Goal: Contribute content: Contribute content

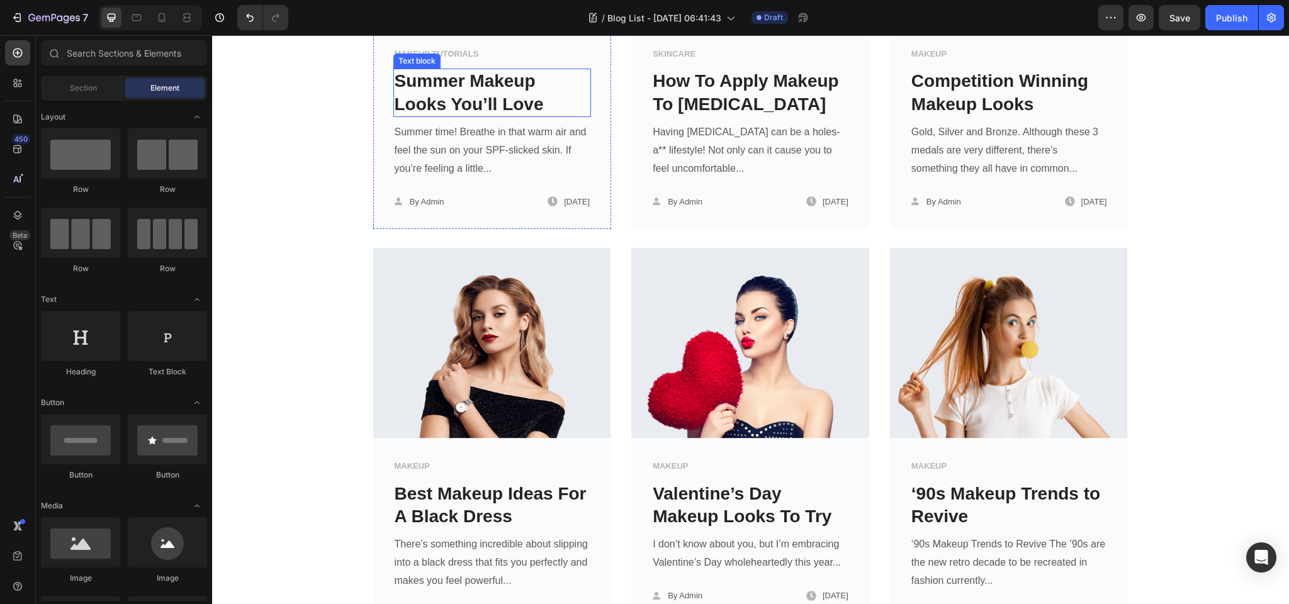
scroll to position [466, 0]
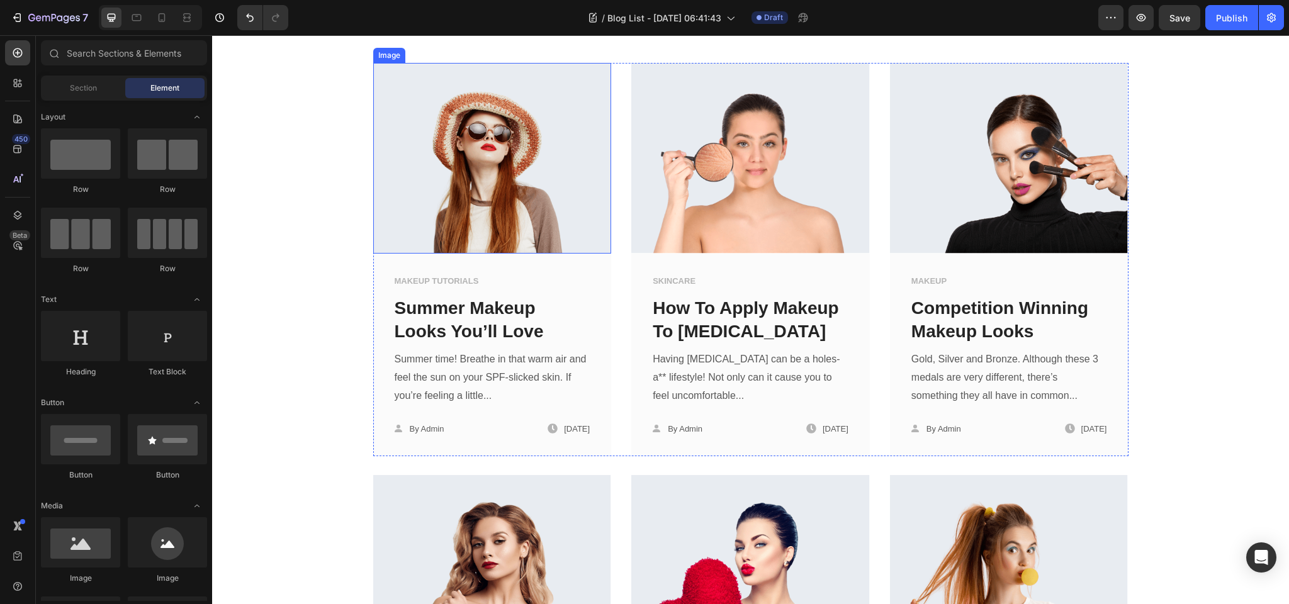
click at [473, 174] on img at bounding box center [492, 158] width 239 height 191
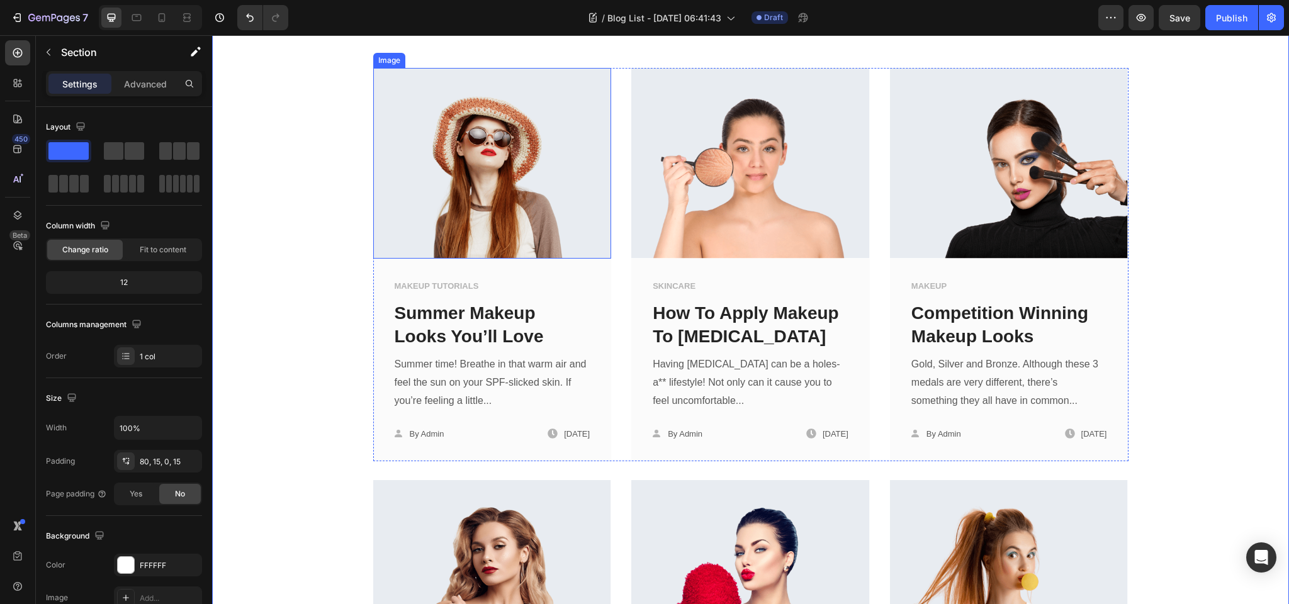
click at [392, 66] on div "Image" at bounding box center [389, 60] width 27 height 11
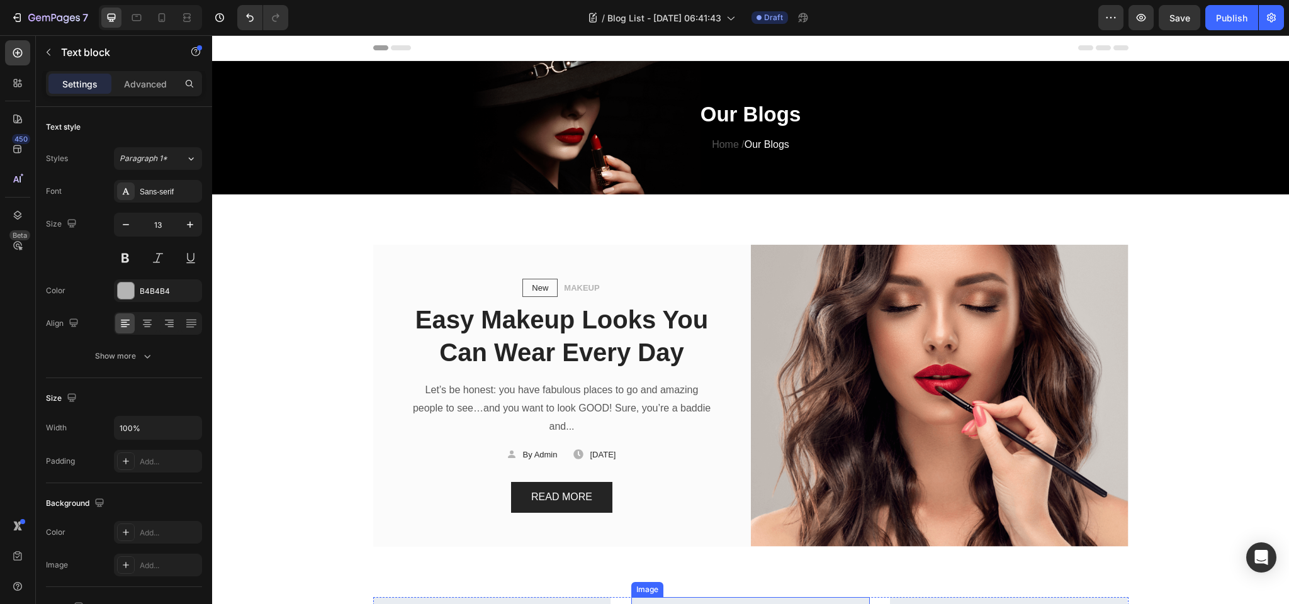
scroll to position [253, 0]
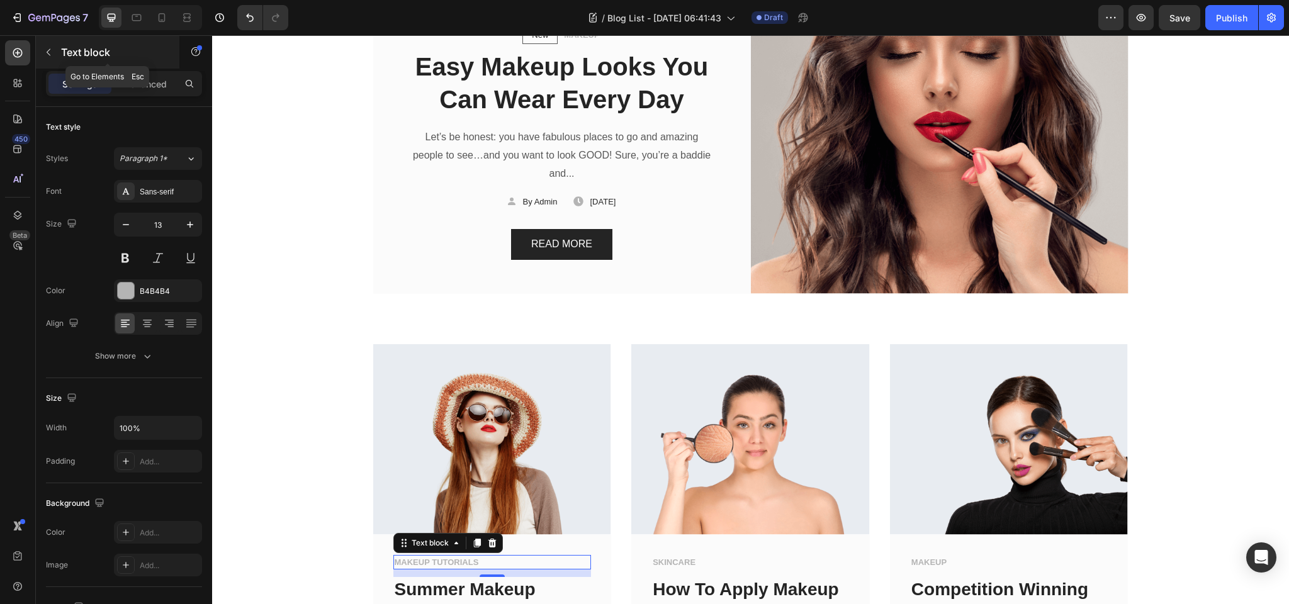
click at [47, 47] on icon "button" at bounding box center [48, 52] width 10 height 10
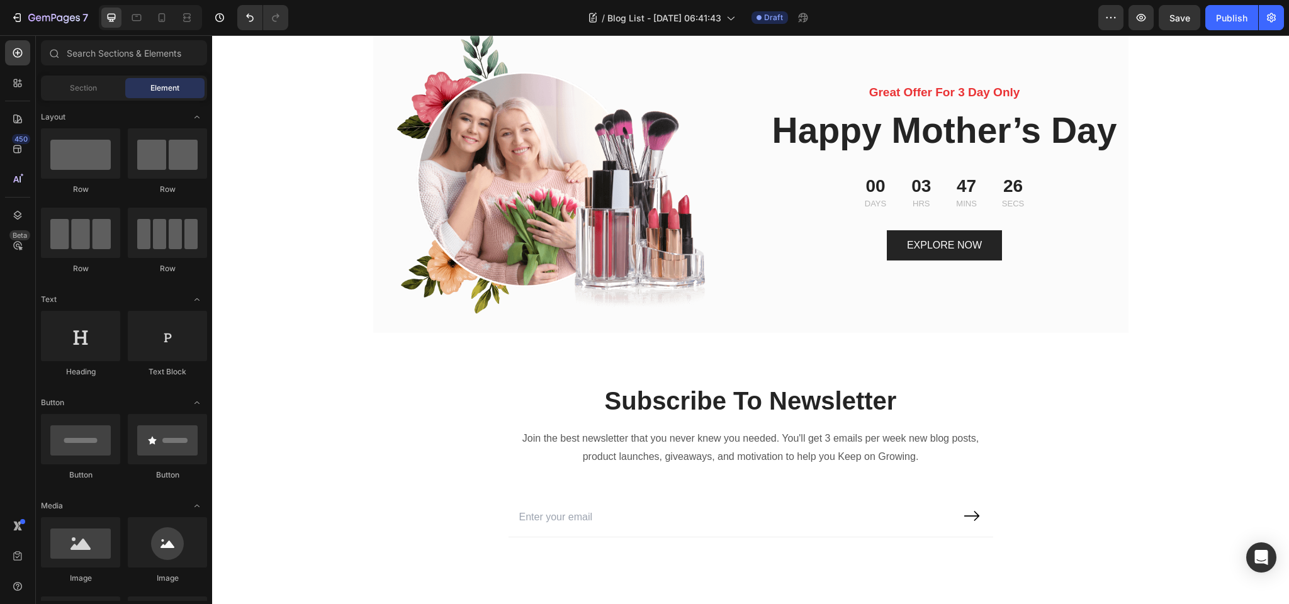
scroll to position [1632, 0]
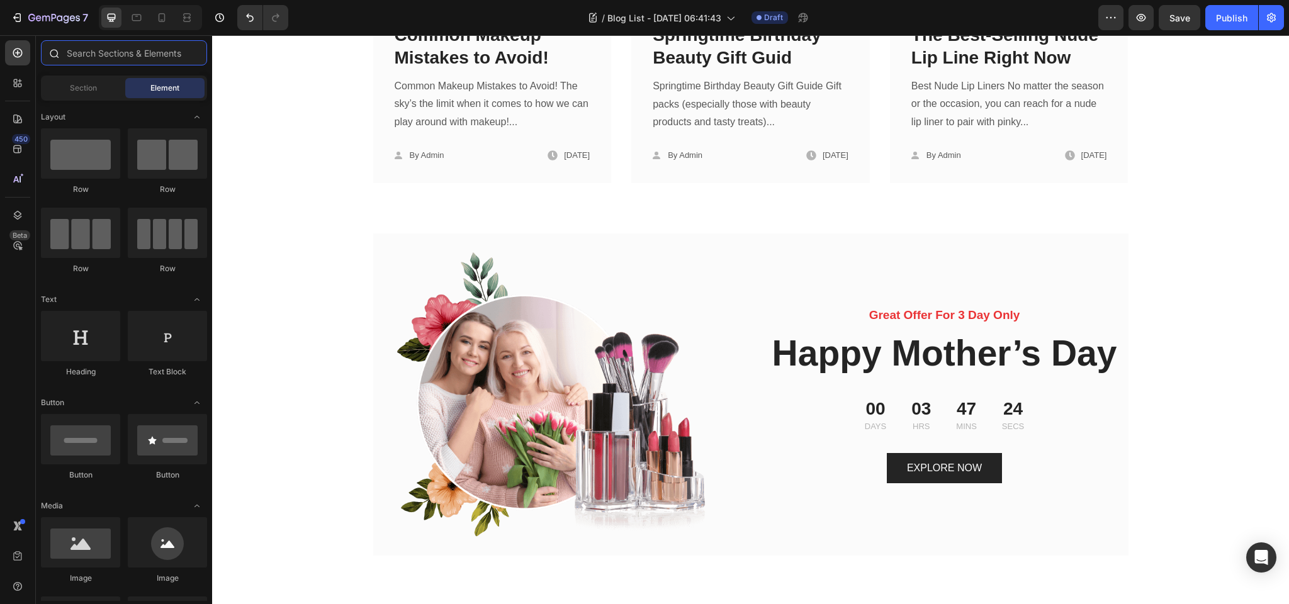
click at [93, 52] on input "text" at bounding box center [124, 52] width 166 height 25
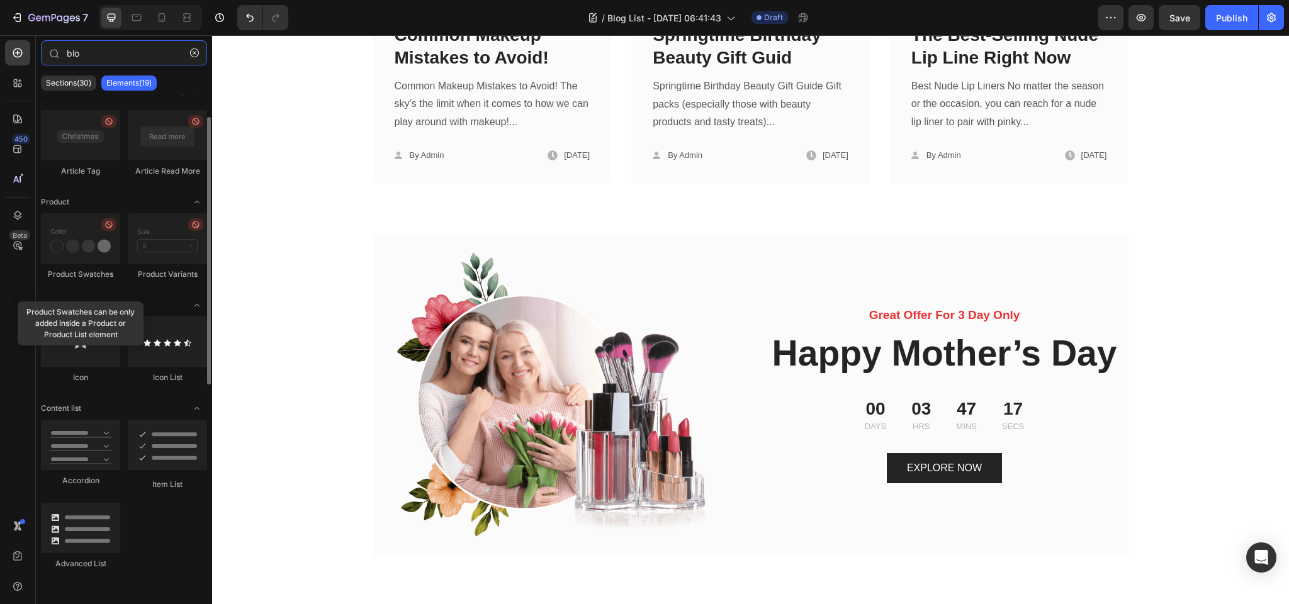
scroll to position [0, 0]
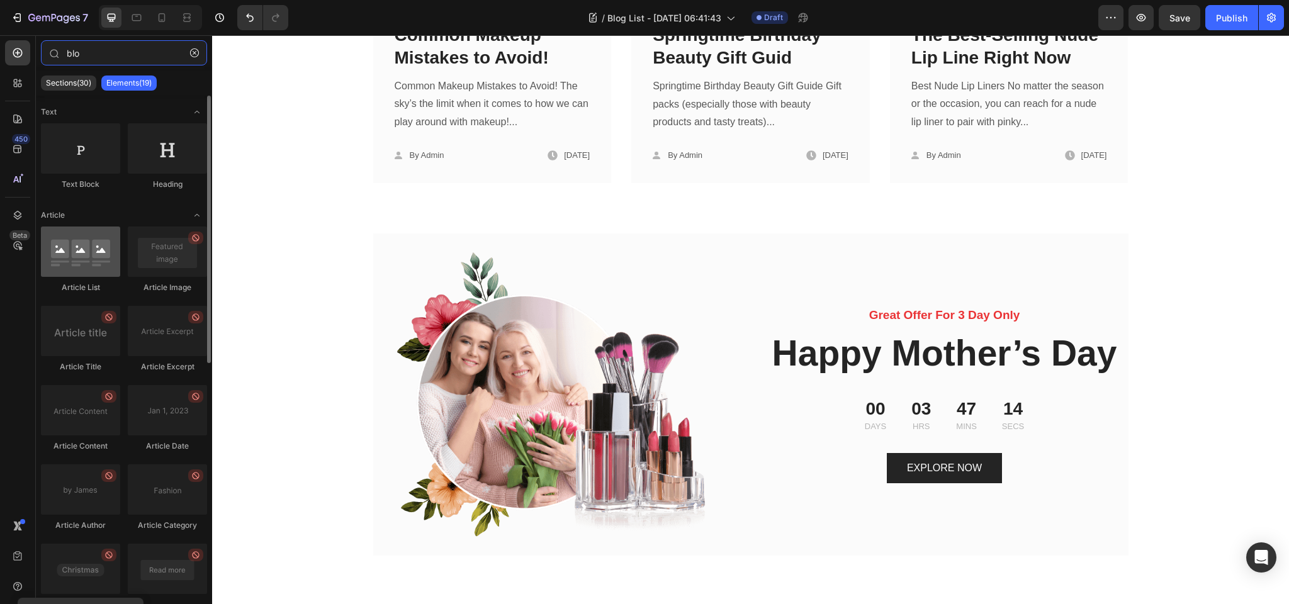
type input "blo"
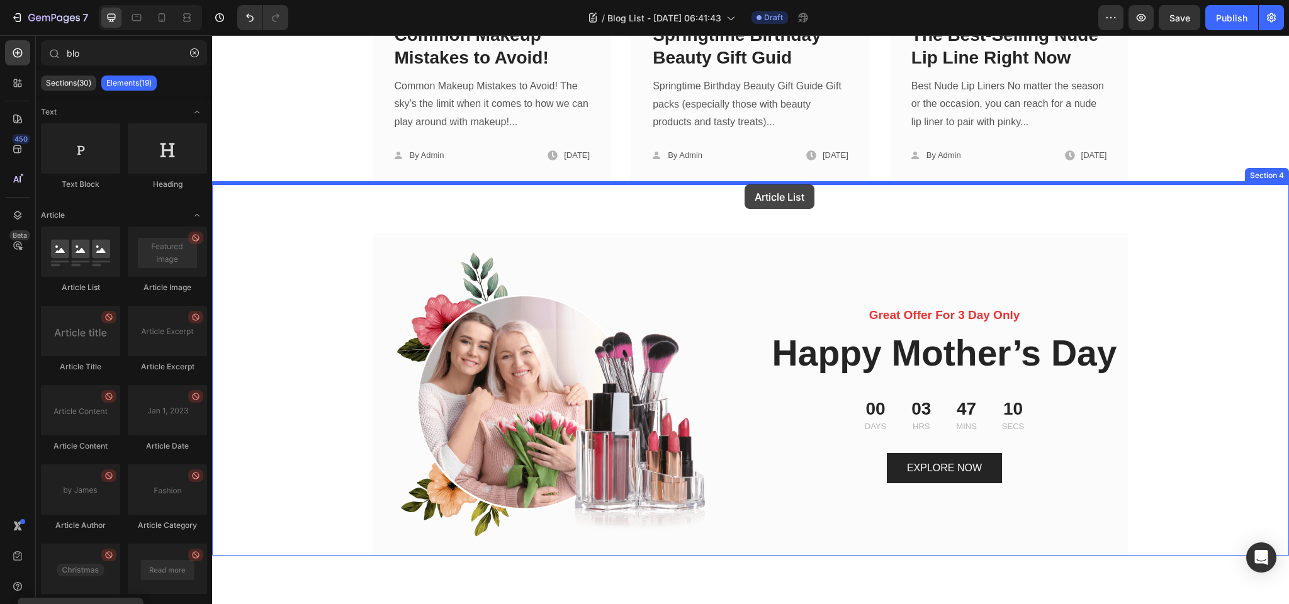
drag, startPoint x: 316, startPoint y: 287, endPoint x: 744, endPoint y: 184, distance: 440.7
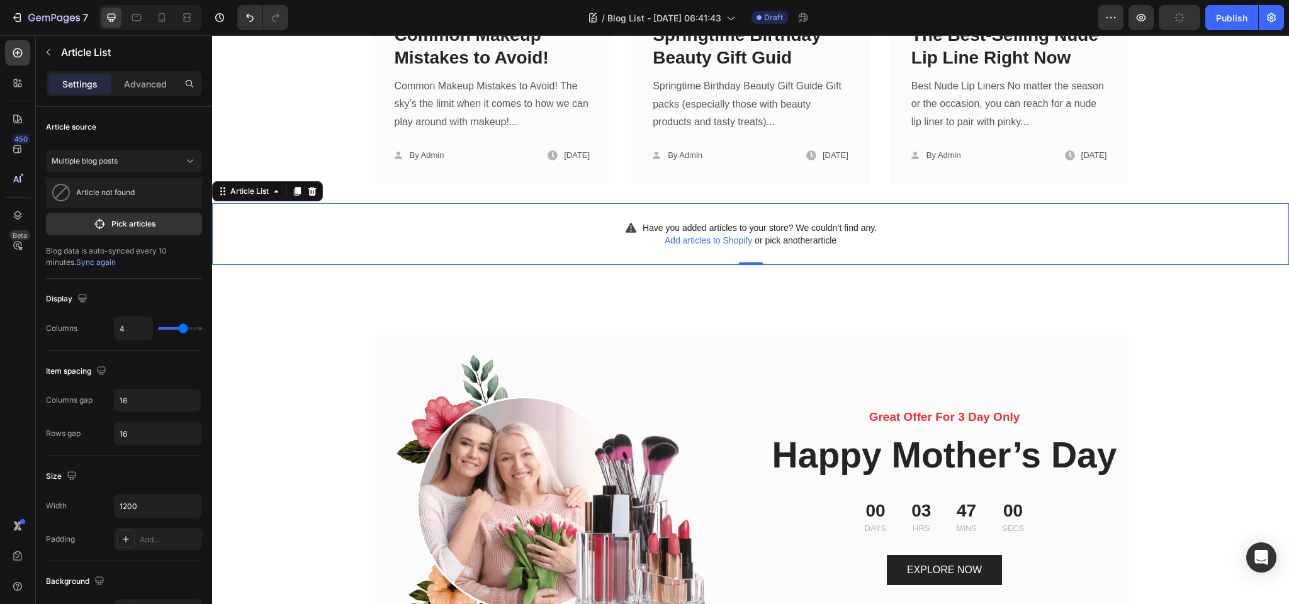
click at [423, 235] on div "Have you added articles to your store? We couldn’t find any. Add articles to Sh…" at bounding box center [750, 234] width 1077 height 62
click at [101, 225] on icon "button" at bounding box center [99, 224] width 13 height 13
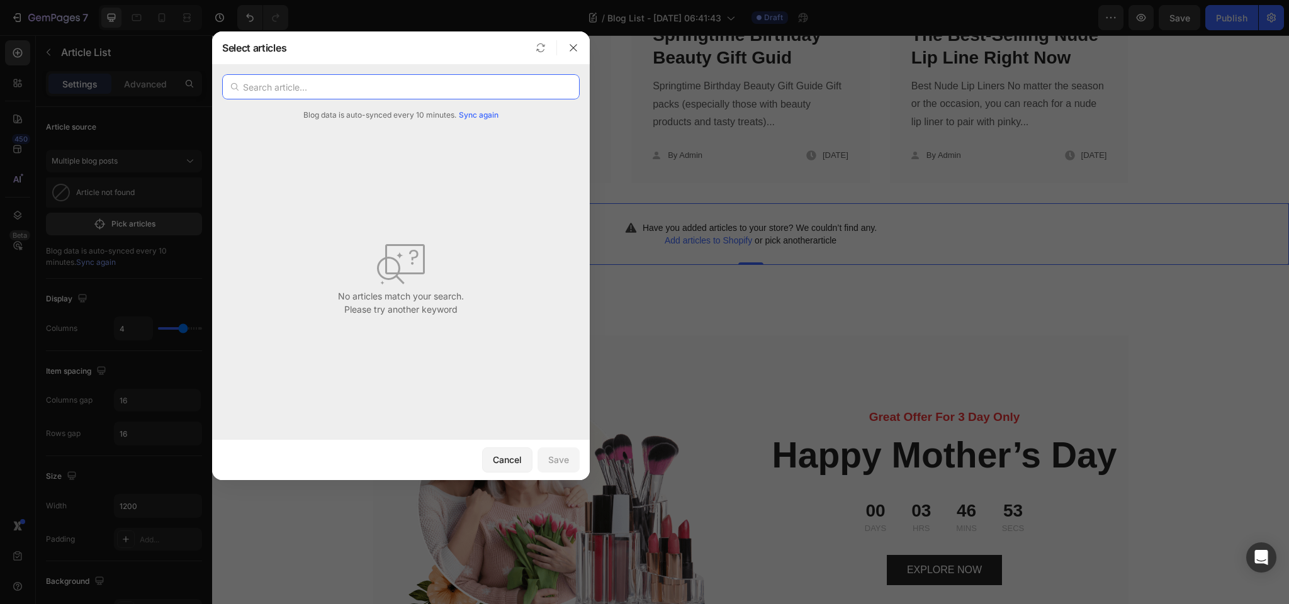
click at [276, 87] on input "text" at bounding box center [400, 86] width 357 height 25
type input "s"
click at [490, 114] on span "Sync again" at bounding box center [479, 115] width 40 height 11
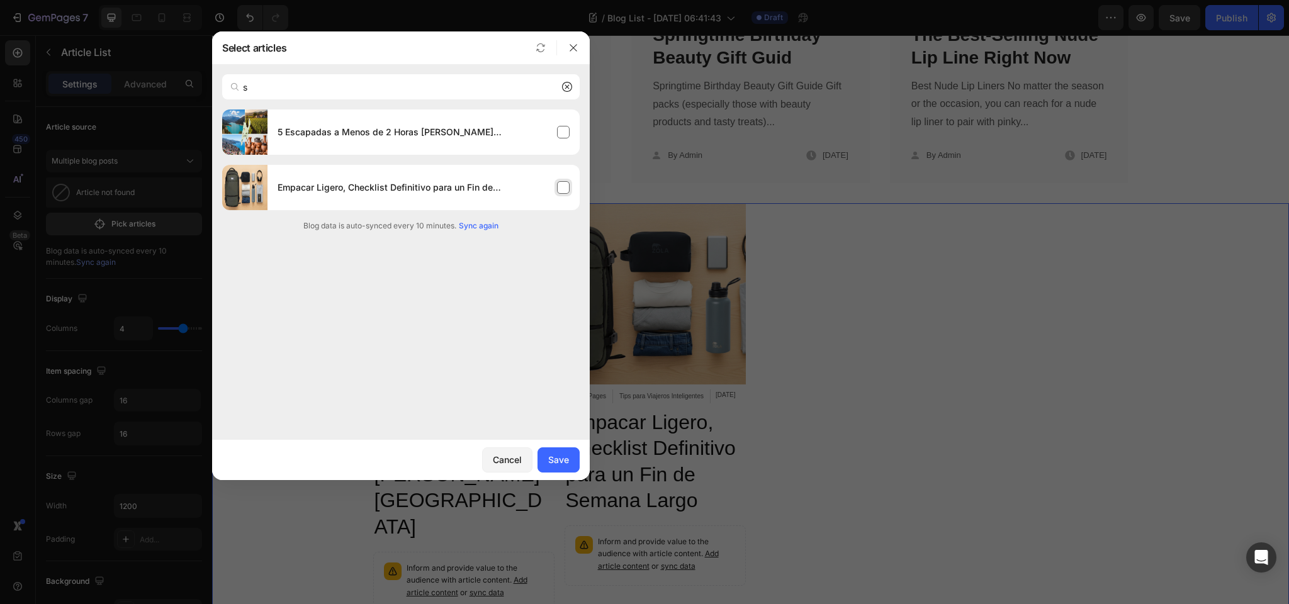
click at [564, 184] on div "Empacar Ligero, Checklist Definitivo para un Fin de Semana Largo" at bounding box center [423, 187] width 312 height 35
click at [563, 128] on div "5 Escapadas a Menos de 2 Horas de [GEOGRAPHIC_DATA]" at bounding box center [423, 132] width 312 height 35
click at [561, 463] on div "Save" at bounding box center [558, 459] width 21 height 13
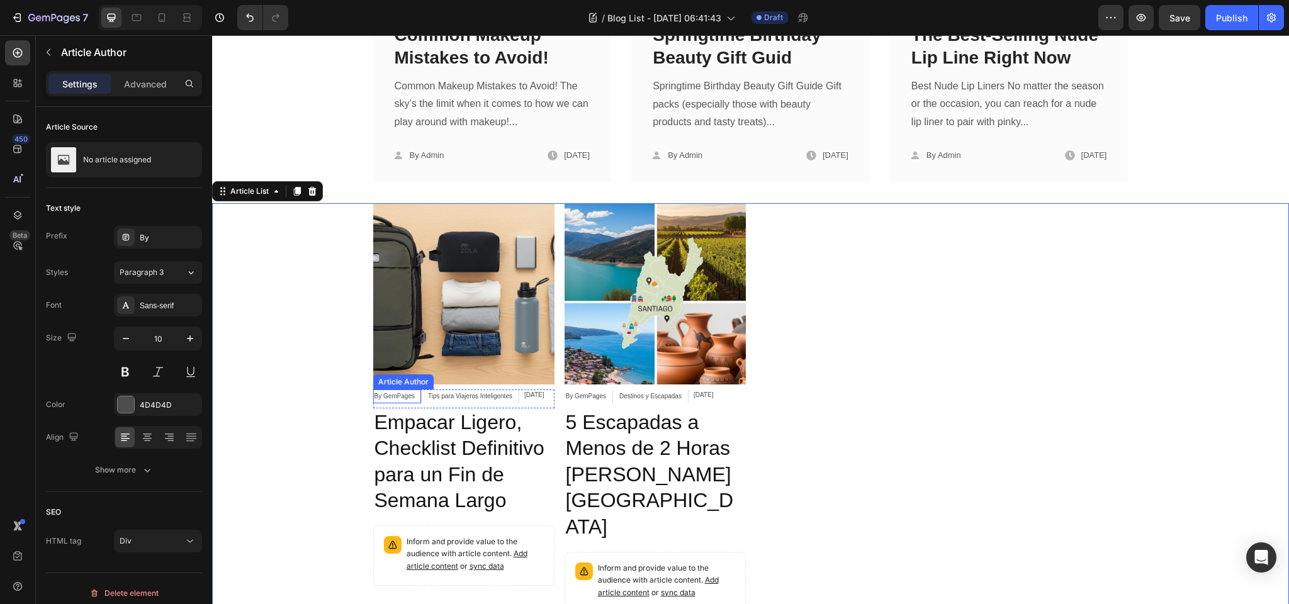
click at [403, 380] on div "Article Author" at bounding box center [403, 381] width 55 height 11
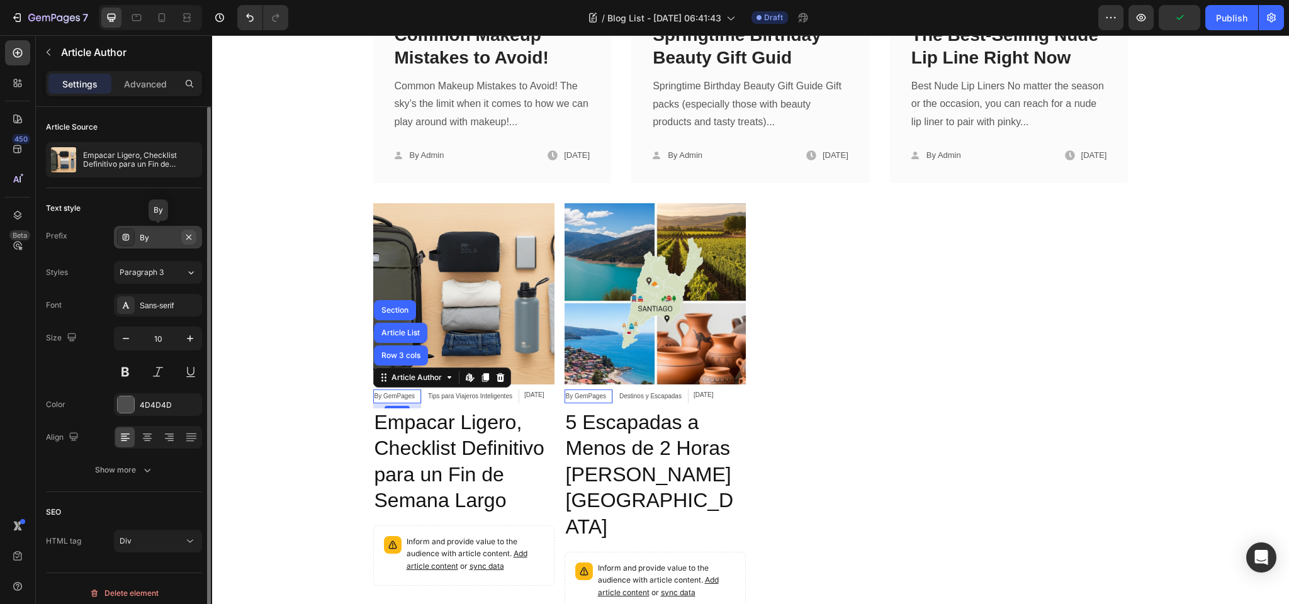
click at [189, 233] on icon "button" at bounding box center [189, 237] width 10 height 10
click at [499, 376] on icon at bounding box center [500, 377] width 8 height 9
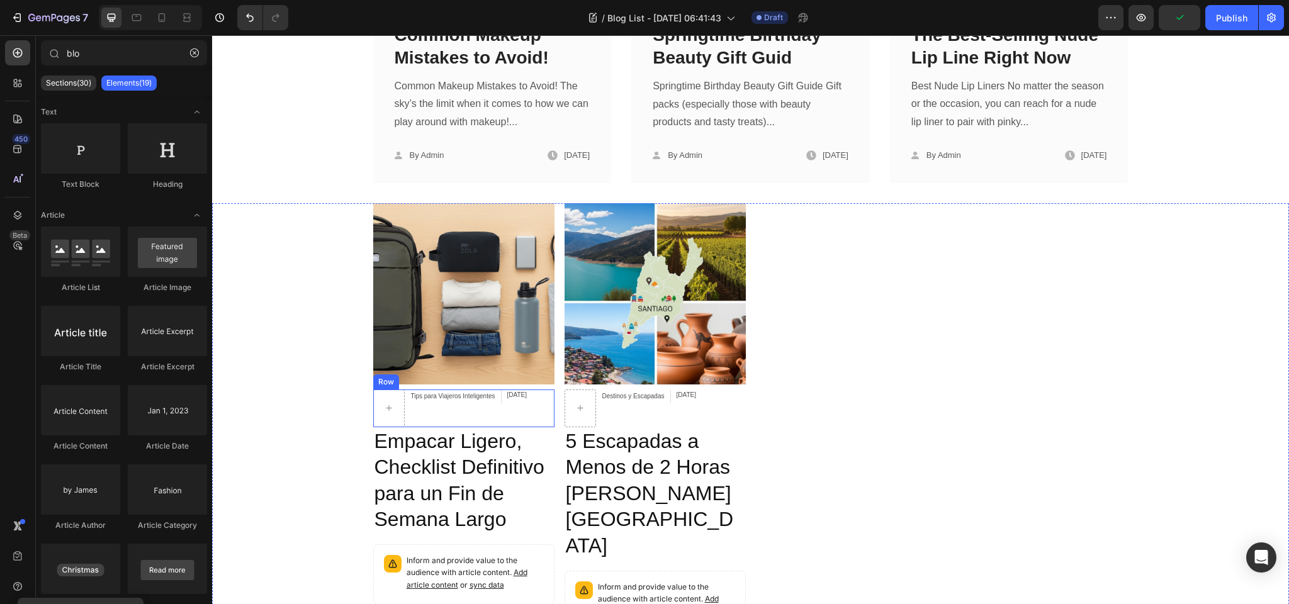
click at [386, 379] on div "Row" at bounding box center [386, 381] width 21 height 11
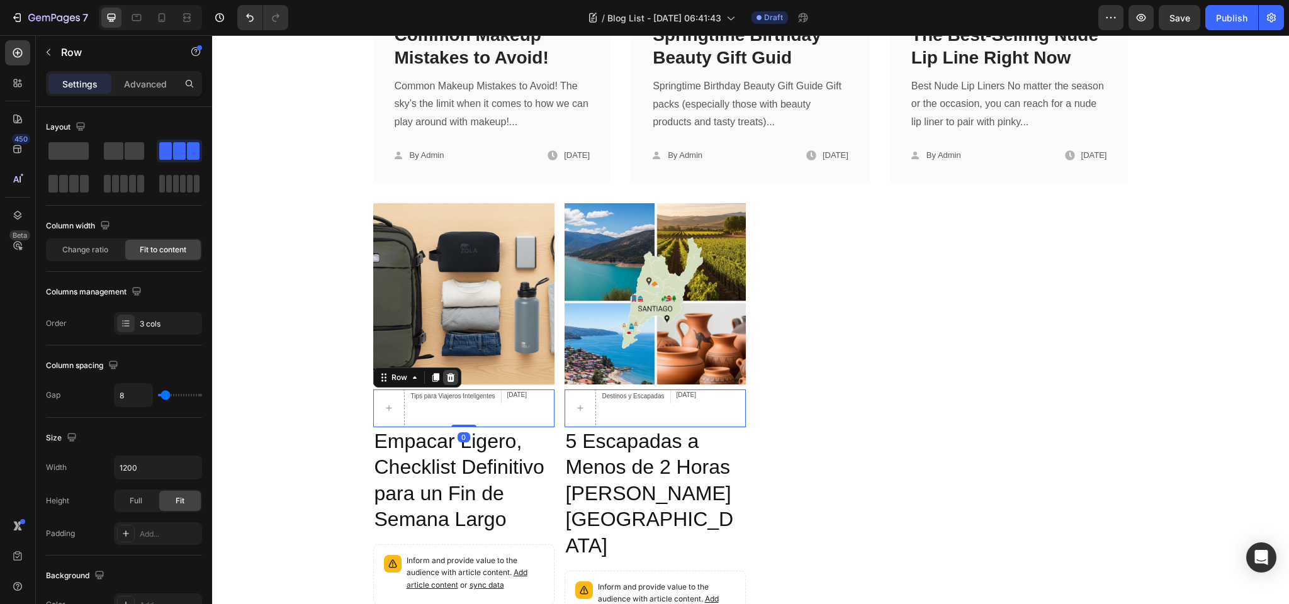
click at [450, 374] on icon at bounding box center [450, 377] width 8 height 9
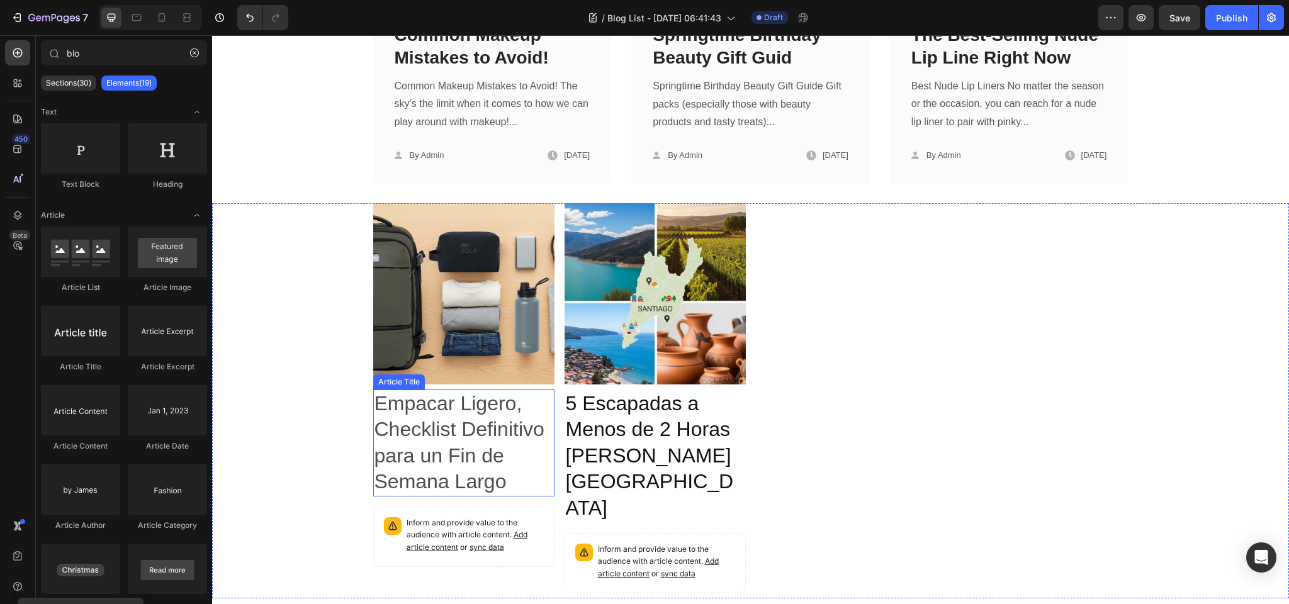
click at [396, 450] on h2 "Empacar Ligero, Checklist Definitivo para un Fin de Semana Largo" at bounding box center [463, 443] width 181 height 107
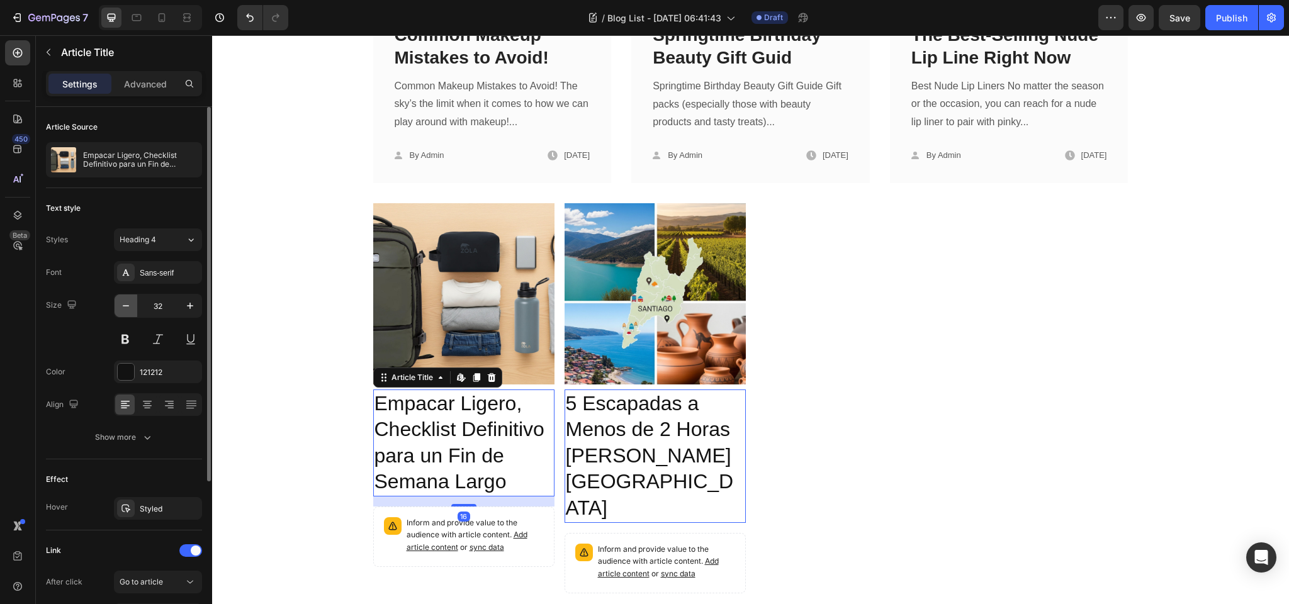
click at [121, 307] on icon "button" at bounding box center [126, 306] width 13 height 13
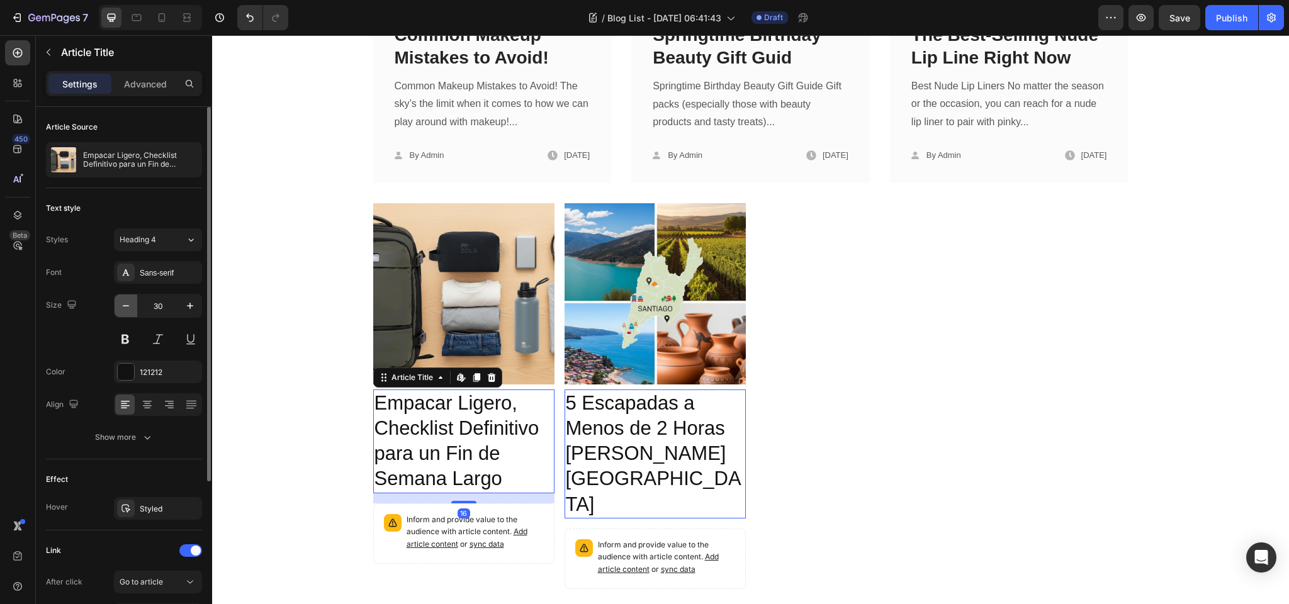
click at [121, 307] on icon "button" at bounding box center [126, 306] width 13 height 13
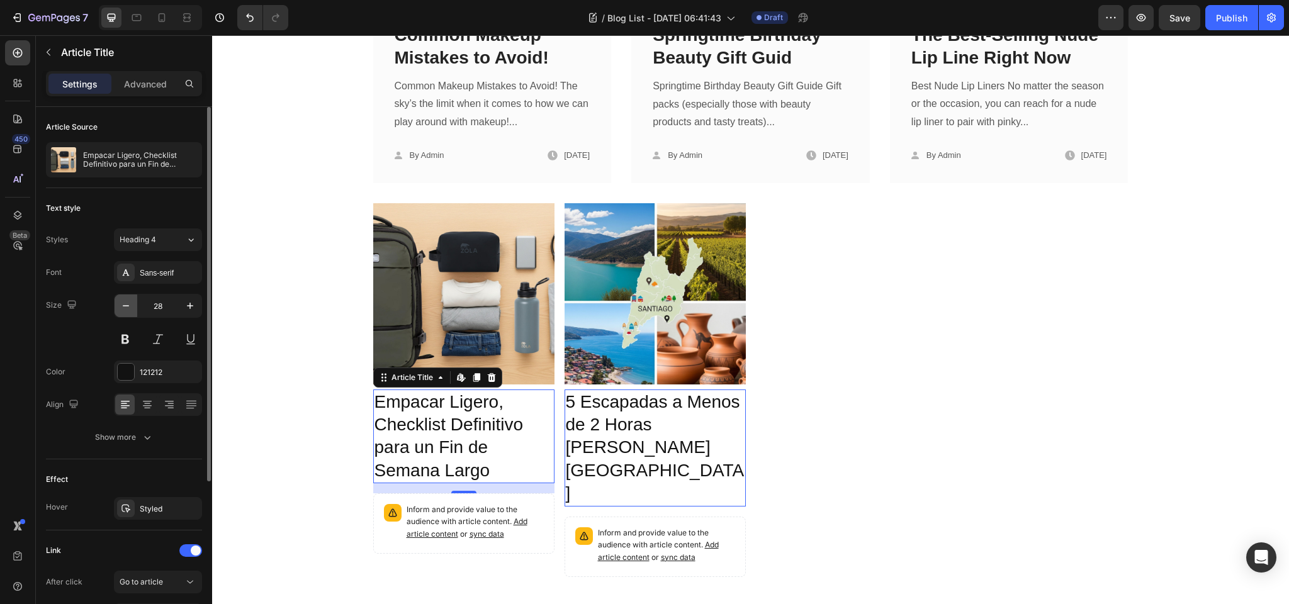
click at [121, 307] on icon "button" at bounding box center [126, 306] width 13 height 13
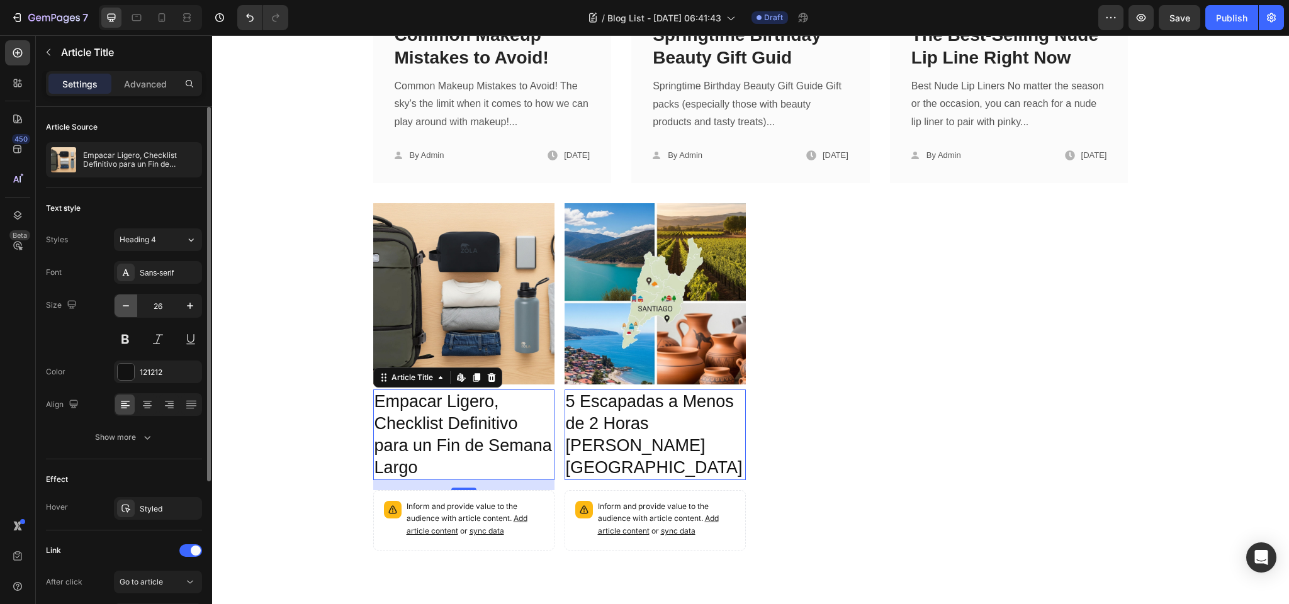
click at [121, 307] on icon "button" at bounding box center [126, 306] width 13 height 13
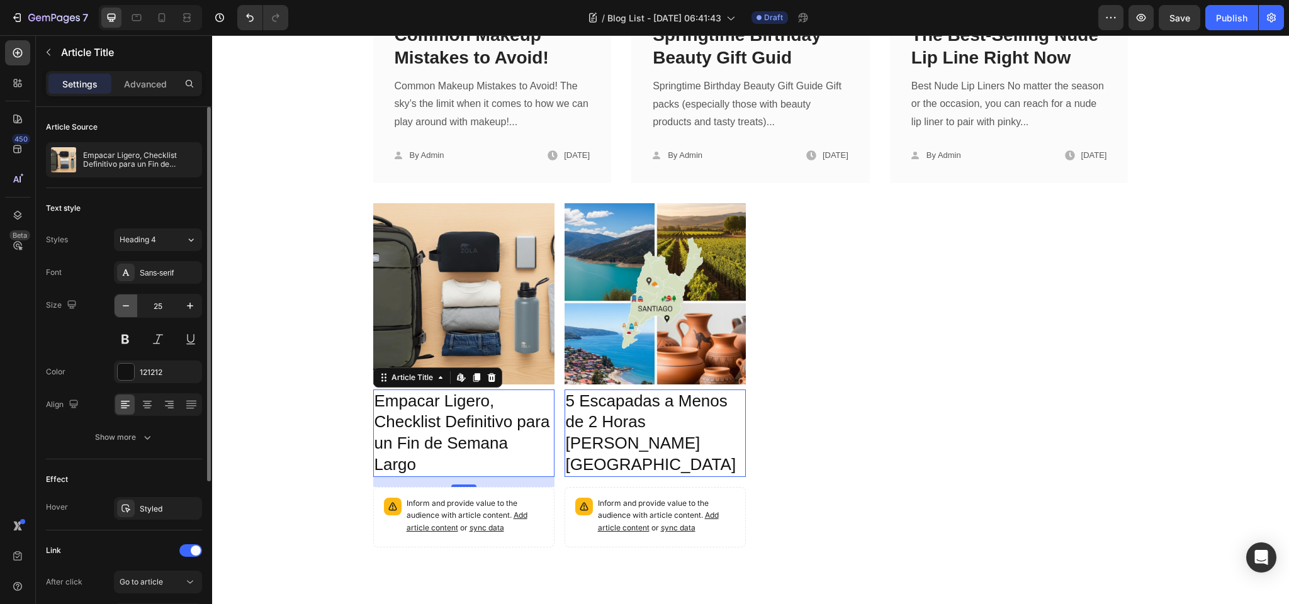
click at [121, 307] on icon "button" at bounding box center [126, 306] width 13 height 13
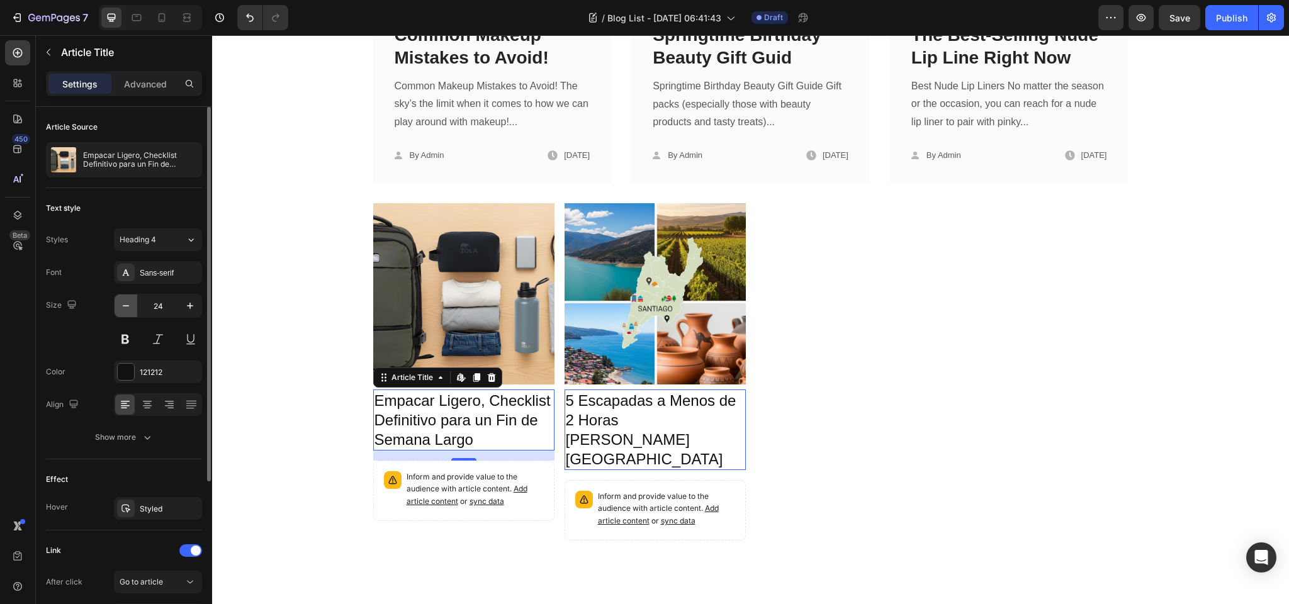
click at [121, 307] on icon "button" at bounding box center [126, 306] width 13 height 13
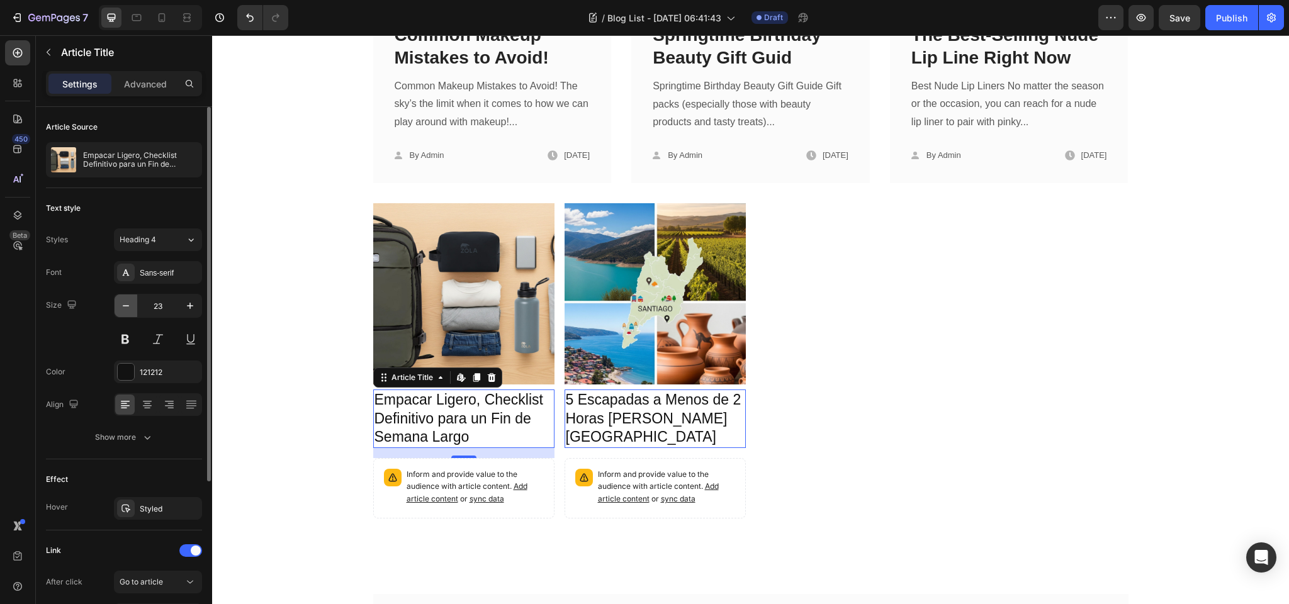
click at [121, 307] on icon "button" at bounding box center [126, 306] width 13 height 13
type input "22"
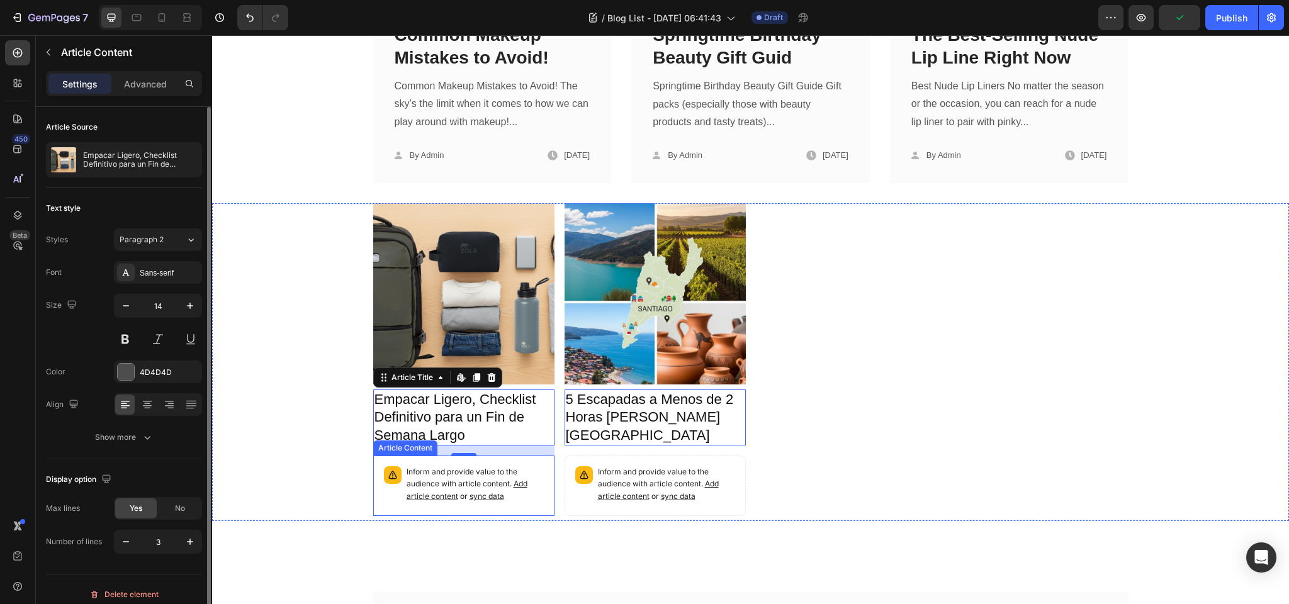
click at [459, 478] on p "Inform and provide value to the audience with article content. Add article cont…" at bounding box center [475, 484] width 137 height 37
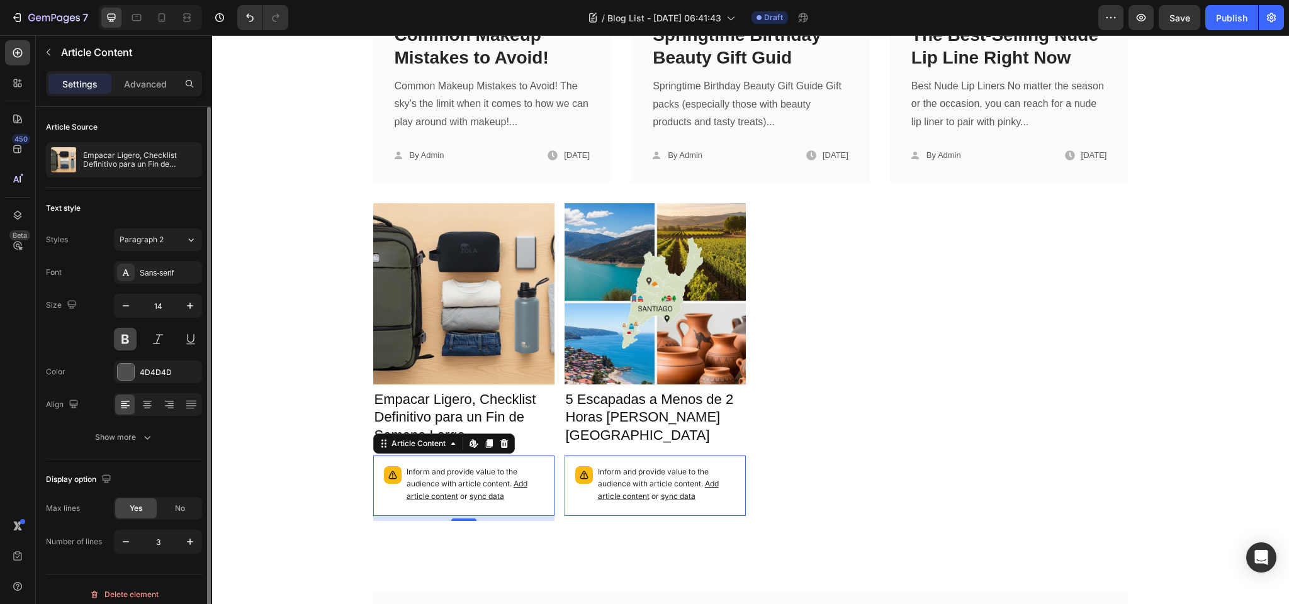
scroll to position [10, 0]
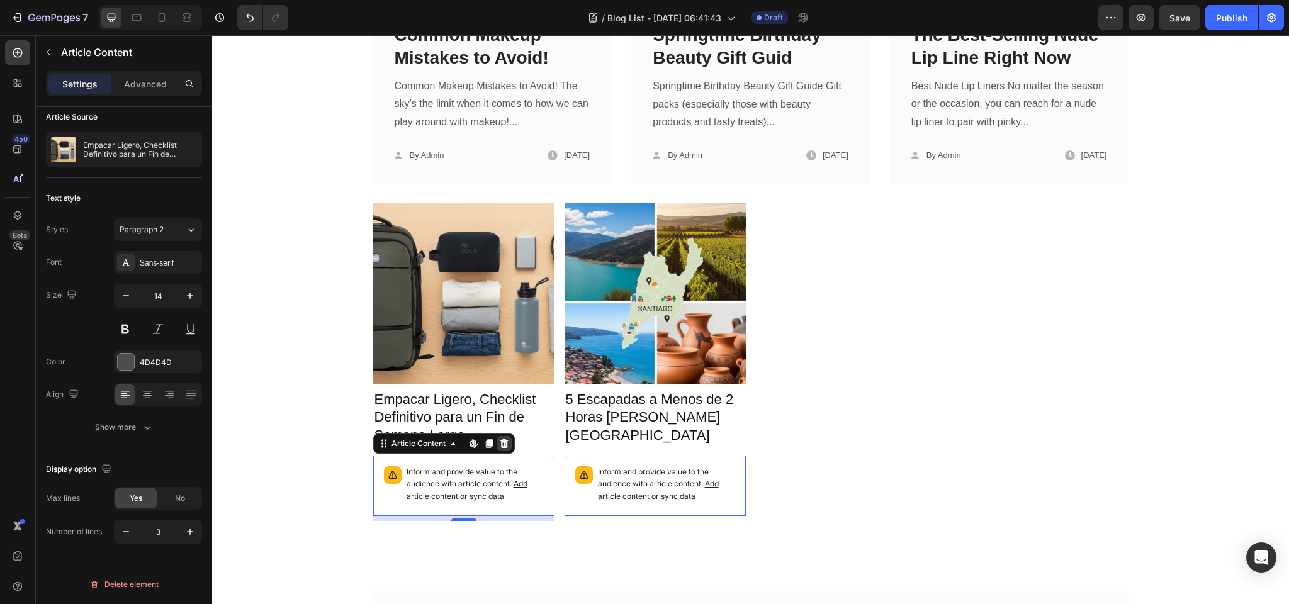
click at [505, 442] on icon at bounding box center [504, 444] width 10 height 10
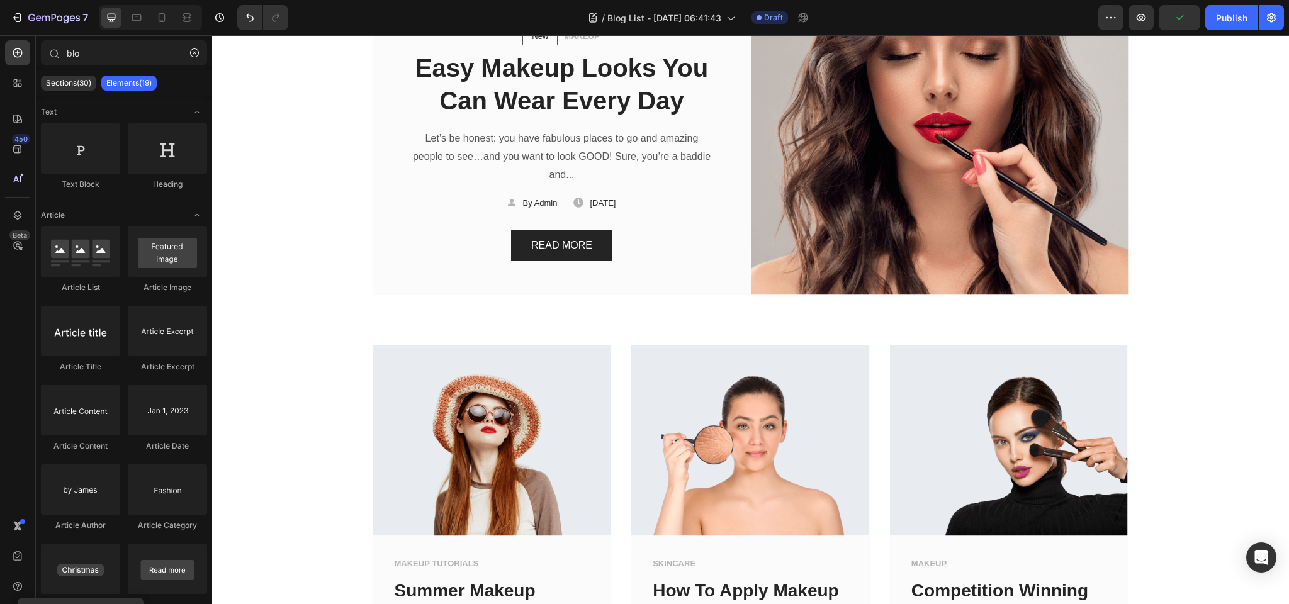
scroll to position [237, 0]
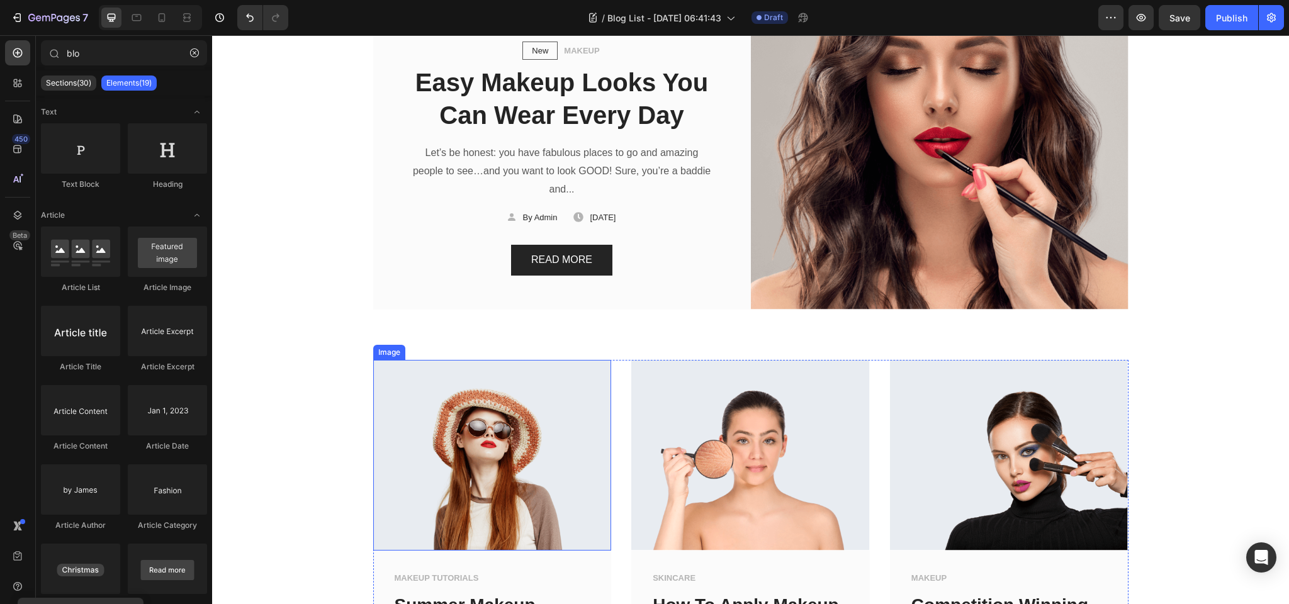
click at [390, 352] on div "Image" at bounding box center [389, 352] width 27 height 11
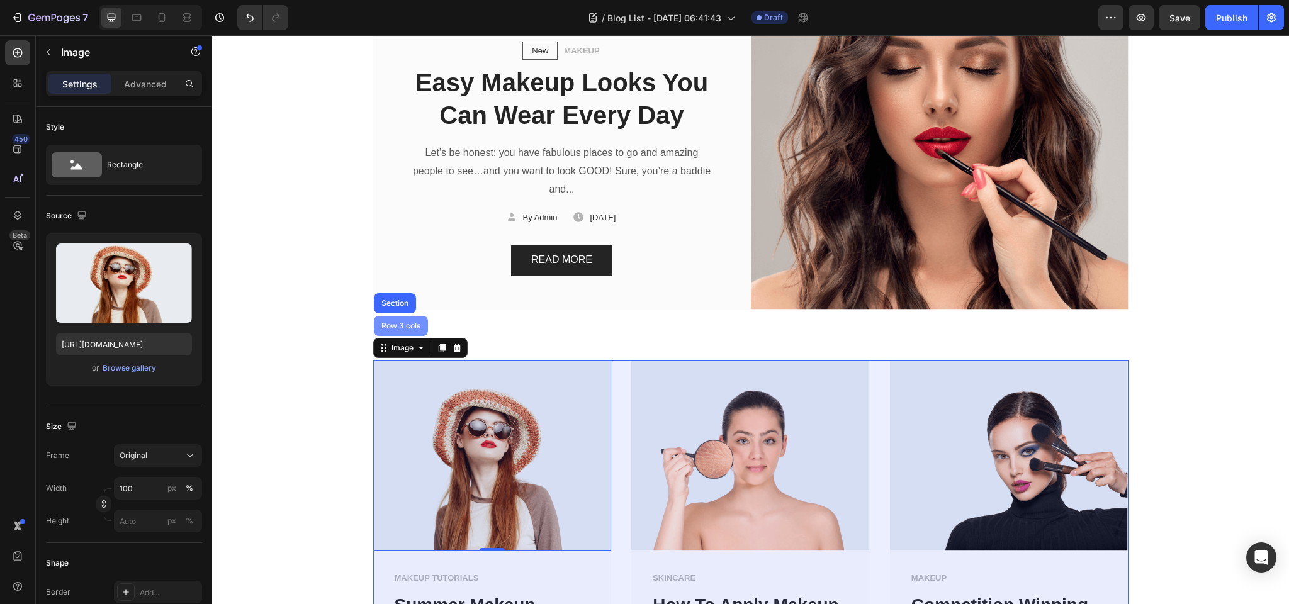
click at [396, 324] on div "Row 3 cols" at bounding box center [401, 326] width 44 height 8
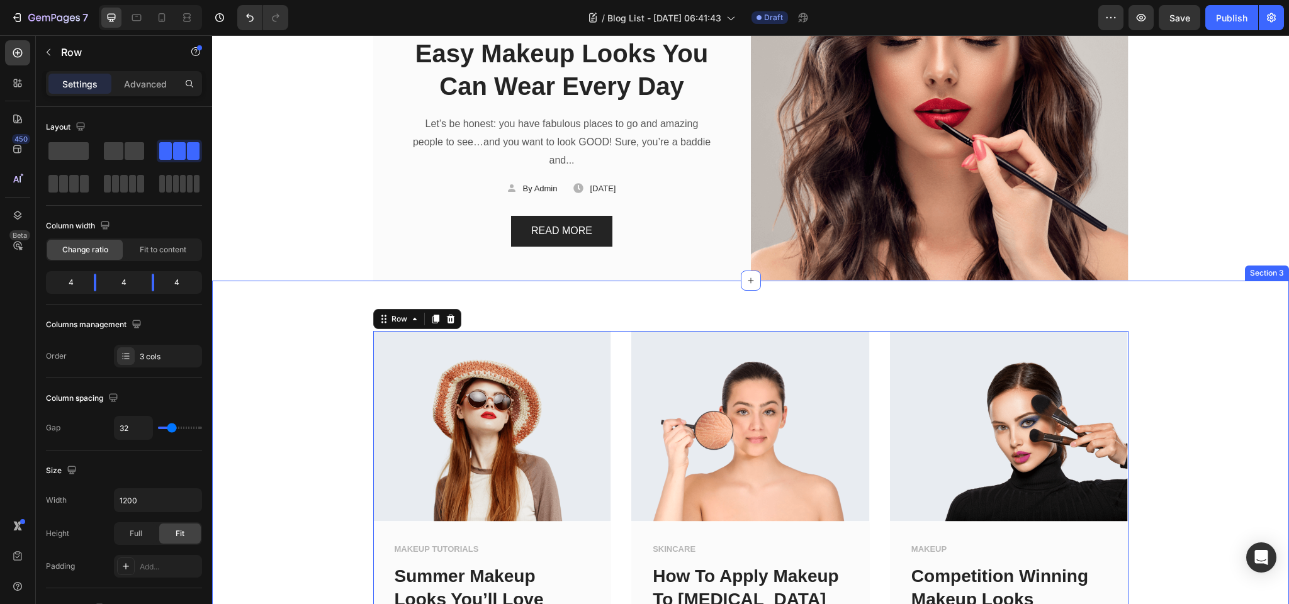
scroll to position [150, 0]
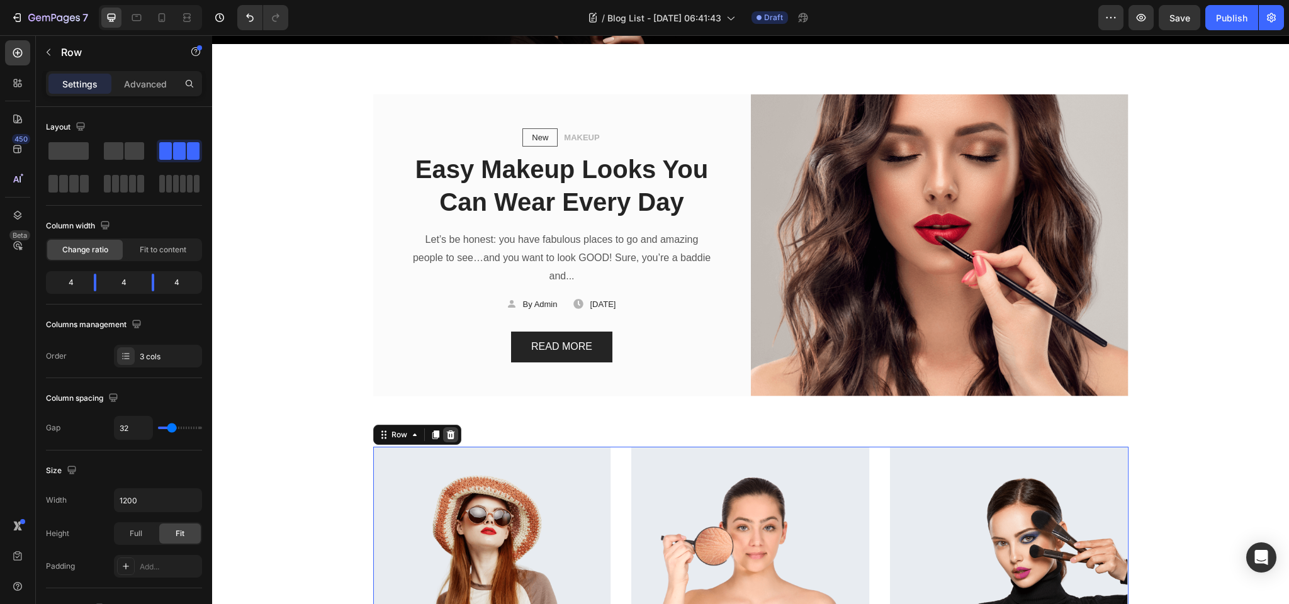
click at [451, 430] on icon at bounding box center [451, 435] width 10 height 10
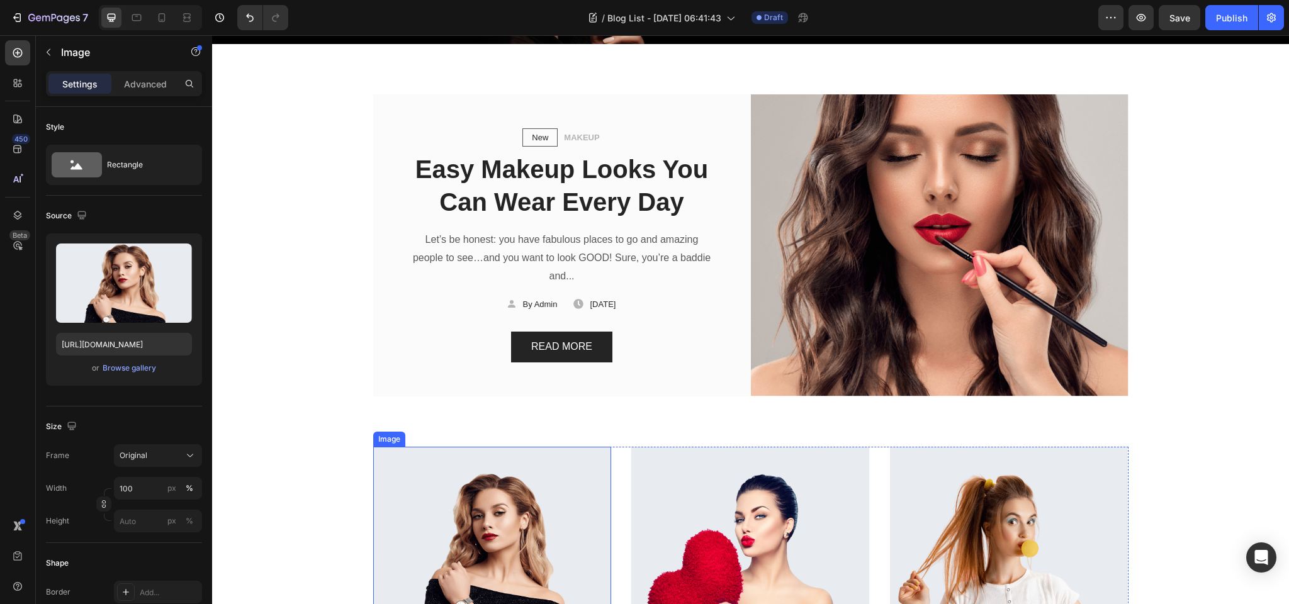
click at [392, 453] on img at bounding box center [492, 542] width 239 height 191
click at [398, 435] on div "Image" at bounding box center [402, 434] width 27 height 11
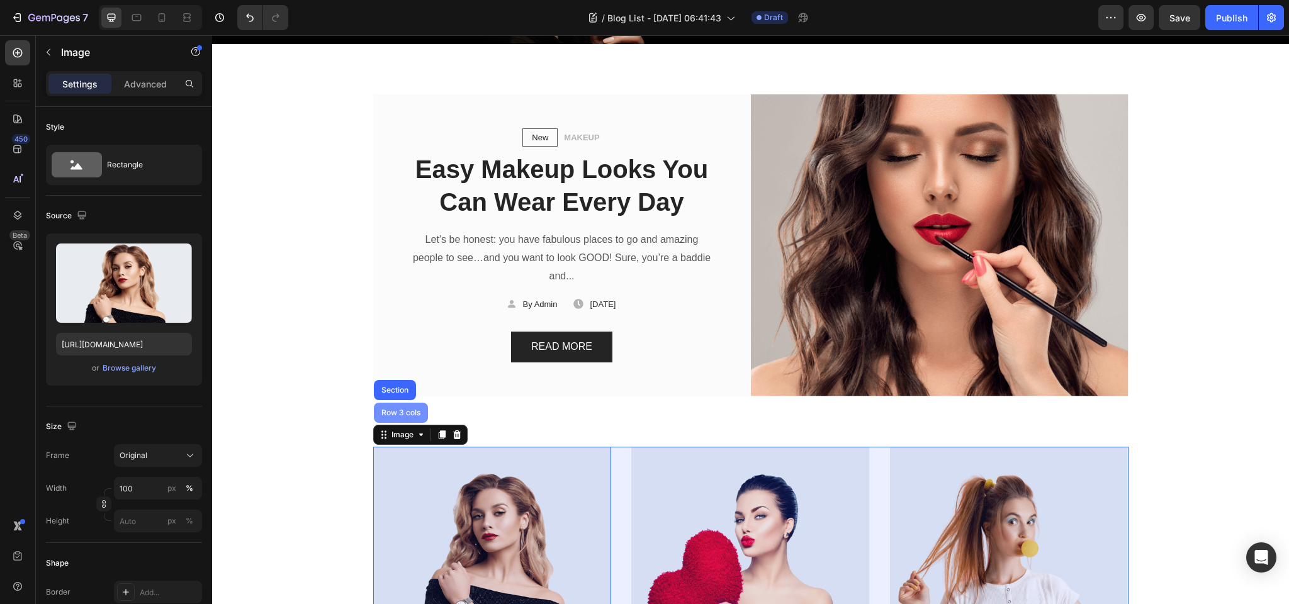
click at [408, 412] on div "Row 3 cols" at bounding box center [401, 413] width 44 height 8
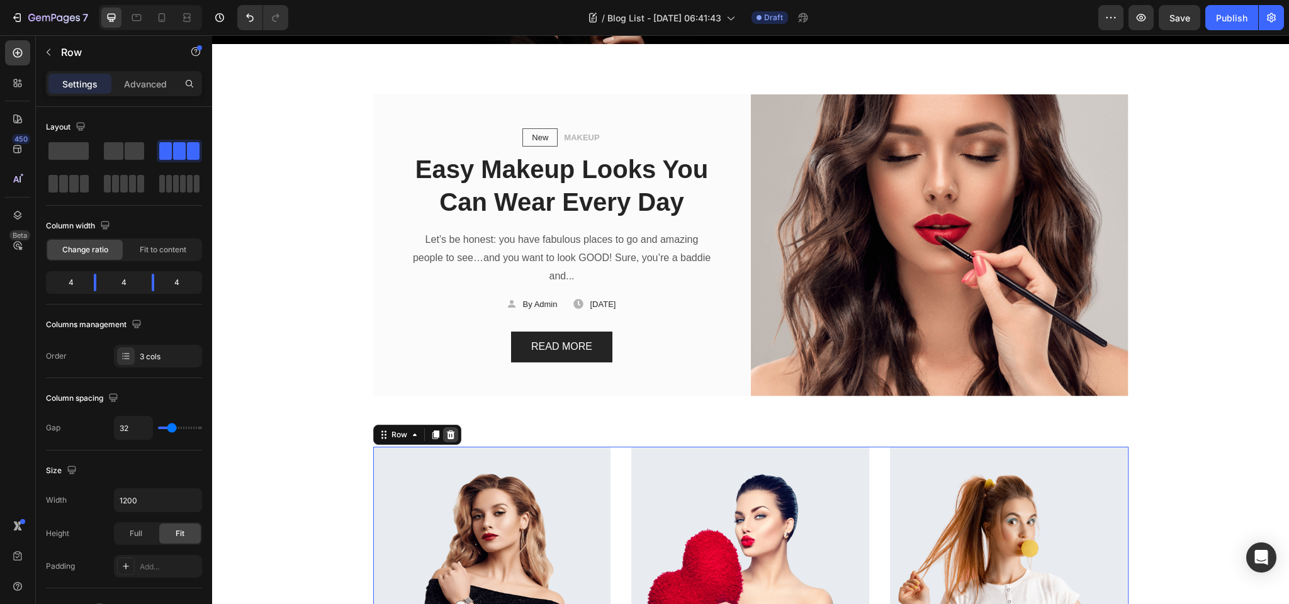
click at [450, 435] on icon at bounding box center [450, 434] width 8 height 9
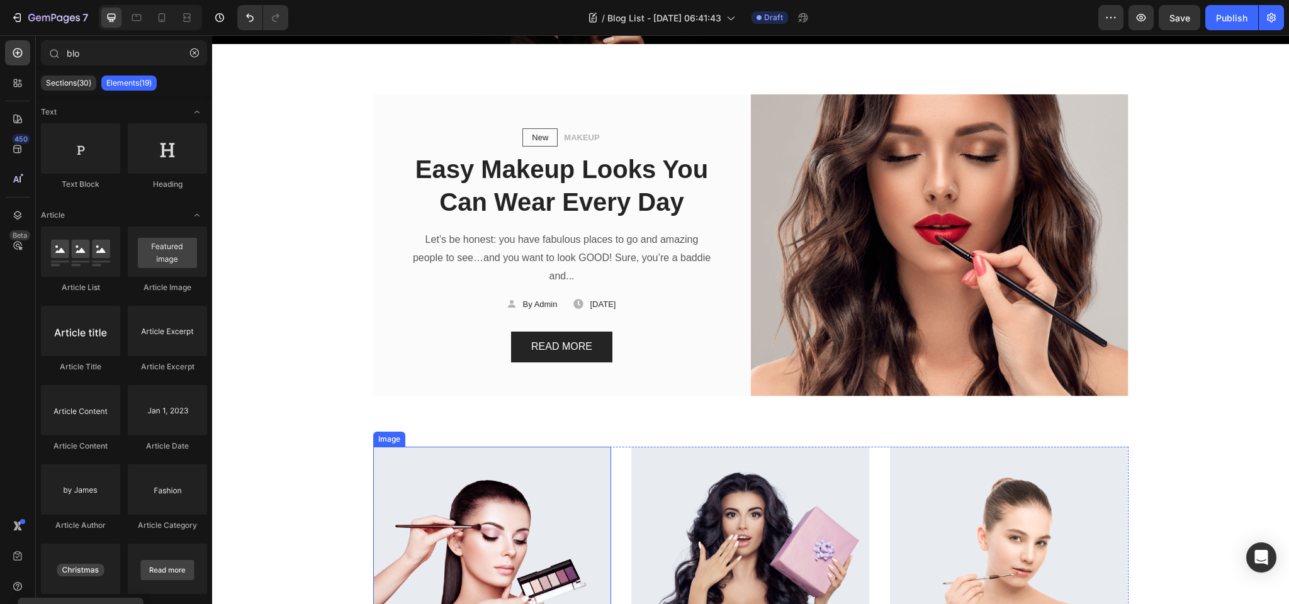
click at [409, 492] on img at bounding box center [492, 542] width 239 height 191
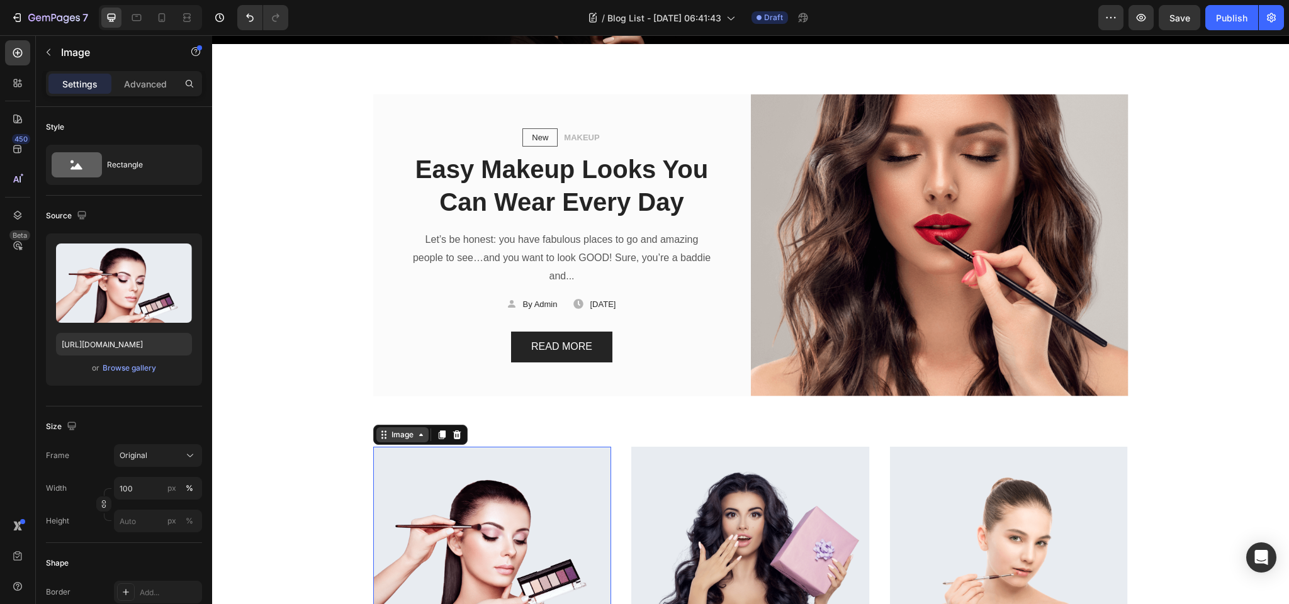
click at [404, 435] on div "Image" at bounding box center [402, 434] width 27 height 11
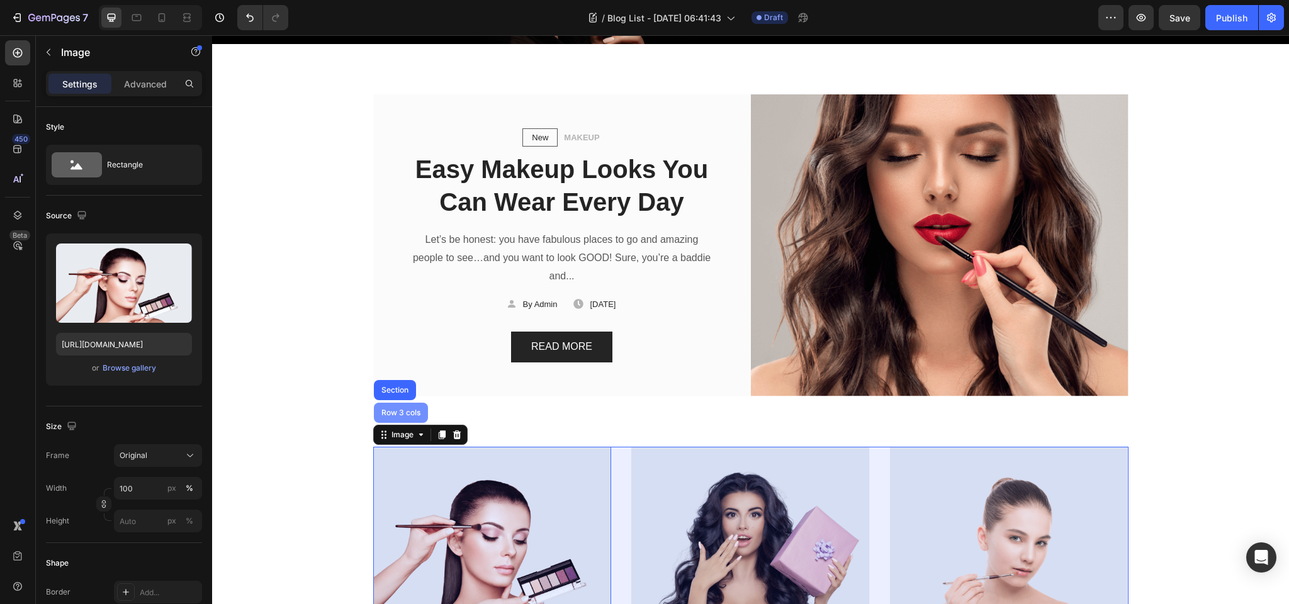
click at [408, 412] on div "Row 3 cols" at bounding box center [401, 413] width 44 height 8
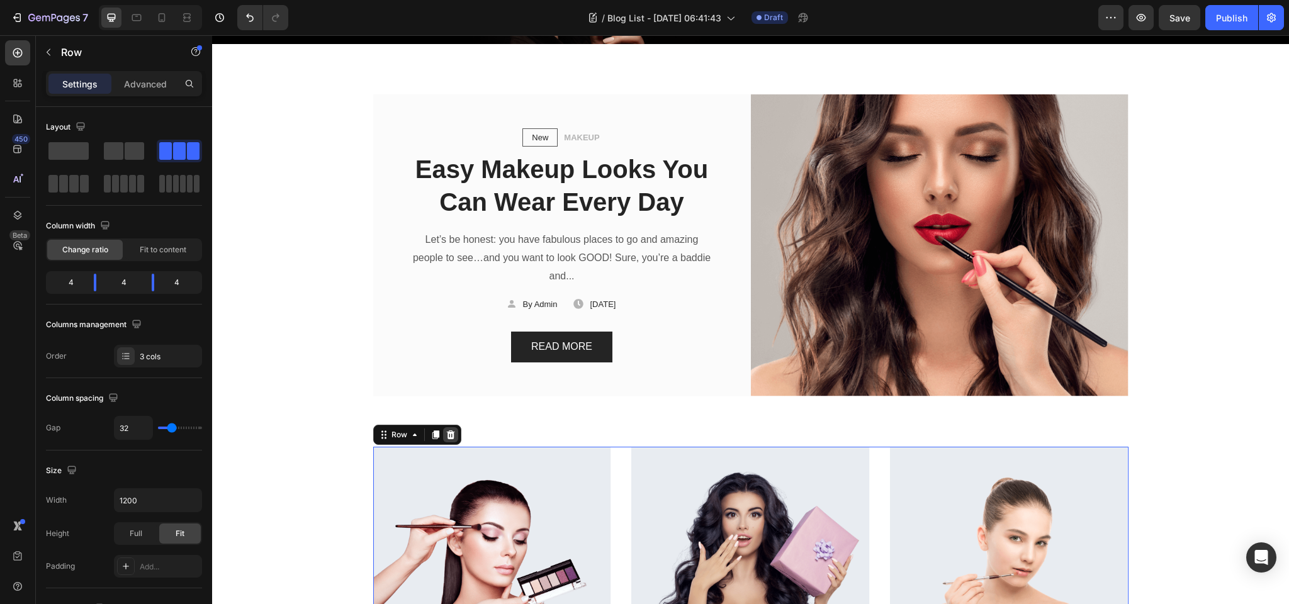
click at [448, 432] on icon at bounding box center [450, 434] width 8 height 9
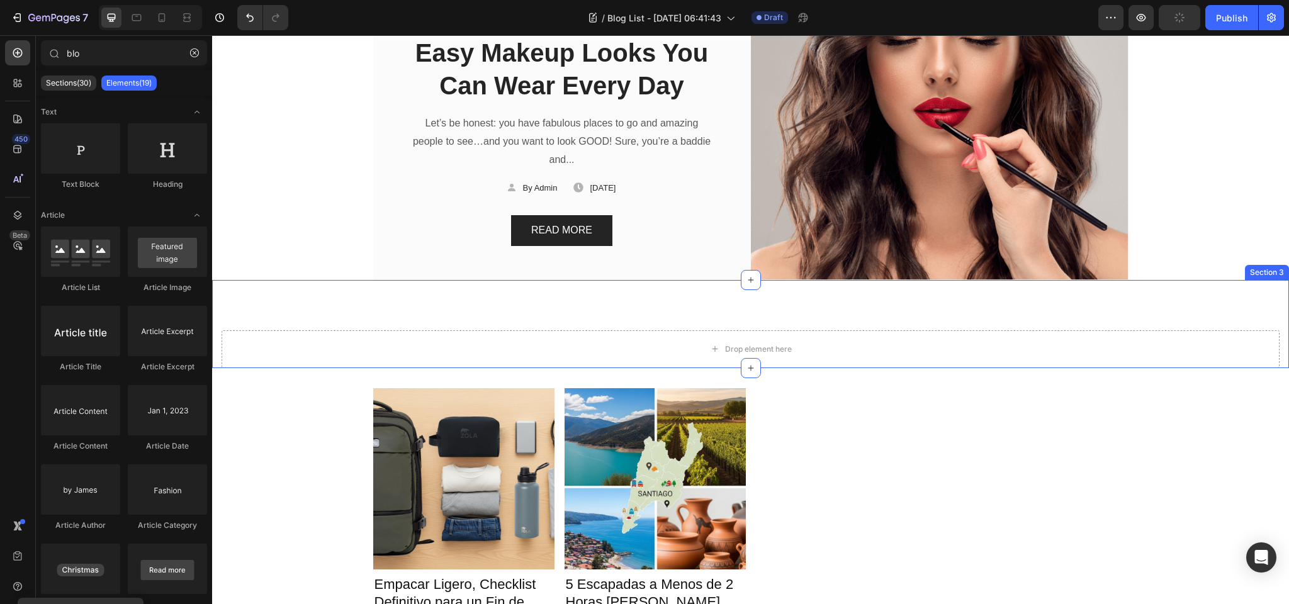
scroll to position [241, 0]
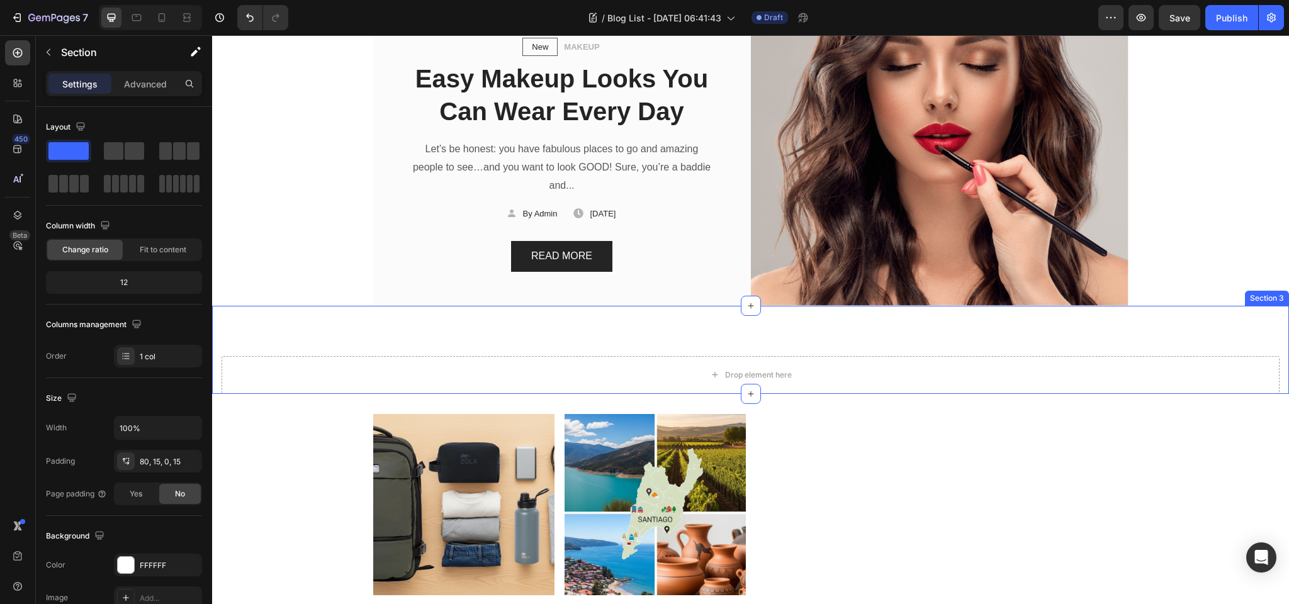
click at [401, 343] on div "Drop element here Section 3" at bounding box center [750, 350] width 1077 height 88
click at [1279, 291] on icon at bounding box center [1278, 293] width 8 height 9
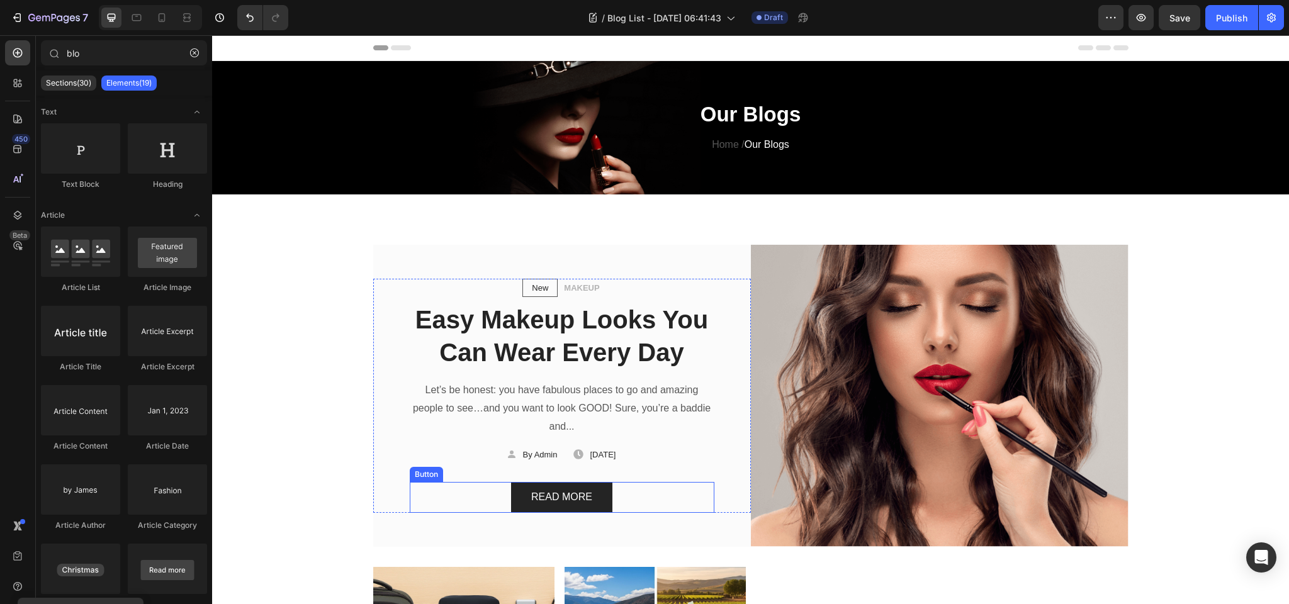
scroll to position [4, 0]
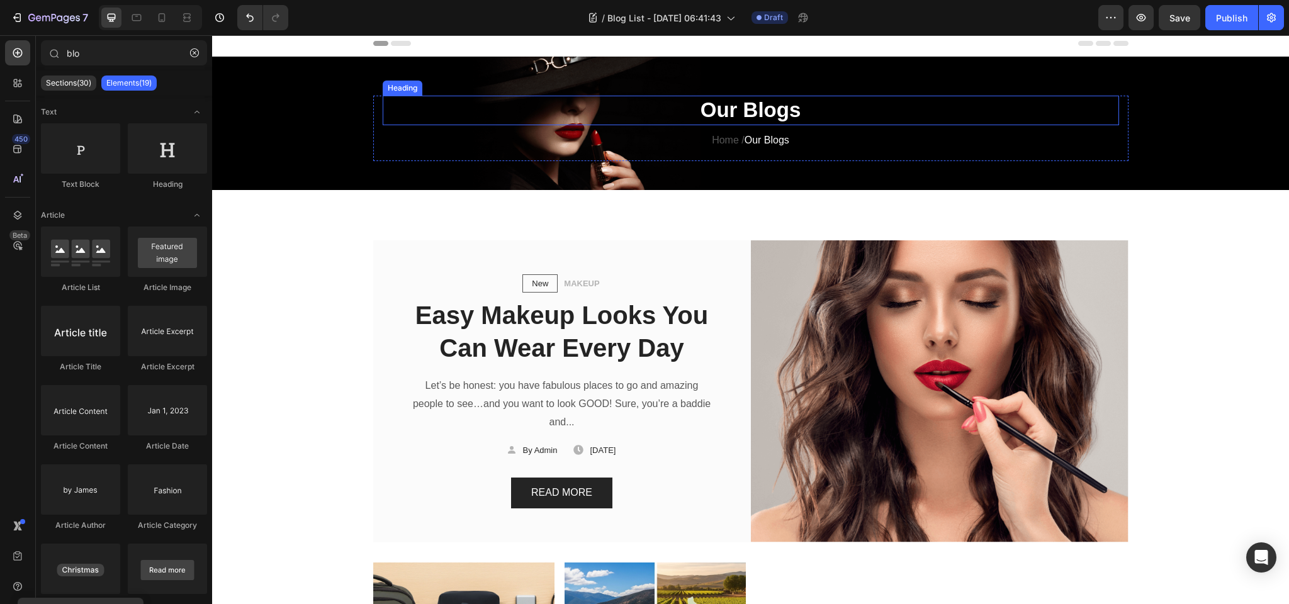
click at [722, 107] on p "Our Blogs" at bounding box center [751, 110] width 734 height 27
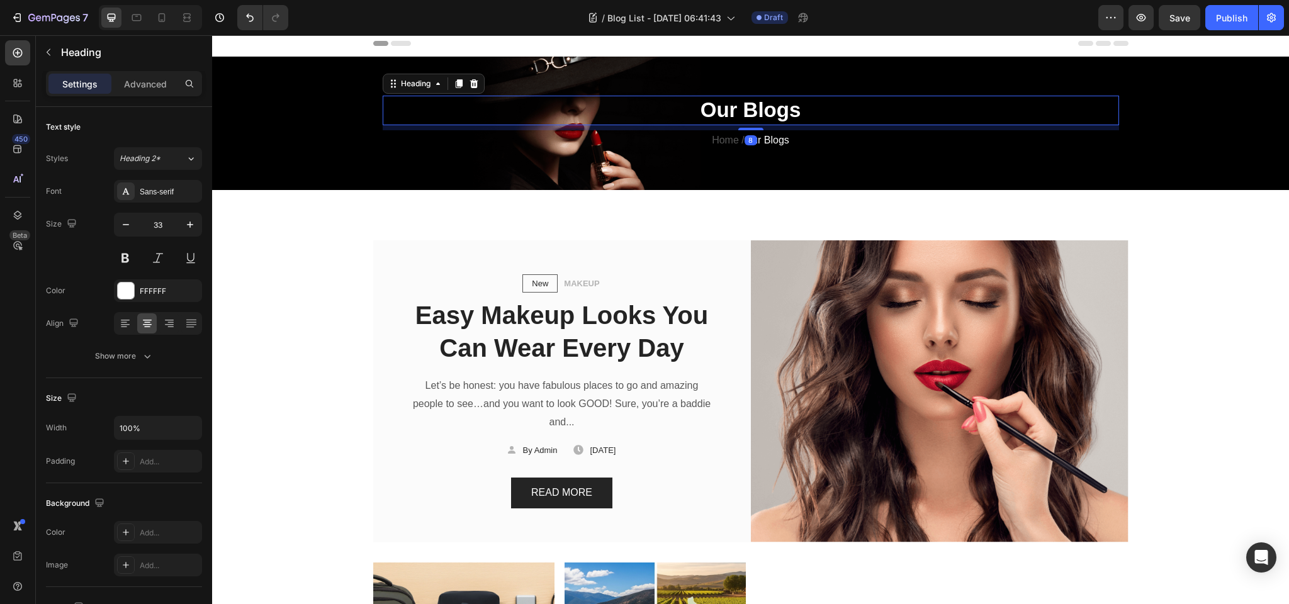
click at [722, 107] on p "Our Blogs" at bounding box center [751, 110] width 734 height 27
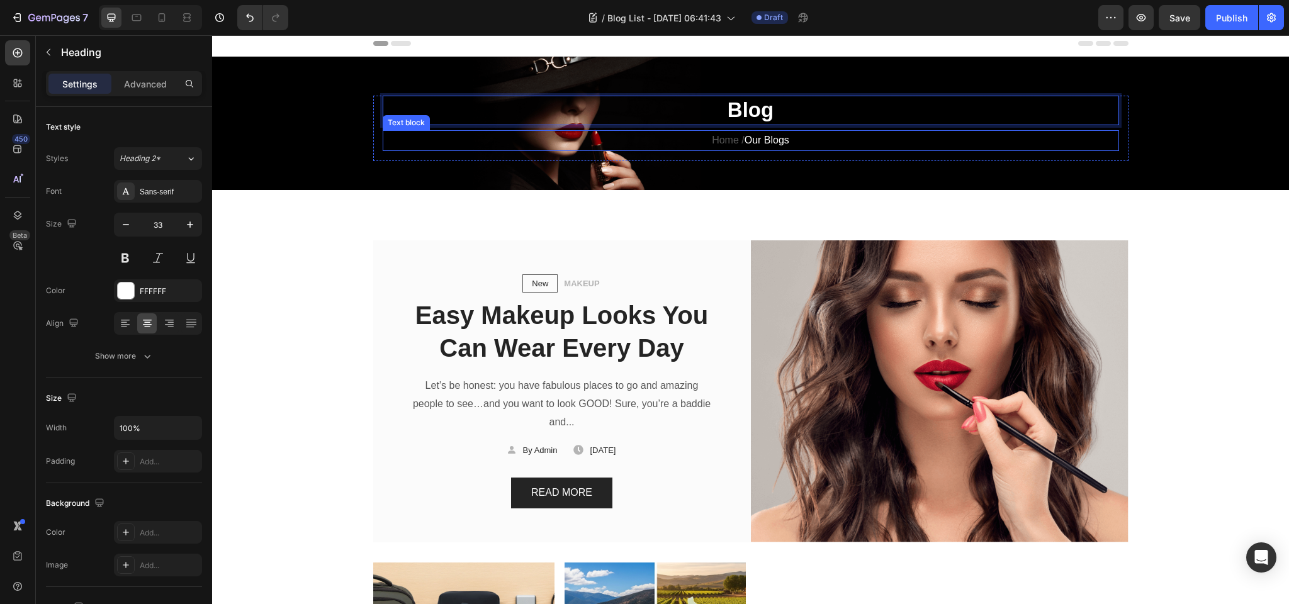
click at [583, 147] on p "Home / Our Blogs" at bounding box center [751, 141] width 734 height 18
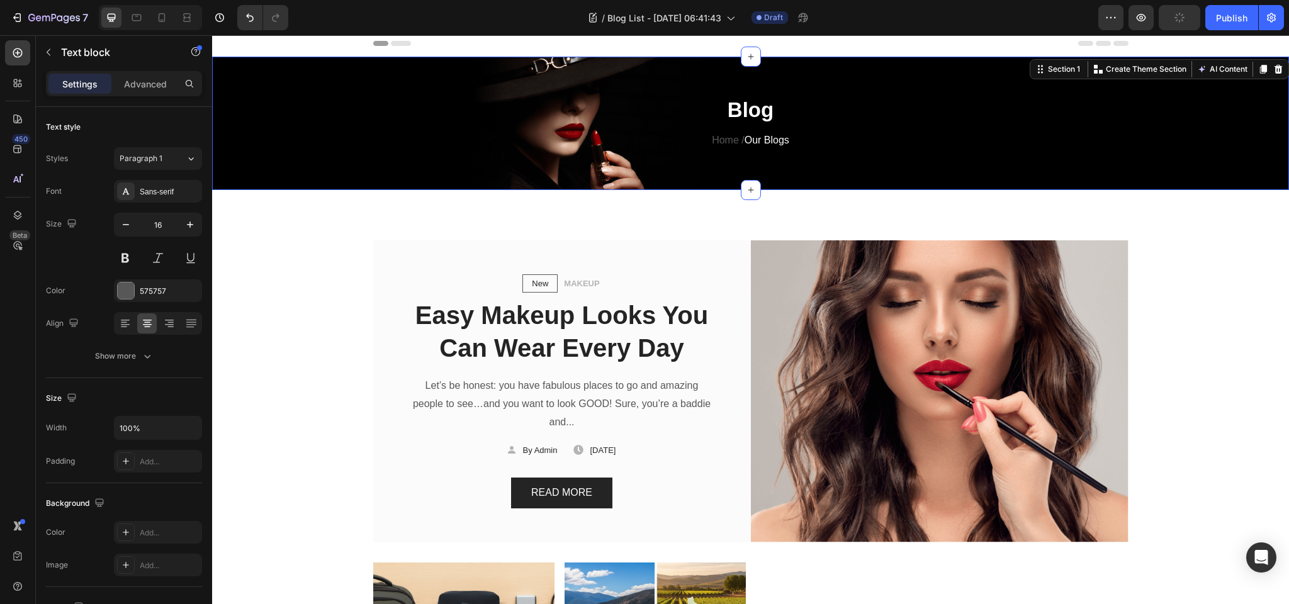
click at [548, 73] on div "Blog Heading Home / Our Blogs Text block Row Section 1 You can create reusable …" at bounding box center [750, 123] width 1077 height 133
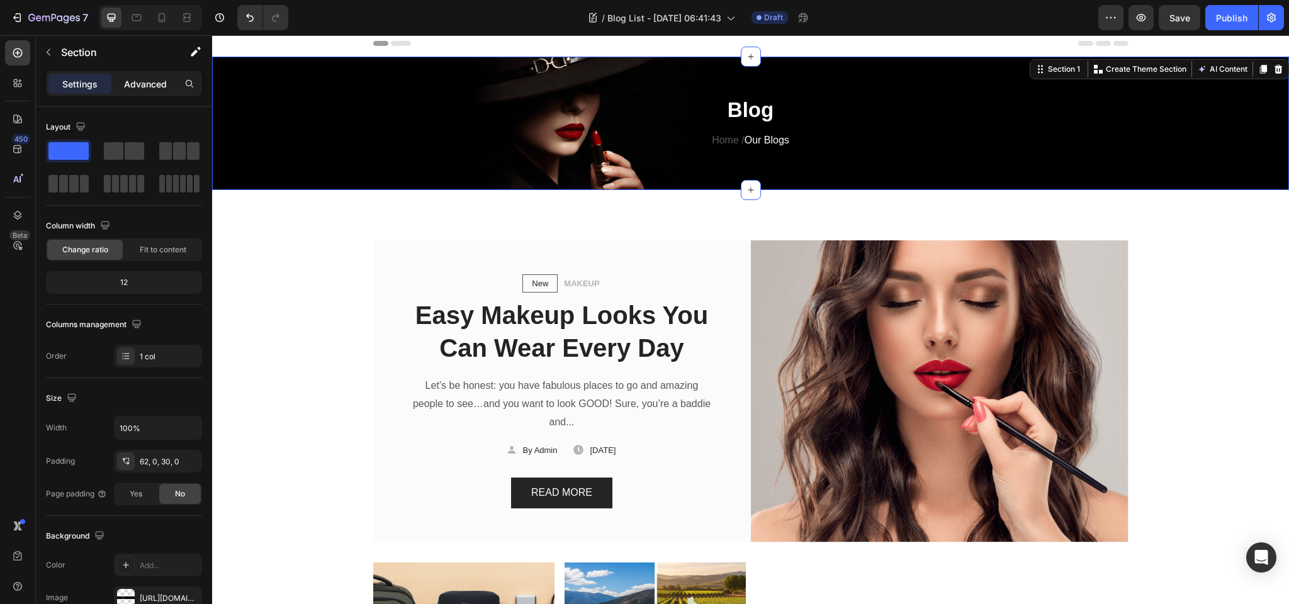
click at [136, 83] on p "Advanced" at bounding box center [145, 83] width 43 height 13
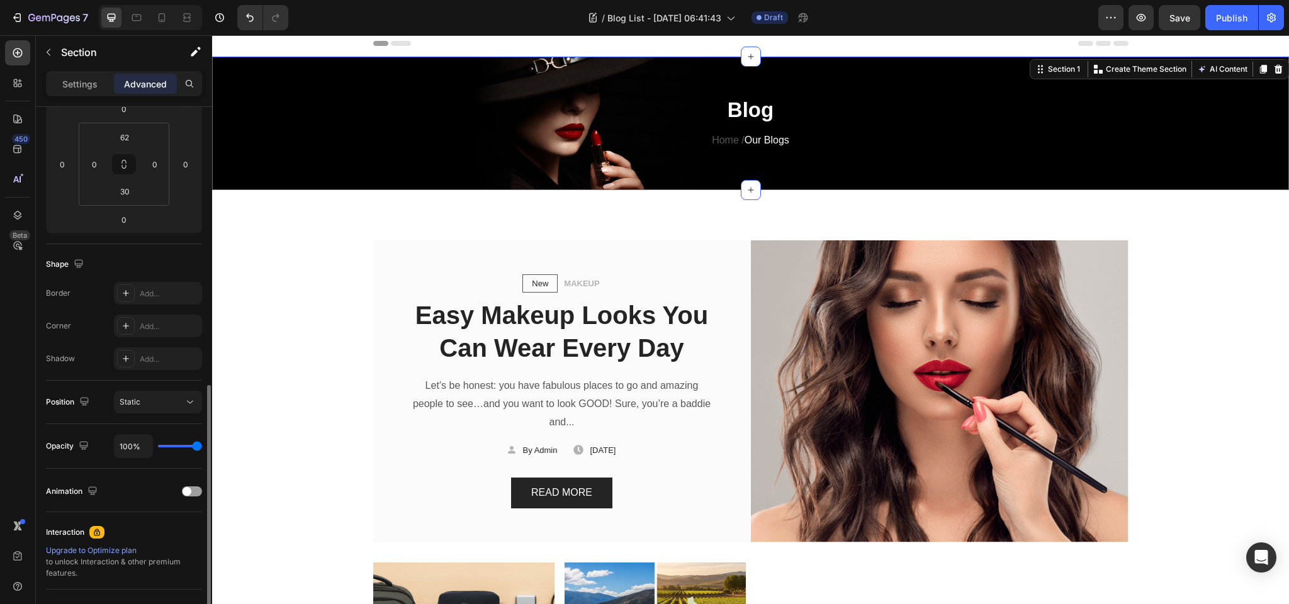
scroll to position [306, 0]
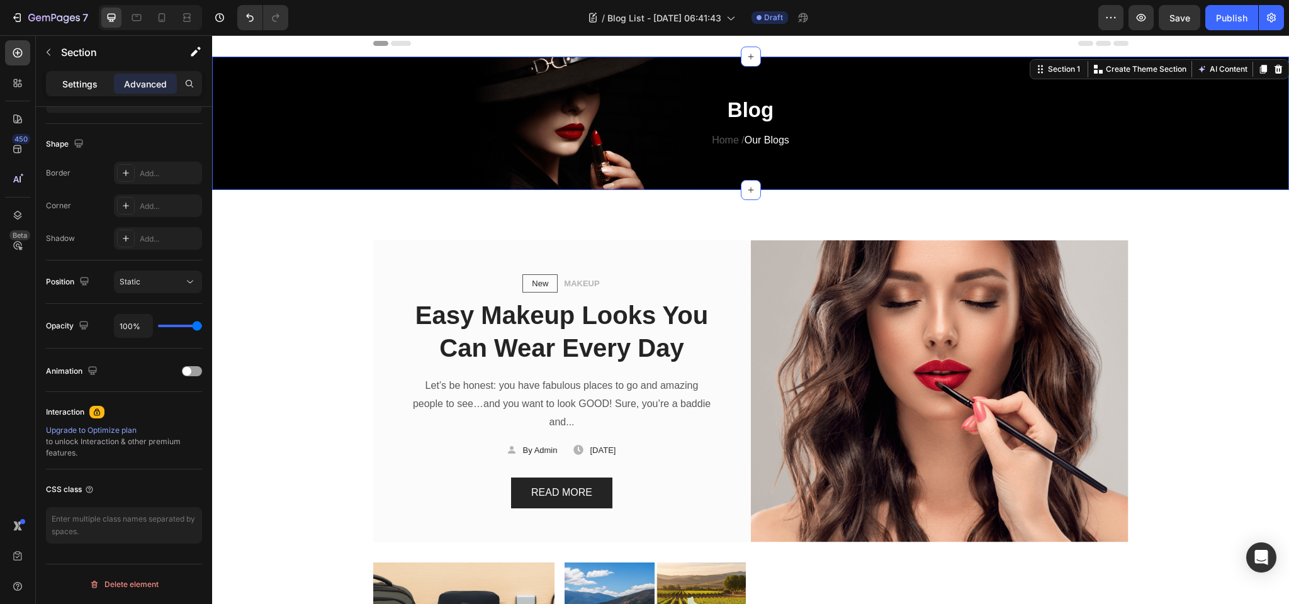
click at [74, 87] on p "Settings" at bounding box center [79, 83] width 35 height 13
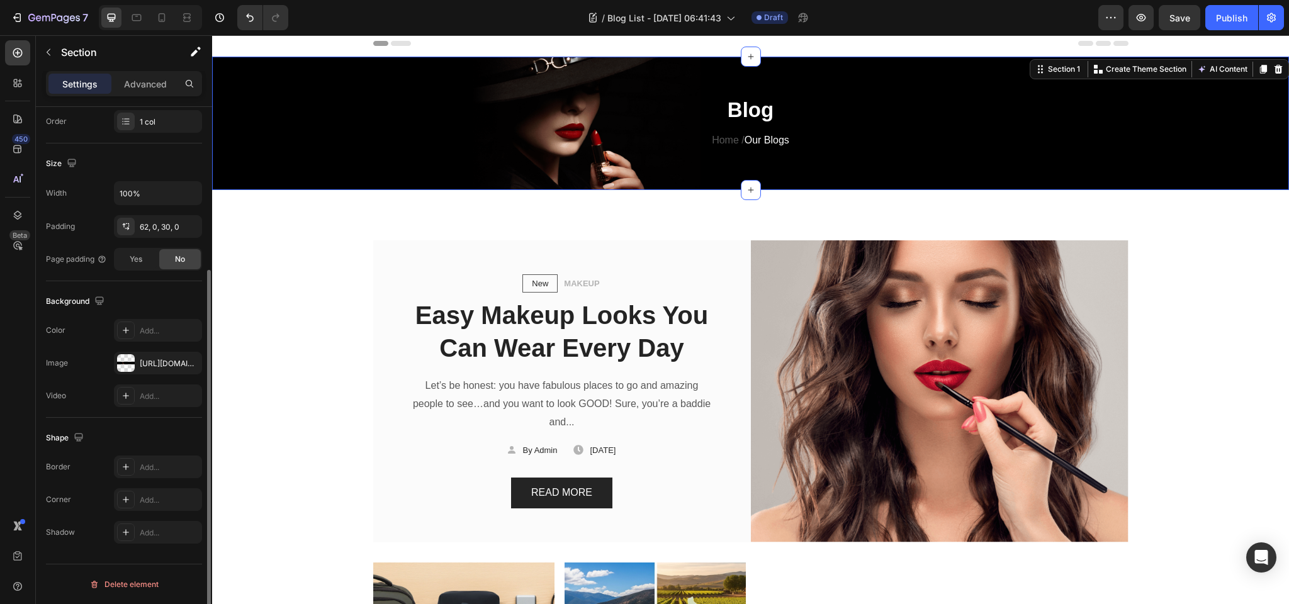
scroll to position [235, 0]
click at [189, 361] on icon "button" at bounding box center [189, 363] width 10 height 10
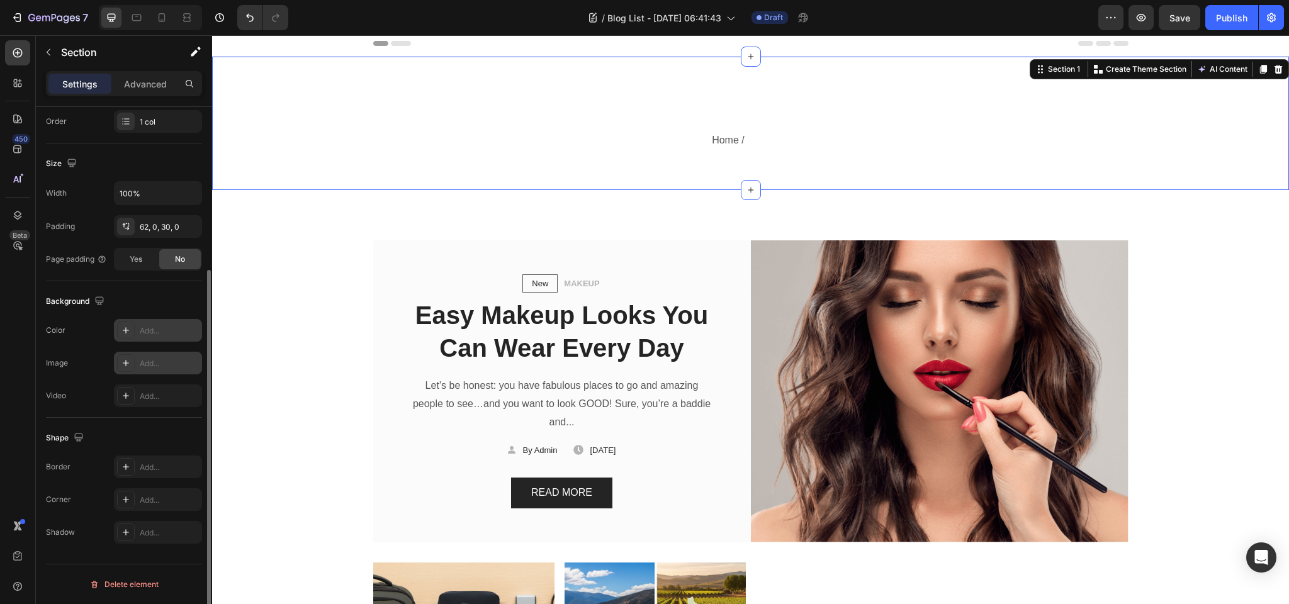
click at [127, 329] on icon at bounding box center [126, 330] width 10 height 10
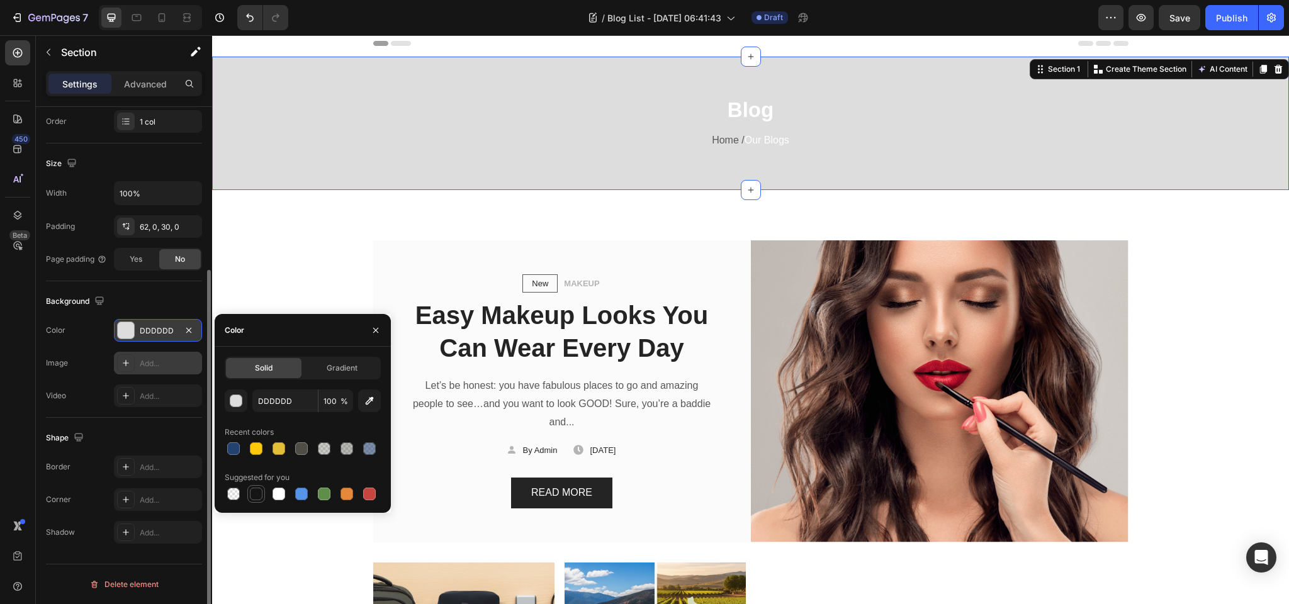
click at [257, 493] on div at bounding box center [256, 494] width 13 height 13
type input "151515"
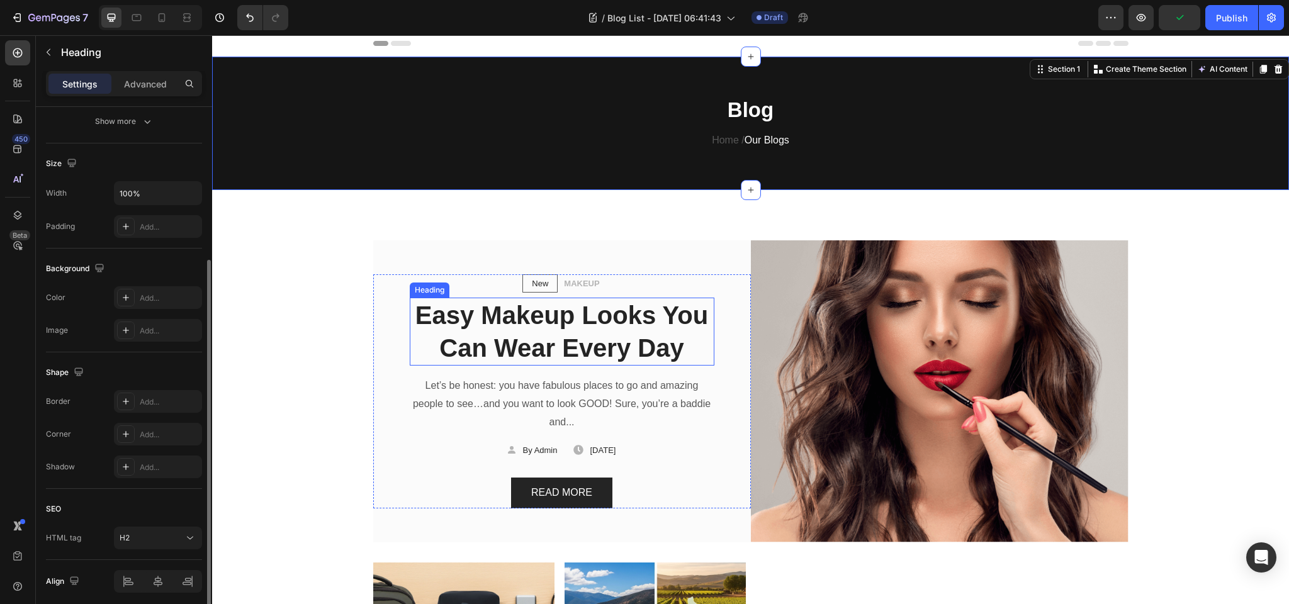
click at [544, 327] on p "Easy Makeup Looks You Can Wear Every Day" at bounding box center [562, 331] width 302 height 65
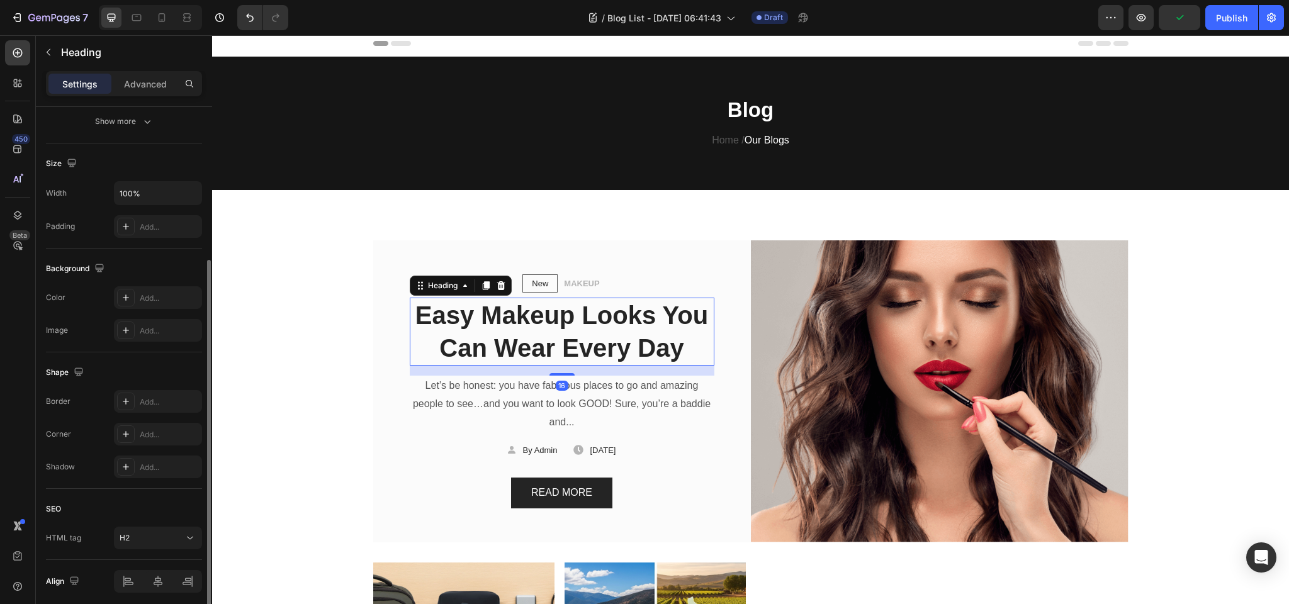
scroll to position [0, 0]
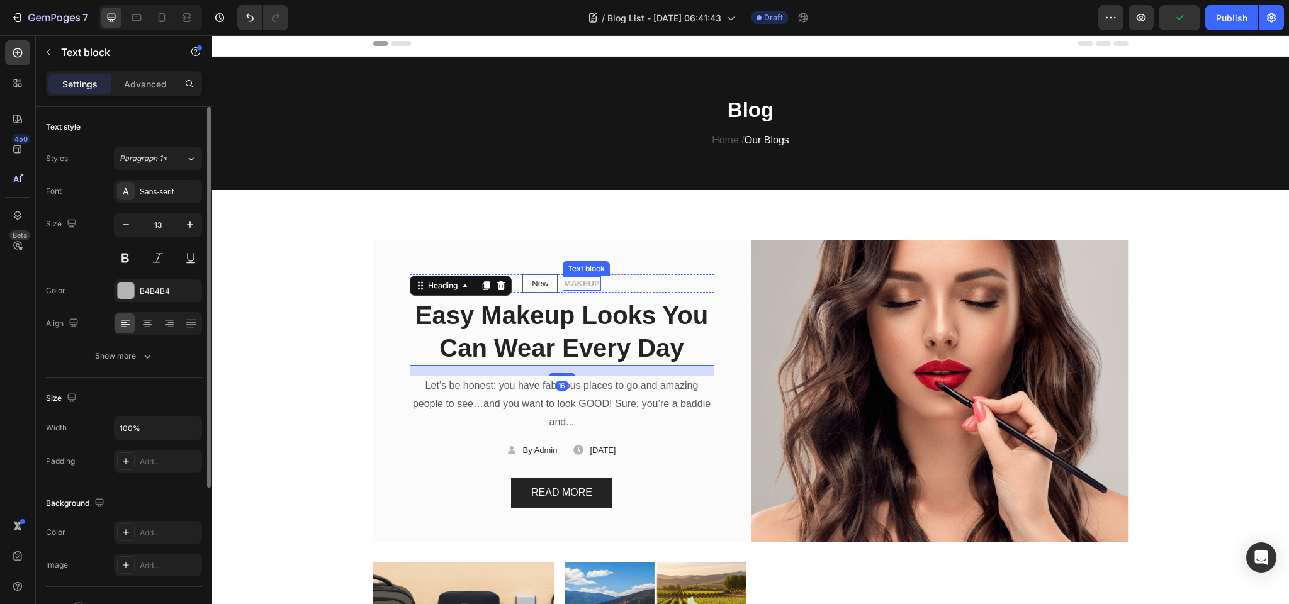
click at [584, 284] on p "MAKEUP" at bounding box center [581, 284] width 35 height 13
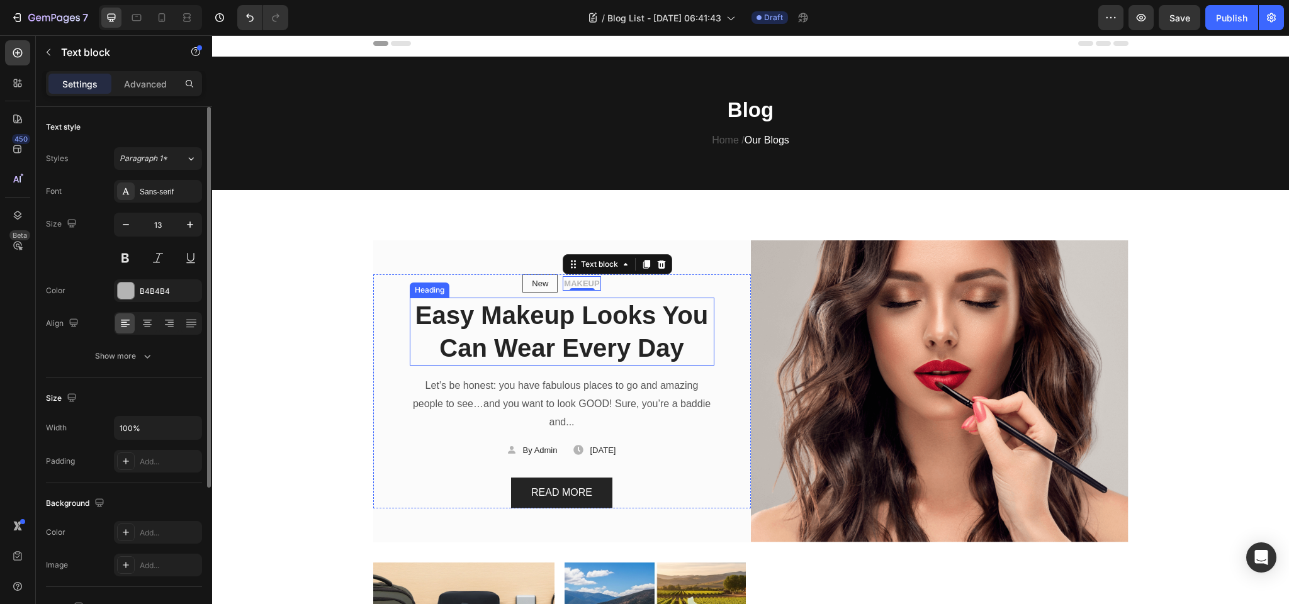
click at [548, 318] on p "Easy Makeup Looks You Can Wear Every Day" at bounding box center [562, 331] width 302 height 65
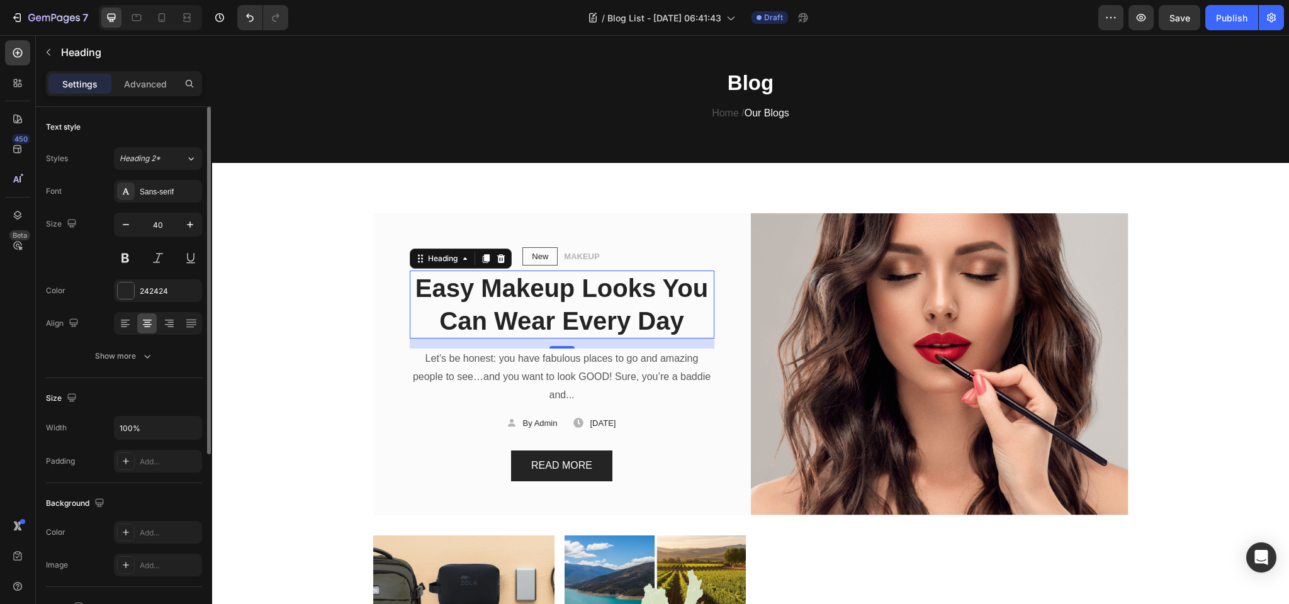
scroll to position [28, 0]
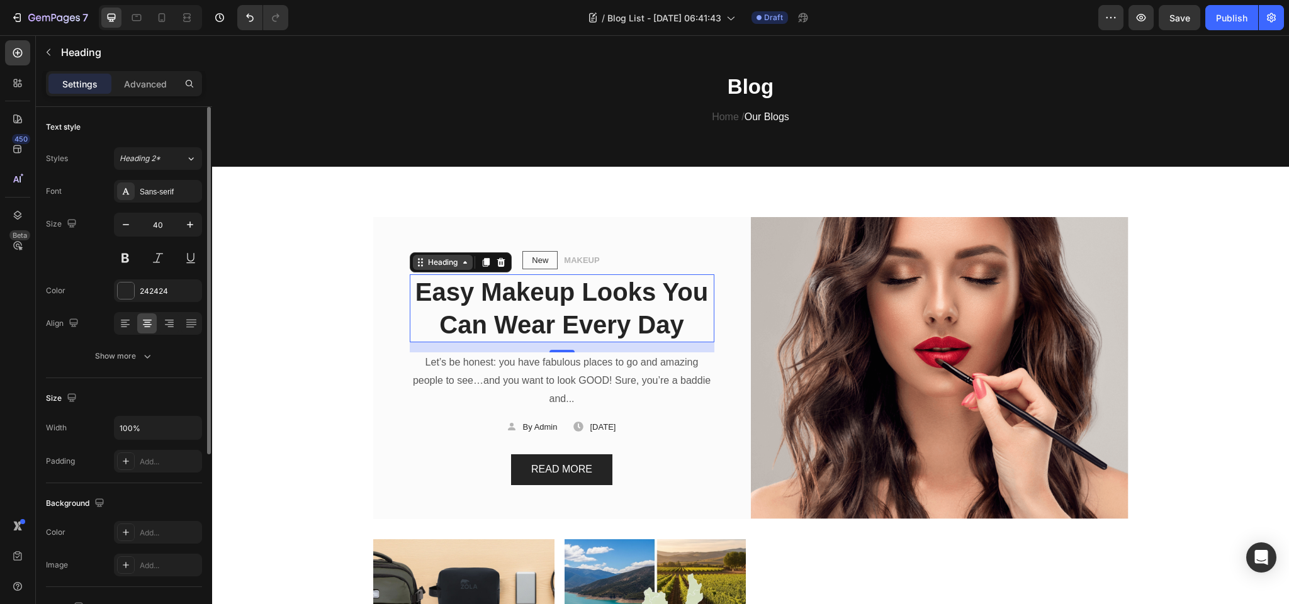
click at [441, 261] on div "Heading" at bounding box center [442, 262] width 35 height 11
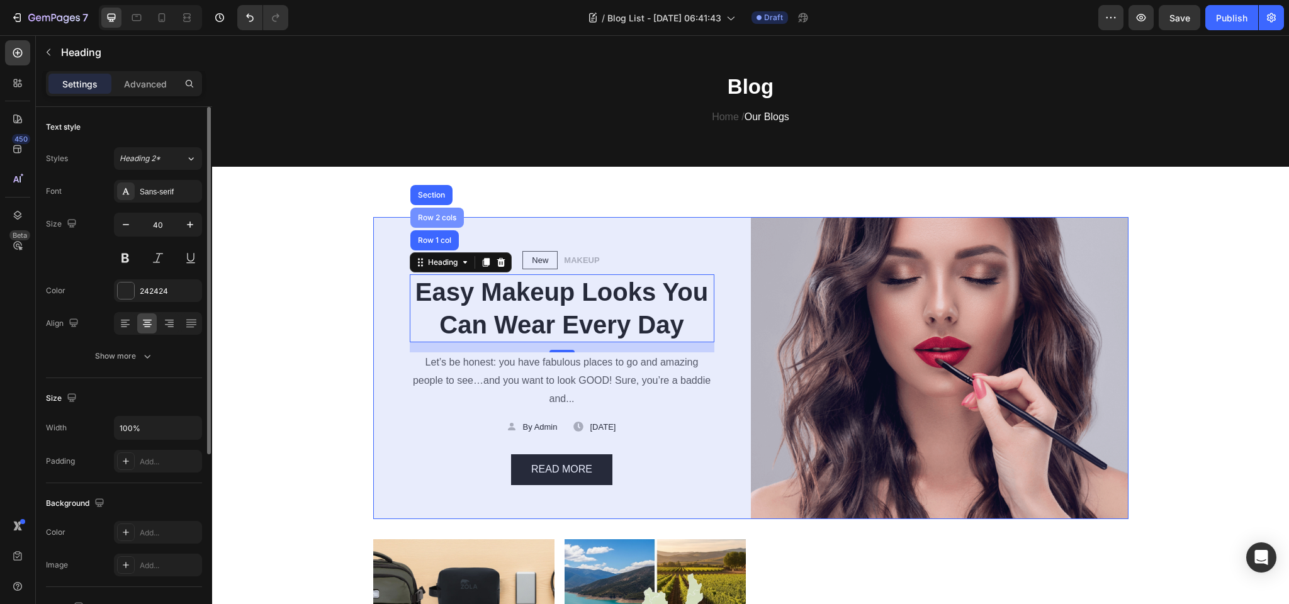
click at [434, 214] on div "Row 2 cols" at bounding box center [436, 218] width 43 height 8
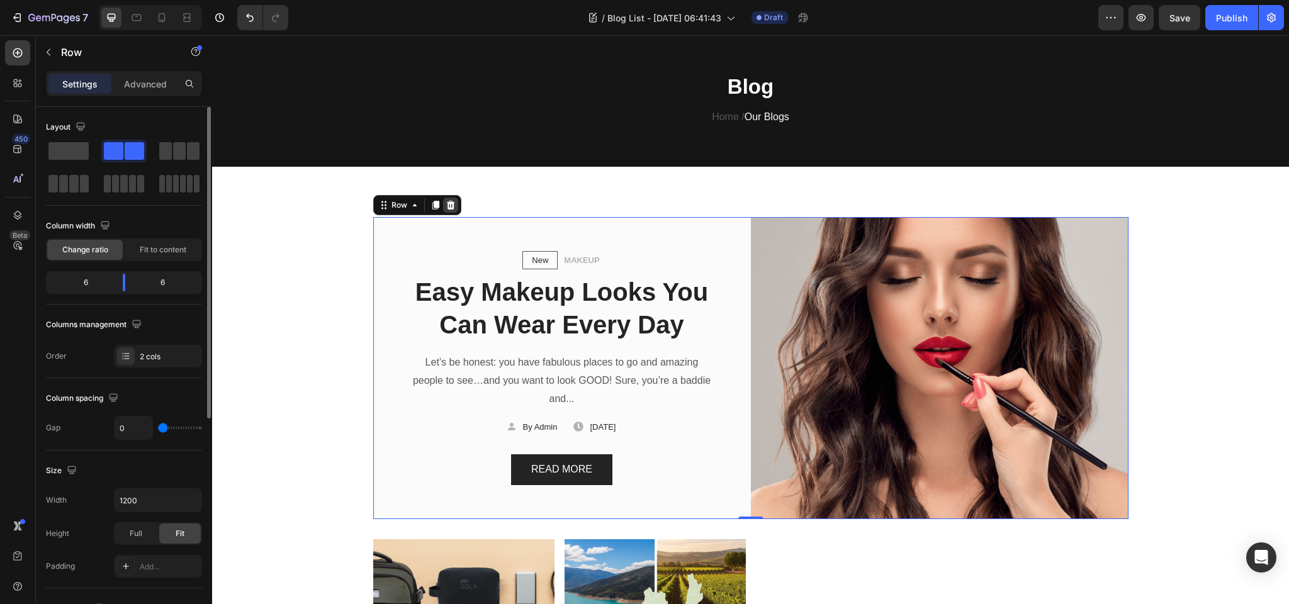
click at [454, 203] on icon at bounding box center [451, 205] width 10 height 10
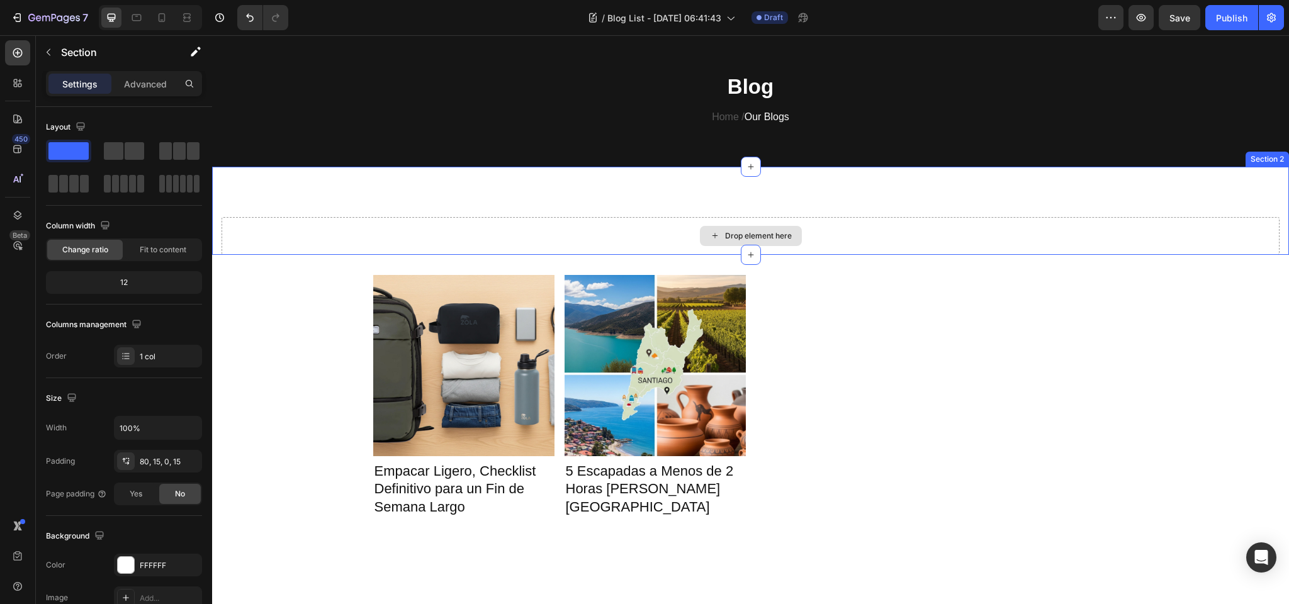
click at [693, 233] on div "Drop element here" at bounding box center [751, 236] width 1058 height 38
click at [1276, 154] on icon at bounding box center [1278, 154] width 8 height 9
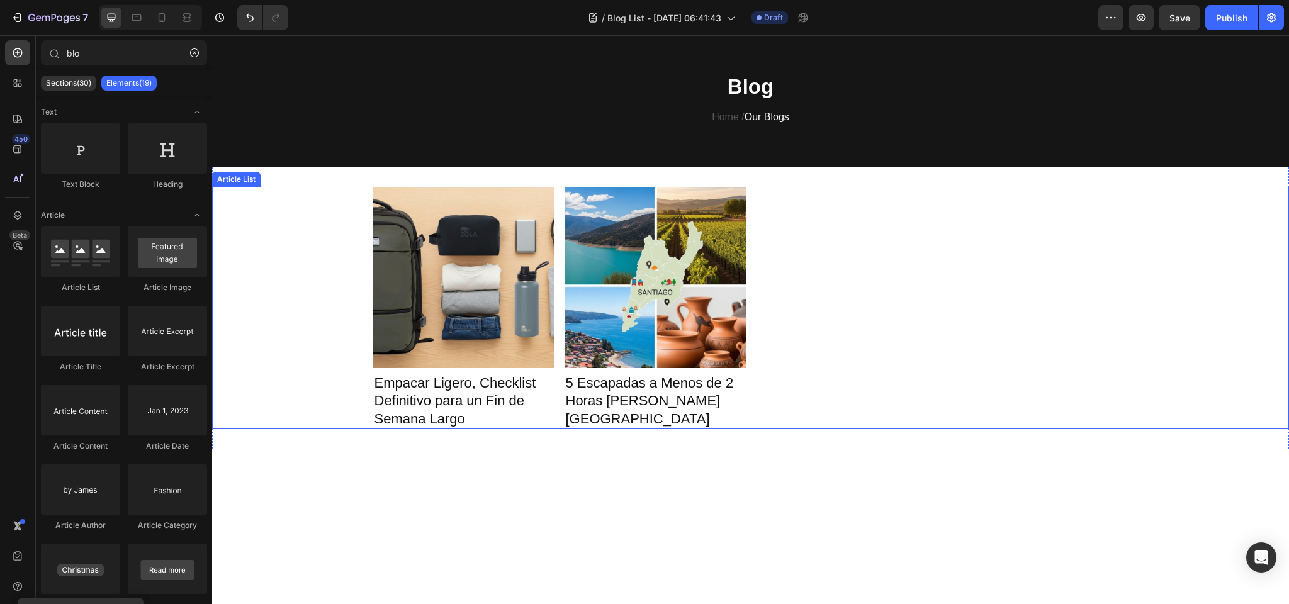
scroll to position [0, 0]
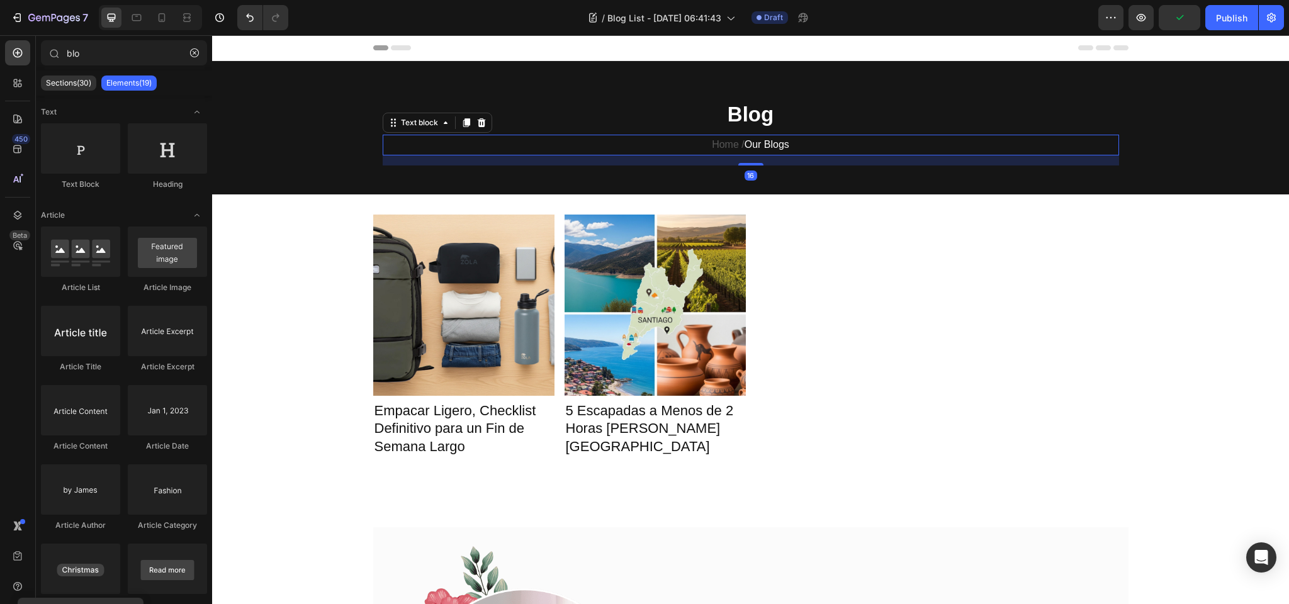
click at [763, 143] on span "Our Blogs" at bounding box center [766, 144] width 45 height 11
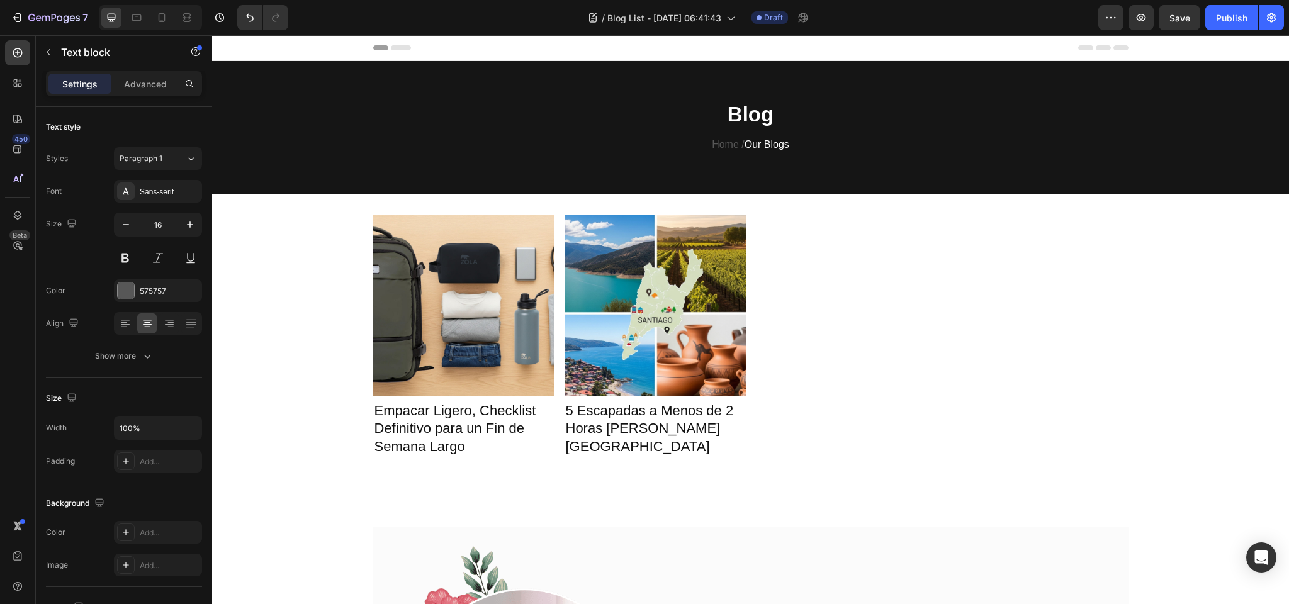
click at [761, 146] on span "Our Blogs" at bounding box center [766, 144] width 45 height 11
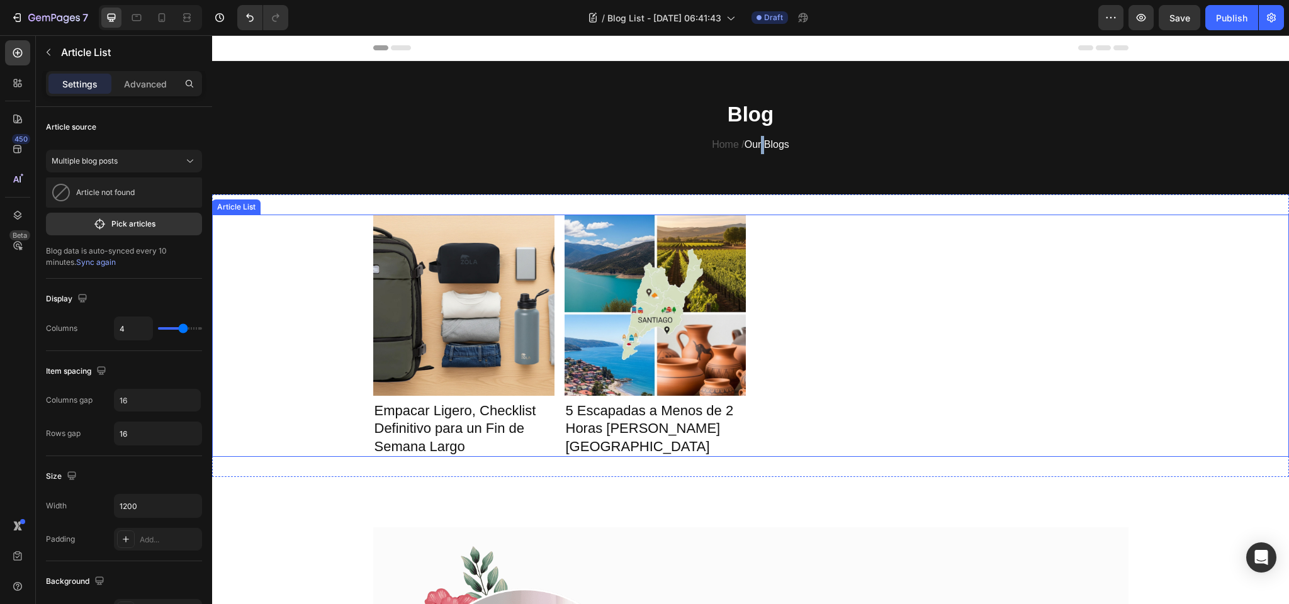
click at [793, 305] on div "Article Image Empacar Ligero, Checklist Definitivo para un Fin de Semana Largo …" at bounding box center [750, 336] width 755 height 243
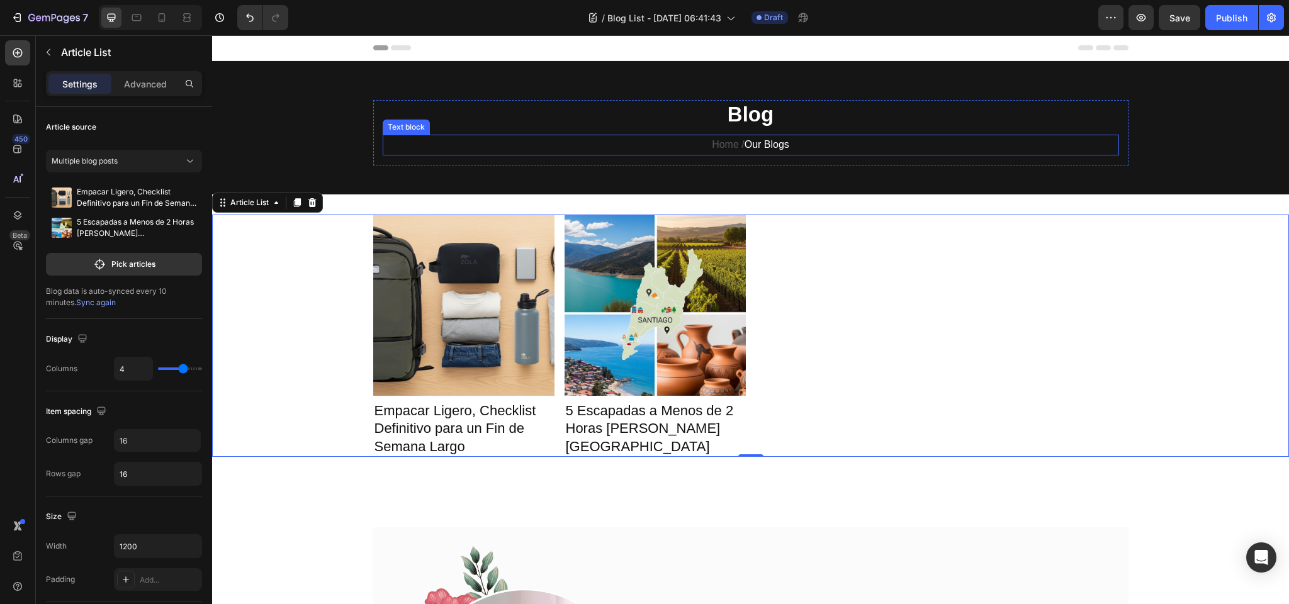
click at [751, 148] on span "Our Blogs" at bounding box center [766, 144] width 45 height 11
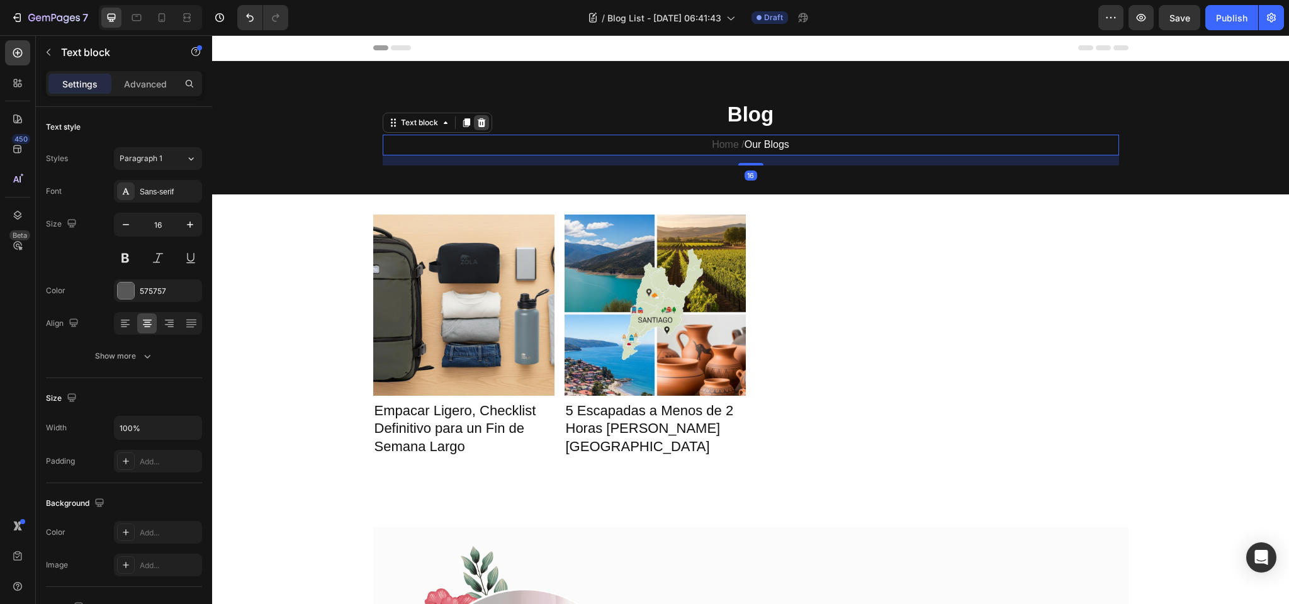
click at [478, 120] on icon at bounding box center [481, 122] width 8 height 9
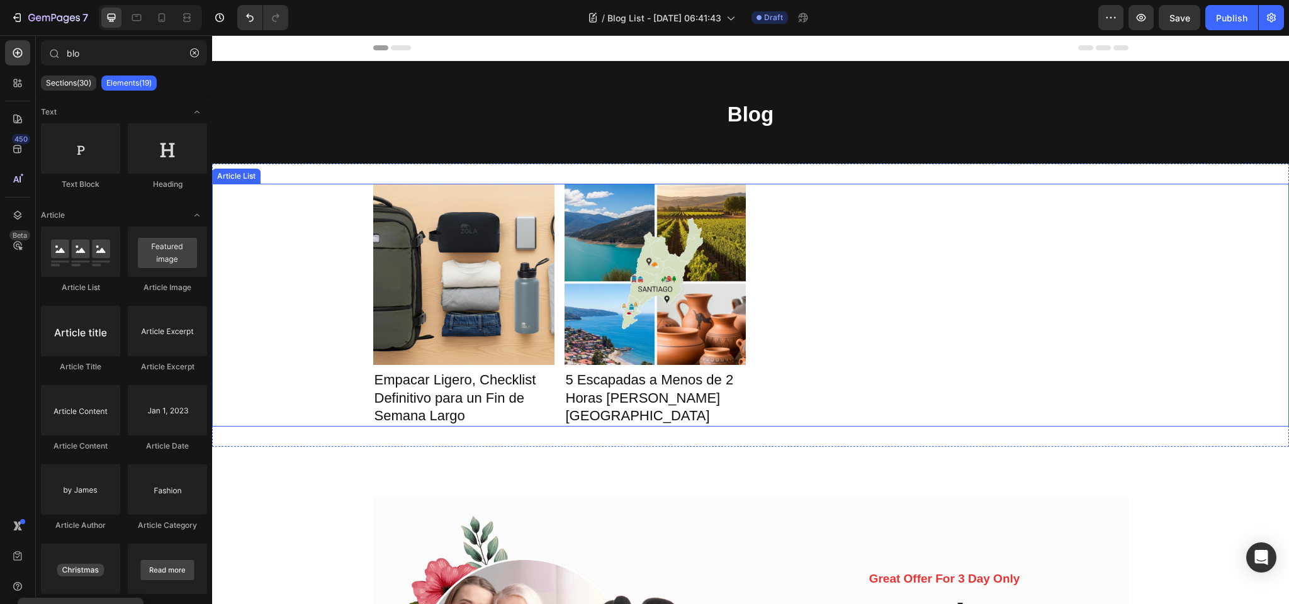
click at [989, 312] on div "Article Image Empacar Ligero, Checklist Definitivo para un Fin de Semana Largo …" at bounding box center [750, 305] width 755 height 243
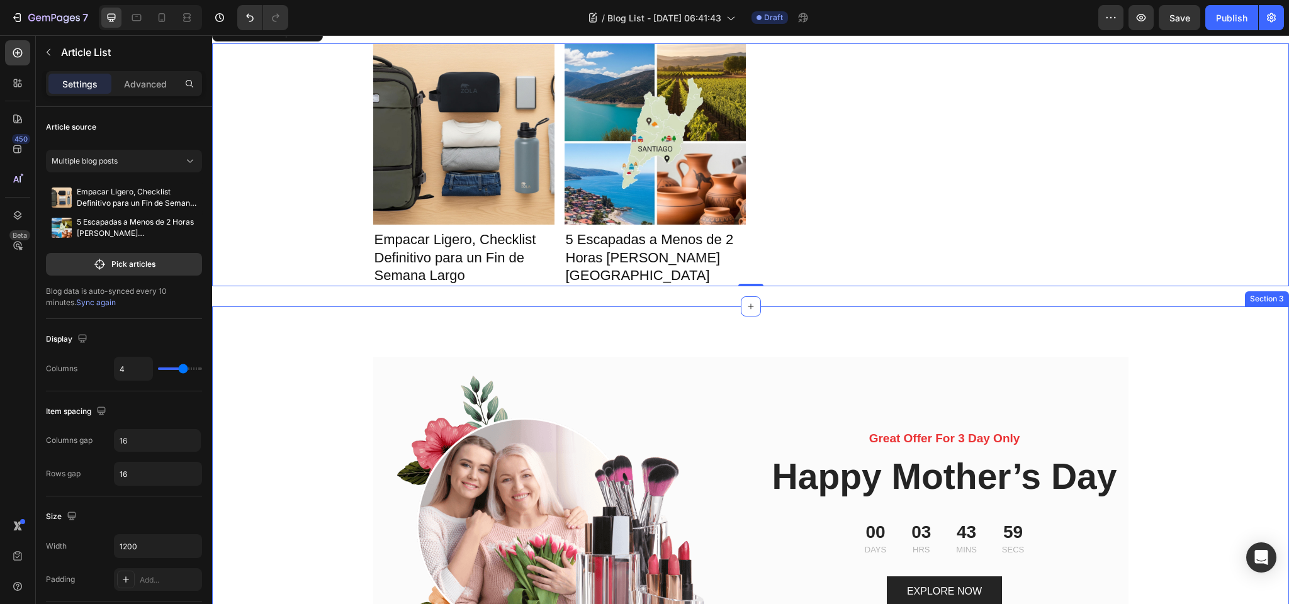
scroll to position [201, 0]
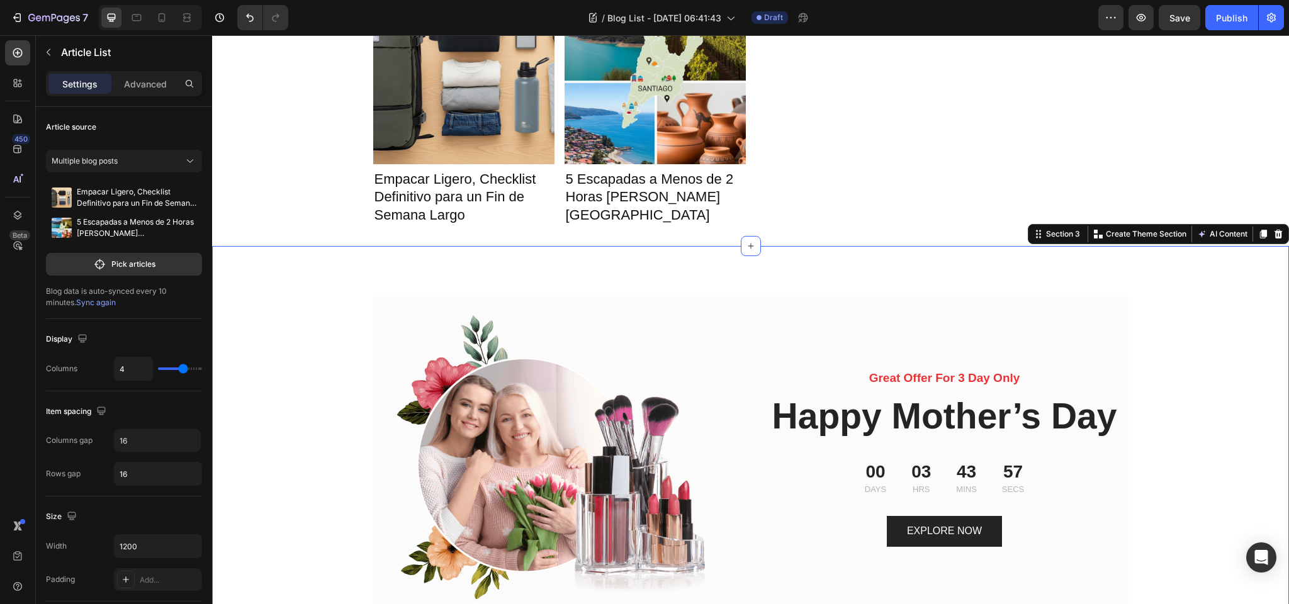
click at [349, 289] on div "Image Great Offer For 3 Day Only Text block Happy Mother’s Day Heading 00 Days …" at bounding box center [750, 432] width 1077 height 373
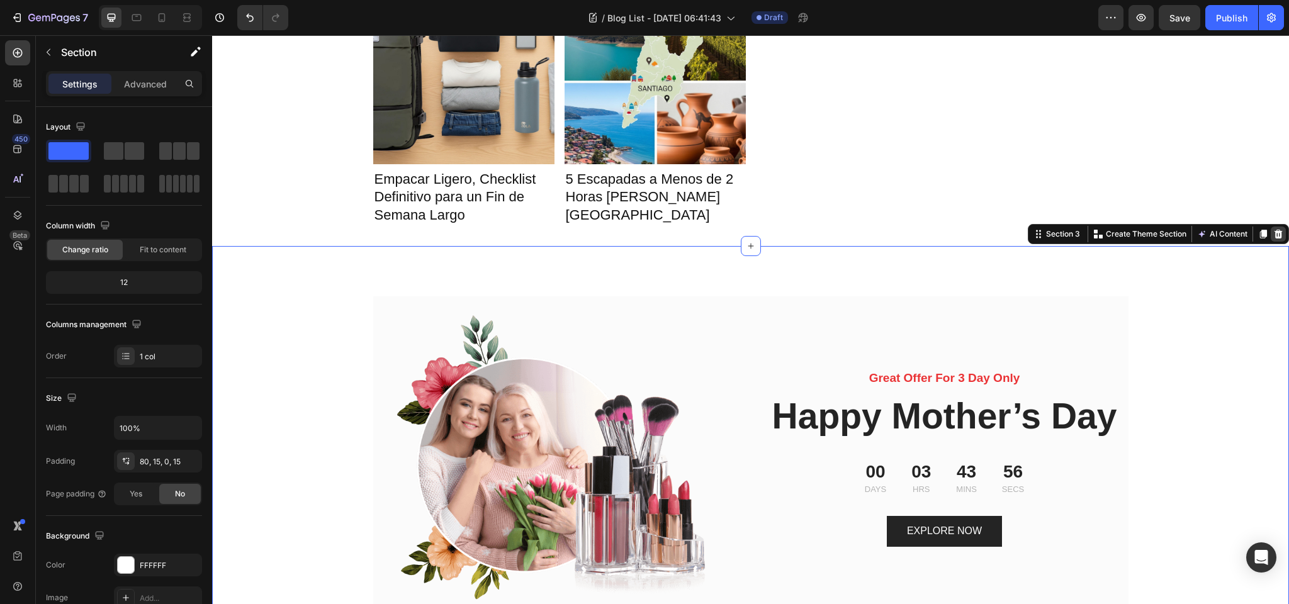
click at [1277, 233] on icon at bounding box center [1278, 234] width 10 height 10
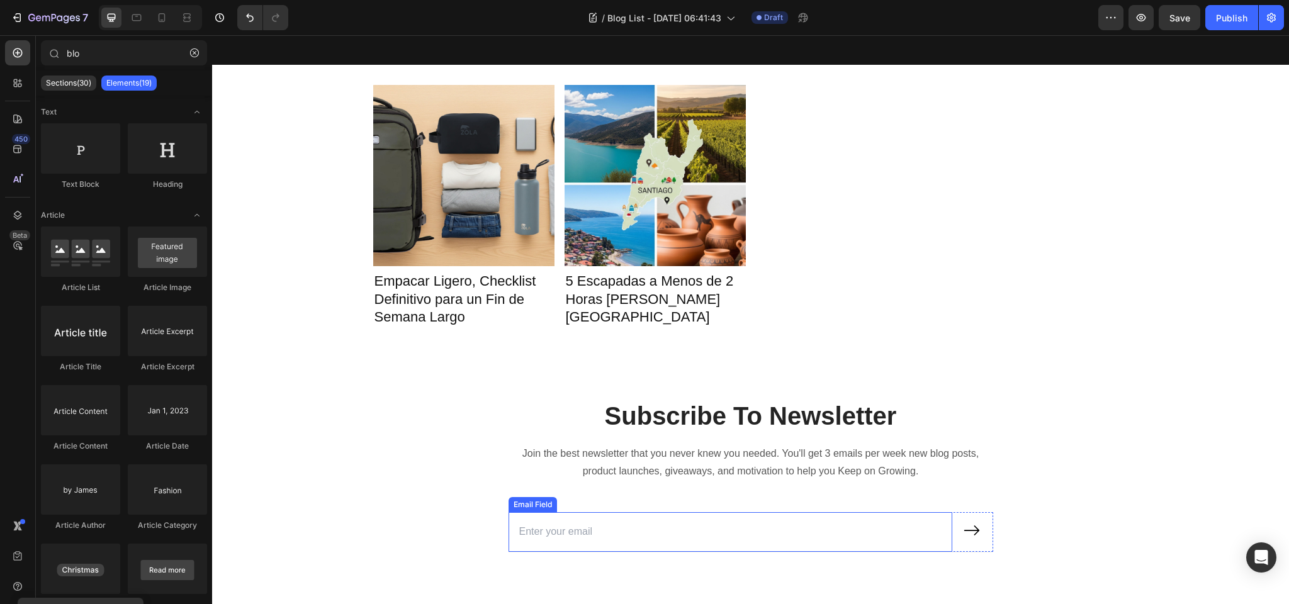
scroll to position [0, 0]
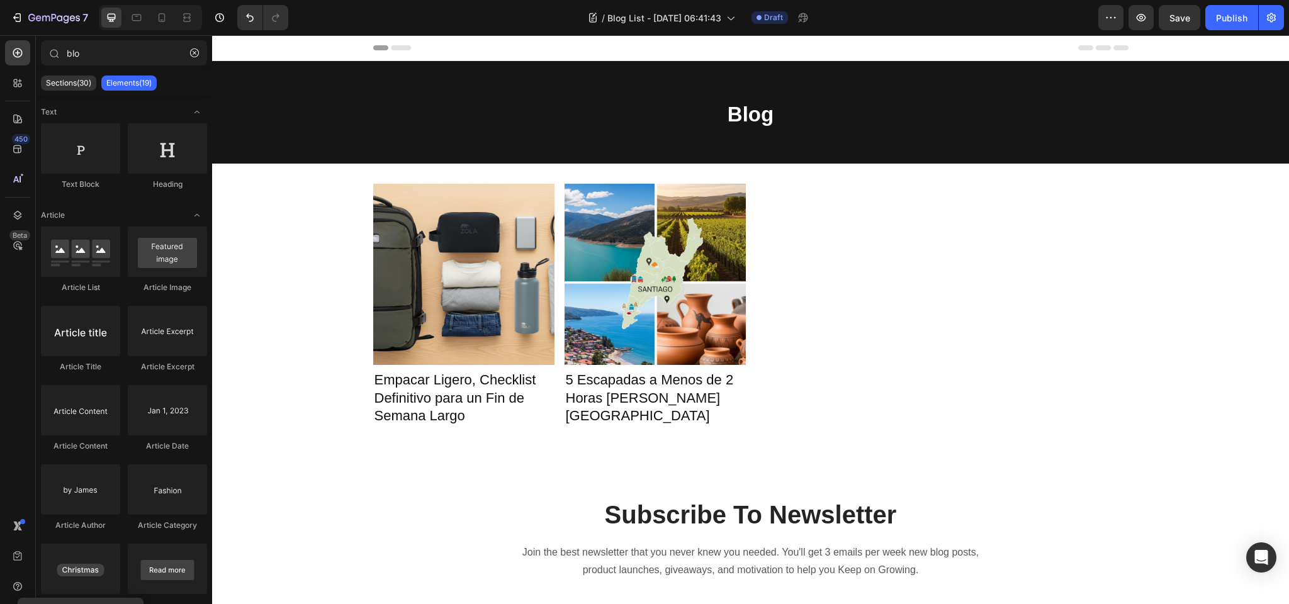
click at [437, 48] on div "Header" at bounding box center [750, 47] width 755 height 25
click at [1056, 48] on div "Header" at bounding box center [750, 47] width 755 height 25
click at [1174, 16] on span "Save" at bounding box center [1179, 18] width 21 height 11
click at [1147, 16] on icon "button" at bounding box center [1141, 17] width 13 height 13
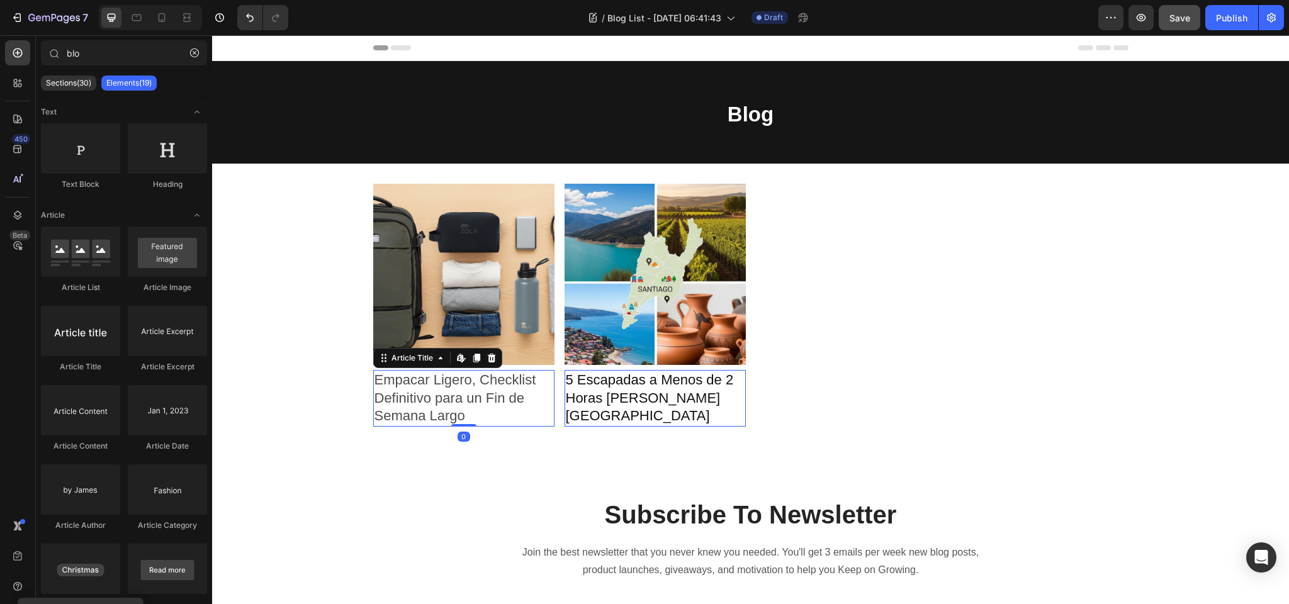
click at [449, 390] on h2 "Empacar Ligero, Checklist Definitivo para un Fin de Semana Largo" at bounding box center [463, 398] width 181 height 57
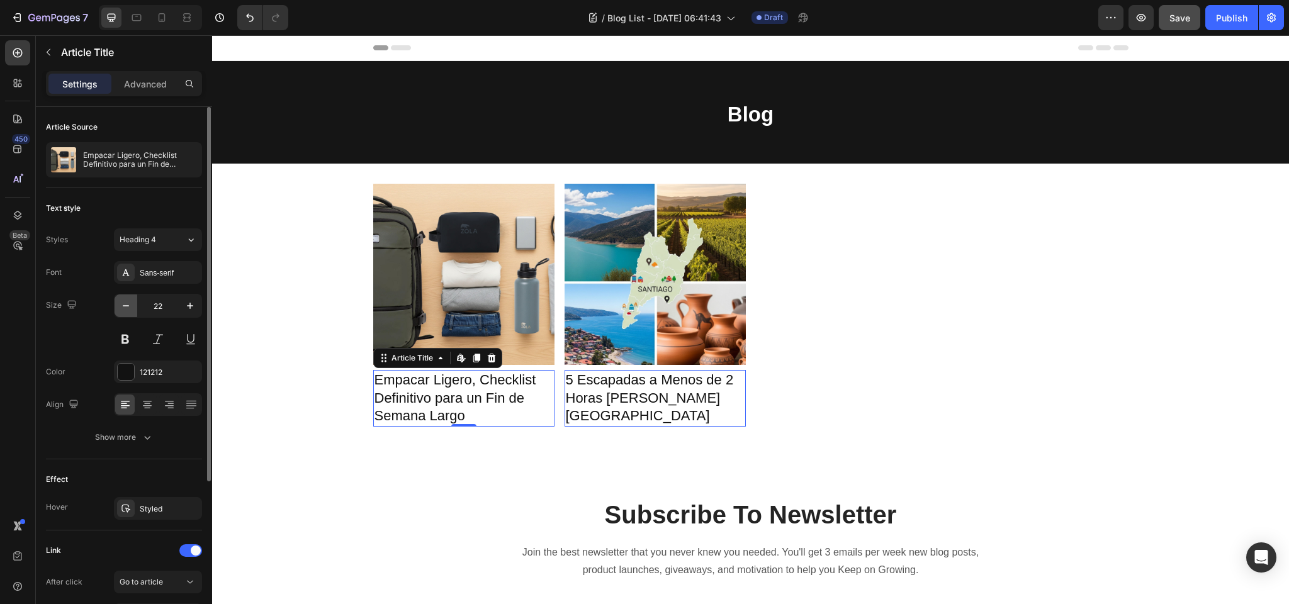
click at [126, 303] on icon "button" at bounding box center [126, 306] width 13 height 13
type input "20"
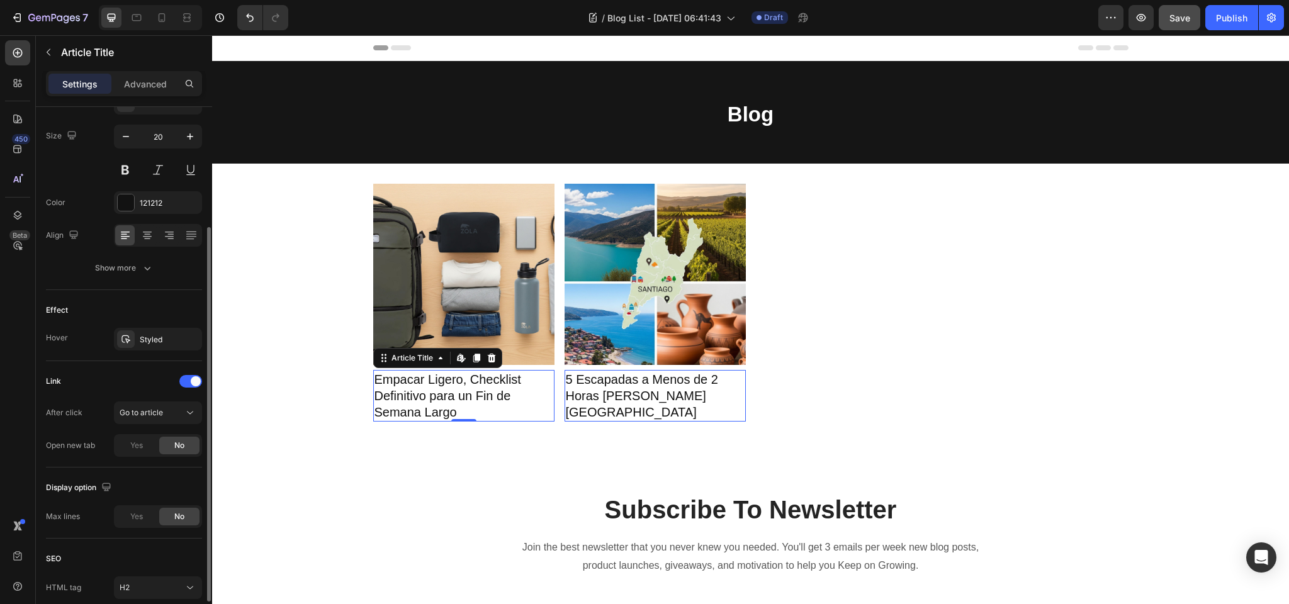
scroll to position [173, 0]
click at [130, 270] on div "Show more" at bounding box center [124, 264] width 59 height 13
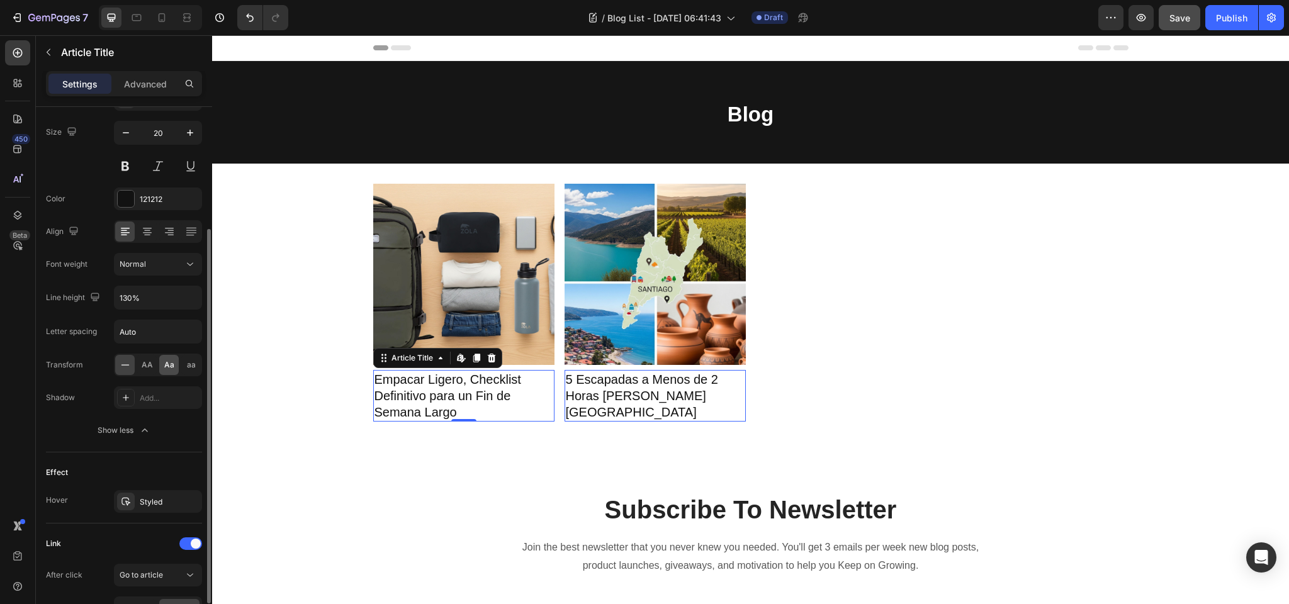
click at [169, 368] on span "Aa" at bounding box center [169, 364] width 10 height 11
click at [188, 365] on span "aa" at bounding box center [191, 364] width 9 height 11
click at [184, 366] on div "aa" at bounding box center [191, 365] width 20 height 20
click at [119, 365] on icon at bounding box center [125, 365] width 13 height 13
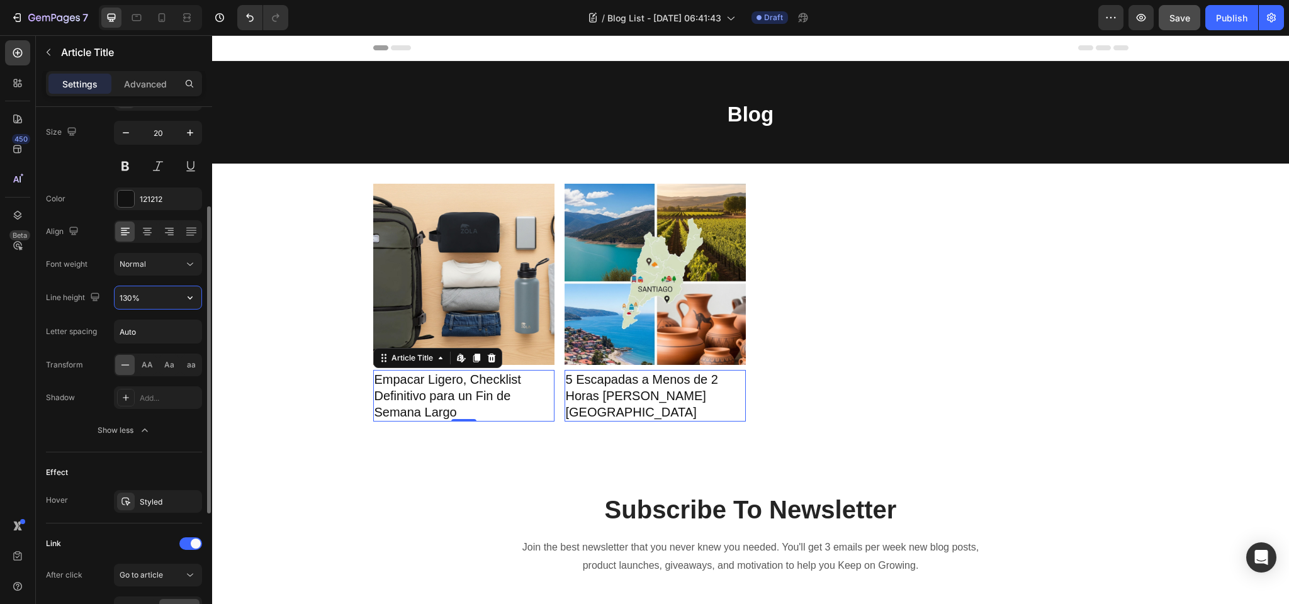
click at [153, 300] on input "130%" at bounding box center [158, 297] width 87 height 23
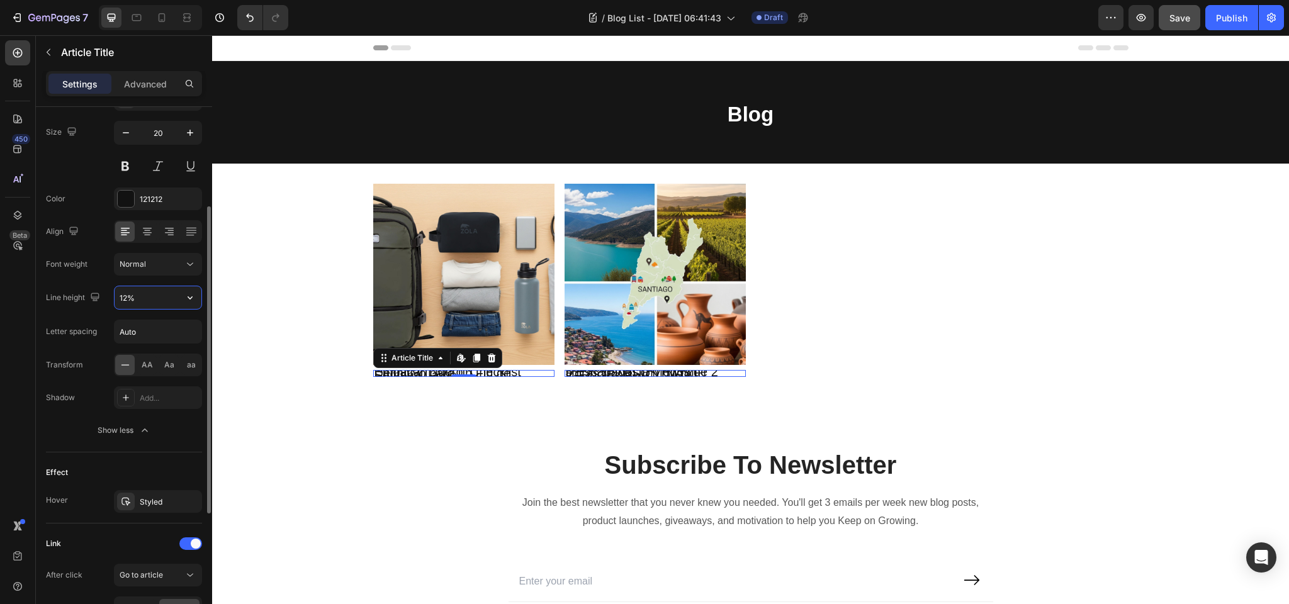
type input "120%"
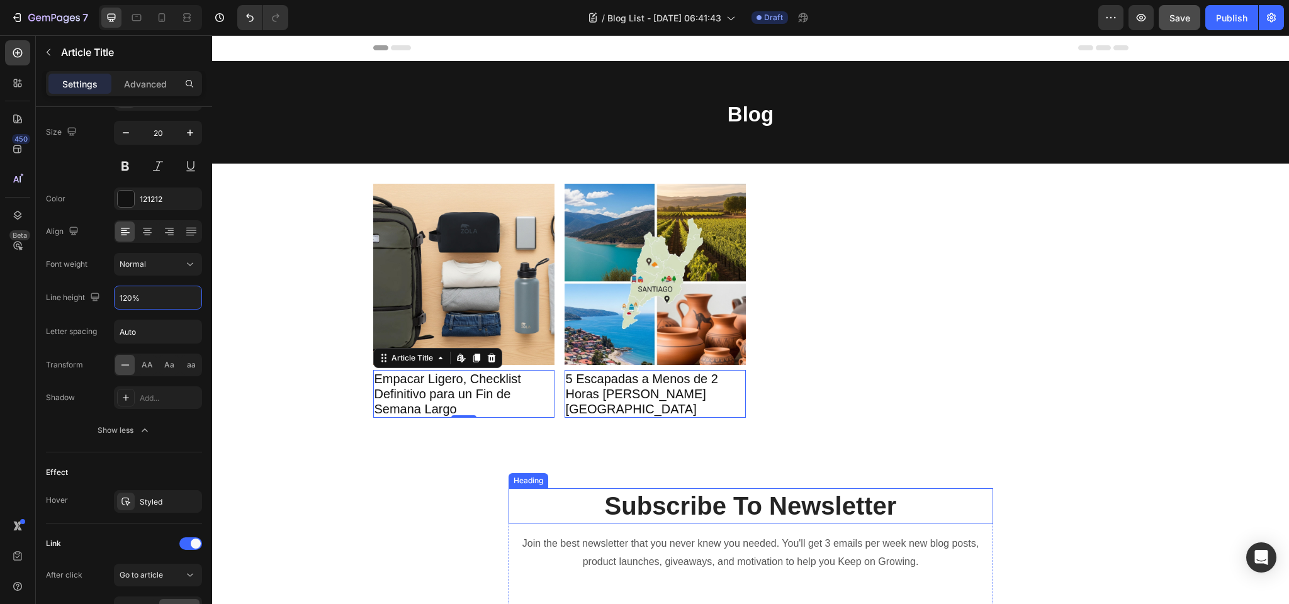
click at [728, 508] on p "Subscribe To Newsletter" at bounding box center [751, 506] width 482 height 33
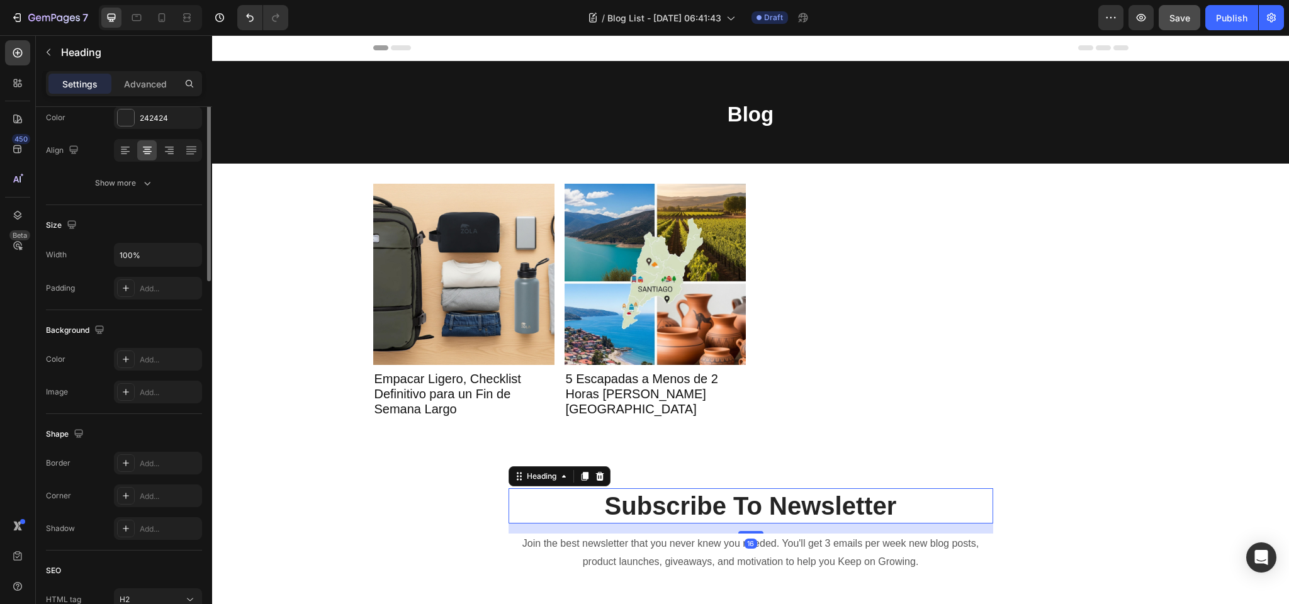
scroll to position [0, 0]
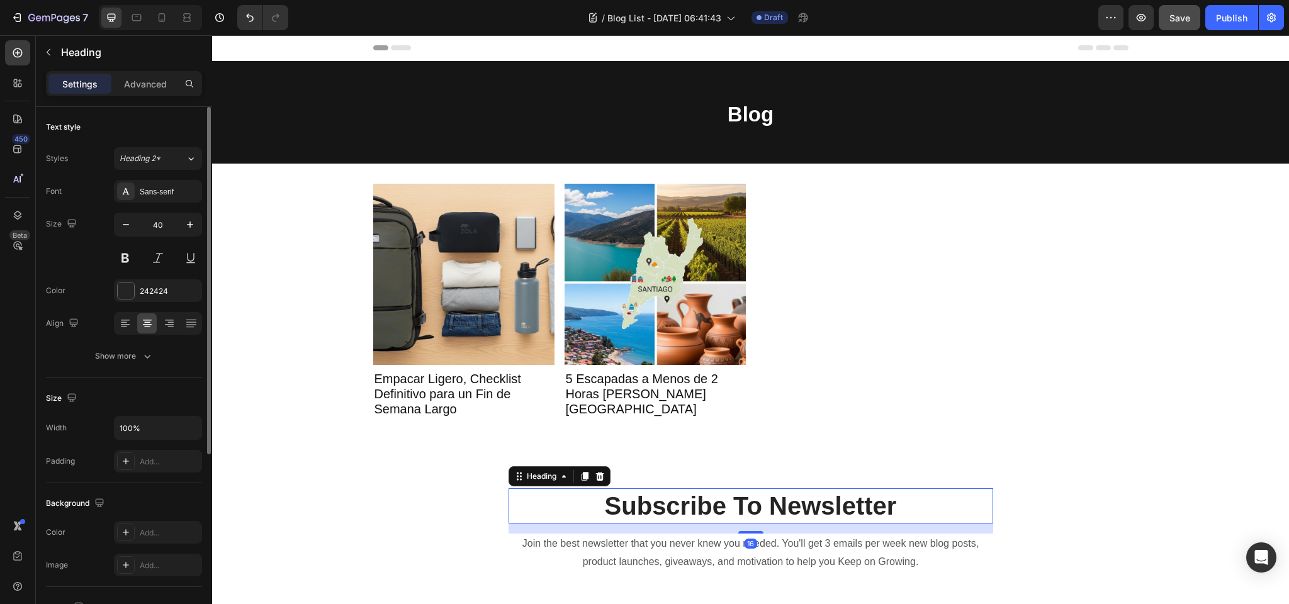
click at [770, 507] on p "Subscribe To Newsletter" at bounding box center [751, 506] width 482 height 33
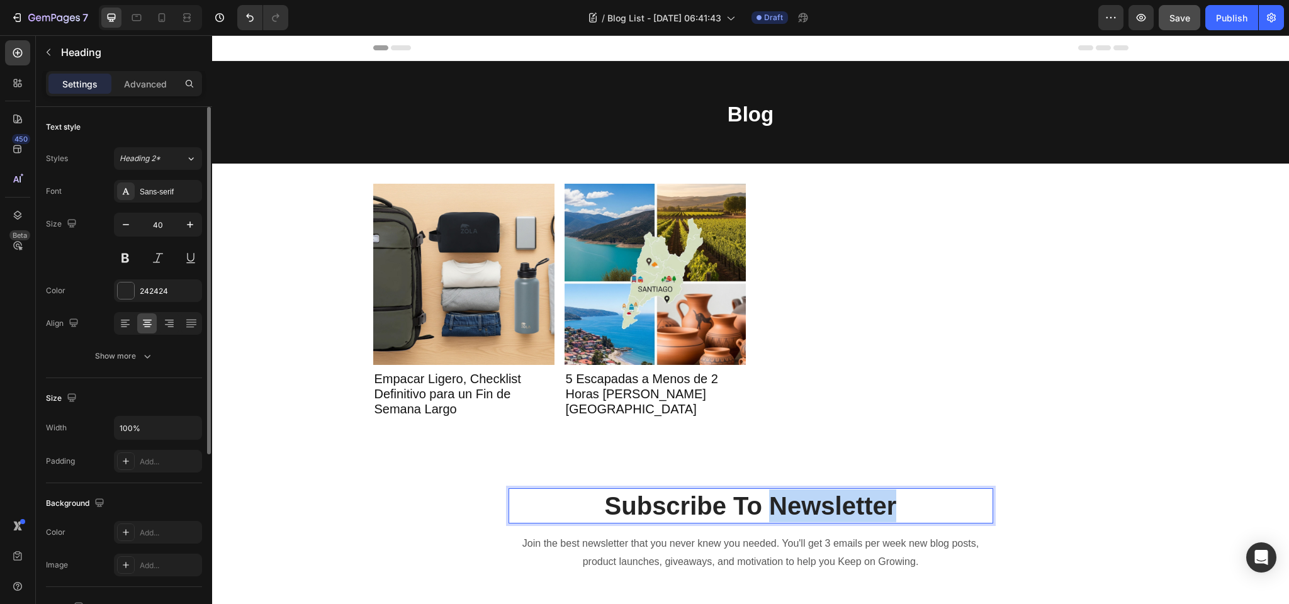
click at [770, 507] on p "Subscribe To Newsletter" at bounding box center [751, 506] width 482 height 33
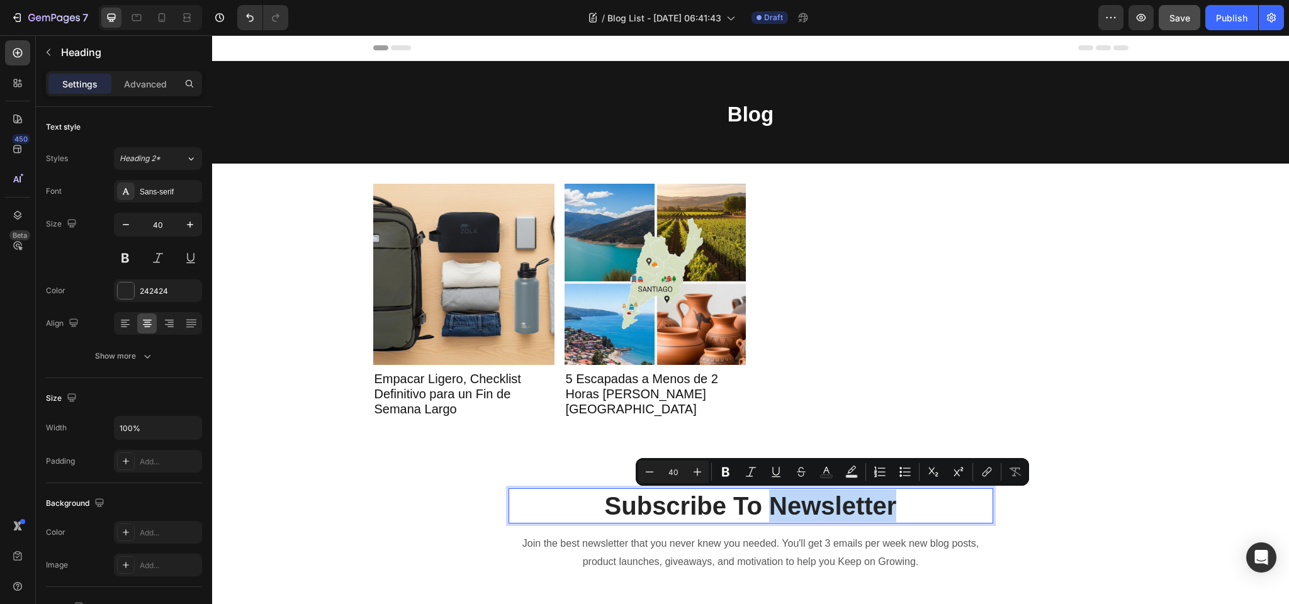
click at [769, 505] on p "Subscribe To Newsletter" at bounding box center [751, 506] width 482 height 33
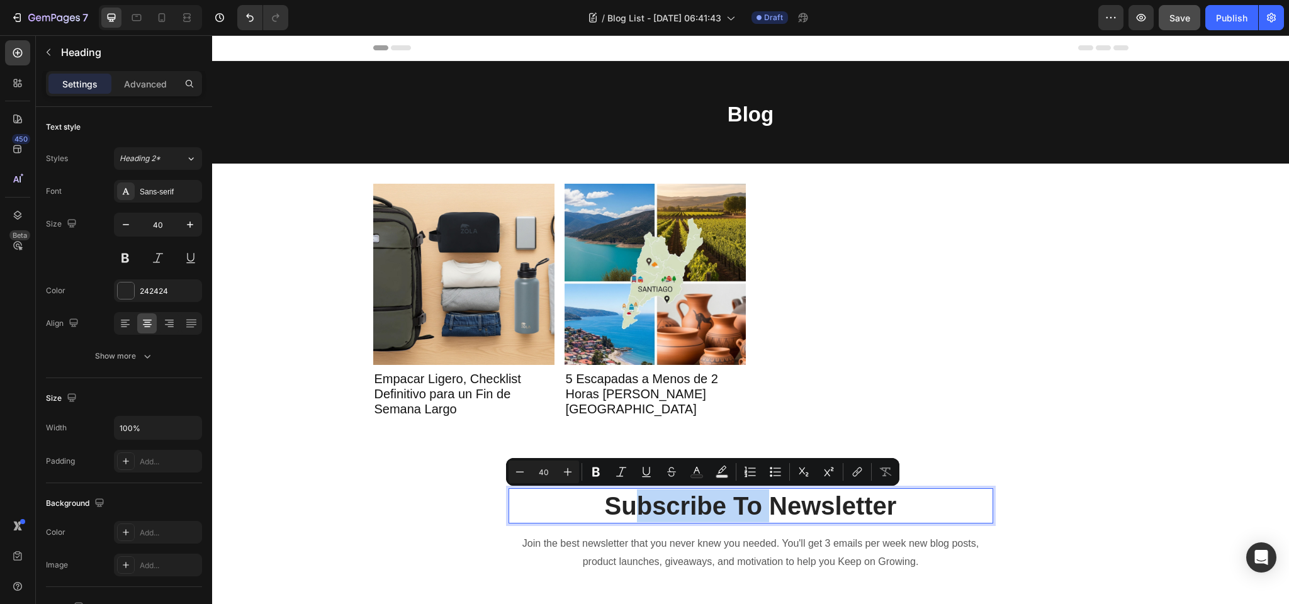
drag, startPoint x: 770, startPoint y: 504, endPoint x: 640, endPoint y: 513, distance: 130.6
click at [640, 513] on p "Subscribe To Newsletter" at bounding box center [751, 506] width 482 height 33
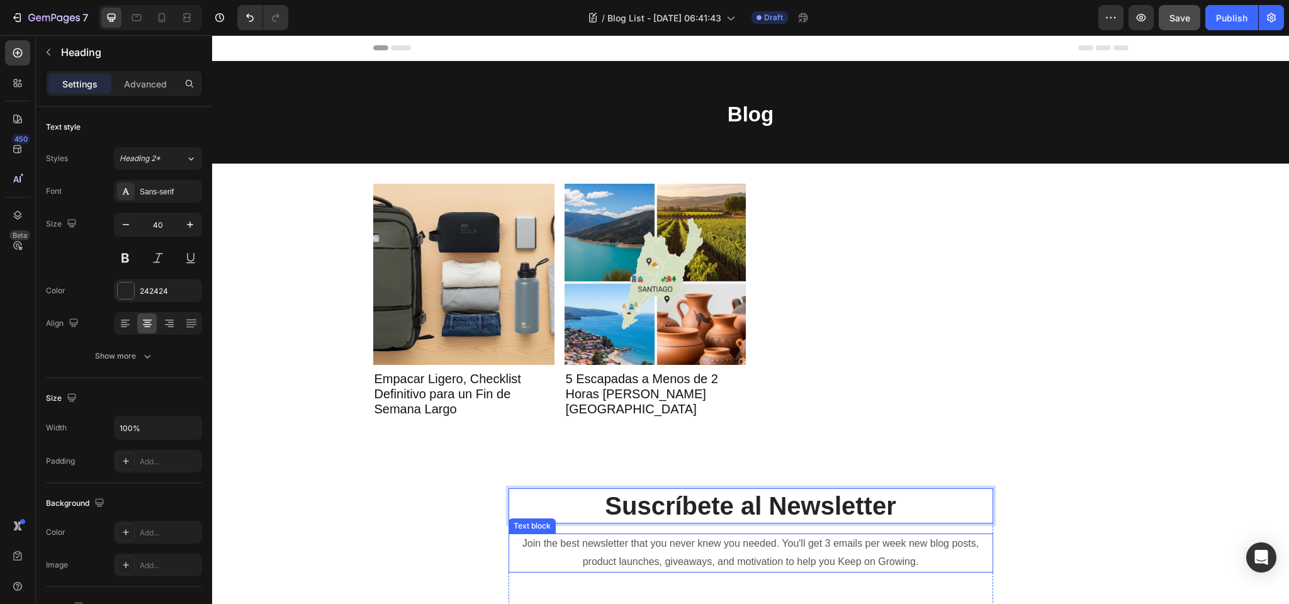
click at [674, 556] on p "Join the best newsletter that you never knew you needed. You'll get 3 emails pe…" at bounding box center [751, 553] width 482 height 37
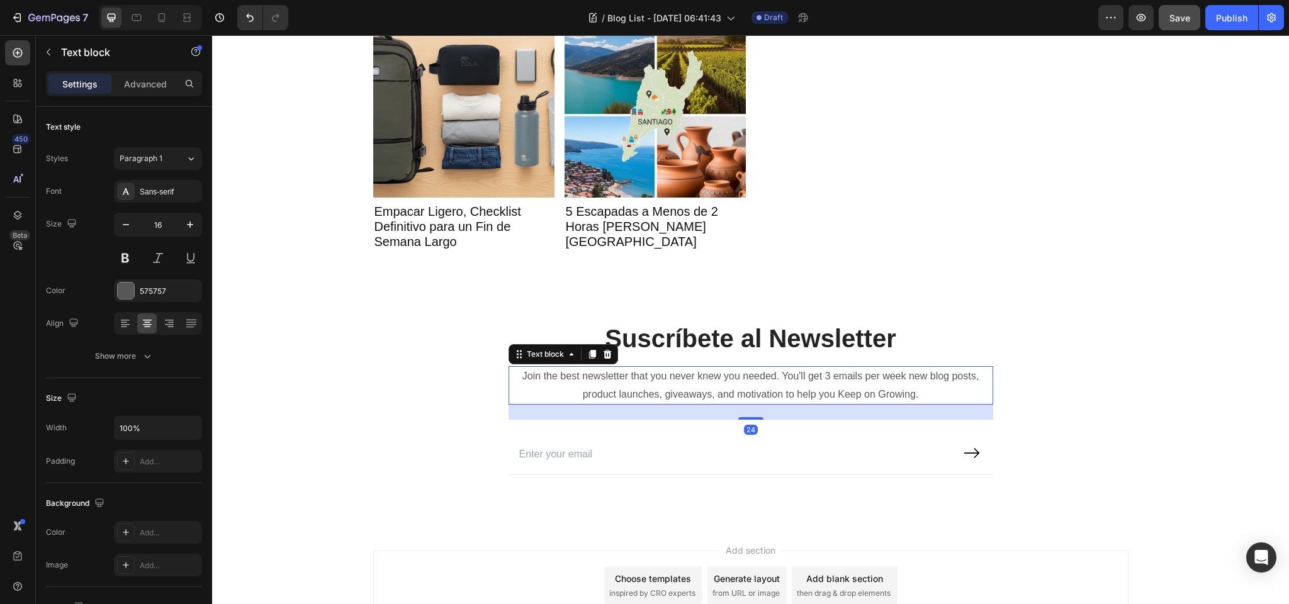
scroll to position [207, 0]
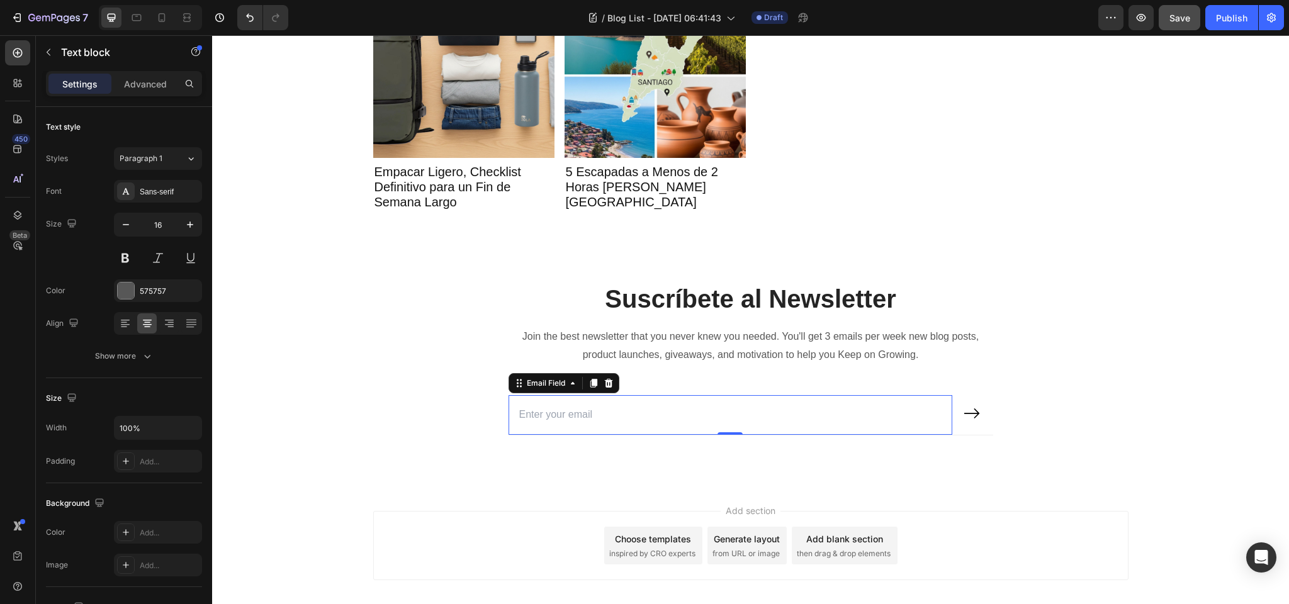
click at [609, 417] on input "email" at bounding box center [730, 415] width 444 height 40
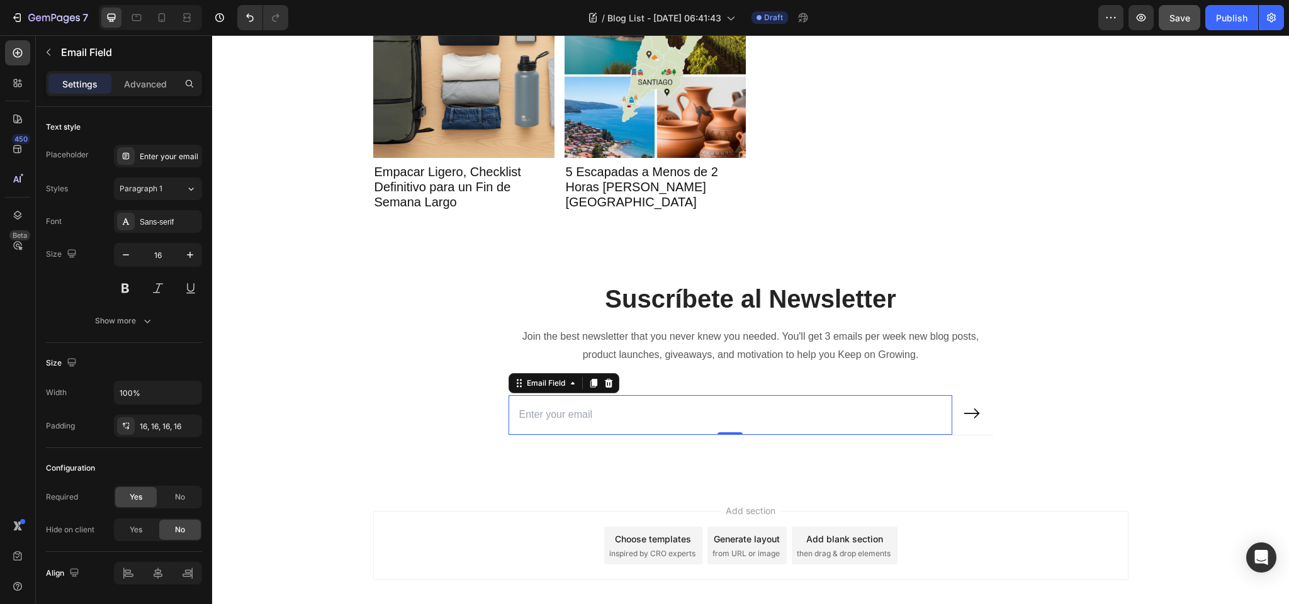
scroll to position [205, 0]
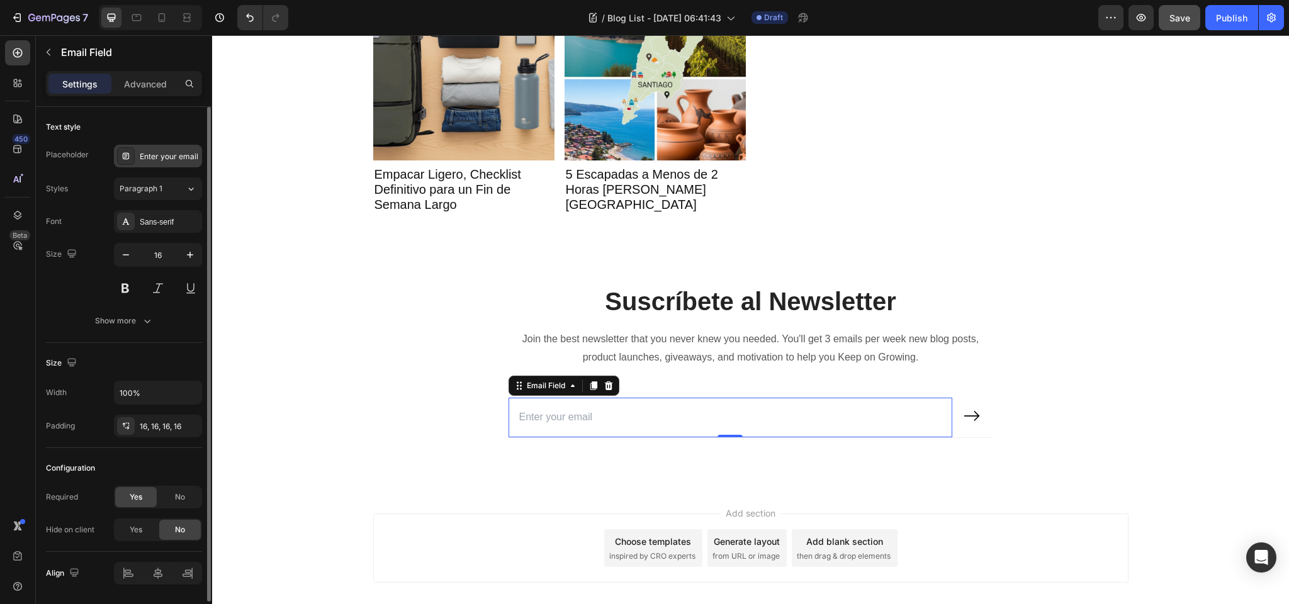
click at [162, 155] on div "Enter your email" at bounding box center [169, 156] width 59 height 11
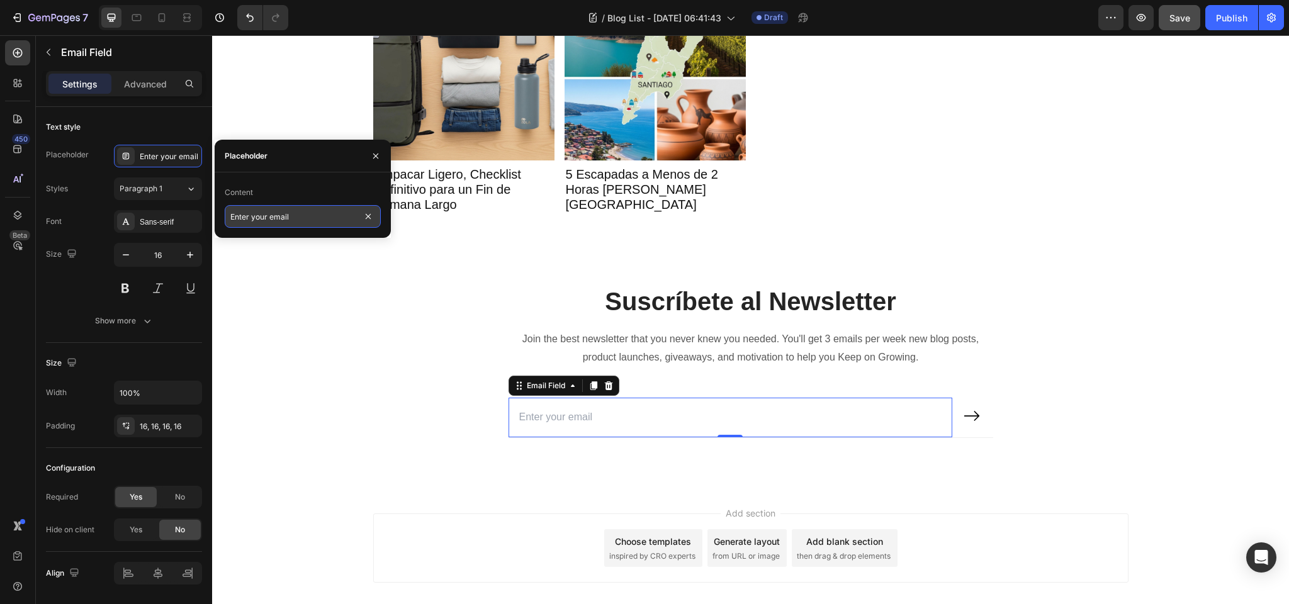
click at [271, 222] on input "Enter your email" at bounding box center [303, 216] width 156 height 23
click at [288, 216] on input "Enter your email" at bounding box center [303, 216] width 156 height 23
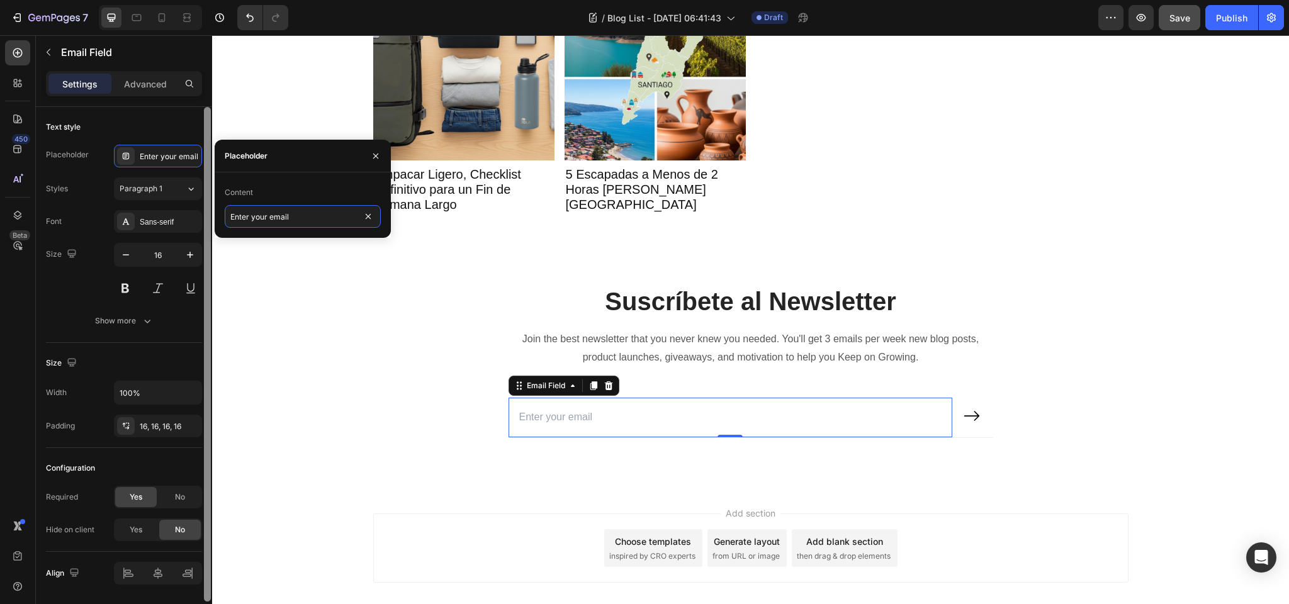
drag, startPoint x: 268, startPoint y: 217, endPoint x: 206, endPoint y: 214, distance: 61.8
click at [206, 214] on div "450 Beta blo Sections(30) Elements(19) Text Text Block Heading Article Article …" at bounding box center [106, 319] width 212 height 569
type input "Tu email"
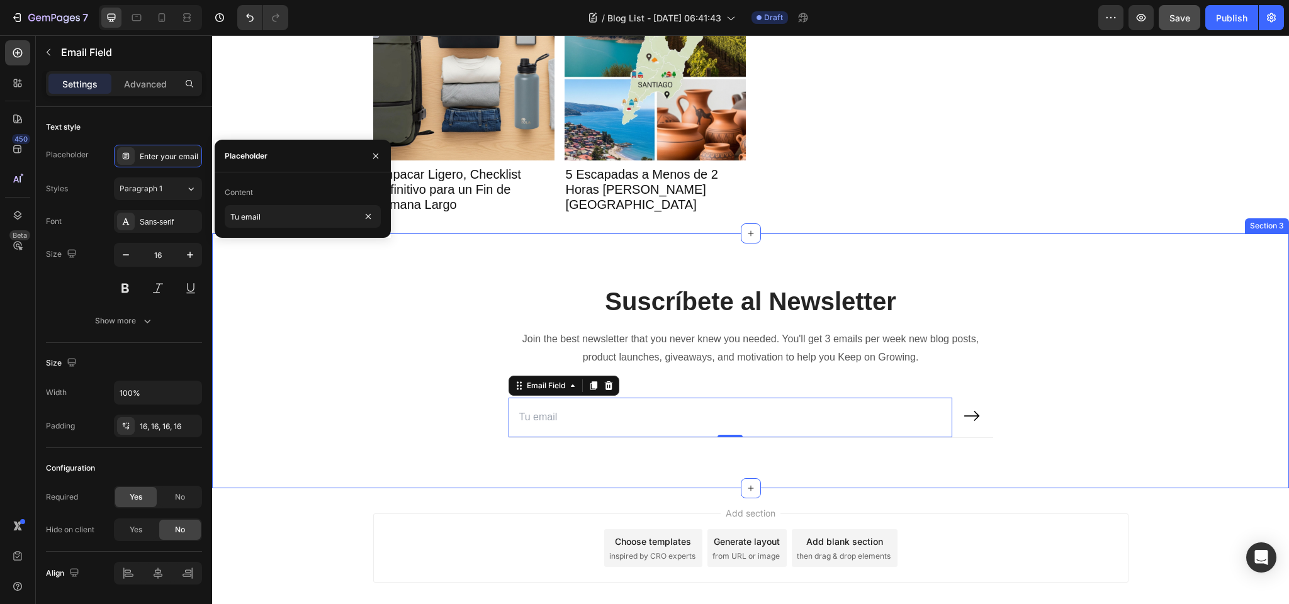
click at [371, 313] on div "Suscríbete al Newsletter Heading Join the best newsletter that you never knew y…" at bounding box center [751, 371] width 1058 height 174
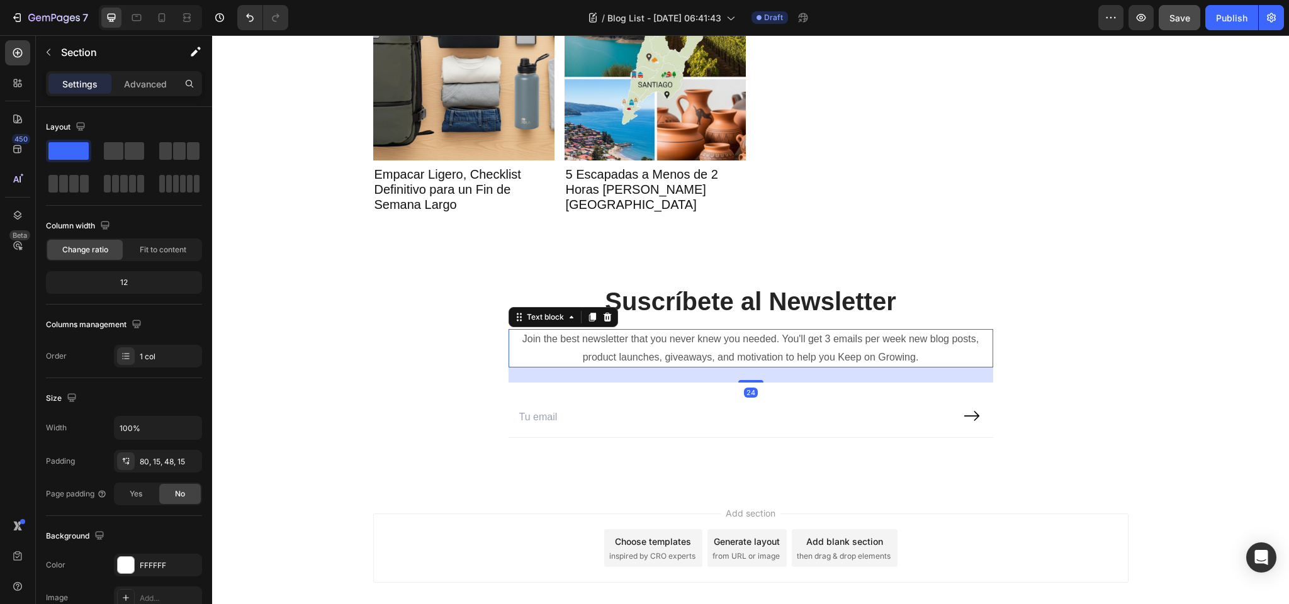
click at [600, 342] on p "Join the best newsletter that you never knew you needed. You'll get 3 emails pe…" at bounding box center [751, 348] width 482 height 37
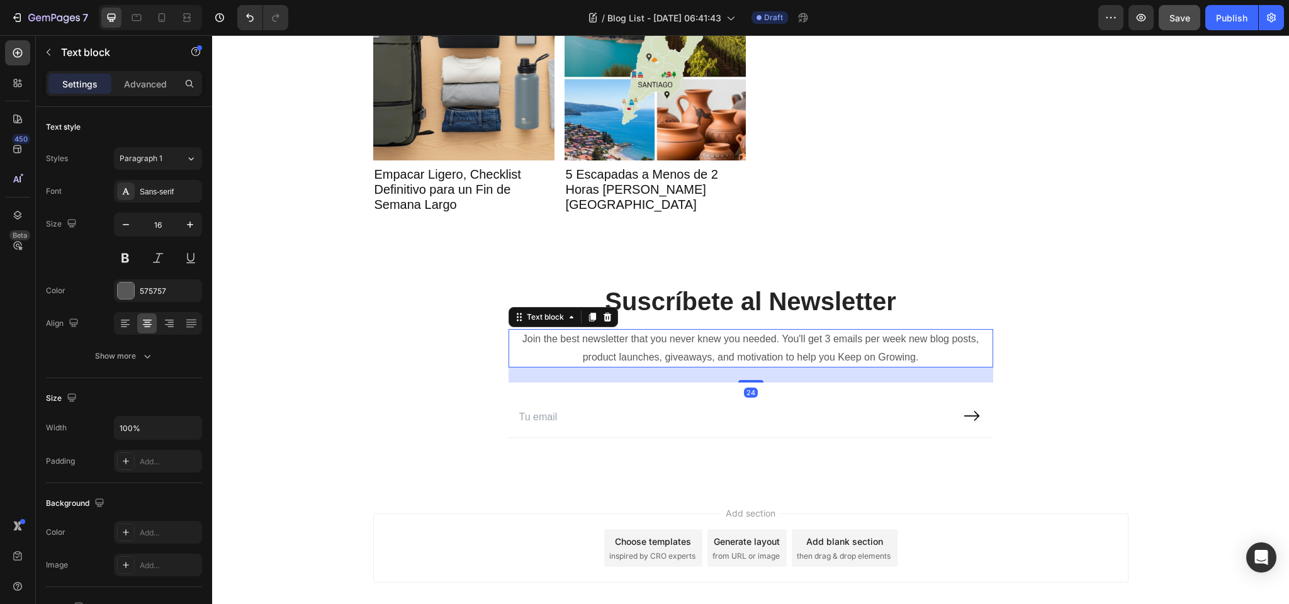
click at [600, 342] on p "Join the best newsletter that you never knew you needed. You'll get 3 emails pe…" at bounding box center [751, 348] width 482 height 37
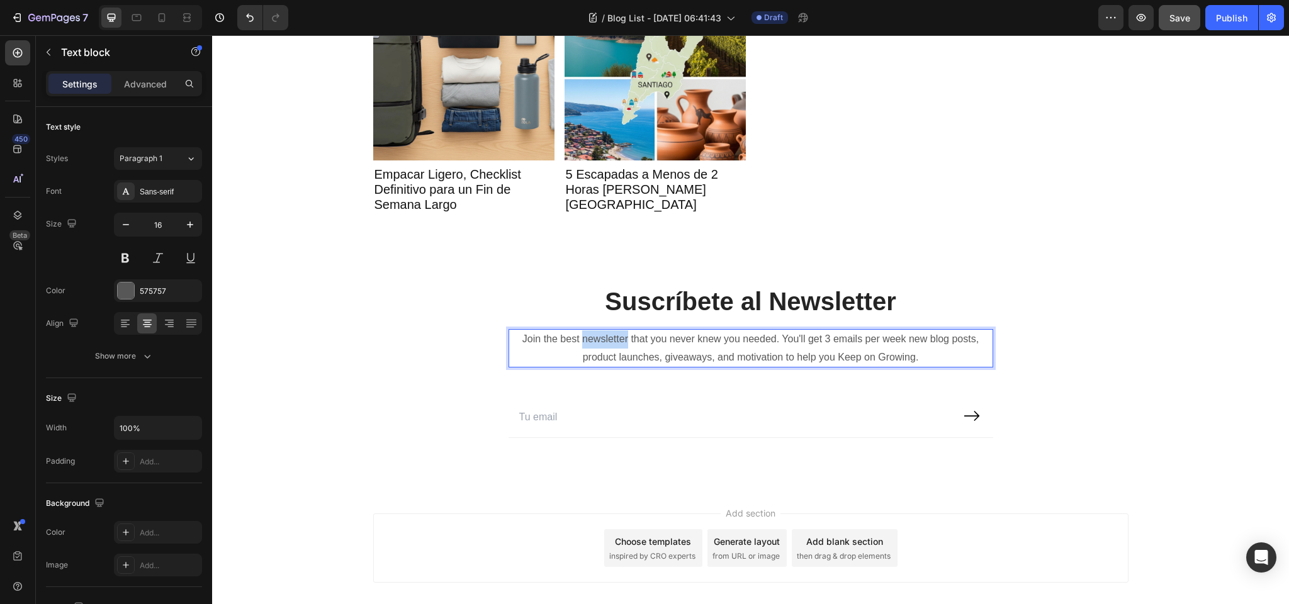
click at [600, 342] on p "Join the best newsletter that you never knew you needed. You'll get 3 emails pe…" at bounding box center [751, 348] width 482 height 37
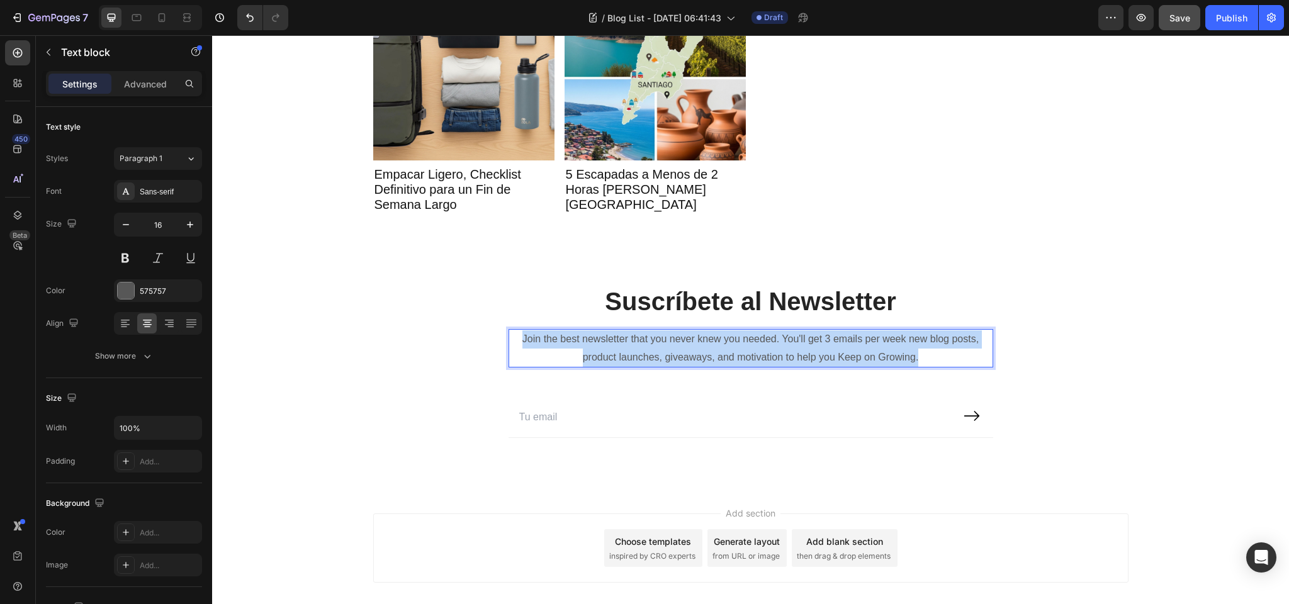
click at [600, 342] on p "Join the best newsletter that you never knew you needed. You'll get 3 emails pe…" at bounding box center [751, 348] width 482 height 37
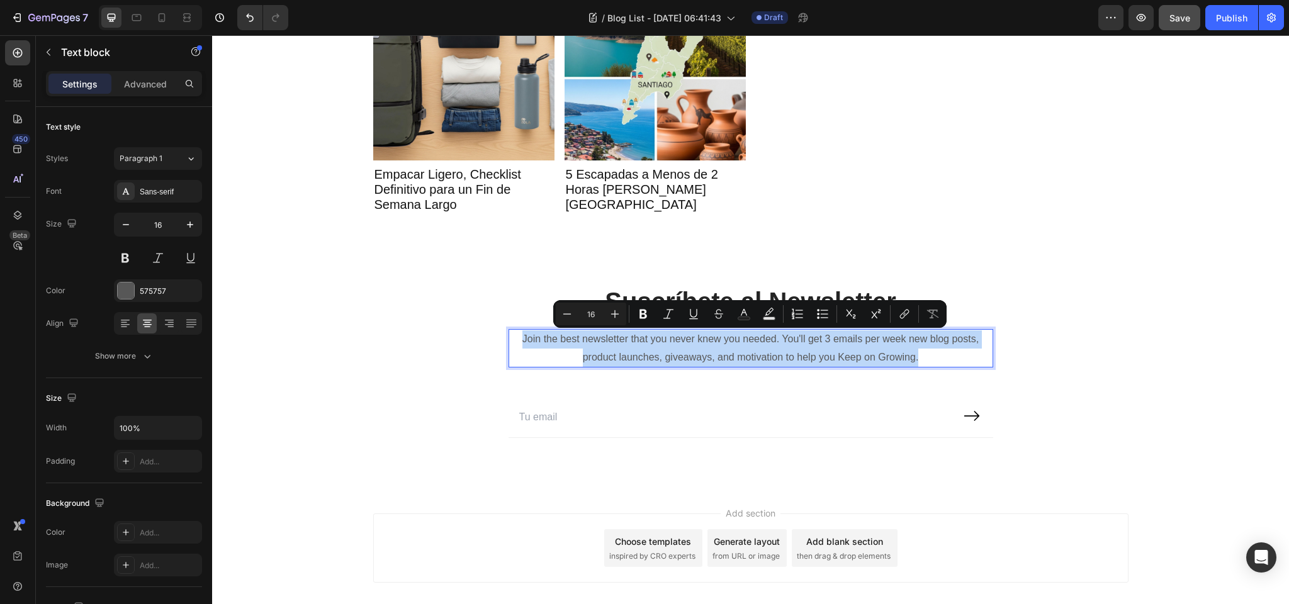
copy p "Join the best newsletter that you never knew you needed. You'll get 3 emails pe…"
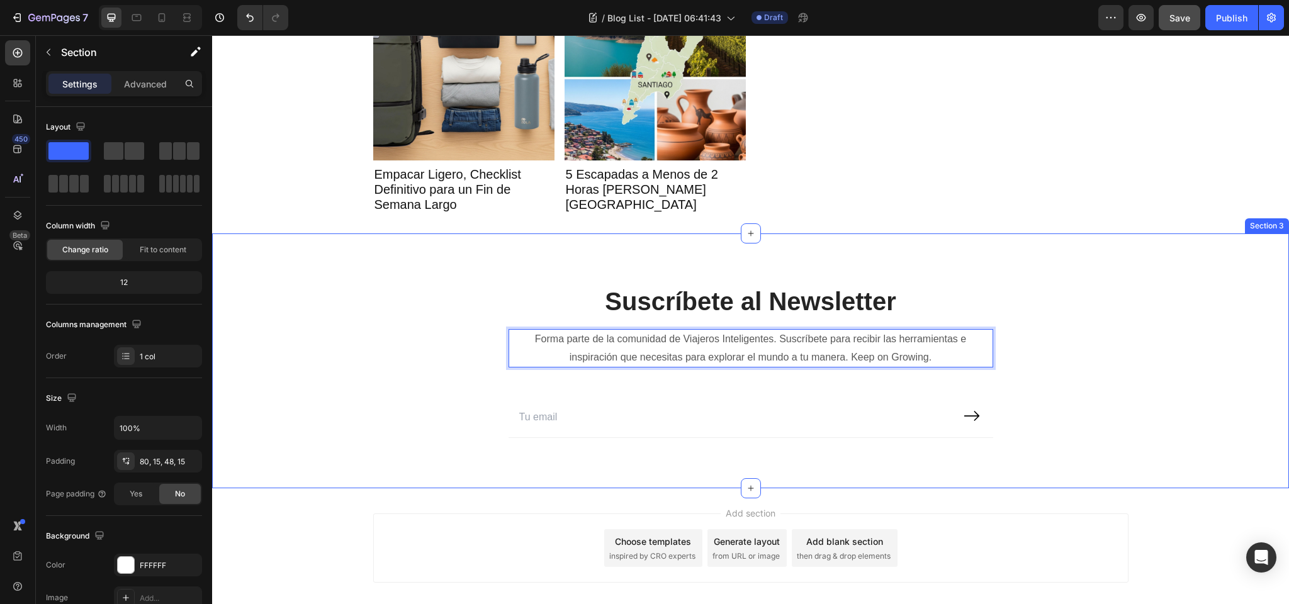
click at [393, 293] on div "Suscríbete al Newsletter Heading Forma parte de la comunidad de Viajeros Inteli…" at bounding box center [751, 371] width 1058 height 174
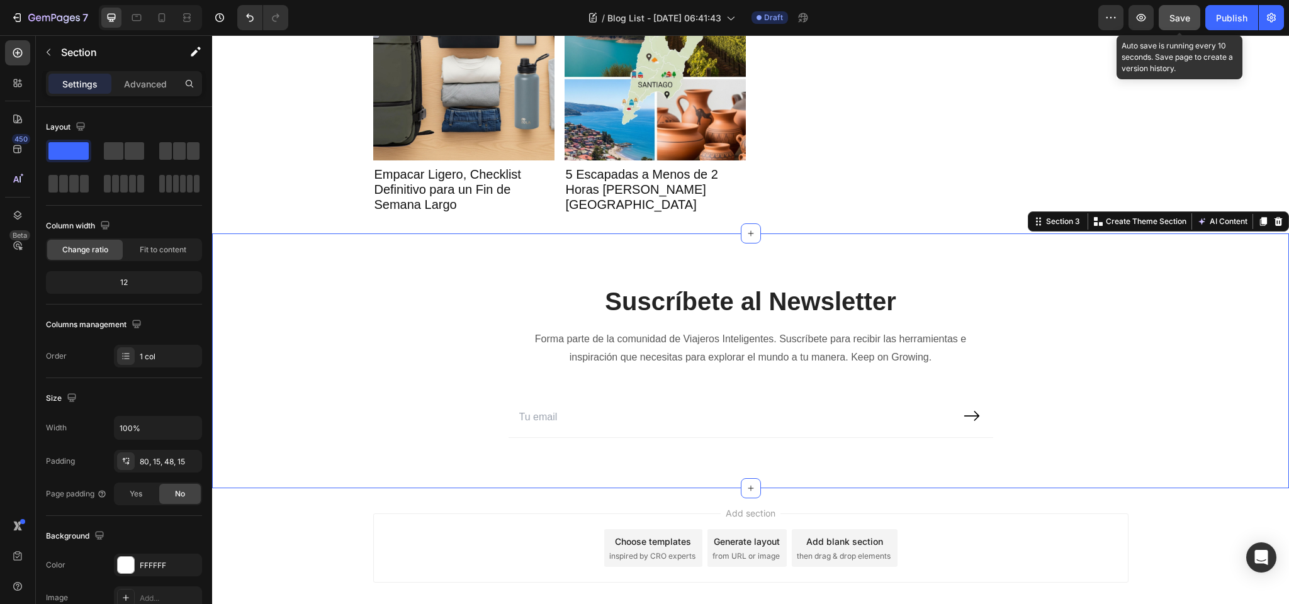
click at [1192, 23] on button "Save" at bounding box center [1180, 17] width 42 height 25
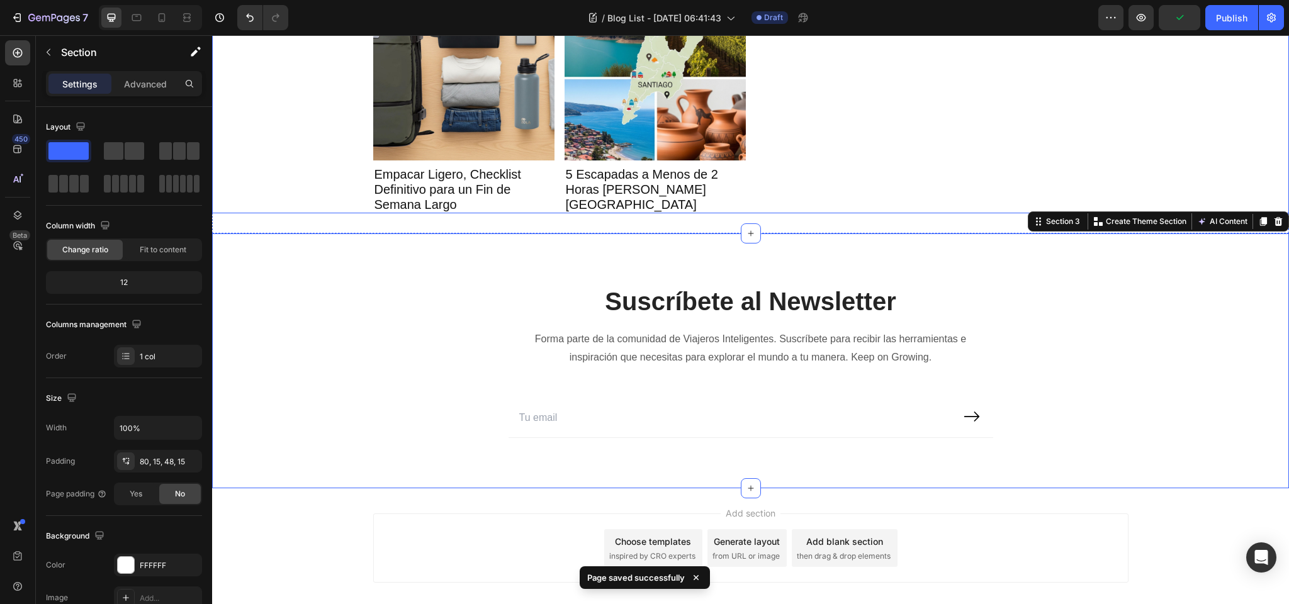
scroll to position [0, 0]
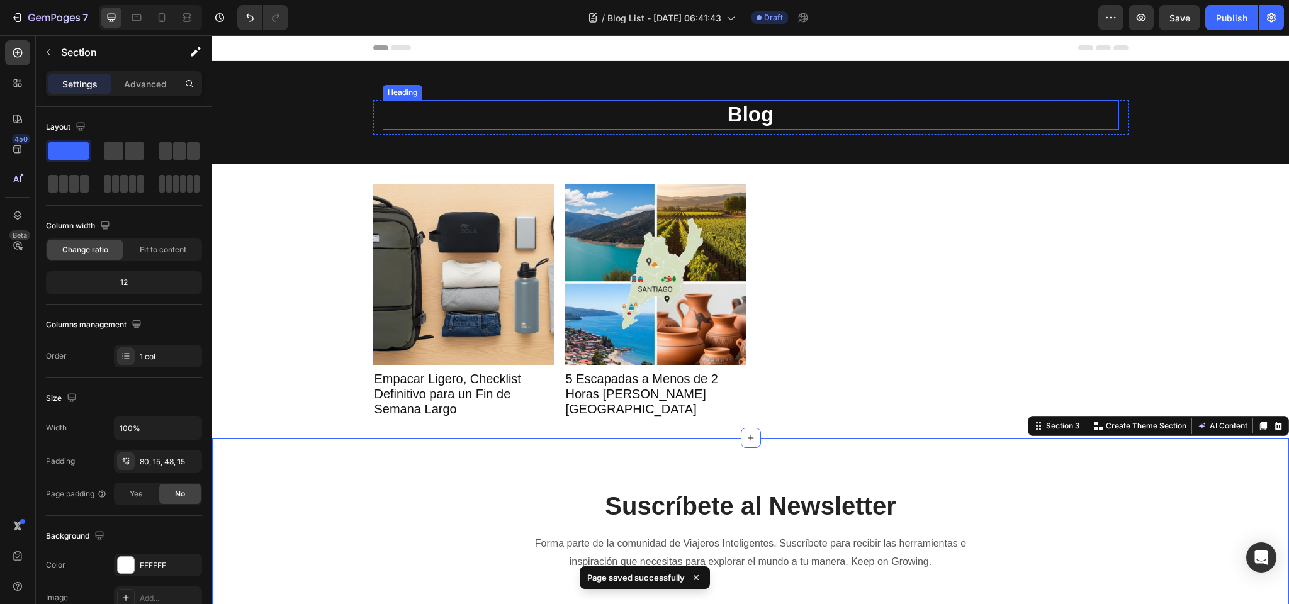
click at [744, 117] on h2 "Blog" at bounding box center [751, 115] width 736 height 30
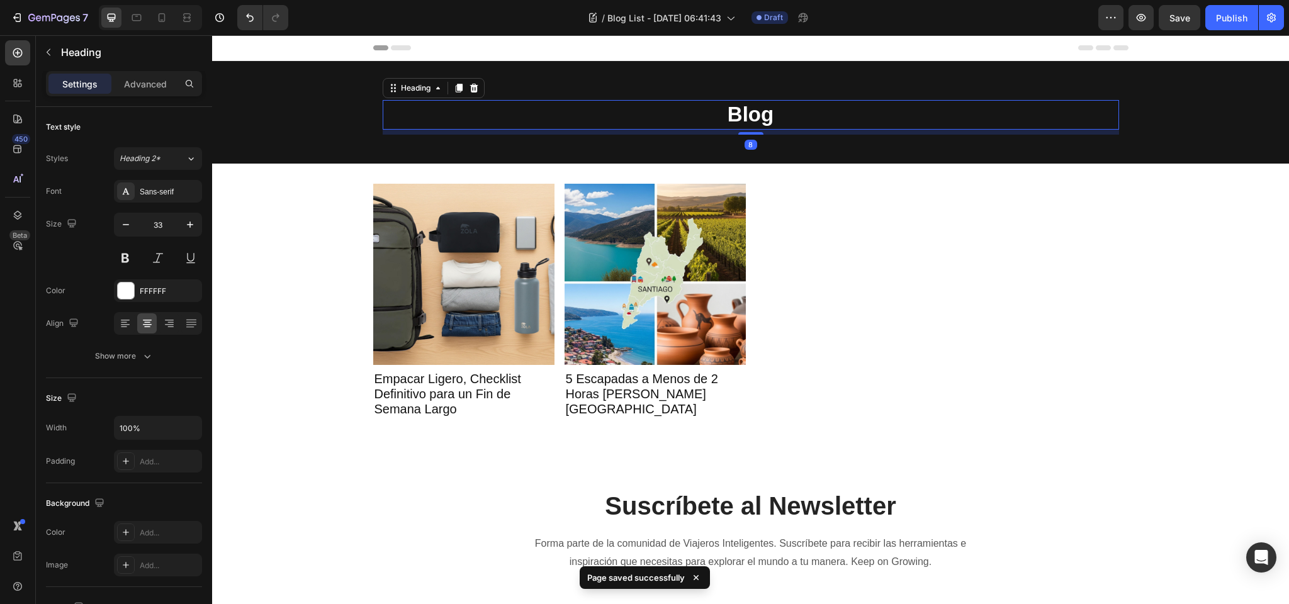
click at [729, 115] on h2 "Blog" at bounding box center [751, 115] width 736 height 30
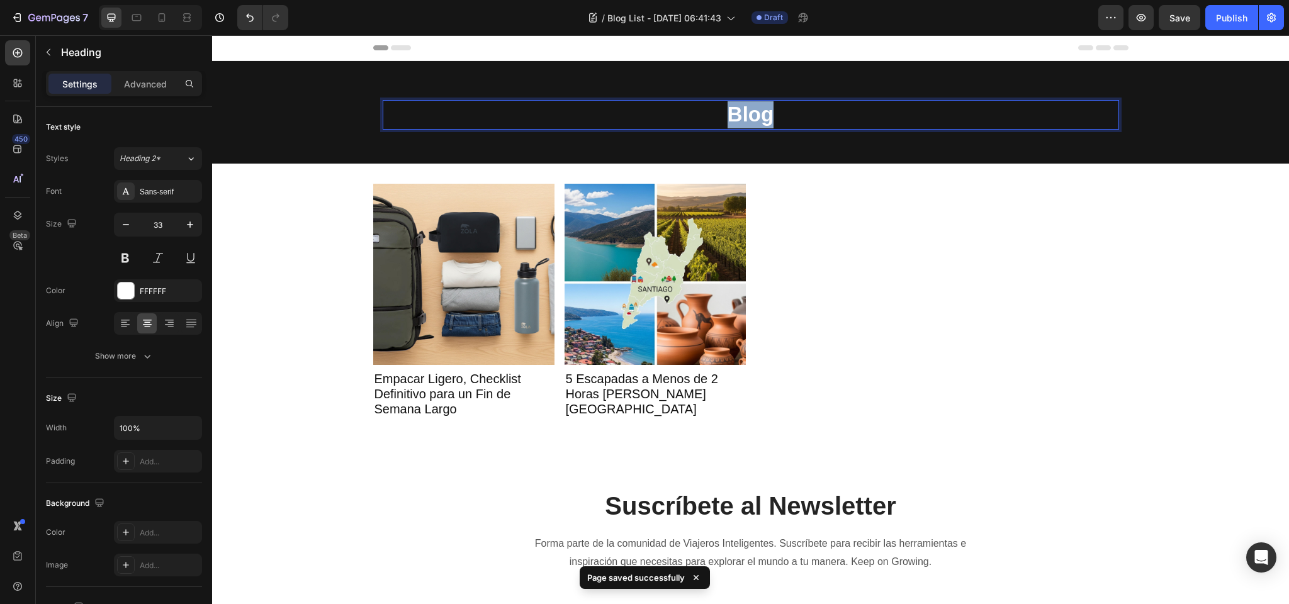
click at [729, 115] on p "Blog" at bounding box center [751, 114] width 734 height 27
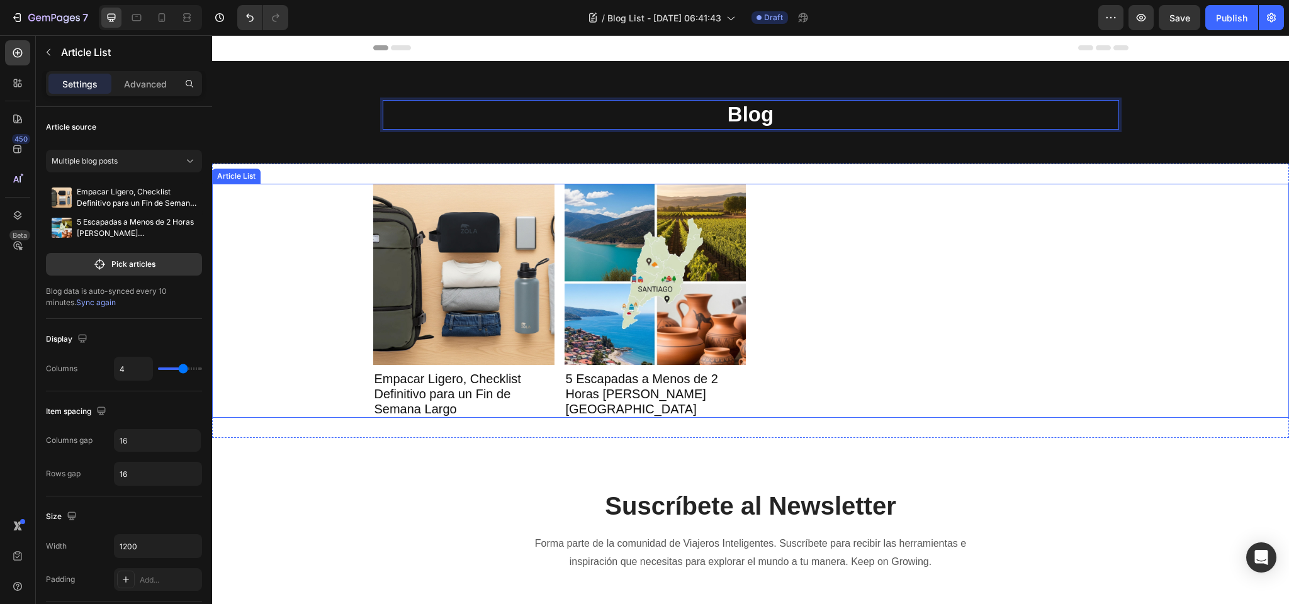
click at [269, 340] on div "Article Image Empacar Ligero, Checklist Definitivo para un Fin de Semana Largo …" at bounding box center [750, 301] width 1077 height 234
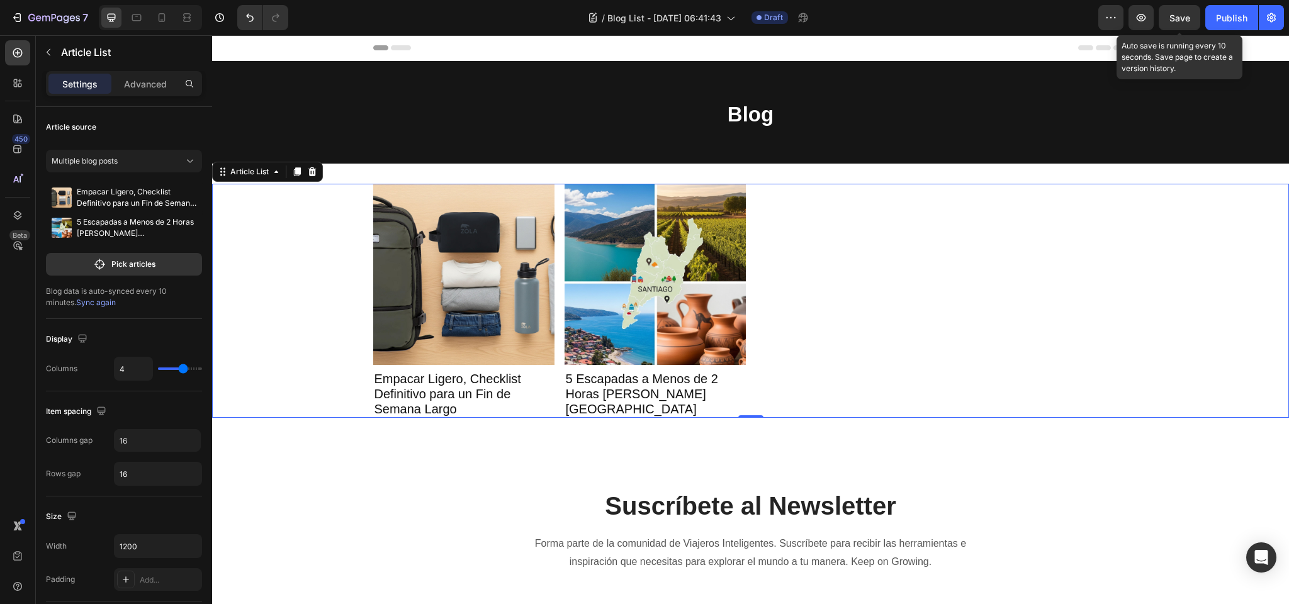
click at [1185, 19] on span "Save" at bounding box center [1179, 18] width 21 height 11
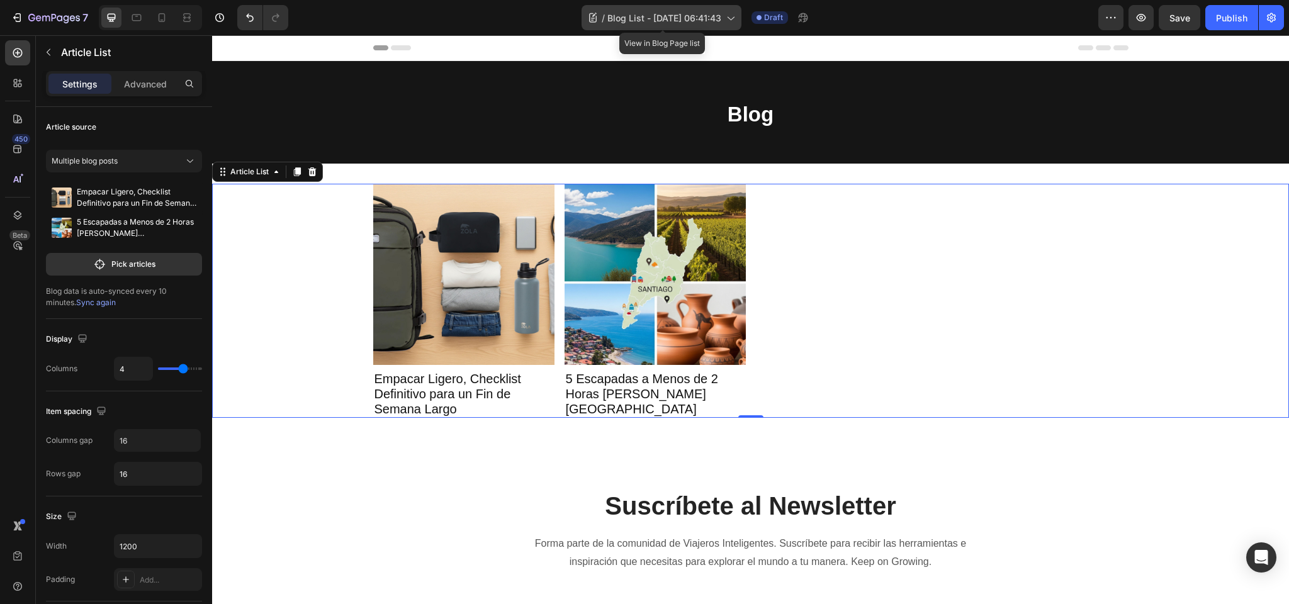
click at [687, 17] on span "Blog List - [DATE] 06:41:43" at bounding box center [664, 17] width 114 height 13
click at [937, 245] on div "Article Image Empacar Ligero, Checklist Definitivo para un Fin de Semana Largo …" at bounding box center [750, 301] width 755 height 234
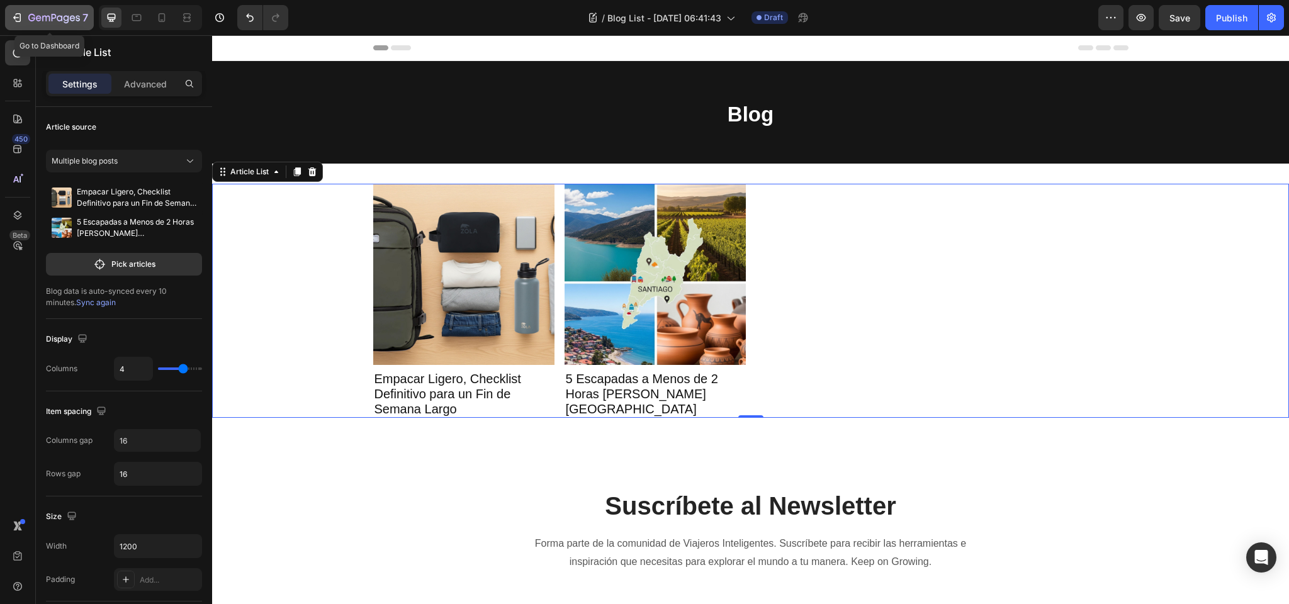
click at [49, 13] on icon "button" at bounding box center [54, 18] width 52 height 11
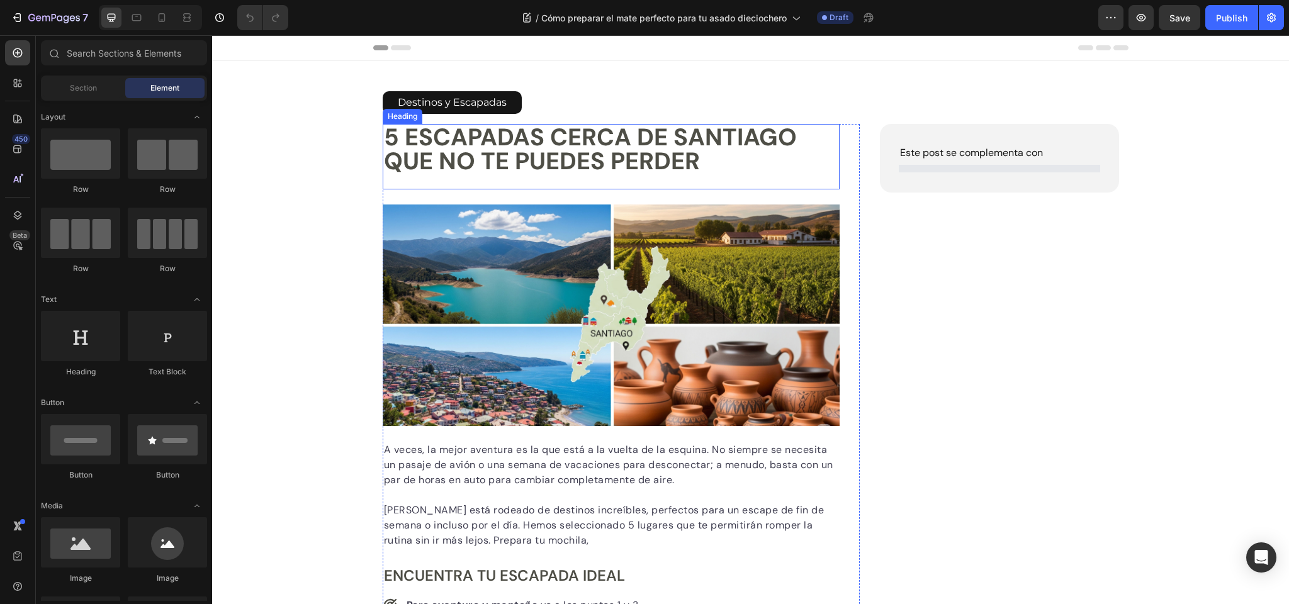
click at [470, 143] on h1 "5 Escapadas Cerca de Santiago que No Te Puedes Perder" at bounding box center [612, 149] width 458 height 50
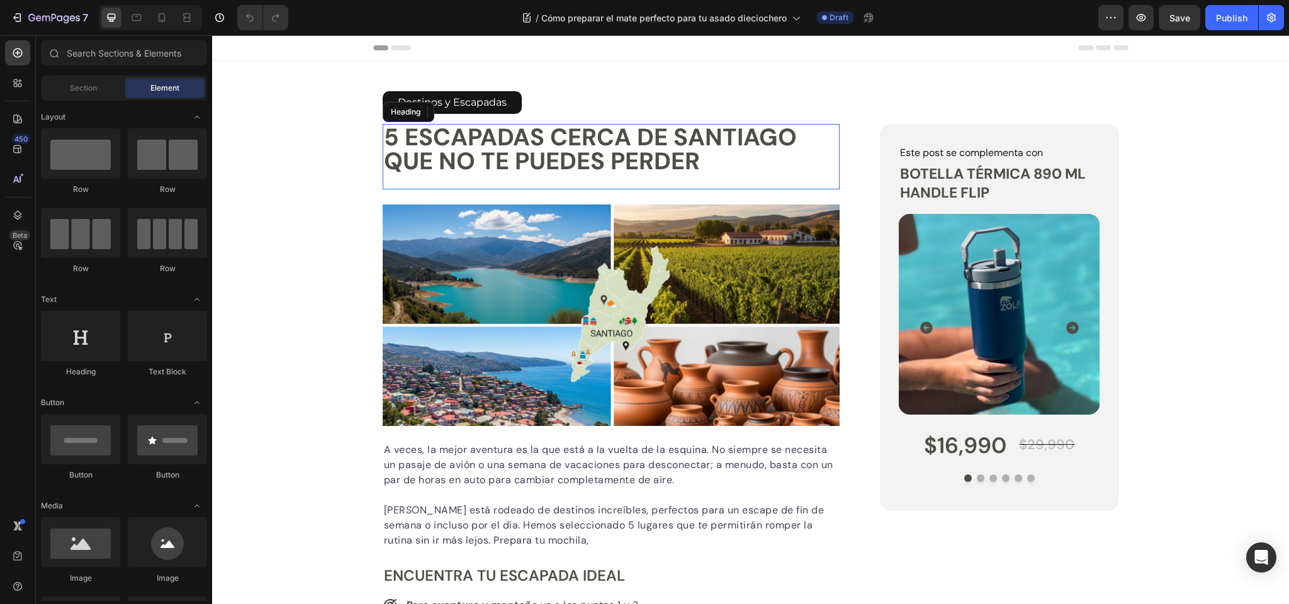
click at [470, 143] on h1 "5 Escapadas Cerca de Santiago que No Te Puedes Perder" at bounding box center [612, 149] width 458 height 50
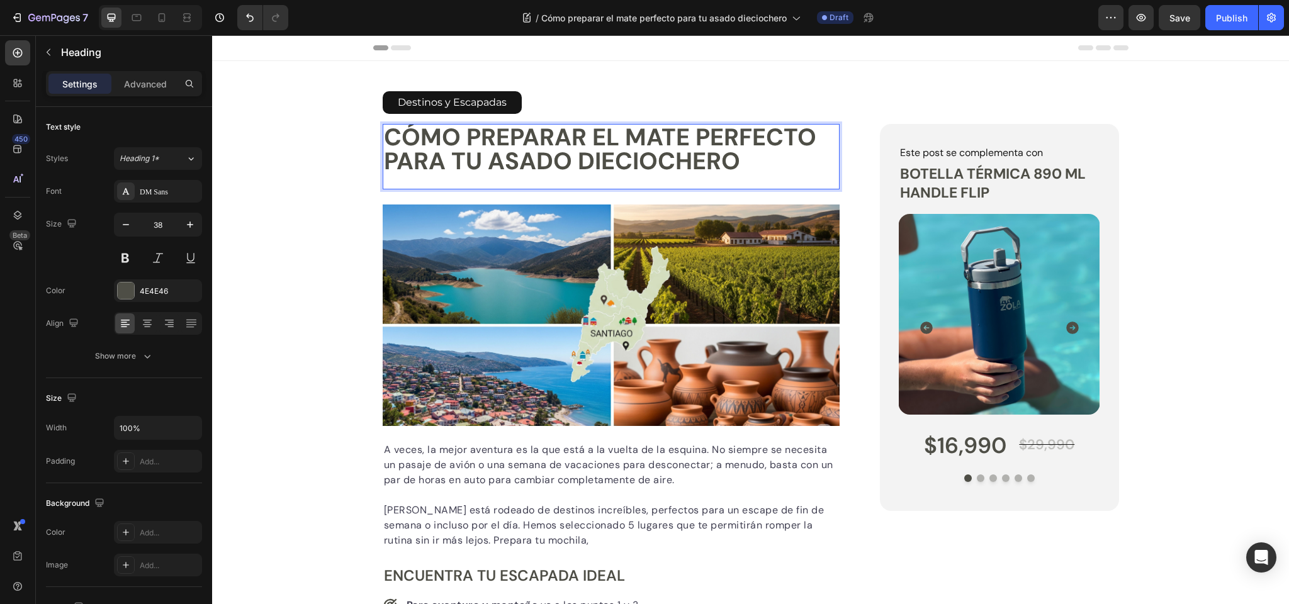
scroll to position [2, 0]
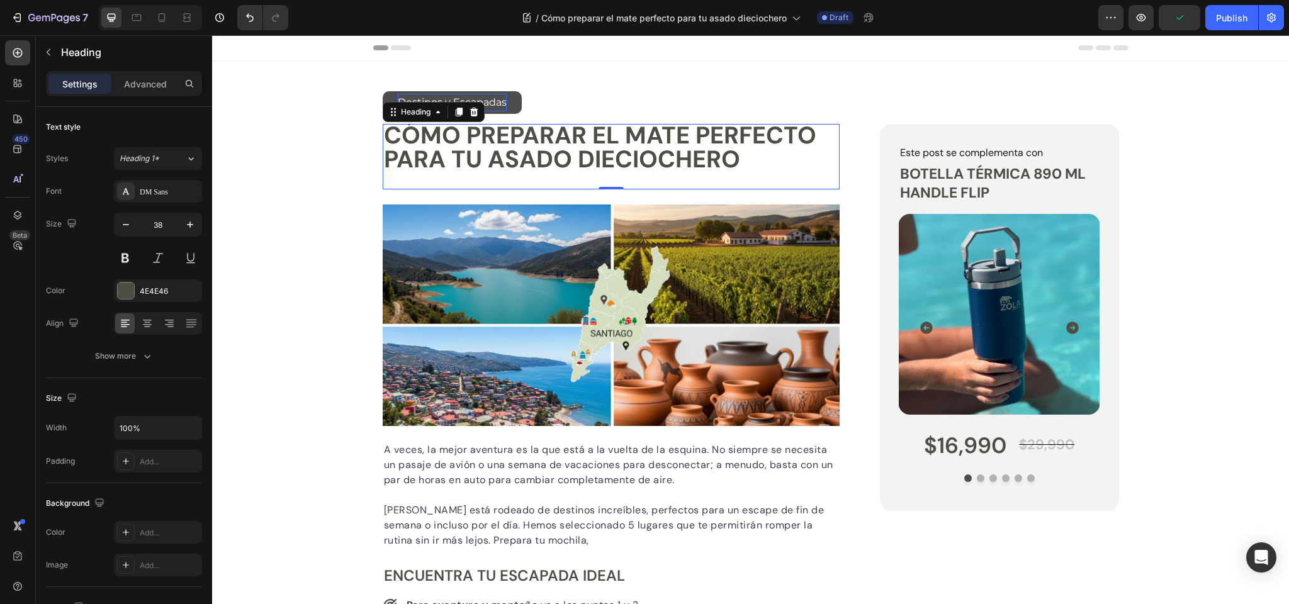
click at [441, 98] on p "Destinos y Escapadas" at bounding box center [452, 103] width 109 height 18
click at [500, 101] on p "Destinos y Escapadas" at bounding box center [452, 103] width 109 height 18
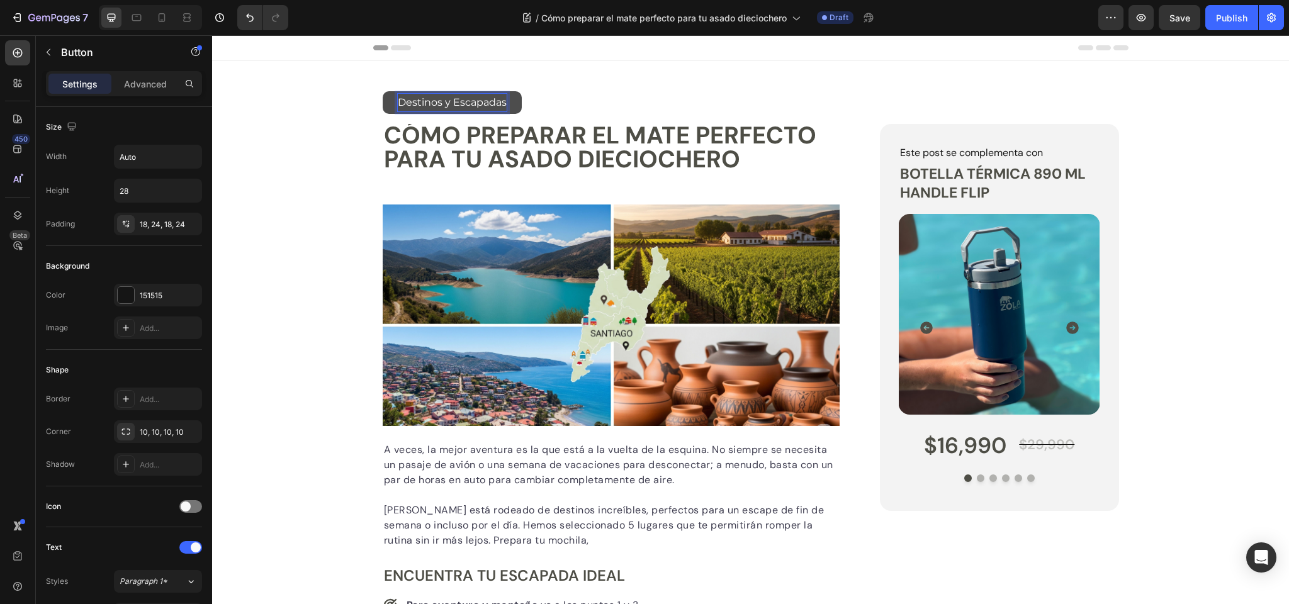
click at [497, 102] on p "Destinos y Escapadas" at bounding box center [452, 103] width 109 height 18
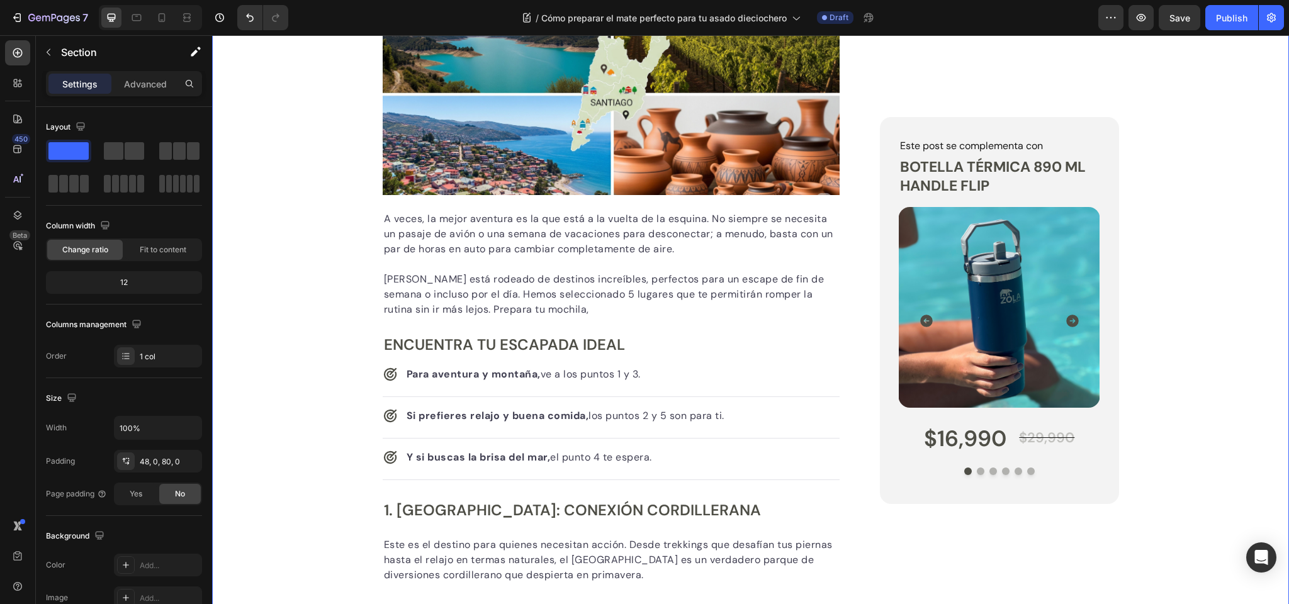
scroll to position [280, 0]
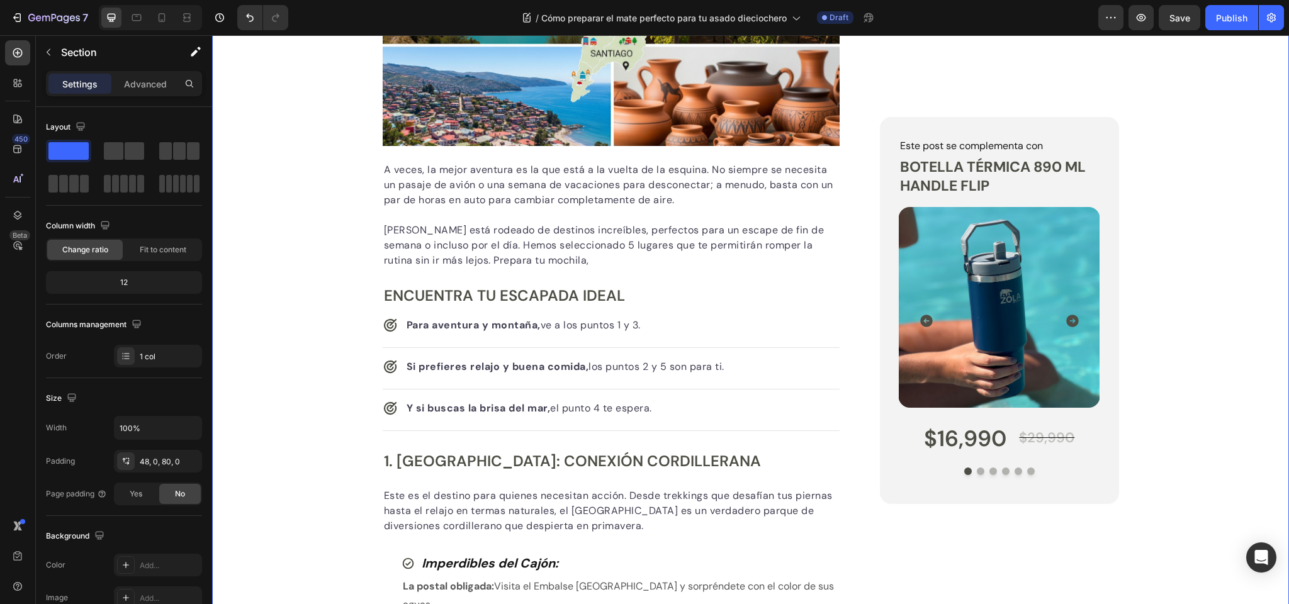
click at [405, 187] on p "A veces, la mejor aventura es la que está a la vuelta de la esquina. No siempre…" at bounding box center [611, 184] width 455 height 45
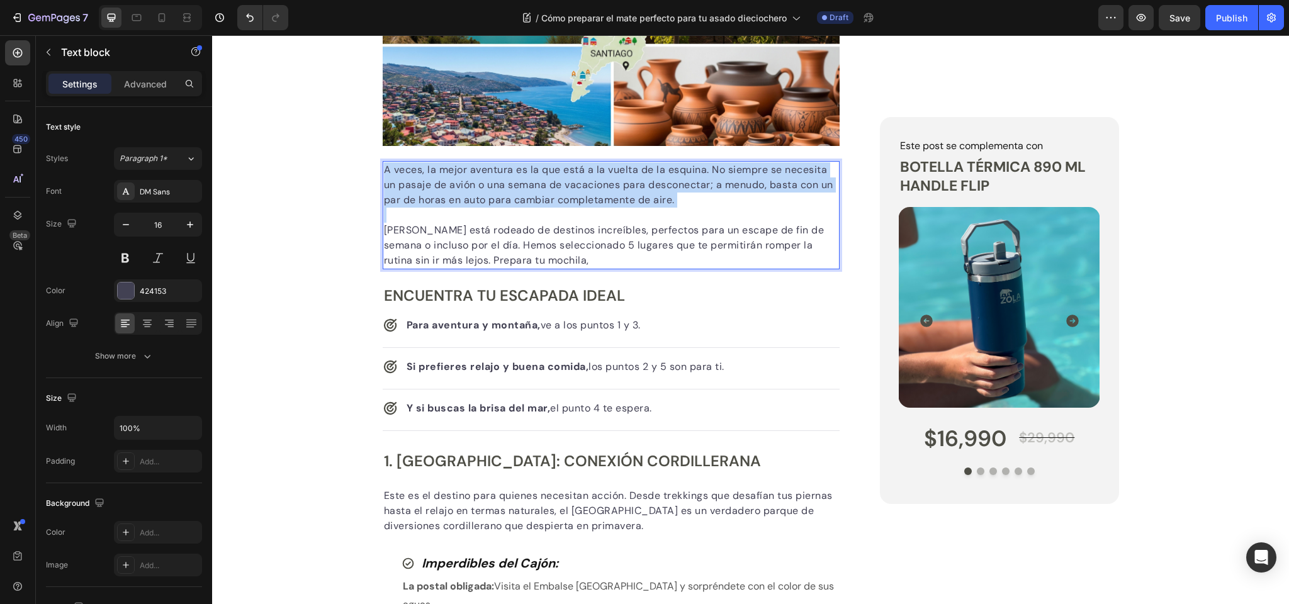
click at [439, 175] on p "A veces, la mejor aventura es la que está a la vuelta de la esquina. No siempre…" at bounding box center [611, 184] width 455 height 45
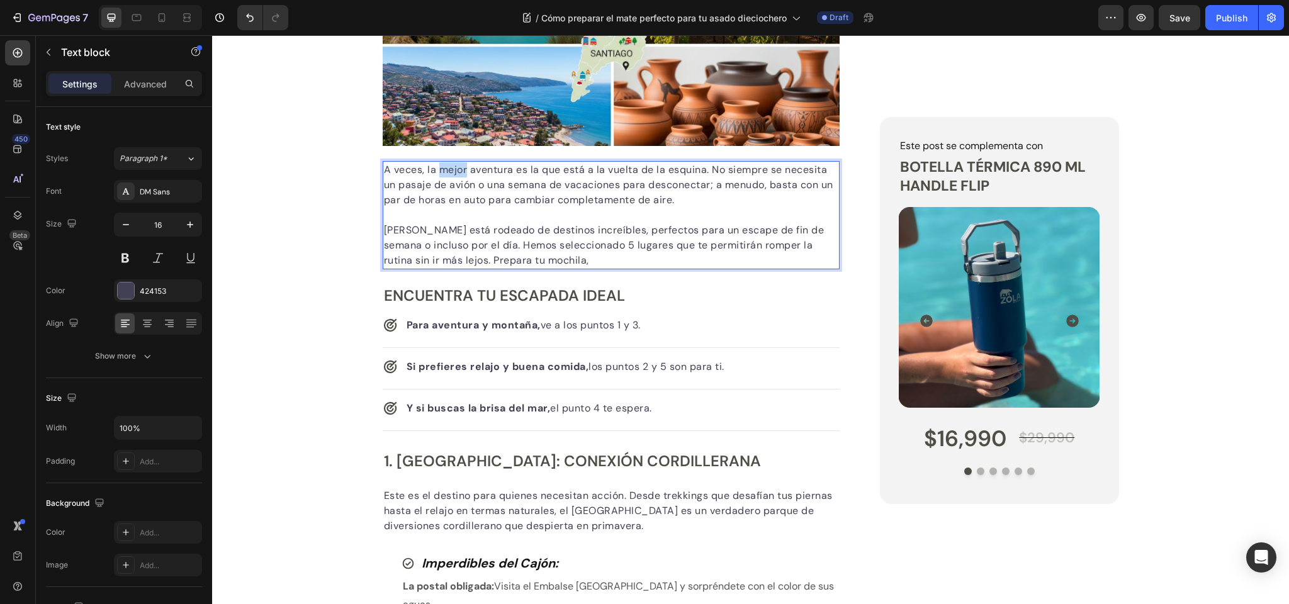
click at [439, 175] on p "A veces, la mejor aventura es la que está a la vuelta de la esquina. No siempre…" at bounding box center [611, 184] width 455 height 45
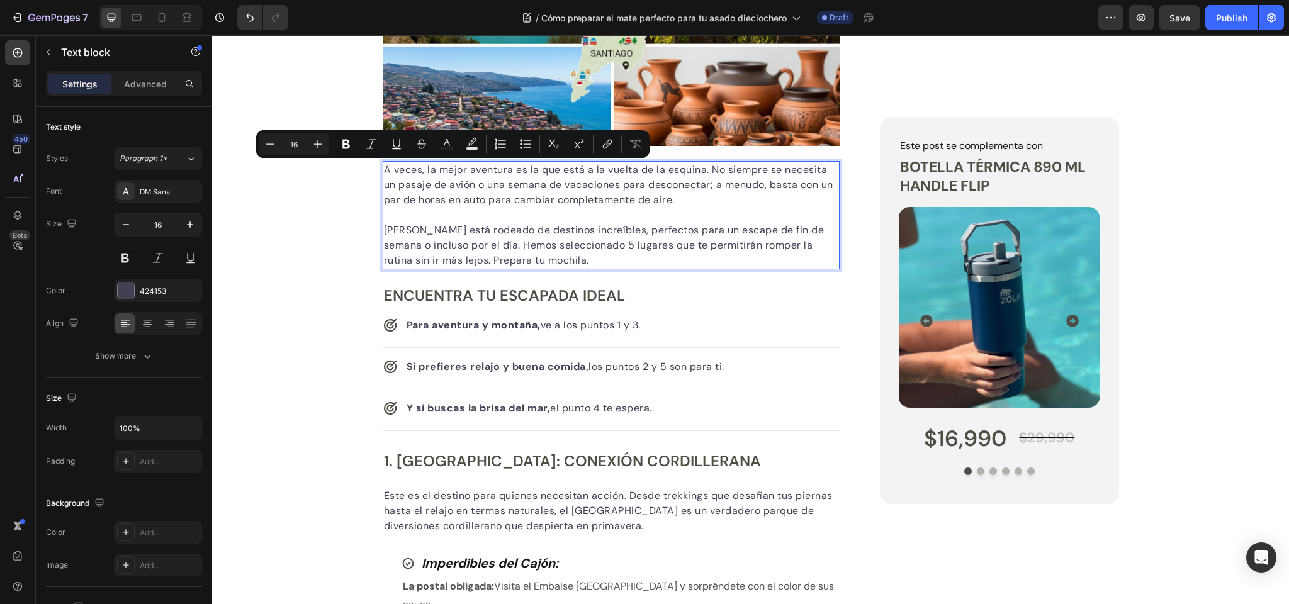
click at [551, 258] on p "[PERSON_NAME] está rodeado de destinos increíbles, perfectos para un escape de …" at bounding box center [611, 245] width 455 height 45
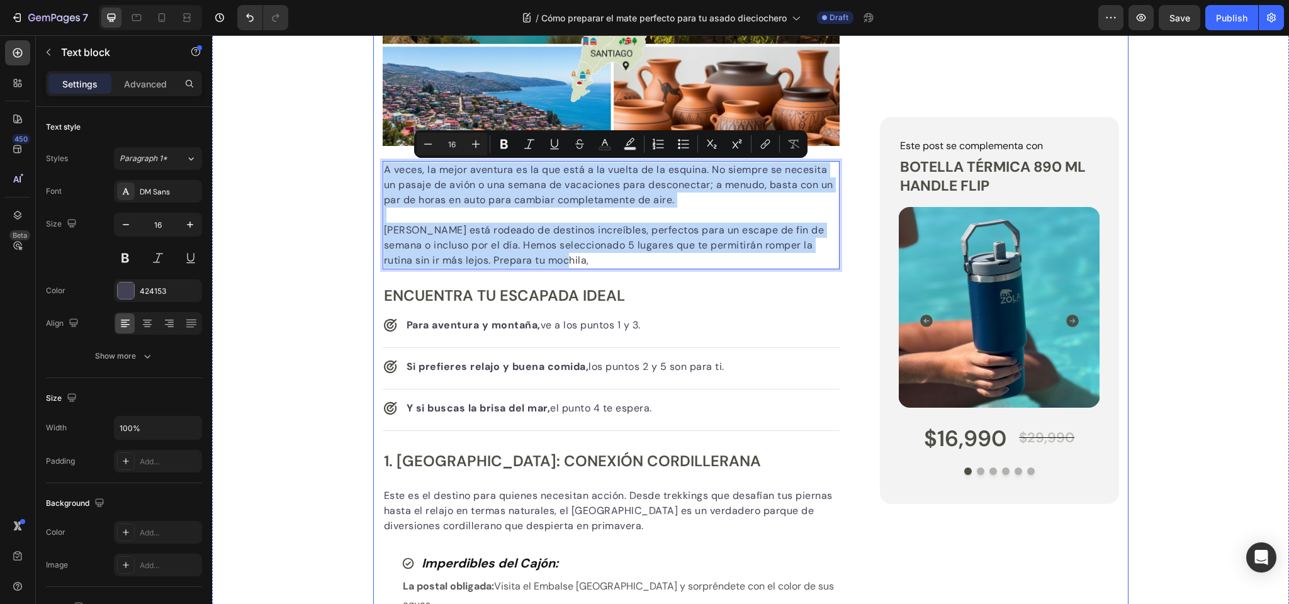
drag, startPoint x: 558, startPoint y: 259, endPoint x: 379, endPoint y: 169, distance: 199.5
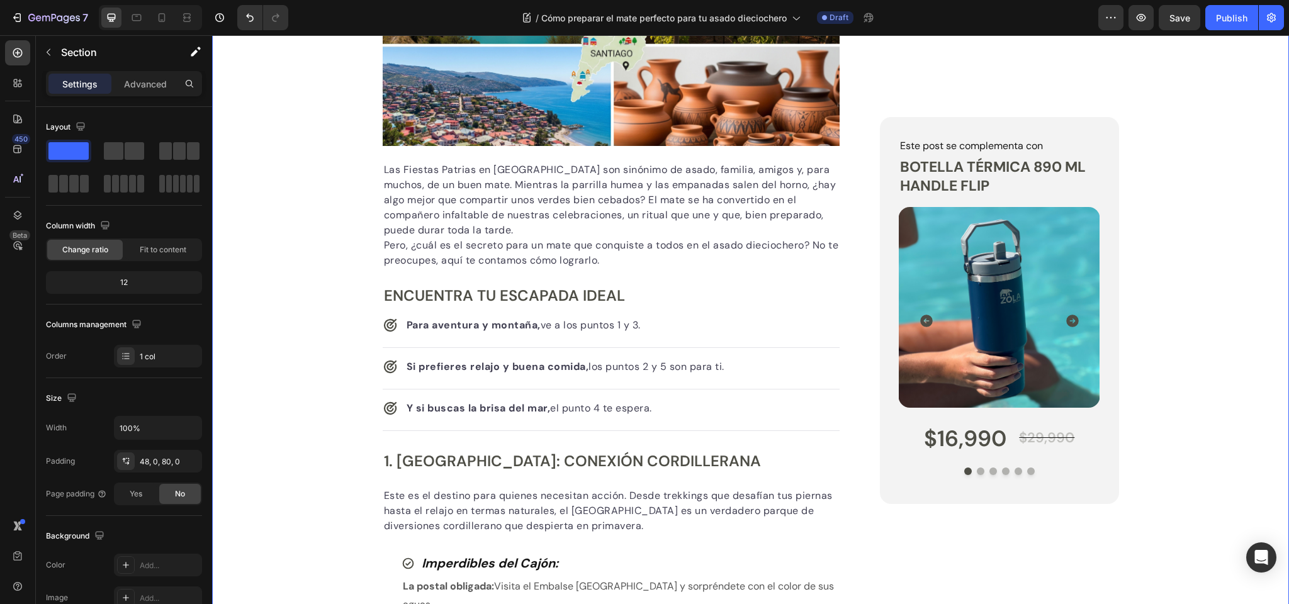
click at [415, 295] on h2 "Encuentra tu Escapada Ideal" at bounding box center [612, 295] width 458 height 22
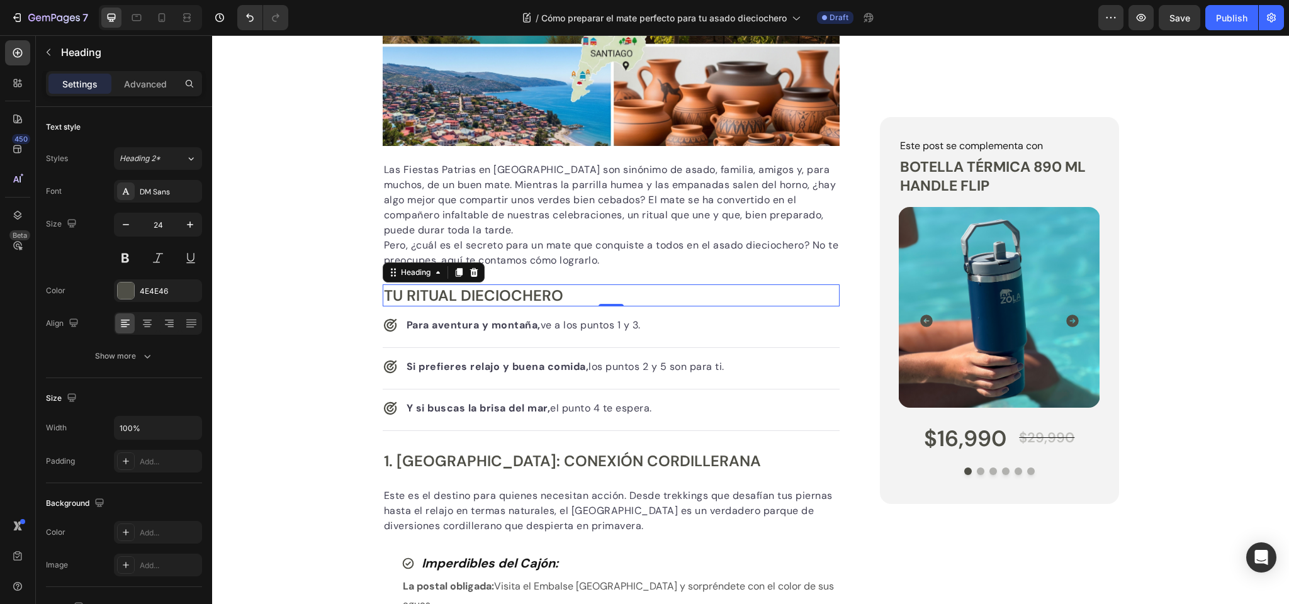
click at [464, 320] on strong "Para aventura y montaña," at bounding box center [474, 324] width 134 height 13
click at [459, 327] on strong "Para aventura y montaña," at bounding box center [474, 324] width 134 height 13
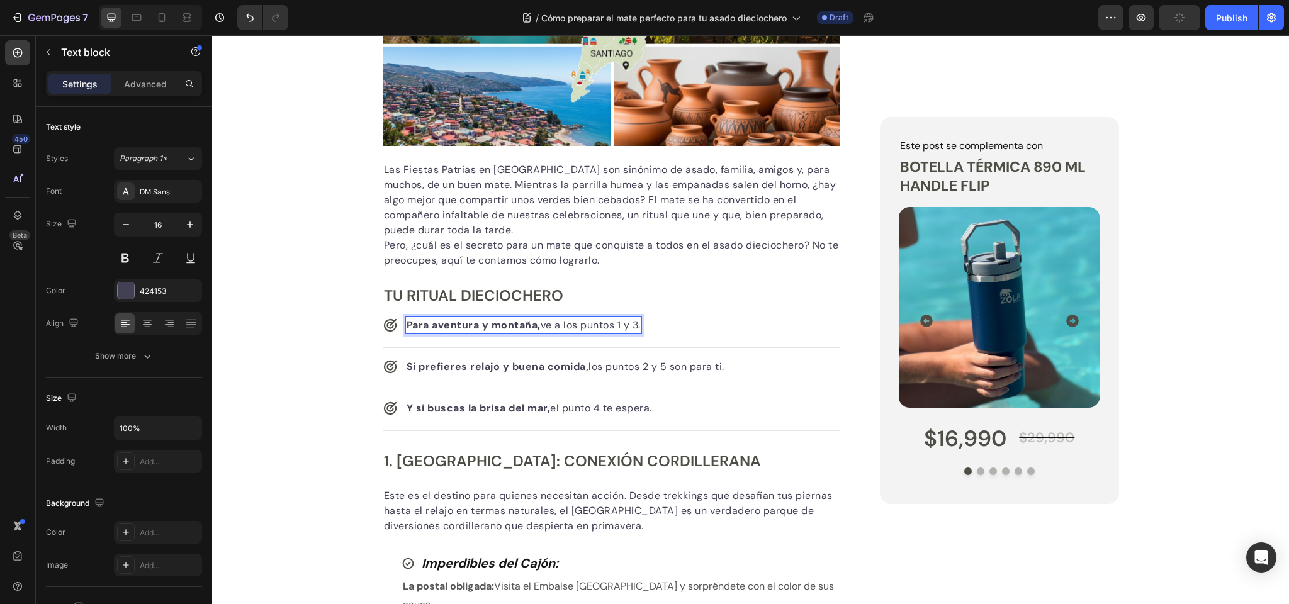
click at [460, 324] on strong "Para aventura y montaña," at bounding box center [474, 324] width 134 height 13
click at [441, 369] on strong "Si prefieres relajo y buena comida," at bounding box center [498, 366] width 183 height 13
click at [446, 364] on strong "Si prefieres relajo y buena comida," at bounding box center [498, 366] width 183 height 13
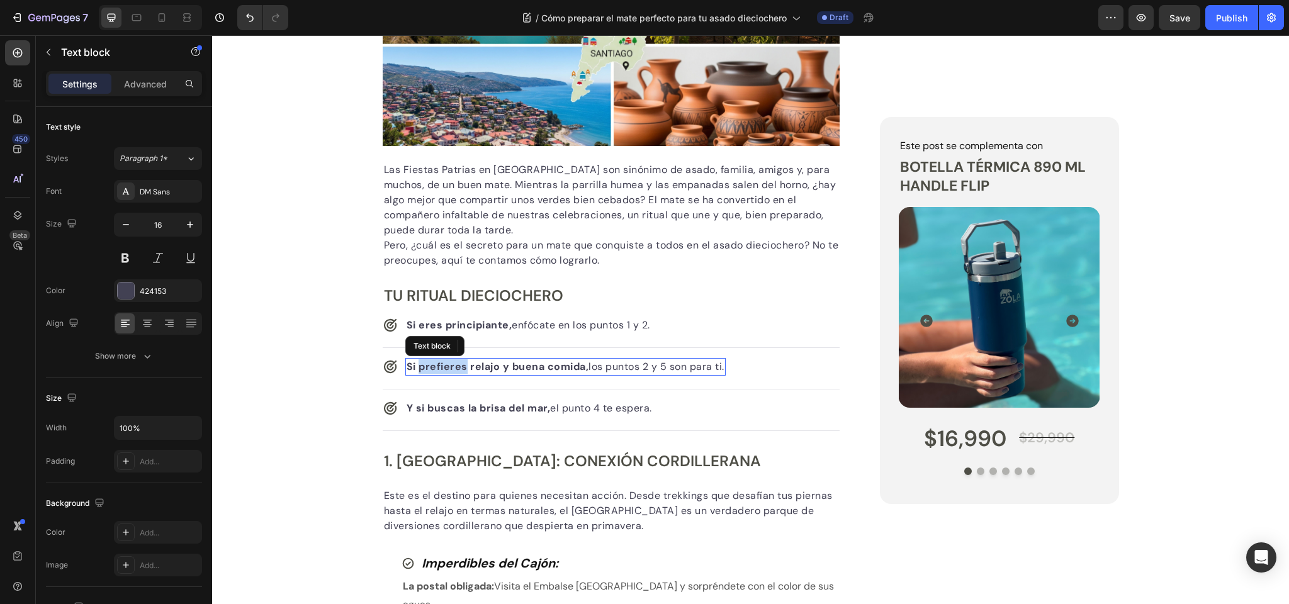
click at [446, 364] on strong "Si prefieres relajo y buena comida," at bounding box center [498, 366] width 183 height 13
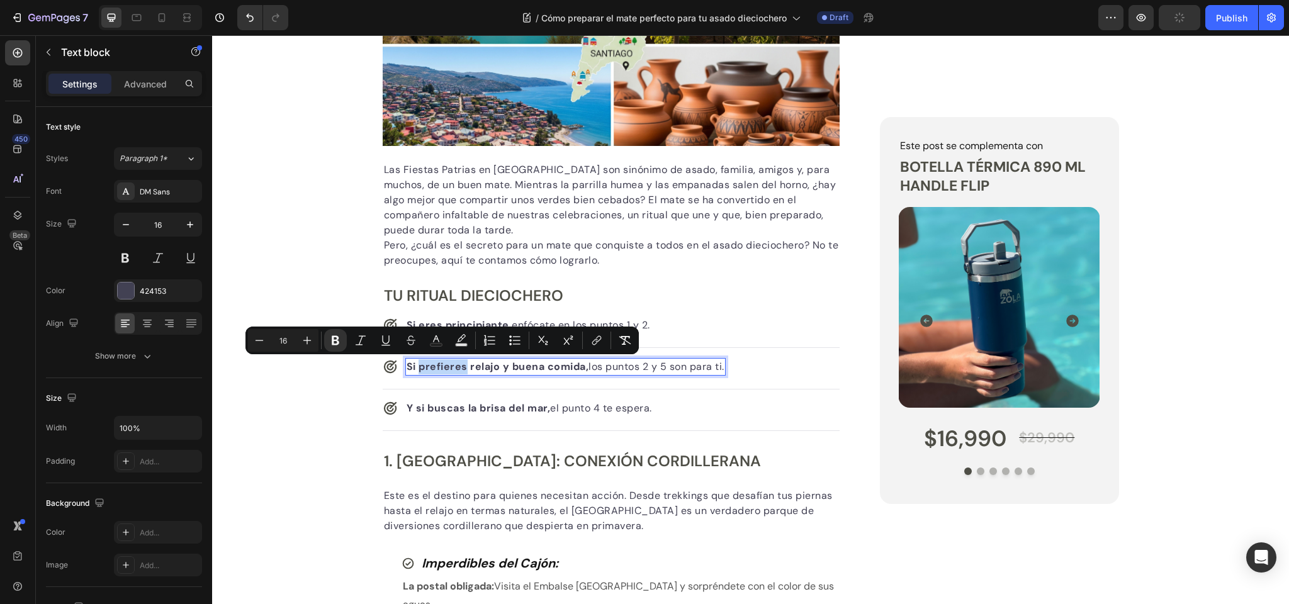
click at [446, 364] on strong "Si prefieres relajo y buena comida," at bounding box center [498, 366] width 183 height 13
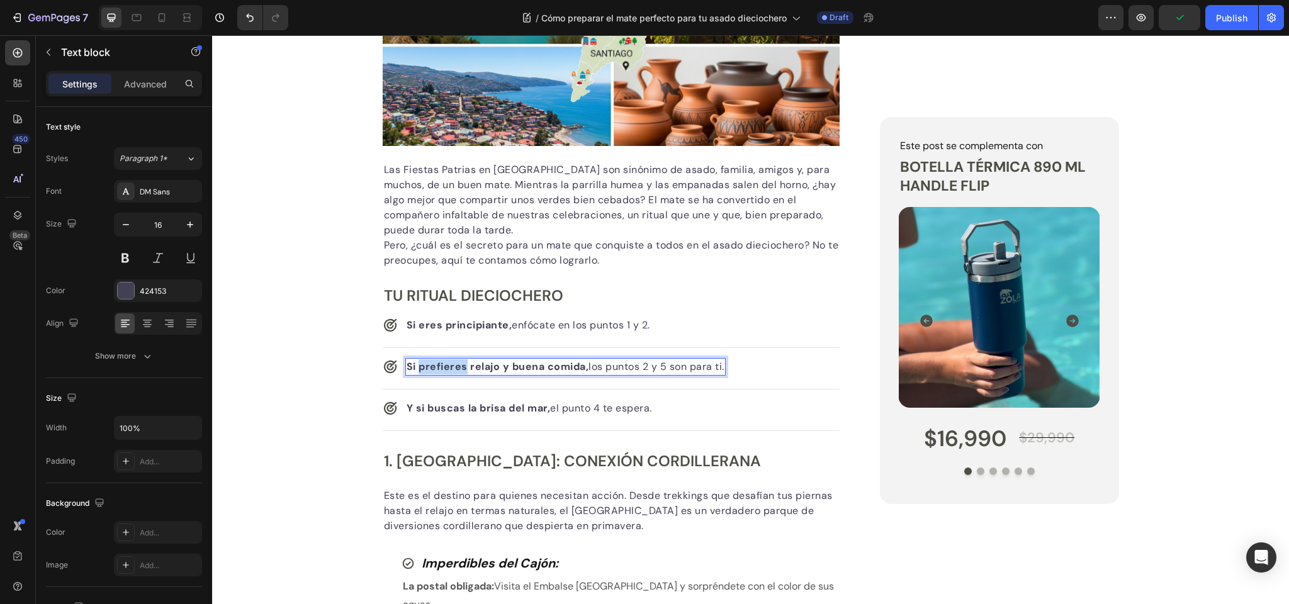
click at [446, 364] on strong "Si prefieres relajo y buena comida," at bounding box center [498, 366] width 183 height 13
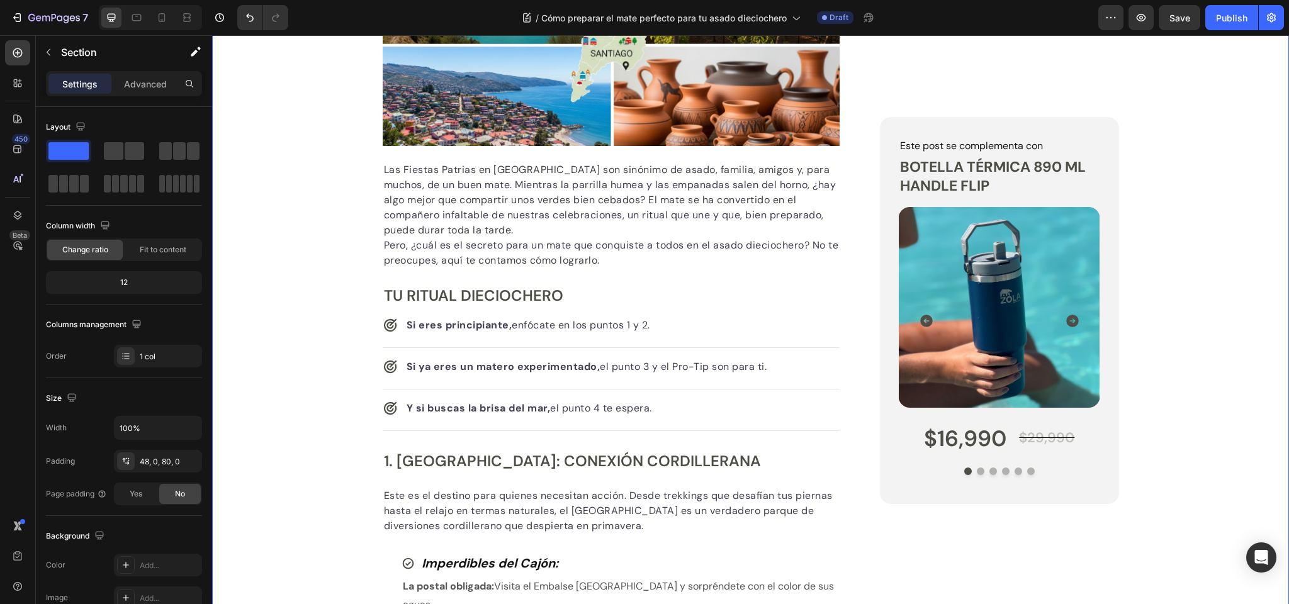
click at [442, 403] on strong "Y si buscas la brisa del mar," at bounding box center [479, 408] width 144 height 13
click at [446, 408] on strong "Y si buscas la brisa del mar," at bounding box center [479, 408] width 144 height 13
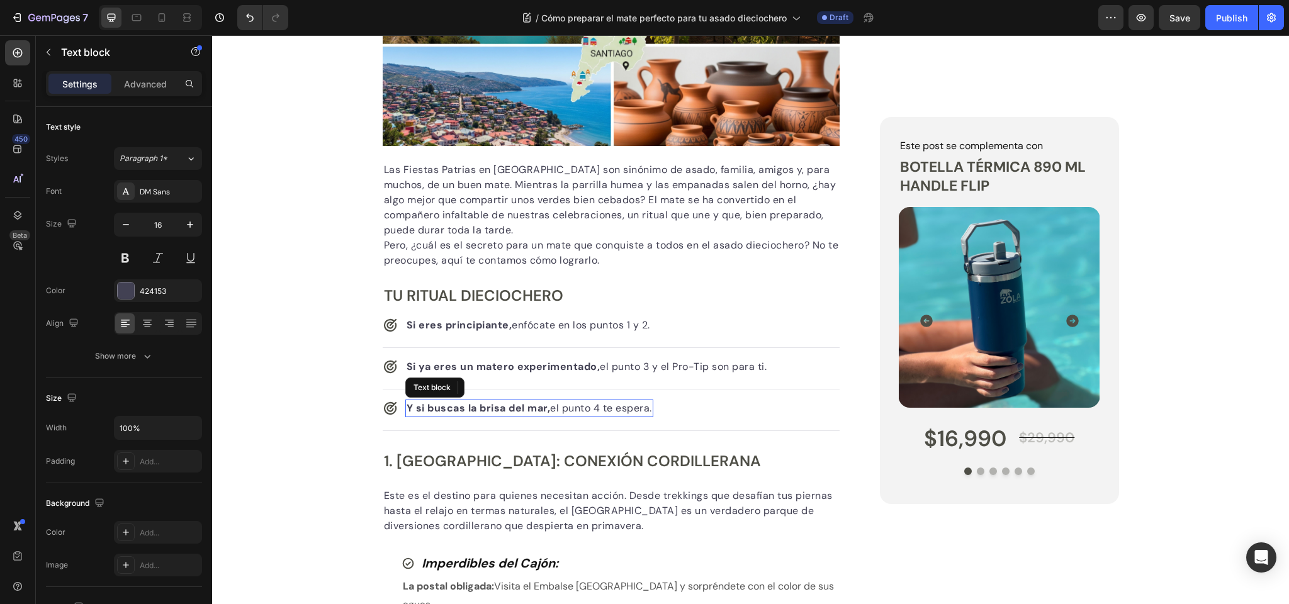
click at [446, 408] on strong "Y si buscas la brisa del mar," at bounding box center [479, 408] width 144 height 13
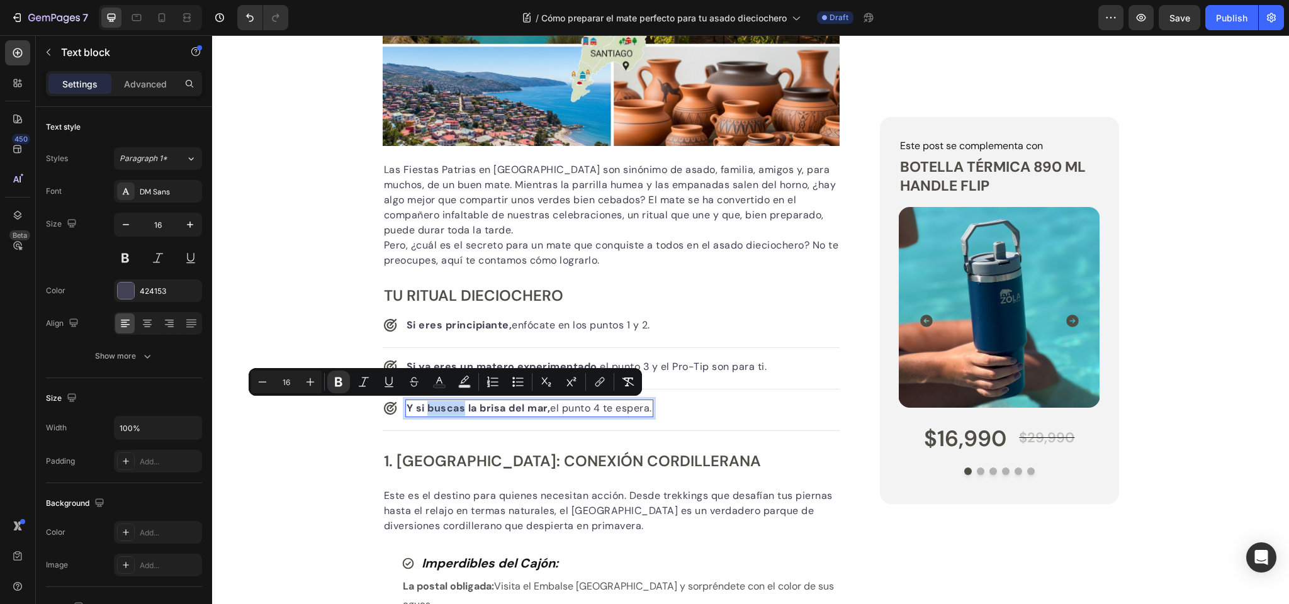
click at [446, 408] on strong "Y si buscas la brisa del mar," at bounding box center [479, 408] width 144 height 13
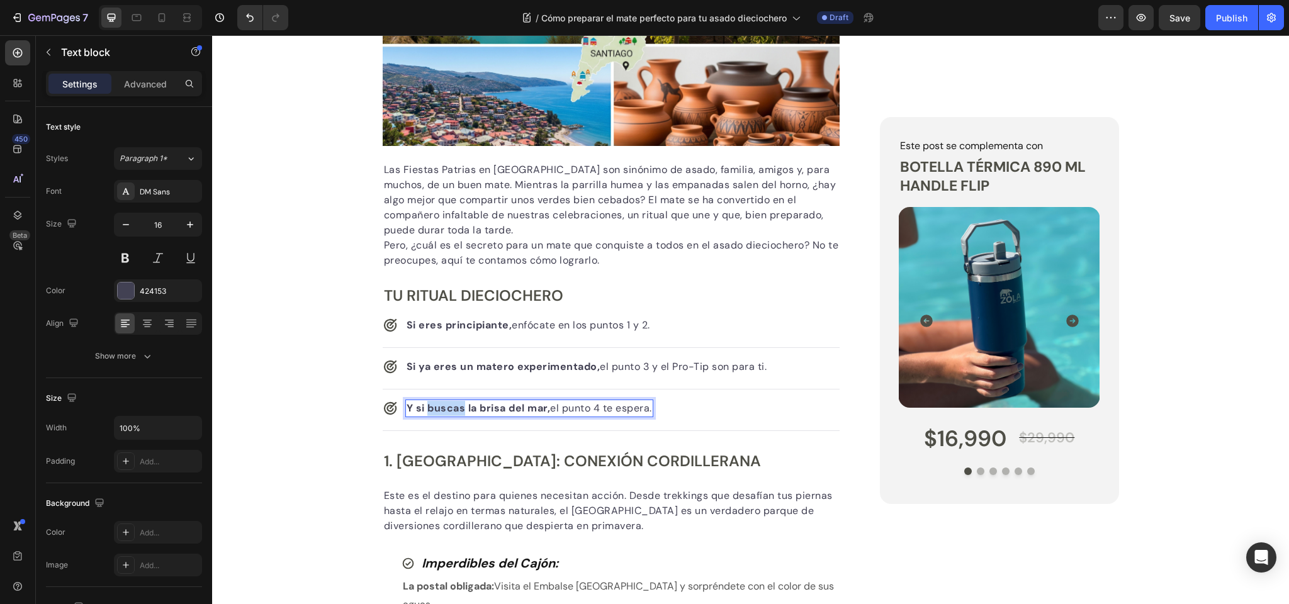
click at [446, 408] on strong "Y si buscas la brisa del mar," at bounding box center [479, 408] width 144 height 13
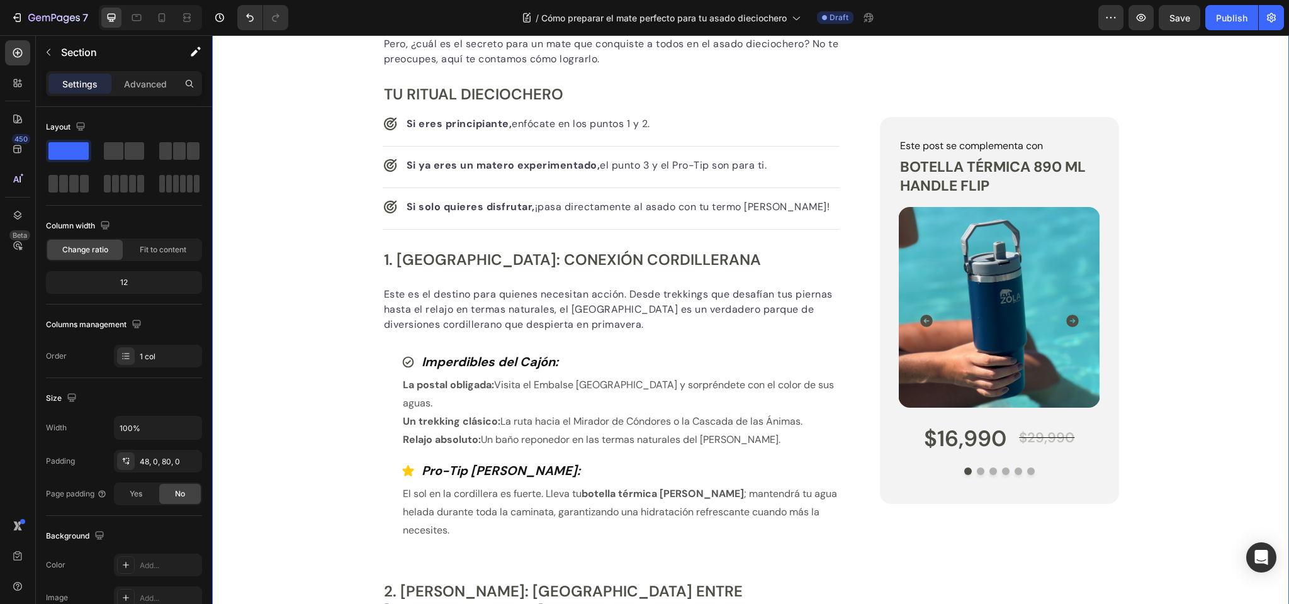
scroll to position [531, 0]
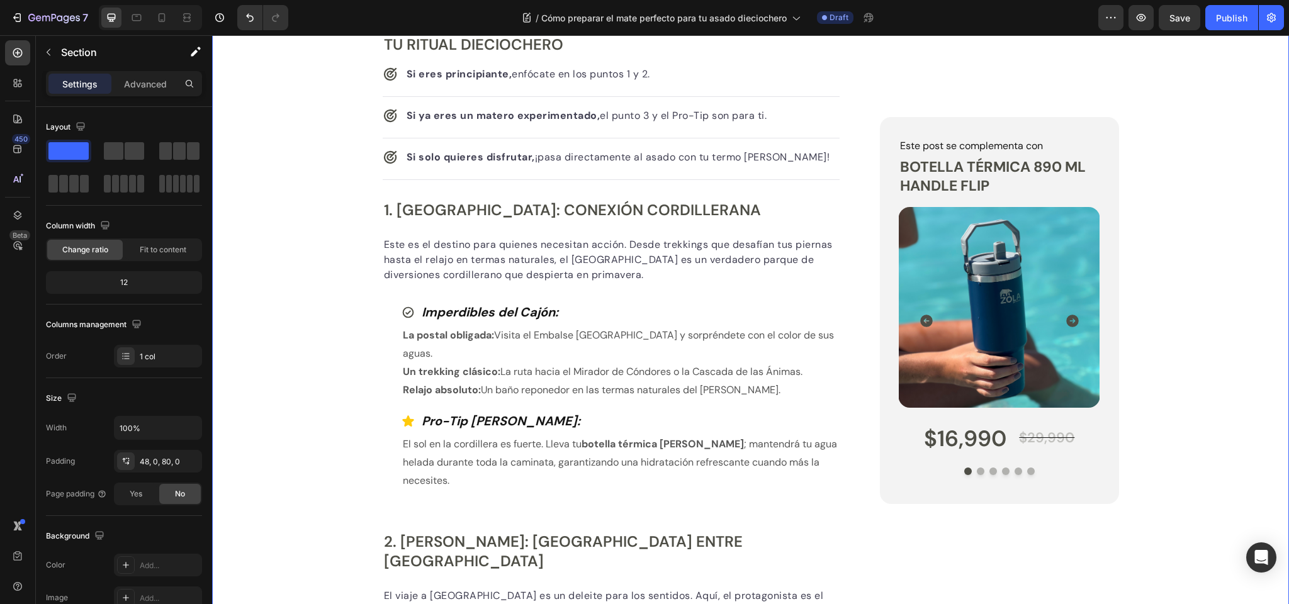
click at [459, 212] on h2 "1. Cajón del Maipo: Conexión Cordillerana" at bounding box center [612, 210] width 458 height 22
click at [460, 205] on h2 "1. Cajón del Maipo: Conexión Cordillerana" at bounding box center [612, 210] width 458 height 22
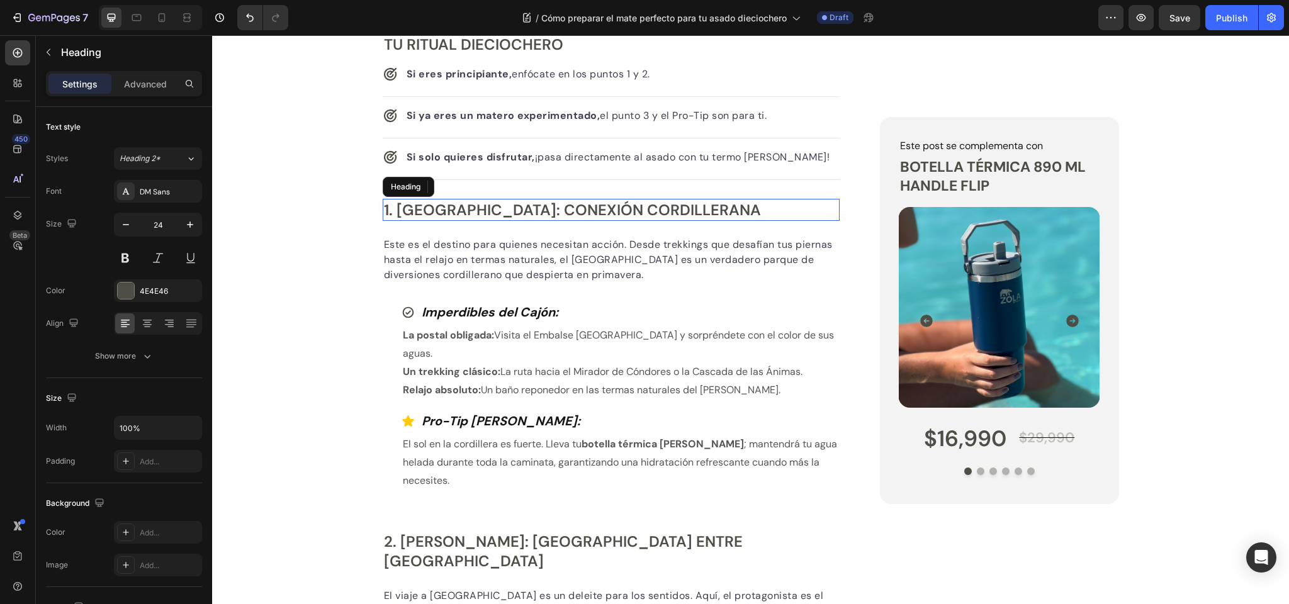
click at [460, 205] on p "1. Cajón del Maipo: Conexión Cordillerana" at bounding box center [611, 210] width 455 height 20
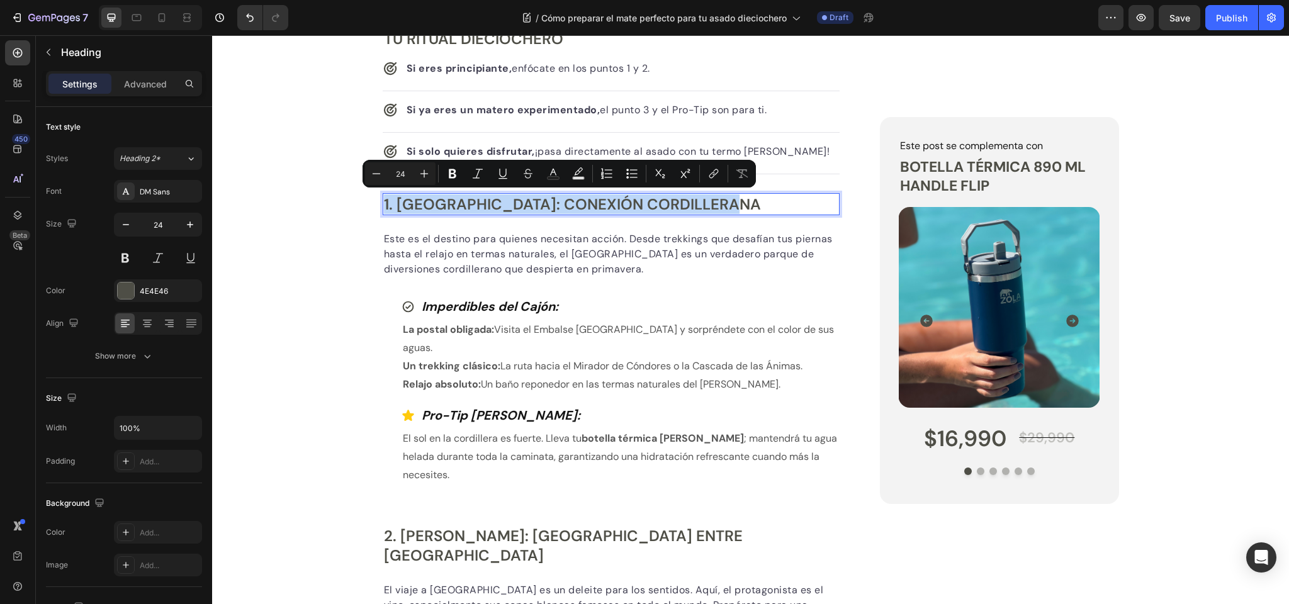
scroll to position [535, 0]
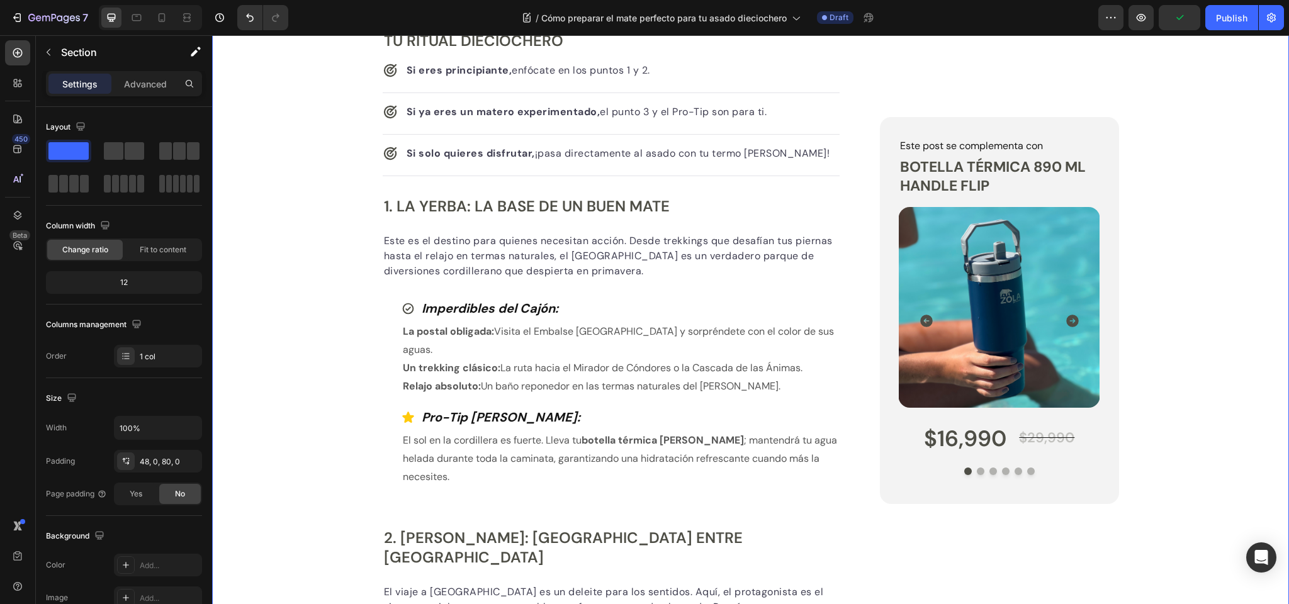
click at [433, 243] on p "Este es el destino para quienes necesitan acción. Desde trekkings que desafían …" at bounding box center [611, 255] width 455 height 45
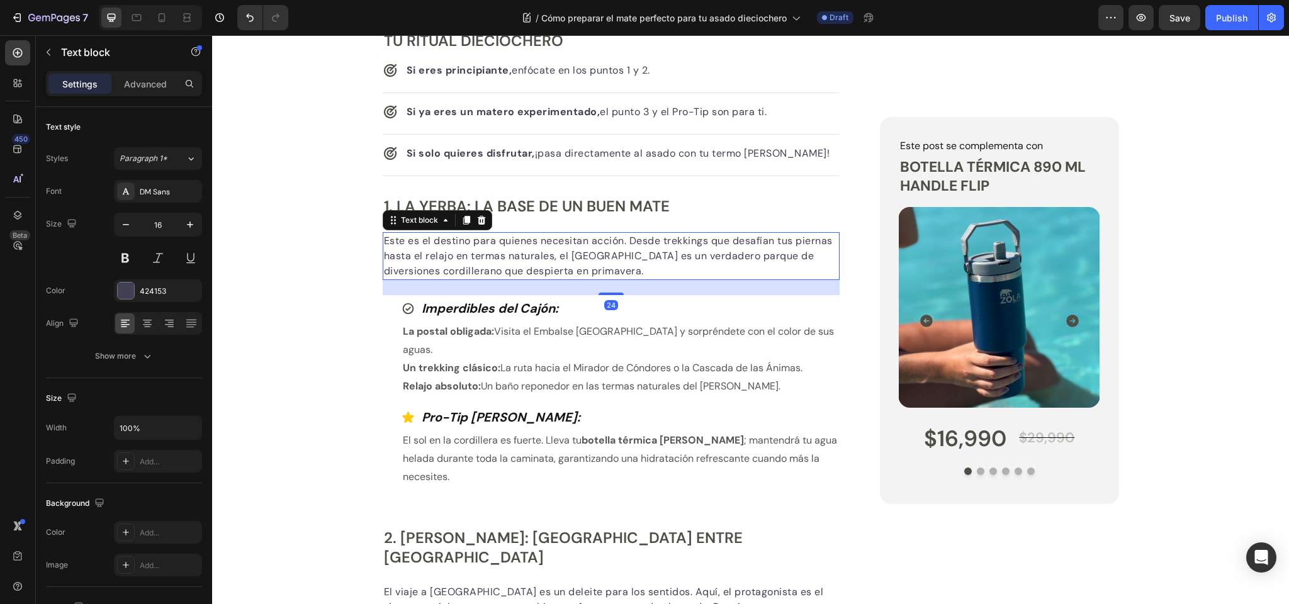
click at [433, 243] on p "Este es el destino para quienes necesitan acción. Desde trekkings que desafían …" at bounding box center [611, 255] width 455 height 45
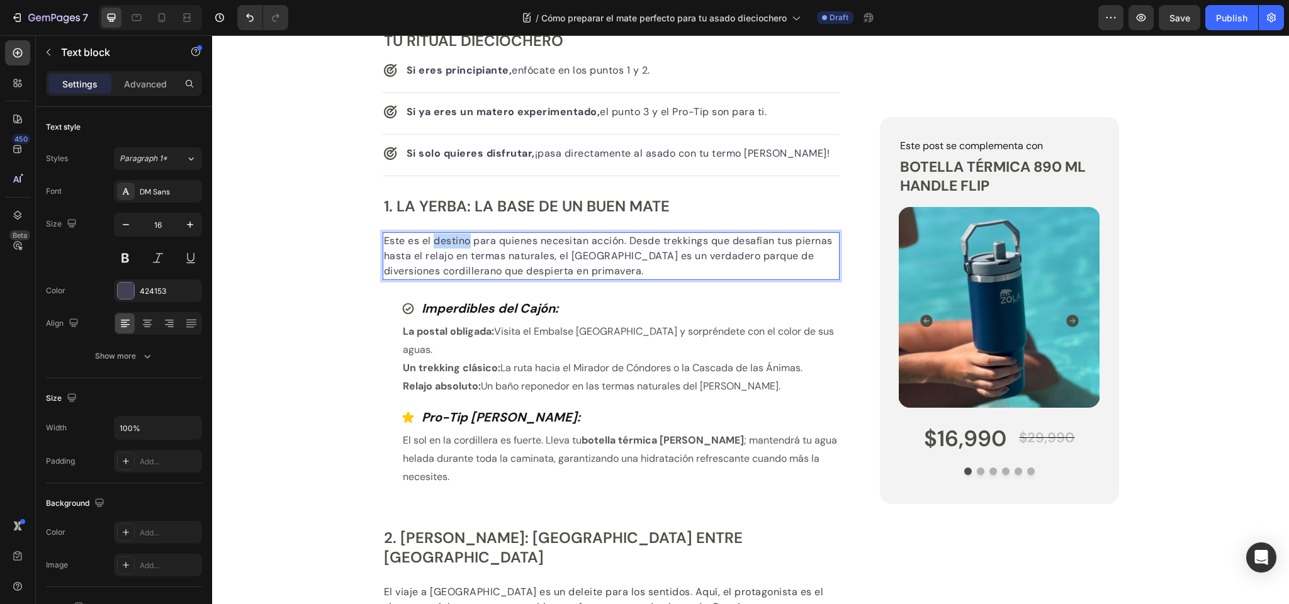
click at [433, 243] on p "Este es el destino para quienes necesitan acción. Desde trekkings que desafían …" at bounding box center [611, 255] width 455 height 45
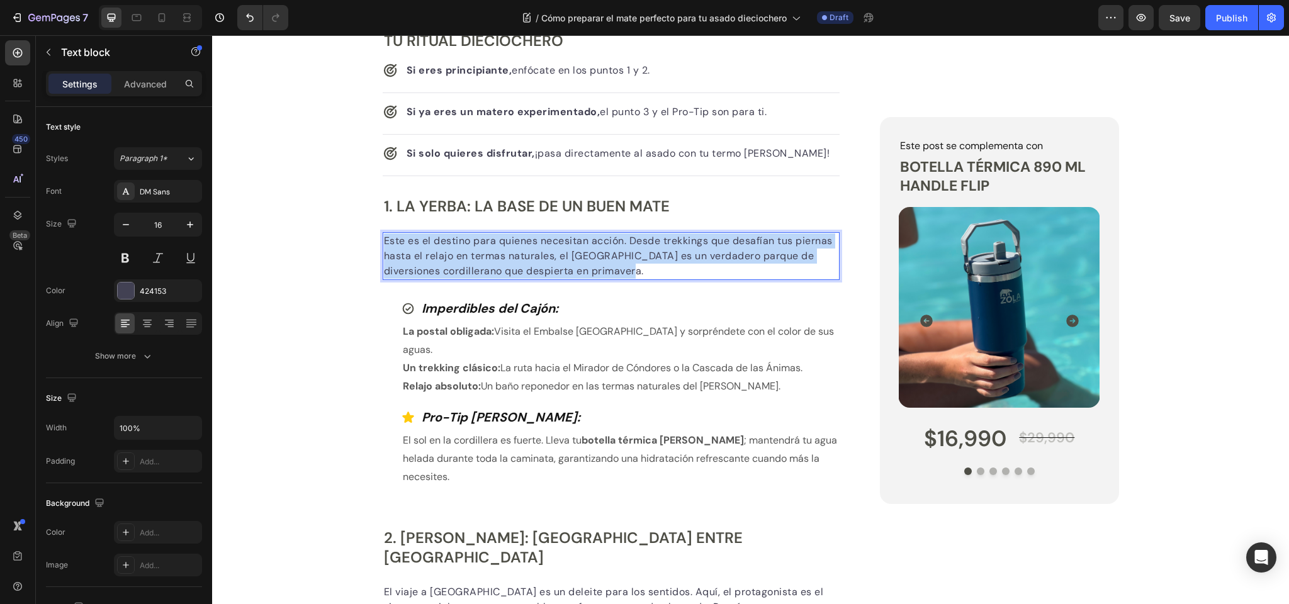
click at [433, 243] on p "Este es el destino para quienes necesitan acción. Desde trekkings que desafían …" at bounding box center [611, 255] width 455 height 45
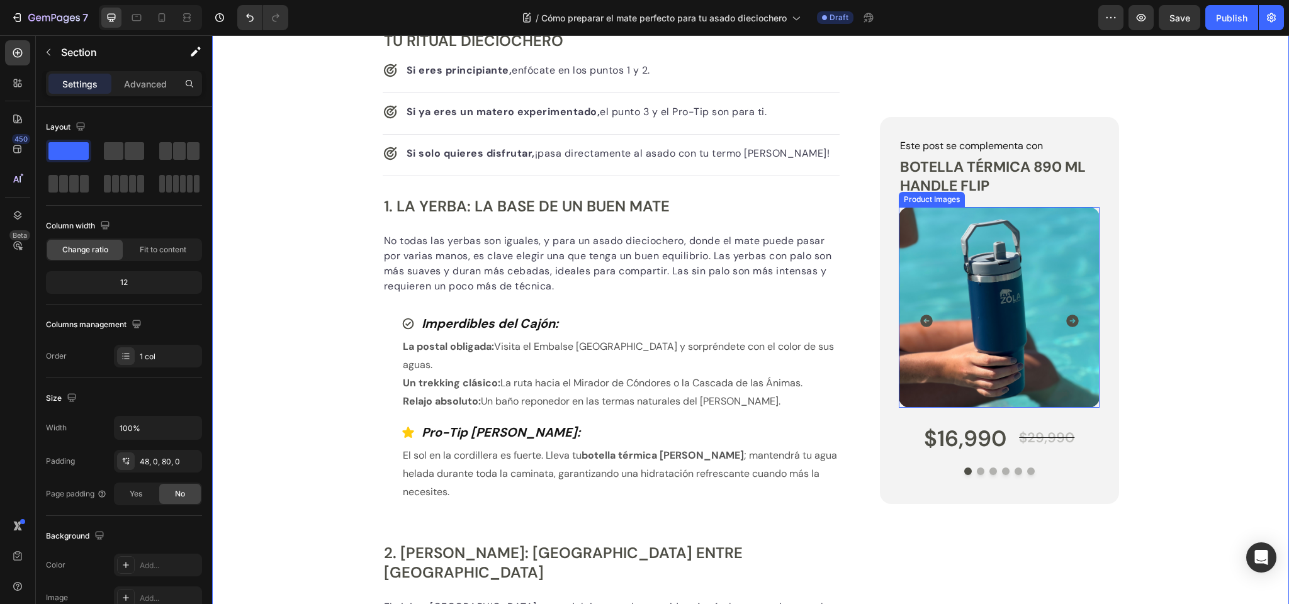
click at [1015, 284] on img at bounding box center [999, 307] width 201 height 201
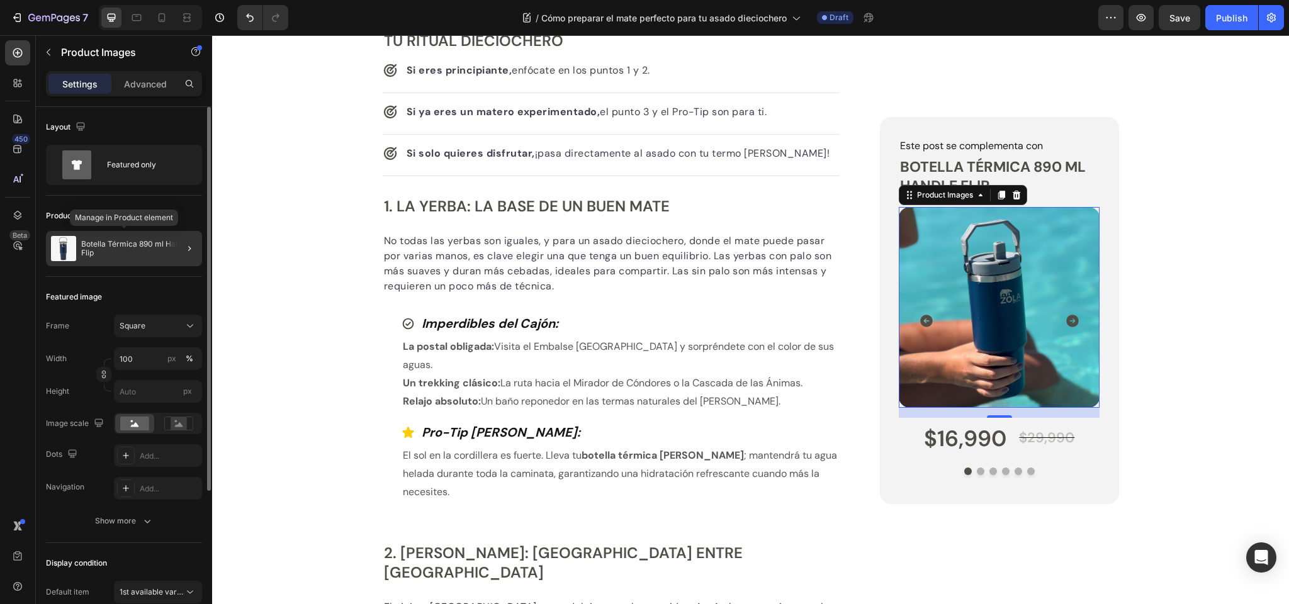
click at [118, 249] on p "Botella Térmica 890 ml Handle Flip" at bounding box center [139, 249] width 116 height 18
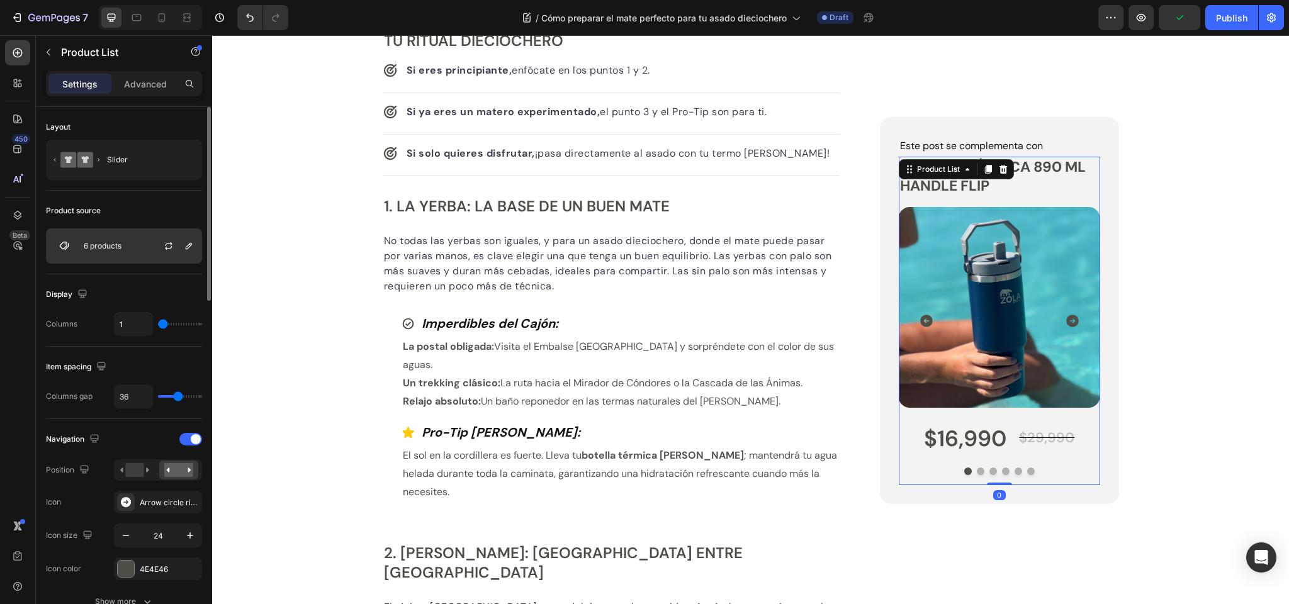
click at [120, 247] on p "6 products" at bounding box center [103, 246] width 38 height 9
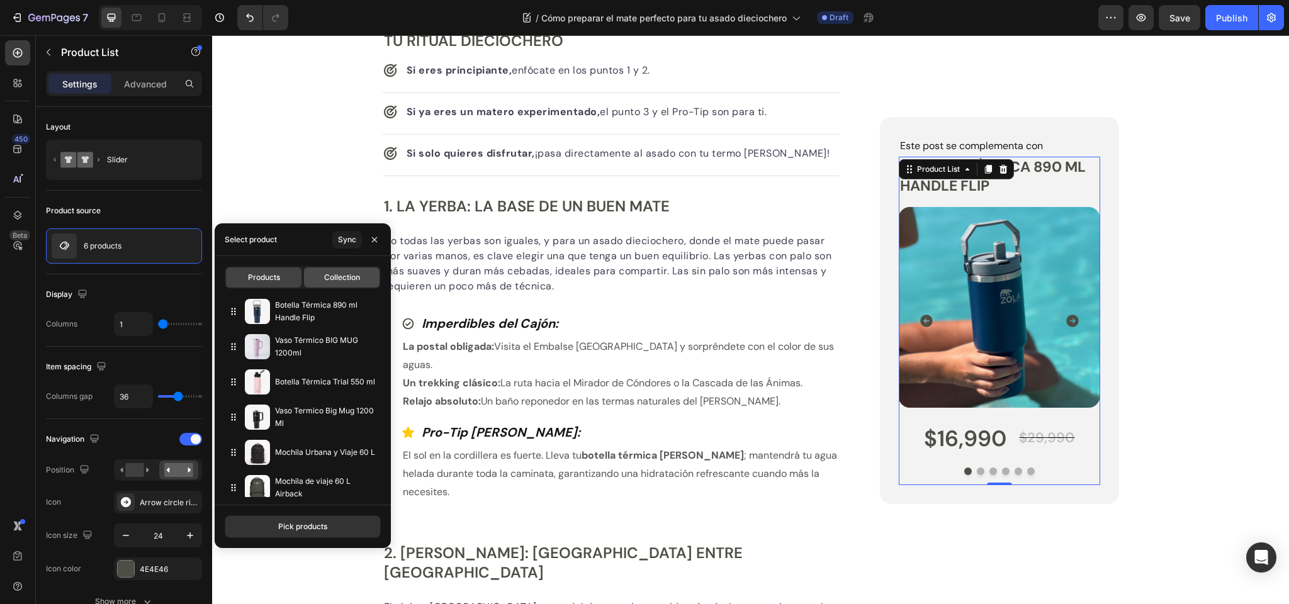
click at [339, 278] on span "Collection" at bounding box center [342, 277] width 36 height 11
type input "10"
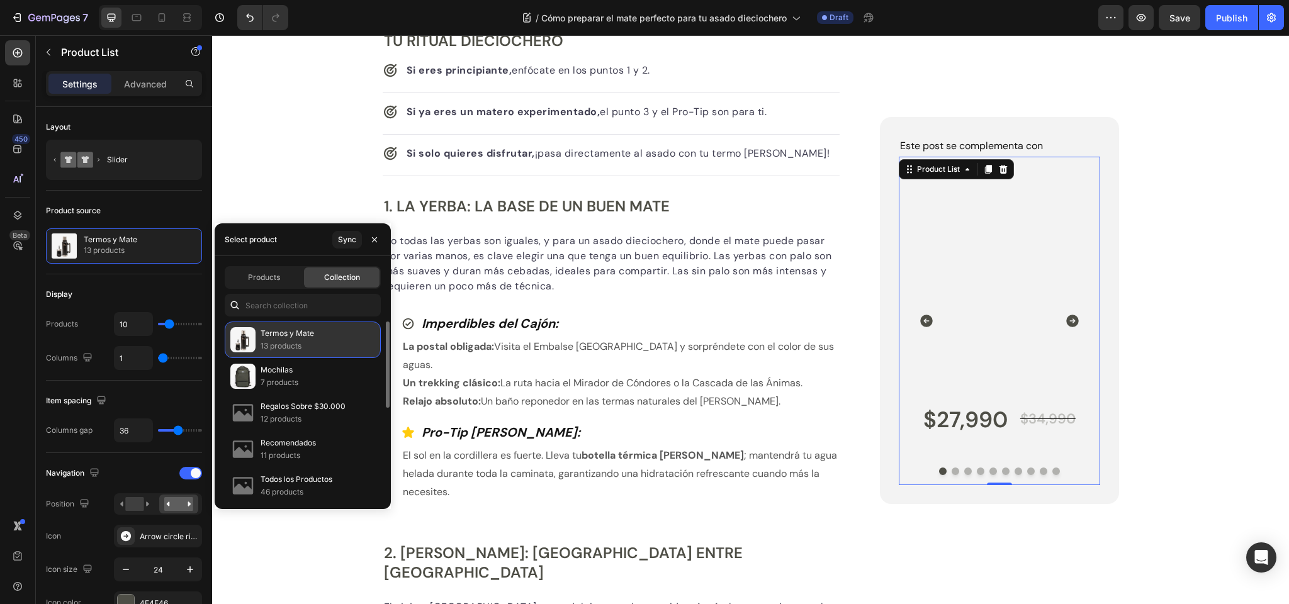
click at [284, 334] on p "Termos y Mate" at bounding box center [287, 333] width 53 height 13
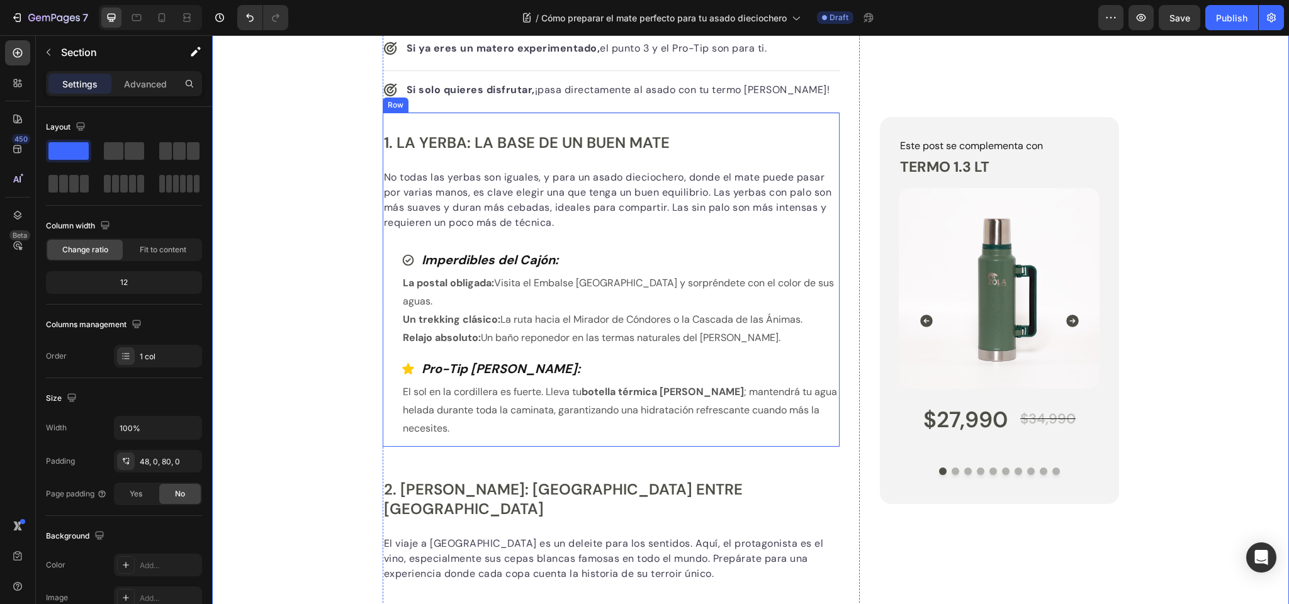
scroll to position [586, 0]
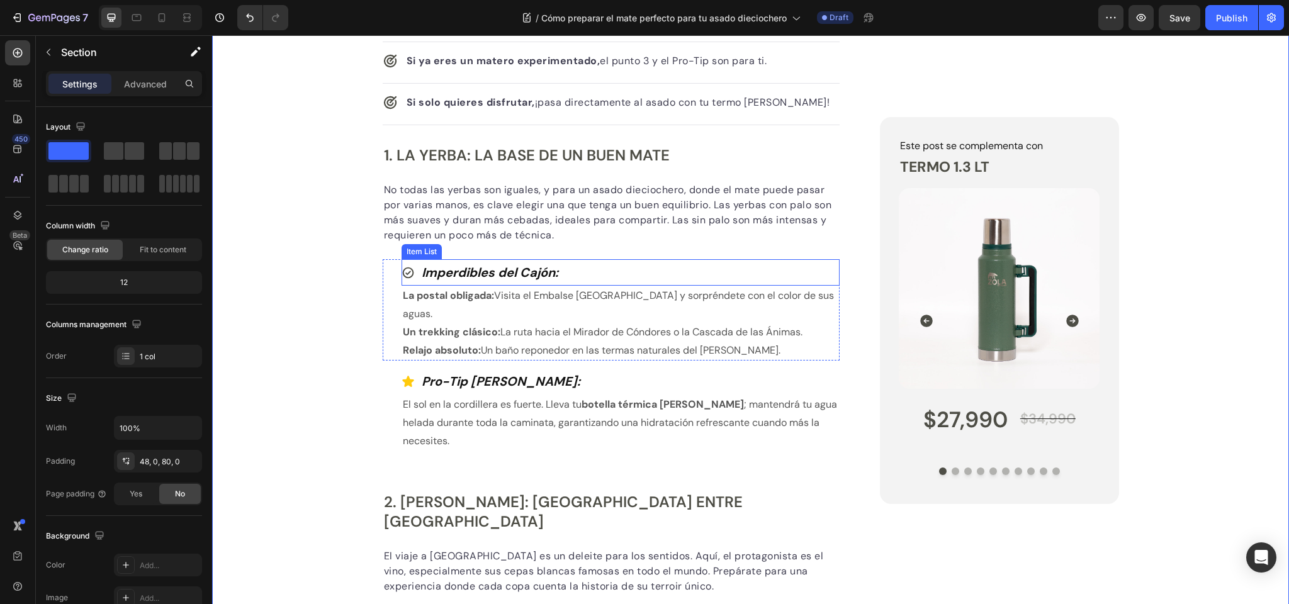
click at [466, 267] on strong "Imperdibles del Cajón:" at bounding box center [490, 272] width 137 height 16
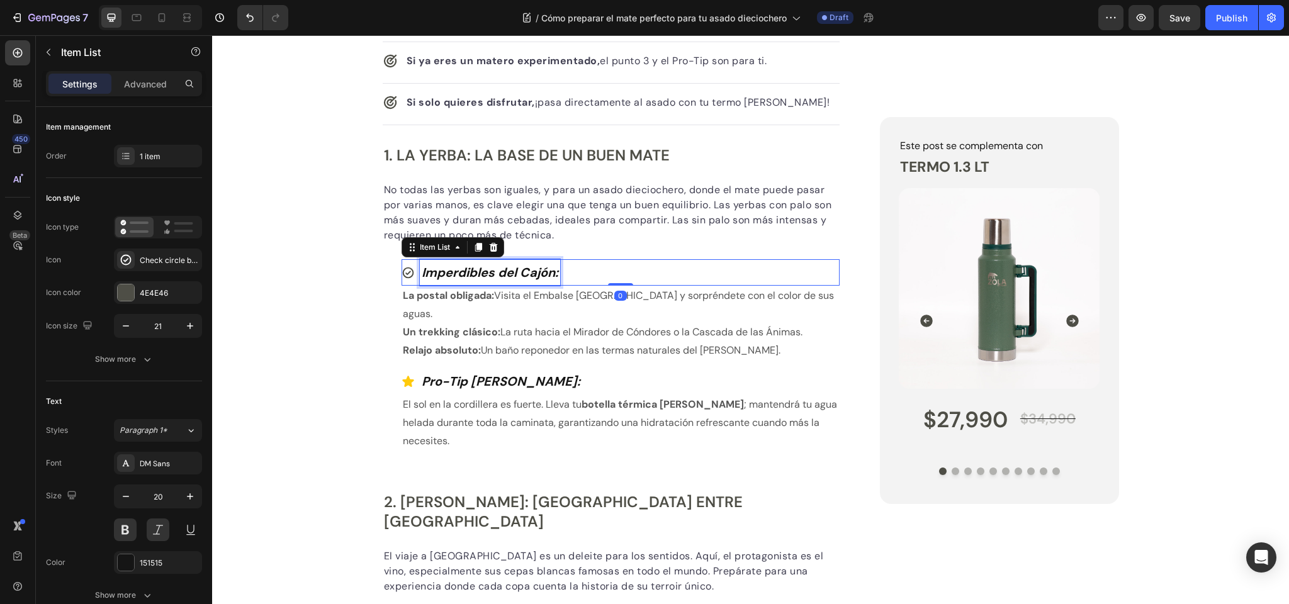
click at [466, 267] on strong "Imperdibles del Cajón:" at bounding box center [490, 272] width 137 height 16
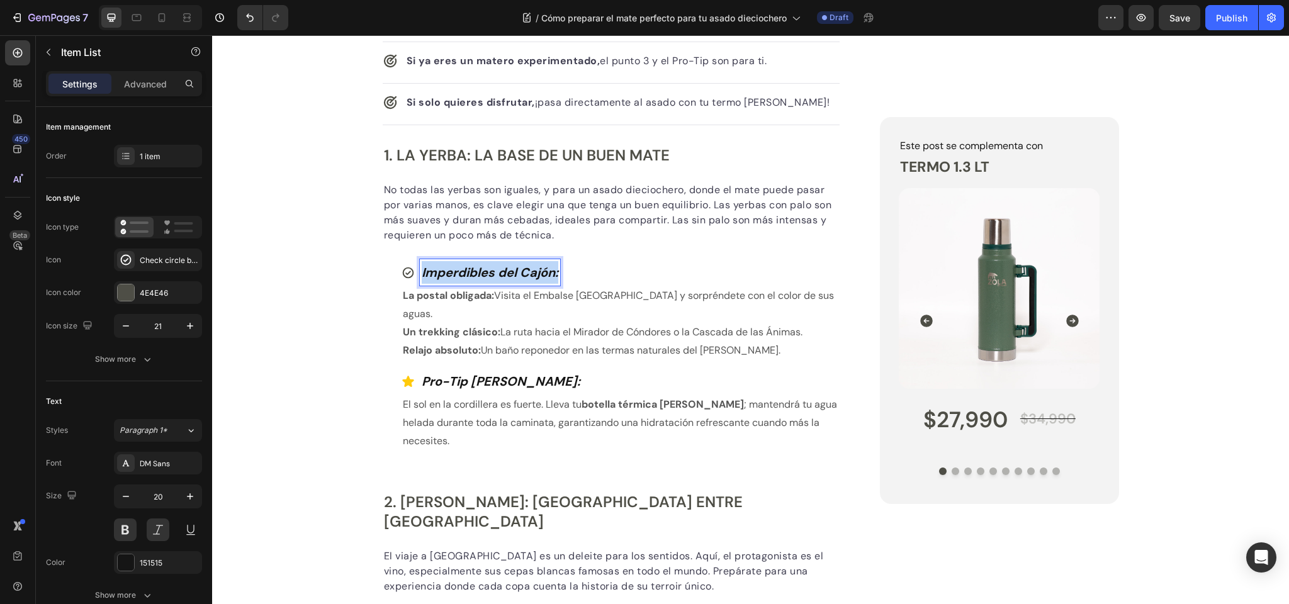
click at [466, 267] on strong "Imperdibles del Cajón:" at bounding box center [490, 272] width 137 height 16
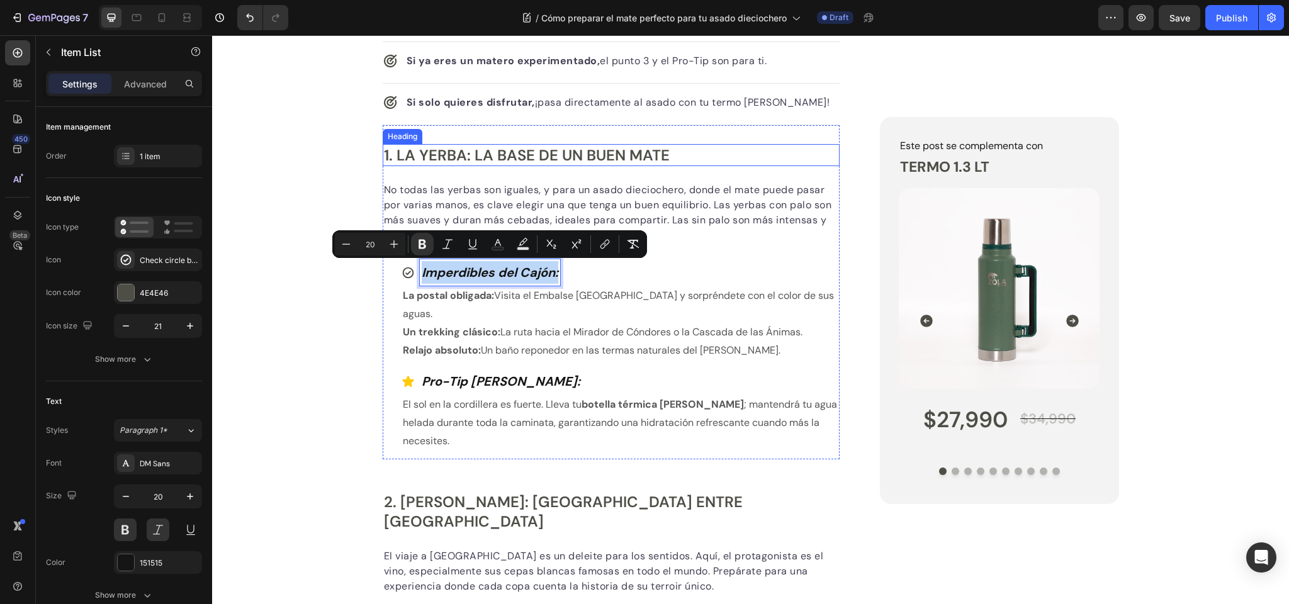
click at [541, 154] on p "1. La Yerba: La Base de un Buen Mate" at bounding box center [611, 155] width 455 height 20
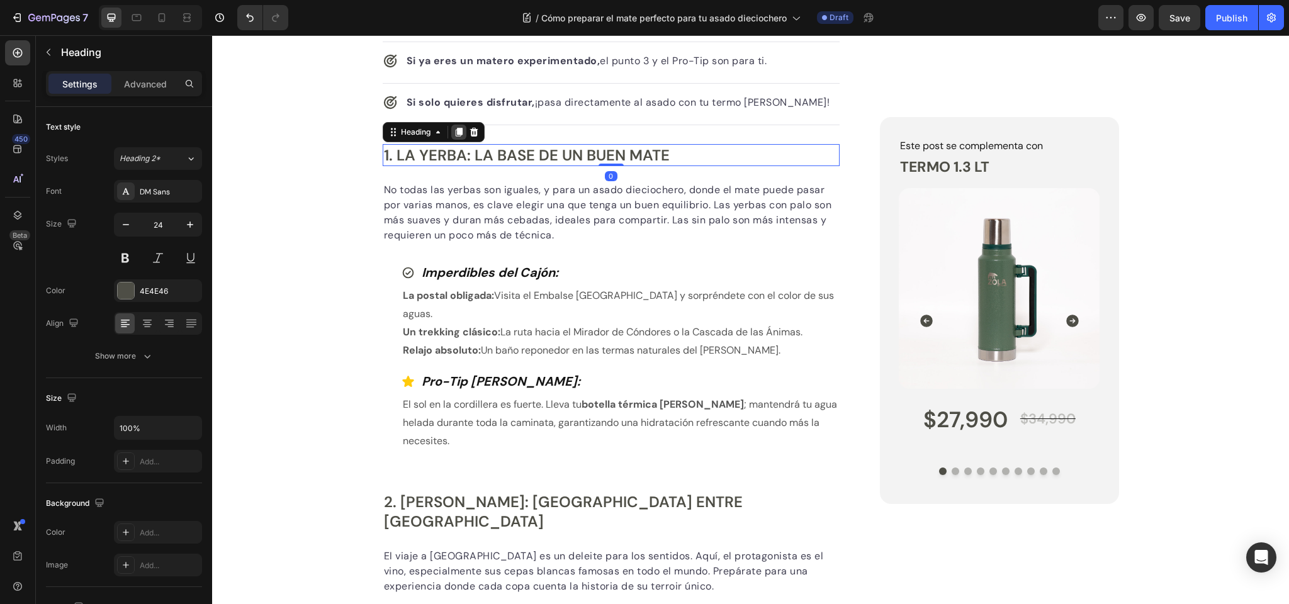
click at [458, 132] on icon at bounding box center [458, 132] width 7 height 9
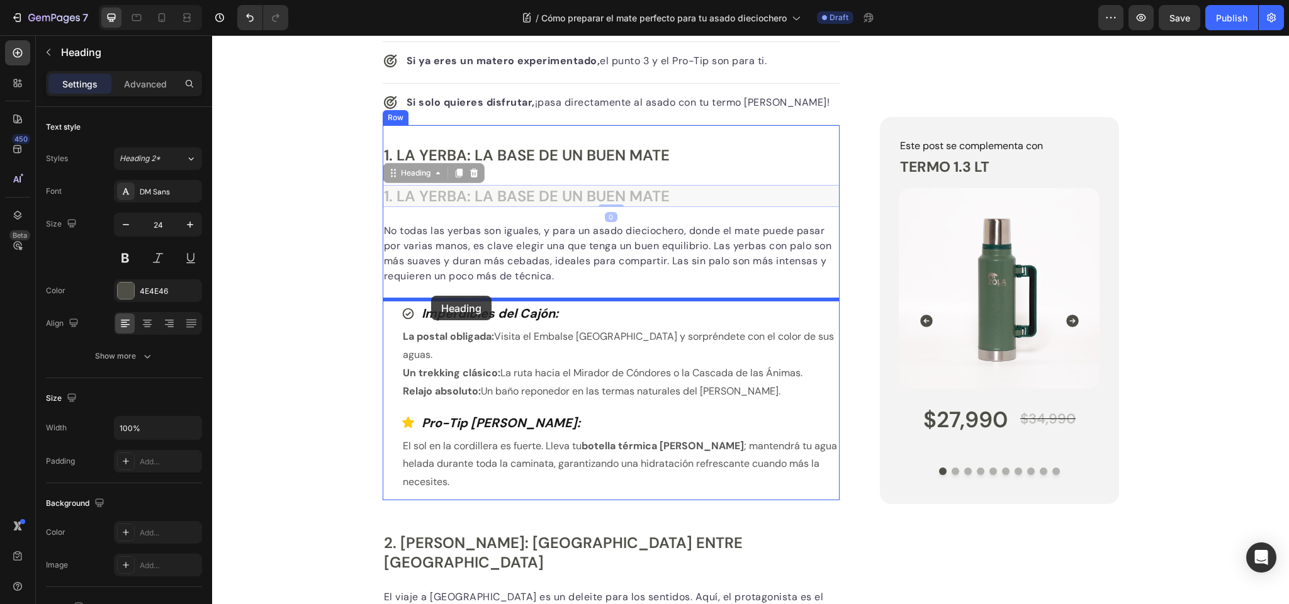
drag, startPoint x: 410, startPoint y: 171, endPoint x: 431, endPoint y: 296, distance: 126.4
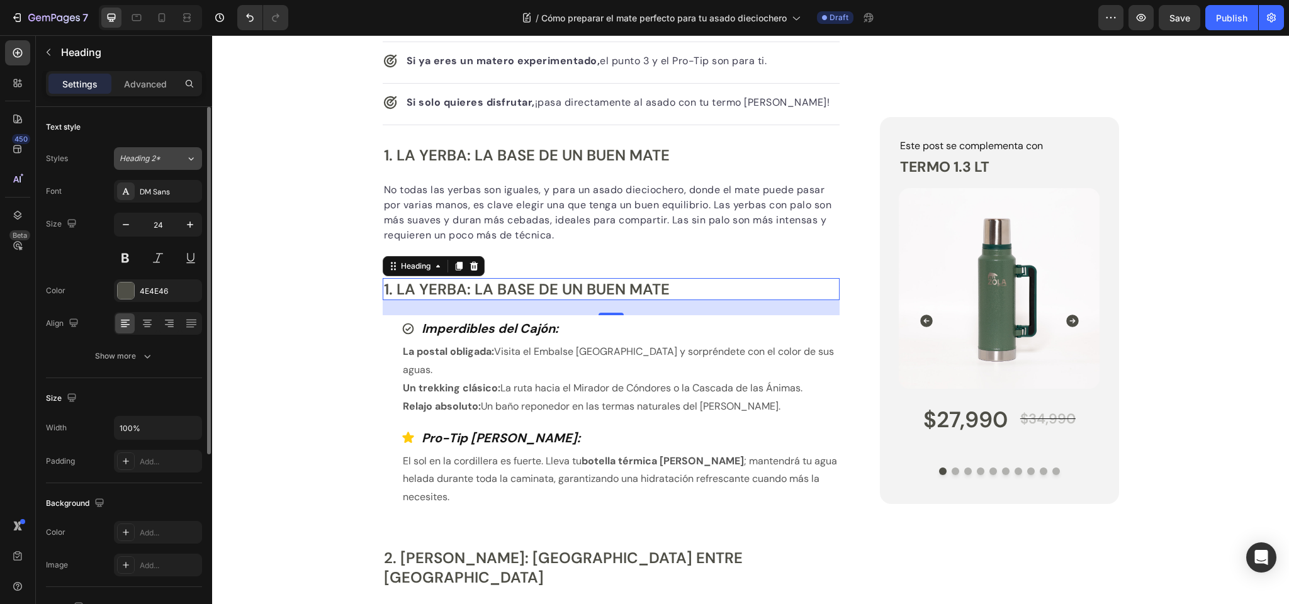
click at [152, 158] on span "Heading 2*" at bounding box center [140, 158] width 41 height 11
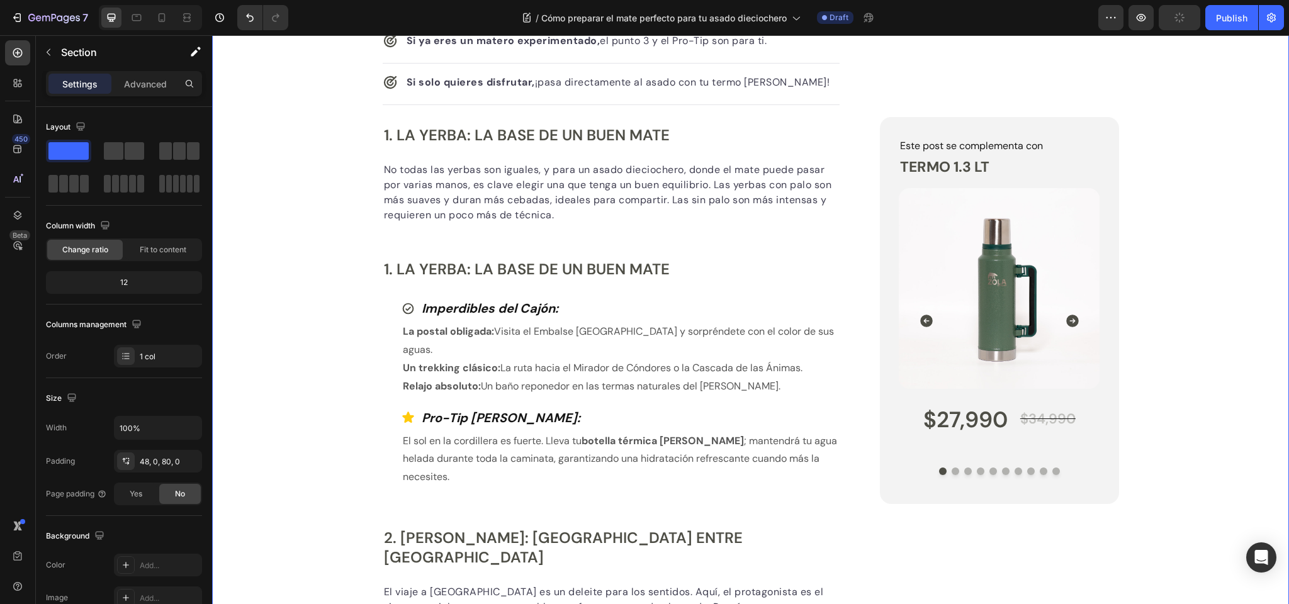
scroll to position [624, 0]
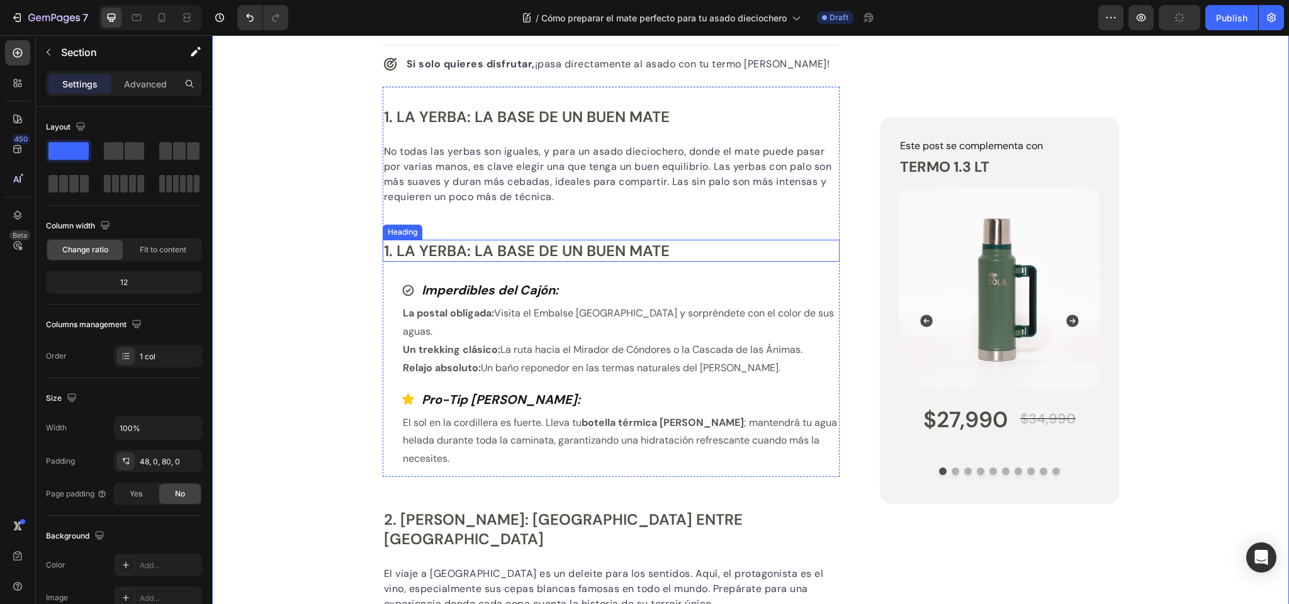
click at [463, 244] on h2 "1. La Yerba: La Base de un Buen Mate" at bounding box center [612, 251] width 458 height 22
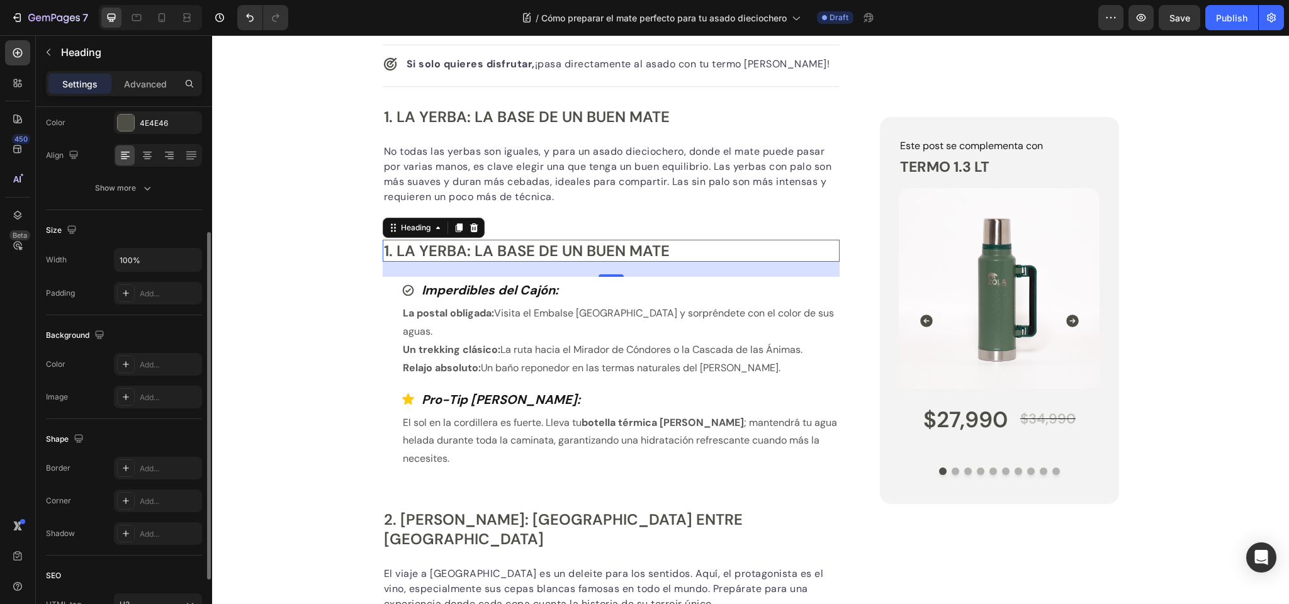
scroll to position [284, 0]
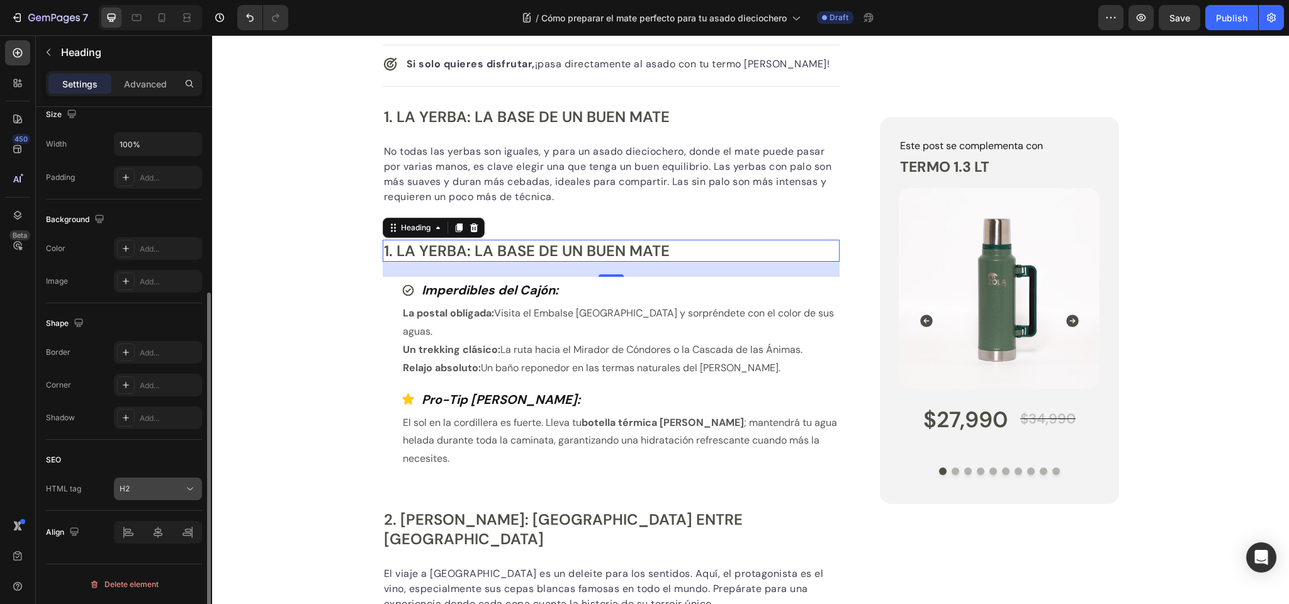
click at [133, 488] on div "H2" at bounding box center [152, 488] width 64 height 11
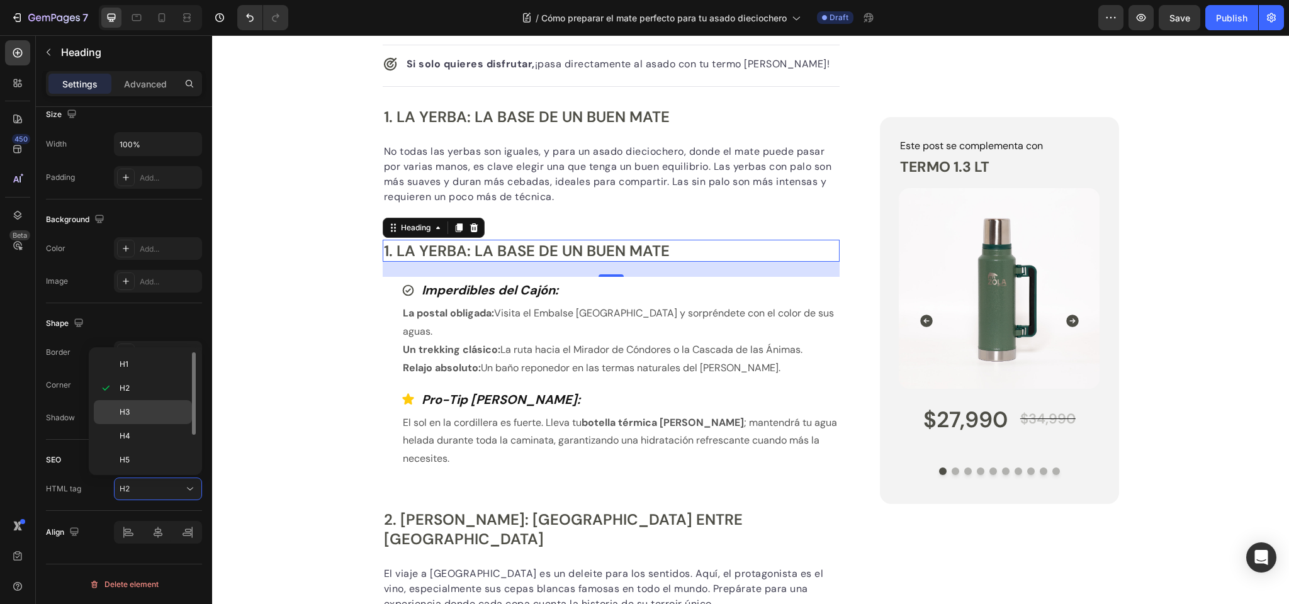
click at [128, 410] on span "H3" at bounding box center [125, 412] width 10 height 11
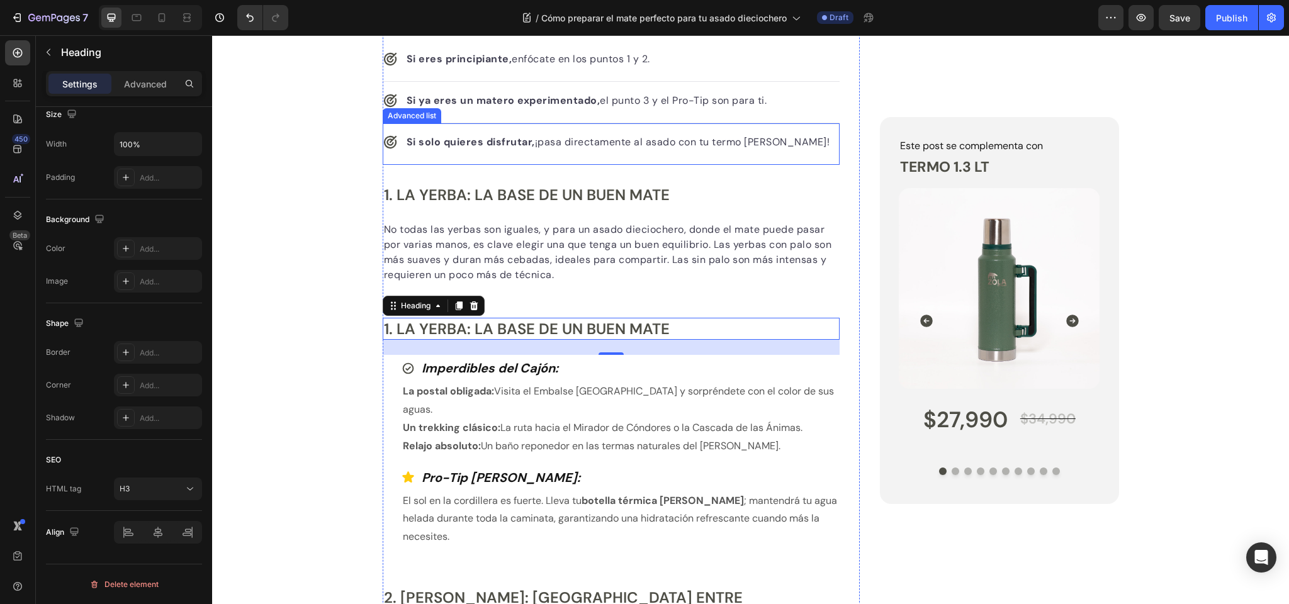
scroll to position [536, 0]
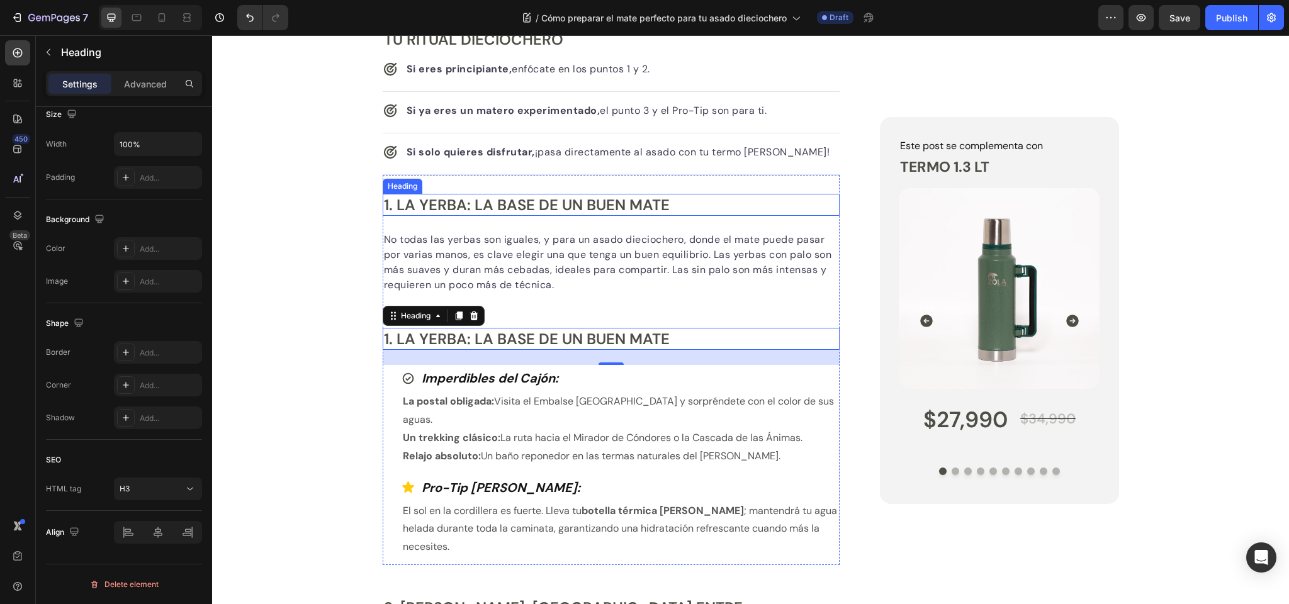
click at [455, 202] on p "1. La Yerba: La Base de un Buen Mate" at bounding box center [611, 205] width 455 height 20
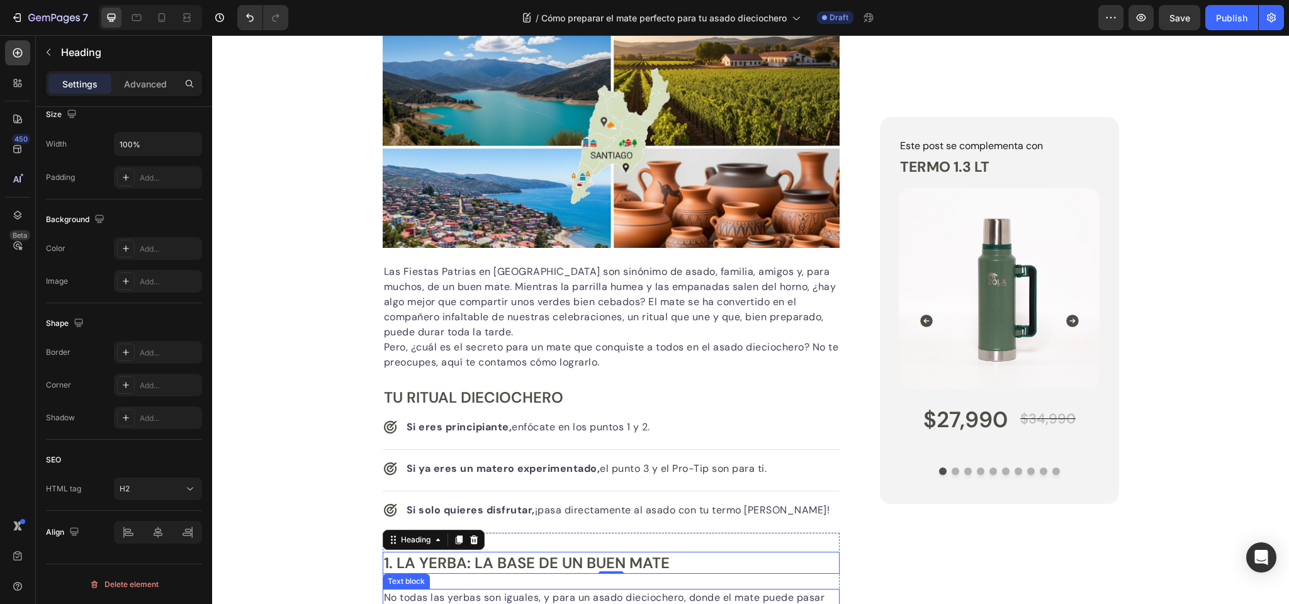
scroll to position [302, 0]
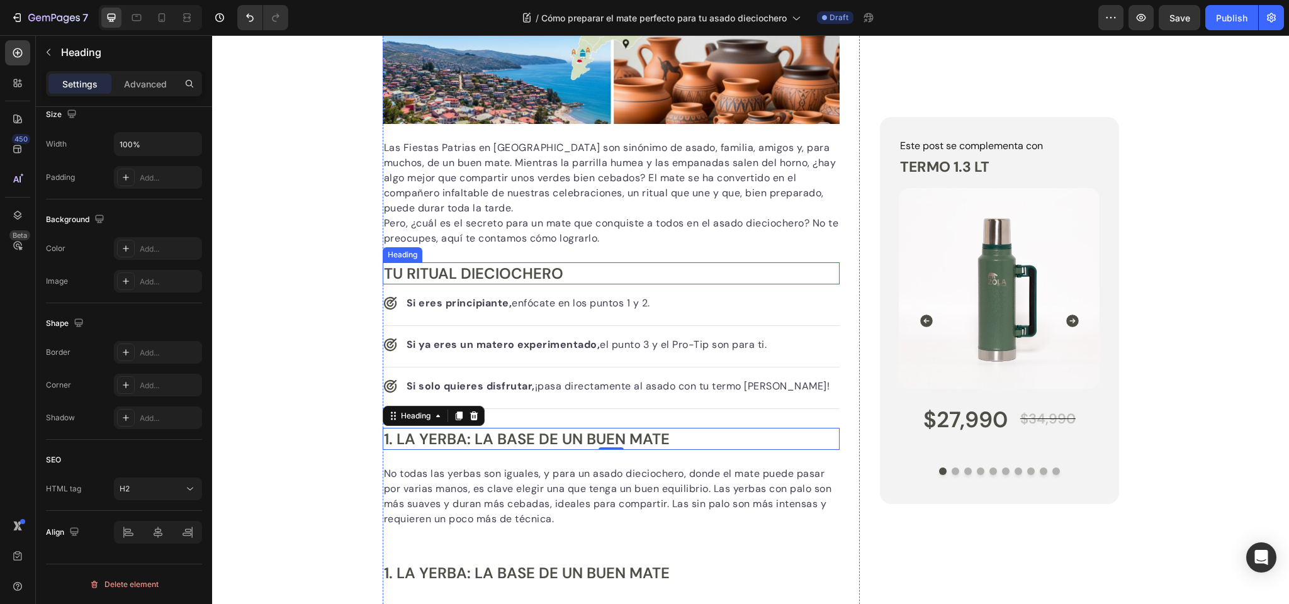
click at [482, 271] on p "Tu Ritual Dieciochero" at bounding box center [611, 274] width 455 height 20
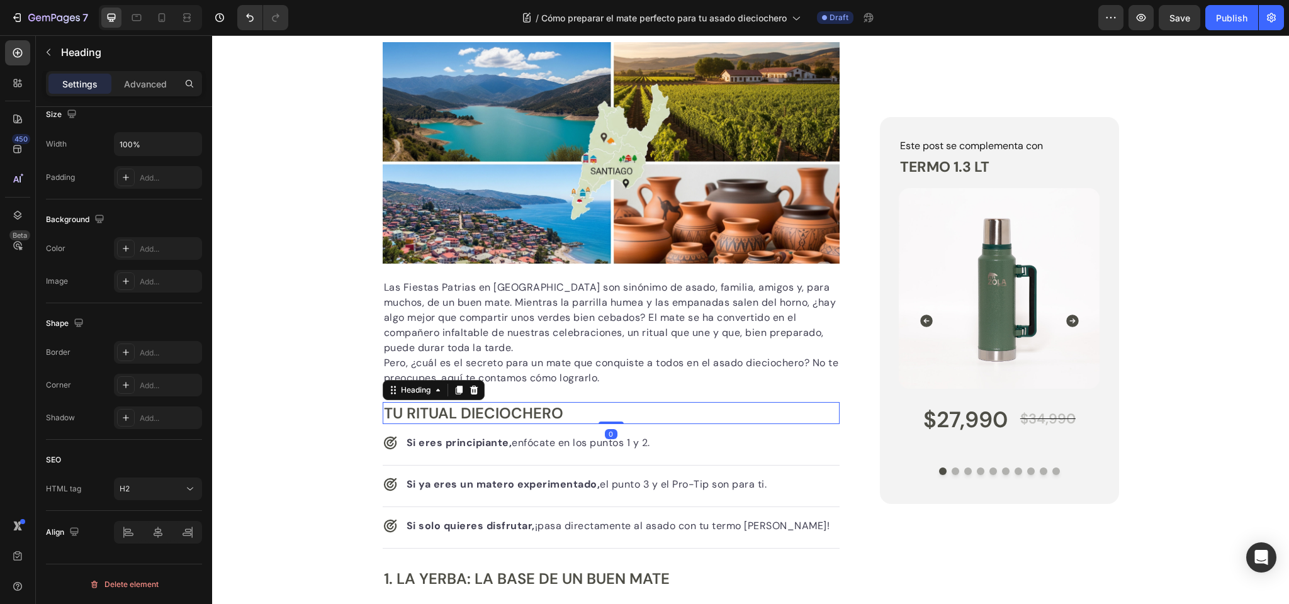
scroll to position [0, 0]
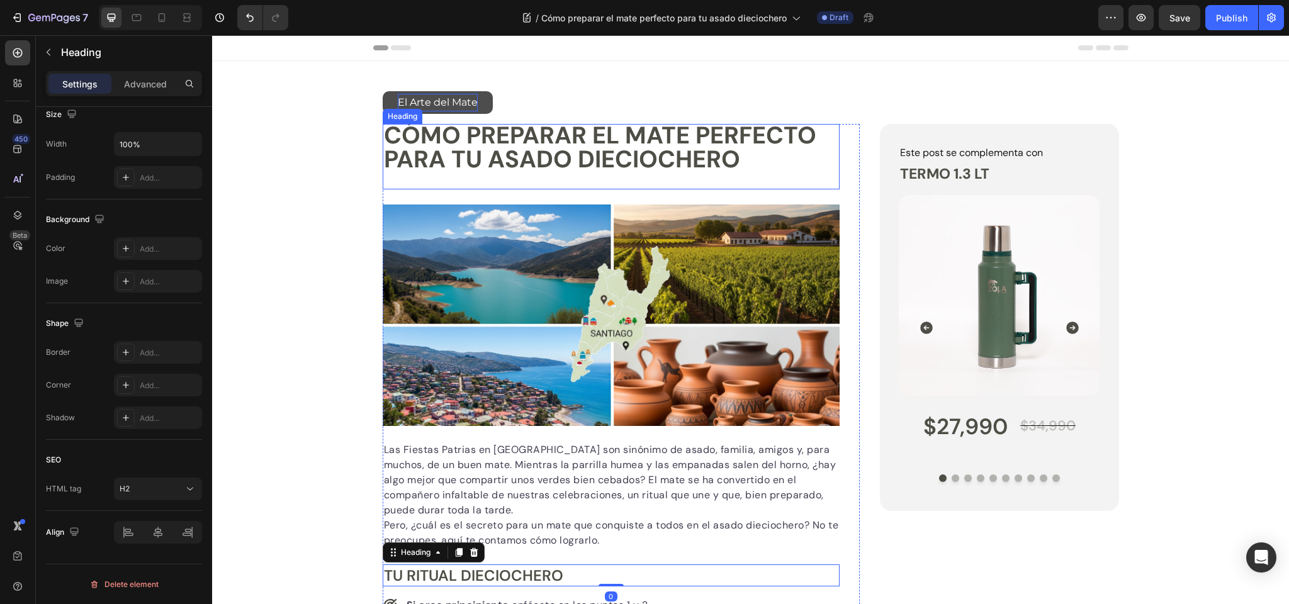
click at [473, 155] on p "Cómo preparar el mate perfecto para tu asado dieciochero" at bounding box center [611, 147] width 455 height 48
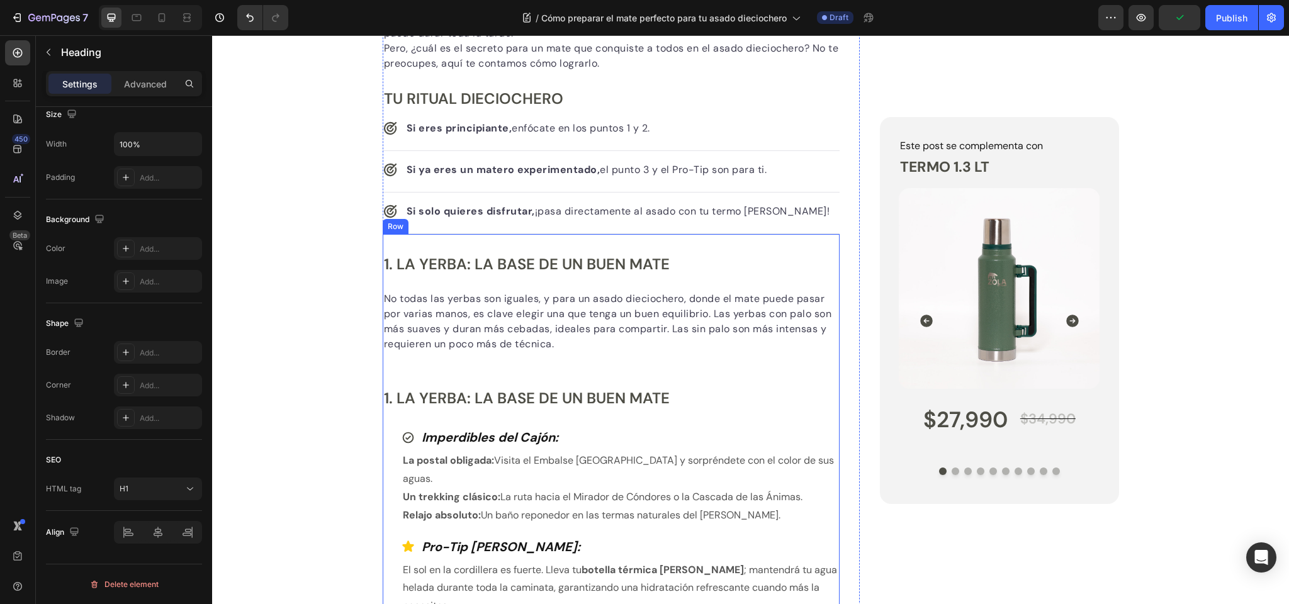
scroll to position [542, 0]
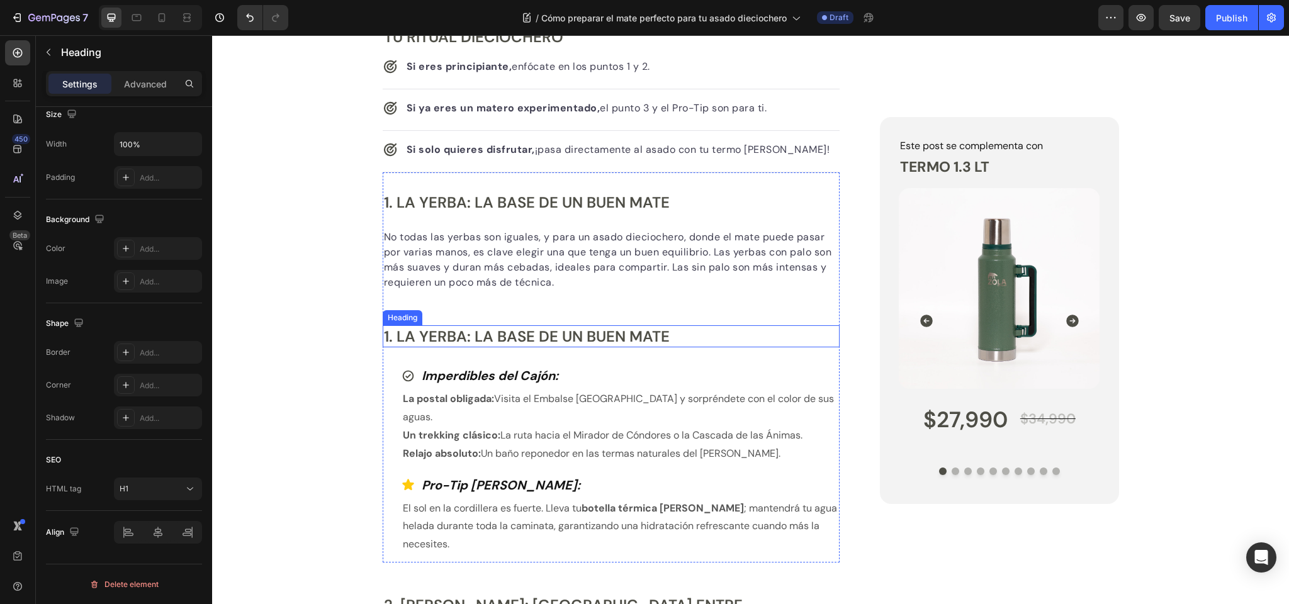
click at [439, 334] on h3 "1. La Yerba: La Base de un Buen Mate" at bounding box center [612, 336] width 458 height 22
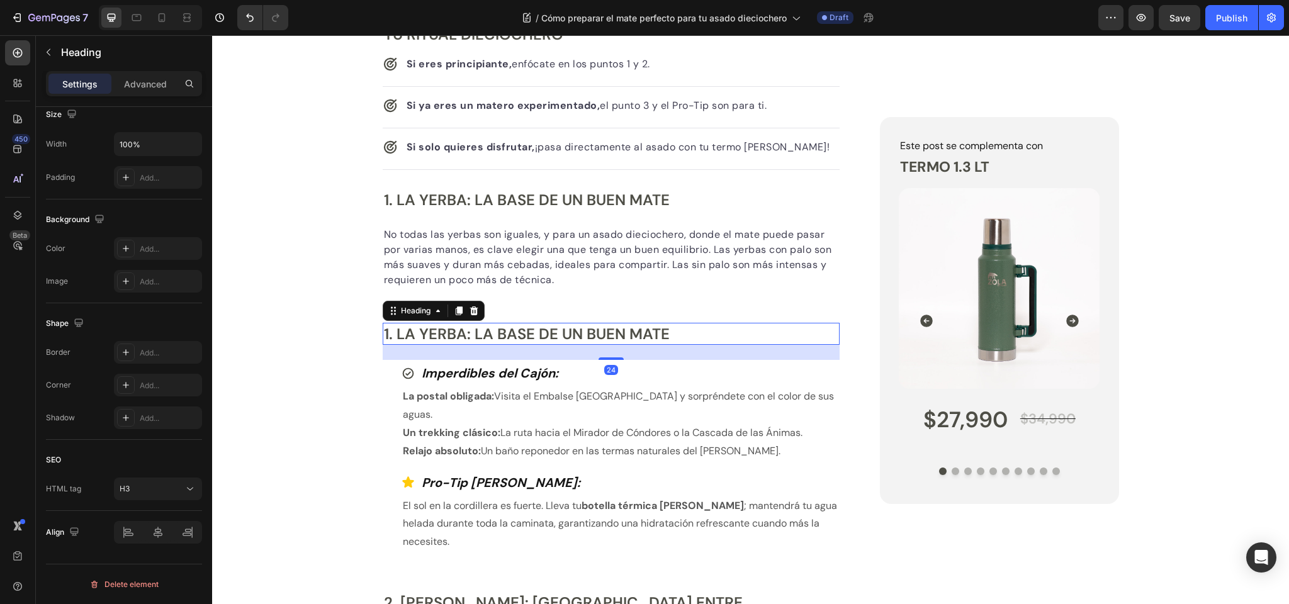
click at [437, 335] on h3 "1. La Yerba: La Base de un Buen Mate" at bounding box center [612, 334] width 458 height 22
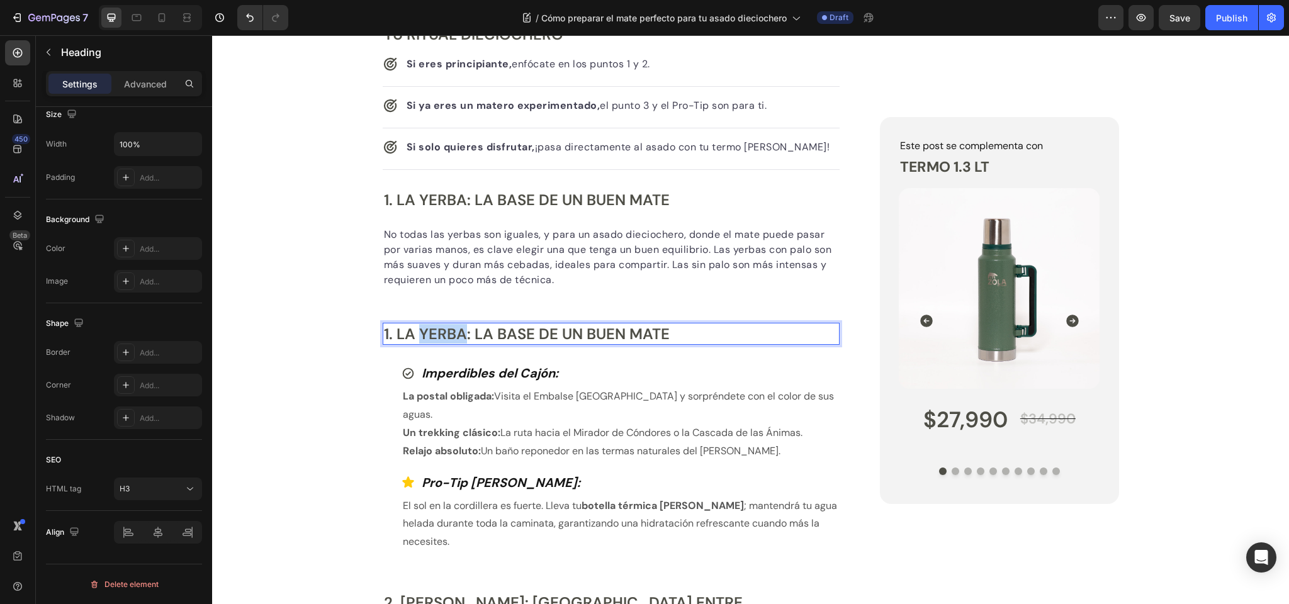
click at [437, 335] on p "1. La Yerba: La Base de un Buen Mate" at bounding box center [611, 334] width 455 height 20
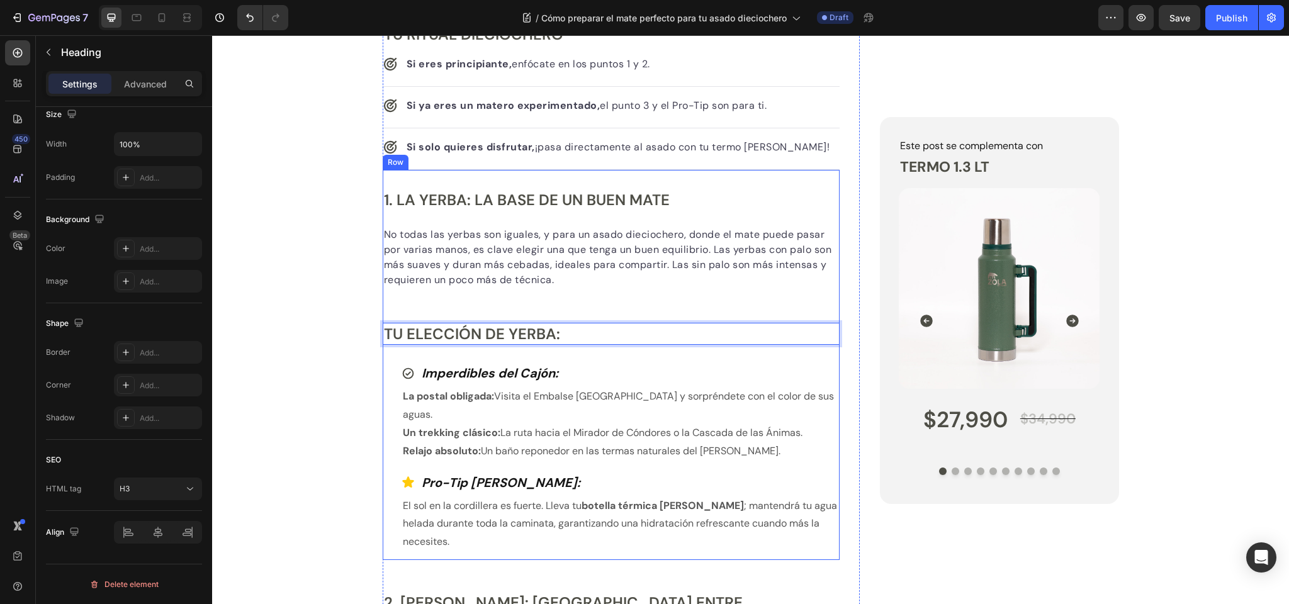
click at [412, 298] on div "1. La Yerba: La Base de un Buen Mate Heading No todas las yerbas son iguales, y…" at bounding box center [612, 365] width 458 height 390
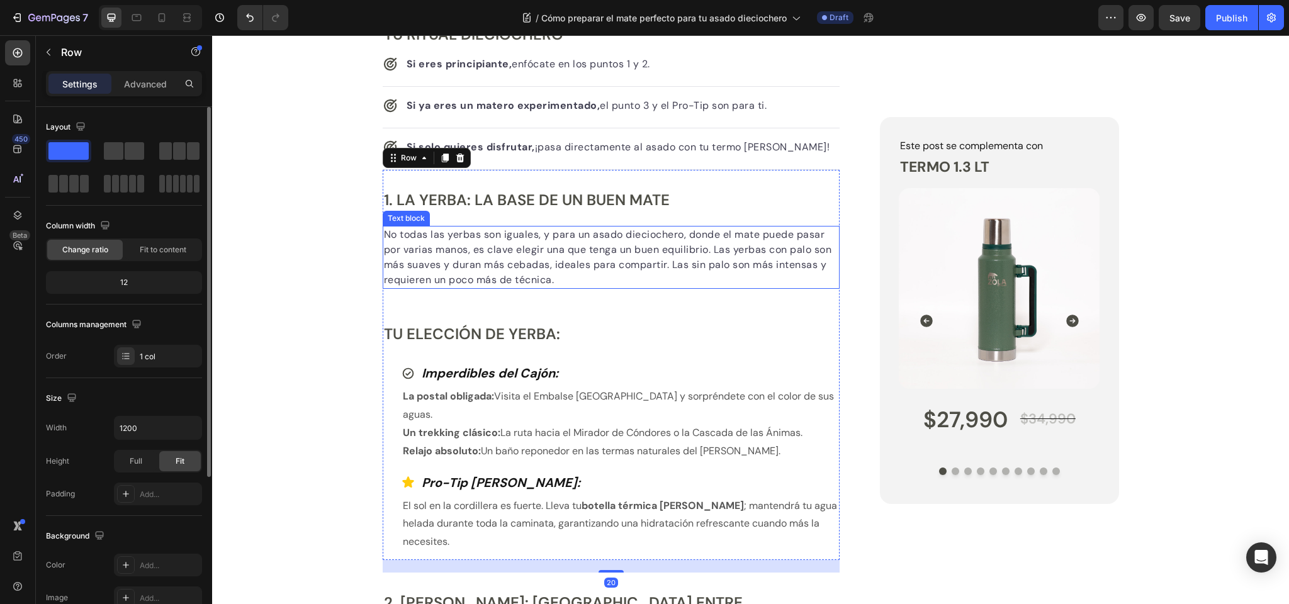
click at [429, 262] on p "No todas las yerbas son iguales, y para un asado dieciochero, donde el mate pue…" at bounding box center [611, 257] width 455 height 60
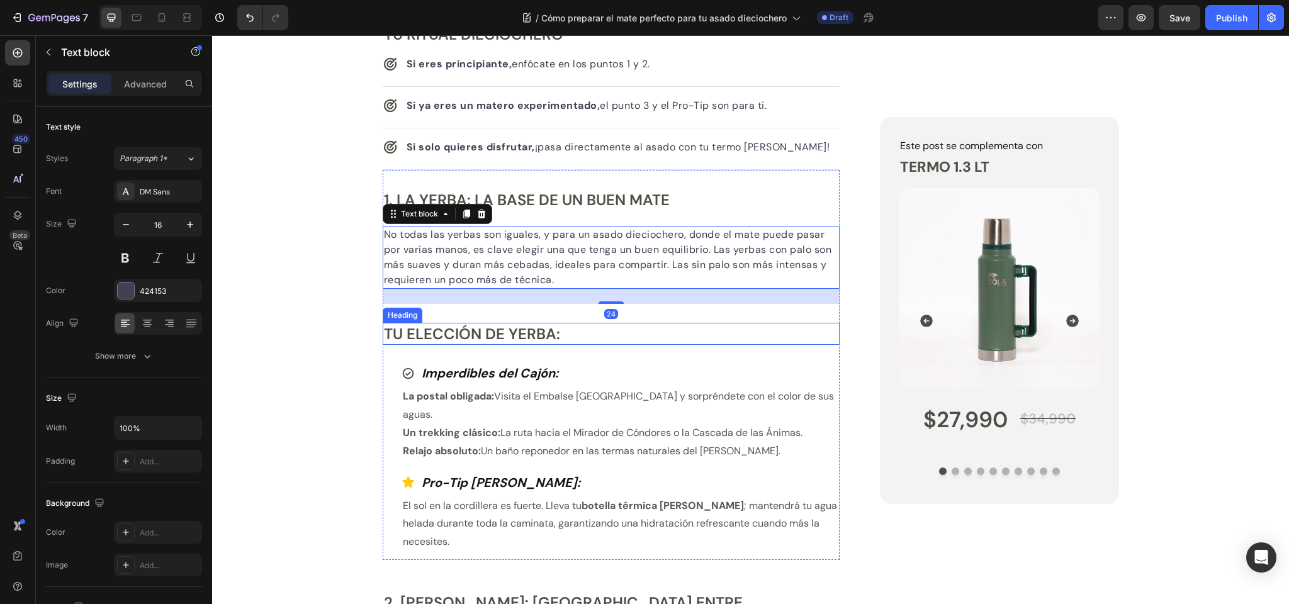
click at [439, 332] on p "Tu Elección de Yerba:" at bounding box center [611, 334] width 455 height 20
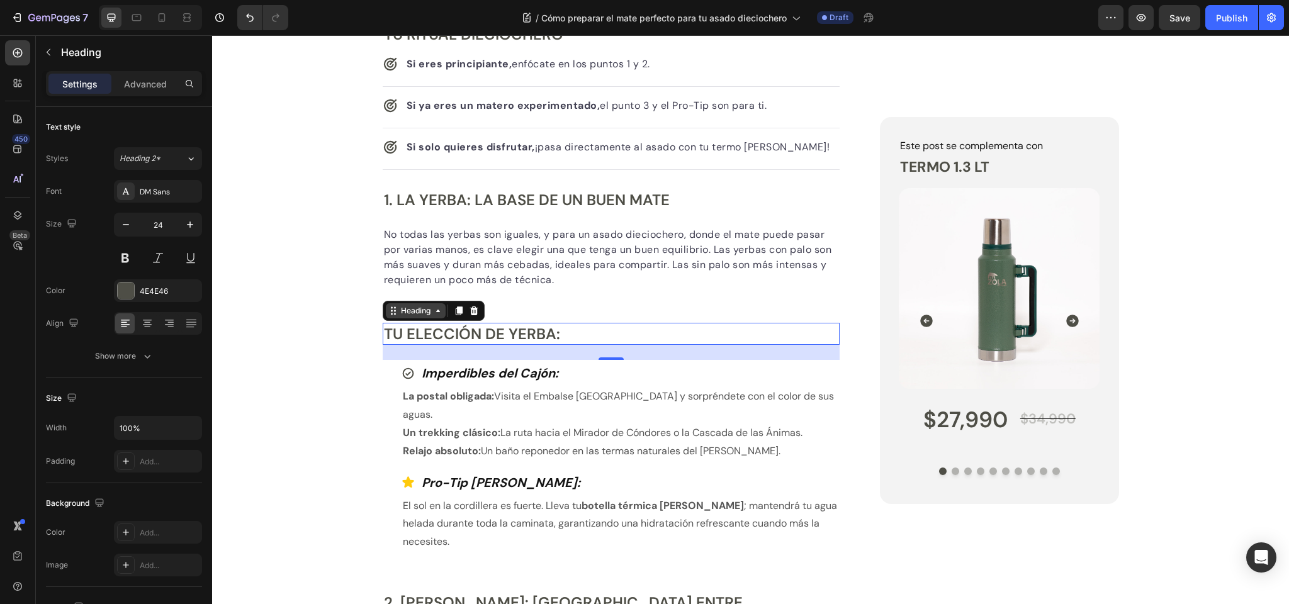
click at [413, 306] on div "Heading" at bounding box center [415, 310] width 35 height 11
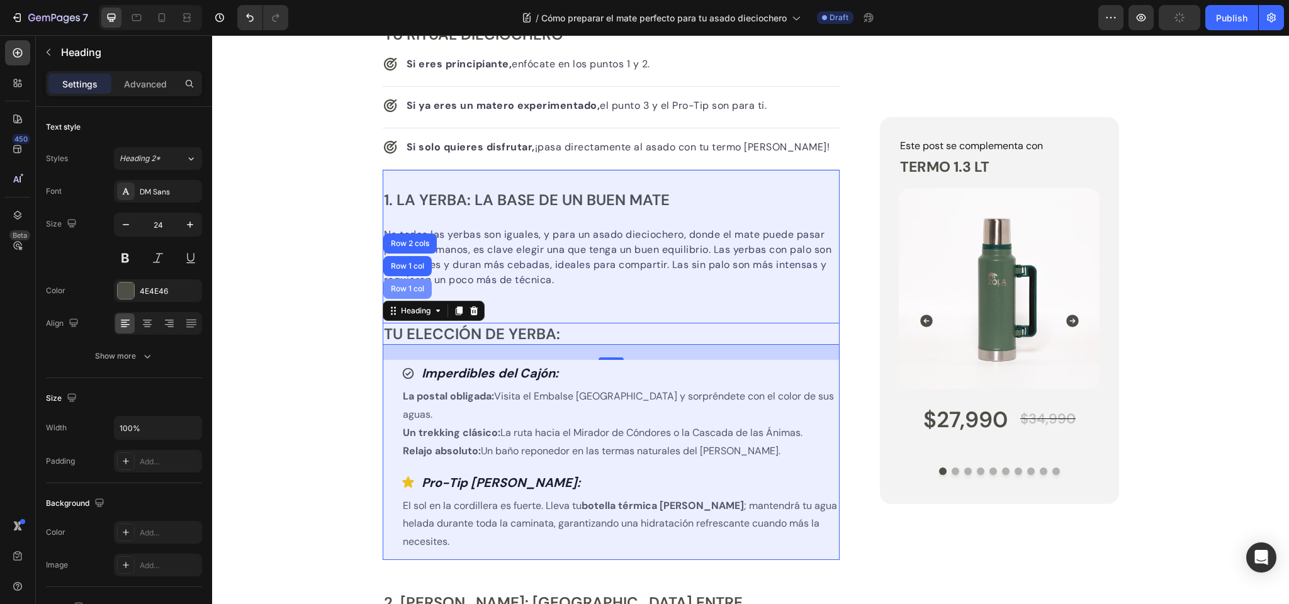
click at [412, 286] on div "Row 1 col" at bounding box center [407, 289] width 38 height 8
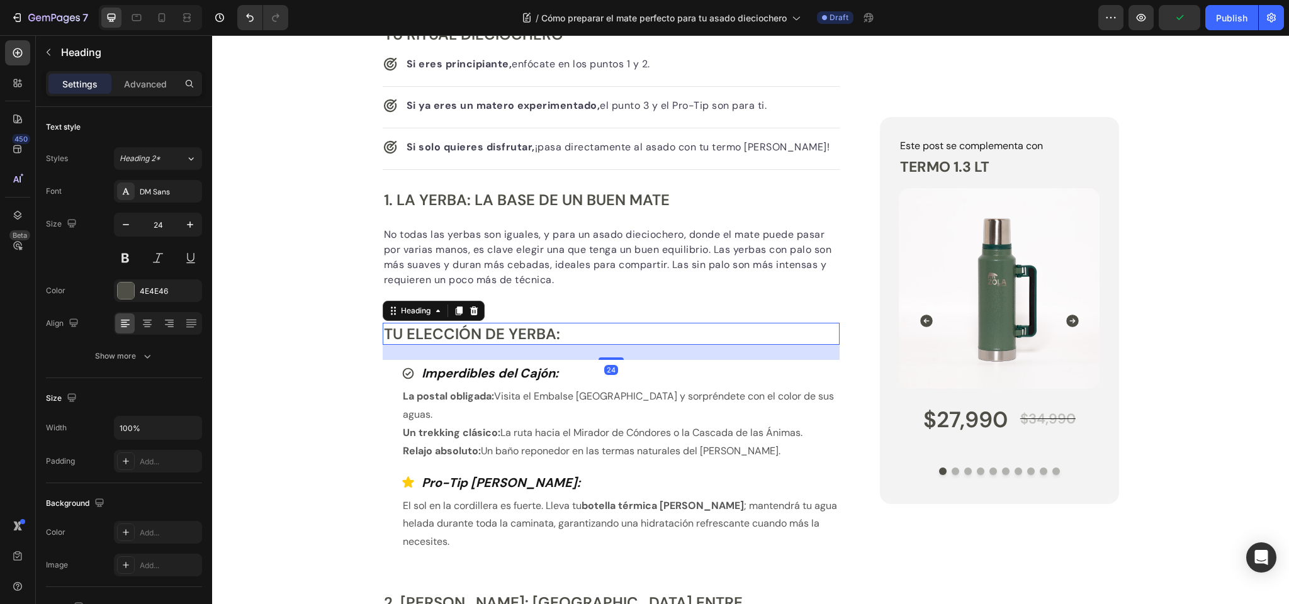
click at [419, 334] on p "Tu Elección de Yerba:" at bounding box center [611, 334] width 455 height 20
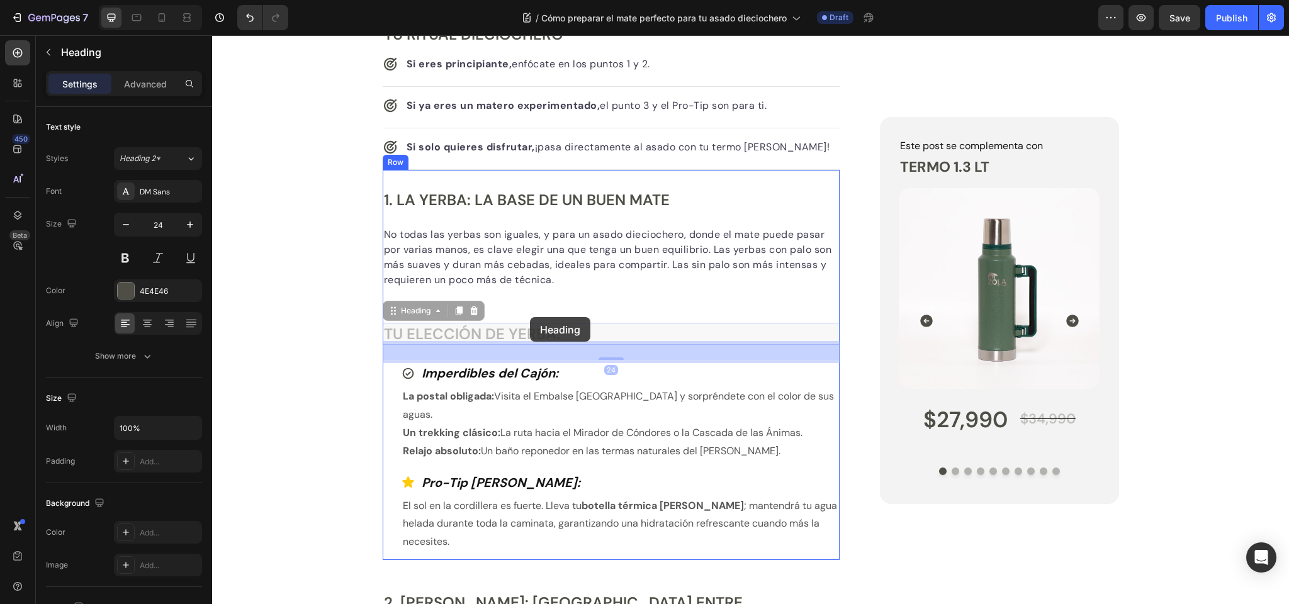
drag, startPoint x: 397, startPoint y: 309, endPoint x: 530, endPoint y: 317, distance: 133.0
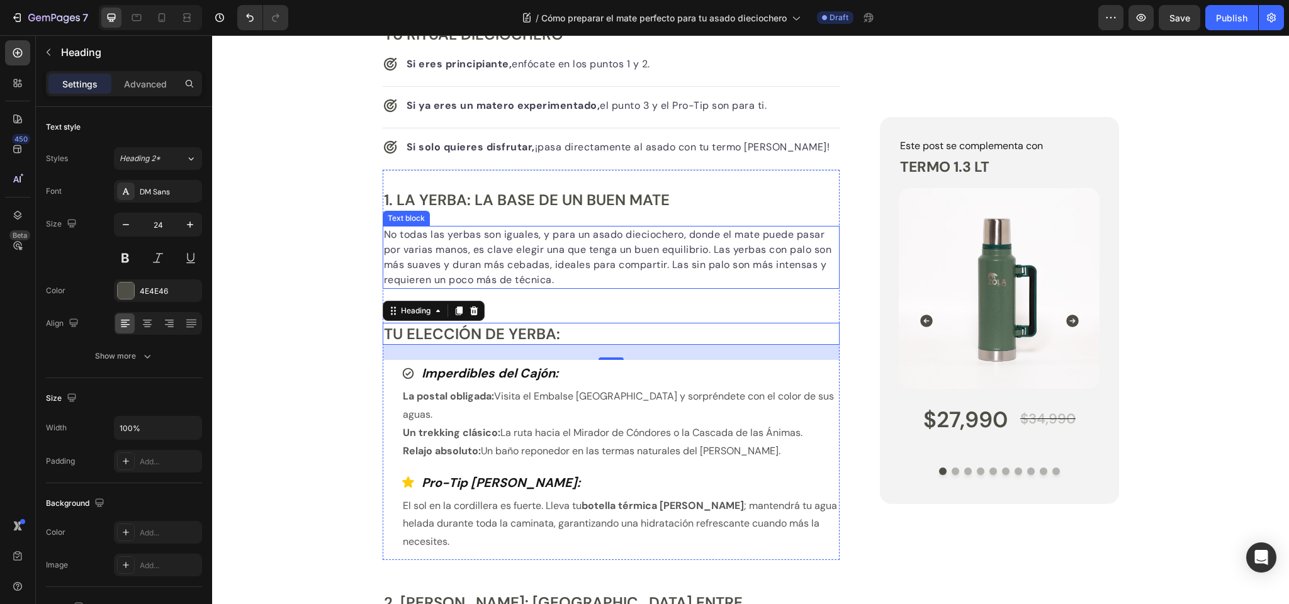
click at [502, 273] on p "No todas las yerbas son iguales, y para un asado dieciochero, donde el mate pue…" at bounding box center [611, 257] width 455 height 60
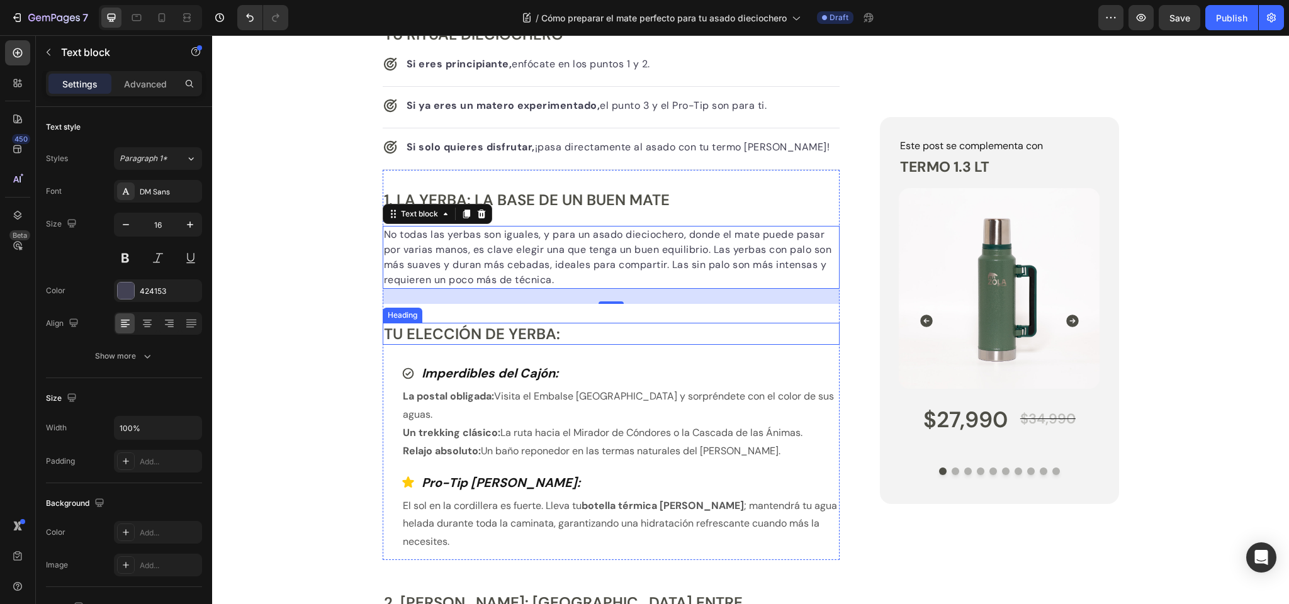
click at [435, 330] on p "Tu Elección de Yerba:" at bounding box center [611, 334] width 455 height 20
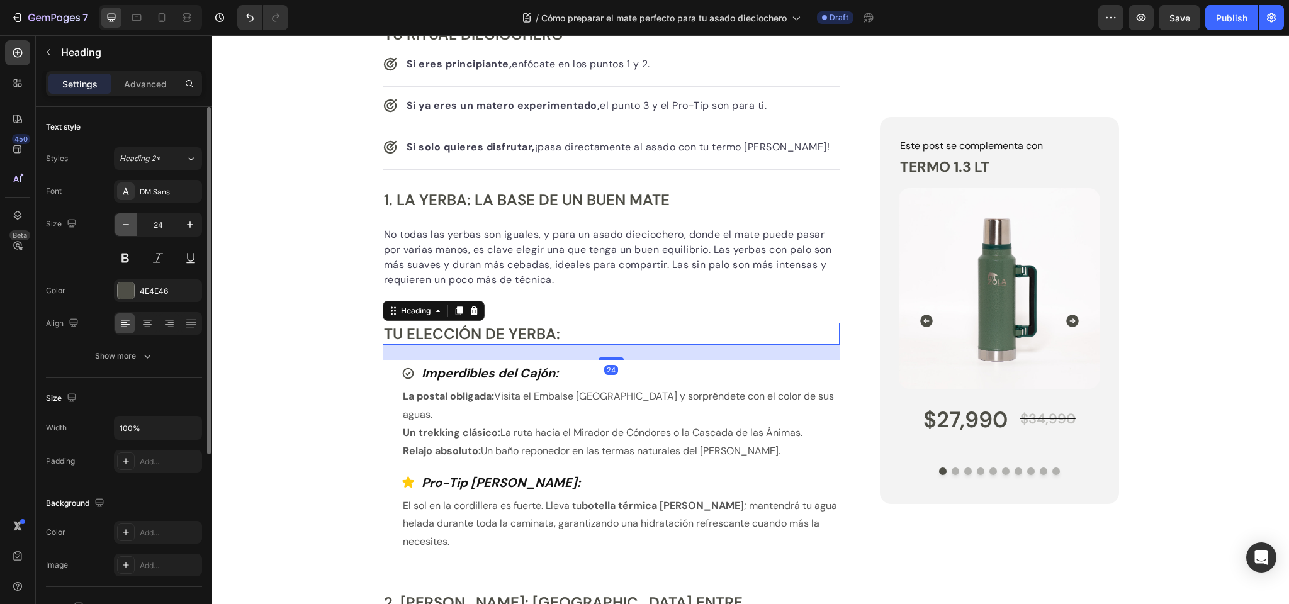
click at [127, 222] on icon "button" at bounding box center [126, 224] width 13 height 13
click at [128, 225] on icon "button" at bounding box center [126, 224] width 6 height 1
type input "20"
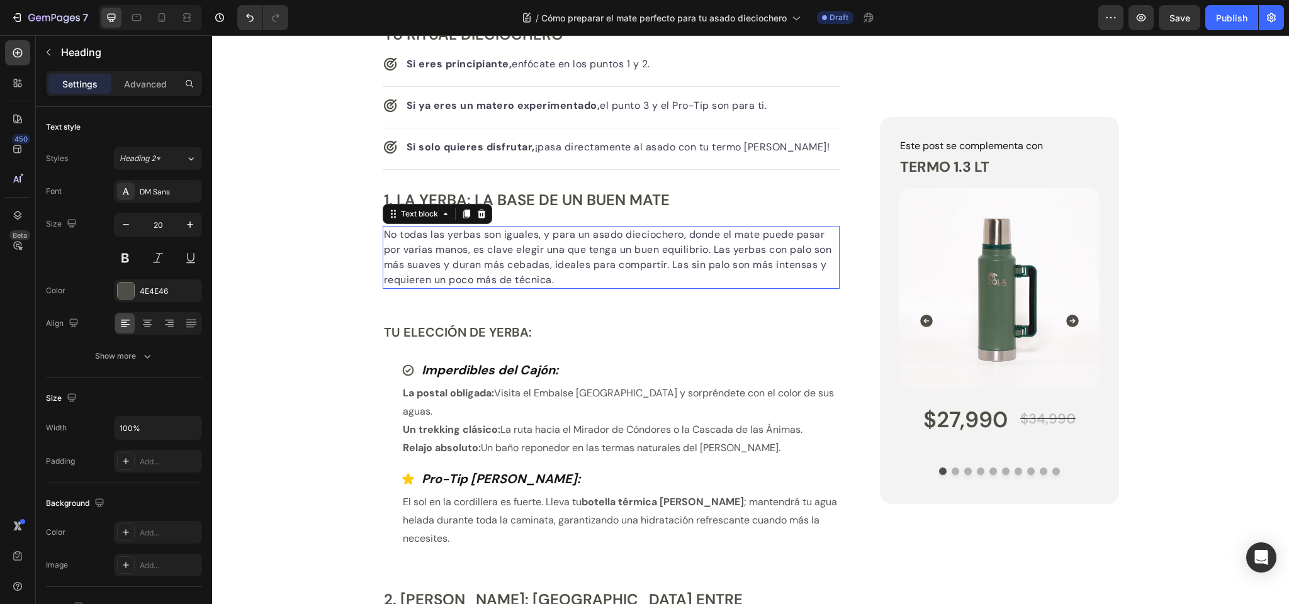
click at [470, 262] on p "No todas las yerbas son iguales, y para un asado dieciochero, donde el mate pue…" at bounding box center [611, 257] width 455 height 60
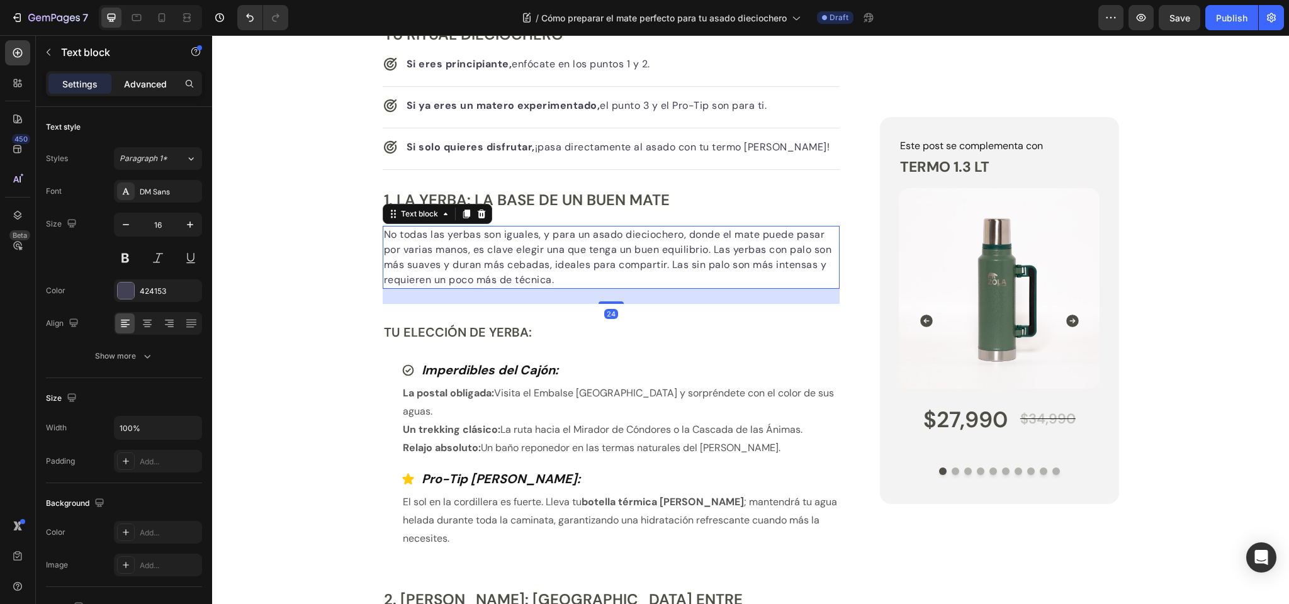
click at [153, 87] on p "Advanced" at bounding box center [145, 83] width 43 height 13
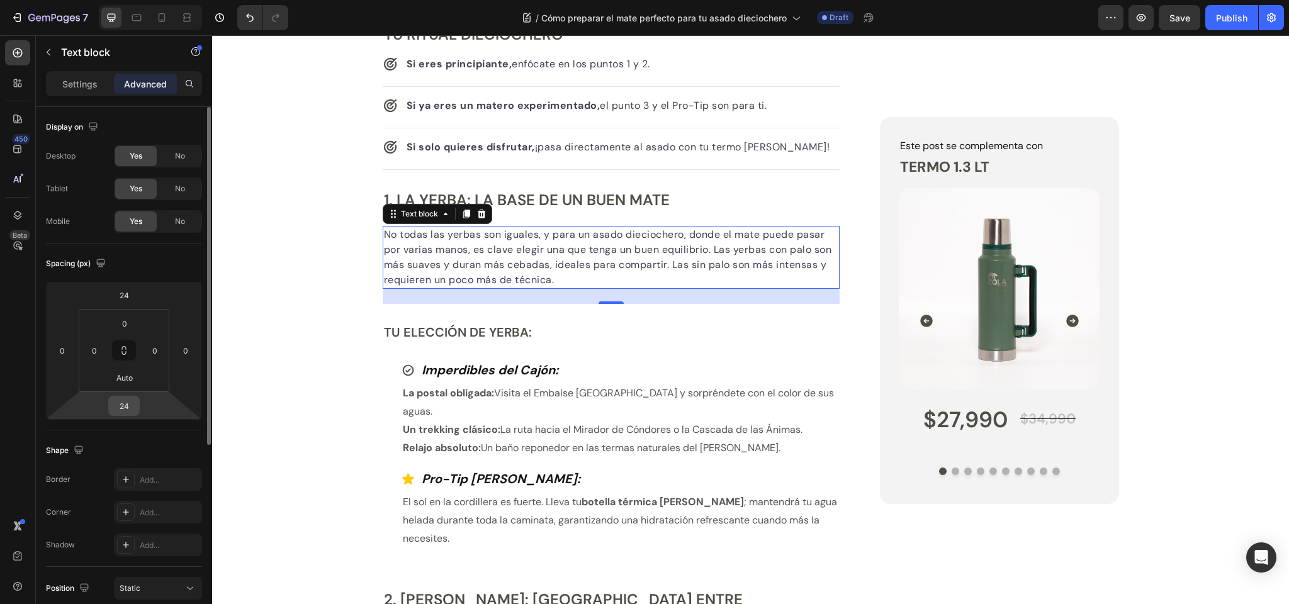
click at [127, 407] on input "24" at bounding box center [123, 405] width 25 height 19
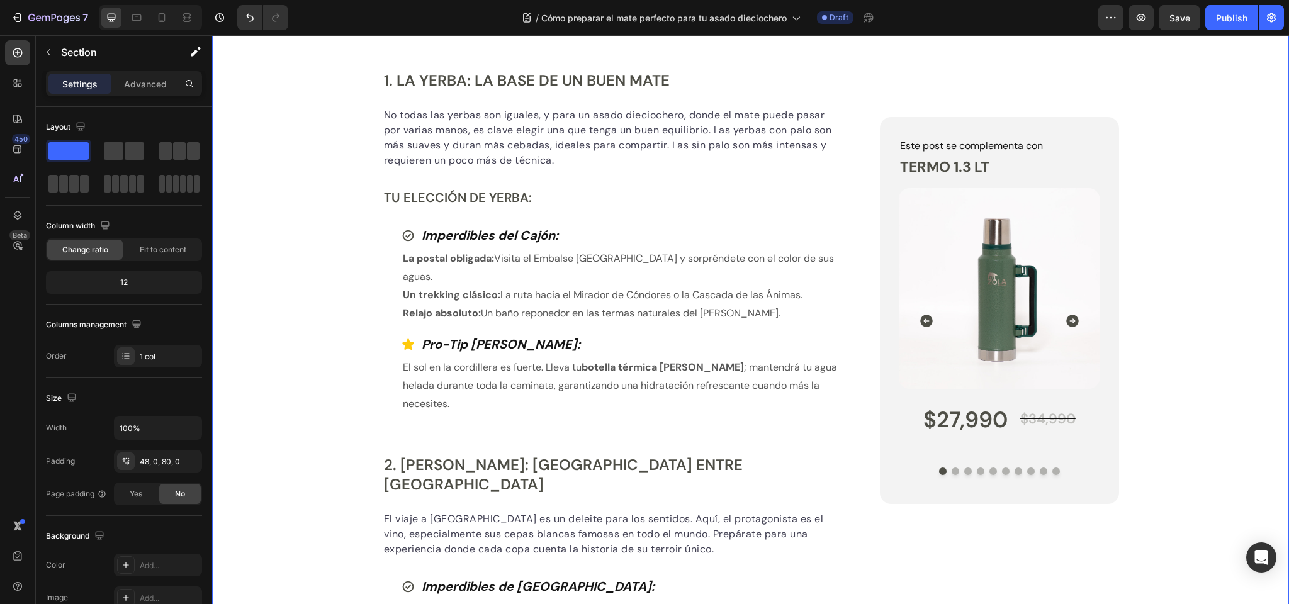
scroll to position [663, 0]
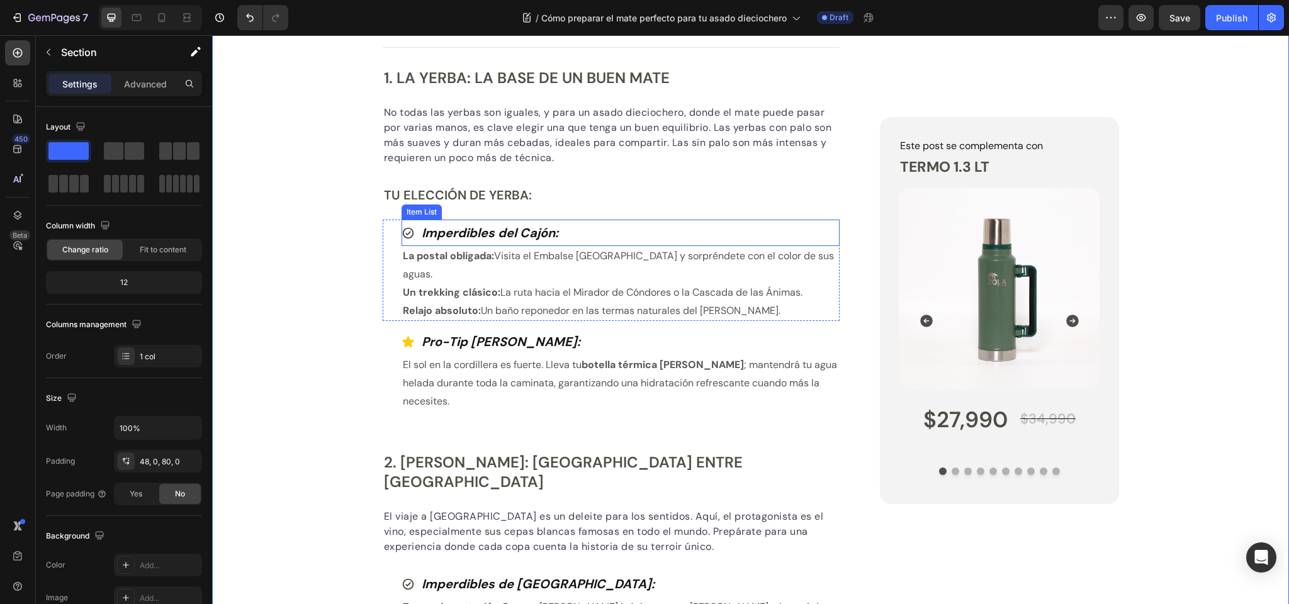
click at [449, 230] on strong "Imperdibles del Cajón:" at bounding box center [490, 233] width 137 height 16
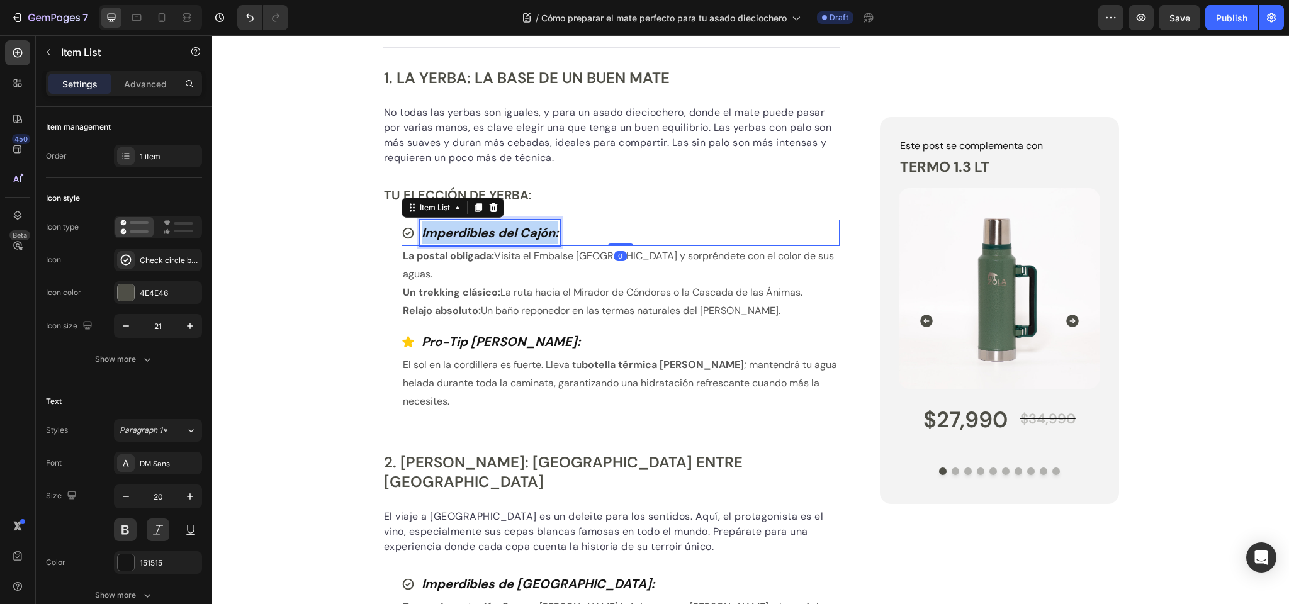
click at [449, 230] on strong "Imperdibles del Cajón:" at bounding box center [490, 233] width 137 height 16
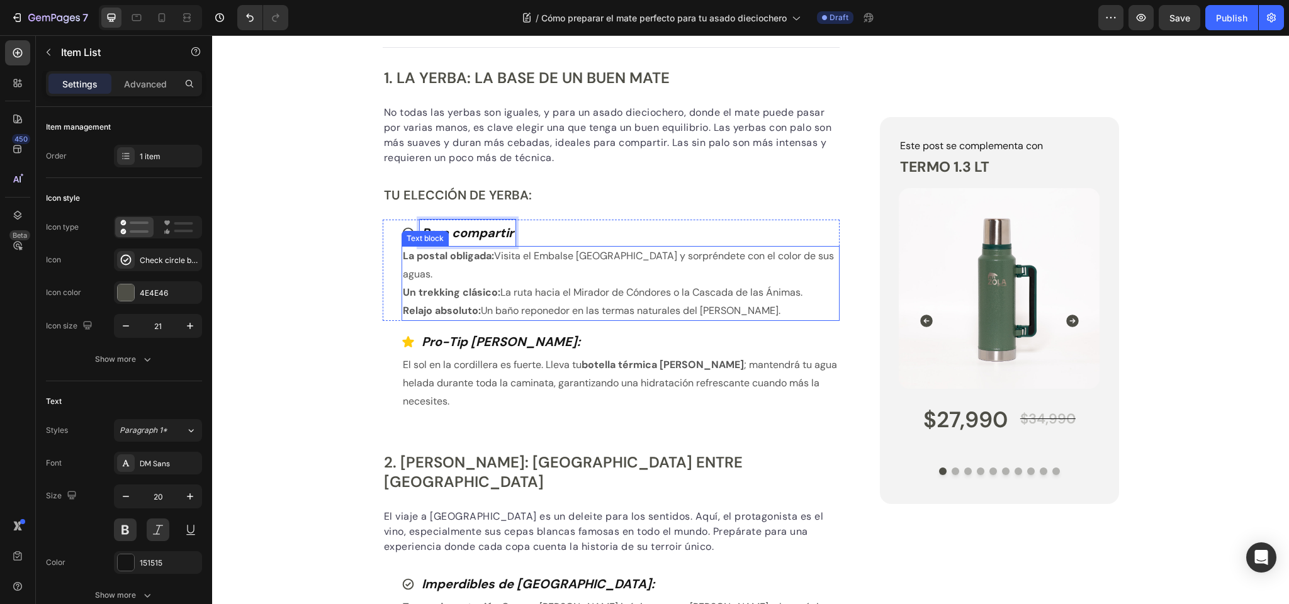
click at [522, 259] on p "La postal obligada: Visita el Embalse El Yeso y sorpréndete con el color de sus…" at bounding box center [621, 265] width 436 height 37
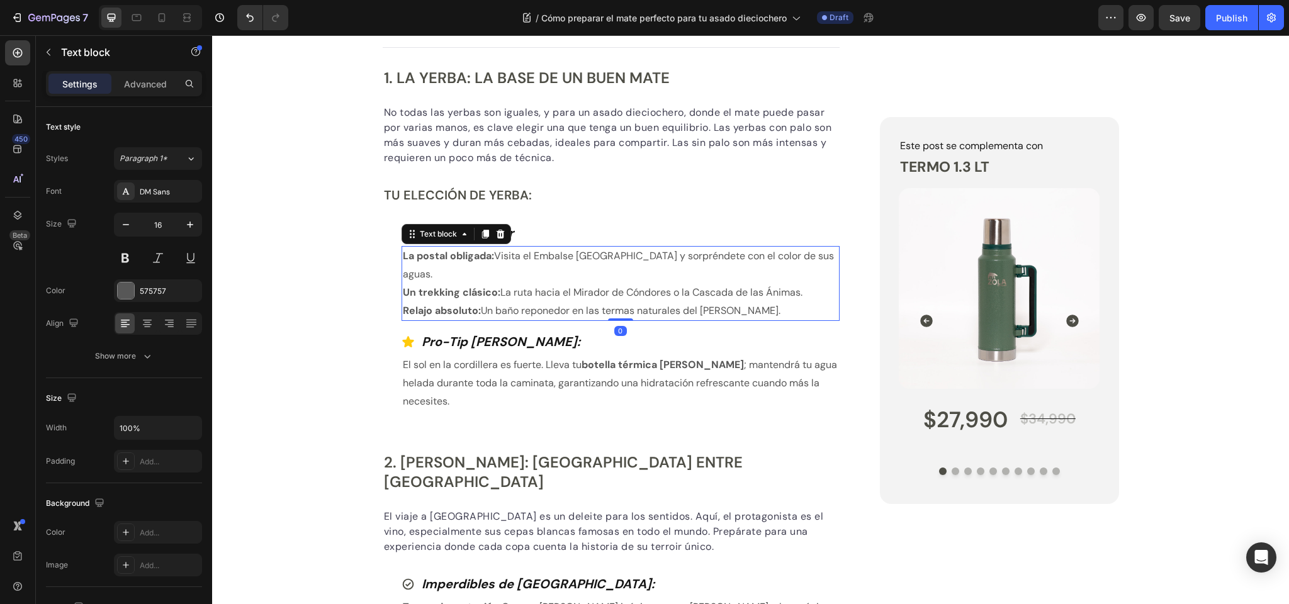
click at [522, 259] on p "La postal obligada: Visita el Embalse El Yeso y sorpréndete con el color de sus…" at bounding box center [621, 265] width 436 height 37
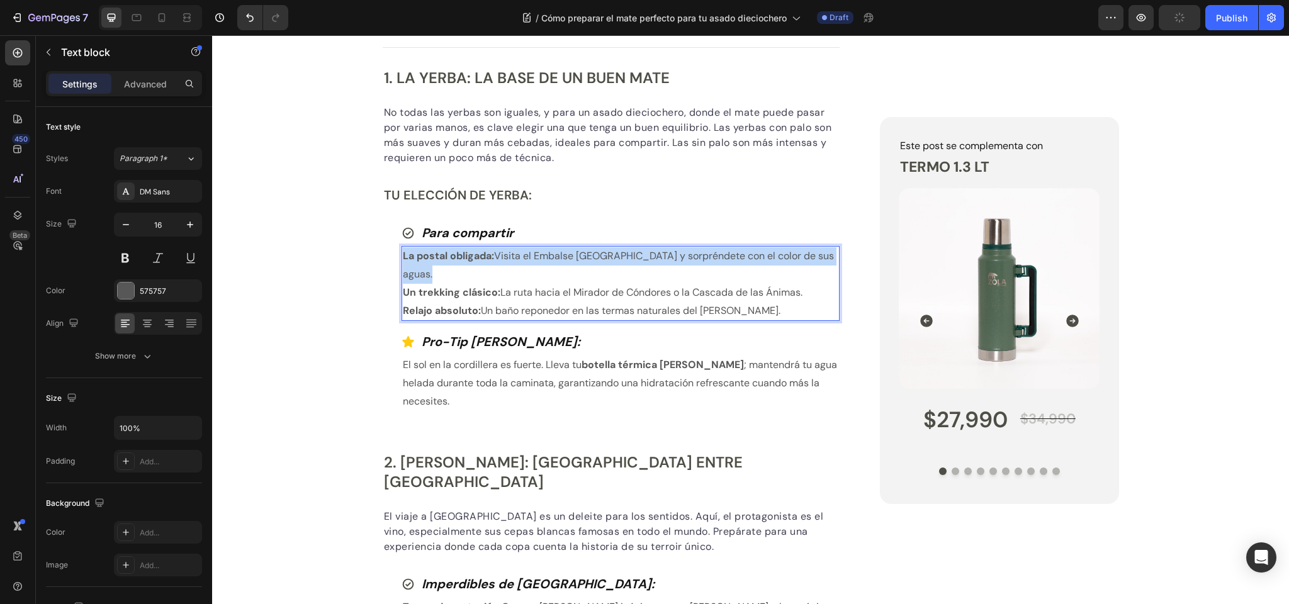
click at [522, 259] on p "La postal obligada: Visita el Embalse El Yeso y sorpréndete con el color de sus…" at bounding box center [621, 265] width 436 height 37
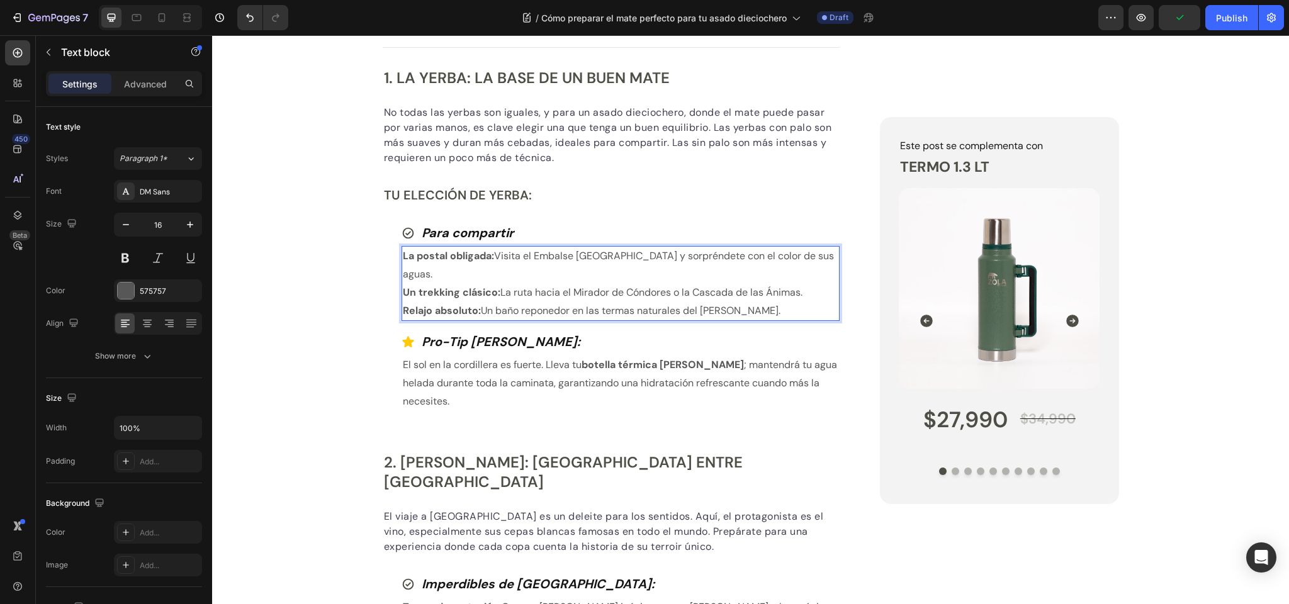
click at [643, 284] on p "Un trekking clásico: La ruta hacia el Mirador de Cóndores o la Cascada de las Á…" at bounding box center [621, 293] width 436 height 18
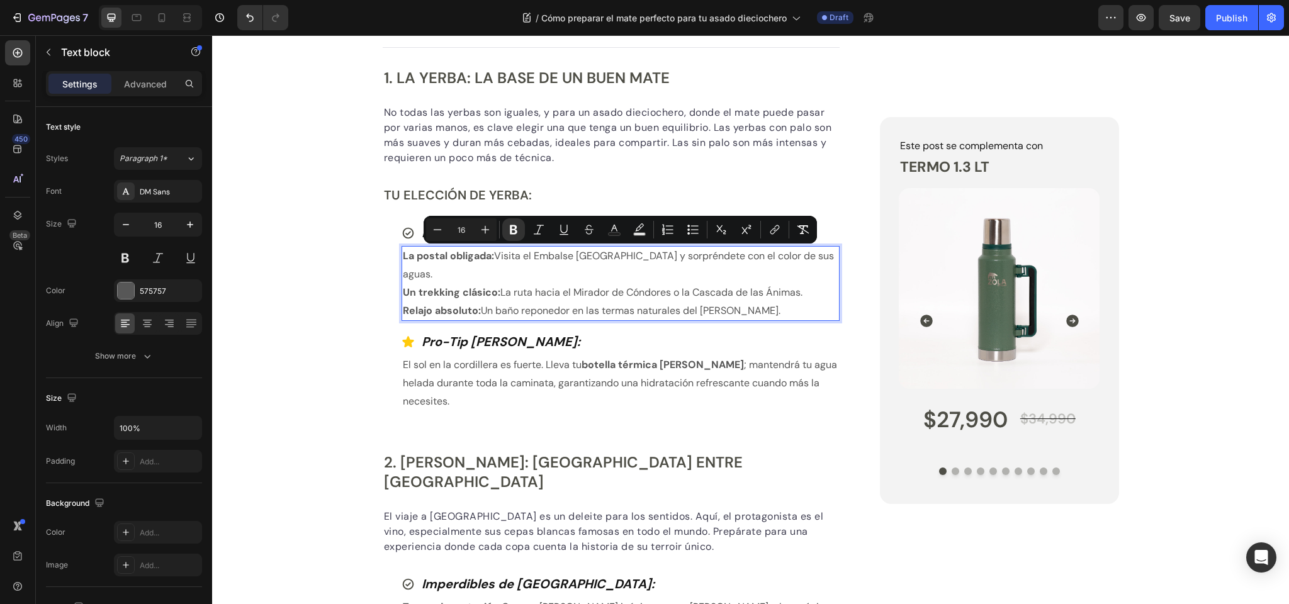
drag, startPoint x: 783, startPoint y: 292, endPoint x: 402, endPoint y: 255, distance: 383.2
click at [402, 255] on div "La postal obligada: Visita el Embalse El Yeso y sorpréndete con el color de sus…" at bounding box center [621, 283] width 439 height 75
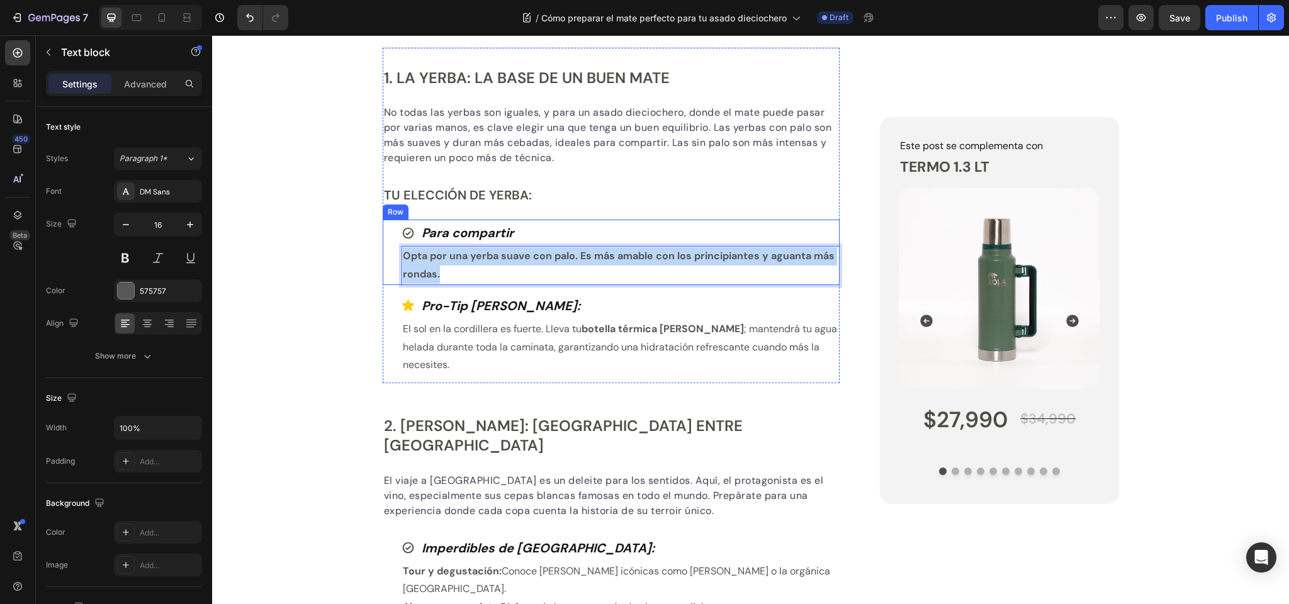
drag, startPoint x: 453, startPoint y: 272, endPoint x: 390, endPoint y: 252, distance: 66.7
click at [390, 252] on div "Para compartir Item List Opta por una yerba suave con palo. Es más amable con l…" at bounding box center [612, 252] width 458 height 65
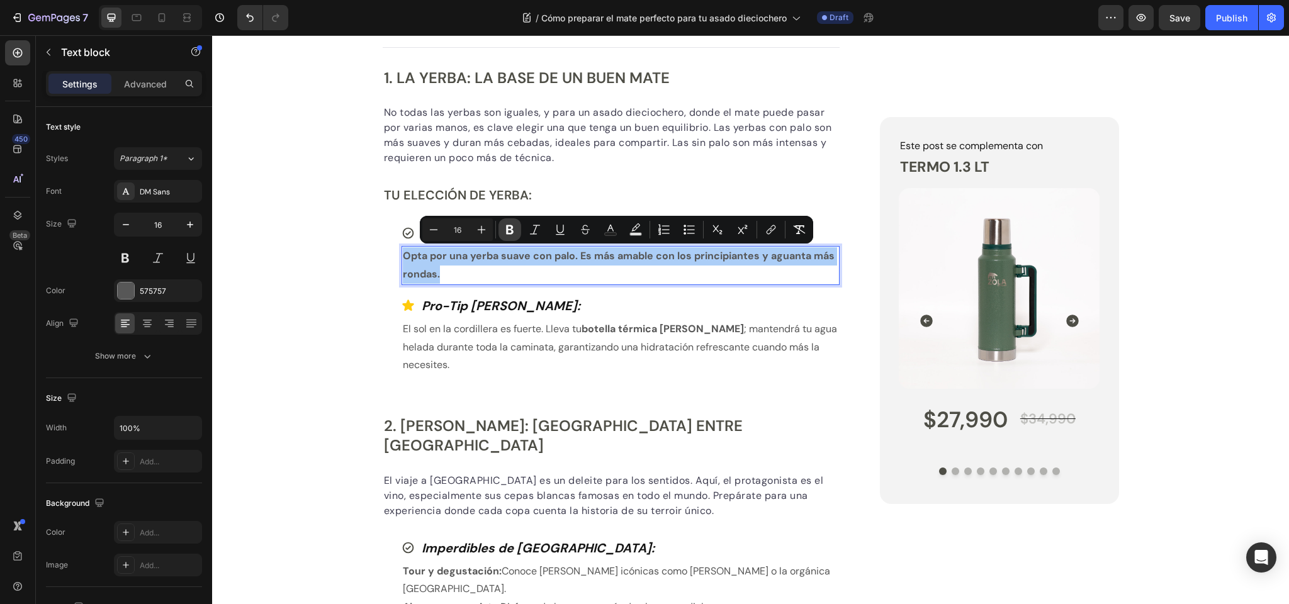
click at [511, 225] on icon "Editor contextual toolbar" at bounding box center [510, 229] width 8 height 9
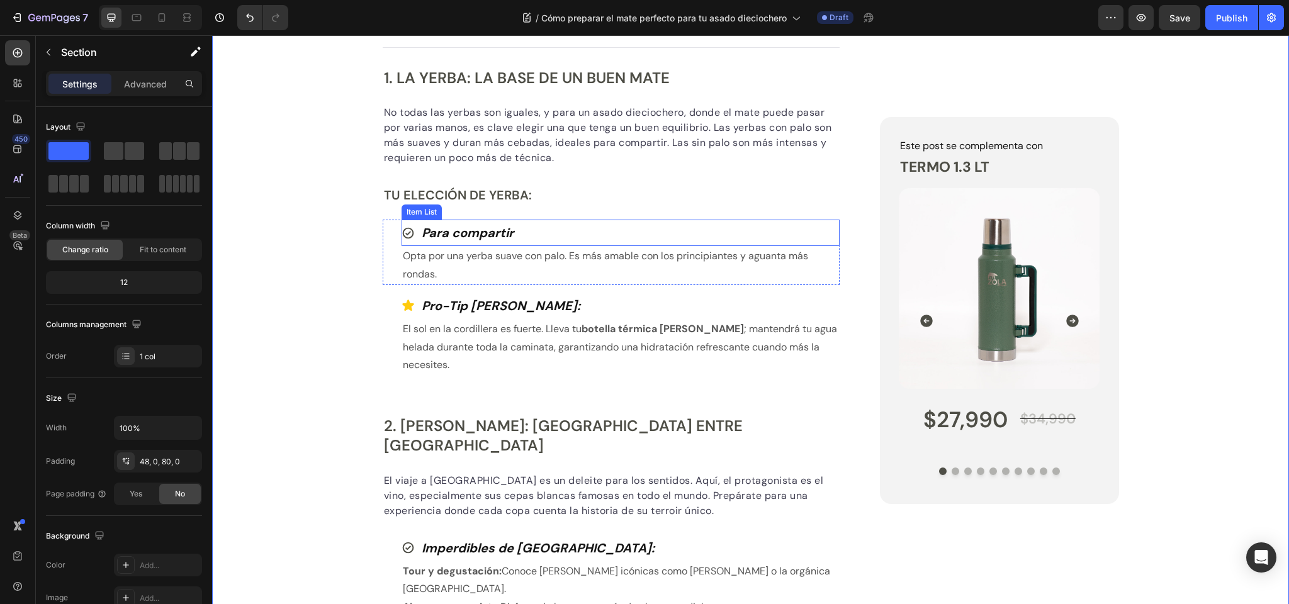
click at [460, 234] on strong "Para compartir" at bounding box center [468, 233] width 92 height 16
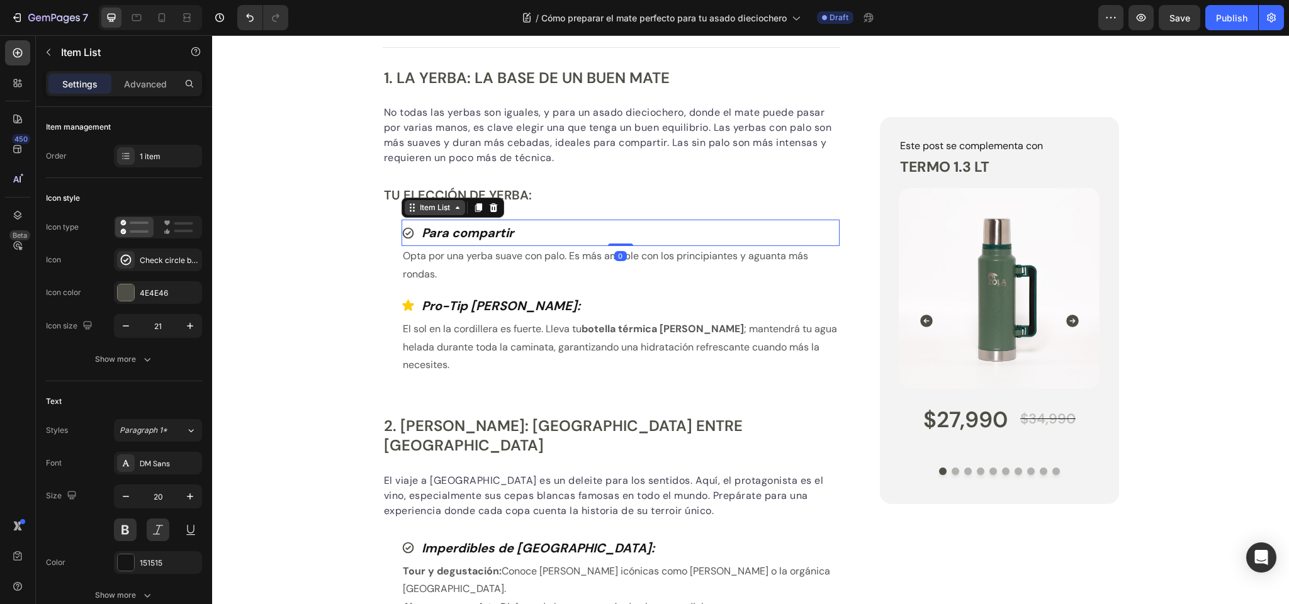
click at [443, 205] on div "Item List" at bounding box center [434, 207] width 35 height 11
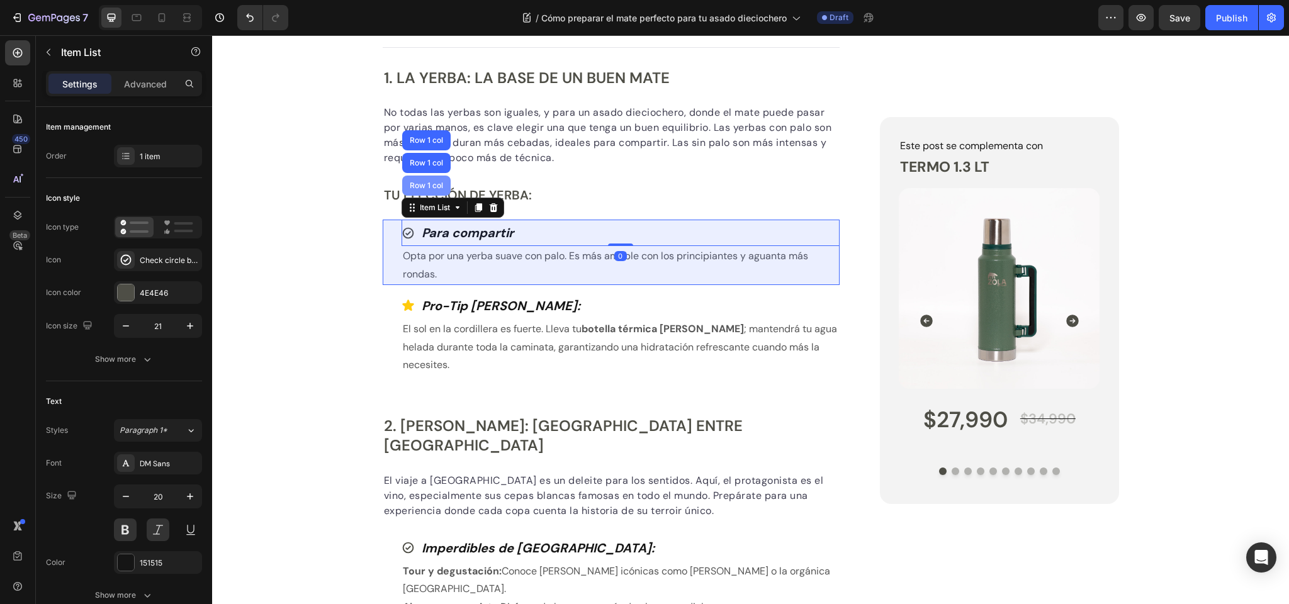
click at [429, 181] on div "Row 1 col" at bounding box center [426, 186] width 48 height 20
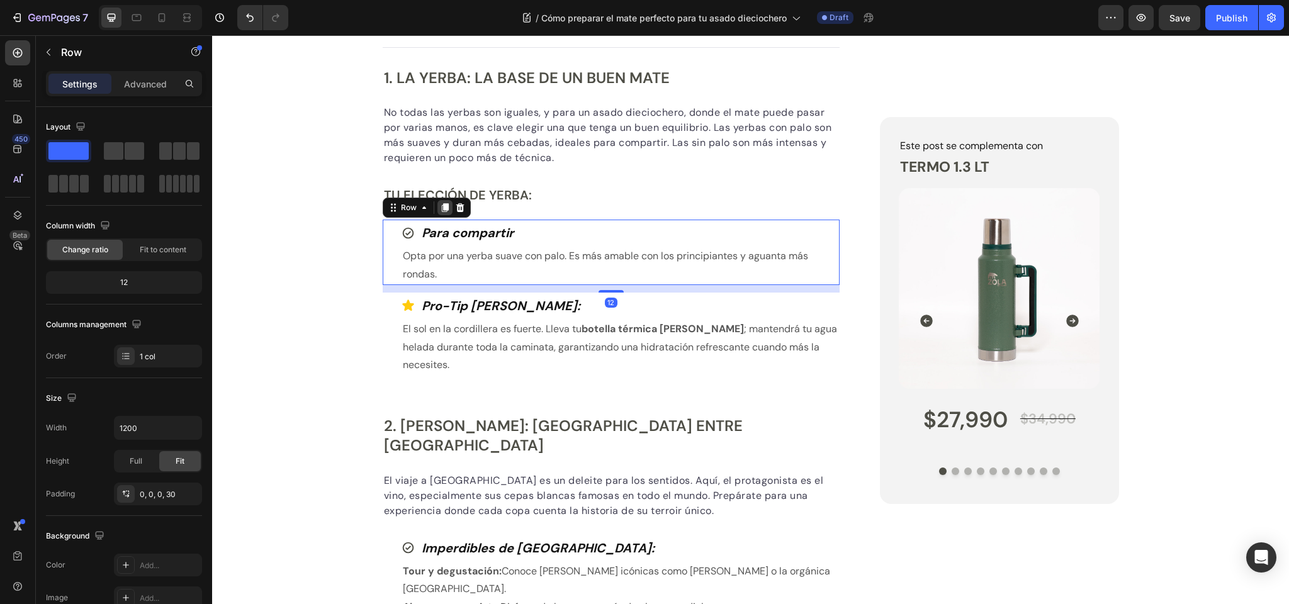
click at [444, 208] on icon at bounding box center [444, 207] width 7 height 9
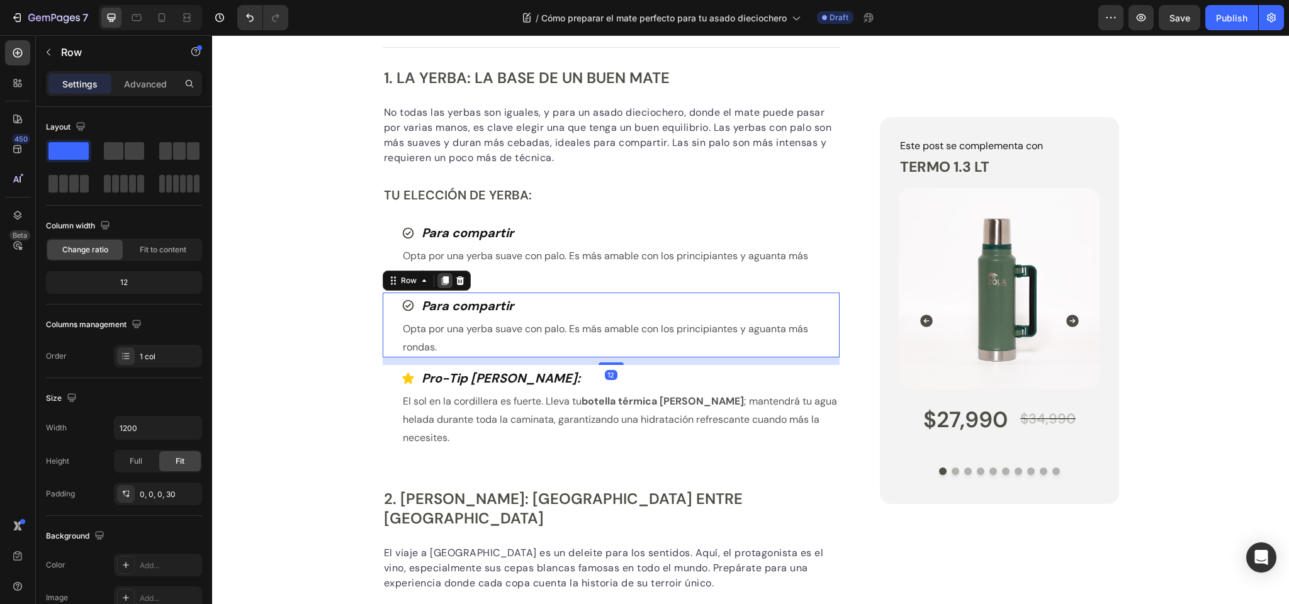
click at [440, 278] on icon at bounding box center [445, 281] width 10 height 10
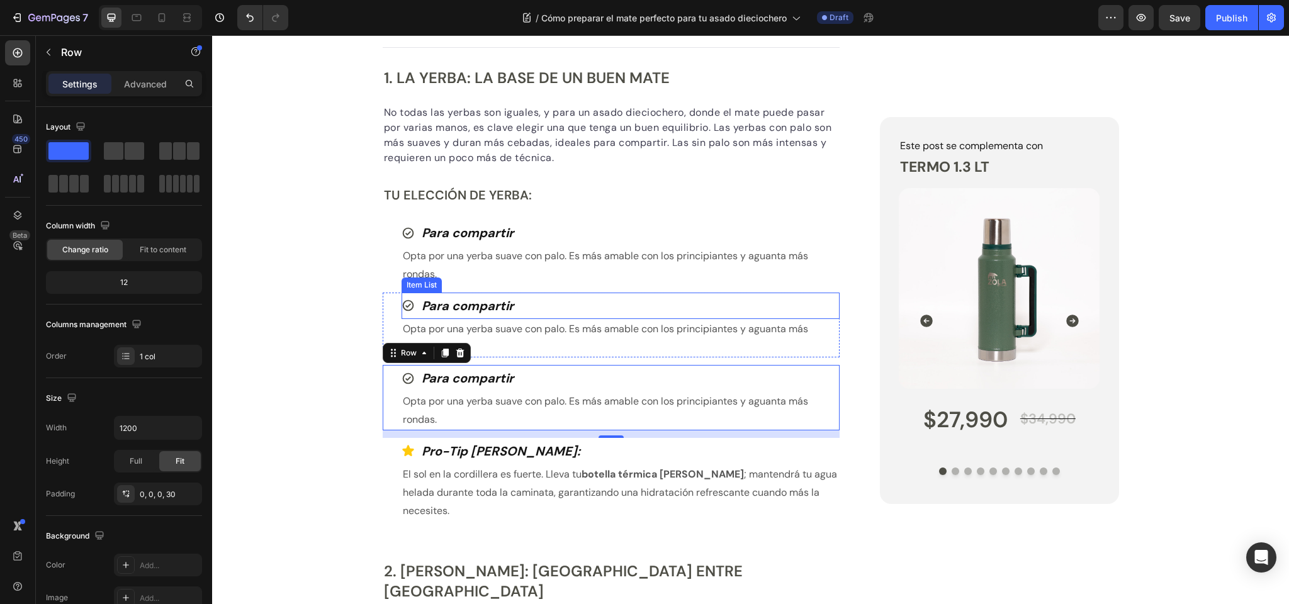
click at [462, 304] on strong "Para compartir" at bounding box center [468, 306] width 92 height 16
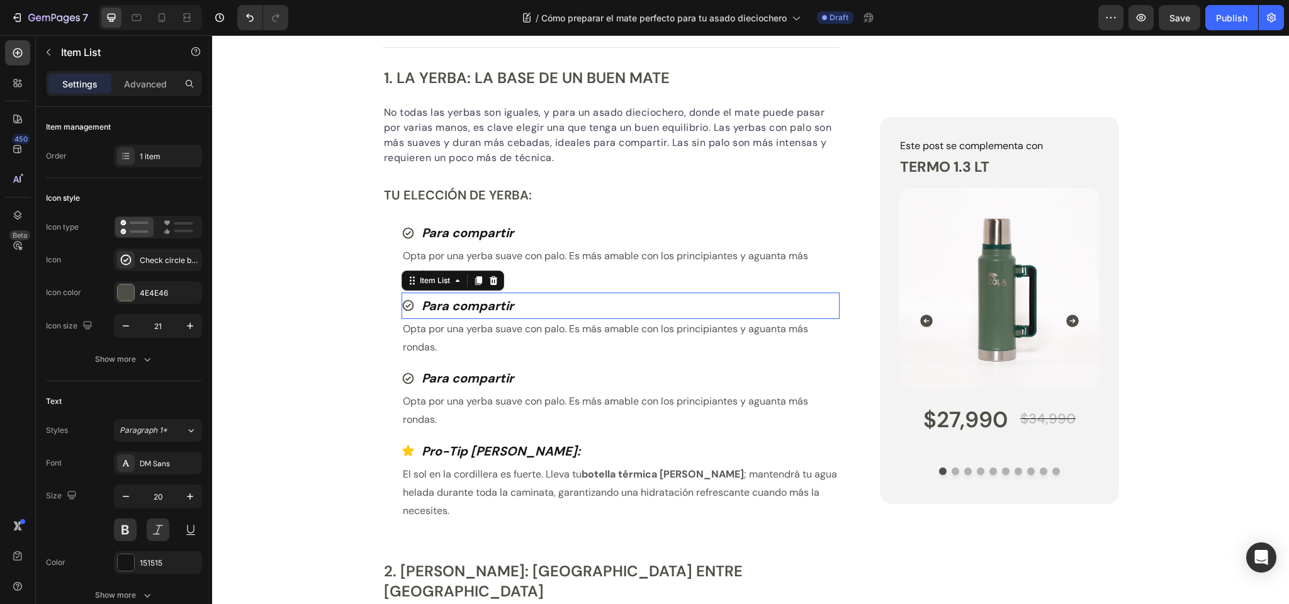
click at [462, 304] on strong "Para compartir" at bounding box center [468, 306] width 92 height 16
click at [478, 327] on p "Opta por una yerba suave con palo. Es más amable con los principiantes y aguant…" at bounding box center [621, 338] width 436 height 37
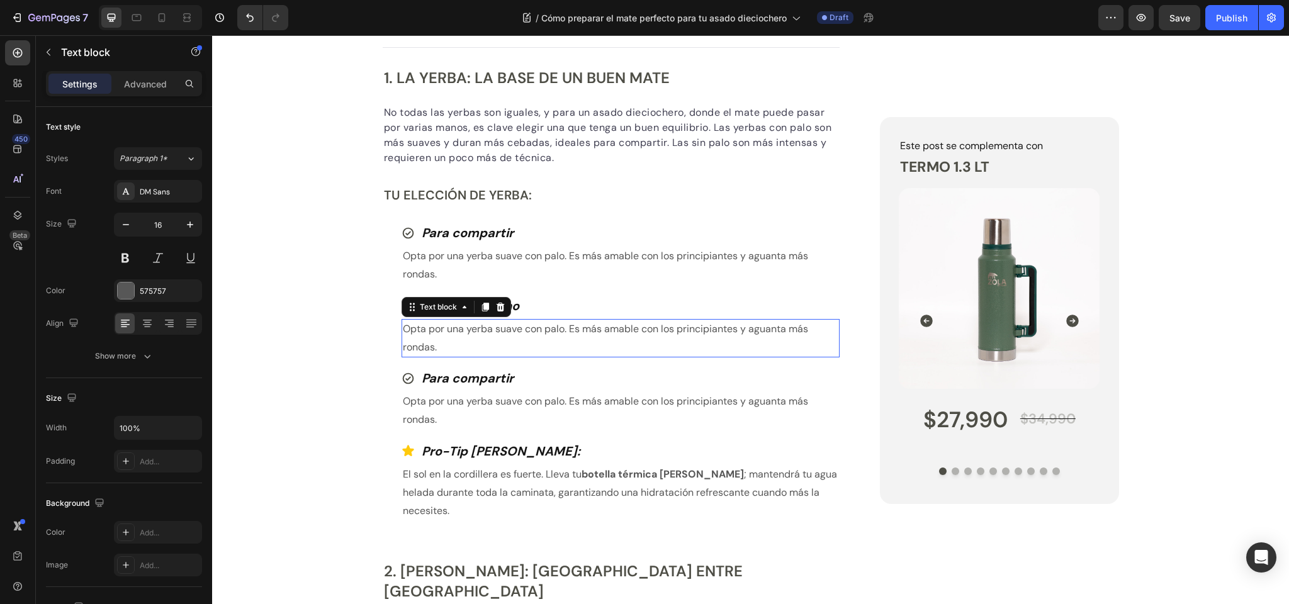
click at [478, 327] on p "Opta por una yerba suave con palo. Es más amable con los principiantes y aguant…" at bounding box center [621, 338] width 436 height 37
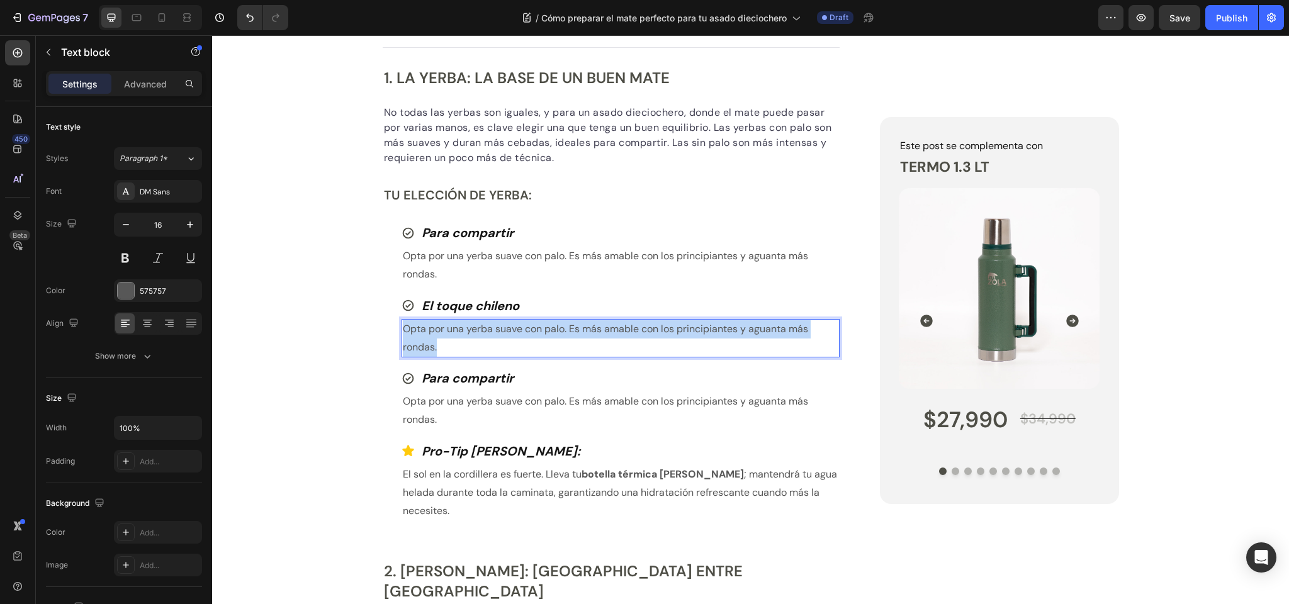
click at [478, 327] on p "Opta por una yerba suave con palo. Es más amable con los principiantes y aguant…" at bounding box center [621, 338] width 436 height 37
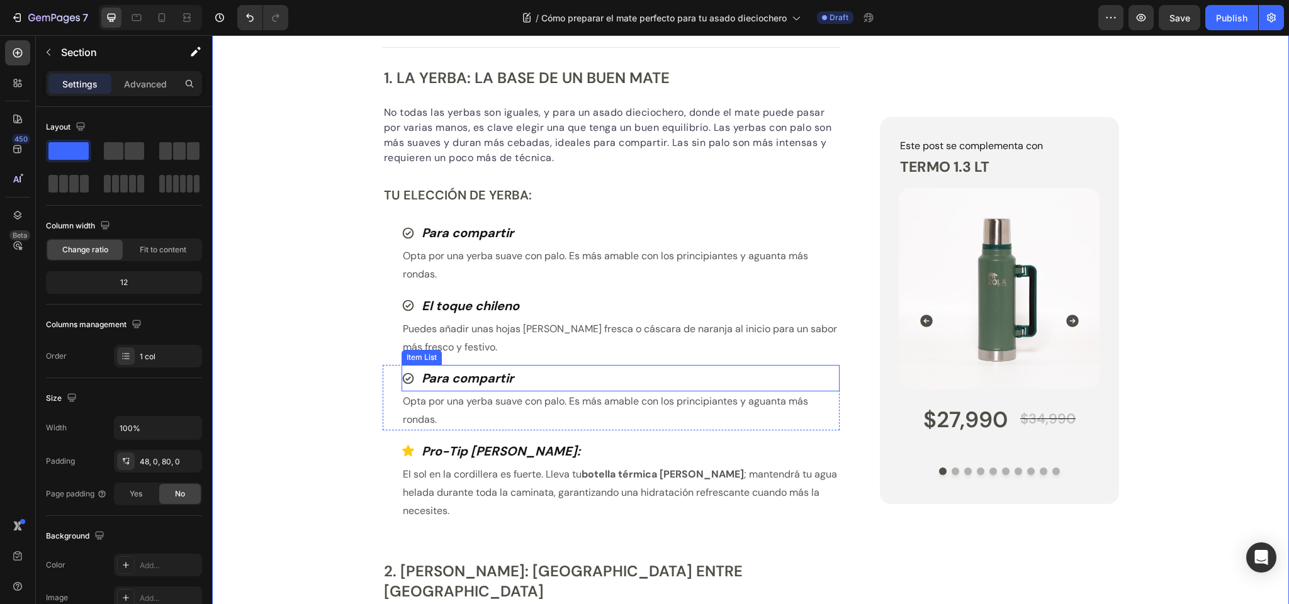
click at [447, 376] on strong "Para compartir" at bounding box center [468, 378] width 92 height 16
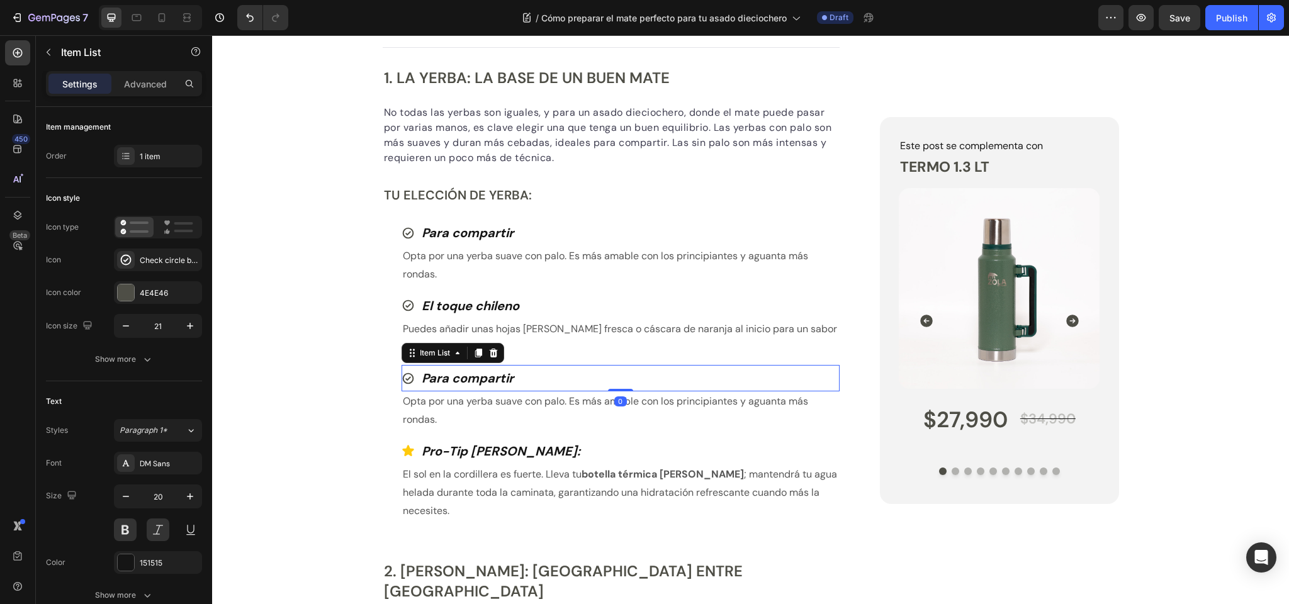
click at [447, 376] on strong "Para compartir" at bounding box center [468, 378] width 92 height 16
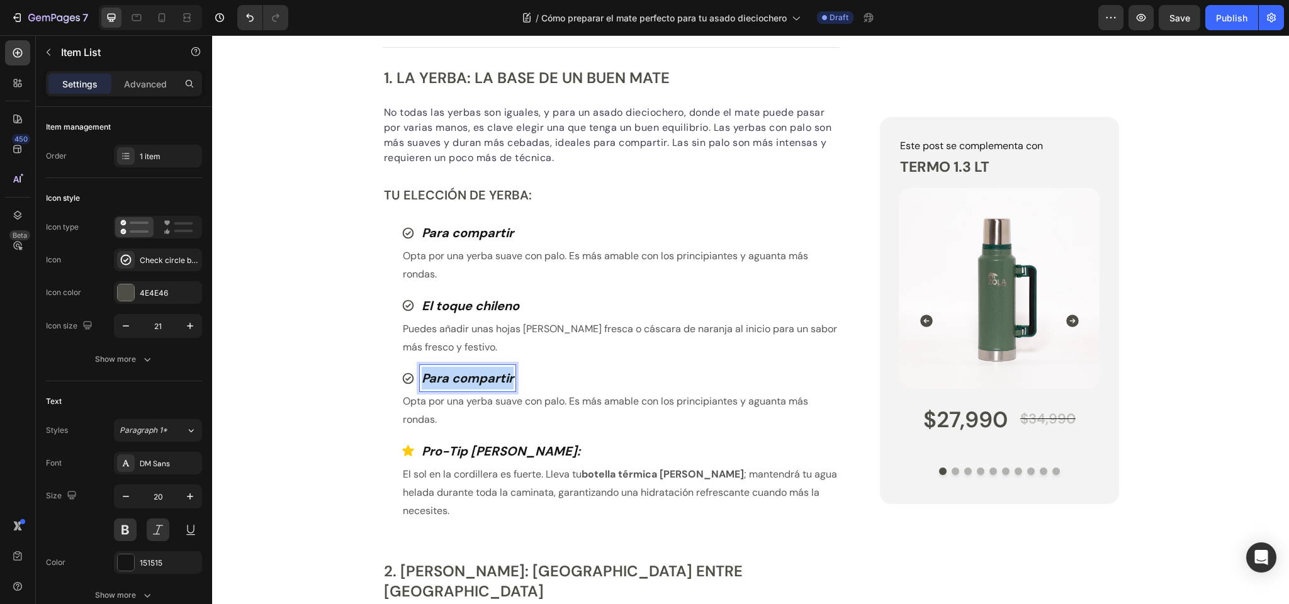
click at [447, 376] on strong "Para compartir" at bounding box center [468, 378] width 92 height 16
click at [514, 402] on p "Opta por una yerba suave con palo. Es más amable con los principiantes y aguant…" at bounding box center [621, 411] width 436 height 37
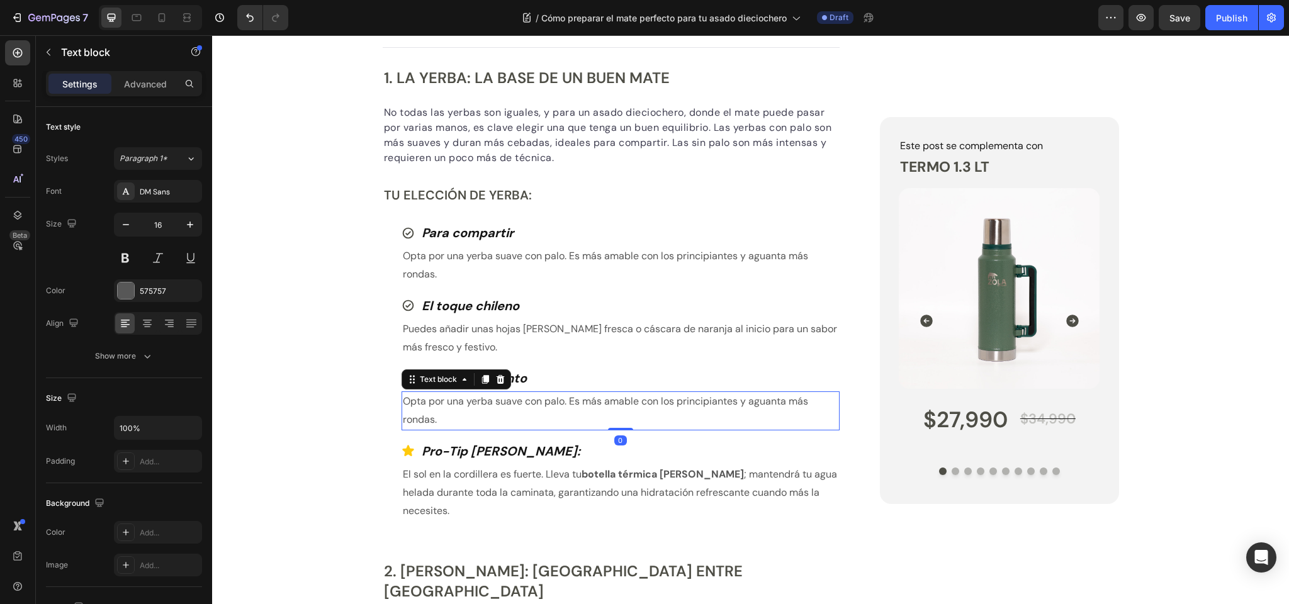
click at [514, 402] on p "Opta por una yerba suave con palo. Es más amable con los principiantes y aguant…" at bounding box center [621, 411] width 436 height 37
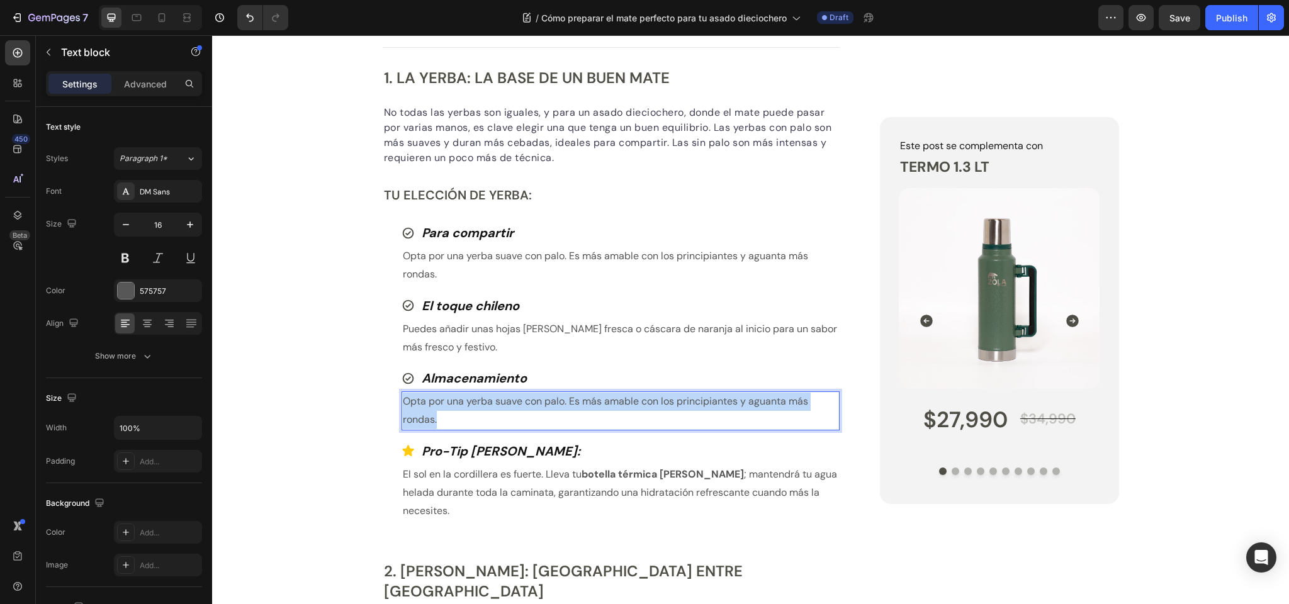
click at [514, 402] on p "Opta por una yerba suave con palo. Es más amable con los principiantes y aguant…" at bounding box center [621, 411] width 436 height 37
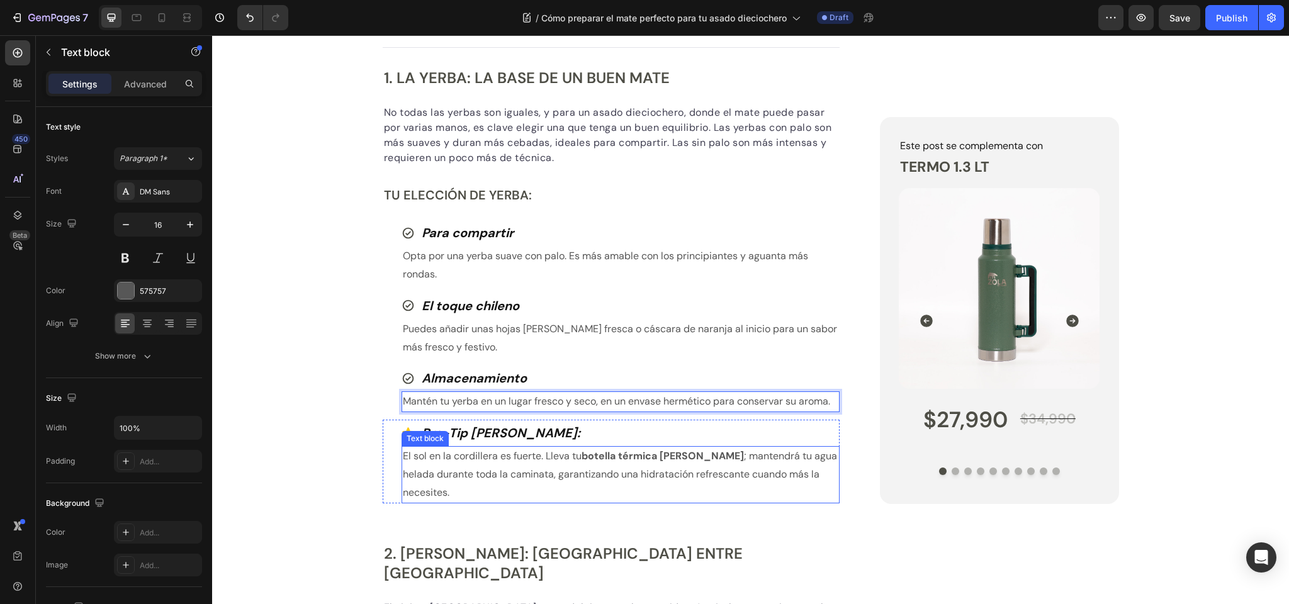
click at [522, 453] on p "El sol en la cordillera es fuerte. Lleva tu botella térmica Zola ; mantendrá tu…" at bounding box center [621, 474] width 436 height 54
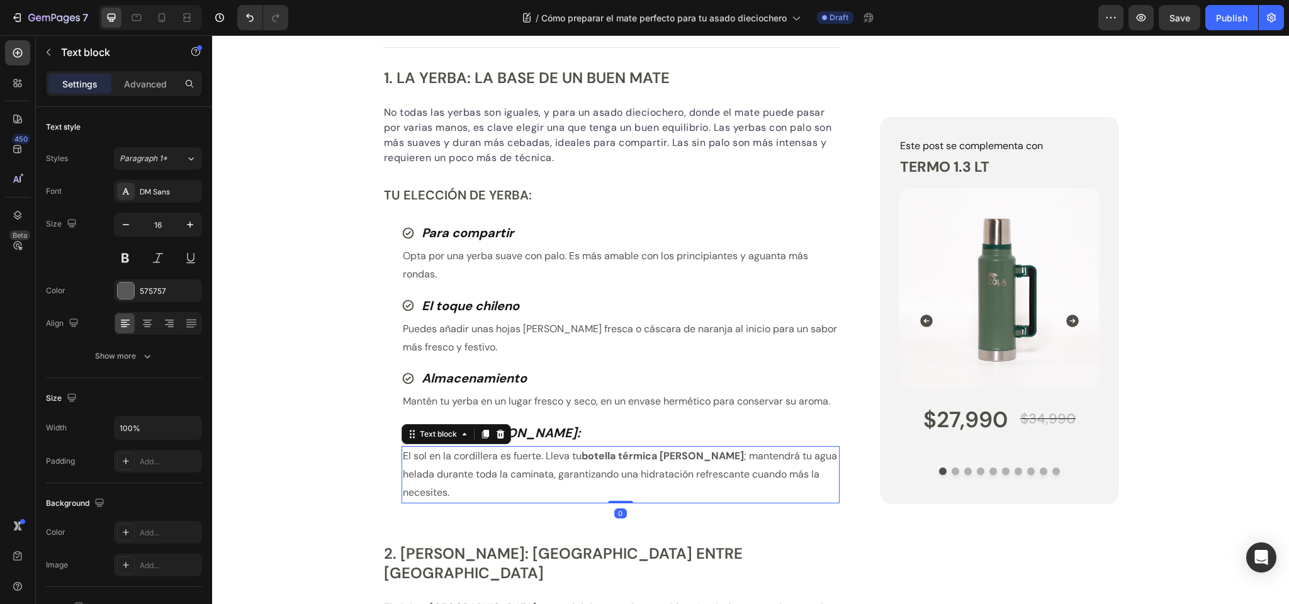
click at [522, 453] on p "El sol en la cordillera es fuerte. Lleva tu botella térmica Zola ; mantendrá tu…" at bounding box center [621, 474] width 436 height 54
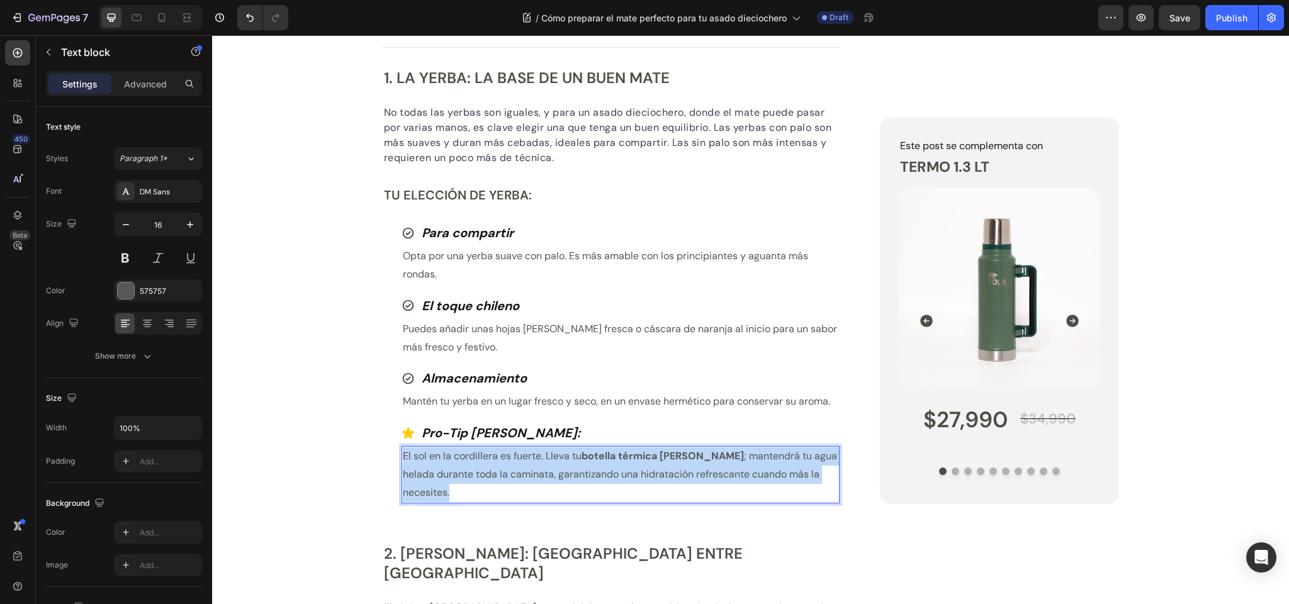
click at [522, 453] on p "El sol en la cordillera es fuerte. Lleva tu botella térmica Zola ; mantendrá tu…" at bounding box center [621, 474] width 436 height 54
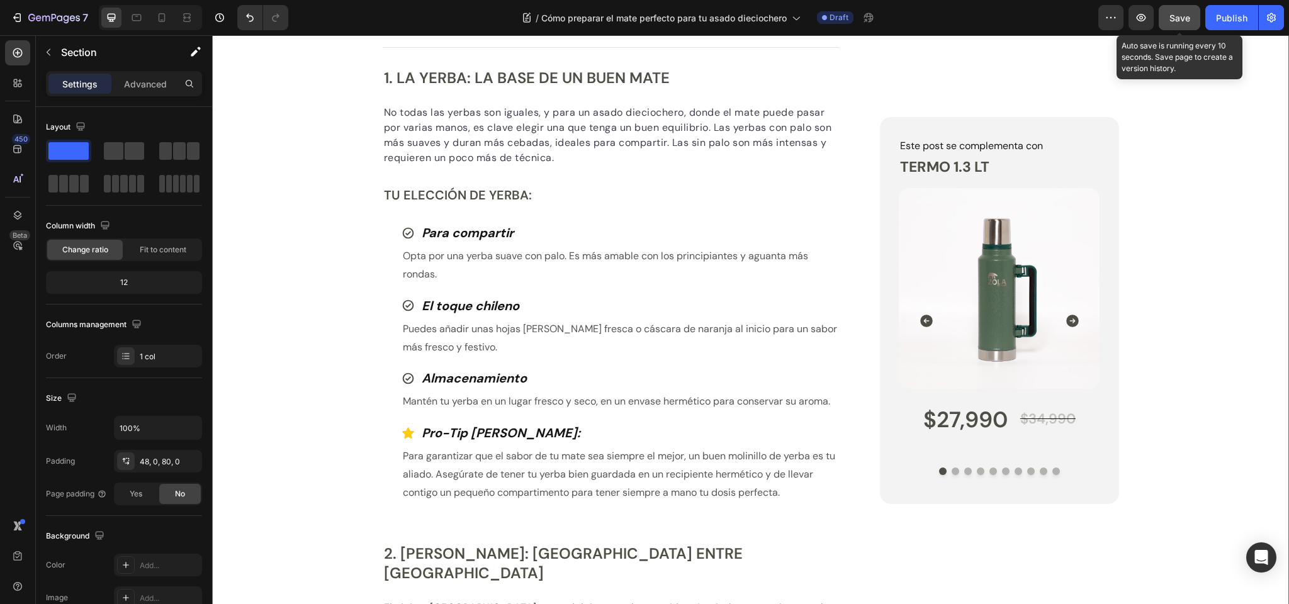
click at [1175, 16] on span "Save" at bounding box center [1179, 18] width 21 height 11
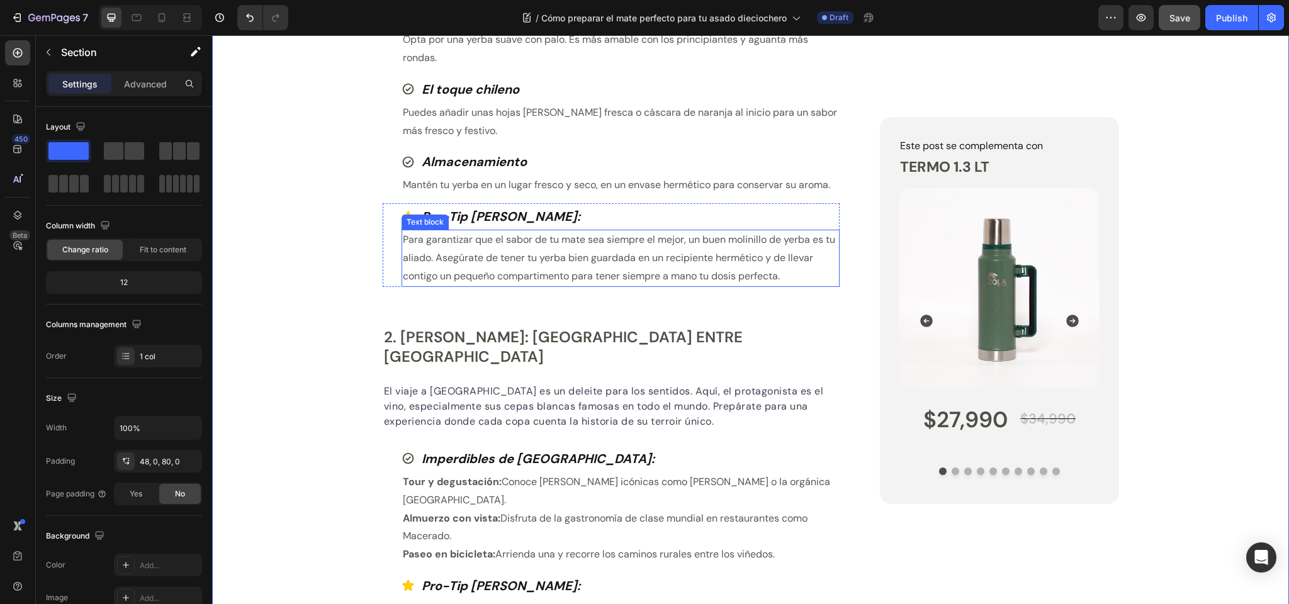
scroll to position [875, 0]
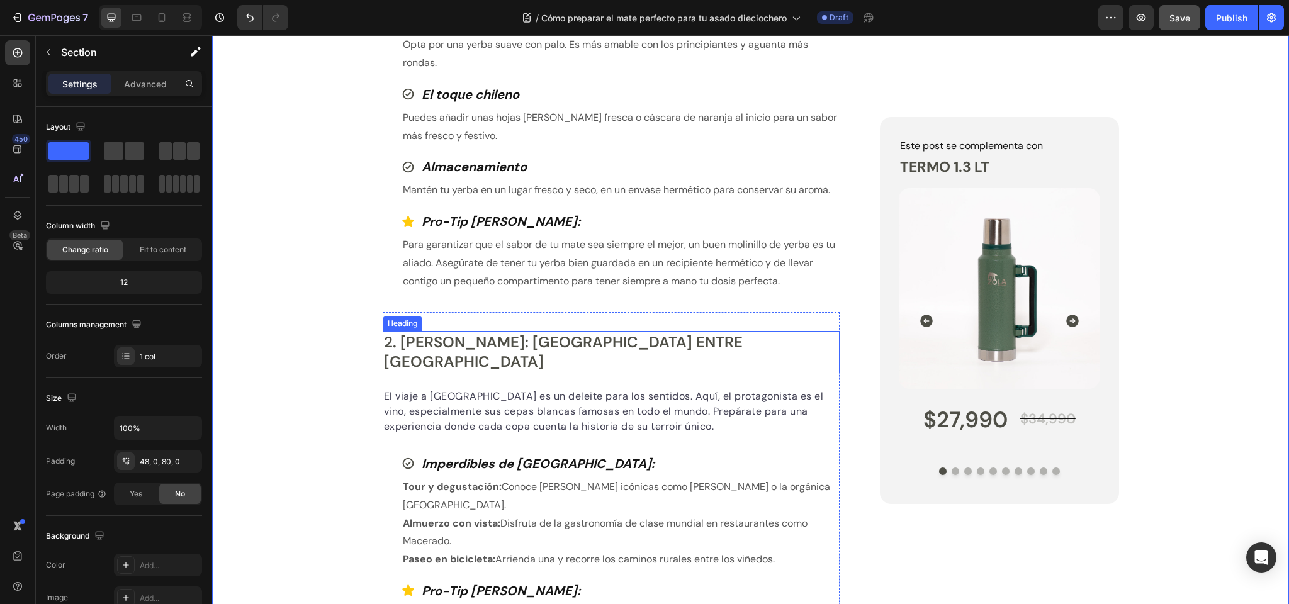
click at [416, 337] on h2 "2. Valle de Casablanca: Brindis entre Viñedos" at bounding box center [612, 352] width 458 height 42
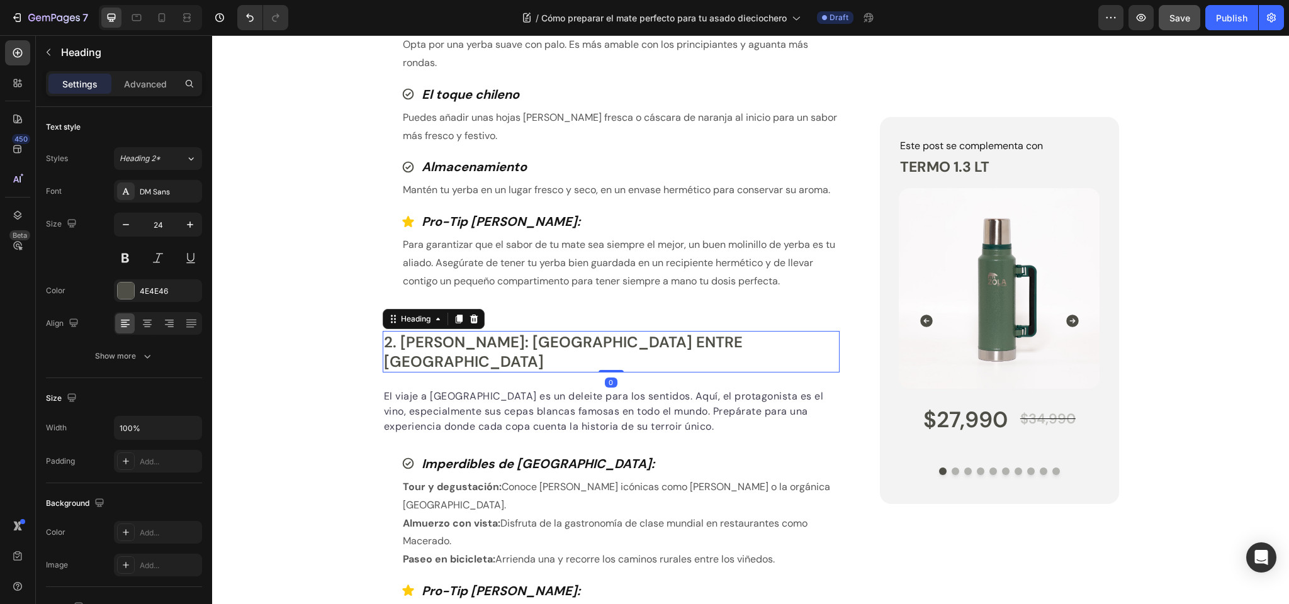
click at [416, 337] on h2 "2. Valle de Casablanca: Brindis entre Viñedos" at bounding box center [612, 352] width 458 height 42
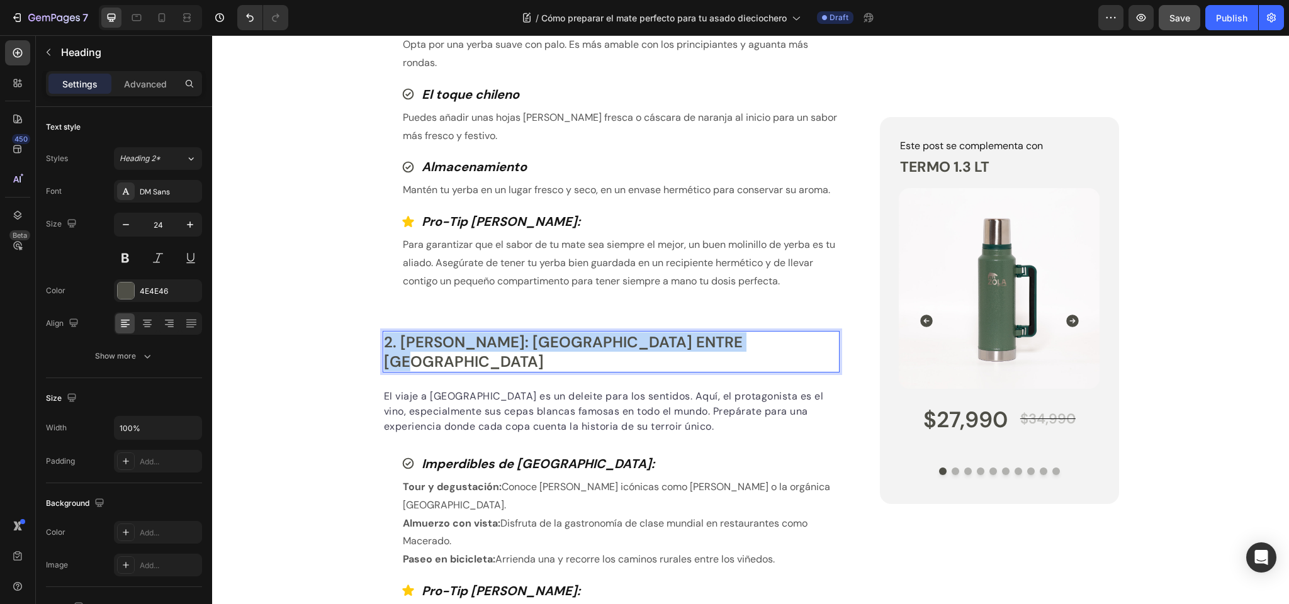
click at [416, 337] on p "2. Valle de Casablanca: Brindis entre Viñedos" at bounding box center [611, 351] width 455 height 39
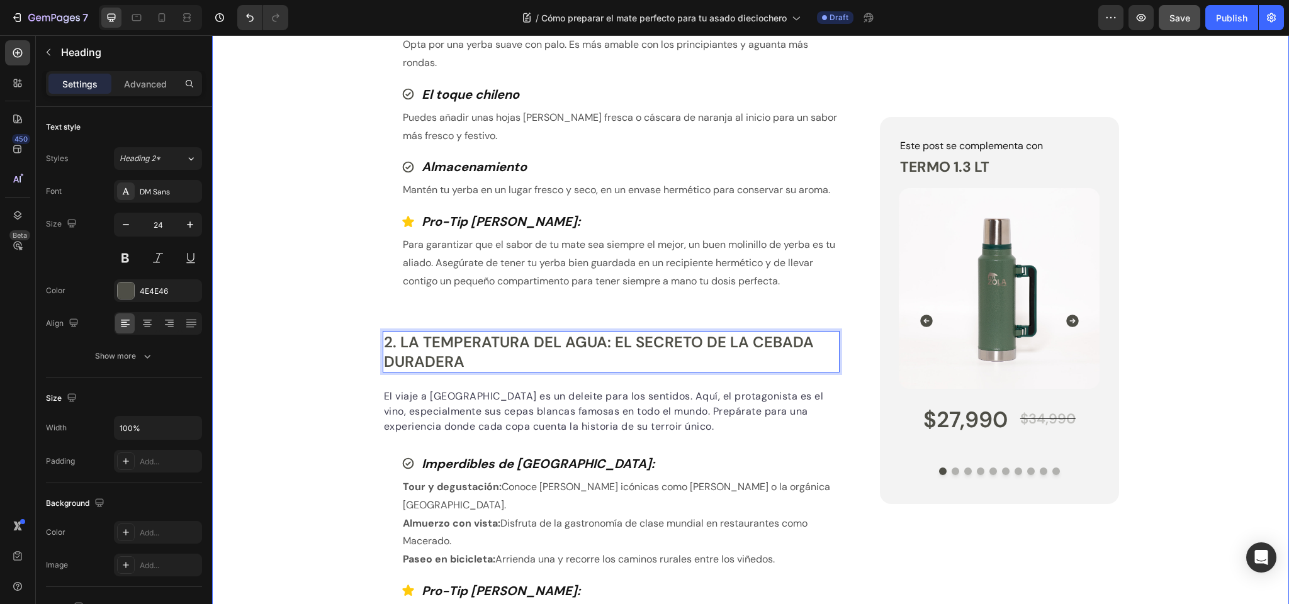
click at [326, 234] on div "El Arte del Mate Button Row Cómo preparar el mate perfecto para tu asado diecio…" at bounding box center [750, 553] width 1077 height 2673
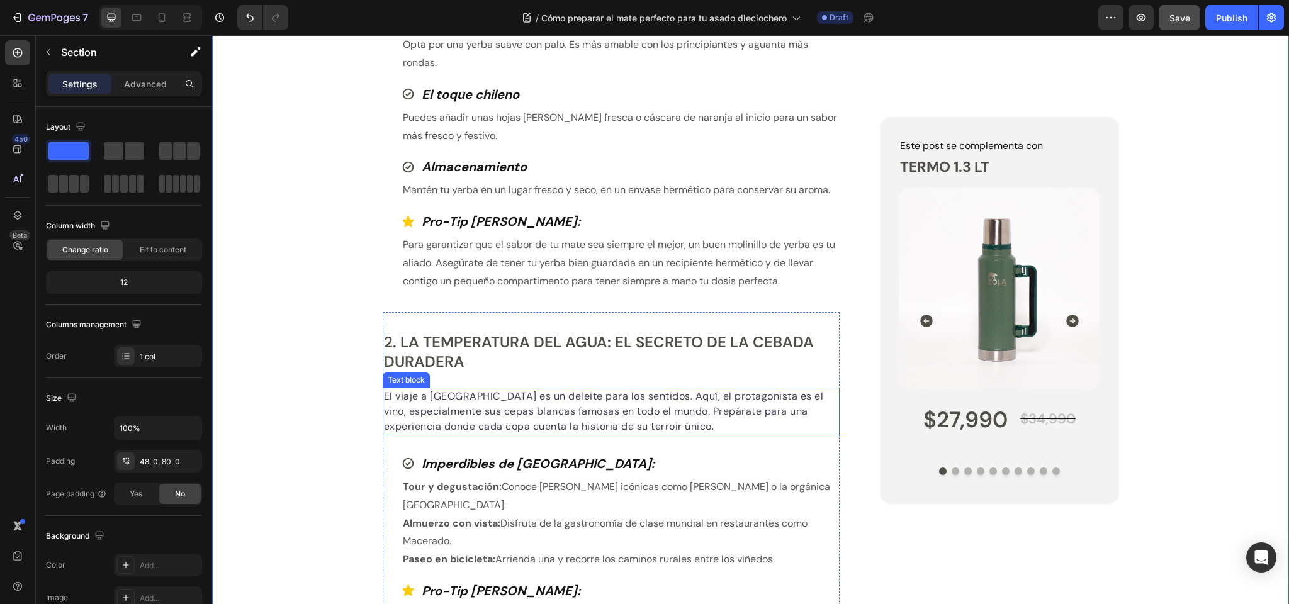
click at [454, 403] on p "El viaje a Casablanca es un deleite para los sentidos. Aquí, el protagonista es…" at bounding box center [611, 411] width 455 height 45
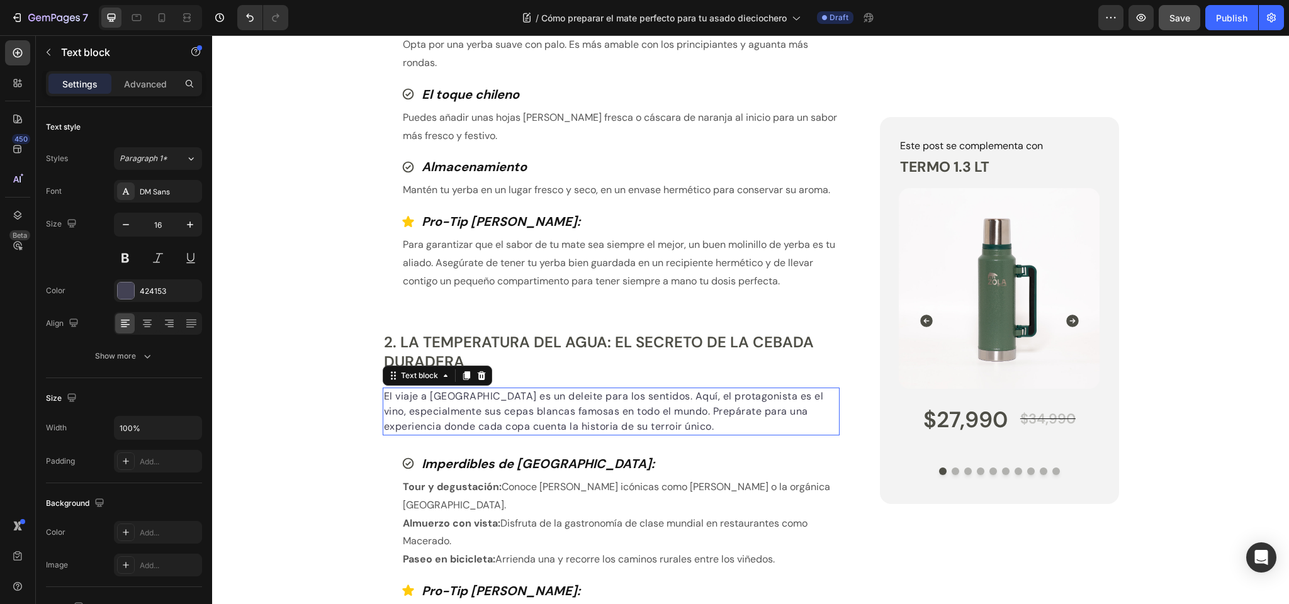
click at [454, 403] on p "El viaje a Casablanca es un deleite para los sentidos. Aquí, el protagonista es…" at bounding box center [611, 411] width 455 height 45
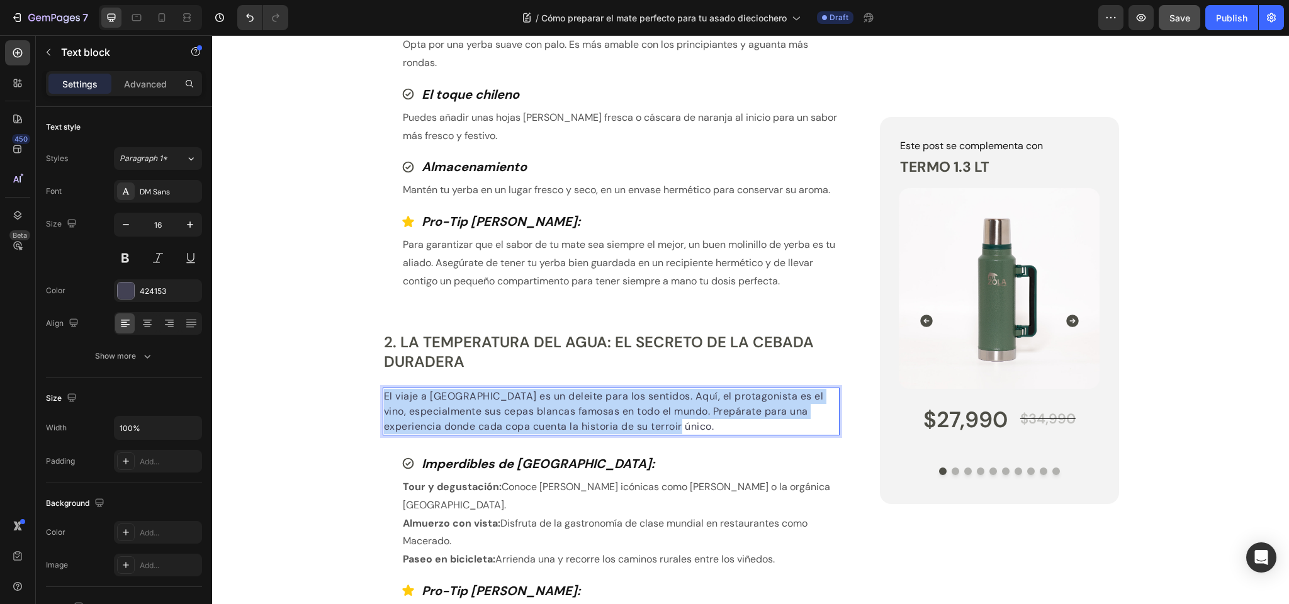
click at [454, 403] on p "El viaje a Casablanca es un deleite para los sentidos. Aquí, el protagonista es…" at bounding box center [611, 411] width 455 height 45
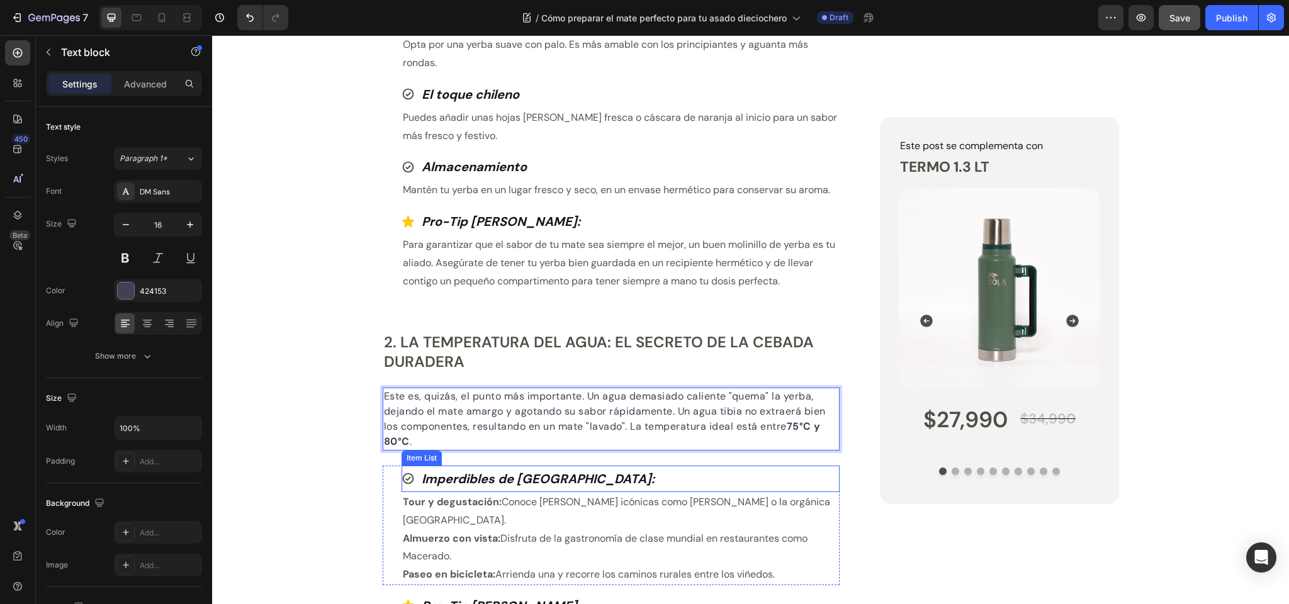
click at [459, 479] on strong "Imperdibles de Casablanca:" at bounding box center [538, 479] width 233 height 16
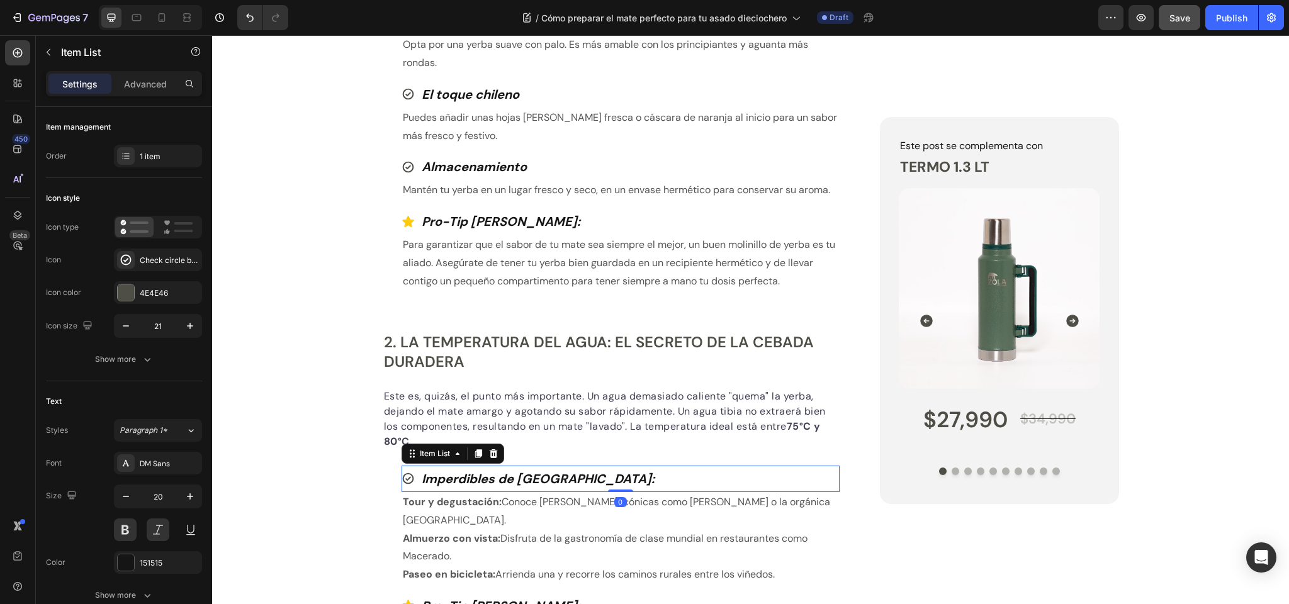
click at [459, 479] on strong "Imperdibles de Casablanca:" at bounding box center [538, 479] width 233 height 16
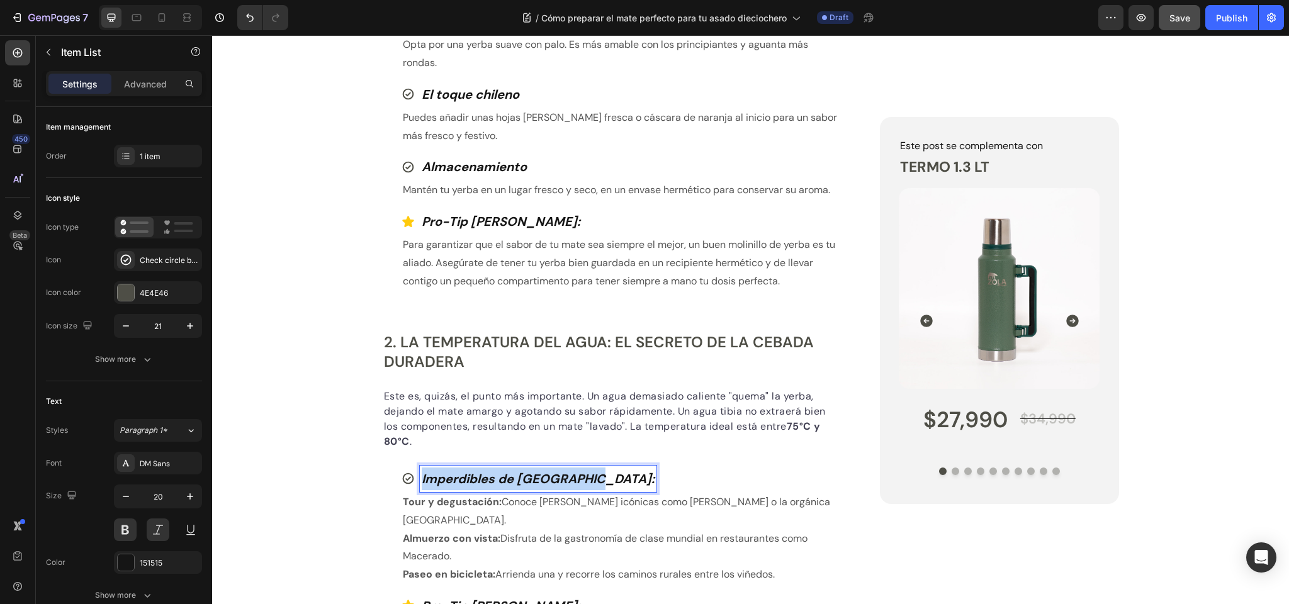
click at [459, 479] on strong "Imperdibles de Casablanca:" at bounding box center [538, 479] width 233 height 16
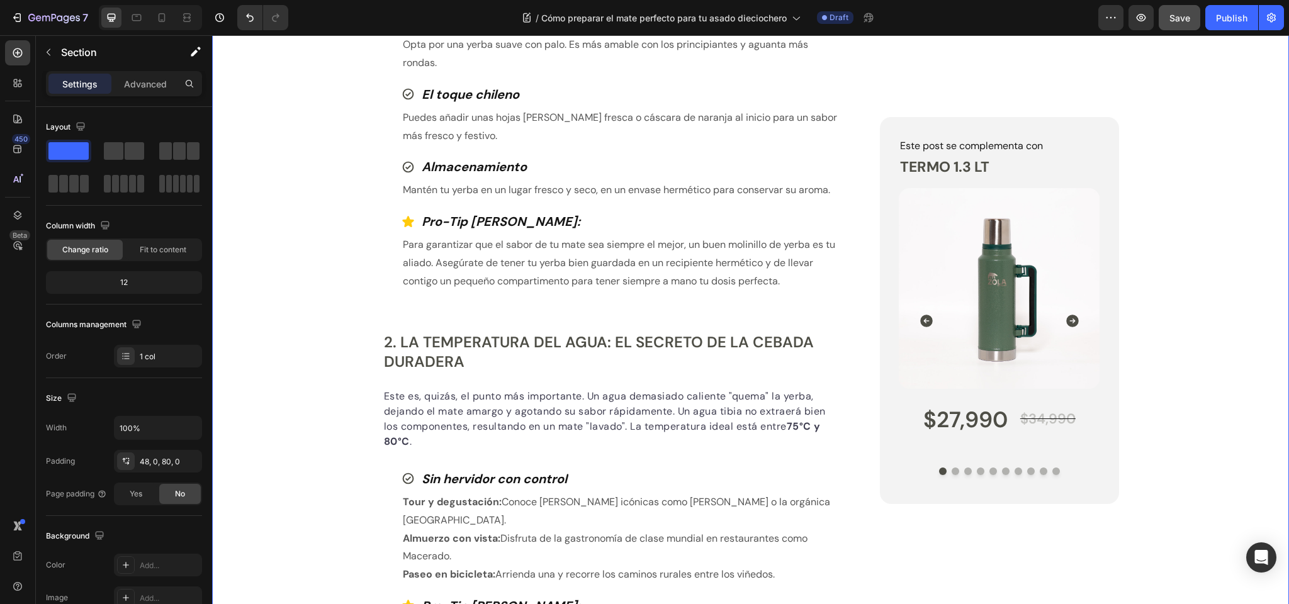
click at [286, 320] on div "El Arte del Mate Button Row Cómo preparar el mate perfecto para tu asado diecio…" at bounding box center [750, 561] width 1077 height 2688
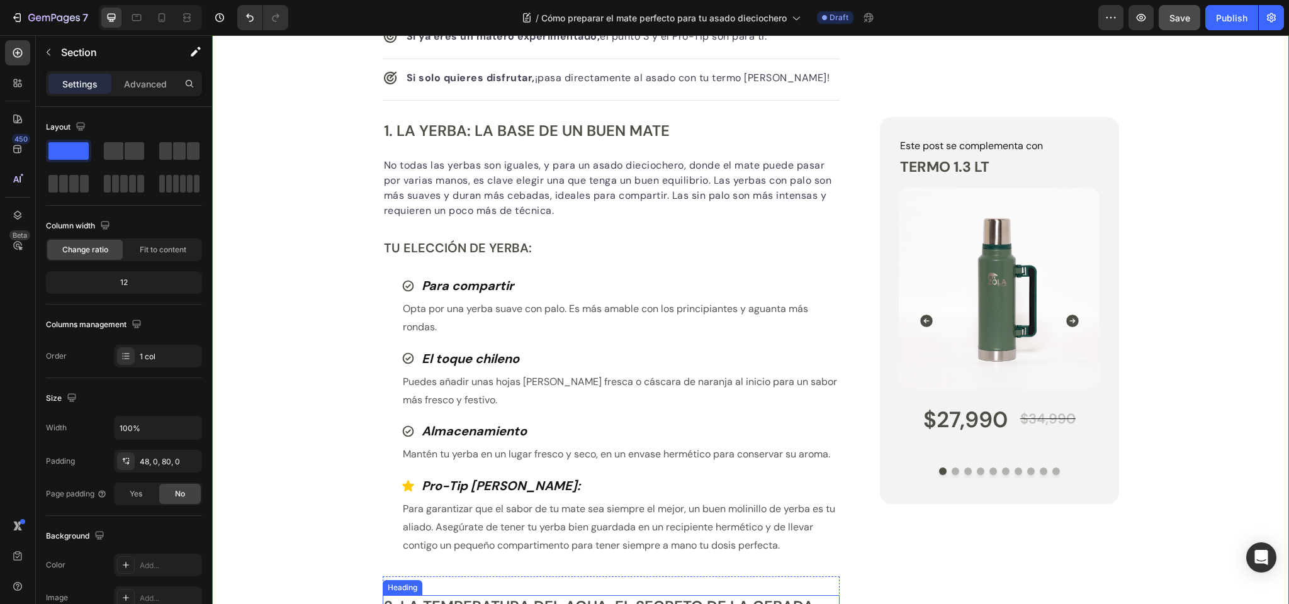
scroll to position [608, 0]
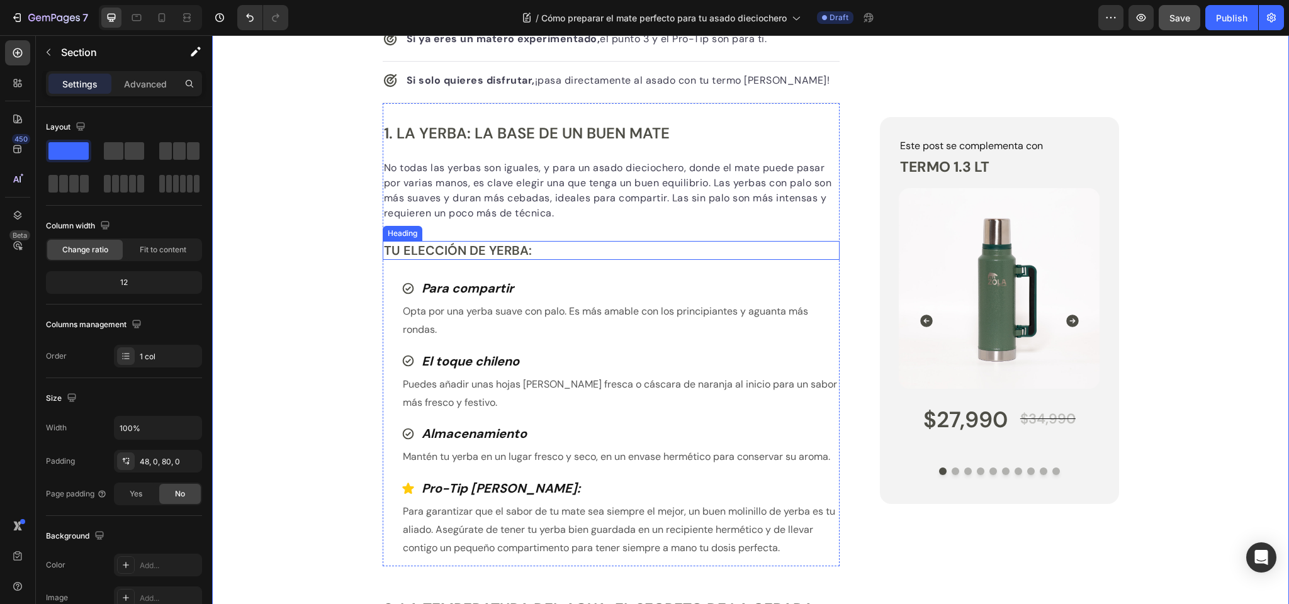
click at [446, 252] on p "Tu Elección de Yerba:" at bounding box center [611, 250] width 455 height 16
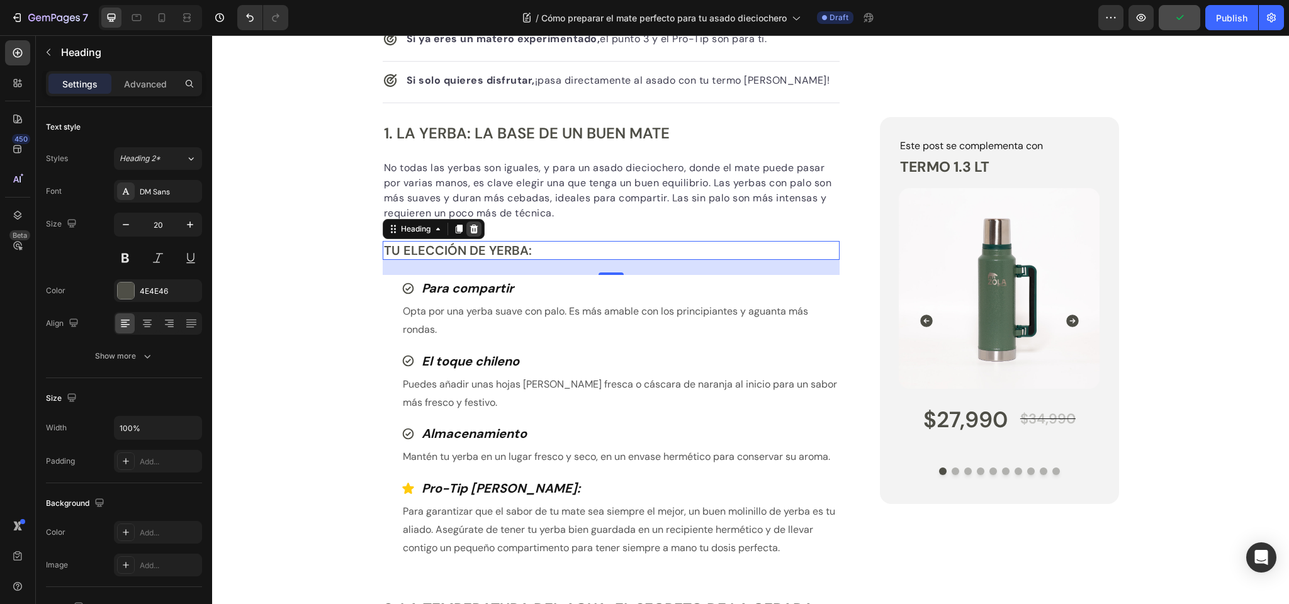
click at [476, 225] on icon at bounding box center [473, 229] width 8 height 9
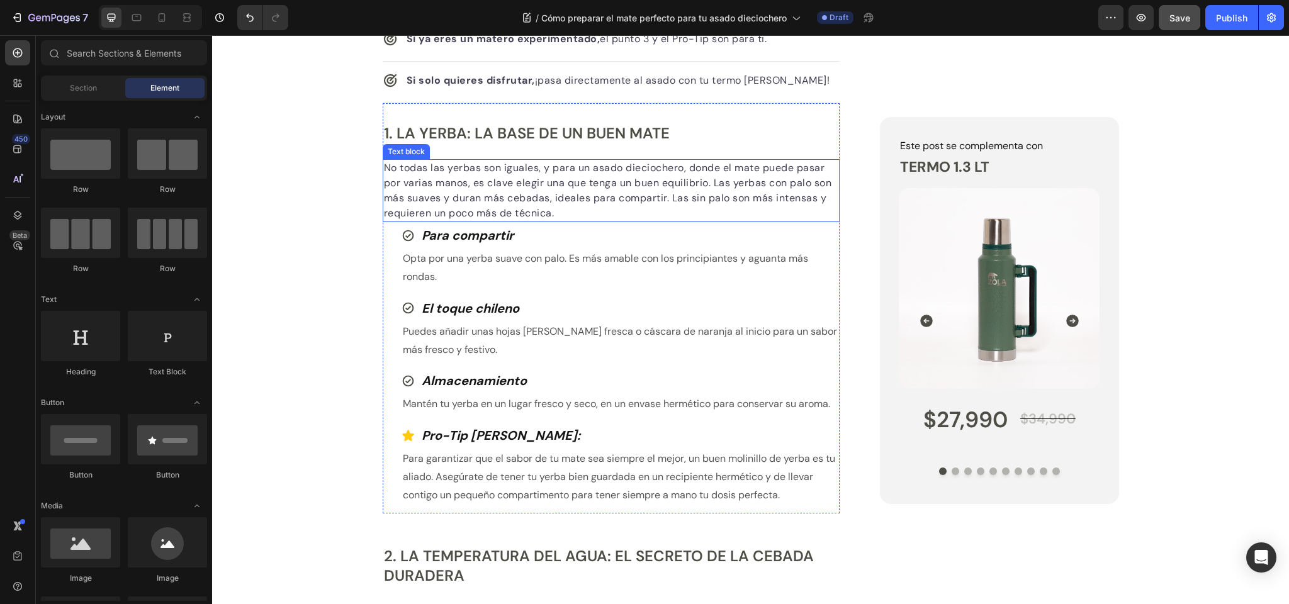
click at [519, 189] on p "No todas las yerbas son iguales, y para un asado dieciochero, donde el mate pue…" at bounding box center [611, 190] width 455 height 60
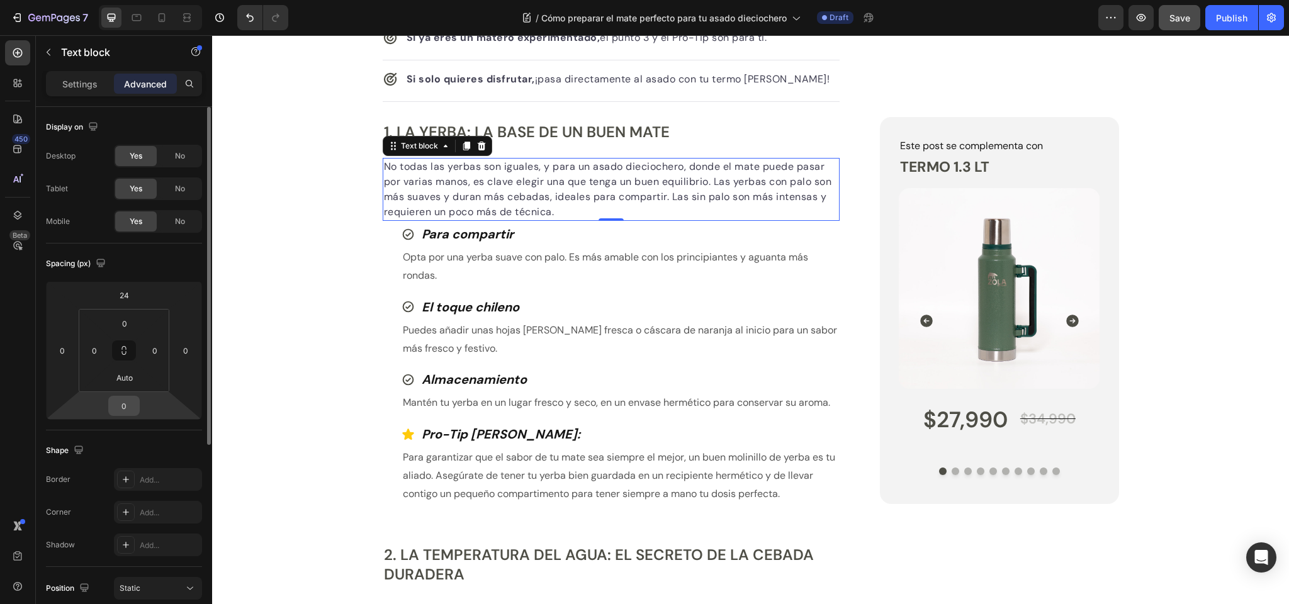
click at [125, 405] on input "0" at bounding box center [123, 405] width 25 height 19
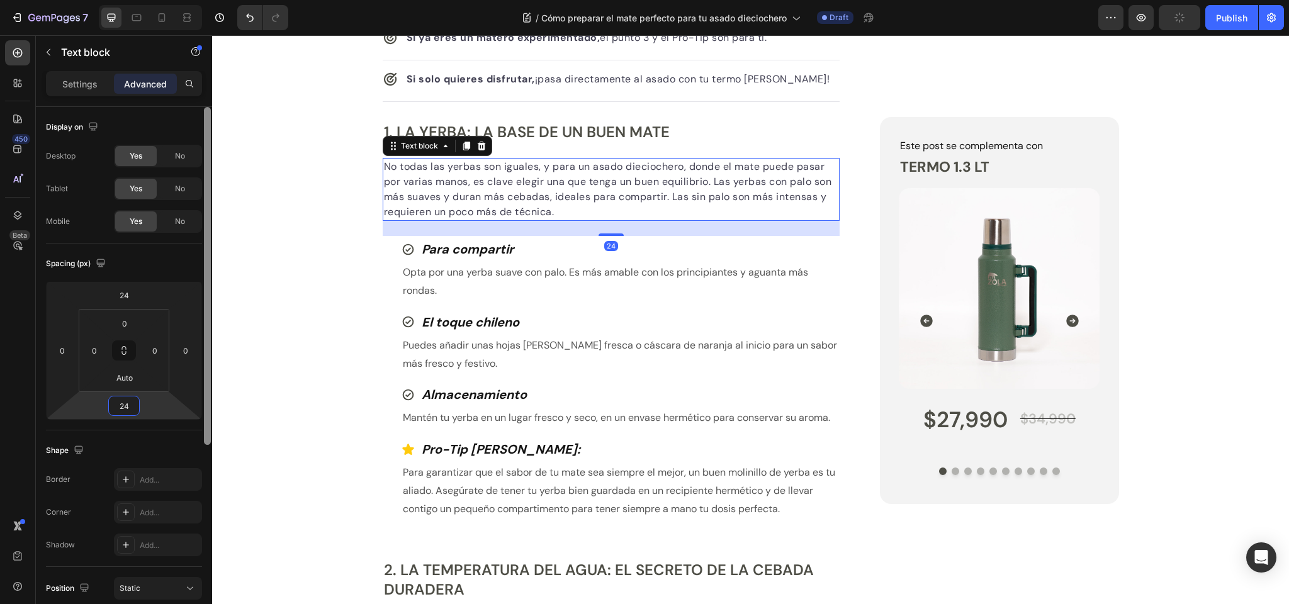
click at [208, 248] on div at bounding box center [207, 276] width 7 height 338
type input "24"
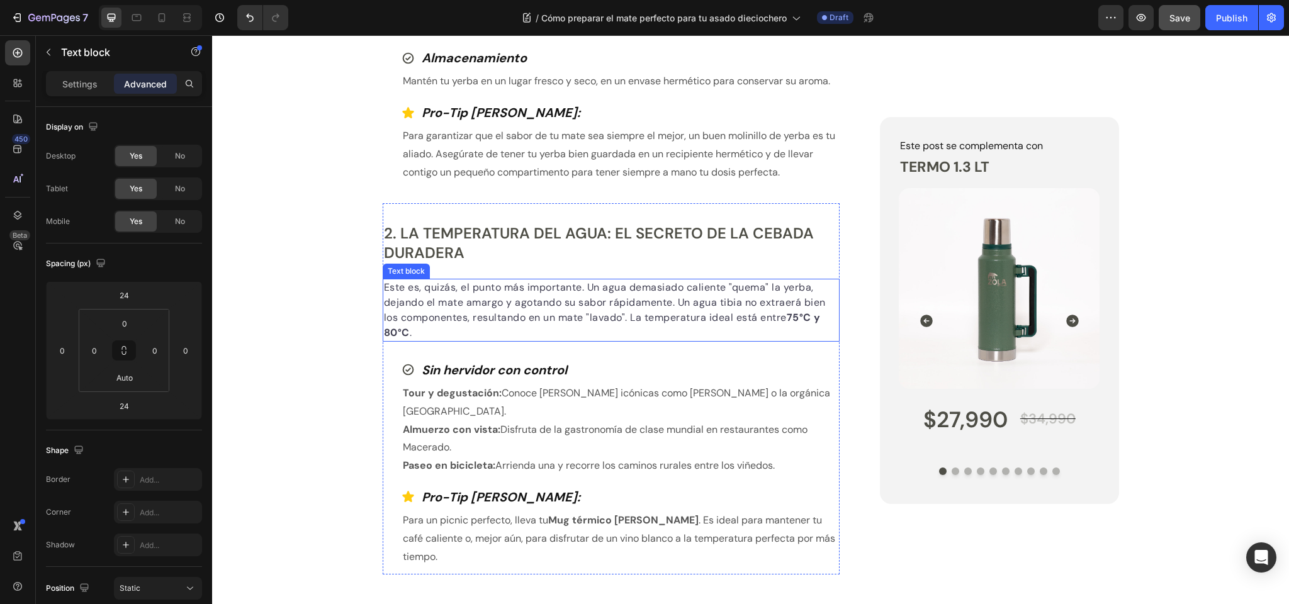
scroll to position [948, 0]
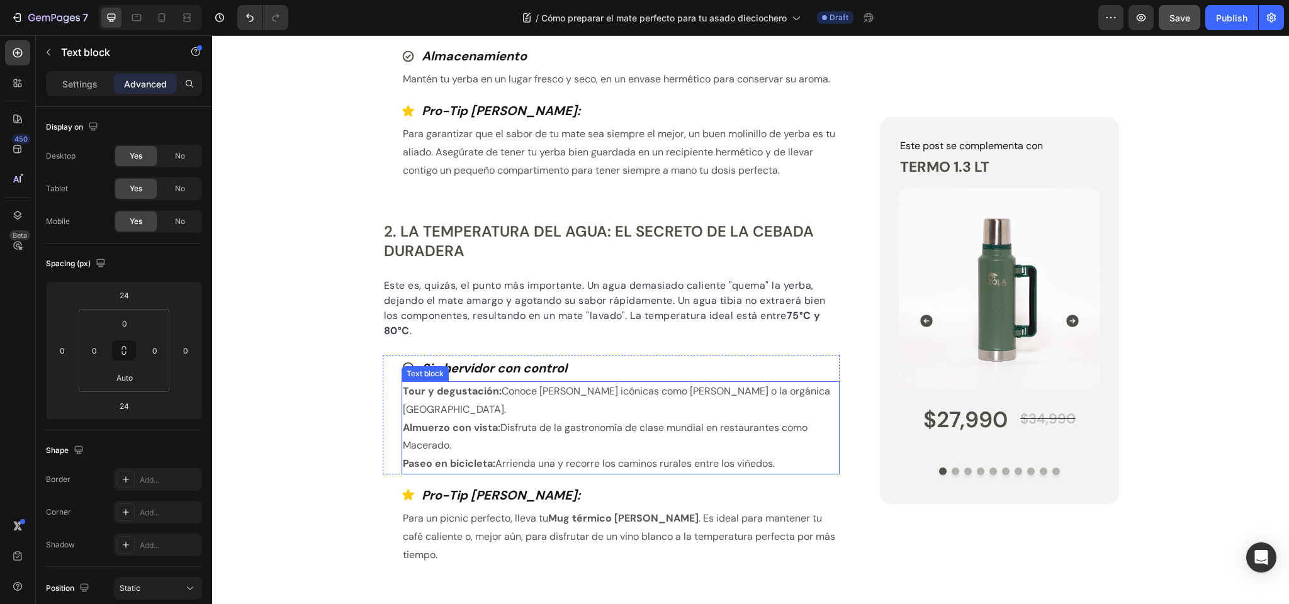
click at [498, 399] on p "Tour y degustación: Conoce viñas icónicas como Casas del Bosque o la orgánica E…" at bounding box center [621, 401] width 436 height 37
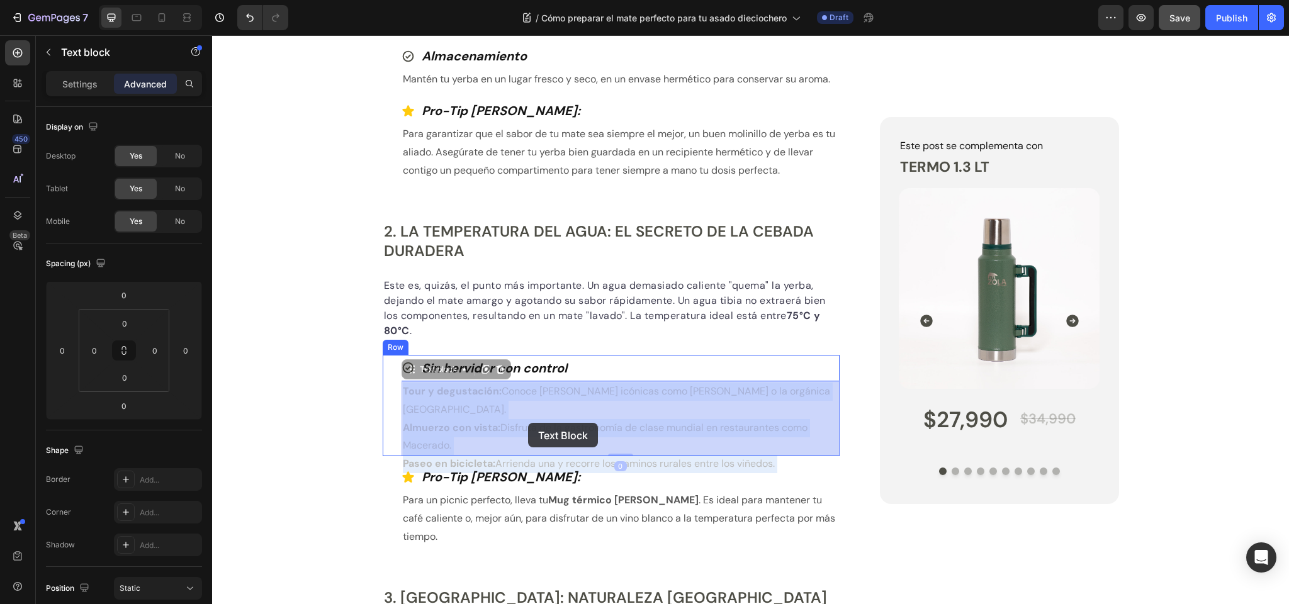
drag, startPoint x: 801, startPoint y: 444, endPoint x: 528, endPoint y: 423, distance: 273.9
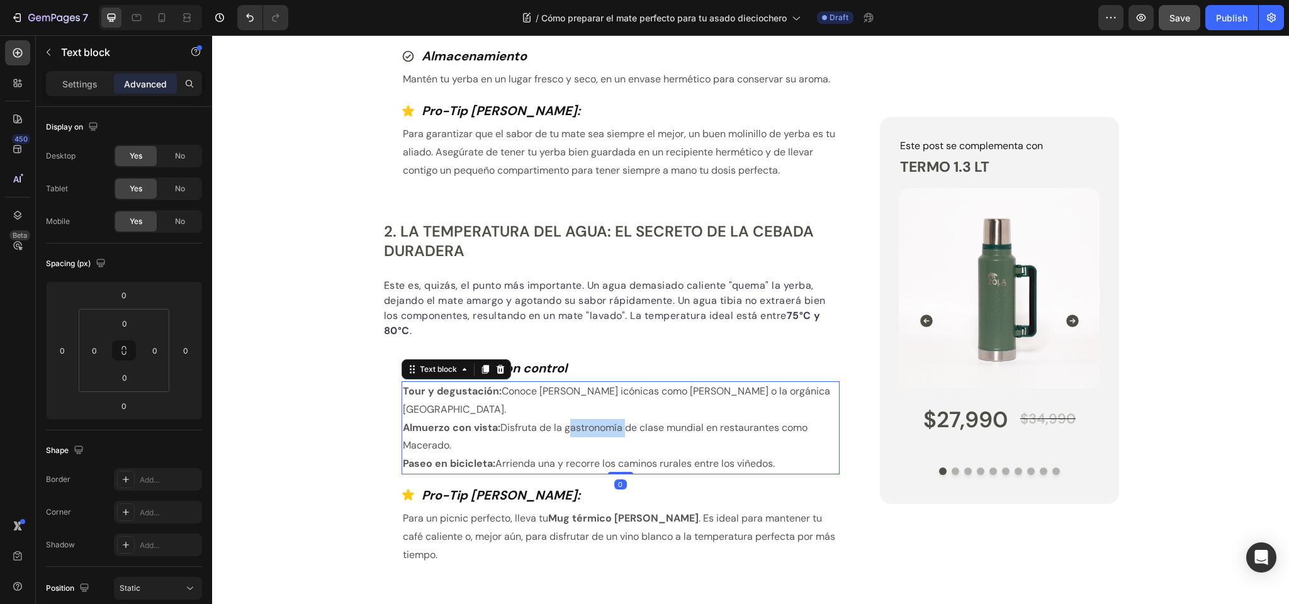
click at [566, 419] on p "Almuerzo con vista: Disfruta de la gastronomía de clase mundial en restaurantes…" at bounding box center [621, 437] width 436 height 37
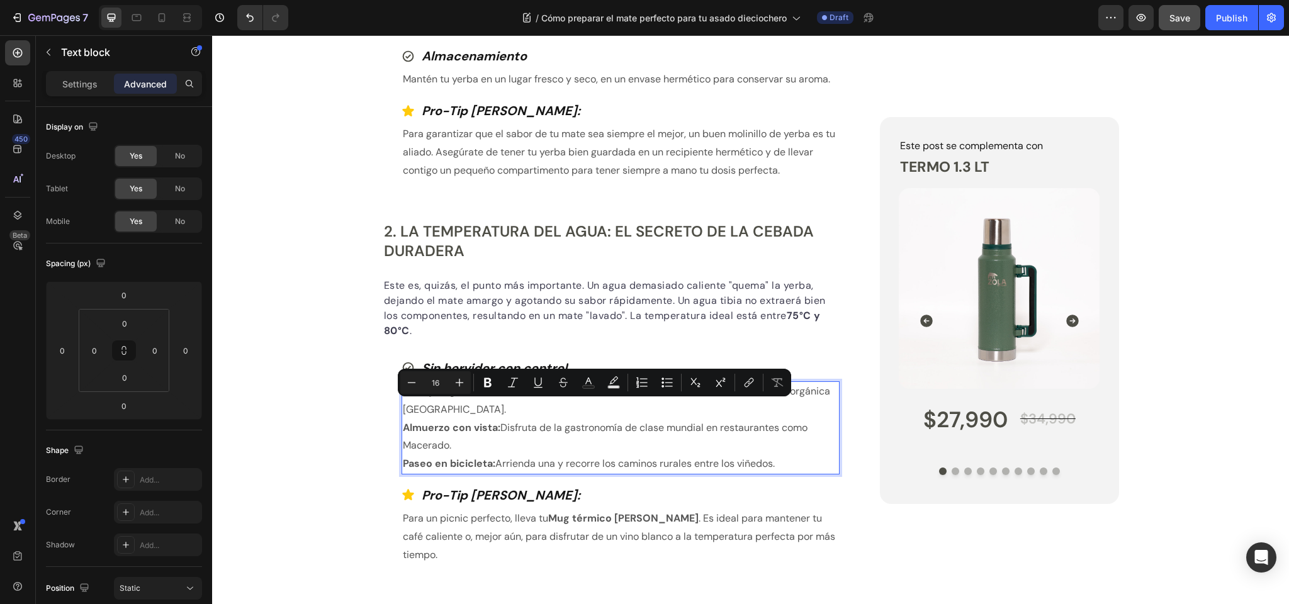
click at [756, 434] on p "Almuerzo con vista: Disfruta de la gastronomía de clase mundial en restaurantes…" at bounding box center [621, 437] width 436 height 37
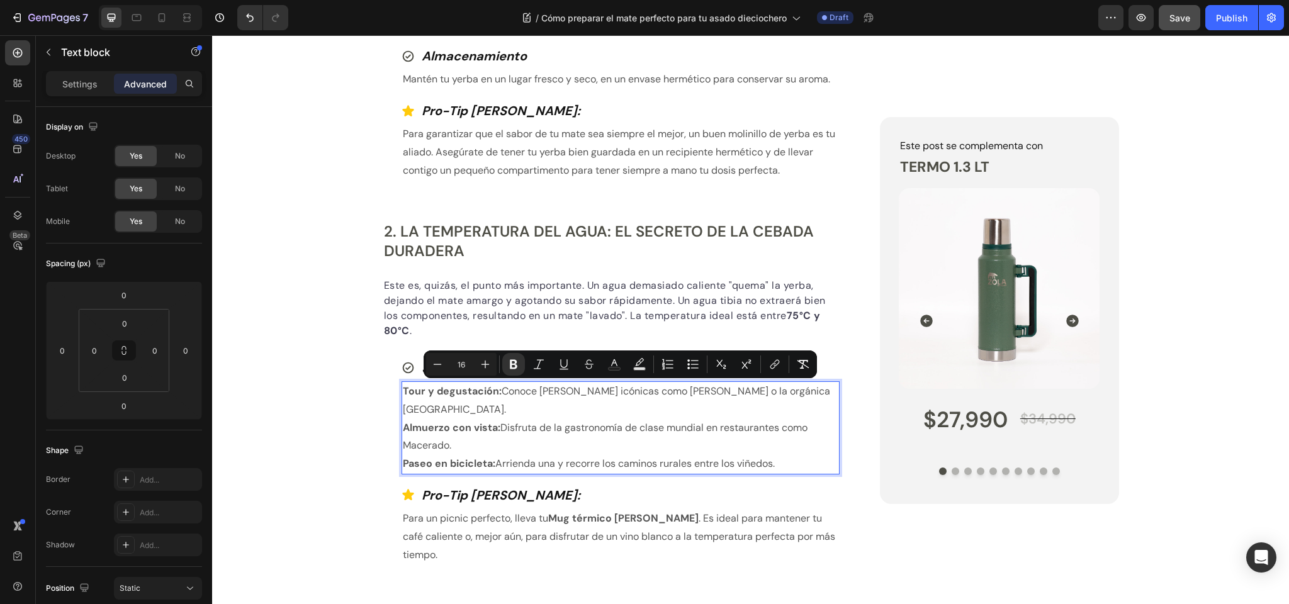
drag, startPoint x: 783, startPoint y: 444, endPoint x: 404, endPoint y: 393, distance: 382.3
click at [404, 393] on div "Tour y degustación: Conoce viñas icónicas como Casas del Bosque o la orgánica E…" at bounding box center [621, 427] width 439 height 93
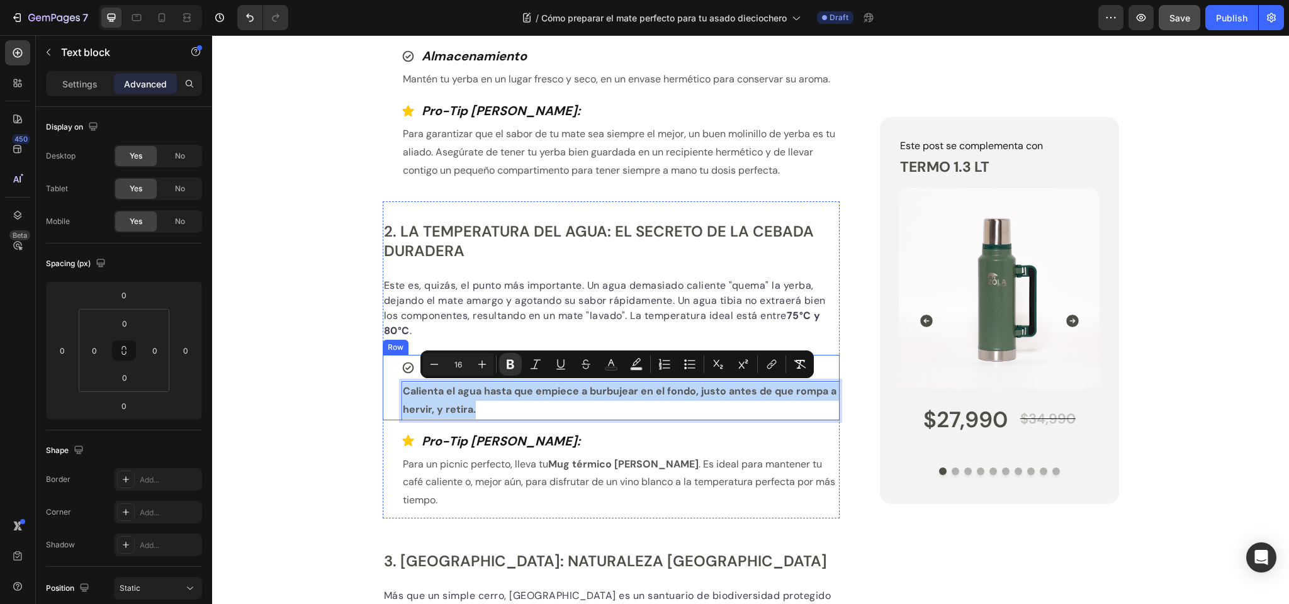
drag, startPoint x: 493, startPoint y: 408, endPoint x: 389, endPoint y: 397, distance: 104.5
click at [389, 397] on div "Sin hervidor con control Item List Calienta el agua hasta que empiece a burbuje…" at bounding box center [612, 387] width 458 height 65
click at [511, 361] on icon "Editor contextual toolbar" at bounding box center [511, 364] width 8 height 9
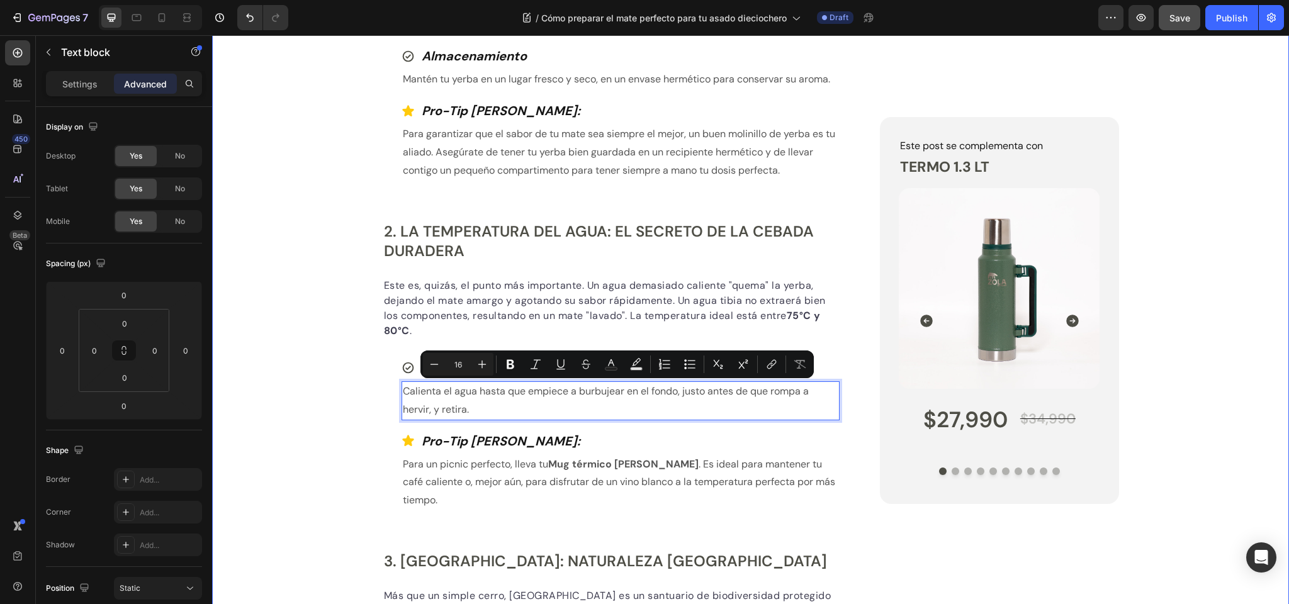
click at [286, 393] on div "El Arte del Mate Button Row Cómo preparar el mate perfecto para tu asado diecio…" at bounding box center [750, 442] width 1077 height 2596
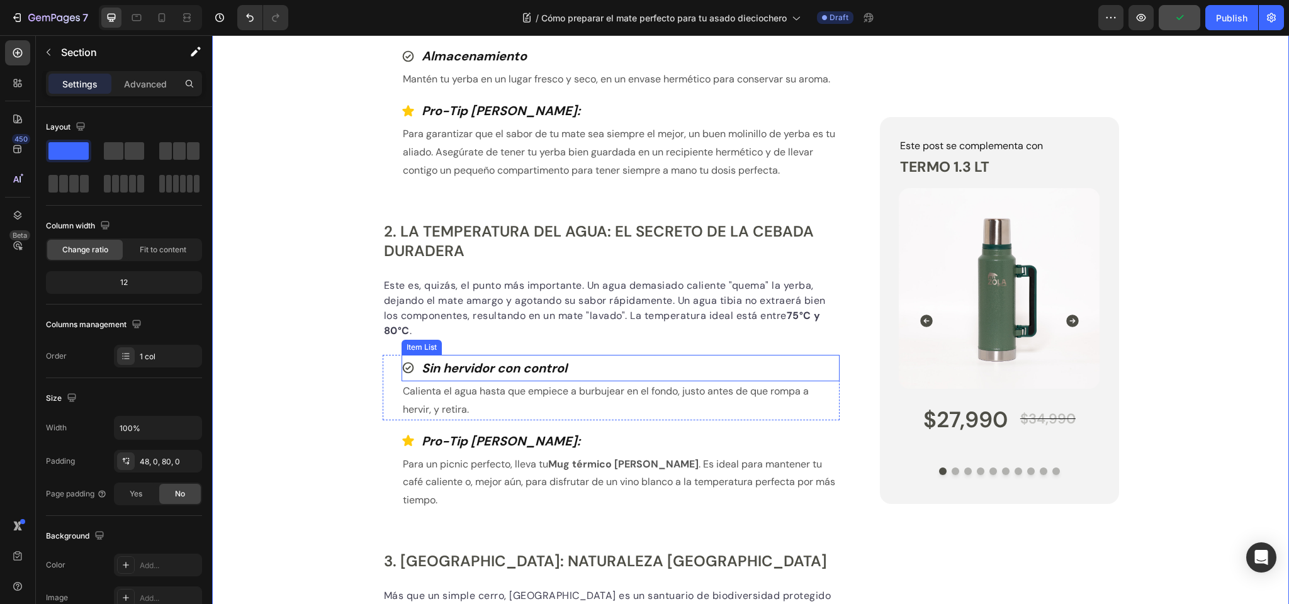
click at [443, 365] on strong "Sin hervidor con control" at bounding box center [494, 368] width 145 height 16
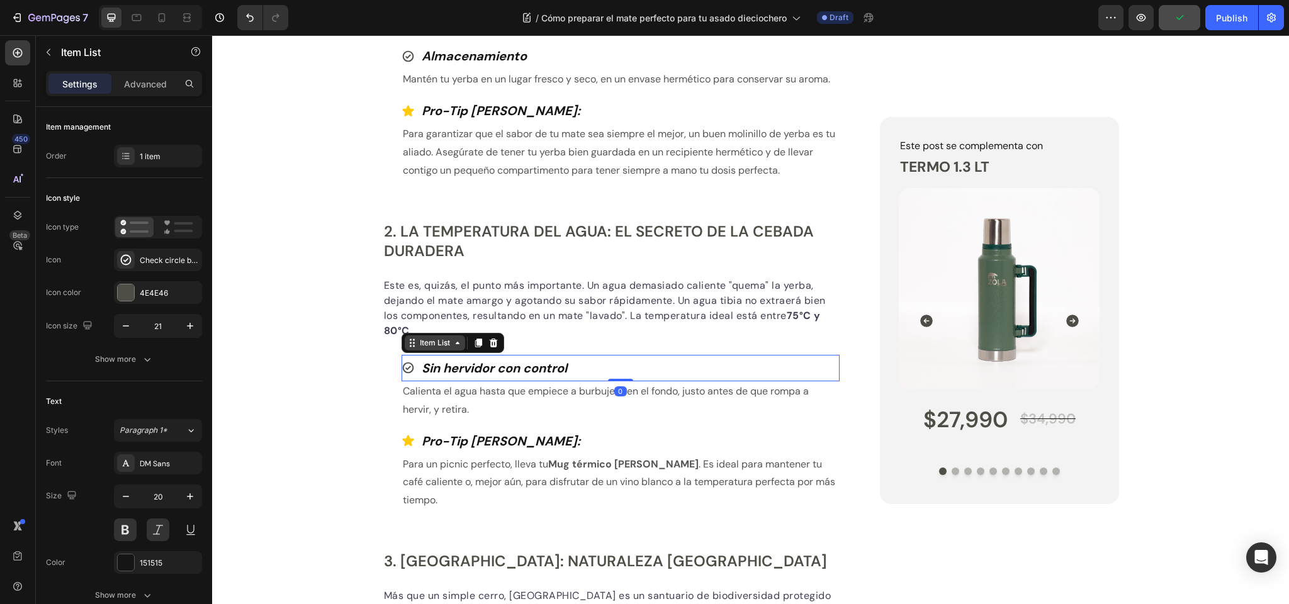
click at [435, 345] on div "Item List" at bounding box center [434, 342] width 35 height 11
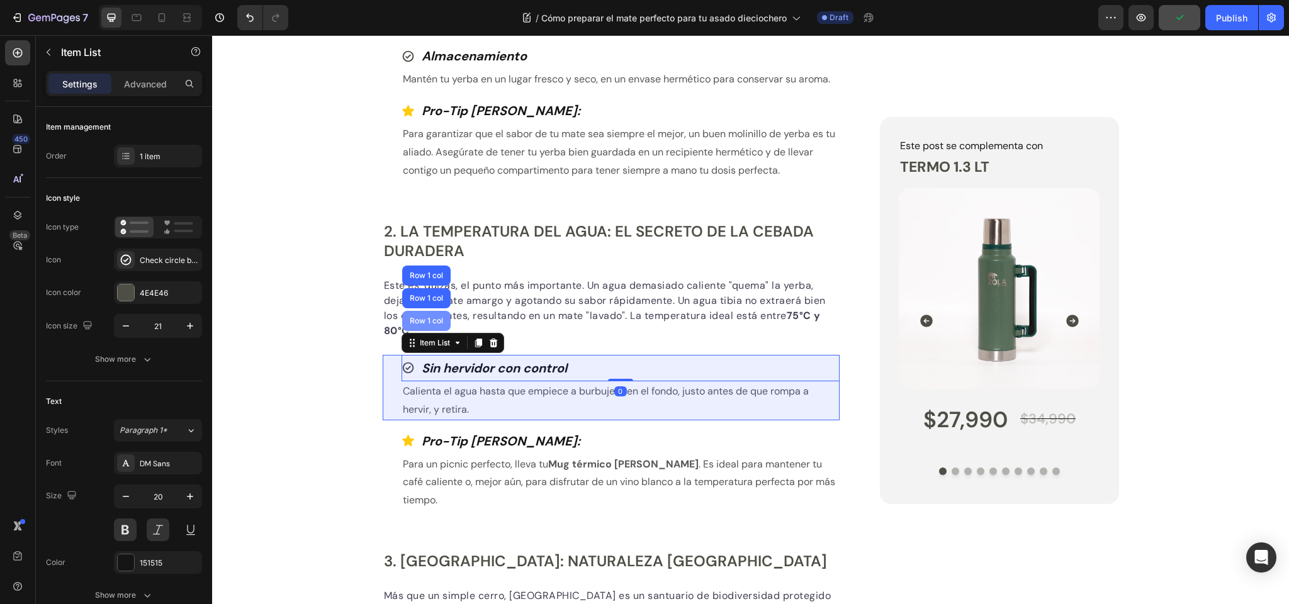
click at [432, 322] on div "Row 1 col" at bounding box center [426, 321] width 38 height 8
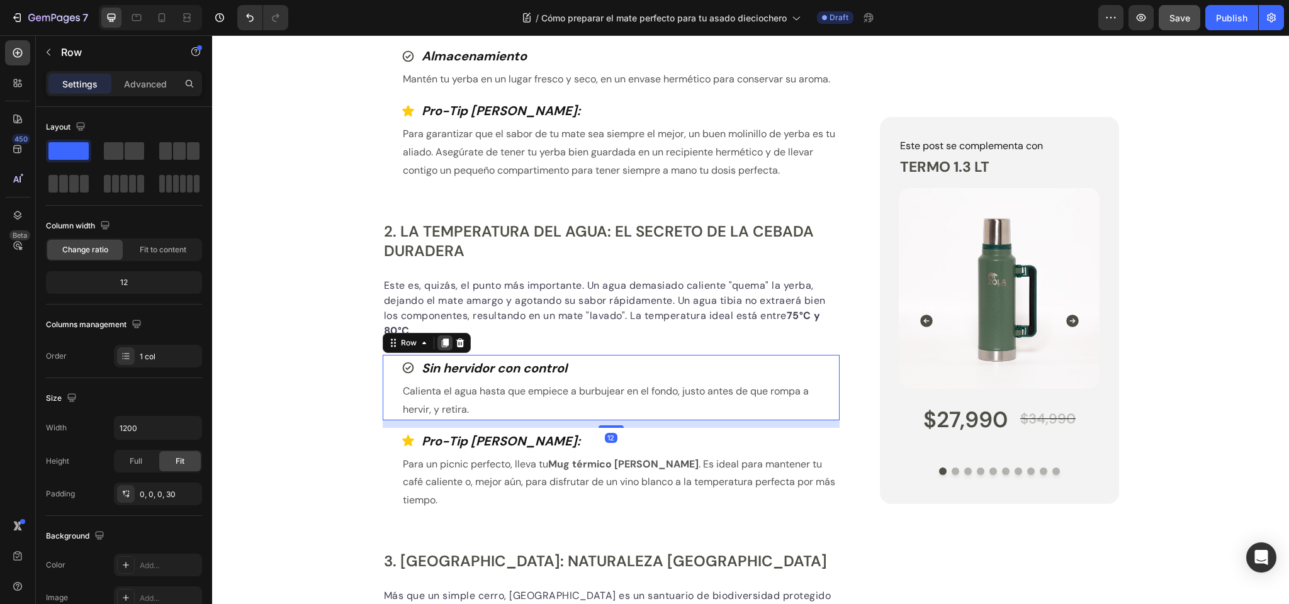
click at [448, 342] on icon at bounding box center [444, 343] width 7 height 9
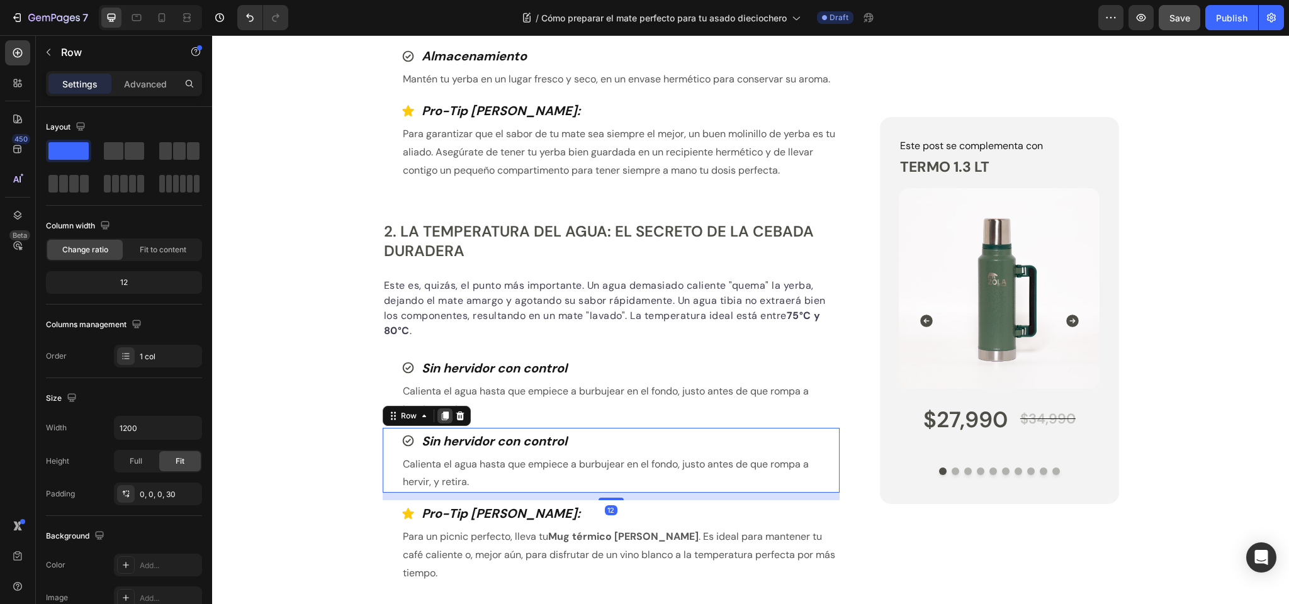
click at [442, 411] on icon at bounding box center [445, 416] width 10 height 10
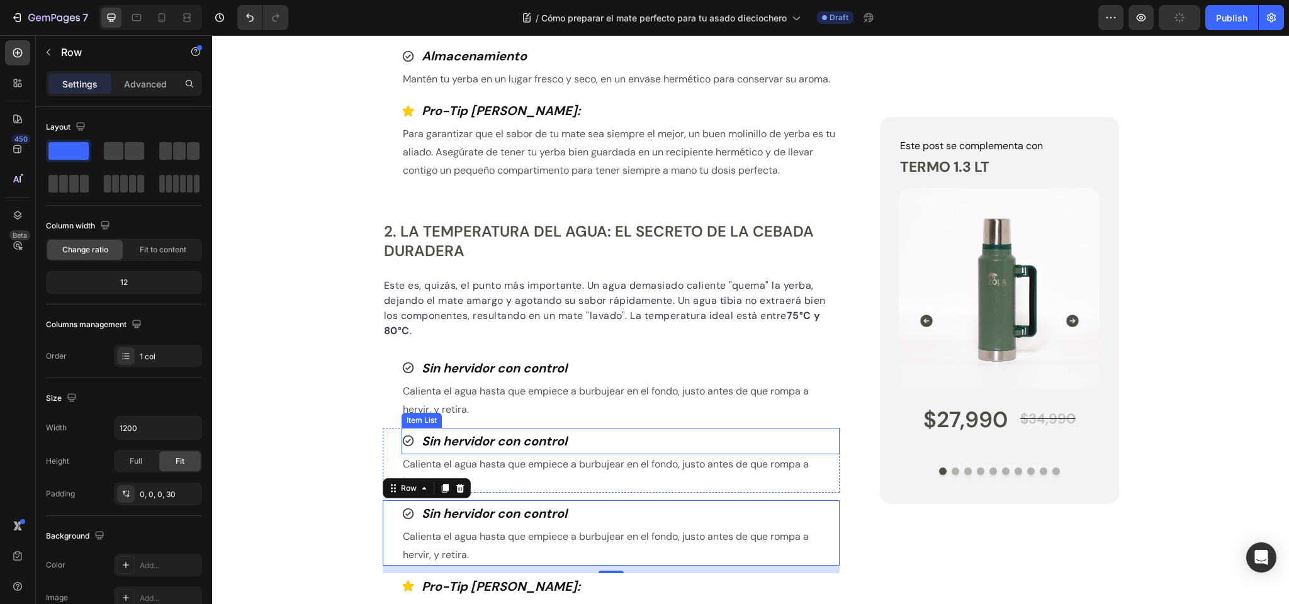
click at [473, 437] on strong "Sin hervidor con control" at bounding box center [494, 441] width 145 height 16
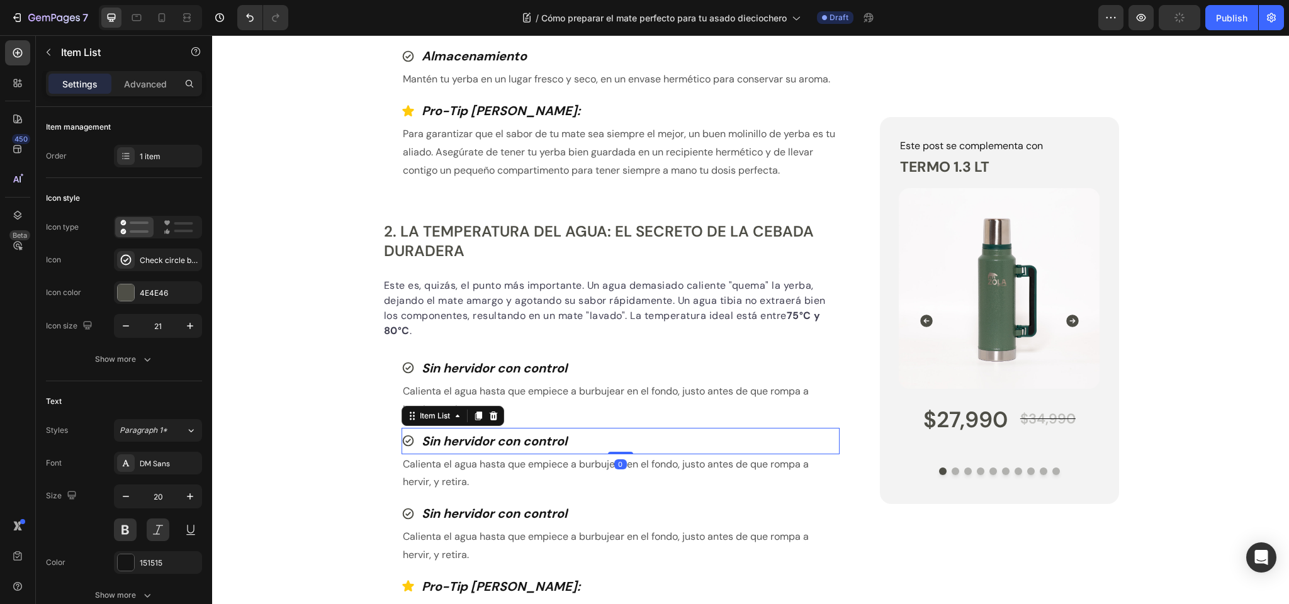
click at [473, 437] on strong "Sin hervidor con control" at bounding box center [494, 441] width 145 height 16
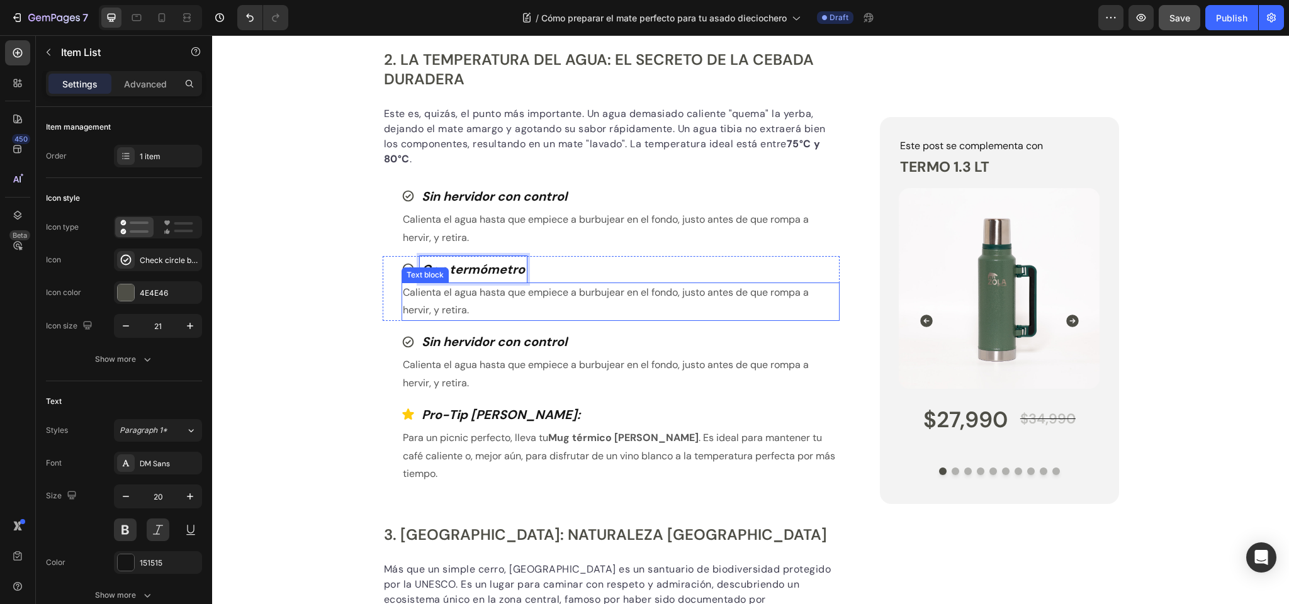
scroll to position [1142, 0]
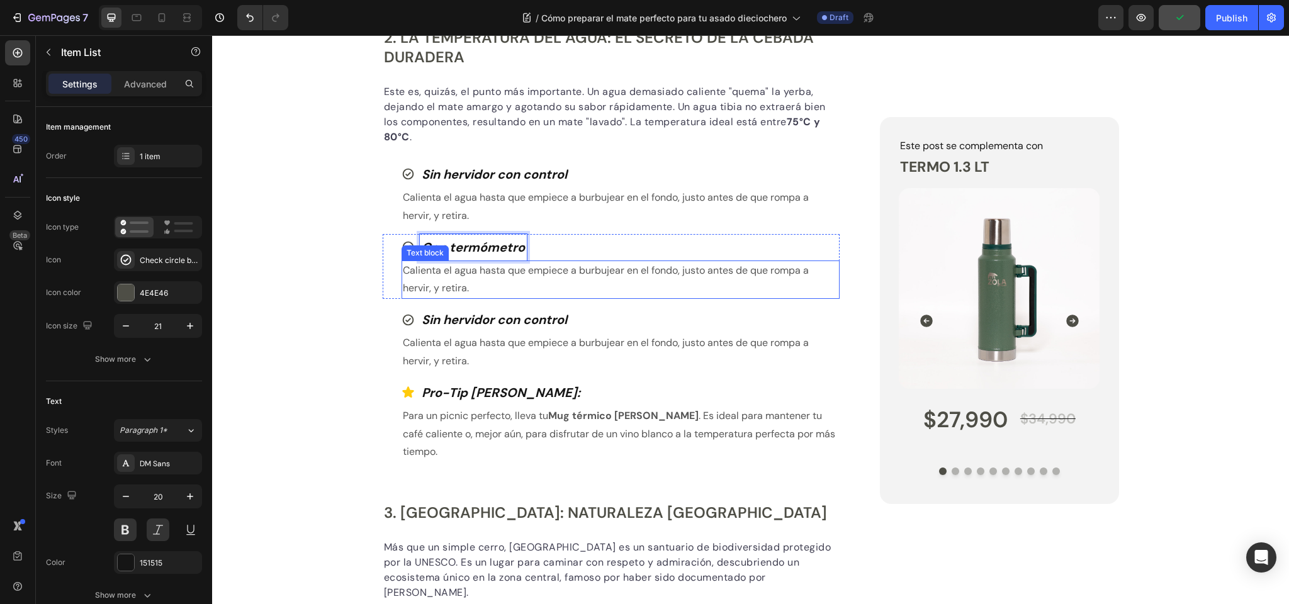
click at [441, 281] on p "Calienta el agua hasta que empiece a burbujear en el fondo, justo antes de que …" at bounding box center [621, 280] width 436 height 37
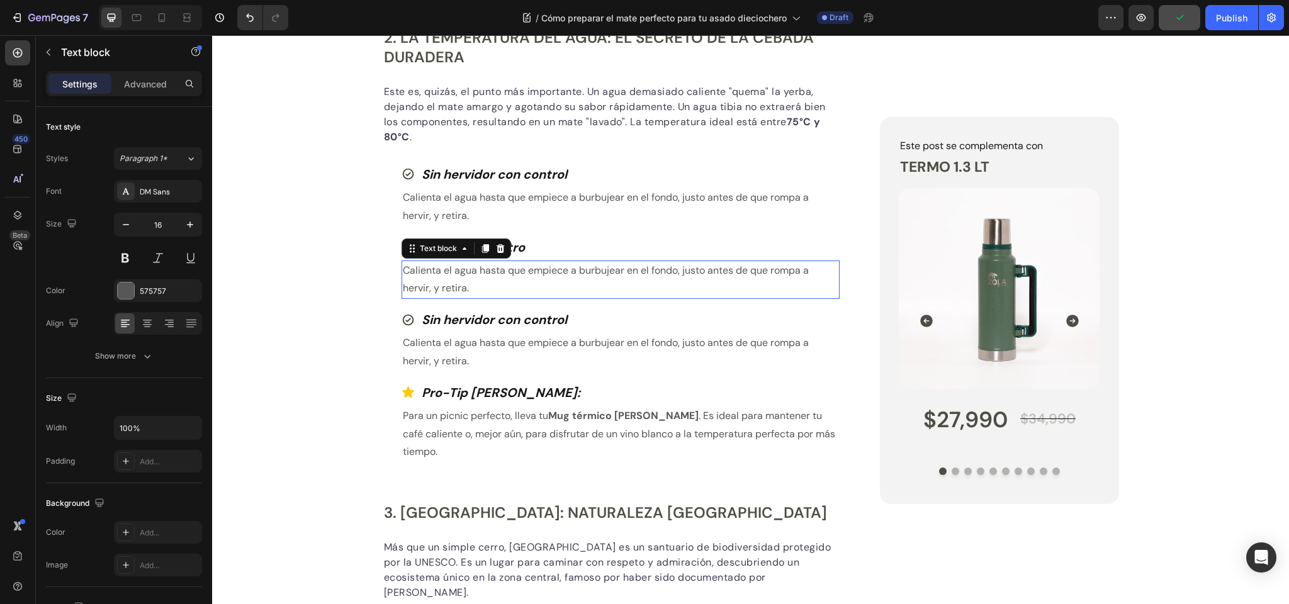
click at [441, 281] on p "Calienta el agua hasta que empiece a burbujear en el fondo, justo antes de que …" at bounding box center [621, 280] width 436 height 37
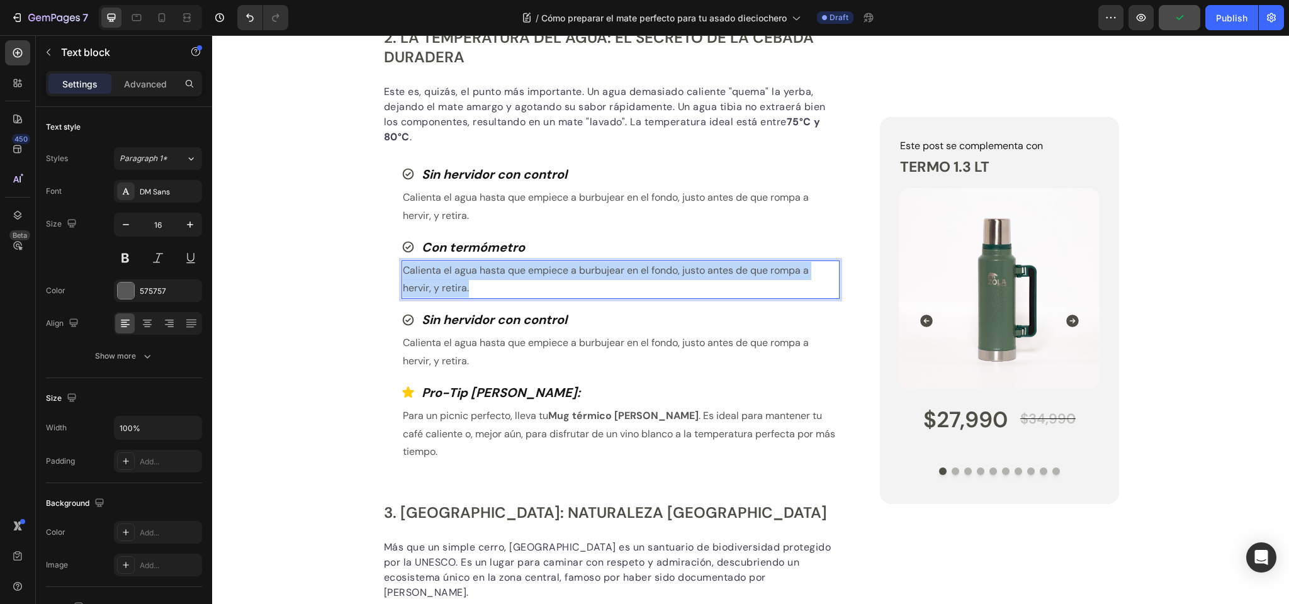
click at [441, 281] on p "Calienta el agua hasta que empiece a burbujear en el fondo, justo antes de que …" at bounding box center [621, 280] width 436 height 37
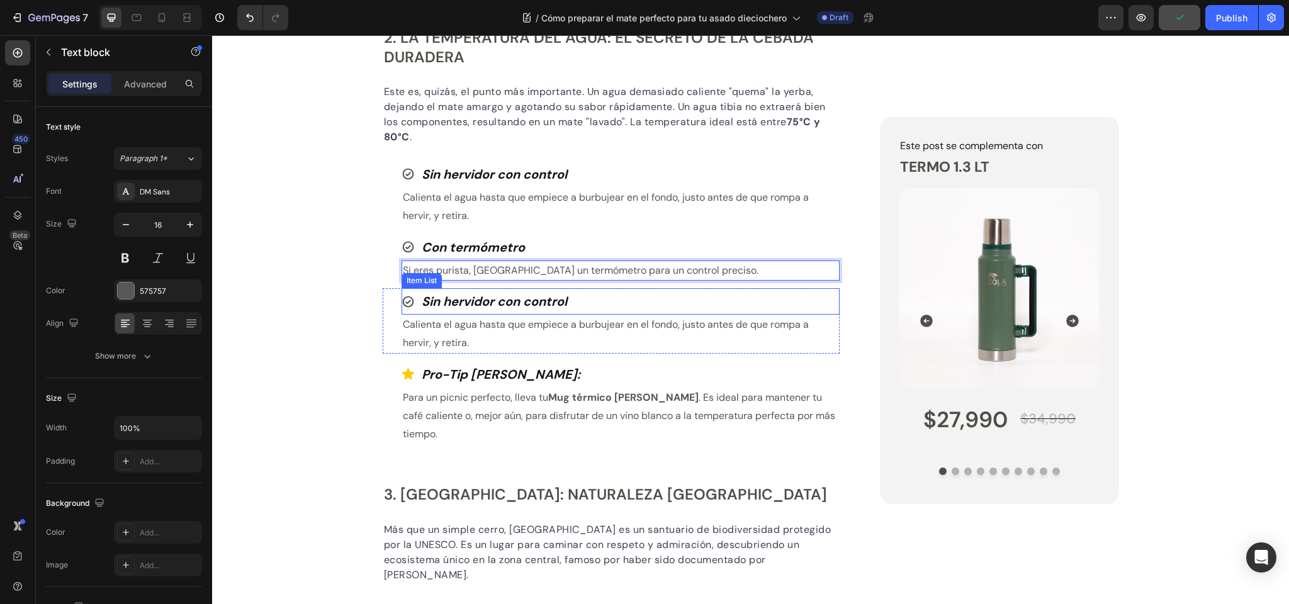
click at [451, 298] on strong "Sin hervidor con control" at bounding box center [494, 301] width 145 height 16
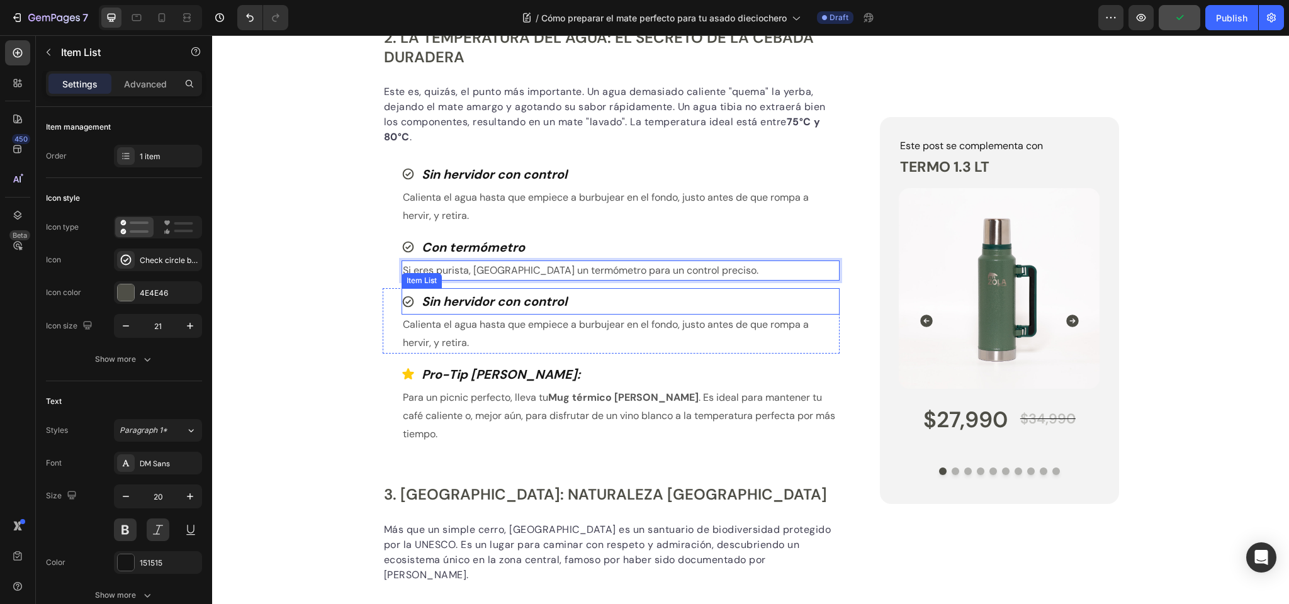
click at [451, 298] on strong "Sin hervidor con control" at bounding box center [494, 301] width 145 height 16
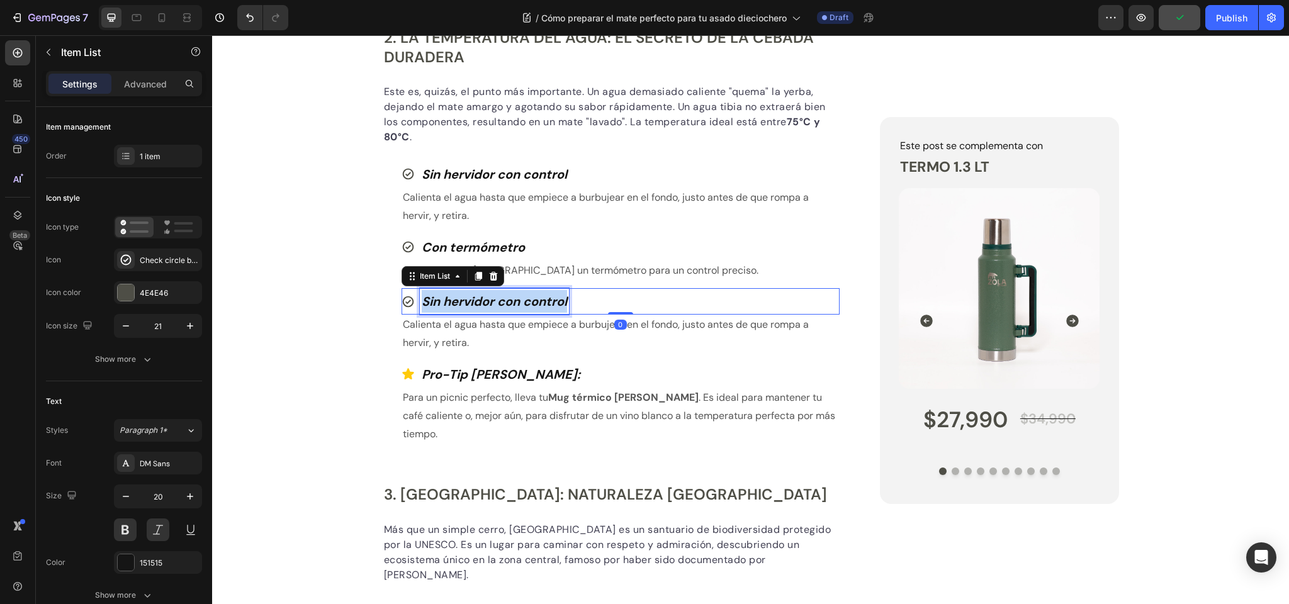
click at [451, 298] on strong "Sin hervidor con control" at bounding box center [494, 301] width 145 height 16
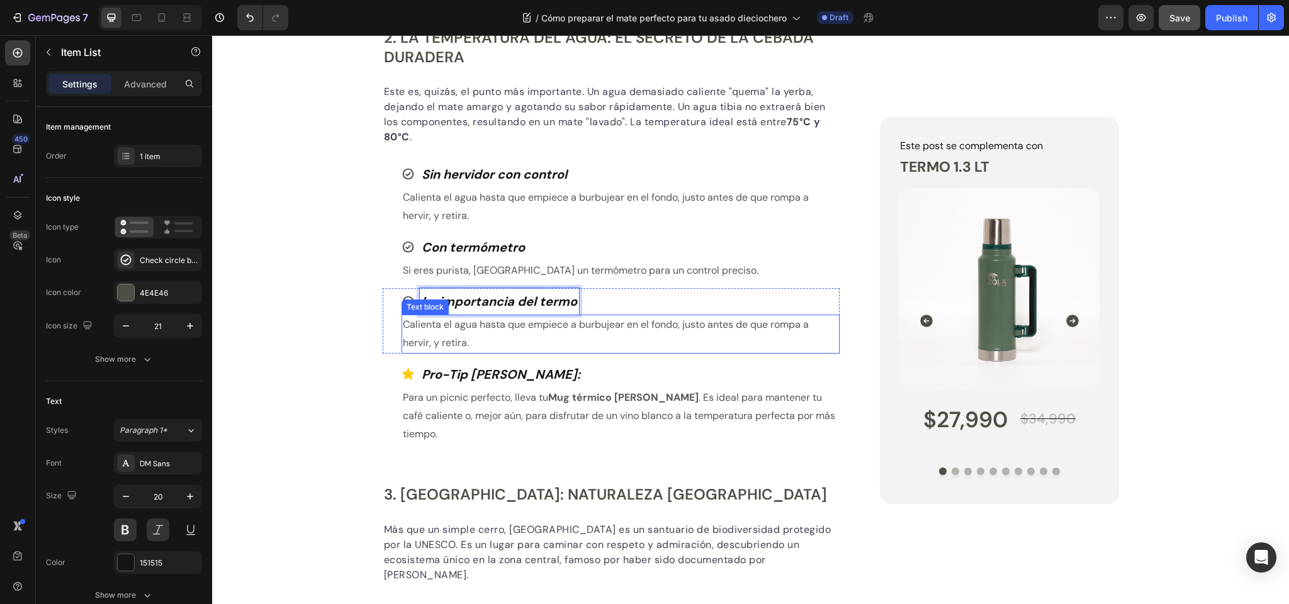
click at [505, 327] on p "Calienta el agua hasta que empiece a burbujear en el fondo, justo antes de que …" at bounding box center [621, 334] width 436 height 37
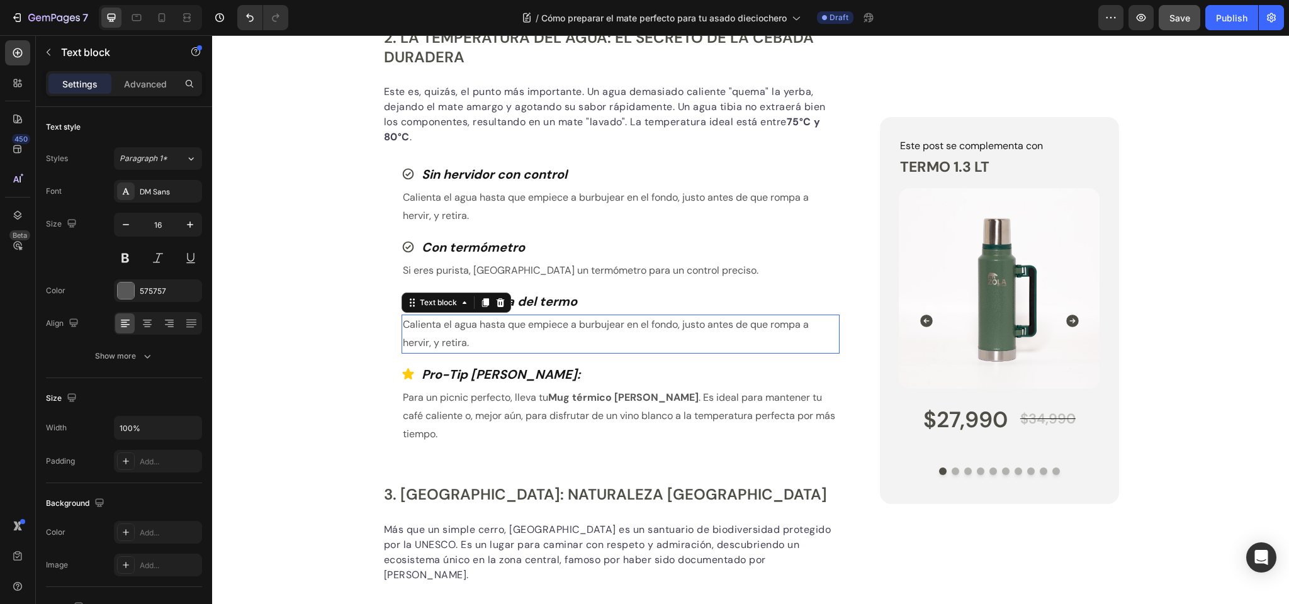
click at [505, 327] on p "Calienta el agua hasta que empiece a burbujear en el fondo, justo antes de que …" at bounding box center [621, 334] width 436 height 37
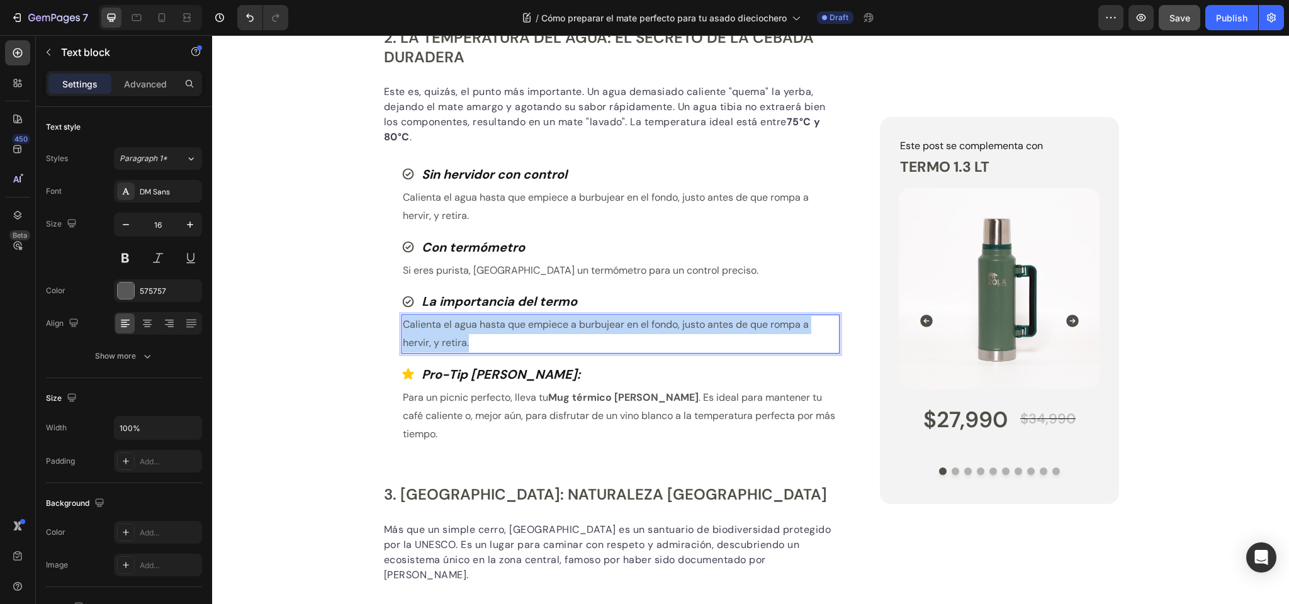
click at [505, 327] on p "Calienta el agua hasta que empiece a burbujear en el fondo, justo antes de que …" at bounding box center [621, 334] width 436 height 37
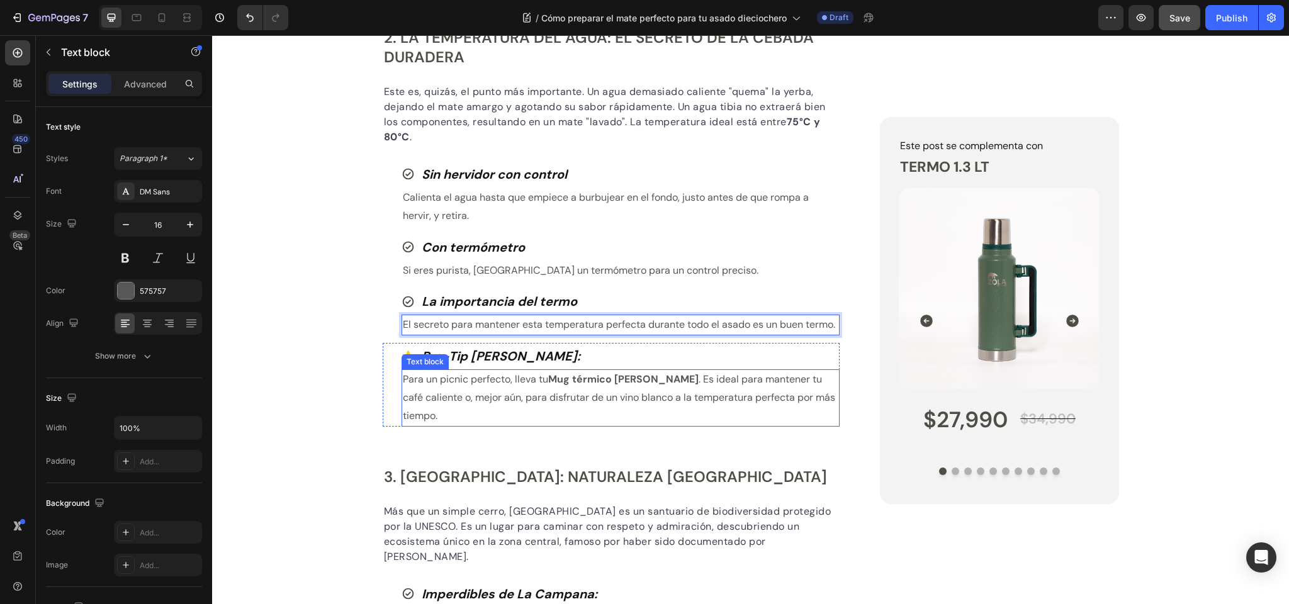
click at [504, 398] on p "Para un picnic perfecto, lleva tu Mug térmico Zola . Es ideal para mantener tu …" at bounding box center [621, 398] width 436 height 54
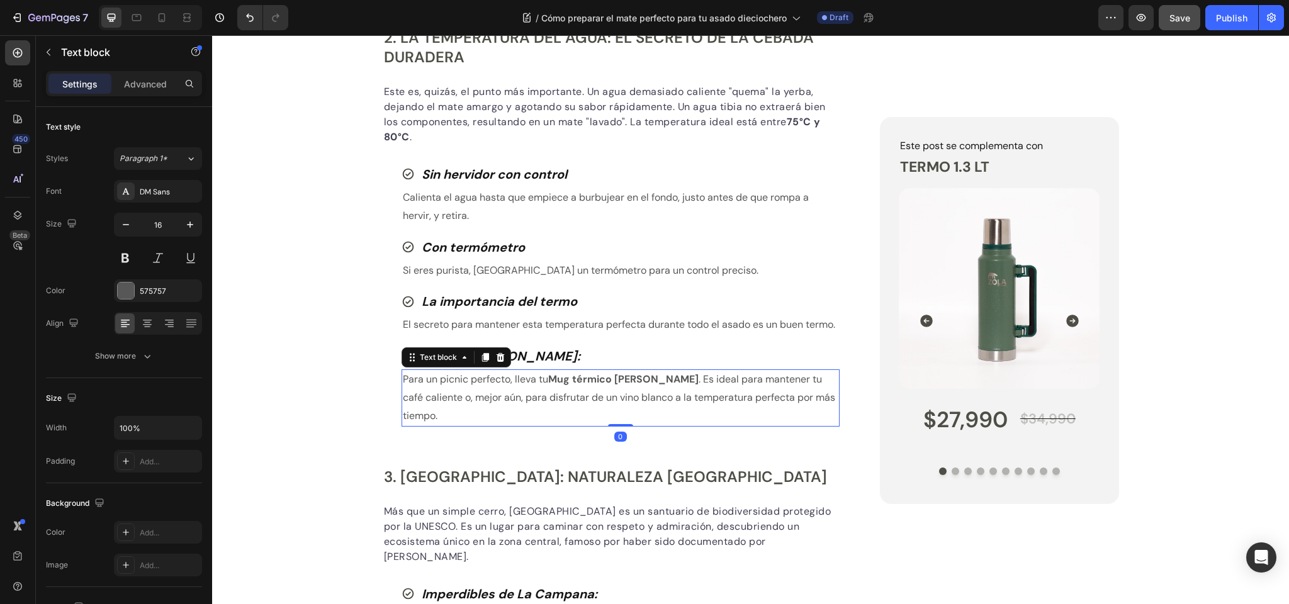
click at [504, 398] on p "Para un picnic perfecto, lleva tu Mug térmico Zola . Es ideal para mantener tu …" at bounding box center [621, 398] width 436 height 54
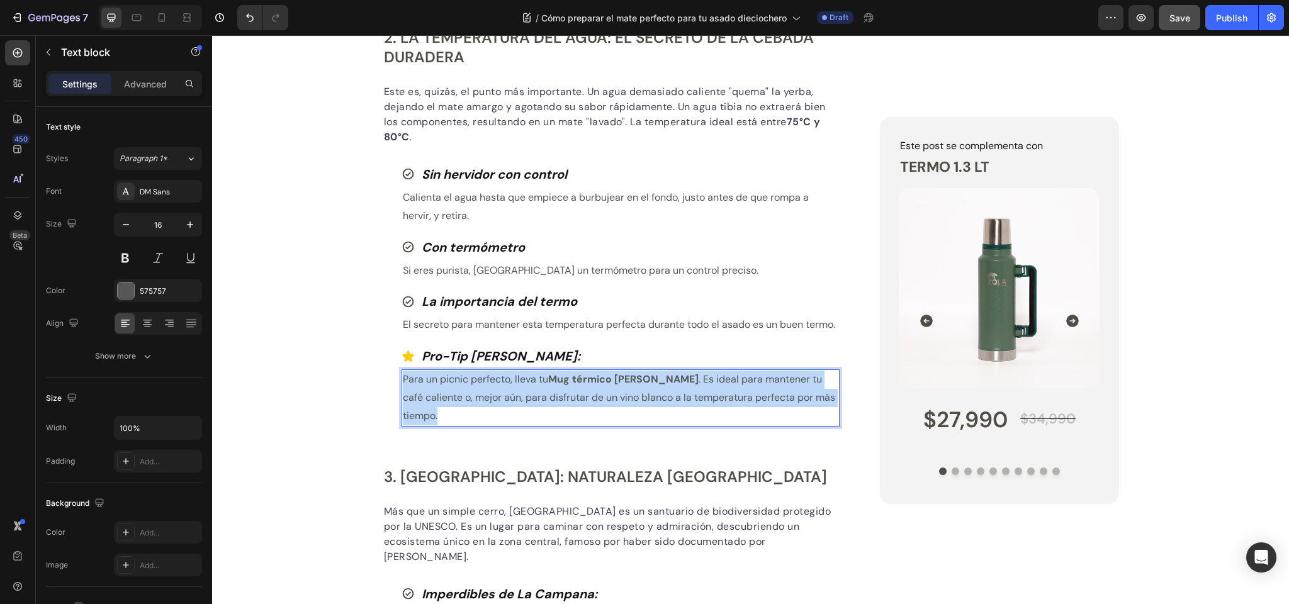
click at [504, 398] on p "Para un picnic perfecto, lleva tu Mug térmico Zola . Es ideal para mantener tu …" at bounding box center [621, 398] width 436 height 54
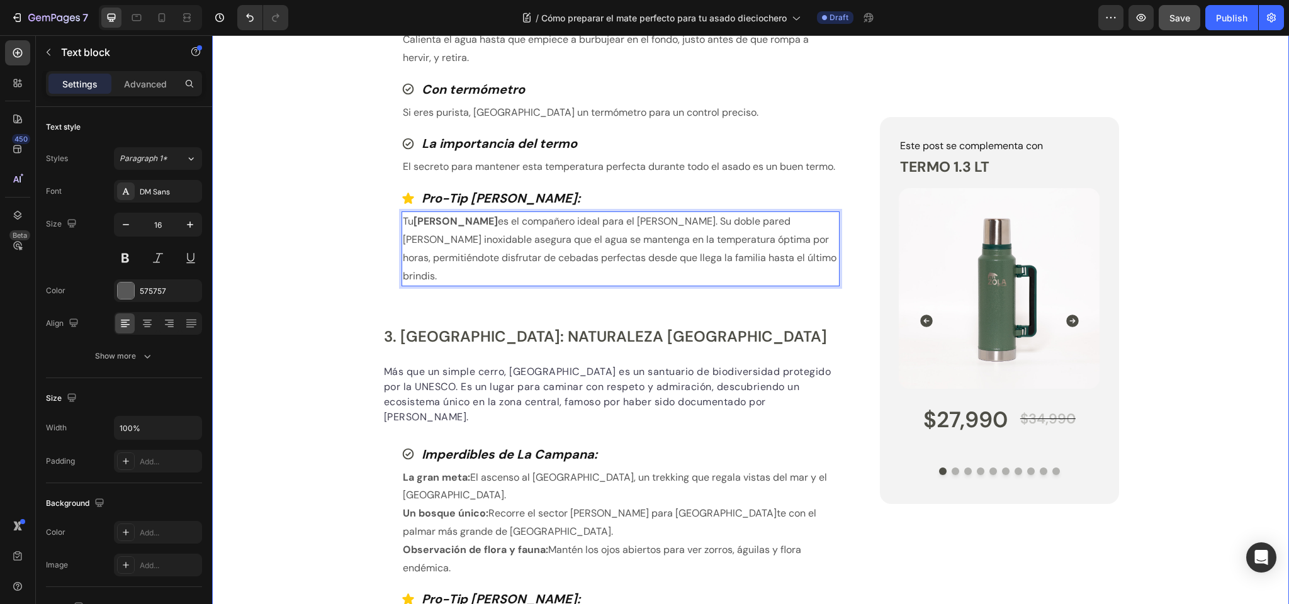
scroll to position [1302, 0]
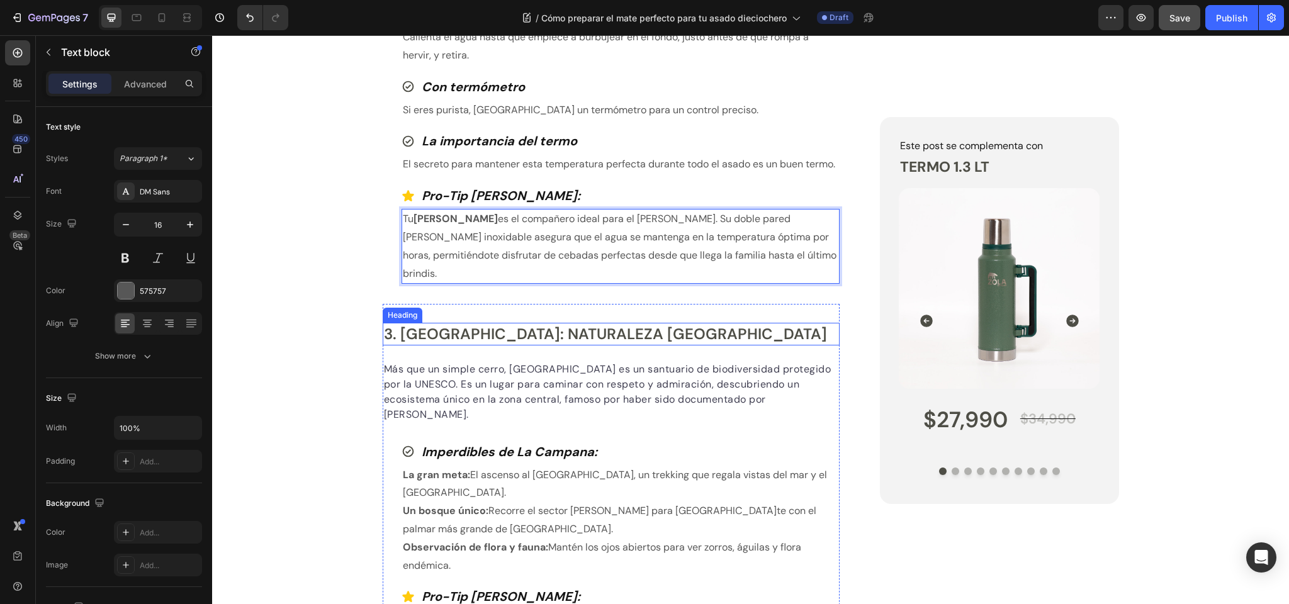
click at [448, 345] on h2 "3. Parque Nacional La Campana: Naturaleza Salvaje" at bounding box center [612, 334] width 458 height 22
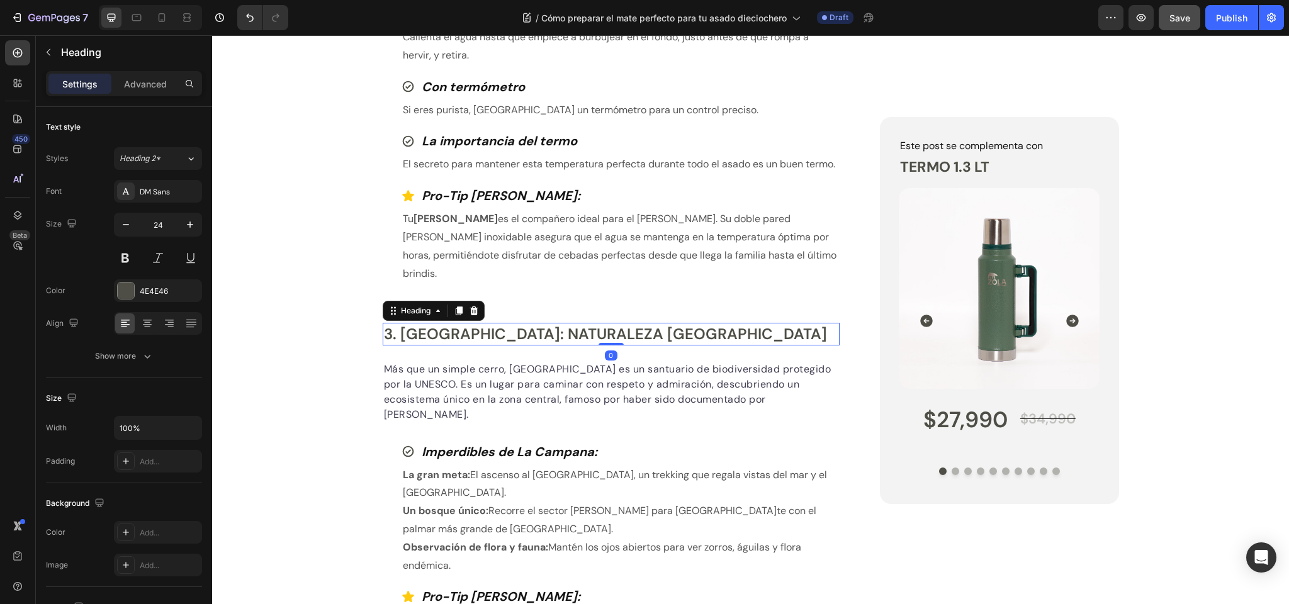
click at [448, 345] on h2 "3. Parque Nacional La Campana: Naturaleza Salvaje" at bounding box center [612, 334] width 458 height 22
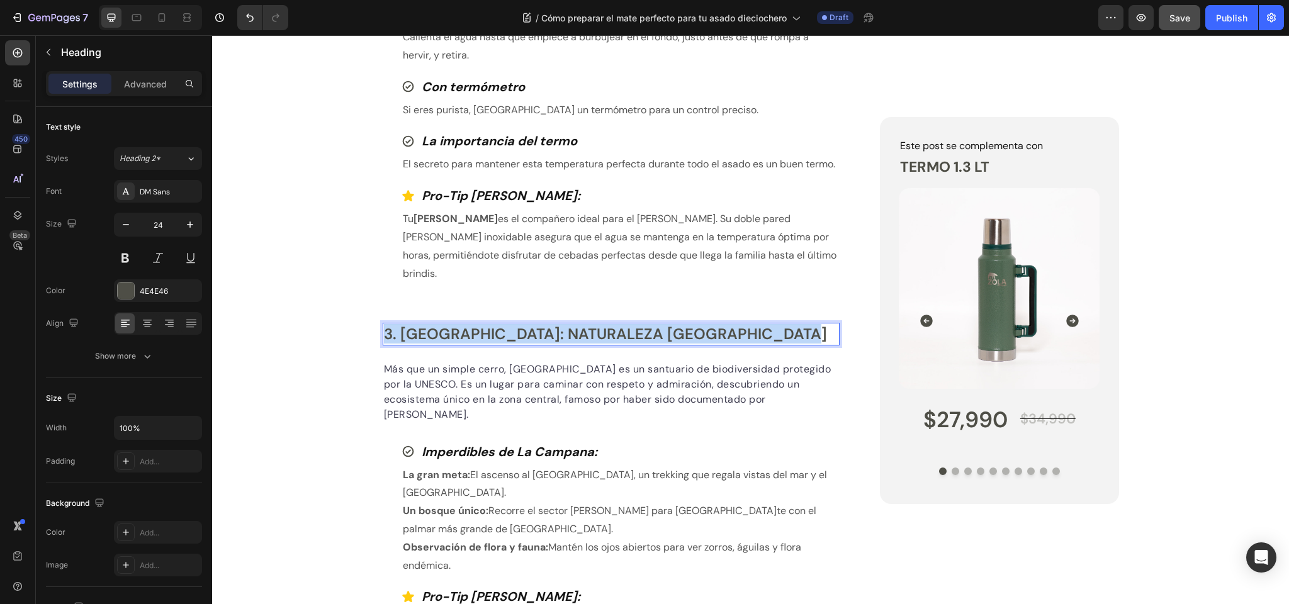
click at [448, 344] on p "3. Parque Nacional La Campana: Naturaleza Salvaje" at bounding box center [611, 334] width 455 height 20
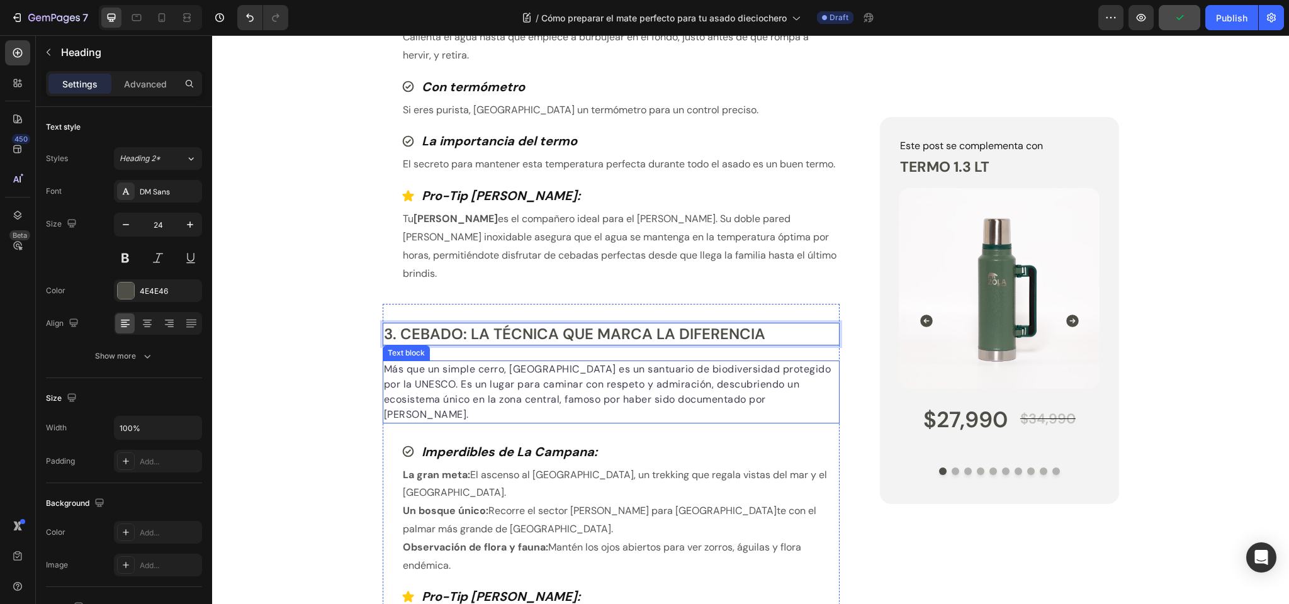
click at [476, 400] on p "Más que un simple cerro, La Campana es un santuario de biodiversidad protegido …" at bounding box center [611, 392] width 455 height 60
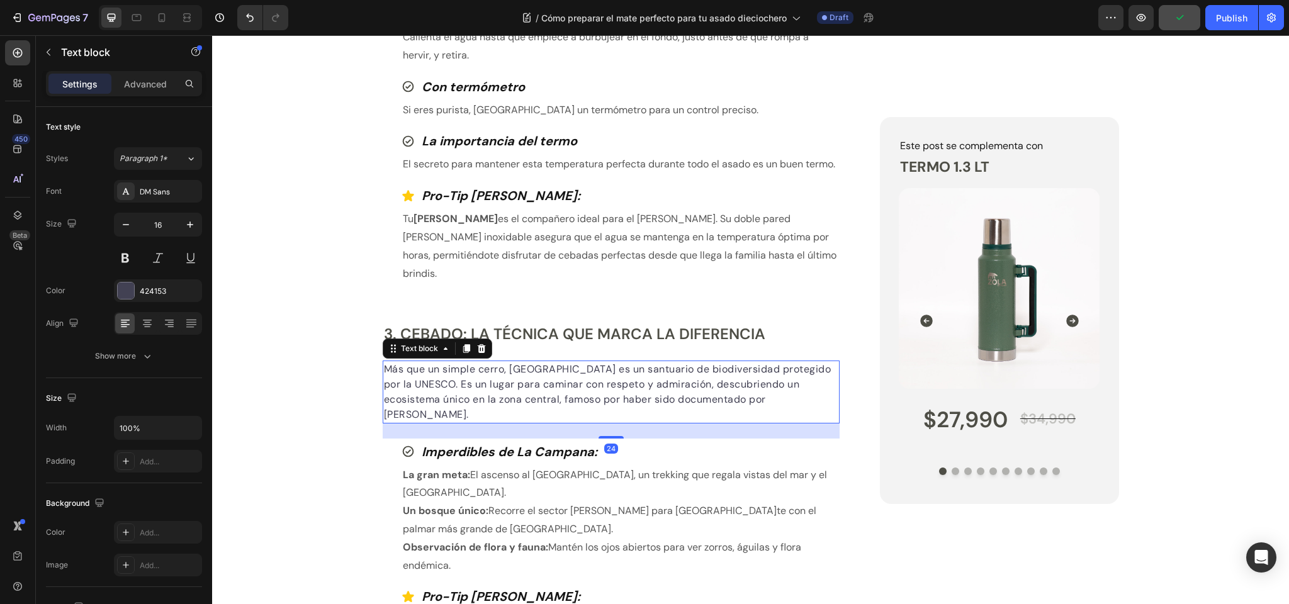
click at [476, 400] on p "Más que un simple cerro, La Campana es un santuario de biodiversidad protegido …" at bounding box center [611, 392] width 455 height 60
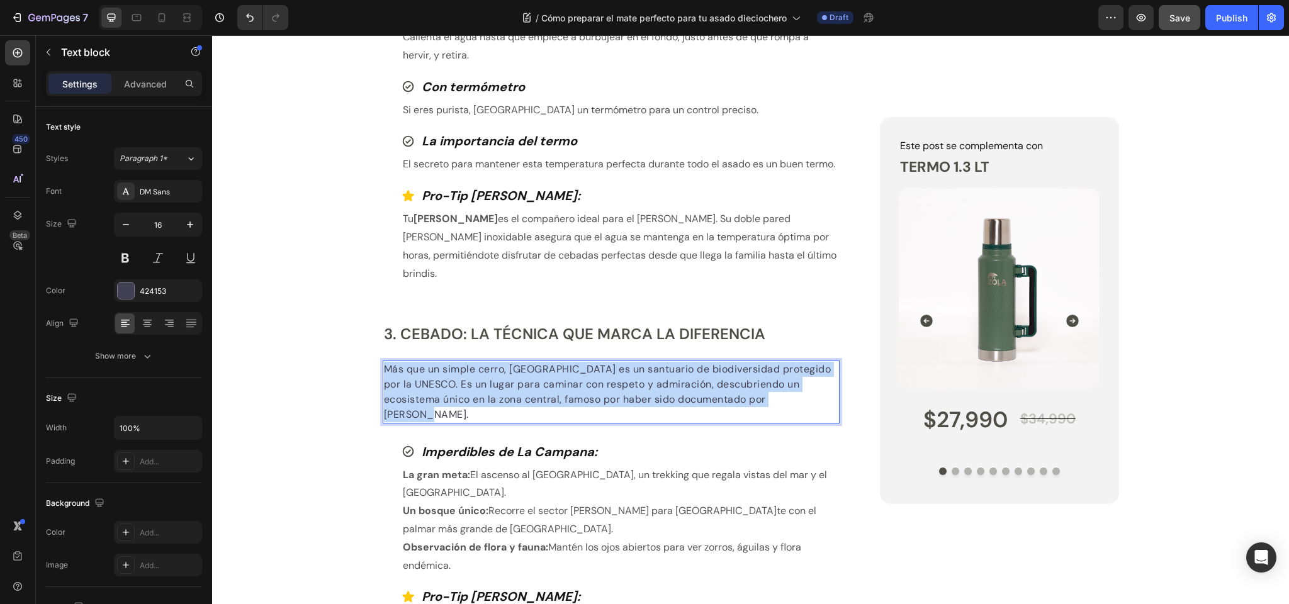
click at [476, 400] on p "Más que un simple cerro, La Campana es un santuario de biodiversidad protegido …" at bounding box center [611, 392] width 455 height 60
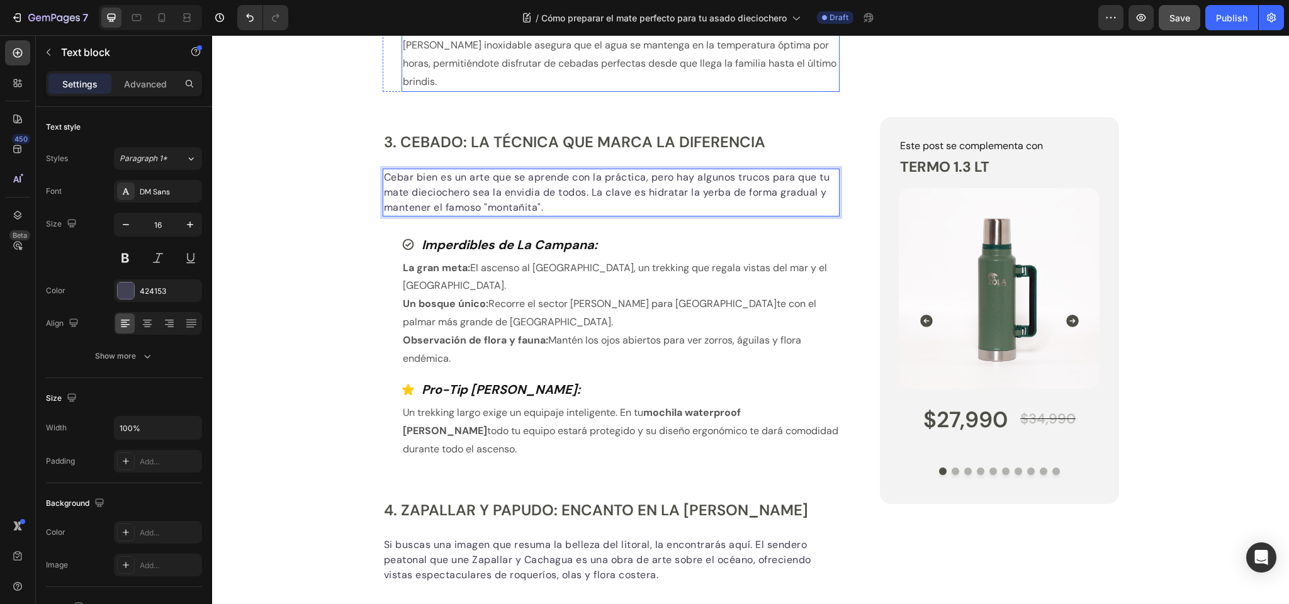
scroll to position [1523, 0]
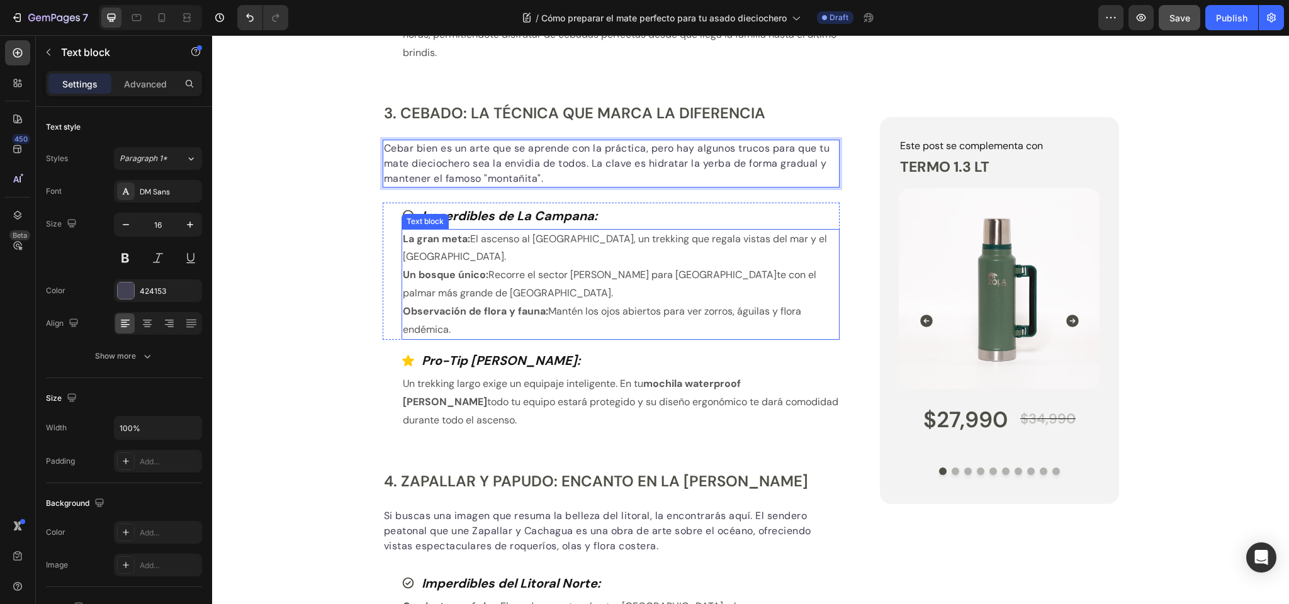
click at [454, 224] on strong "Imperdibles de La Campana:" at bounding box center [510, 216] width 176 height 16
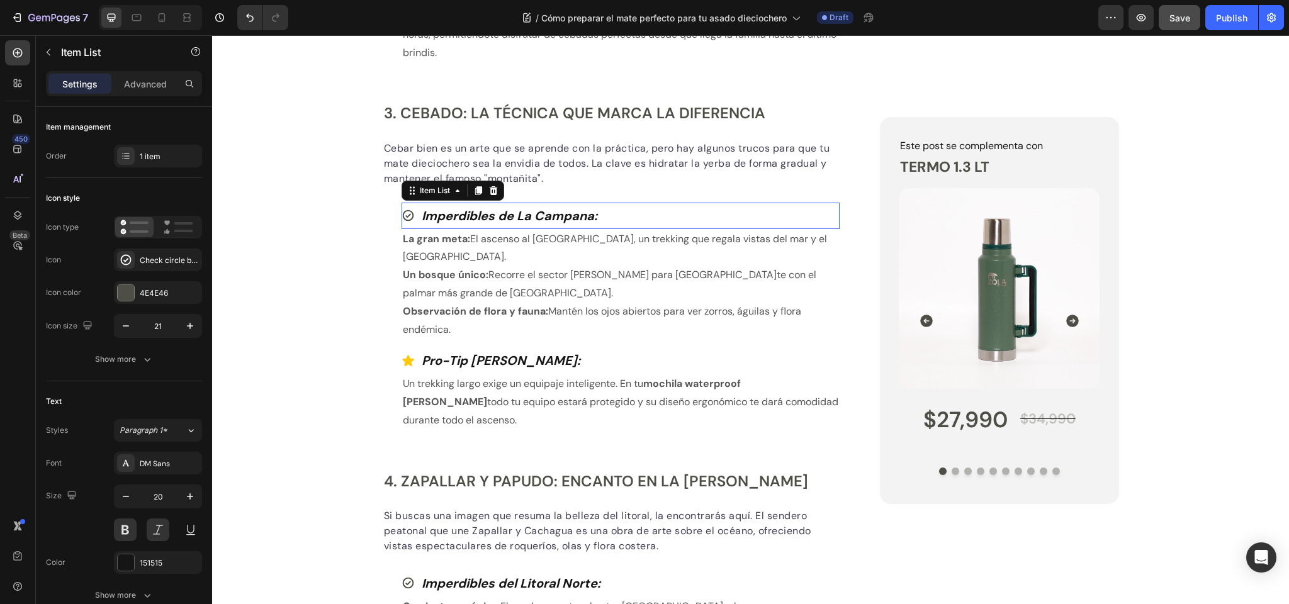
click at [454, 224] on strong "Imperdibles de La Campana:" at bounding box center [510, 216] width 176 height 16
click at [487, 256] on p "La gran meta: El ascenso al Cerro La Campana, un trekking que regala vistas del…" at bounding box center [621, 248] width 436 height 37
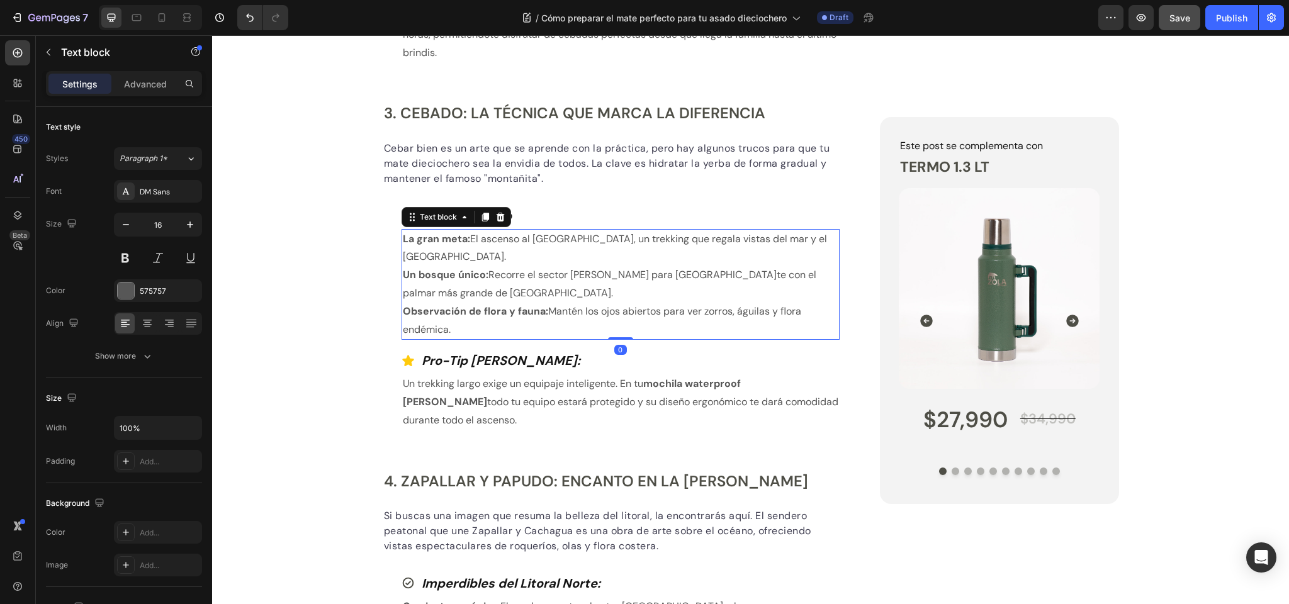
click at [519, 339] on p "Observación de flora y fauna: Mantén los ojos abiertos para ver zorros, águilas…" at bounding box center [621, 321] width 436 height 37
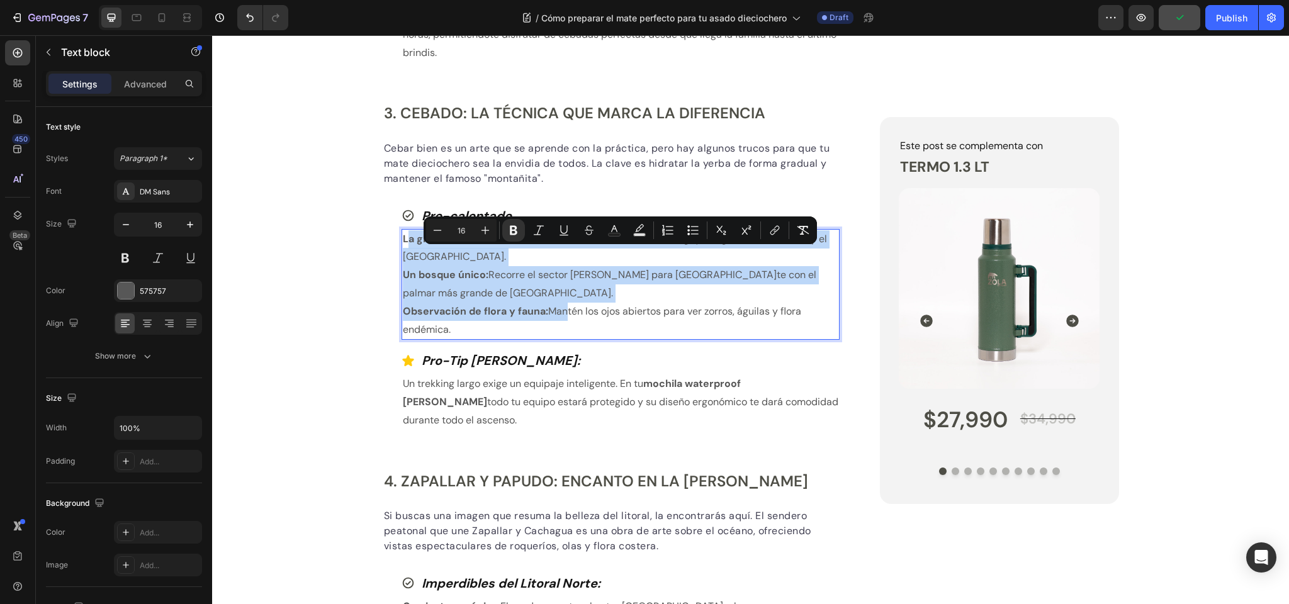
drag, startPoint x: 406, startPoint y: 255, endPoint x: 565, endPoint y: 328, distance: 175.2
click at [565, 328] on div "La gran meta: El ascenso al Cerro La Campana, un trekking que regala vistas del…" at bounding box center [621, 284] width 439 height 111
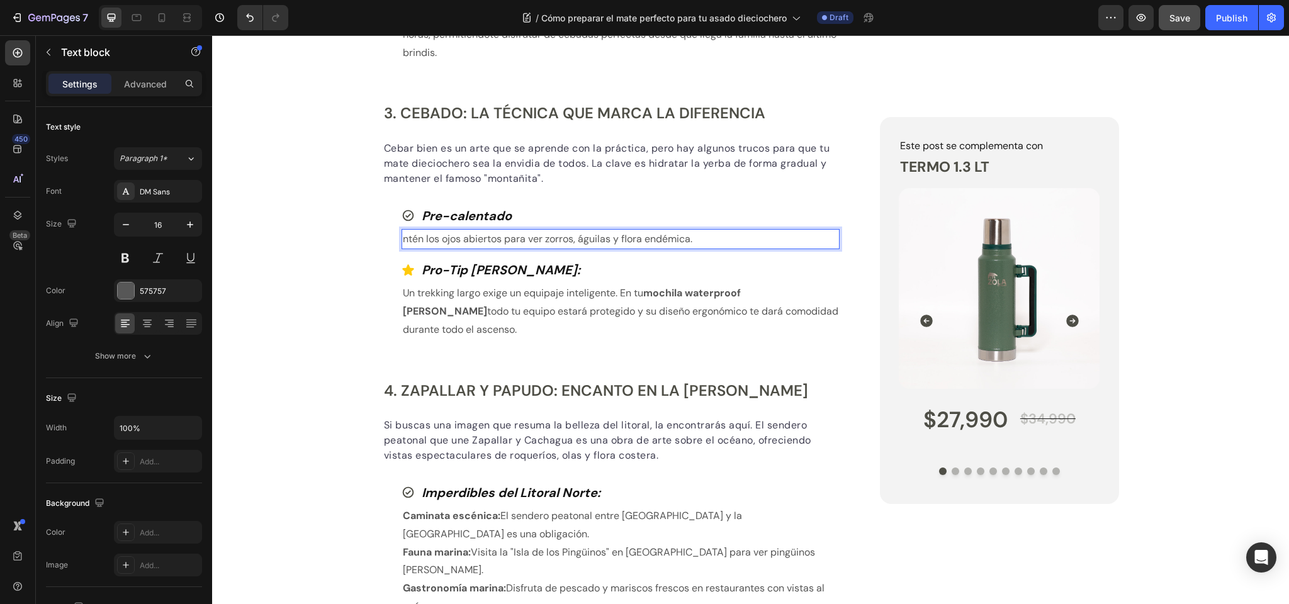
click at [542, 249] on p "ntén los ojos abiertos para ver zorros, águilas y flora endémica." at bounding box center [621, 239] width 436 height 18
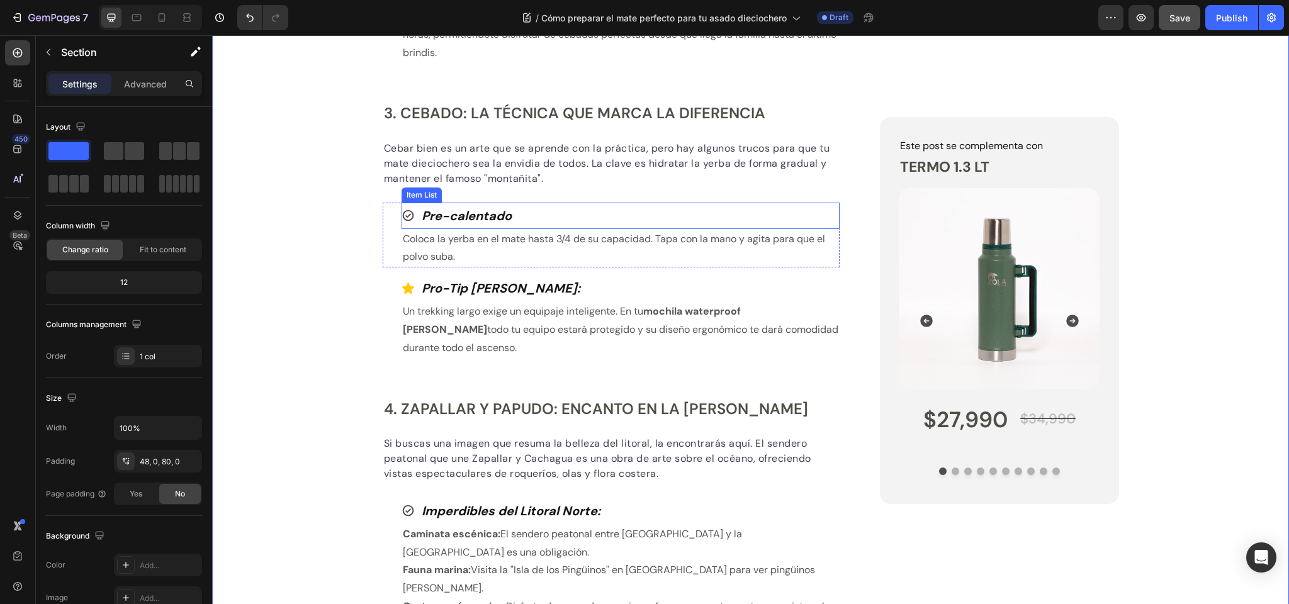
click at [425, 201] on div "Item List" at bounding box center [421, 194] width 35 height 11
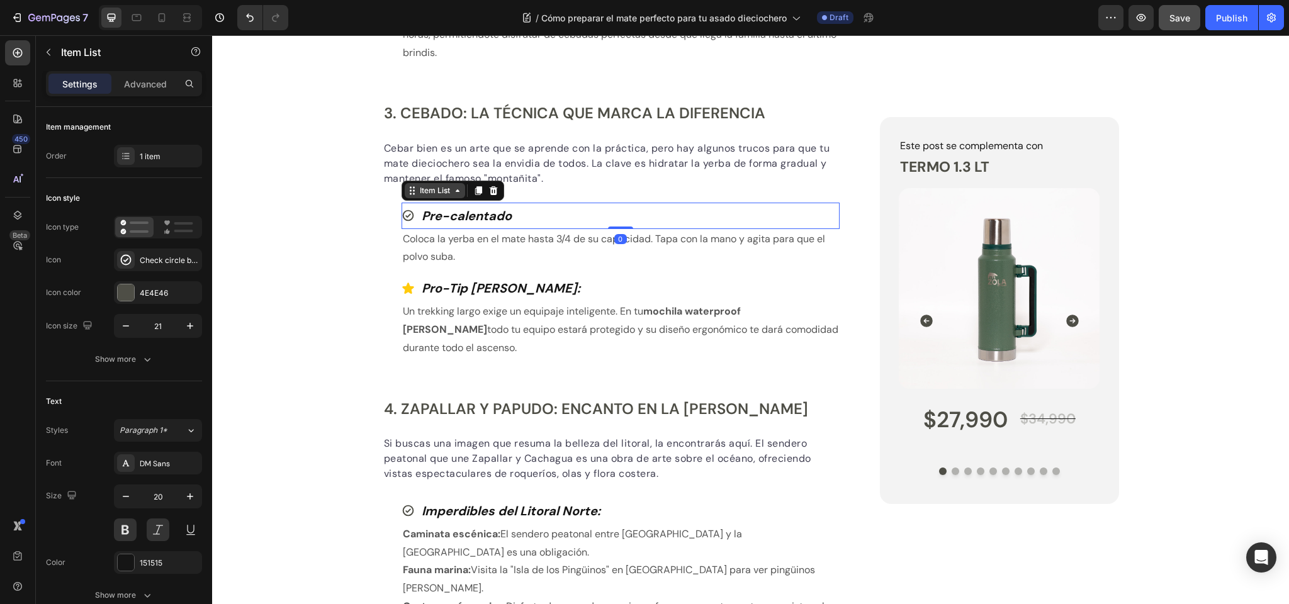
click at [436, 196] on div "Item List" at bounding box center [434, 190] width 35 height 11
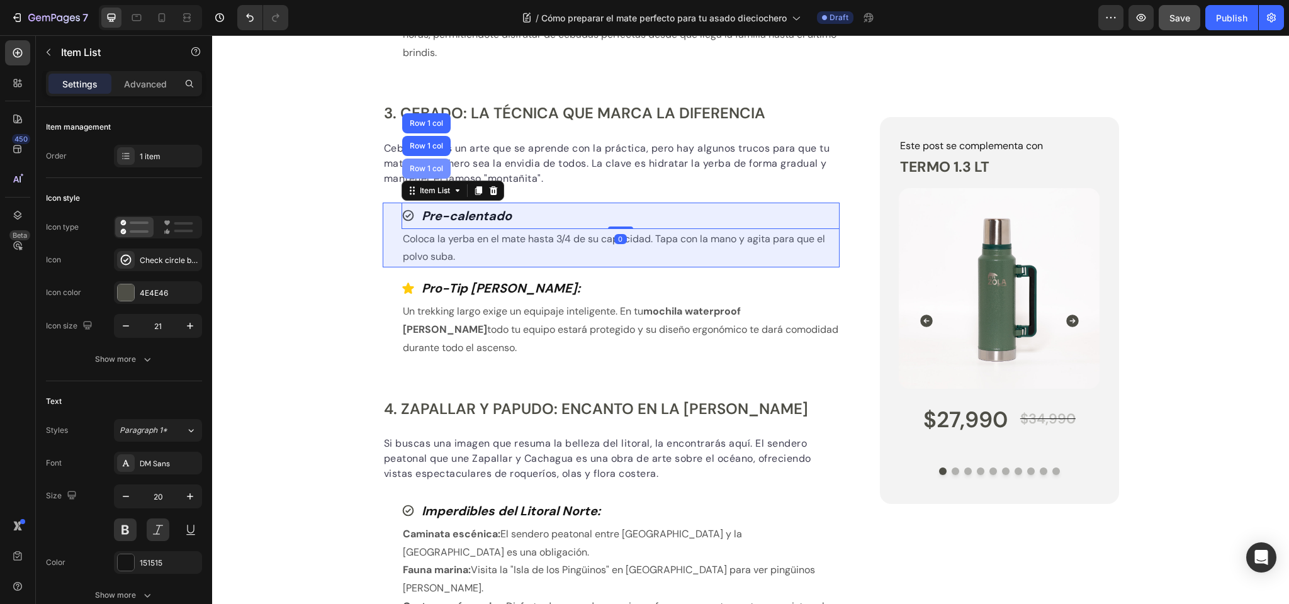
click at [430, 172] on div "Row 1 col" at bounding box center [426, 169] width 38 height 8
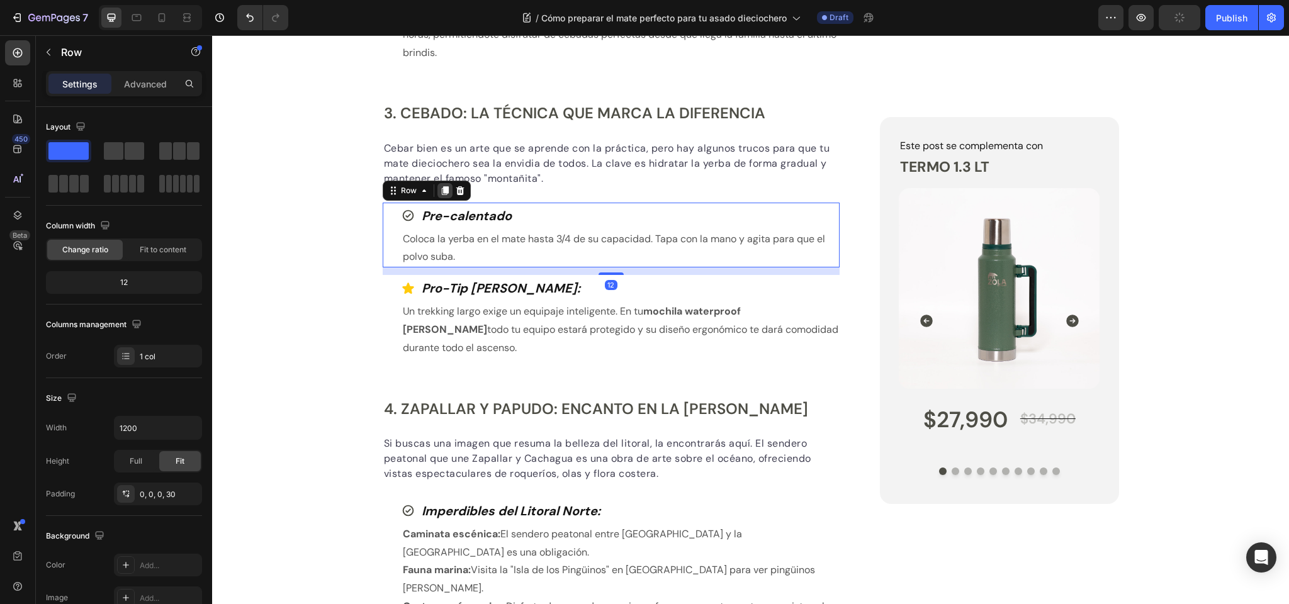
click at [441, 196] on icon at bounding box center [445, 191] width 10 height 10
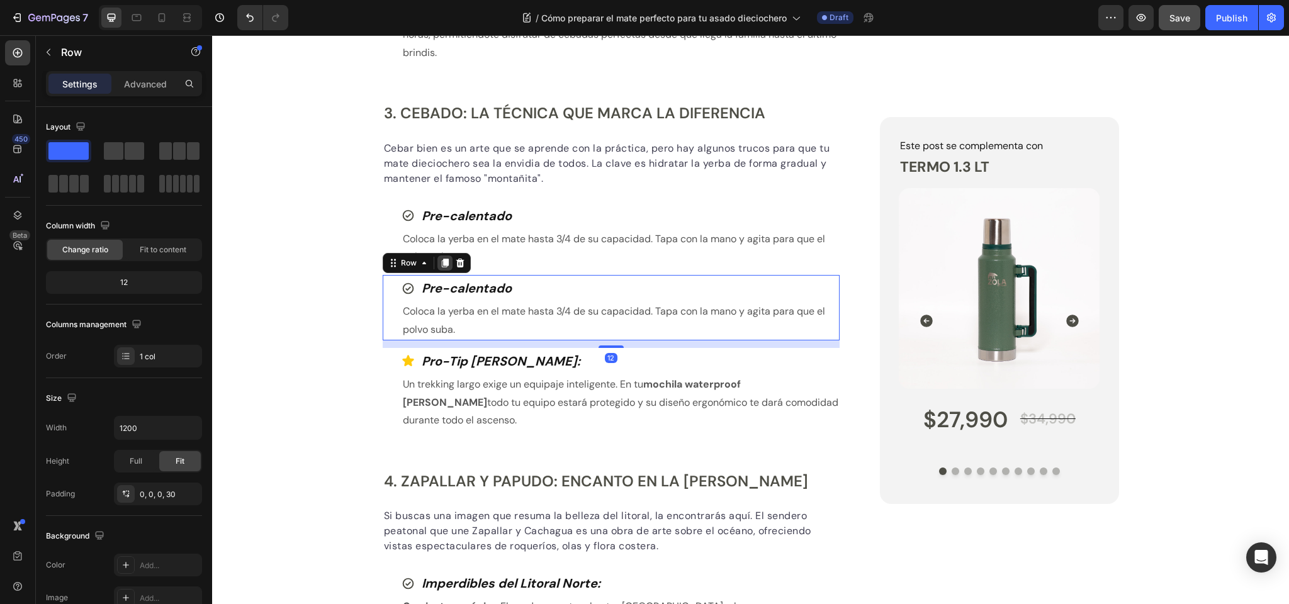
click at [444, 267] on icon at bounding box center [444, 263] width 7 height 9
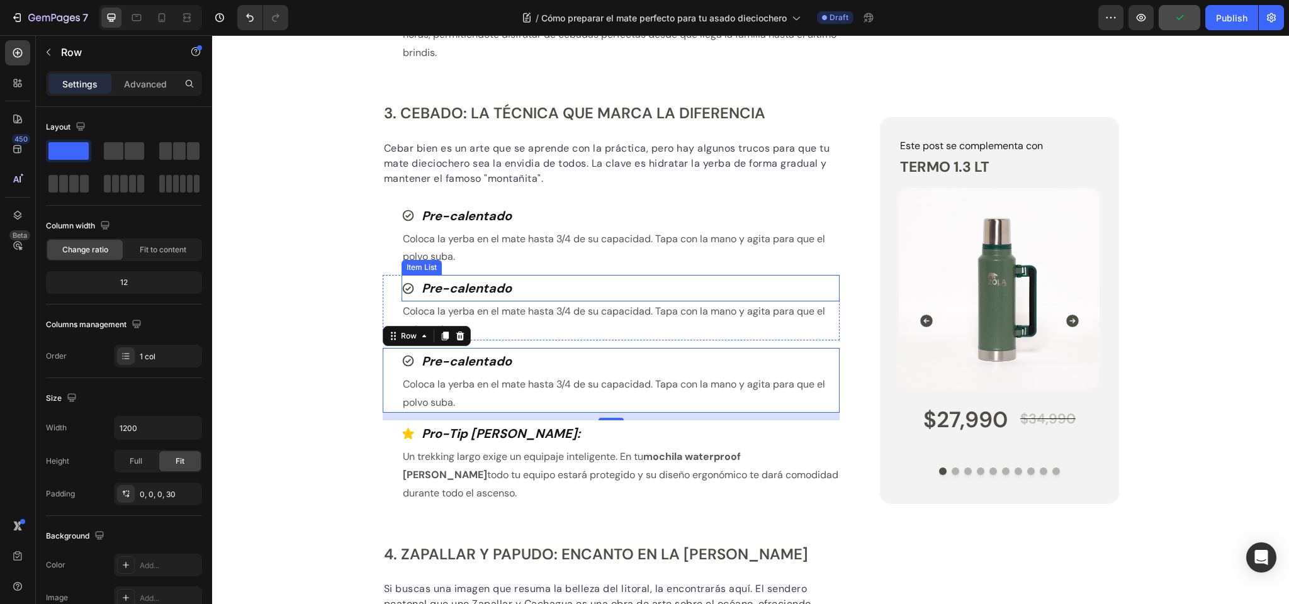
click at [473, 296] on strong "Pre-calentado" at bounding box center [467, 288] width 90 height 16
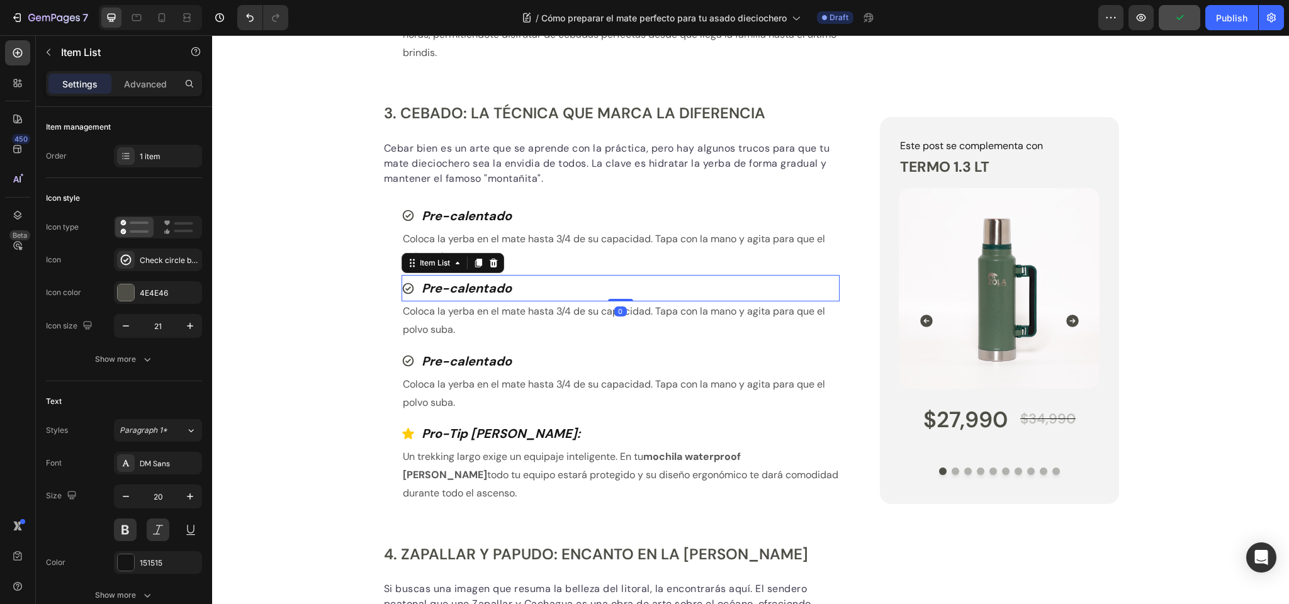
click at [473, 296] on strong "Pre-calentado" at bounding box center [467, 288] width 90 height 16
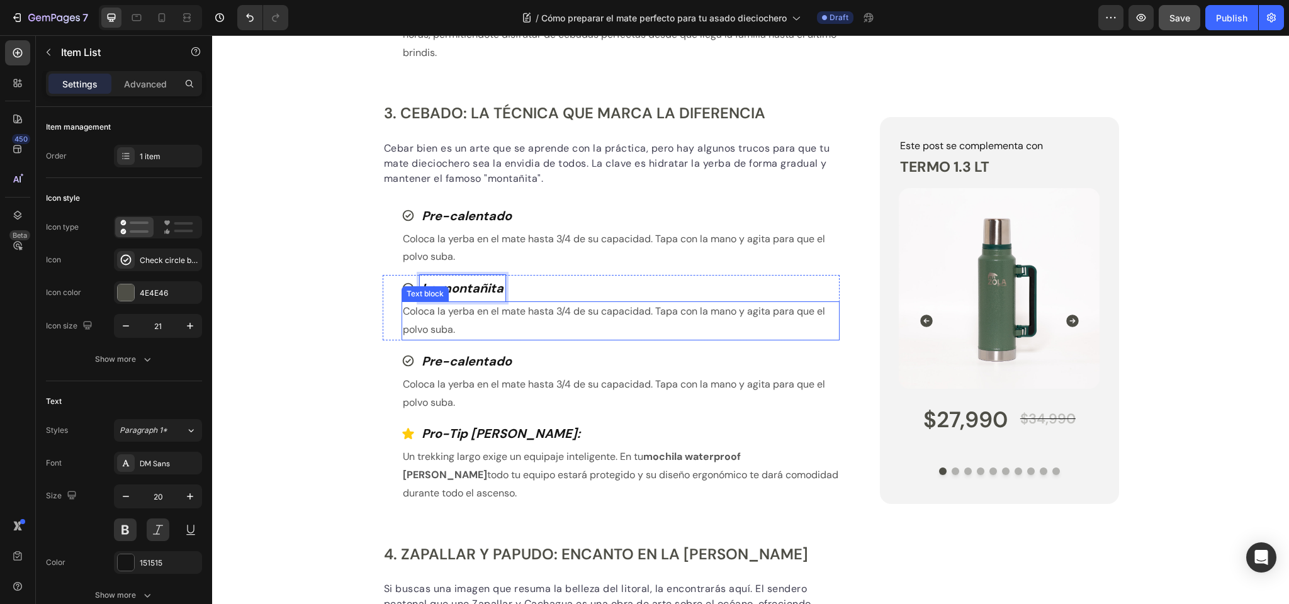
click at [507, 323] on p "Coloca la yerba en el mate hasta 3/4 de su capacidad. Tapa con la mano y agita …" at bounding box center [621, 321] width 436 height 37
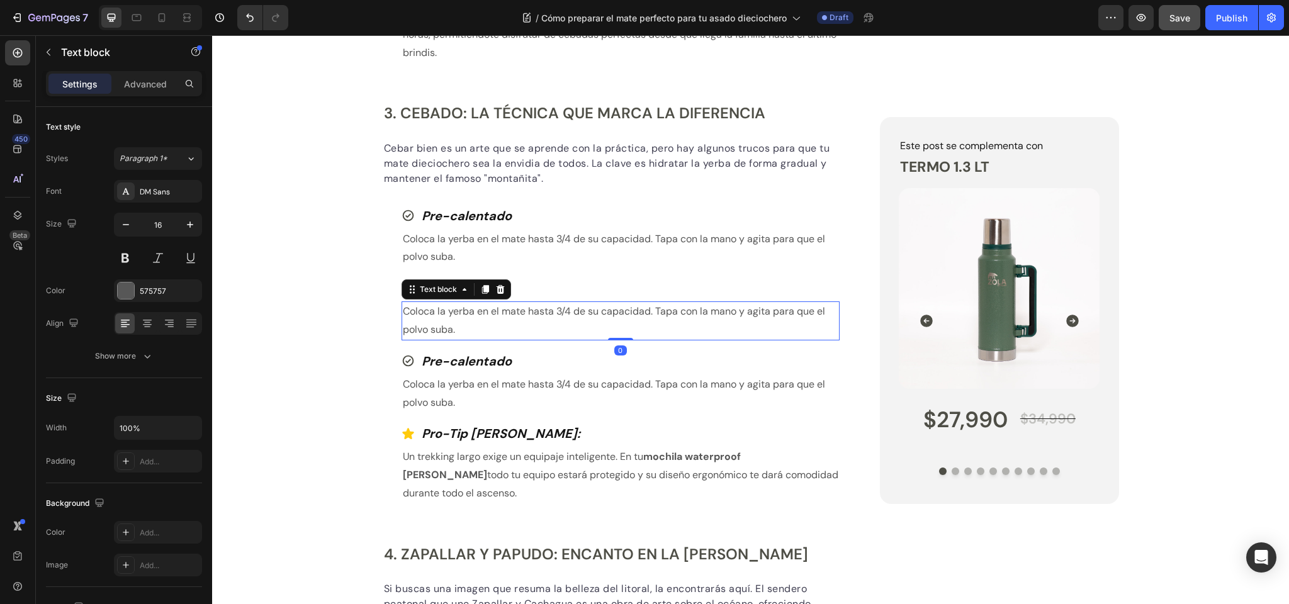
click at [508, 323] on p "Coloca la yerba en el mate hasta 3/4 de su capacidad. Tapa con la mano y agita …" at bounding box center [621, 321] width 436 height 37
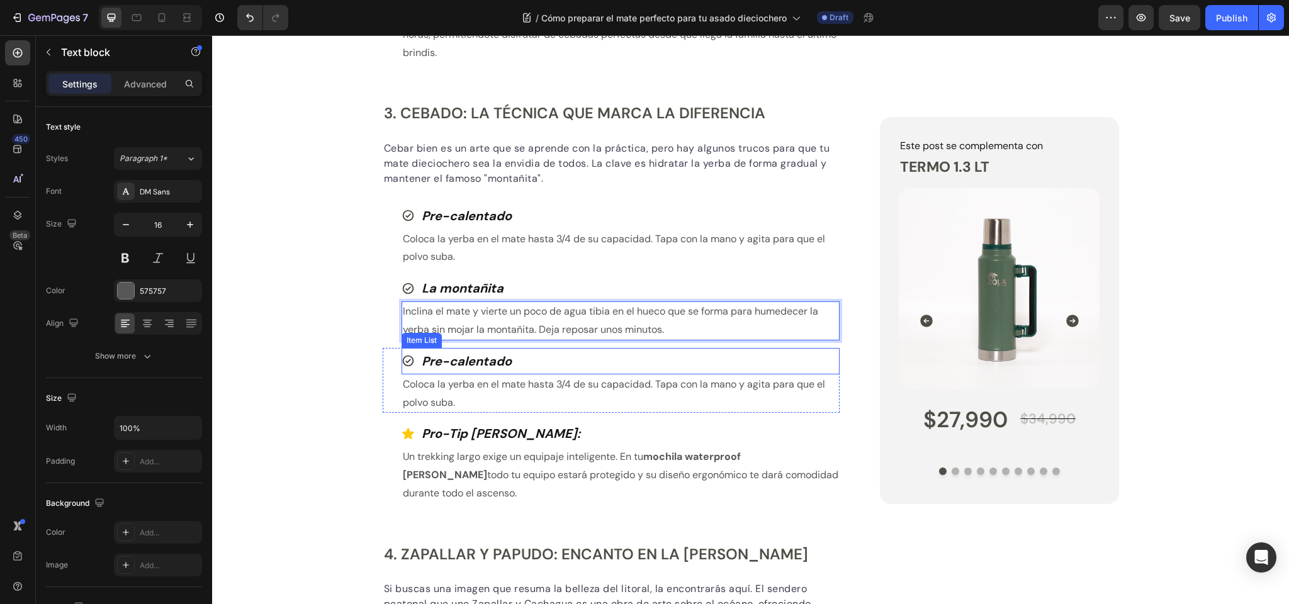
click at [441, 369] on strong "Pre-calentado" at bounding box center [467, 361] width 90 height 16
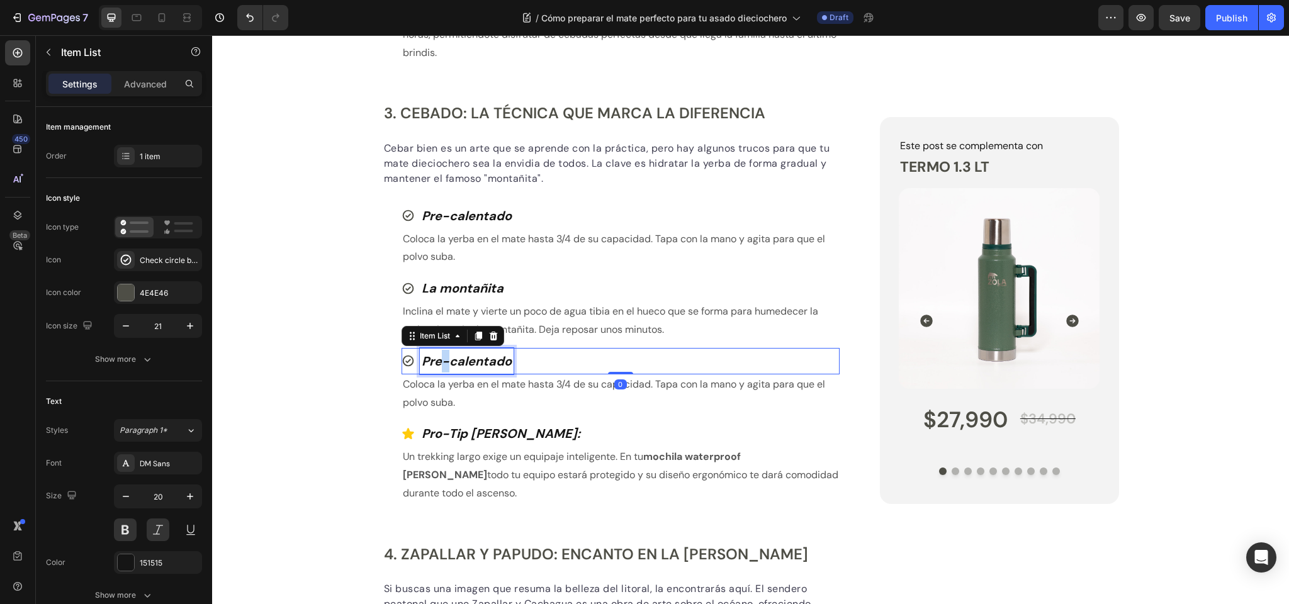
click at [441, 369] on strong "Pre-calentado" at bounding box center [467, 361] width 90 height 16
click at [478, 403] on p "Coloca la yerba en el mate hasta 3/4 de su capacidad. Tapa con la mano y agita …" at bounding box center [621, 394] width 436 height 37
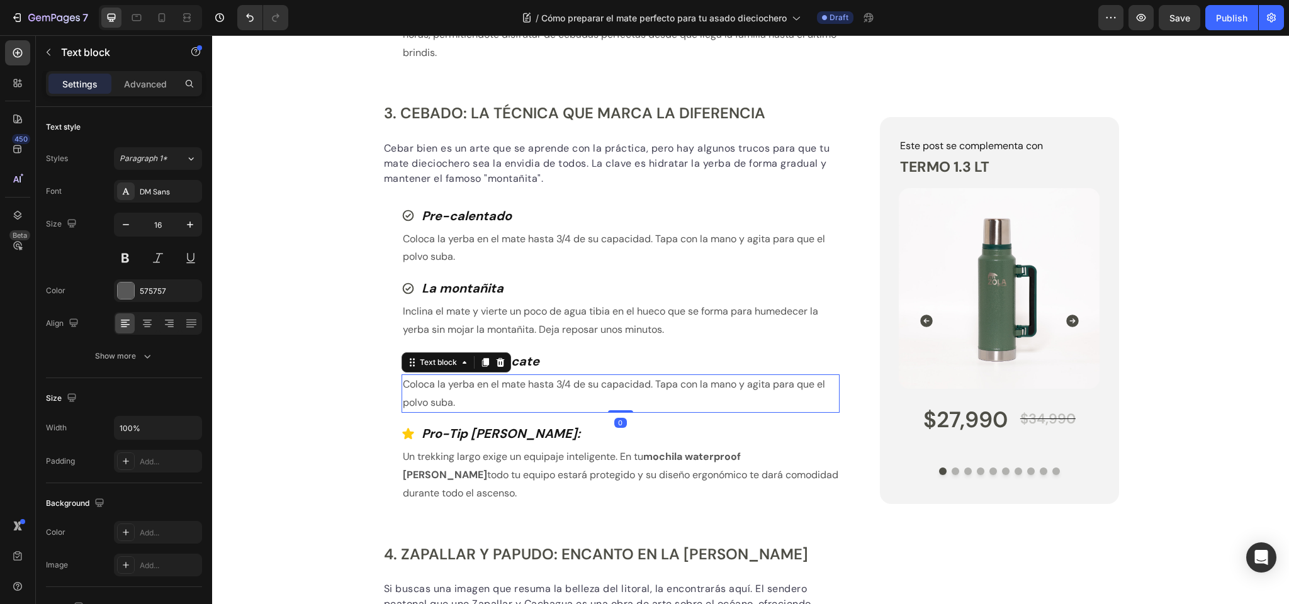
click at [478, 403] on p "Coloca la yerba en el mate hasta 3/4 de su capacidad. Tapa con la mano y agita …" at bounding box center [621, 394] width 436 height 37
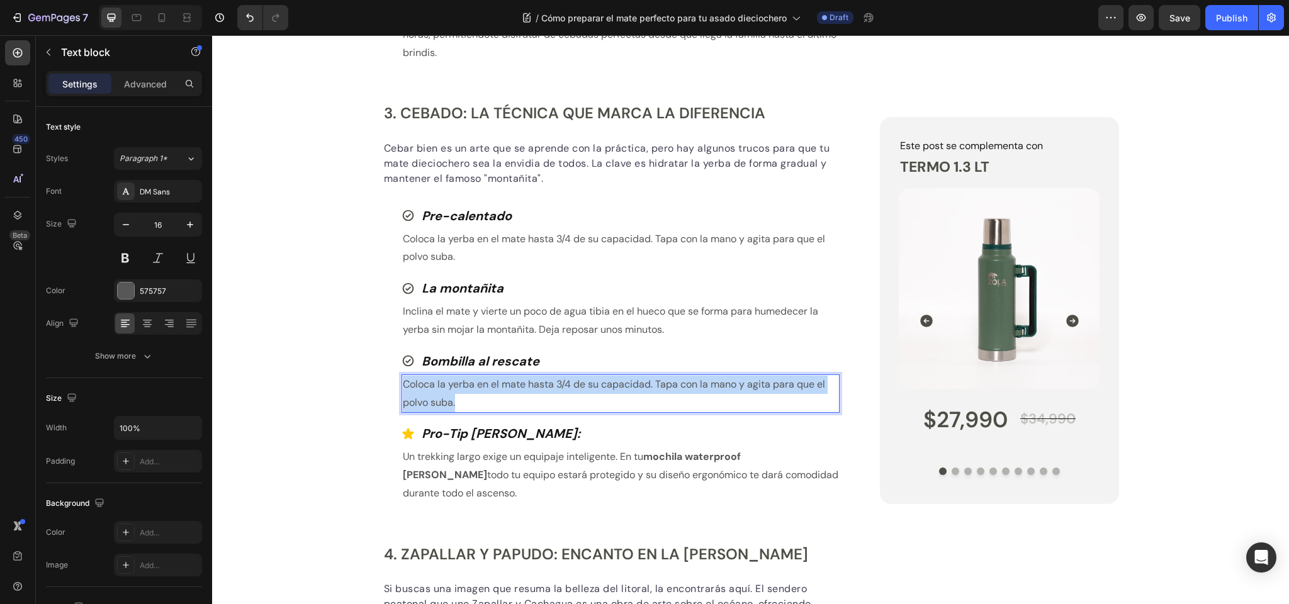
click at [478, 403] on p "Coloca la yerba en el mate hasta 3/4 de su capacidad. Tapa con la mano y agita …" at bounding box center [621, 394] width 436 height 37
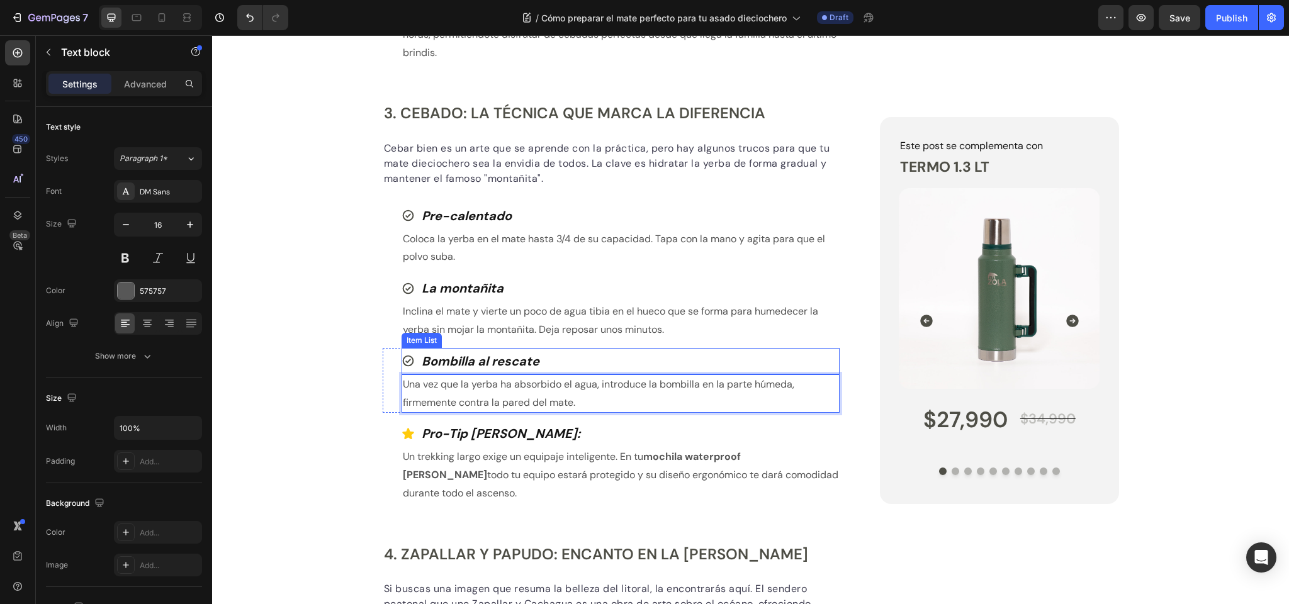
click at [453, 369] on strong "Bombilla al rescate" at bounding box center [481, 361] width 118 height 16
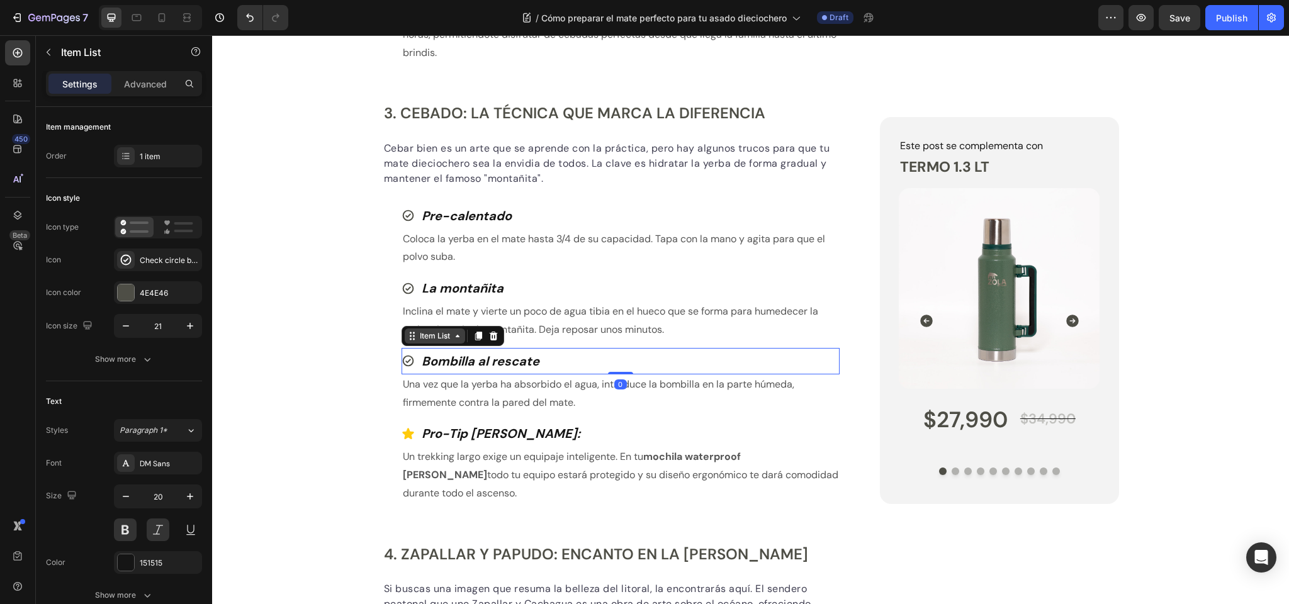
click at [440, 342] on div "Item List" at bounding box center [434, 335] width 35 height 11
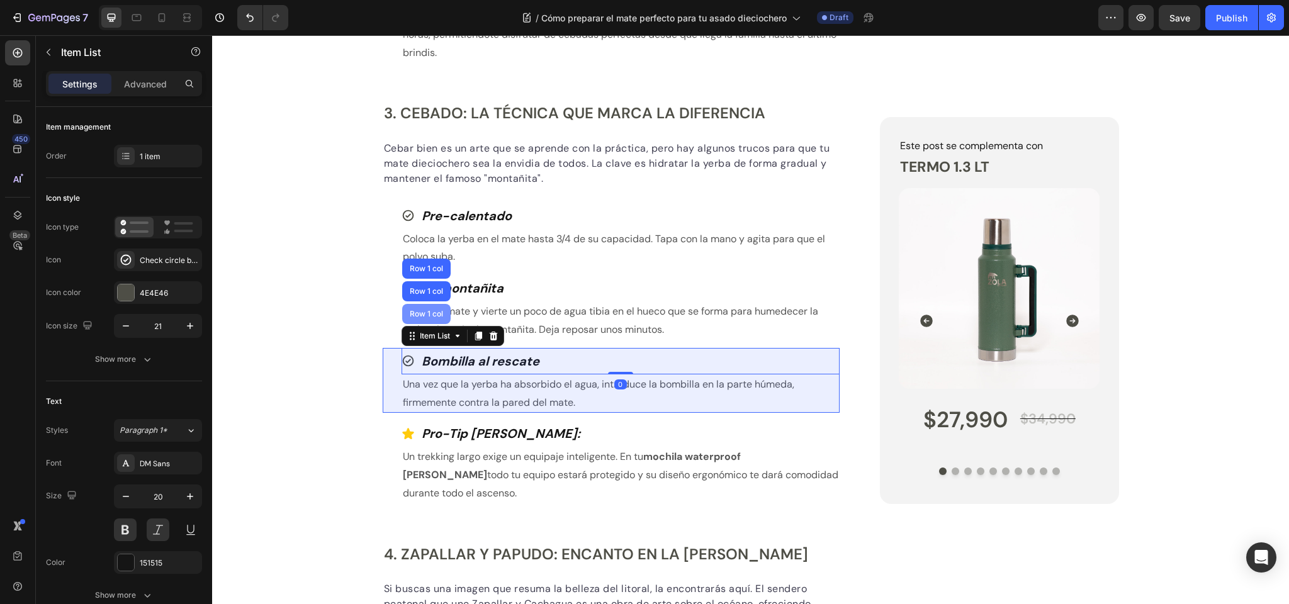
click at [427, 324] on div "Row 1 col" at bounding box center [426, 314] width 48 height 20
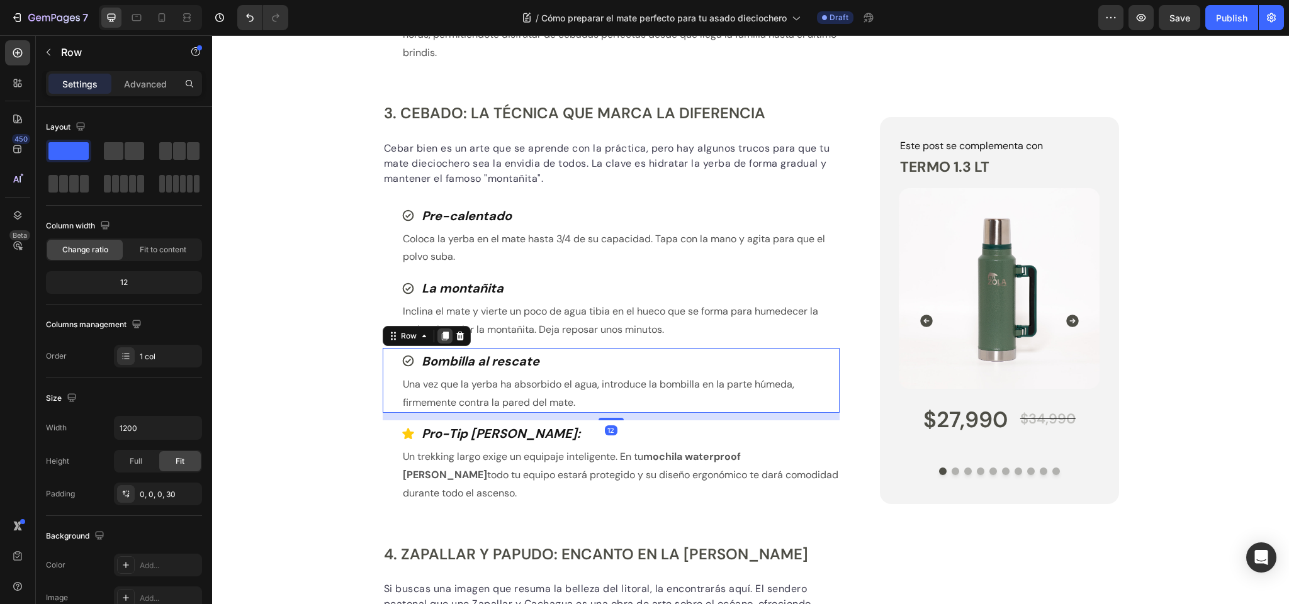
click at [442, 341] on icon at bounding box center [445, 336] width 10 height 10
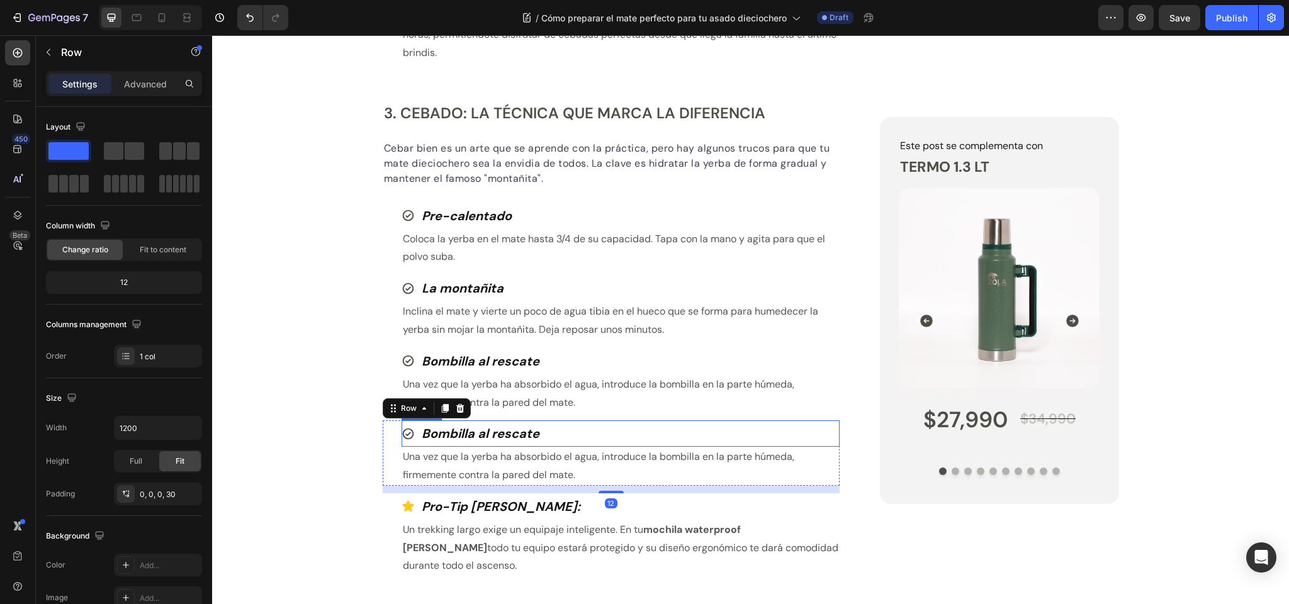
click at [446, 442] on strong "Bombilla al rescate" at bounding box center [481, 433] width 118 height 16
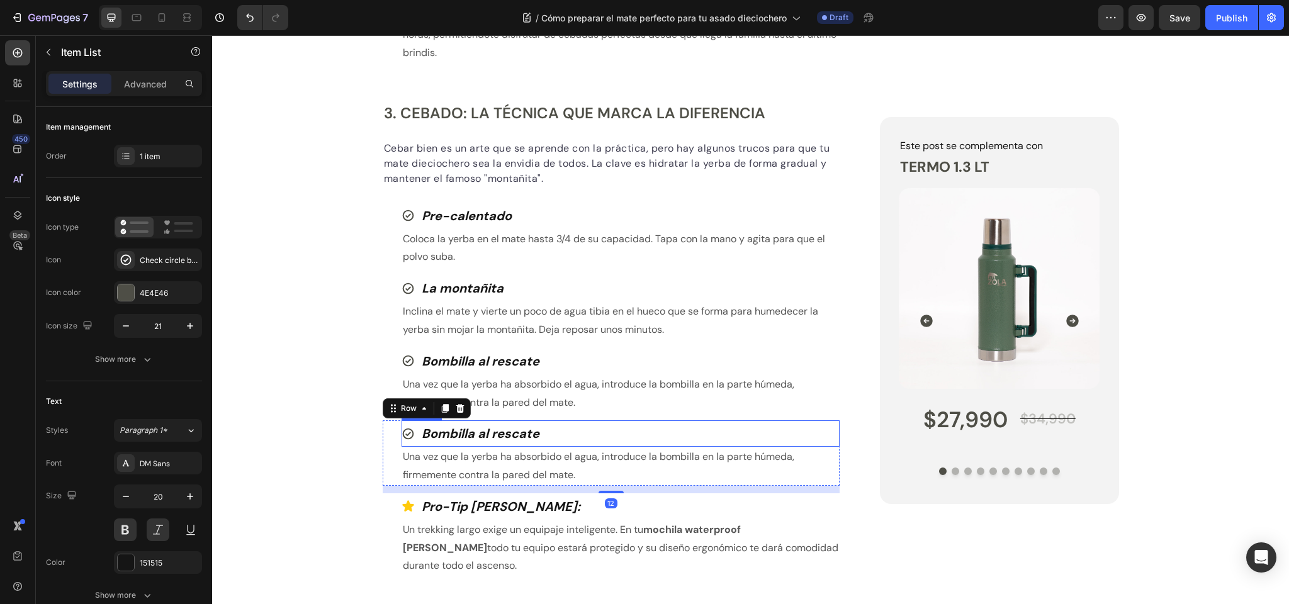
click at [446, 442] on strong "Bombilla al rescate" at bounding box center [481, 433] width 118 height 16
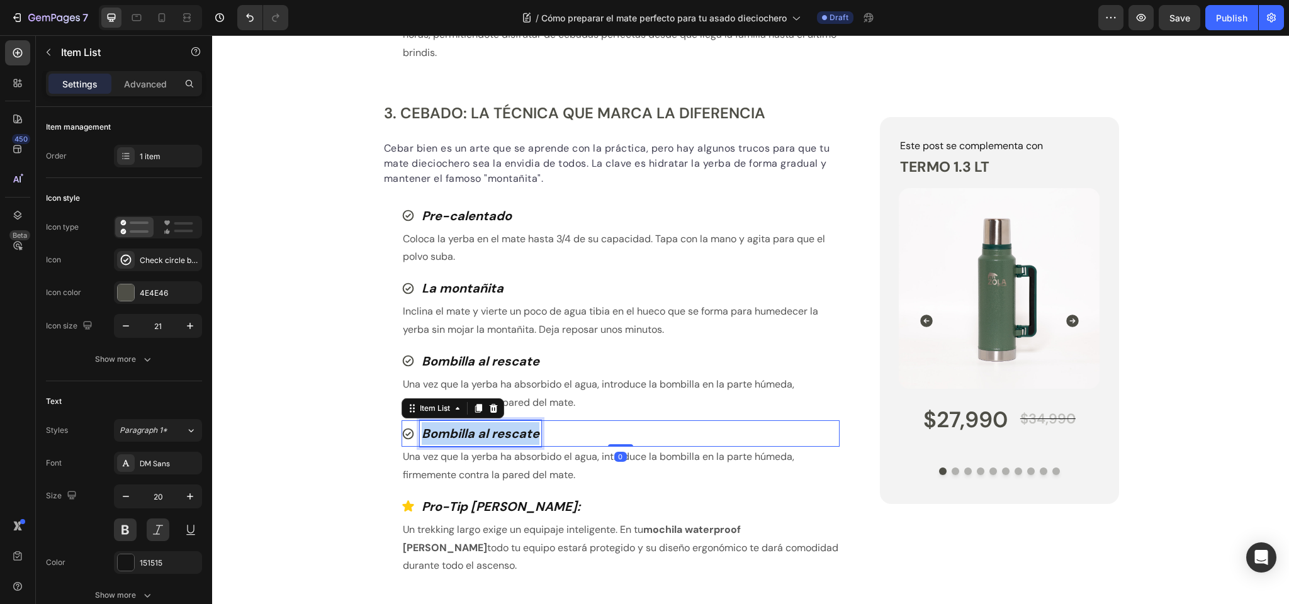
click at [446, 442] on strong "Bombilla al rescate" at bounding box center [481, 433] width 118 height 16
click at [472, 474] on p "Una vez que la yerba ha absorbido el agua, introduce la bombilla en la parte hú…" at bounding box center [621, 466] width 436 height 37
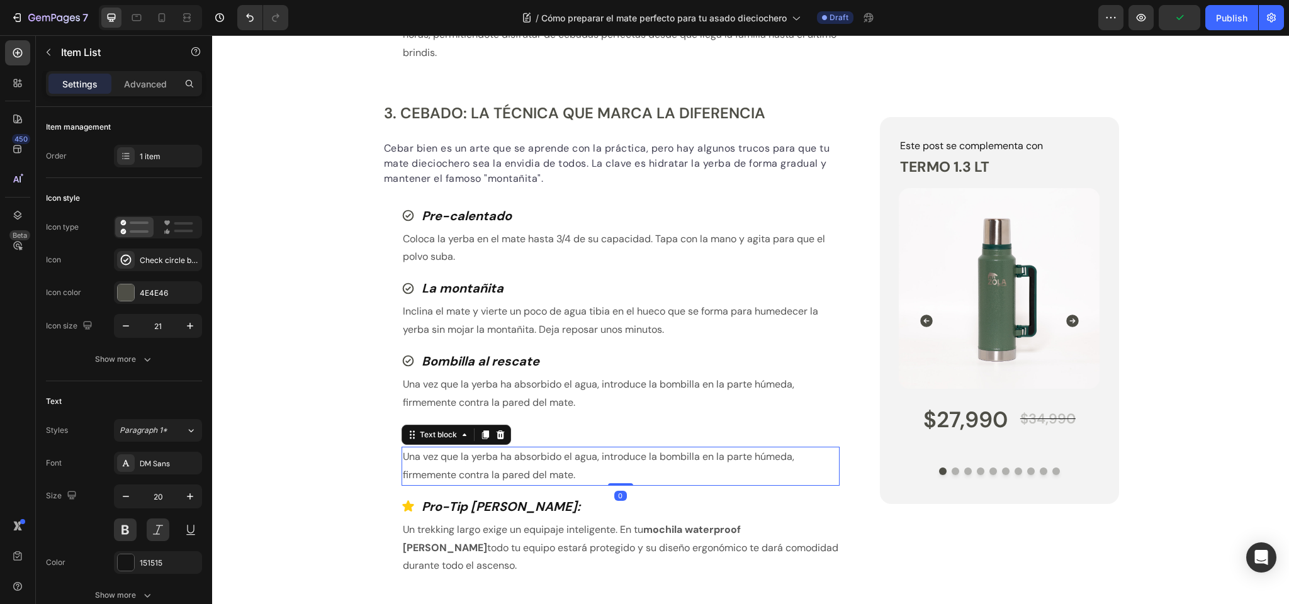
click at [472, 474] on p "Una vez que la yerba ha absorbido el agua, introduce la bombilla en la parte hú…" at bounding box center [621, 466] width 436 height 37
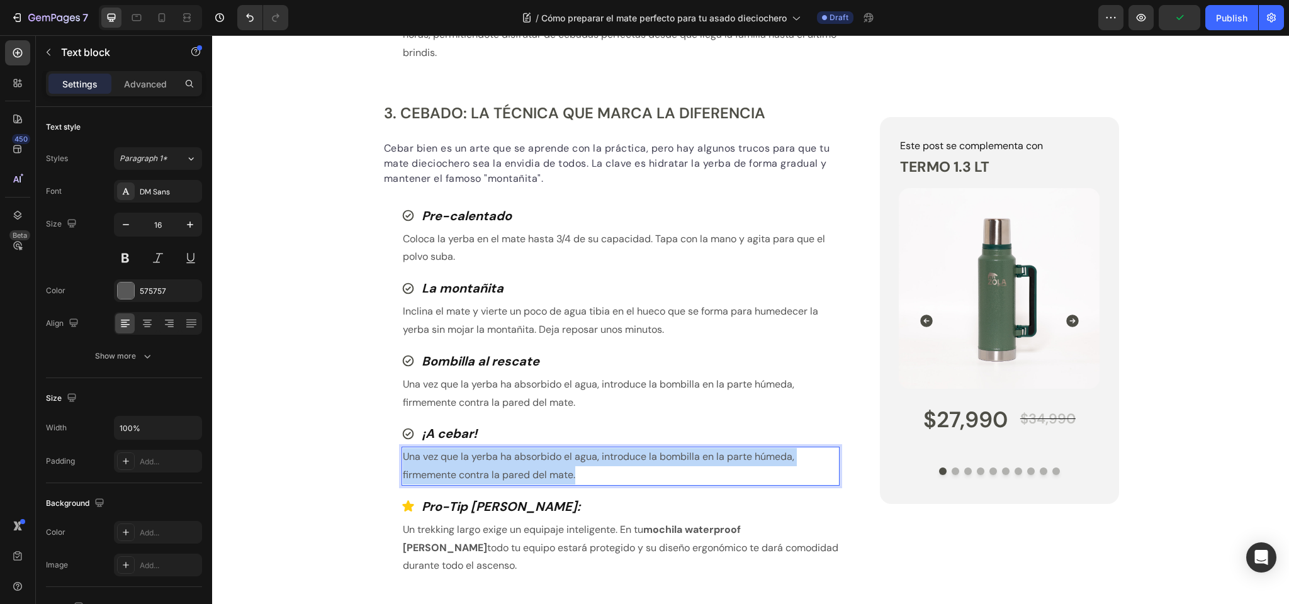
click at [472, 474] on p "Una vez que la yerba ha absorbido el agua, introduce la bombilla en la parte hú…" at bounding box center [621, 466] width 436 height 37
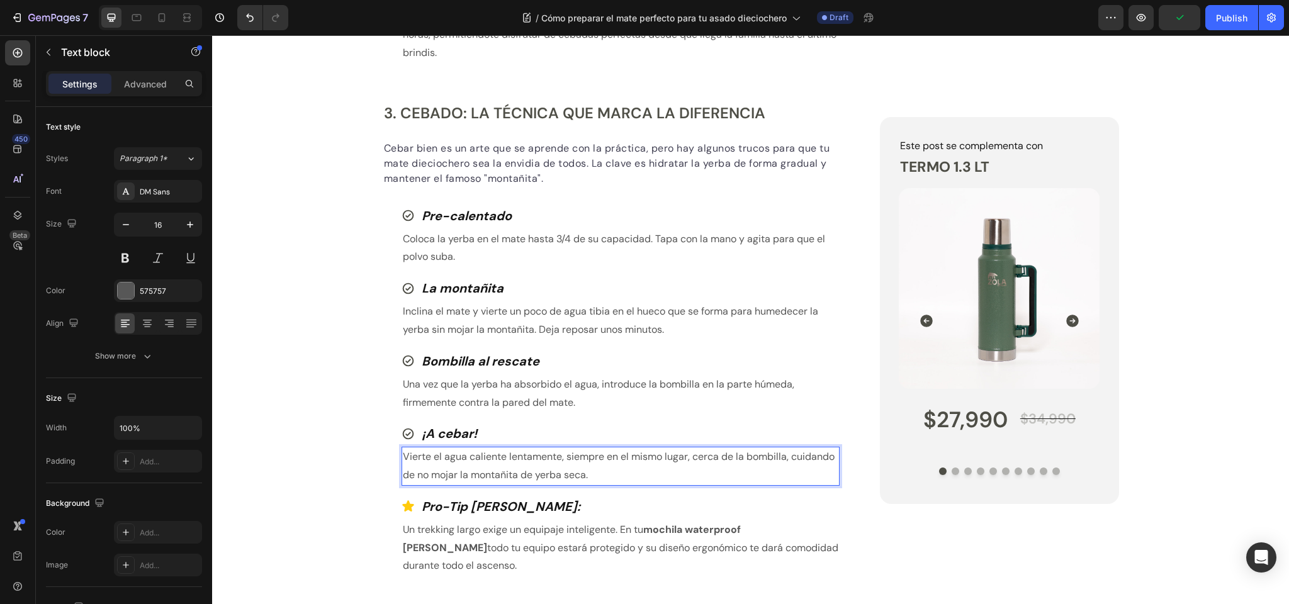
click at [476, 483] on p "Vierte el agua caliente lentamente, siempre en el mismo lugar, cerca de la bomb…" at bounding box center [621, 466] width 436 height 37
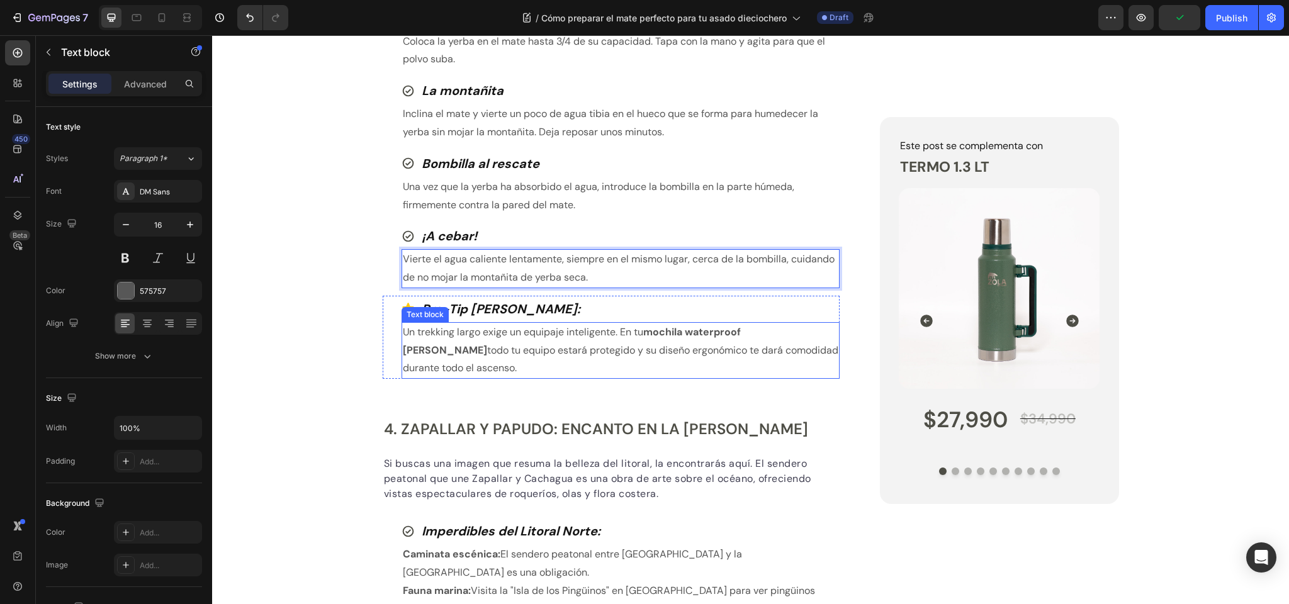
scroll to position [1800, 0]
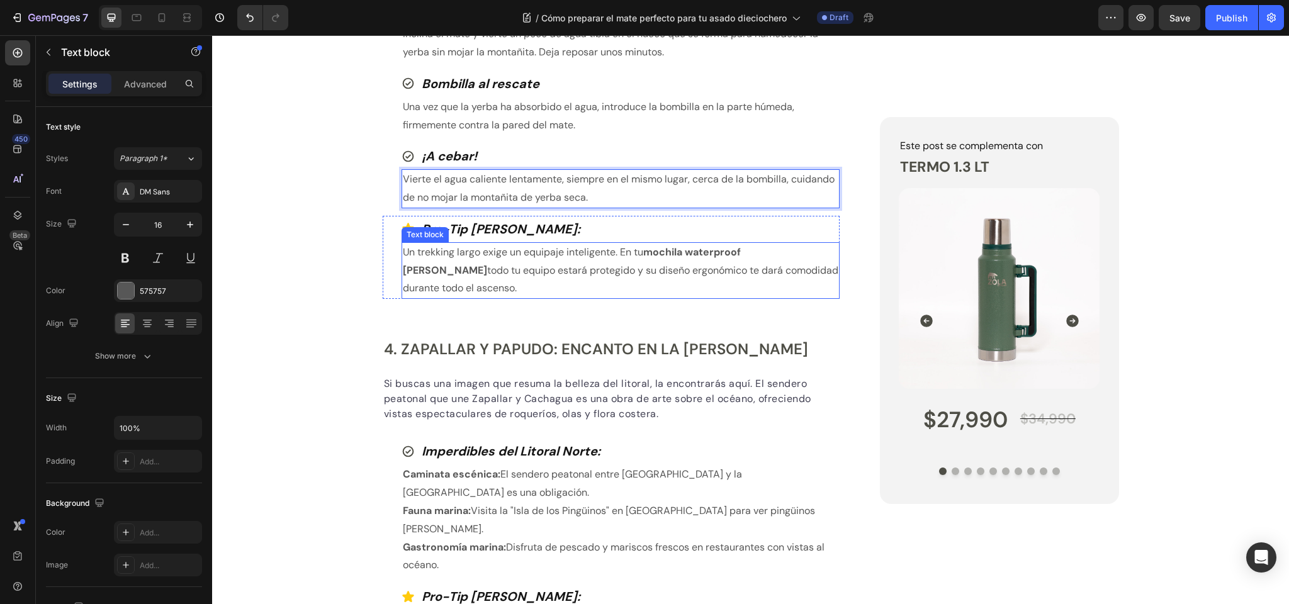
click at [474, 284] on p "Un trekking largo exige un equipaje inteligente. En tu mochila waterproof Zola …" at bounding box center [621, 271] width 436 height 54
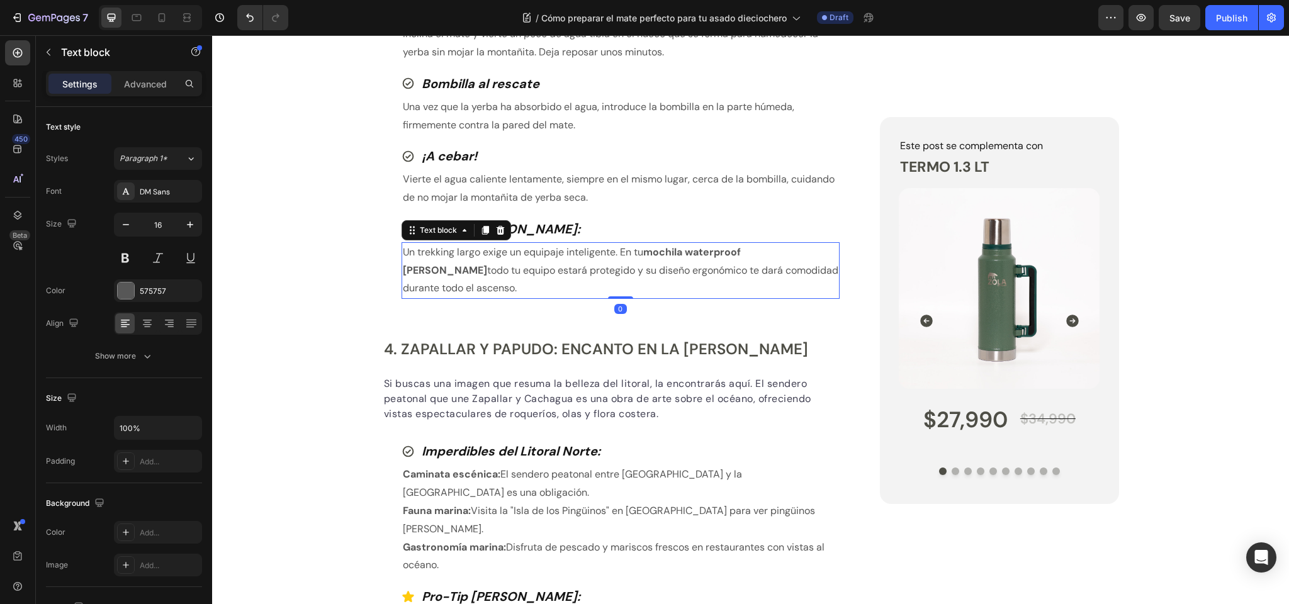
click at [474, 284] on p "Un trekking largo exige un equipaje inteligente. En tu mochila waterproof Zola …" at bounding box center [621, 271] width 436 height 54
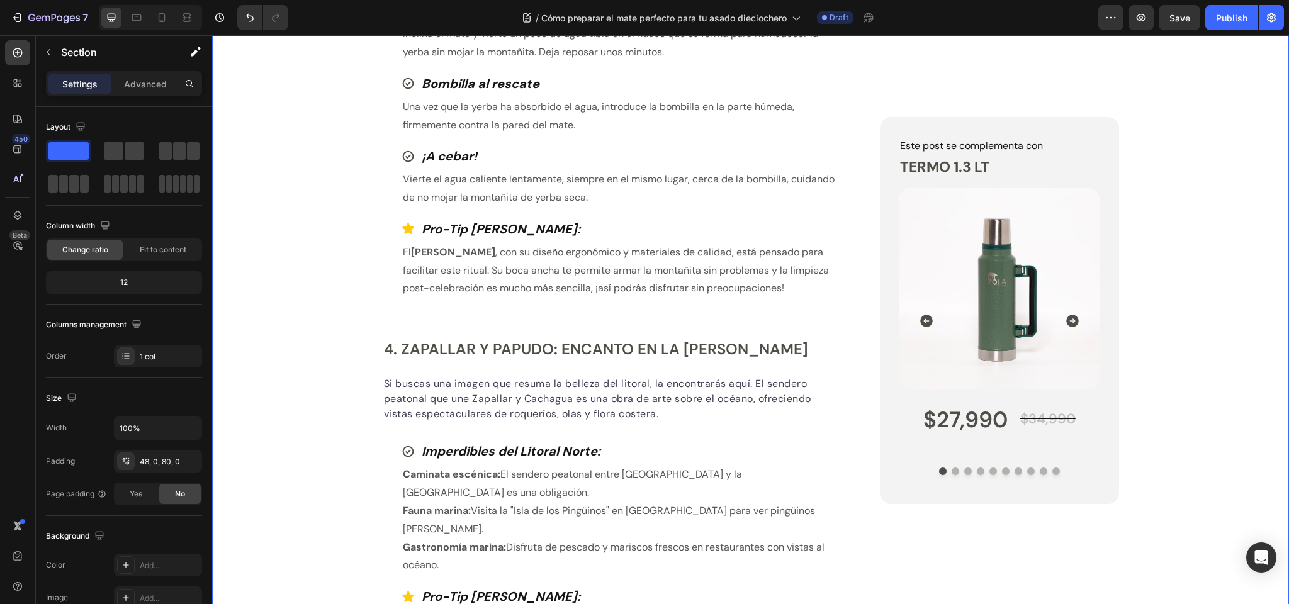
click at [407, 336] on div "Heading" at bounding box center [402, 330] width 35 height 11
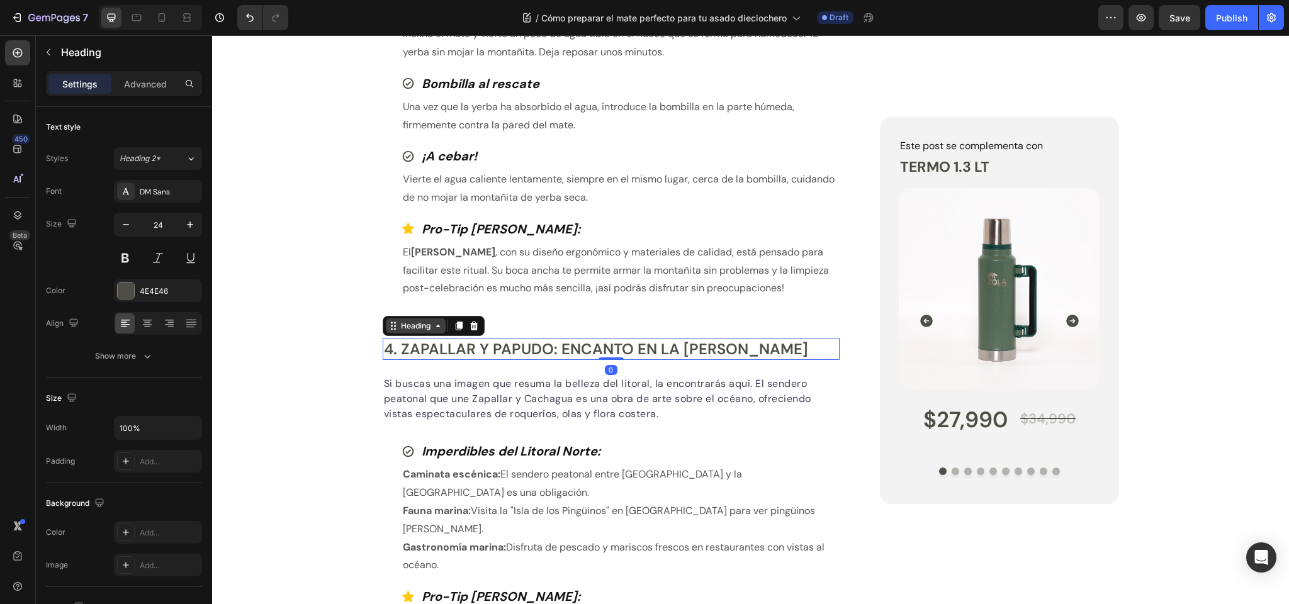
click at [420, 332] on div "Heading" at bounding box center [415, 325] width 35 height 11
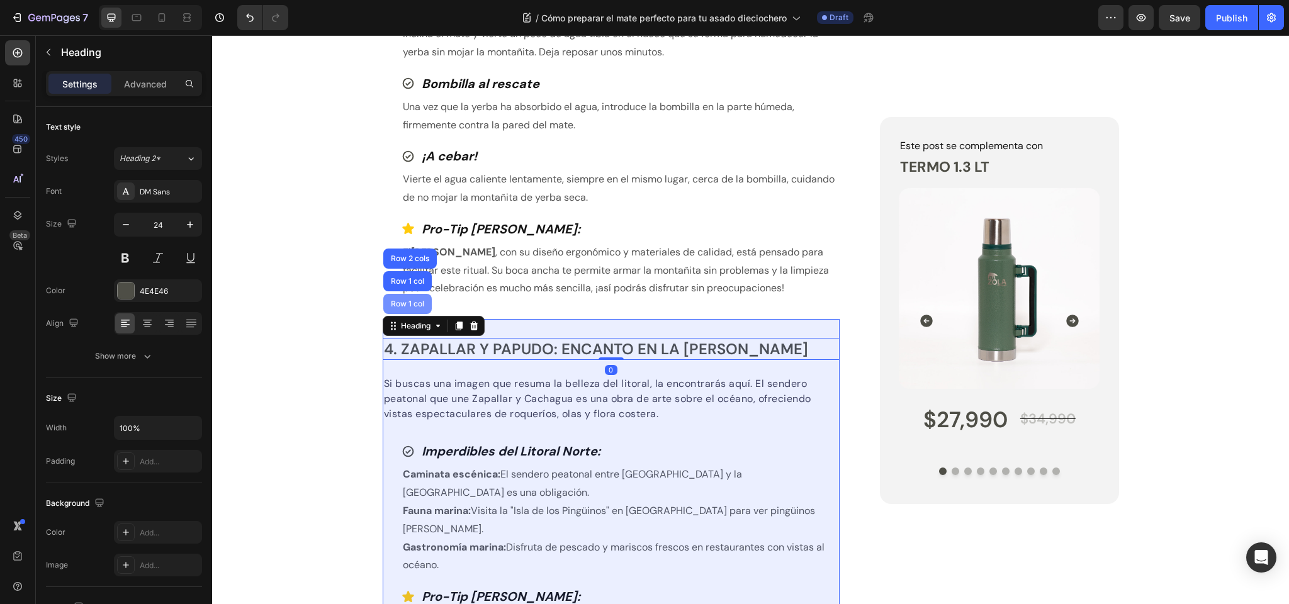
click at [412, 314] on div "Row 1 col" at bounding box center [407, 304] width 48 height 20
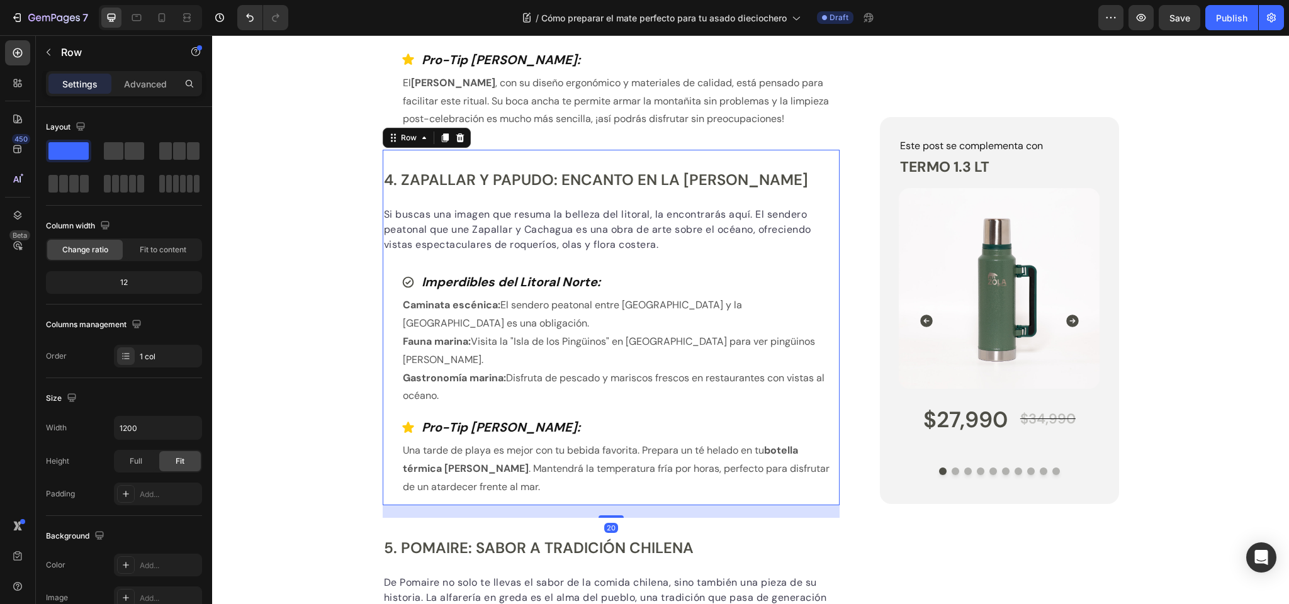
scroll to position [1945, 0]
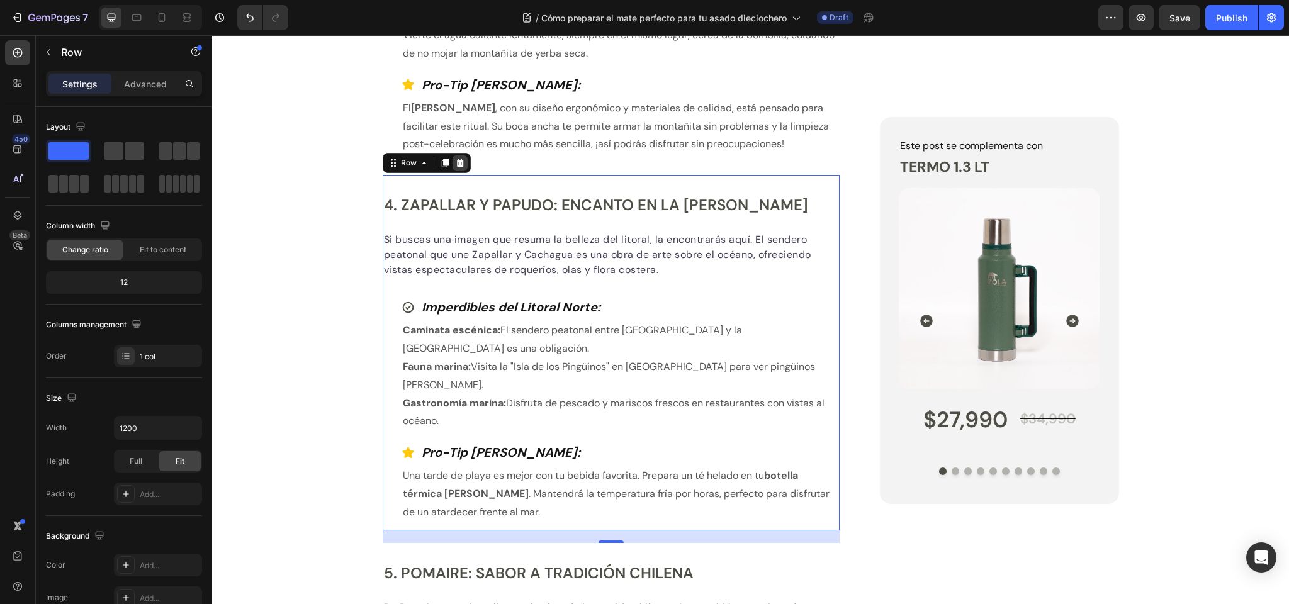
click at [458, 167] on icon at bounding box center [460, 163] width 8 height 9
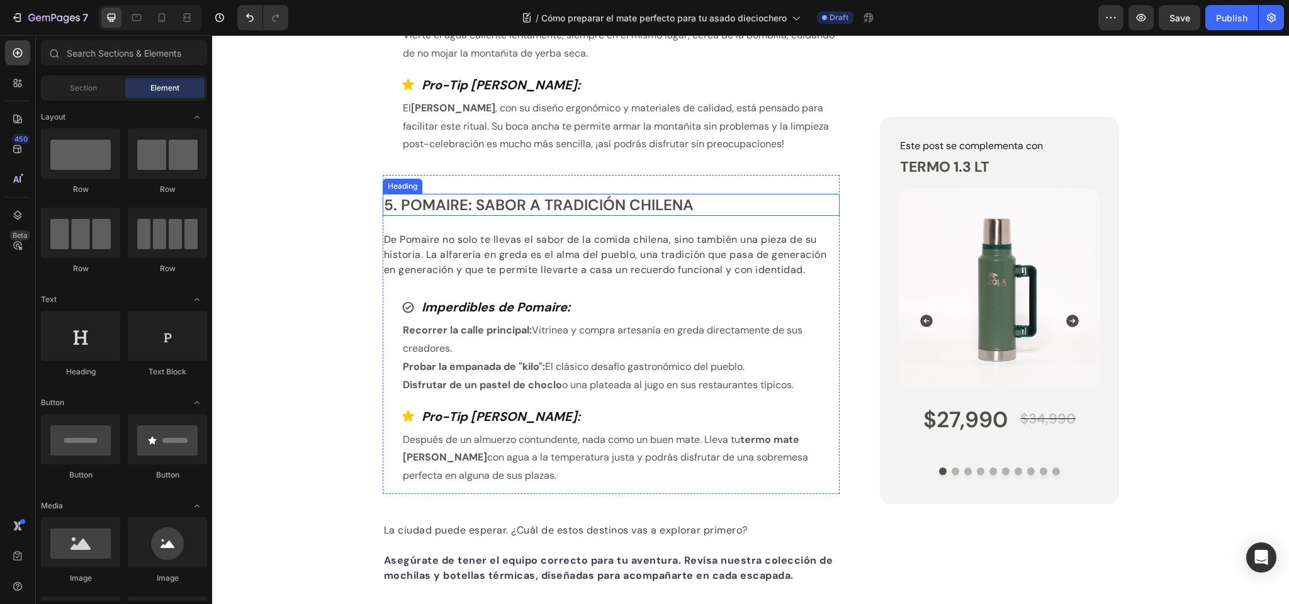
click at [432, 216] on h2 "5. Pomaire: Sabor a Tradición Chilena" at bounding box center [612, 205] width 458 height 22
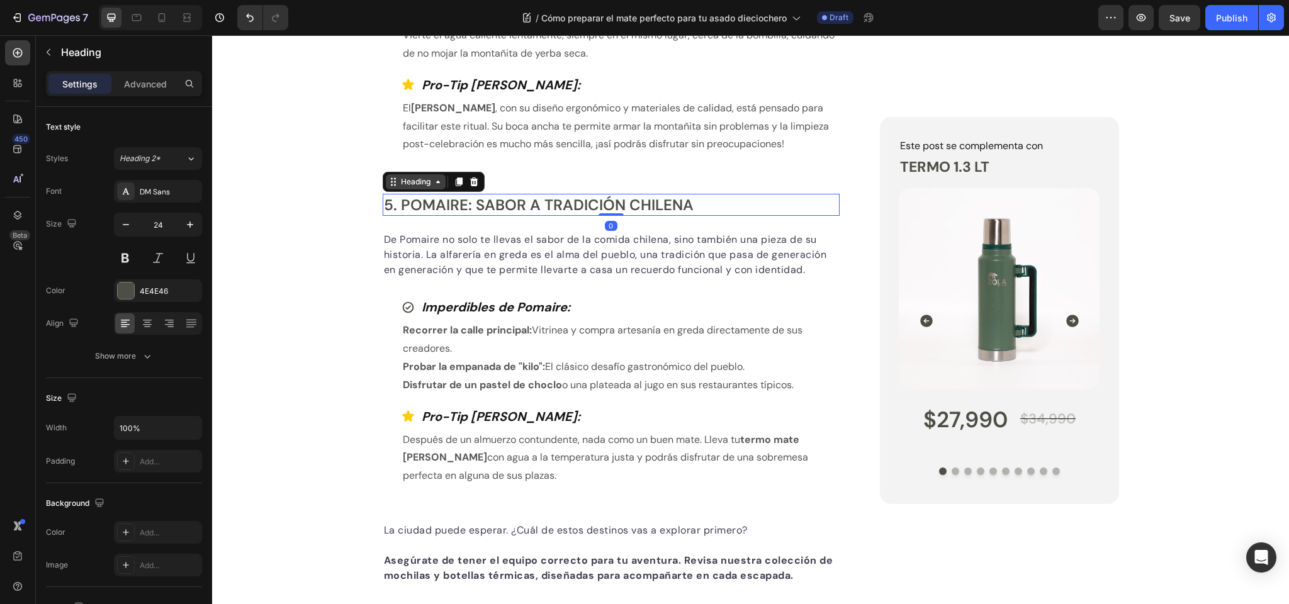
click at [414, 188] on div "Heading" at bounding box center [415, 181] width 35 height 11
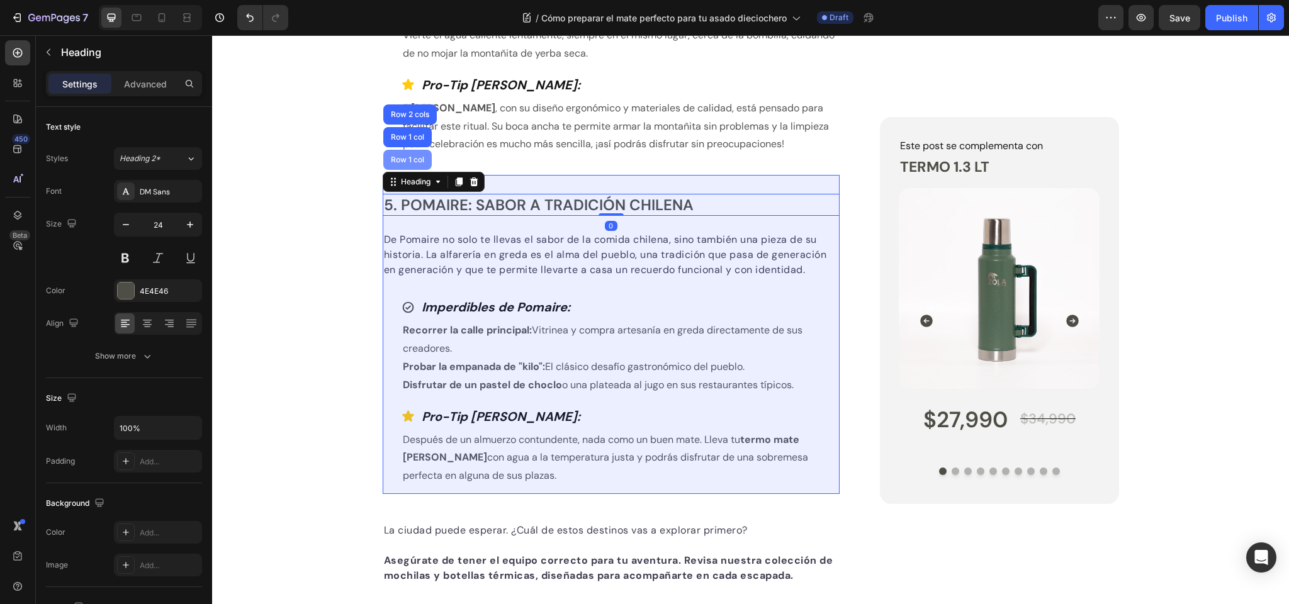
click at [413, 164] on div "Row 1 col" at bounding box center [407, 160] width 38 height 8
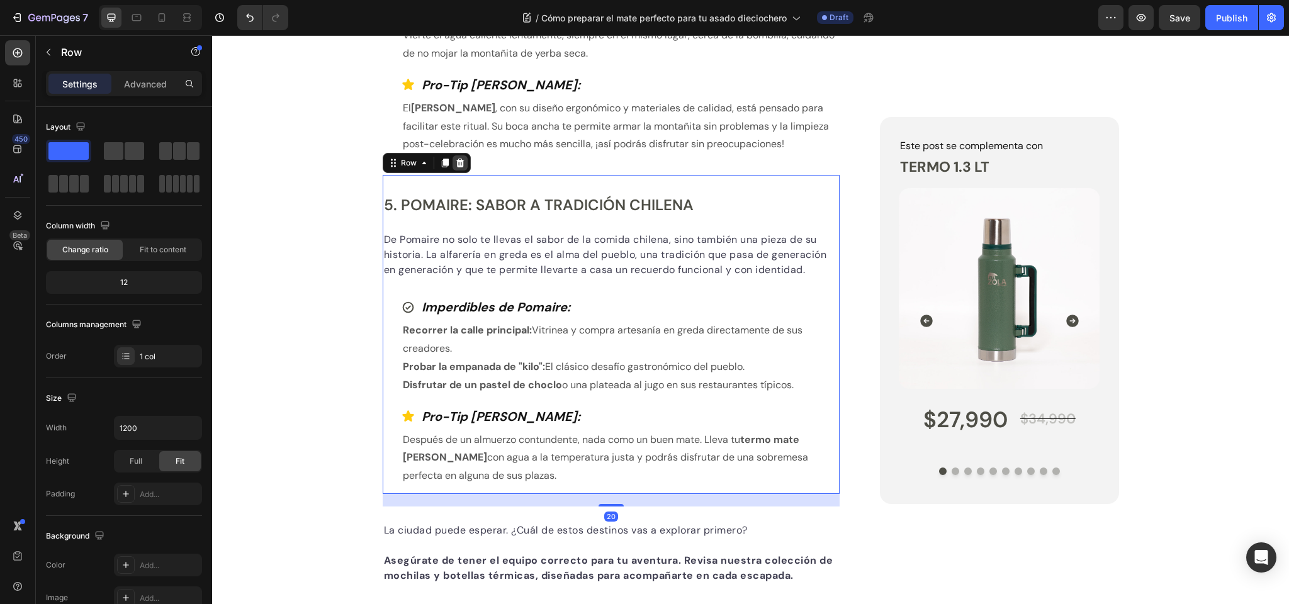
click at [464, 168] on icon at bounding box center [460, 163] width 10 height 10
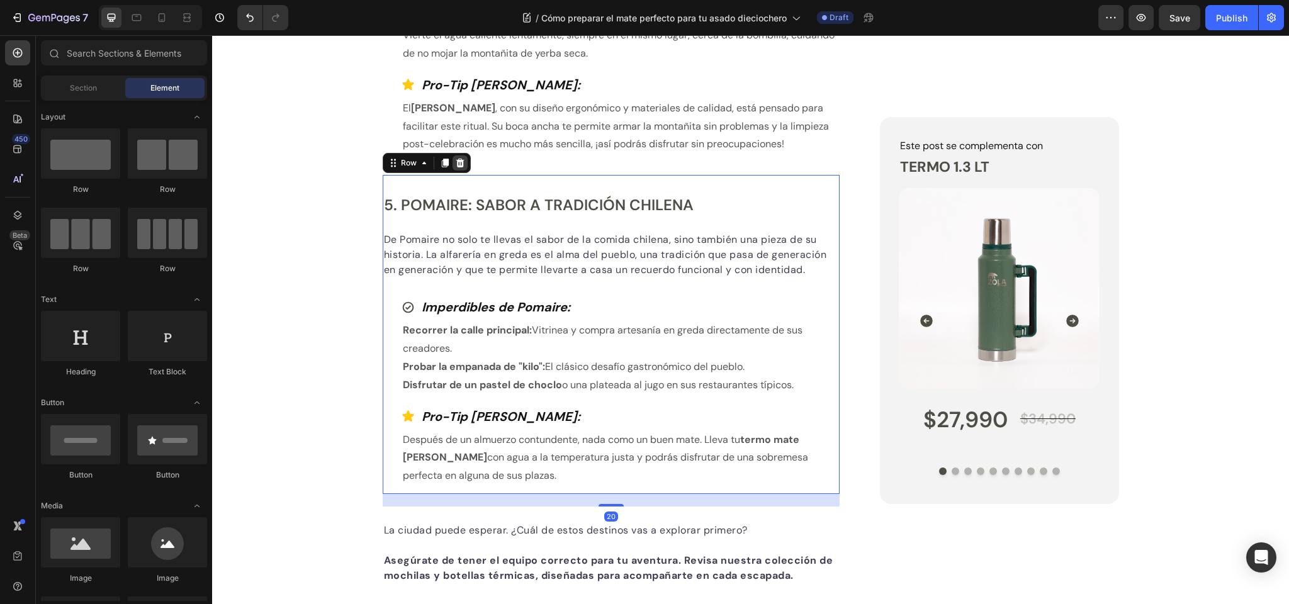
scroll to position [1890, 0]
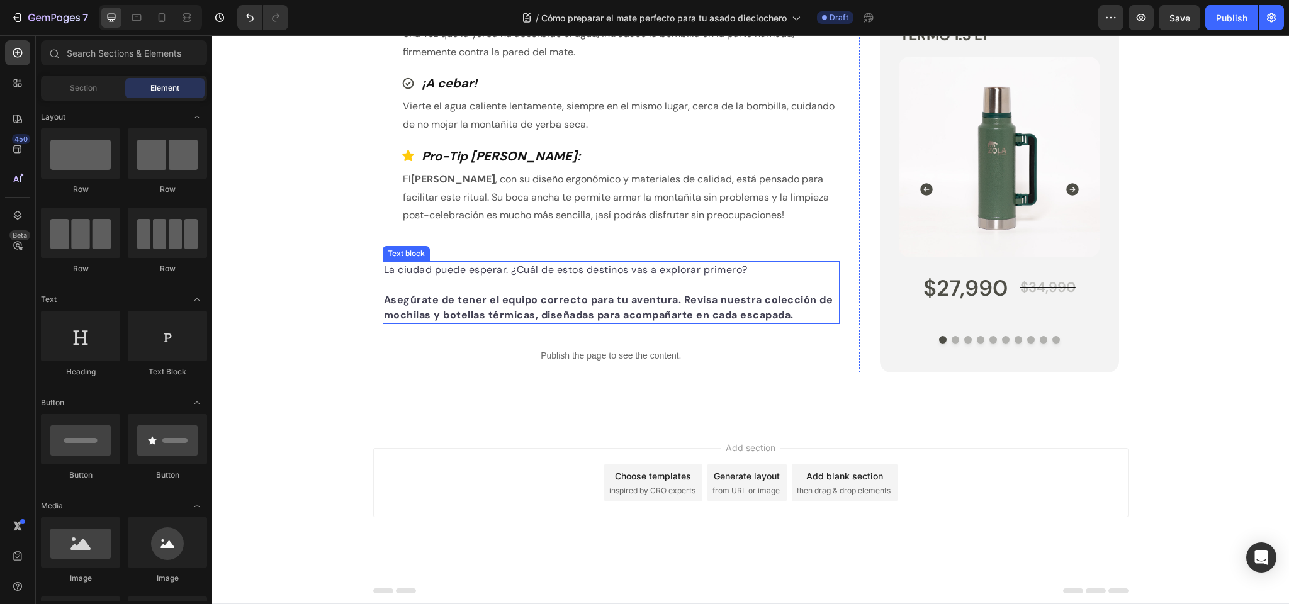
click at [434, 269] on p "La ciudad puede esperar. ¿Cuál de estos destinos vas a explorar primero?" at bounding box center [611, 269] width 455 height 15
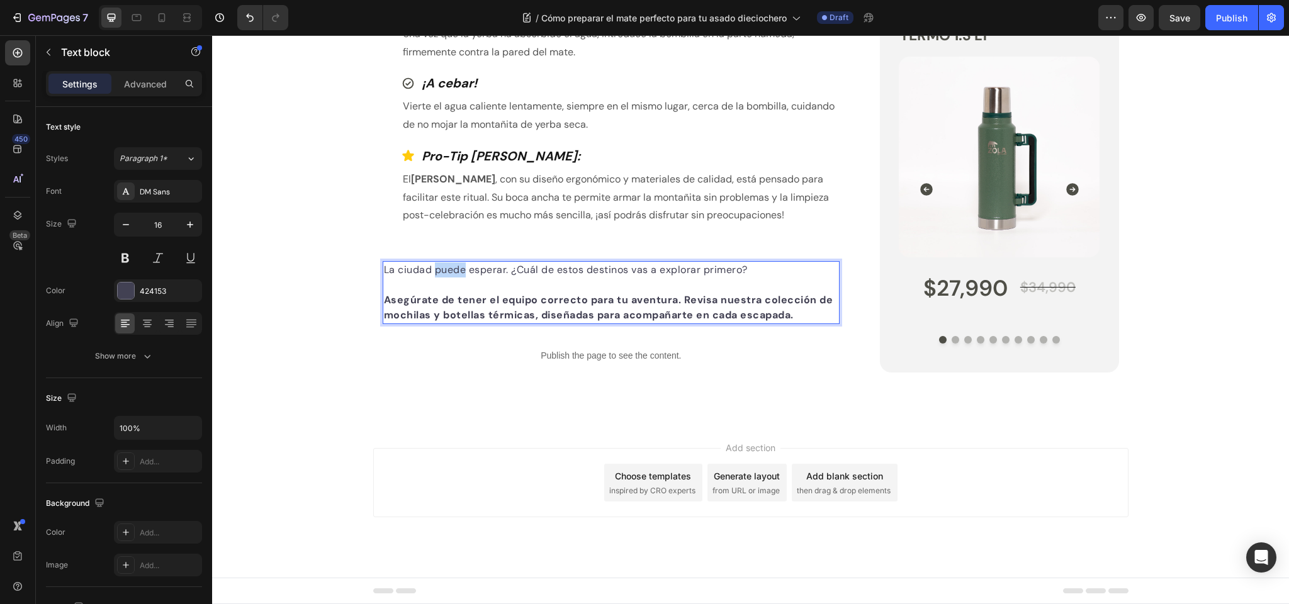
click at [434, 269] on p "La ciudad puede esperar. ¿Cuál de estos destinos vas a explorar primero?" at bounding box center [611, 269] width 455 height 15
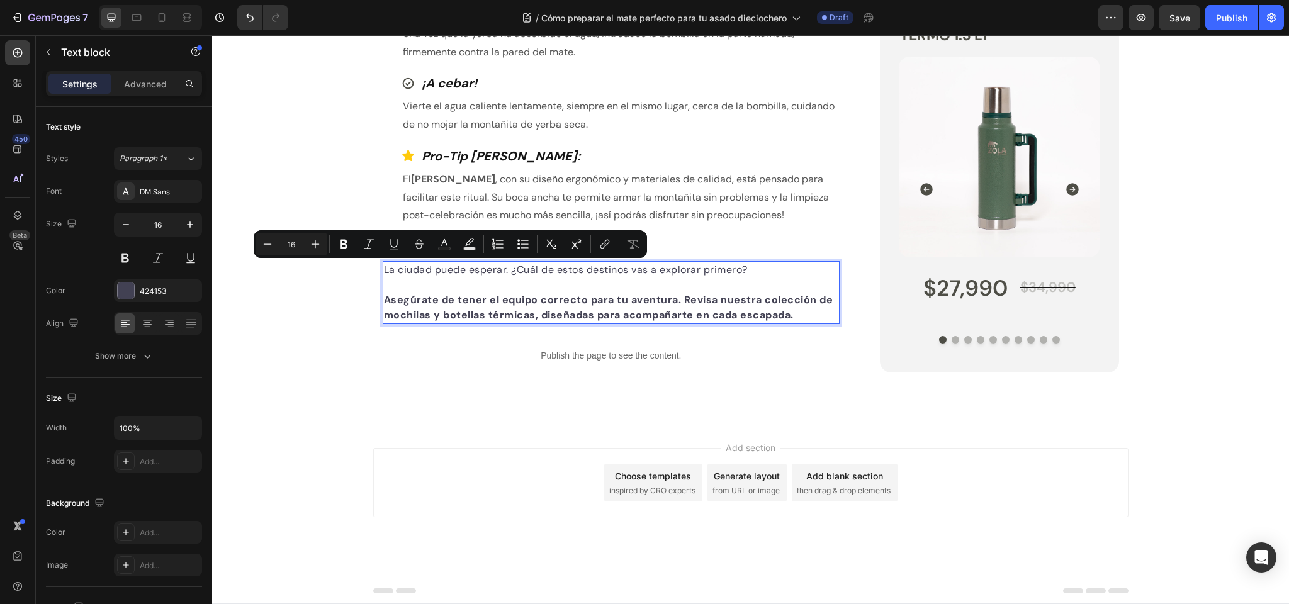
click at [804, 312] on p "Asegúrate de tener el equipo correcto para tu aventura. Revisa nuestra colecció…" at bounding box center [611, 308] width 455 height 30
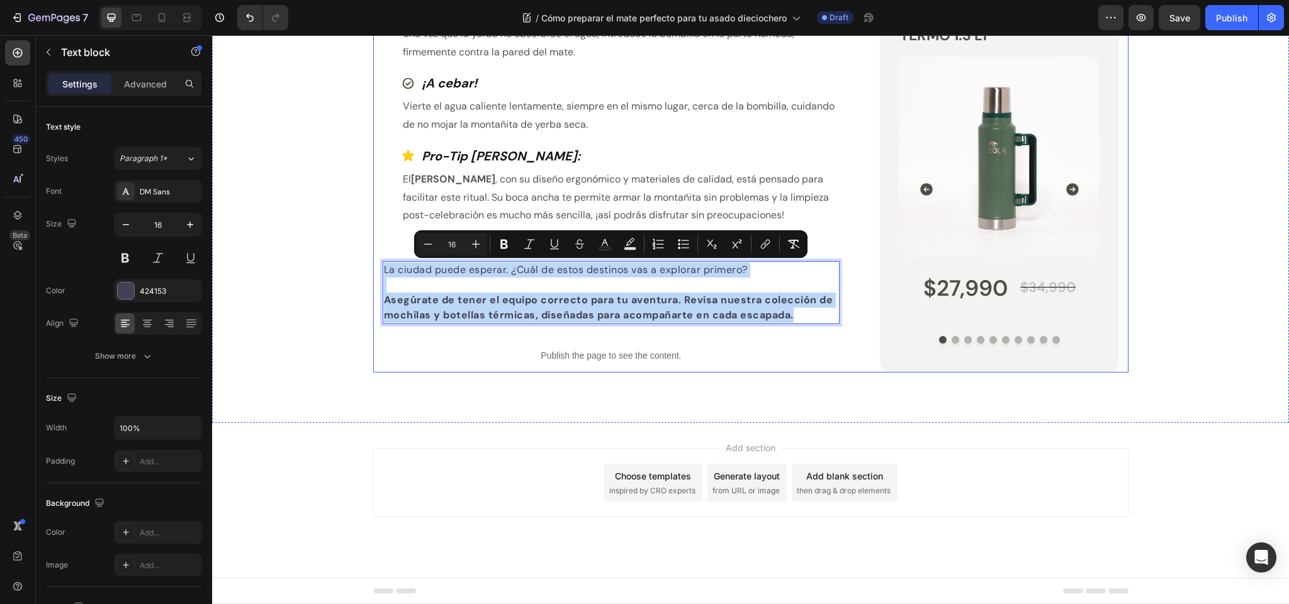
drag, startPoint x: 802, startPoint y: 315, endPoint x: 381, endPoint y: 266, distance: 423.9
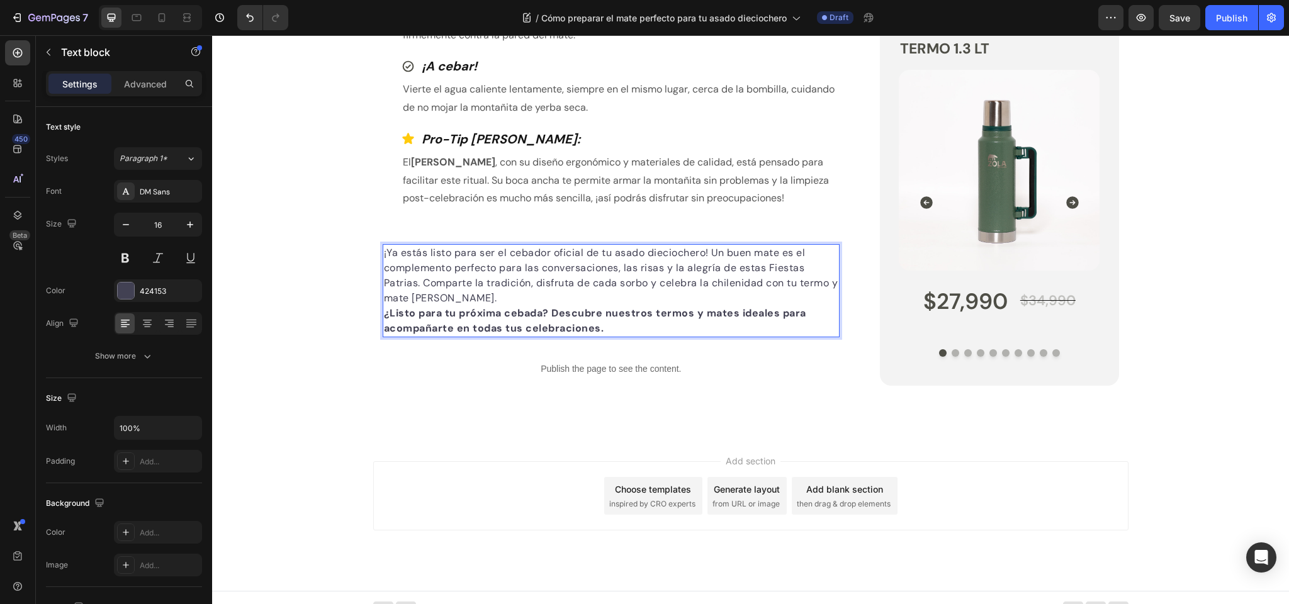
click at [465, 306] on p "¡Ya estás listo para ser el cebador oficial de tu asado dieciochero! Un buen ma…" at bounding box center [611, 275] width 455 height 60
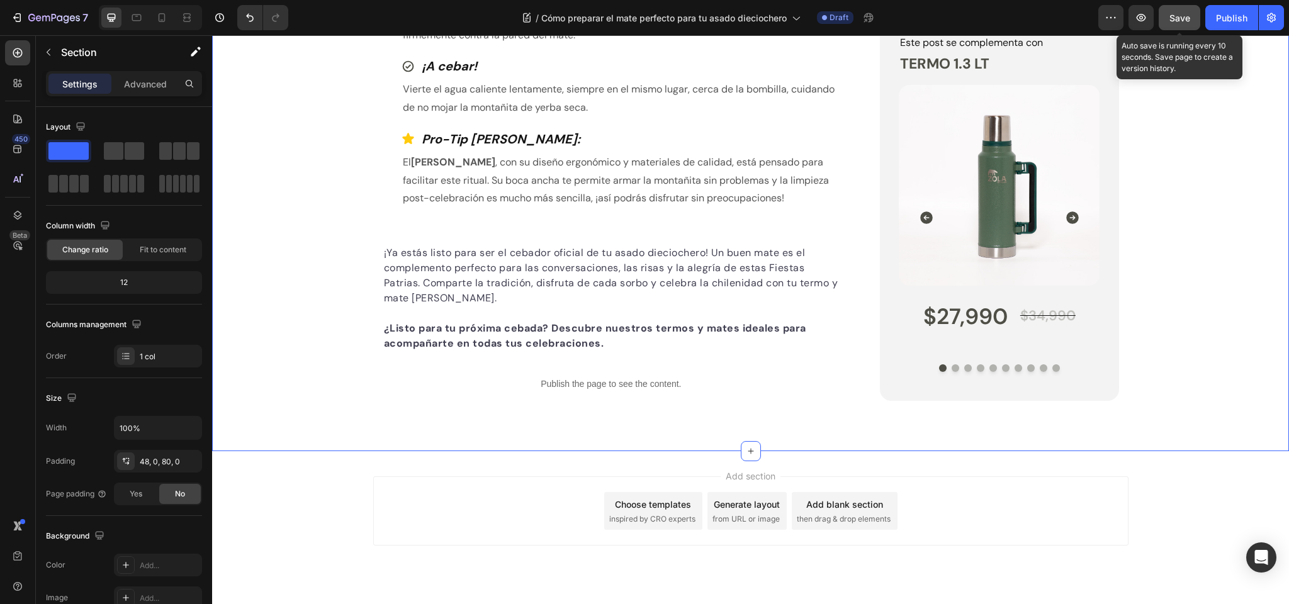
click at [1169, 21] on span "Save" at bounding box center [1179, 18] width 21 height 11
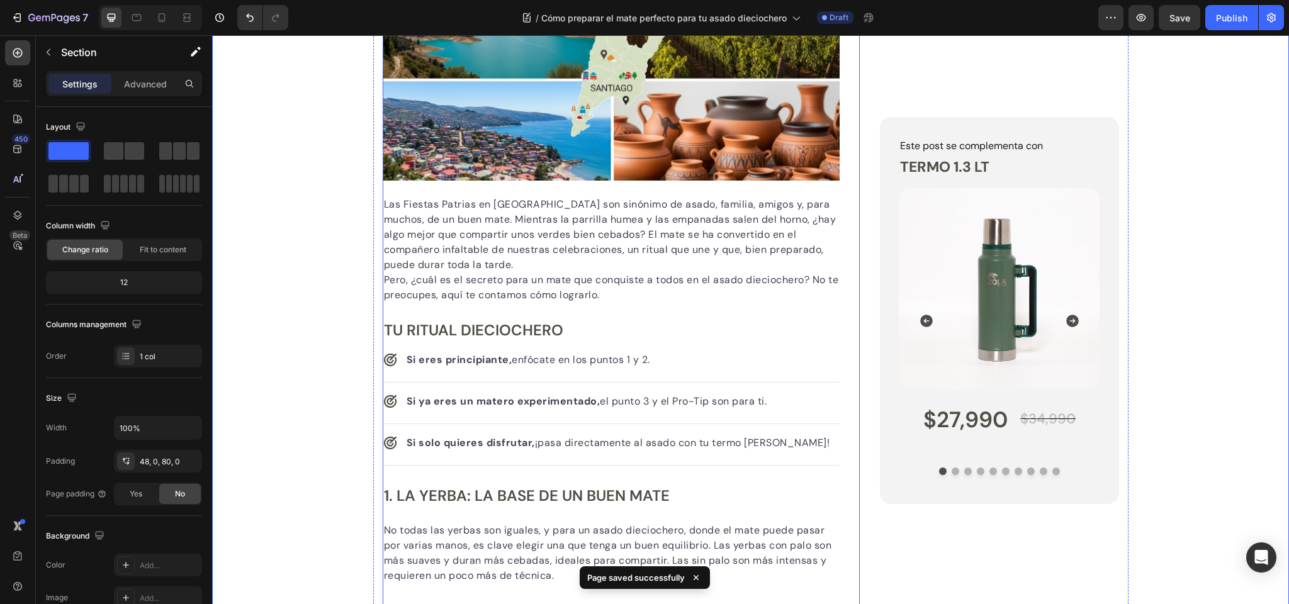
scroll to position [0, 0]
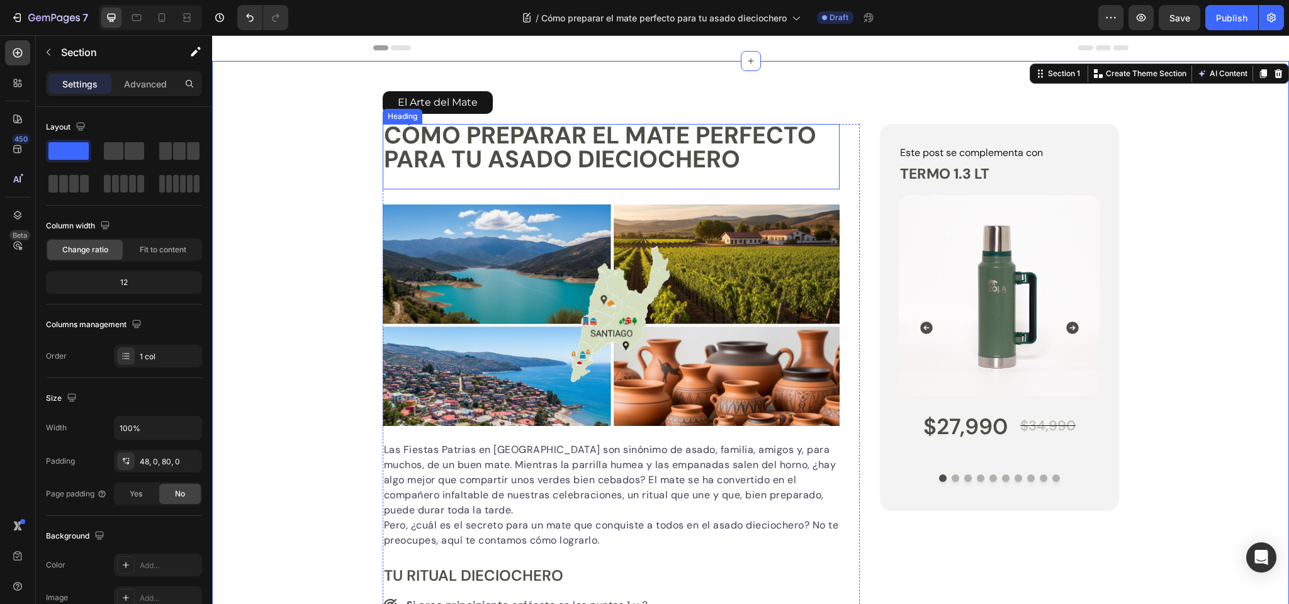
click at [449, 135] on p "Cómo preparar el mate perfecto para tu asado dieciochero" at bounding box center [611, 147] width 455 height 48
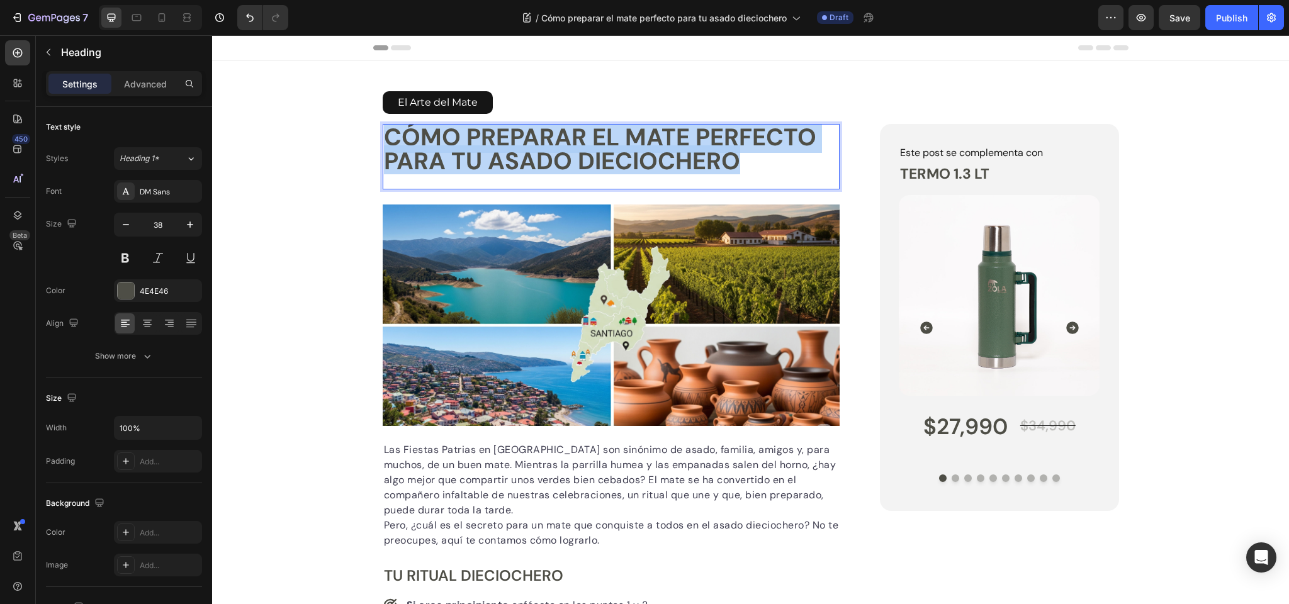
click at [449, 135] on p "Cómo preparar el mate perfecto para tu asado dieciochero" at bounding box center [611, 149] width 455 height 48
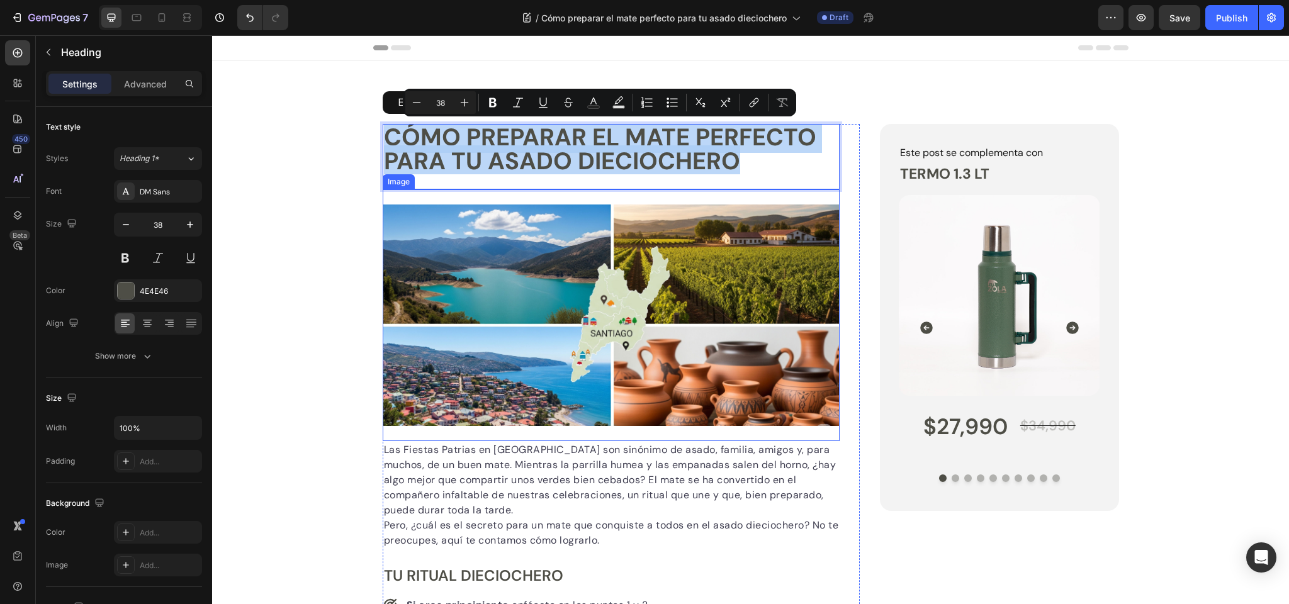
click at [605, 314] on img at bounding box center [612, 316] width 458 height 222
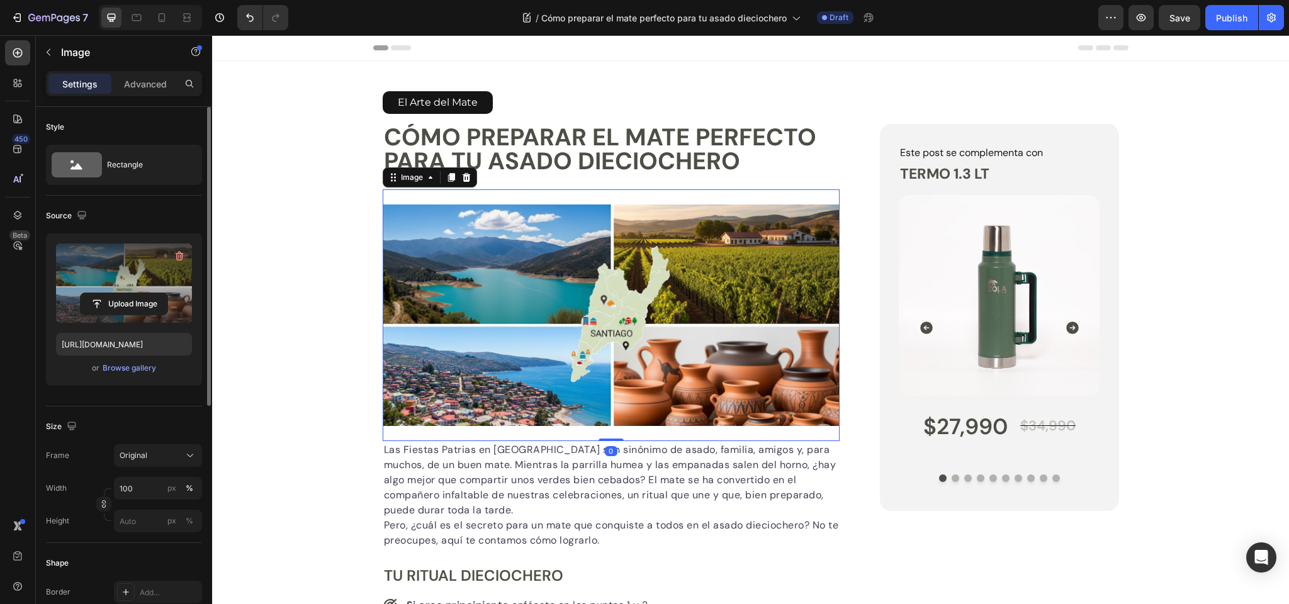
click at [138, 278] on label at bounding box center [124, 283] width 136 height 79
click at [138, 293] on input "file" at bounding box center [124, 303] width 87 height 21
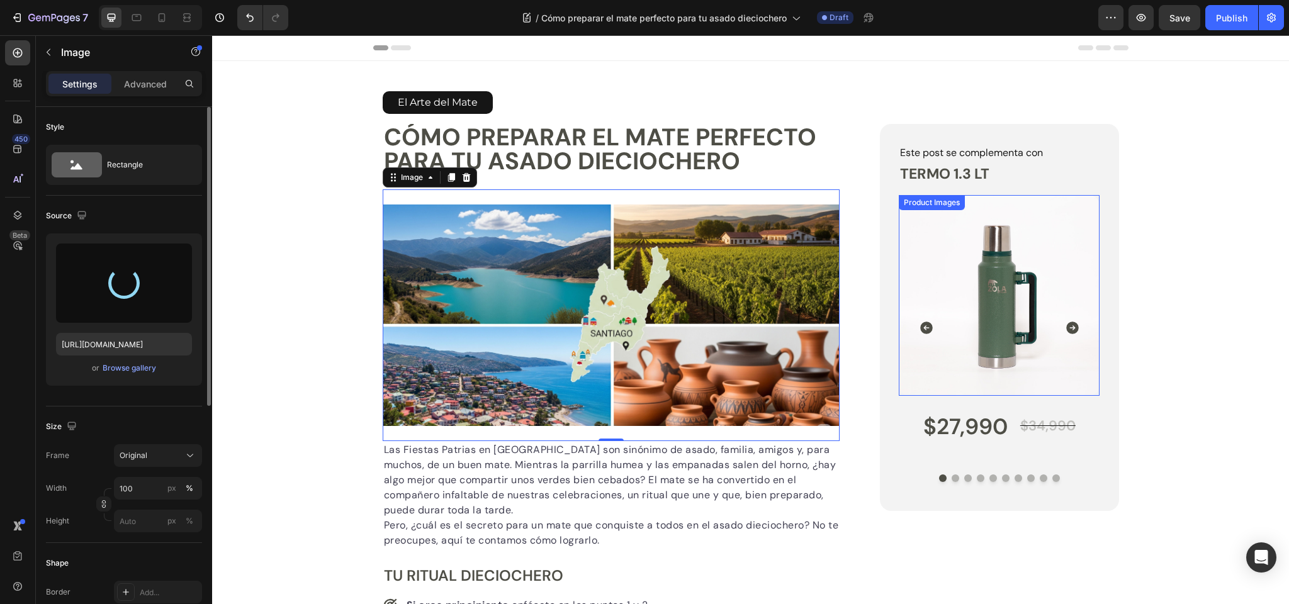
type input "https://cdn.shopify.com/s/files/1/0657/8926/4088/files/gempages_580961611624219…"
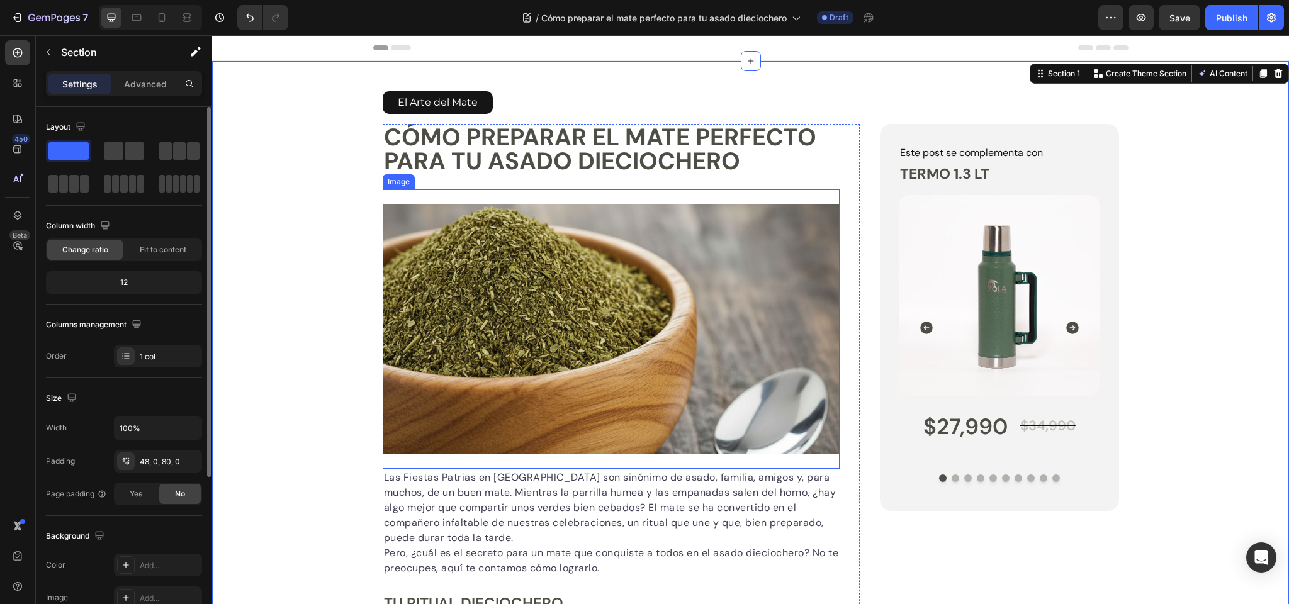
click at [403, 228] on img at bounding box center [612, 329] width 458 height 249
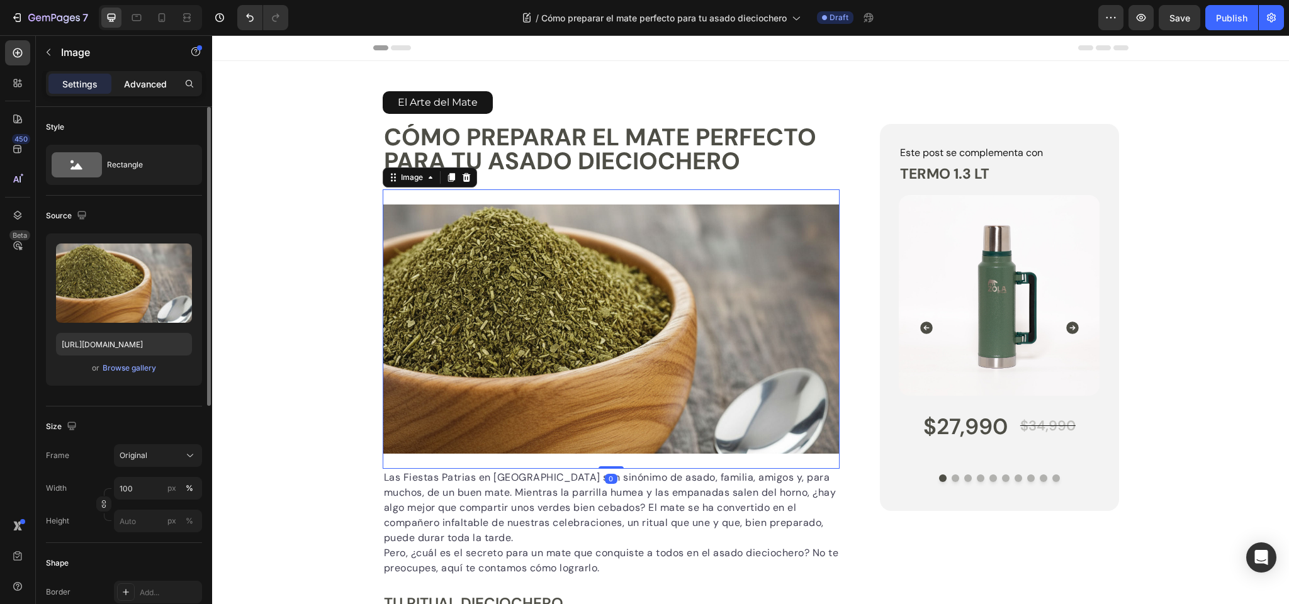
click at [150, 86] on p "Advanced" at bounding box center [145, 83] width 43 height 13
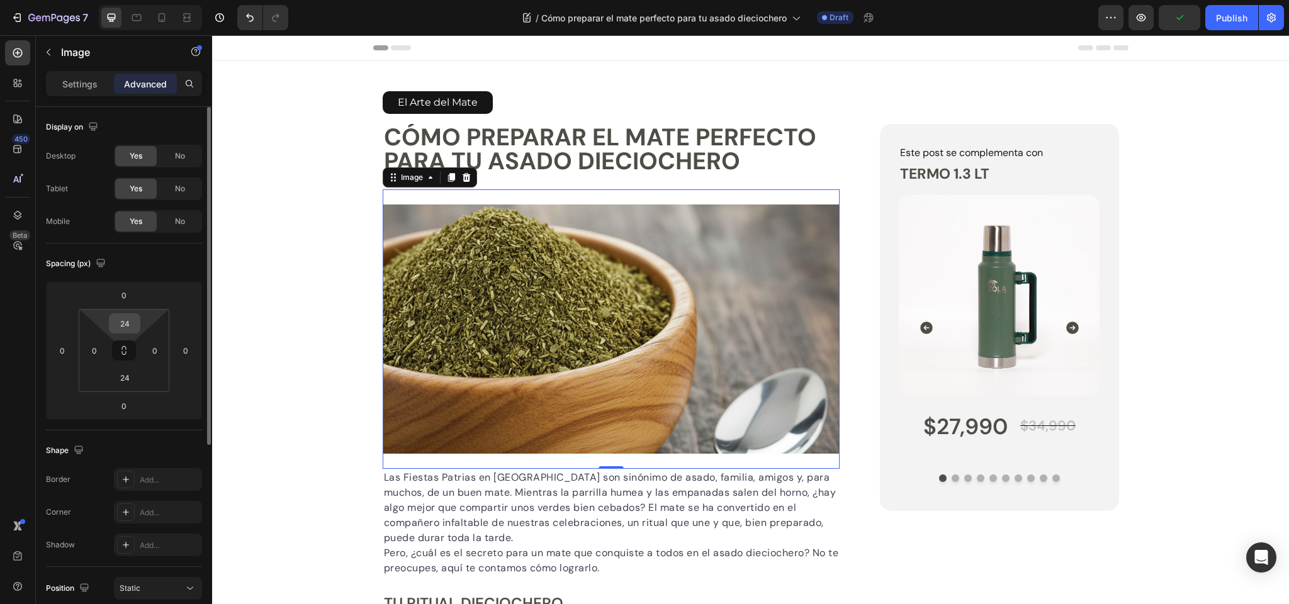
click at [119, 324] on input "24" at bounding box center [124, 323] width 25 height 19
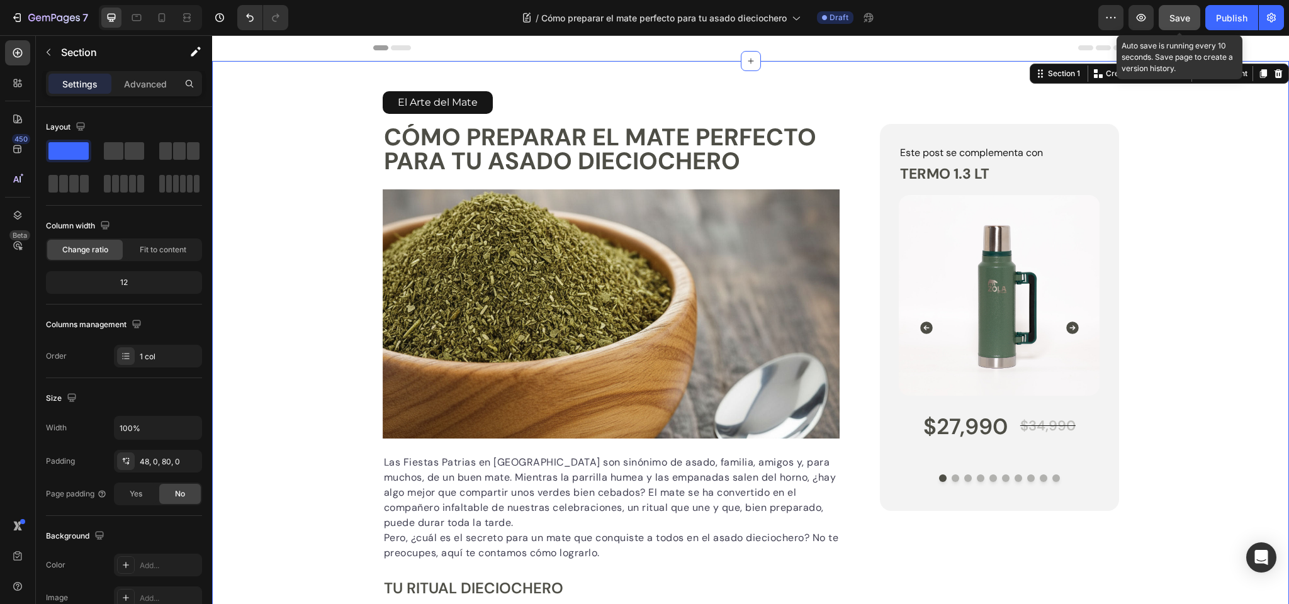
click at [1181, 21] on span "Save" at bounding box center [1179, 18] width 21 height 11
click at [437, 99] on p "El Arte del Mate" at bounding box center [438, 103] width 80 height 18
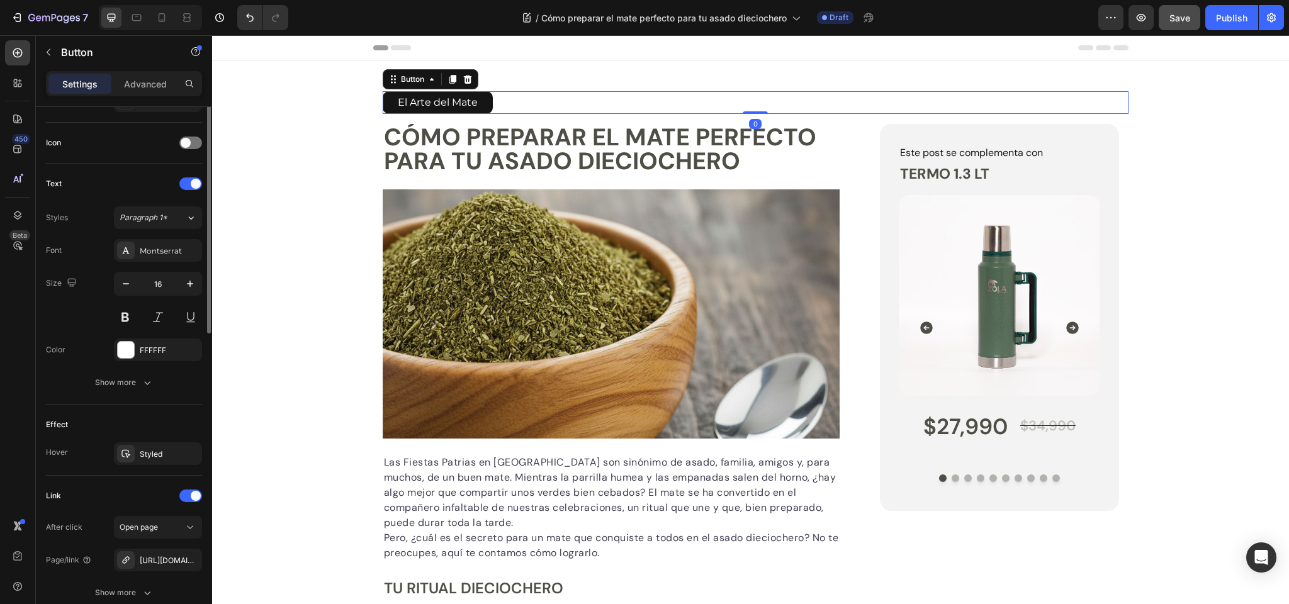
scroll to position [468, 0]
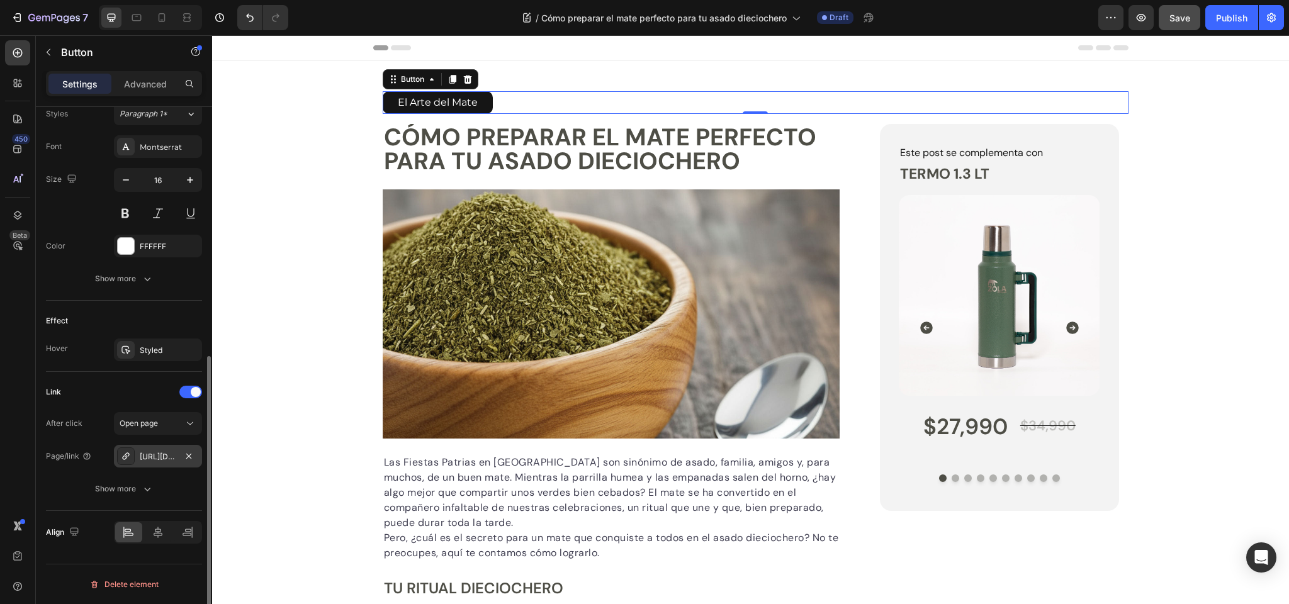
click at [150, 456] on div "https://zolaoutdoors.cl/destinos-y-escapadas/" at bounding box center [158, 456] width 37 height 11
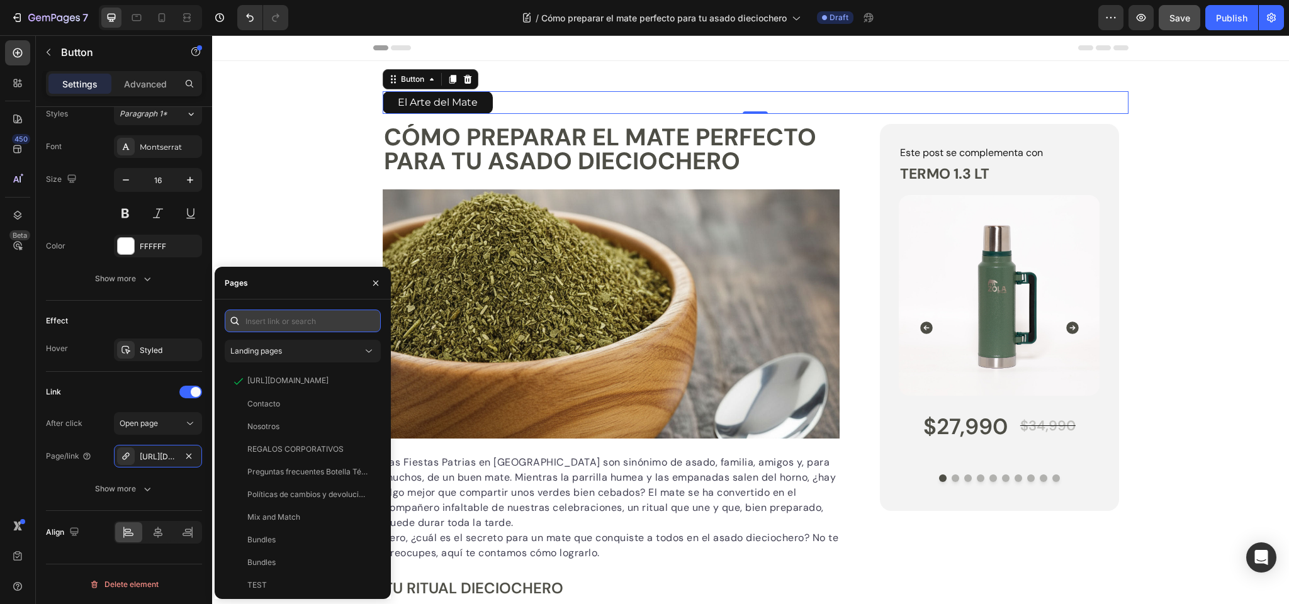
click at [296, 321] on input "text" at bounding box center [303, 321] width 156 height 23
paste input "https://zolaoutdoors.cl/blogs/el-arte-del-mate"
type input "https://zolaoutdoors.cl/blogs/el-arte-del-mate"
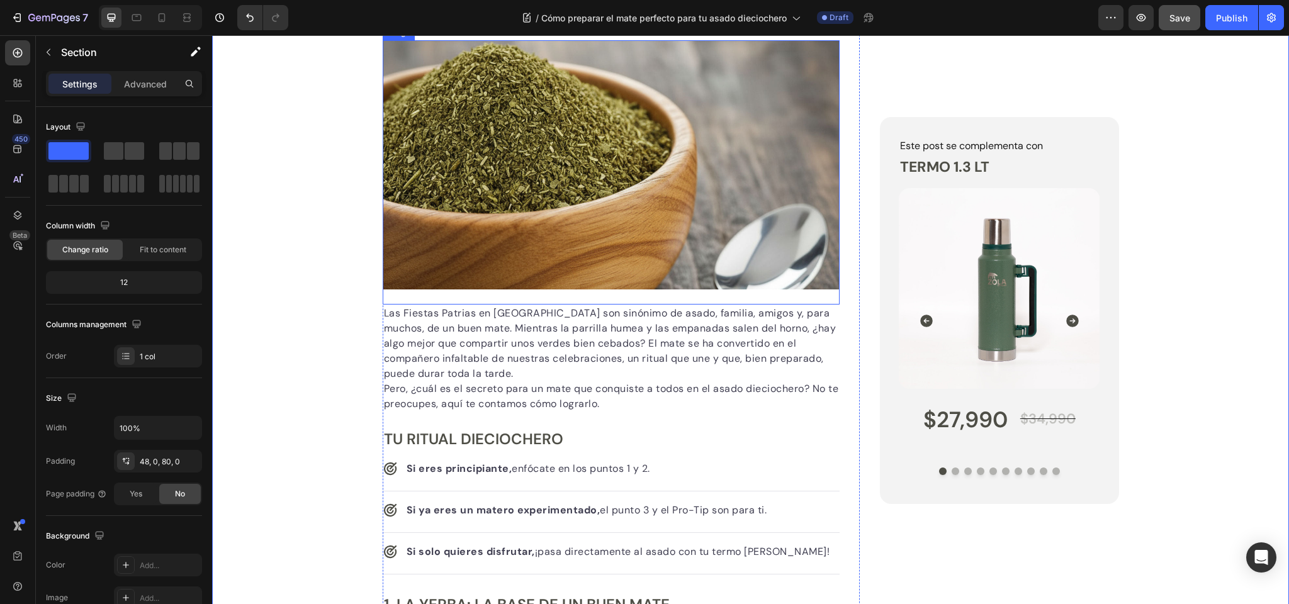
scroll to position [150, 0]
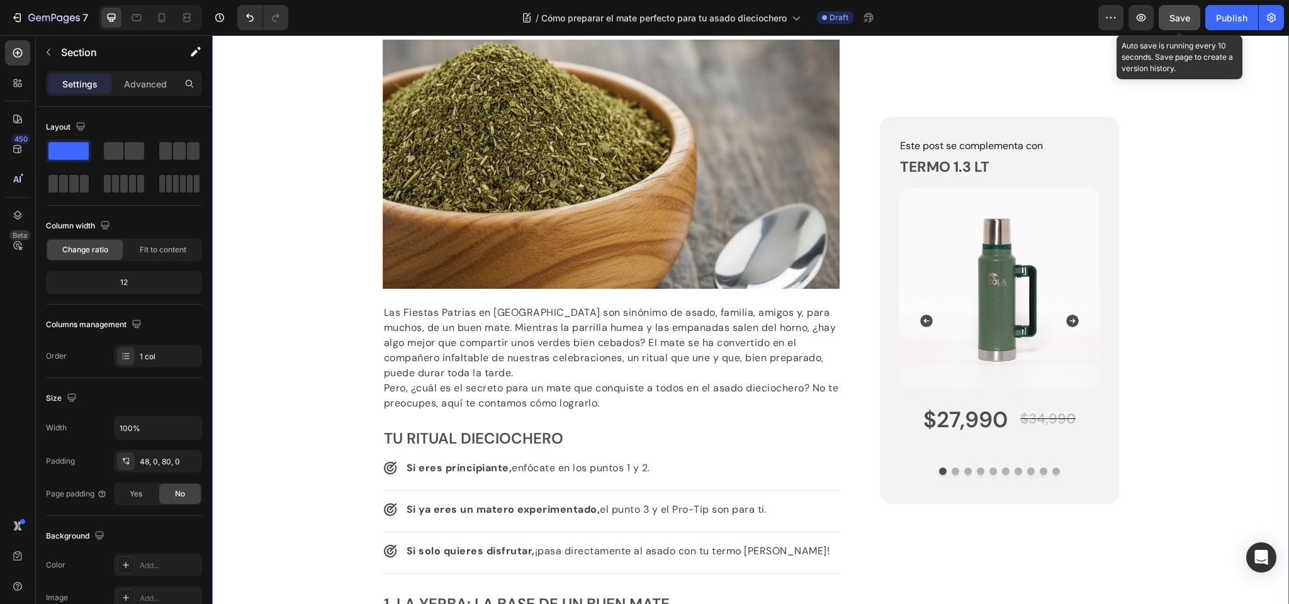
click at [1181, 10] on button "Save" at bounding box center [1180, 17] width 42 height 25
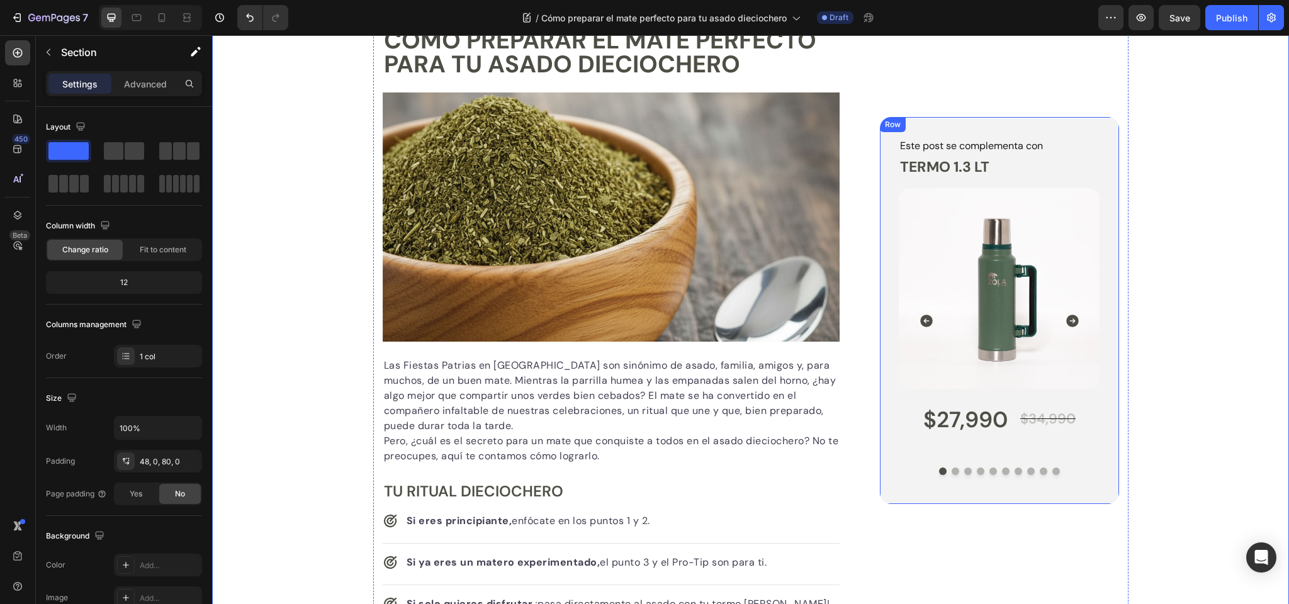
scroll to position [8, 0]
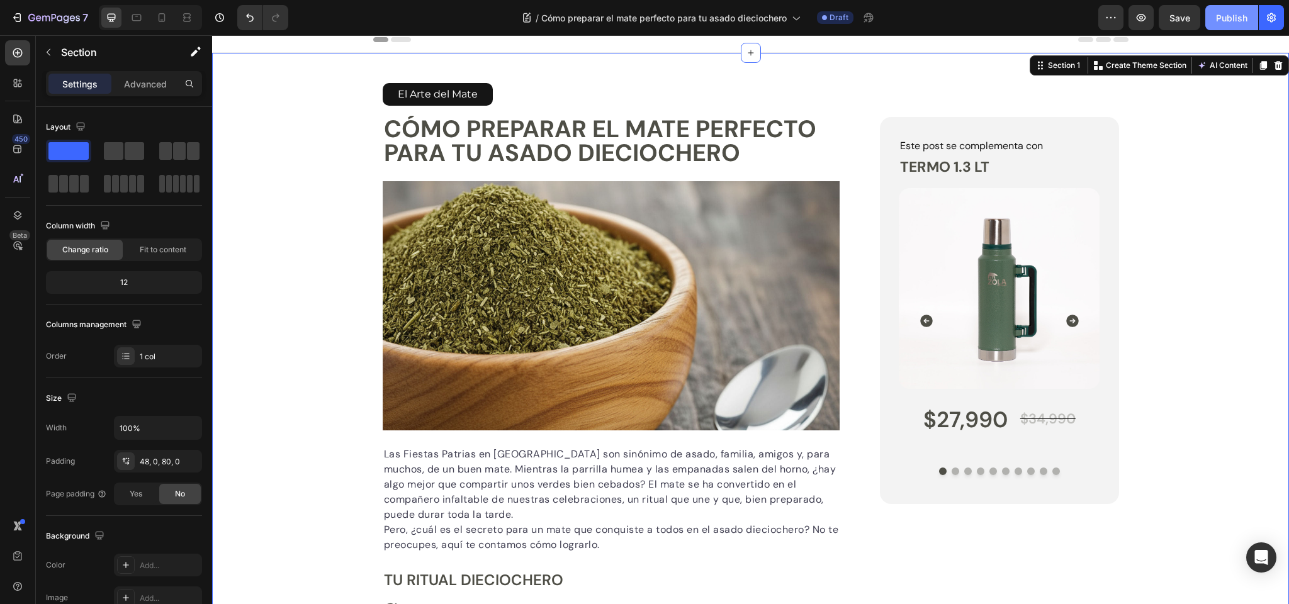
click at [1235, 15] on div "Publish" at bounding box center [1231, 17] width 31 height 13
click at [1076, 320] on icon "Carousel Next Arrow" at bounding box center [1072, 321] width 13 height 13
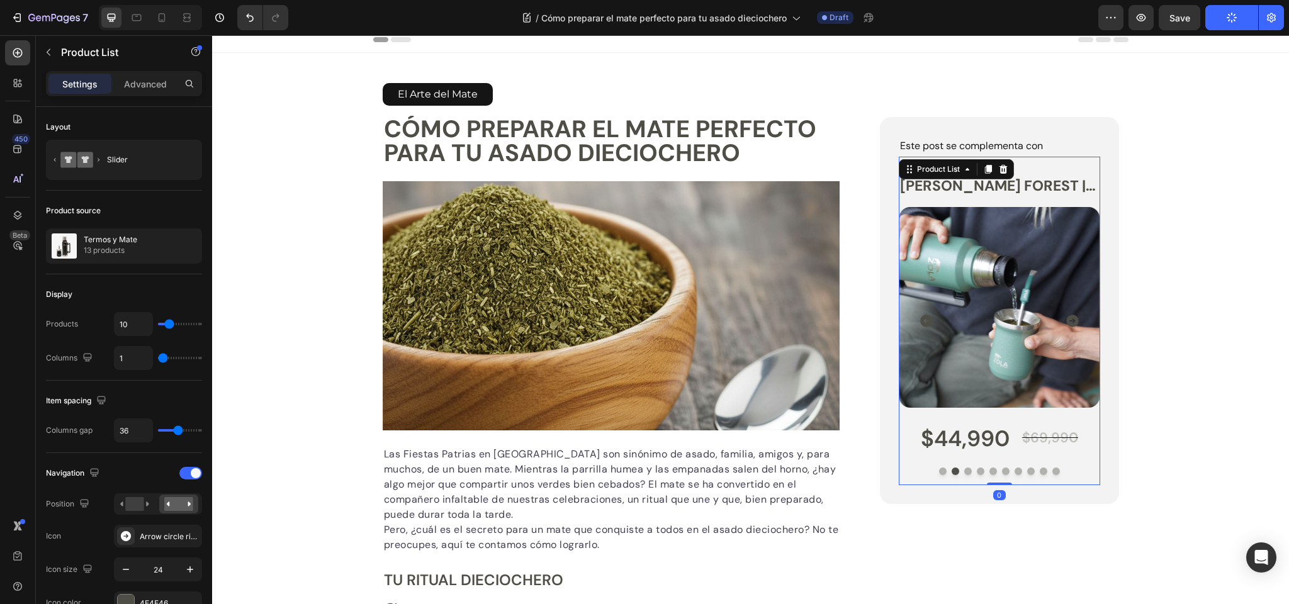
click at [1076, 320] on icon "Carousel Next Arrow" at bounding box center [1072, 321] width 13 height 13
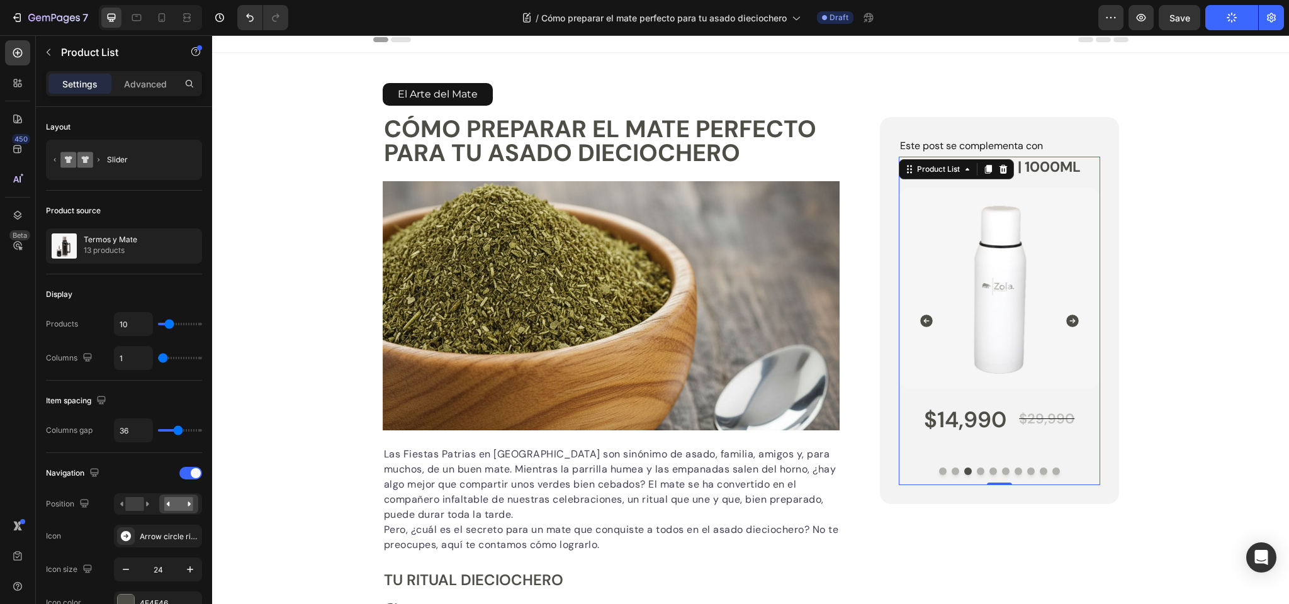
click at [930, 319] on icon "Carousel Back Arrow" at bounding box center [926, 321] width 13 height 13
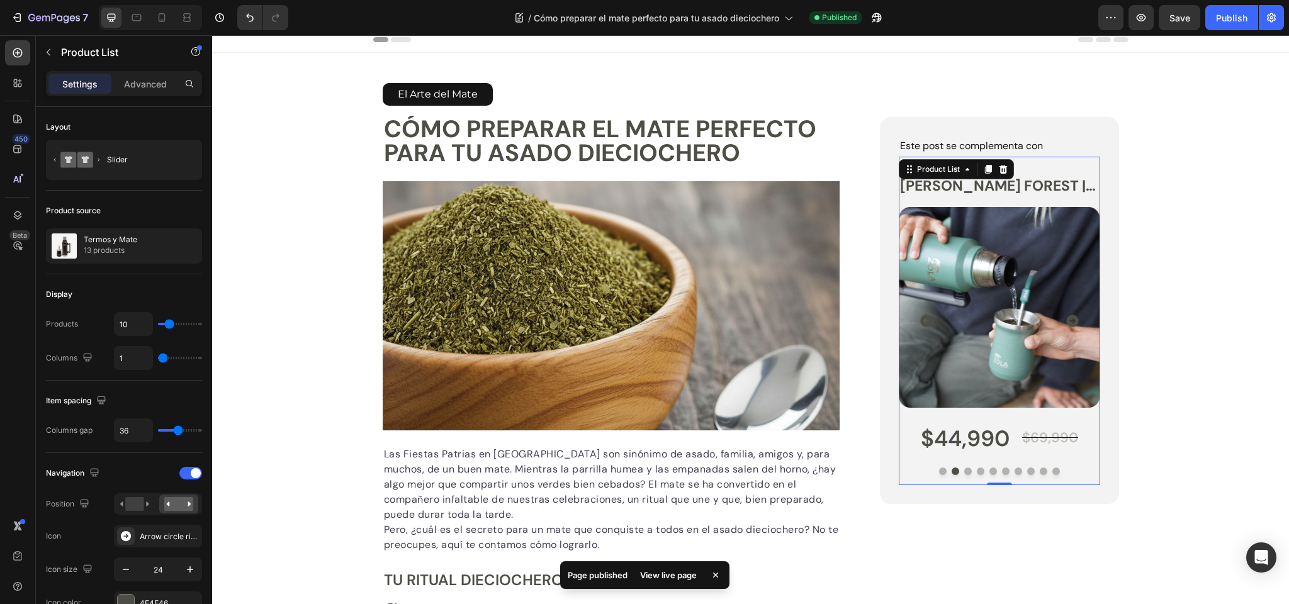
click at [1073, 318] on icon "Carousel Next Arrow" at bounding box center [1072, 321] width 13 height 13
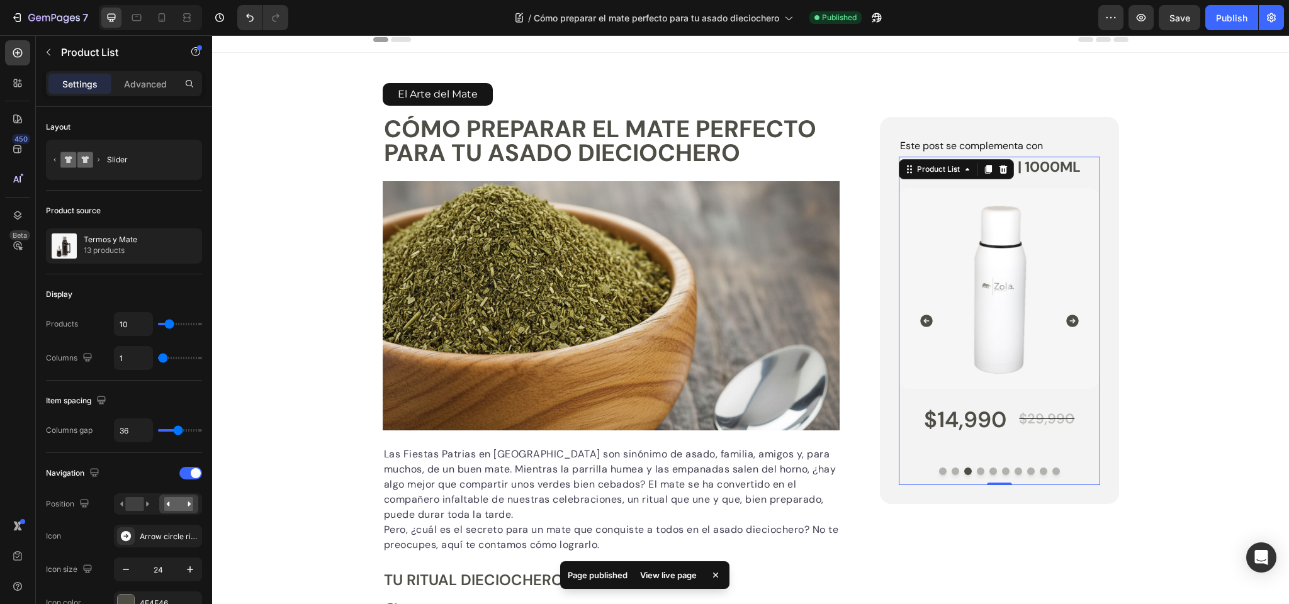
click at [1073, 318] on icon "Carousel Next Arrow" at bounding box center [1072, 321] width 13 height 13
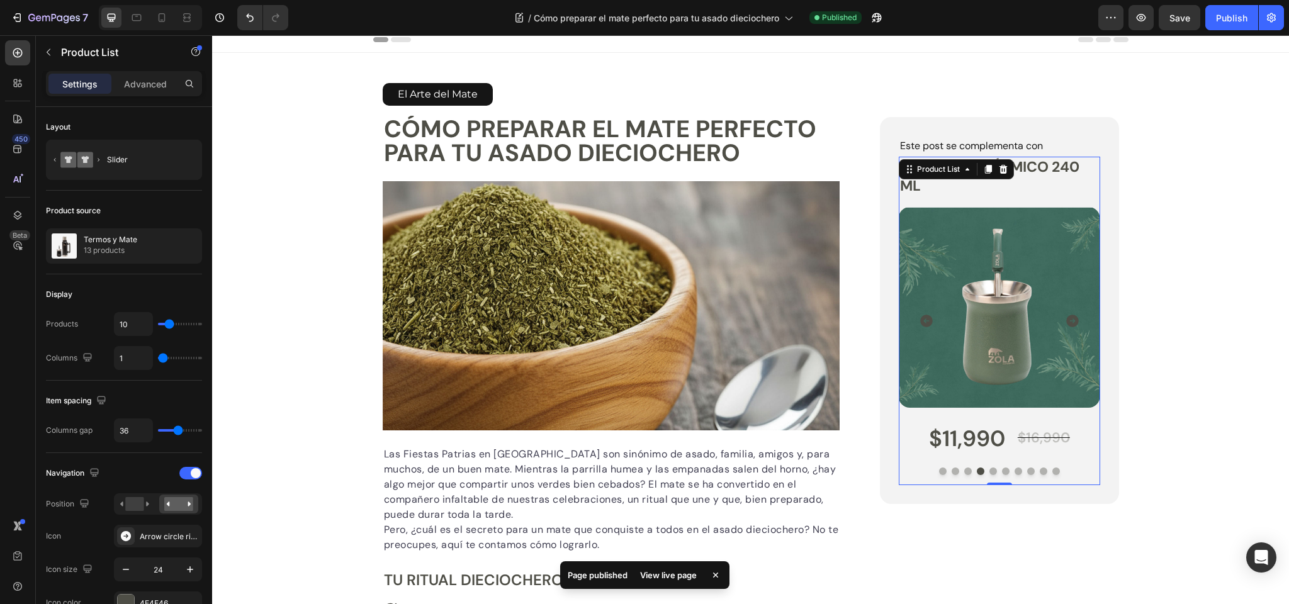
click at [1073, 318] on icon "Carousel Next Arrow" at bounding box center [1072, 321] width 13 height 13
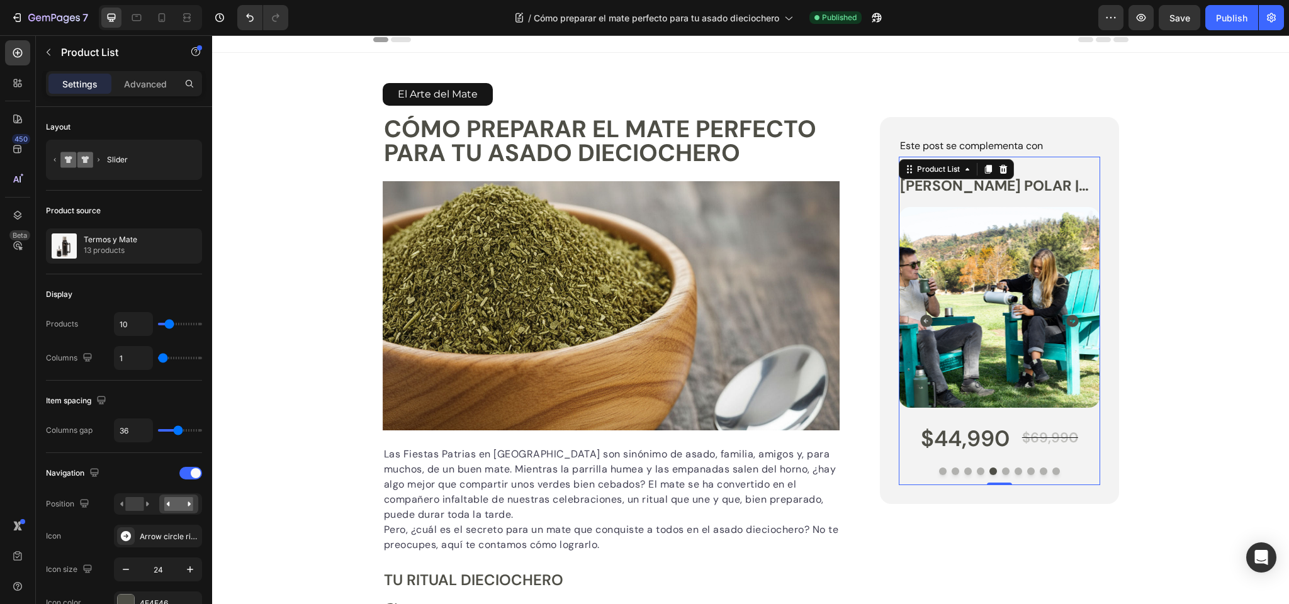
click at [1073, 318] on icon "Carousel Next Arrow" at bounding box center [1072, 321] width 13 height 13
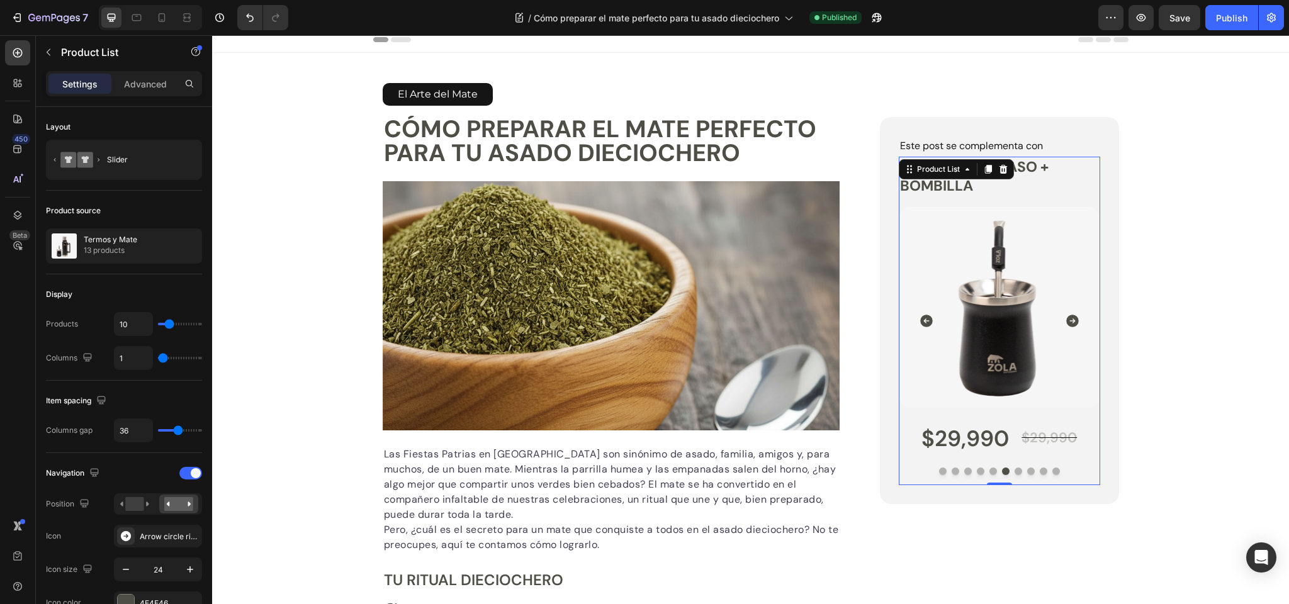
click at [1073, 318] on icon "Carousel Next Arrow" at bounding box center [1072, 321] width 13 height 13
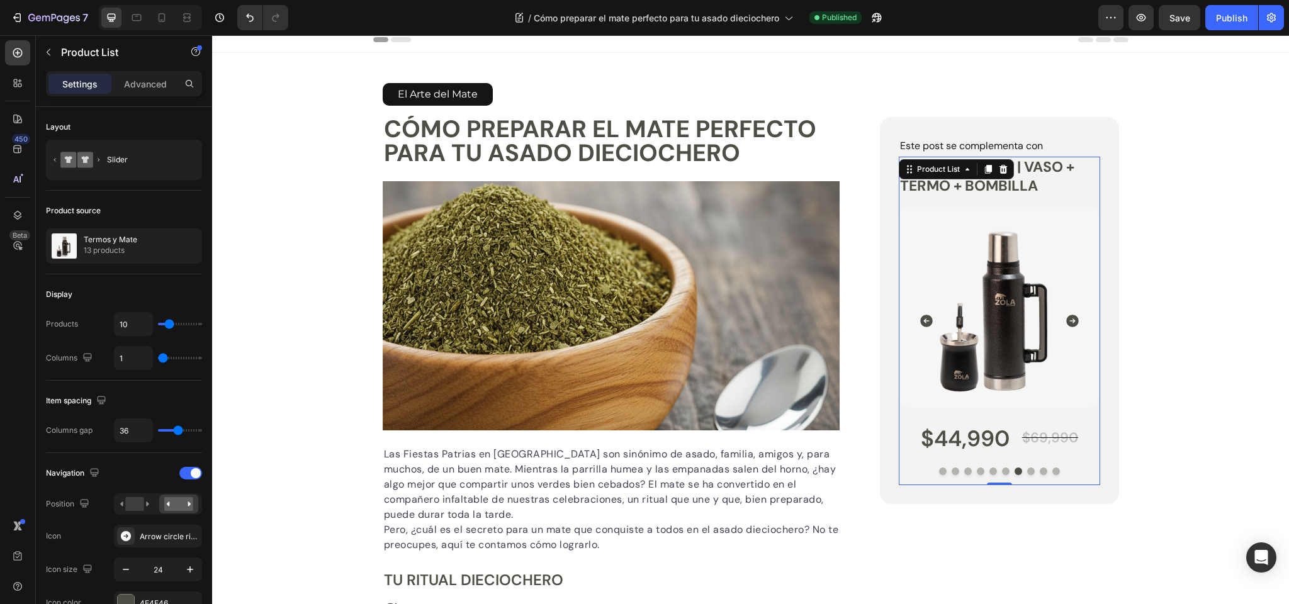
click at [1073, 318] on icon "Carousel Next Arrow" at bounding box center [1072, 321] width 13 height 13
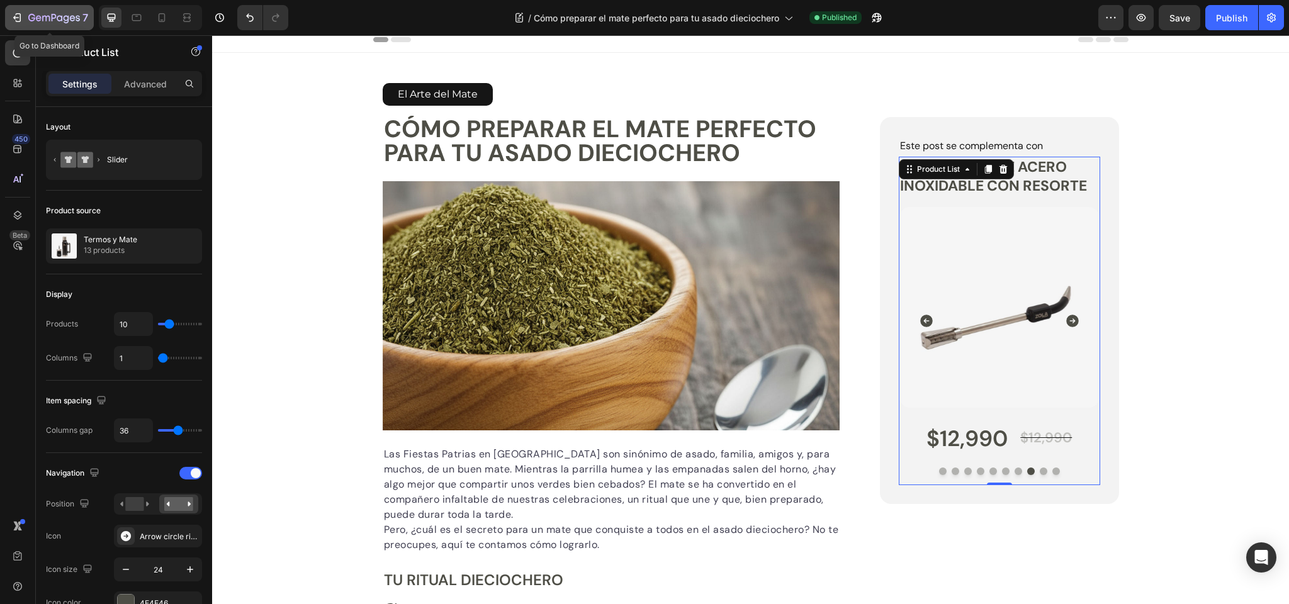
click at [47, 20] on icon "button" at bounding box center [54, 18] width 52 height 11
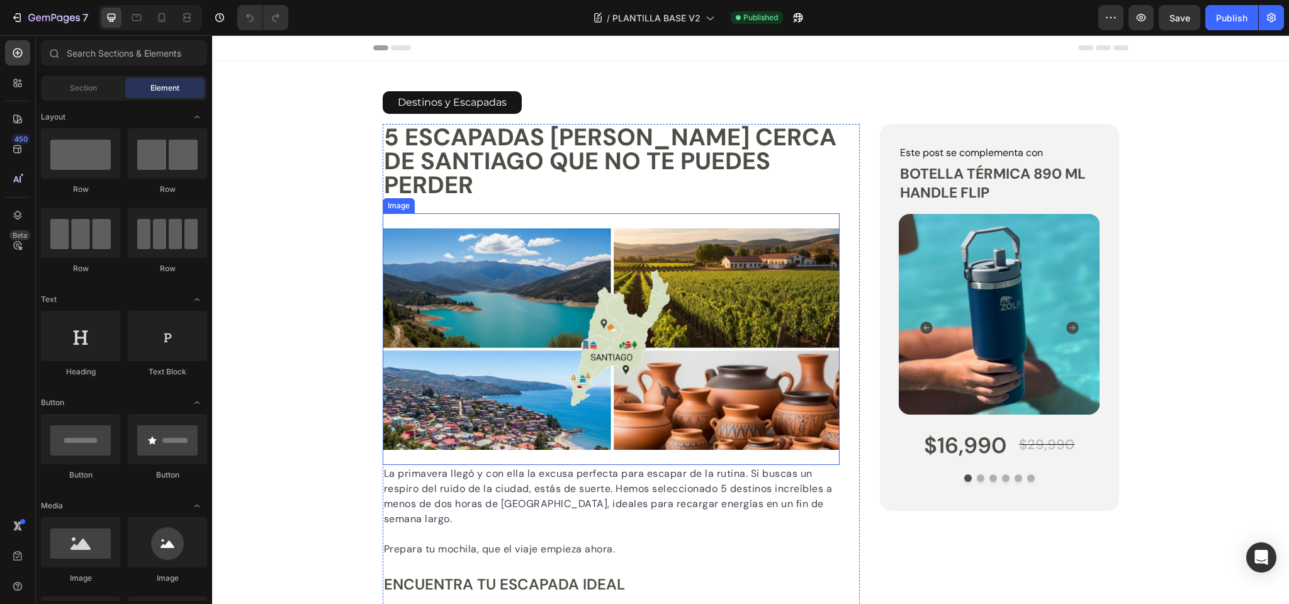
click at [402, 206] on div "Image" at bounding box center [398, 205] width 27 height 11
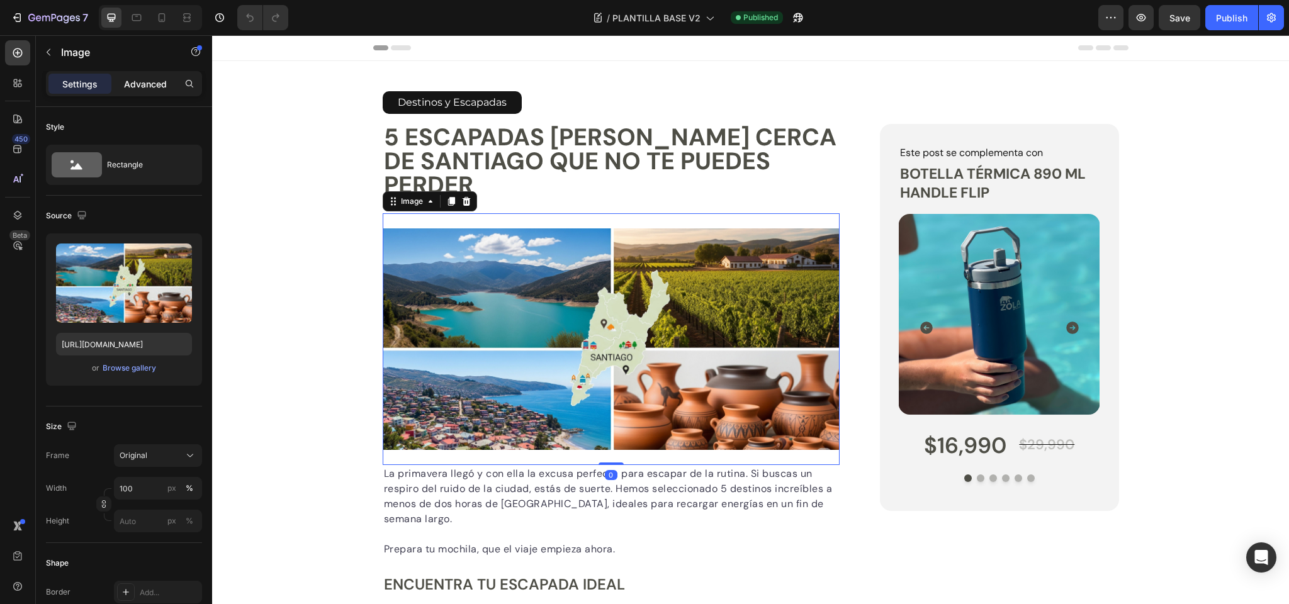
click at [150, 83] on p "Advanced" at bounding box center [145, 83] width 43 height 13
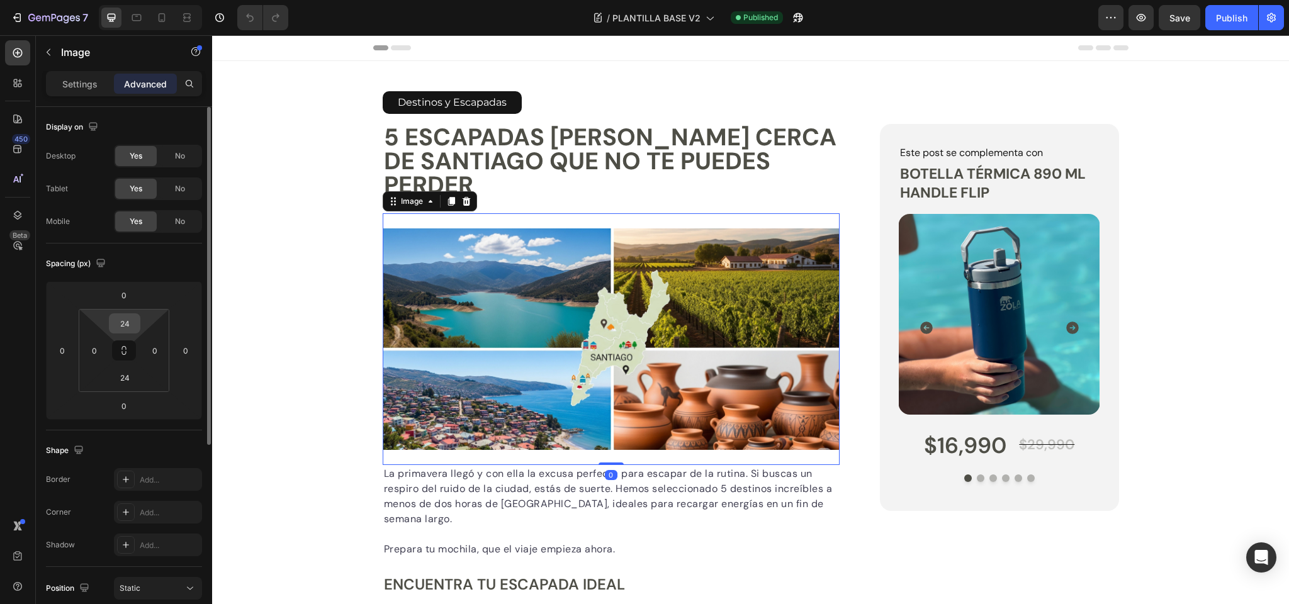
click at [135, 329] on input "24" at bounding box center [124, 323] width 25 height 19
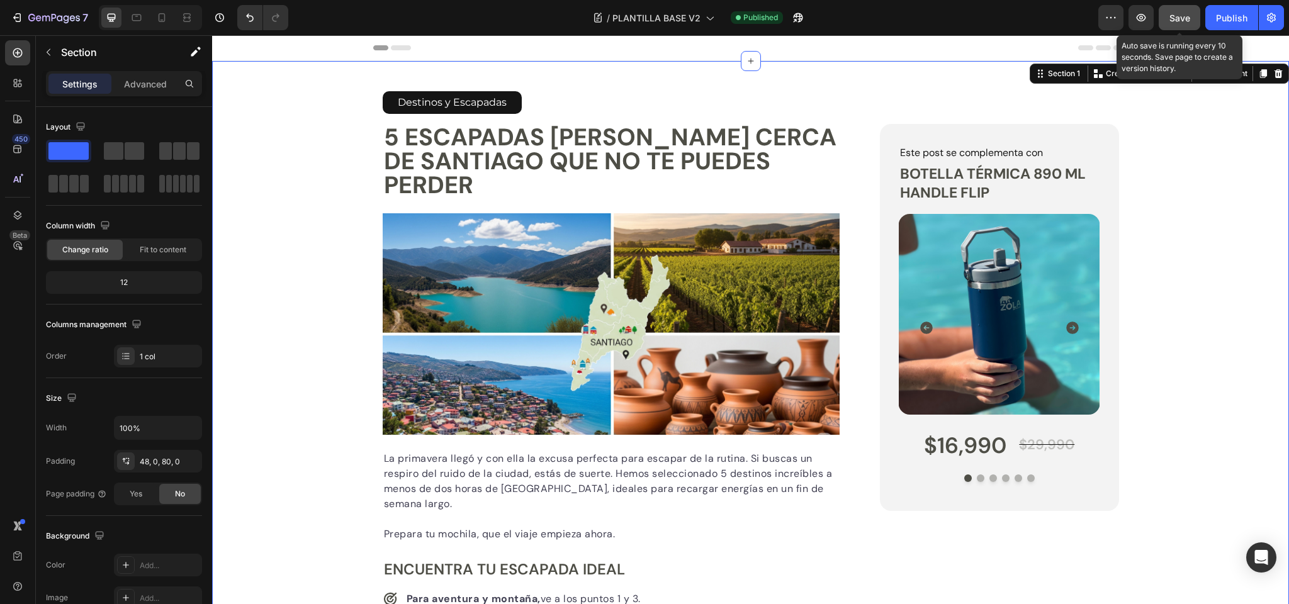
click at [1179, 13] on span "Save" at bounding box center [1179, 18] width 21 height 11
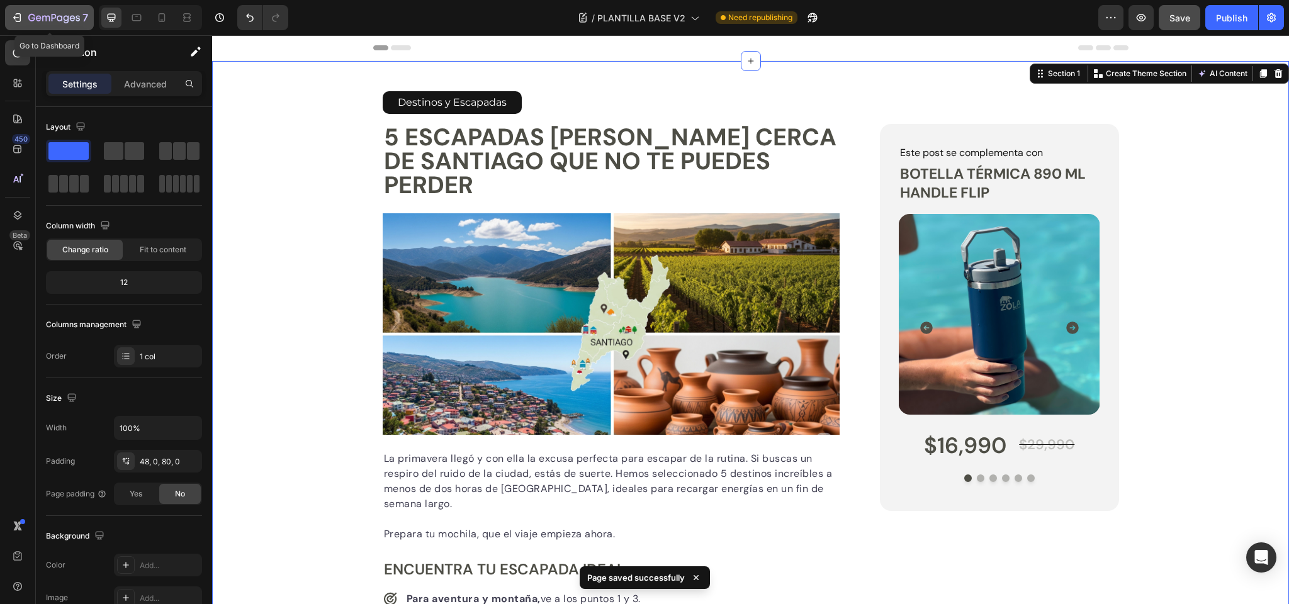
click at [43, 19] on icon "button" at bounding box center [54, 18] width 52 height 11
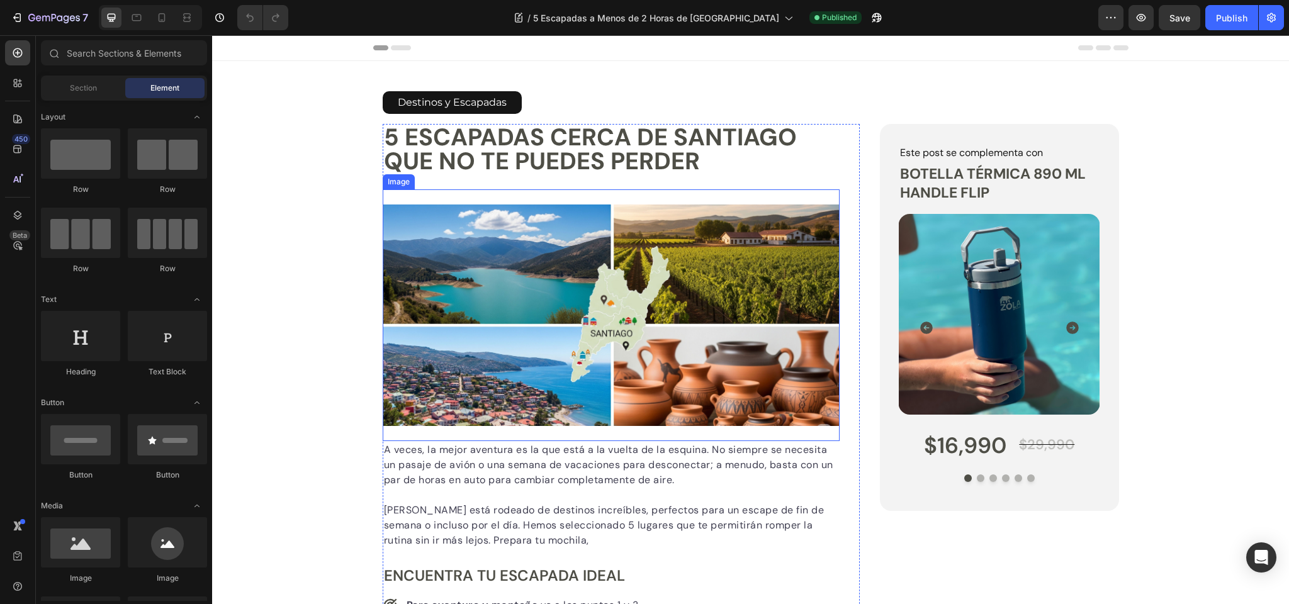
click at [459, 244] on img at bounding box center [612, 316] width 458 height 222
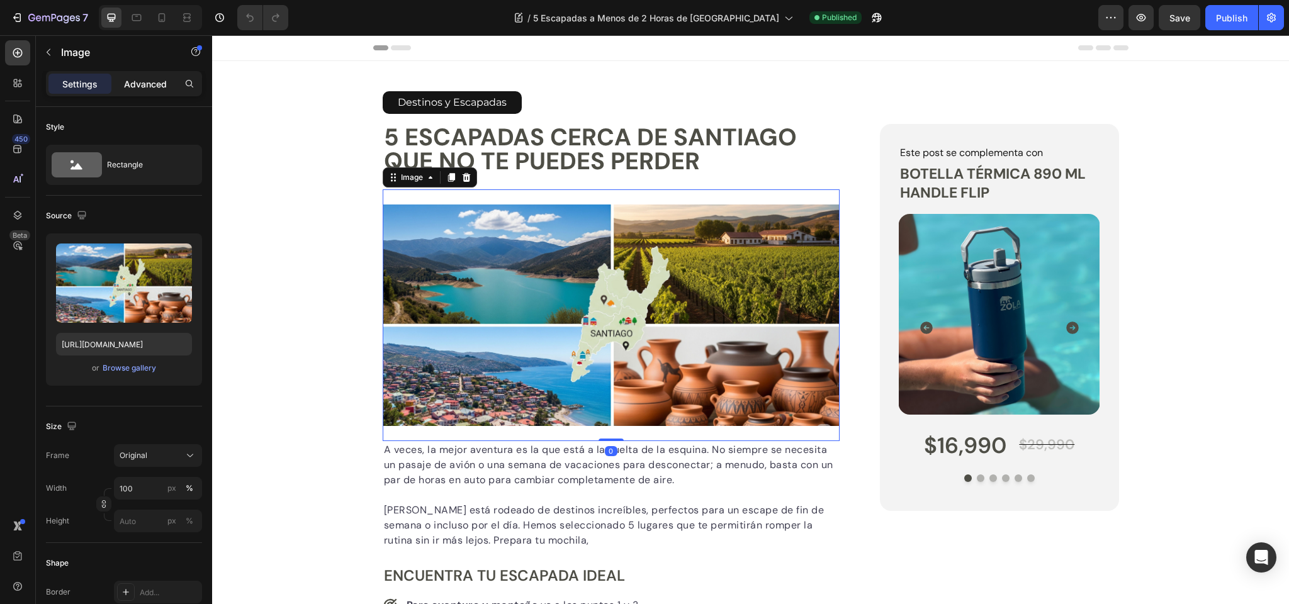
click at [153, 84] on p "Advanced" at bounding box center [145, 83] width 43 height 13
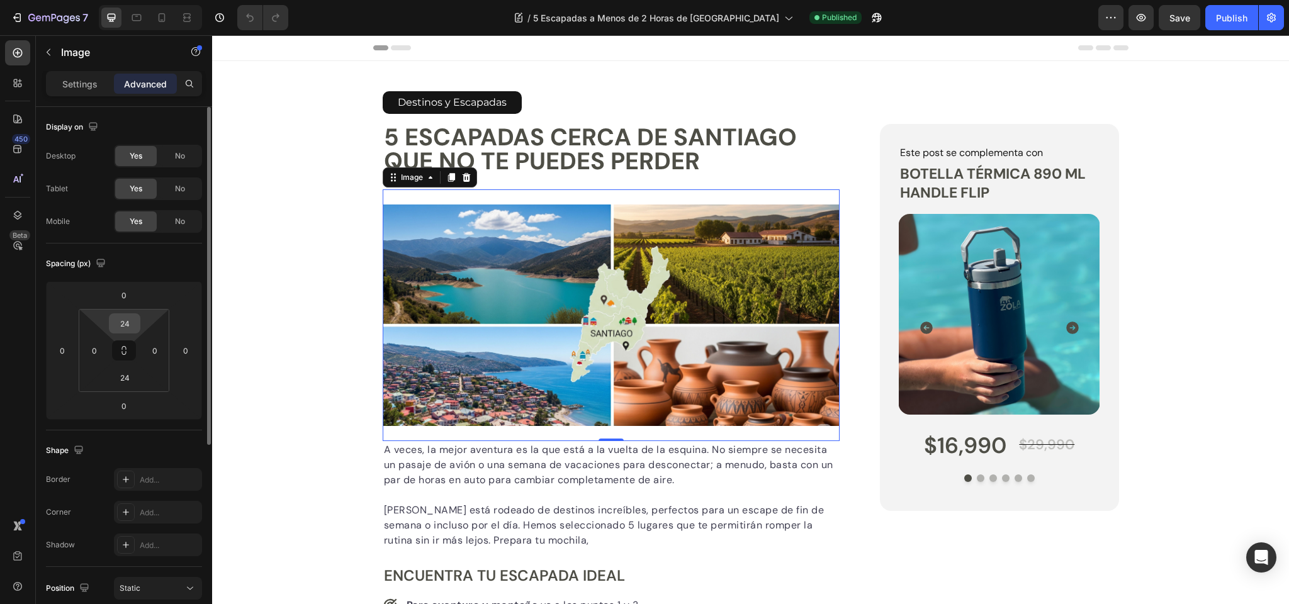
click at [124, 321] on input "24" at bounding box center [124, 323] width 25 height 19
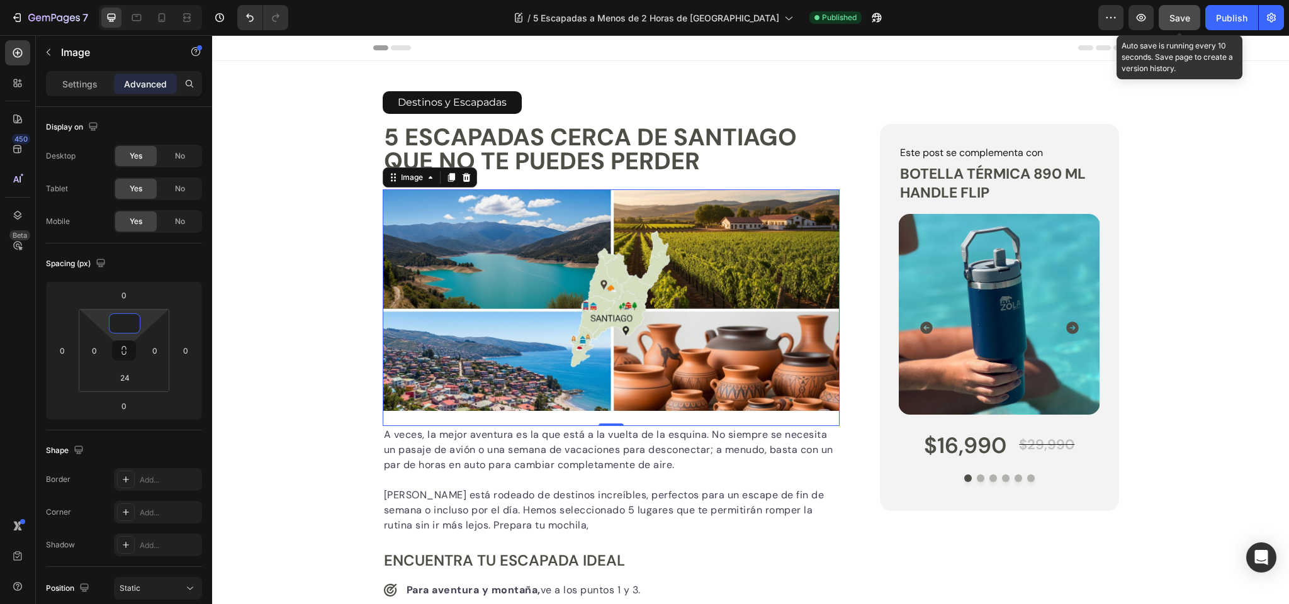
type input "0"
click at [1184, 15] on span "Save" at bounding box center [1179, 18] width 21 height 11
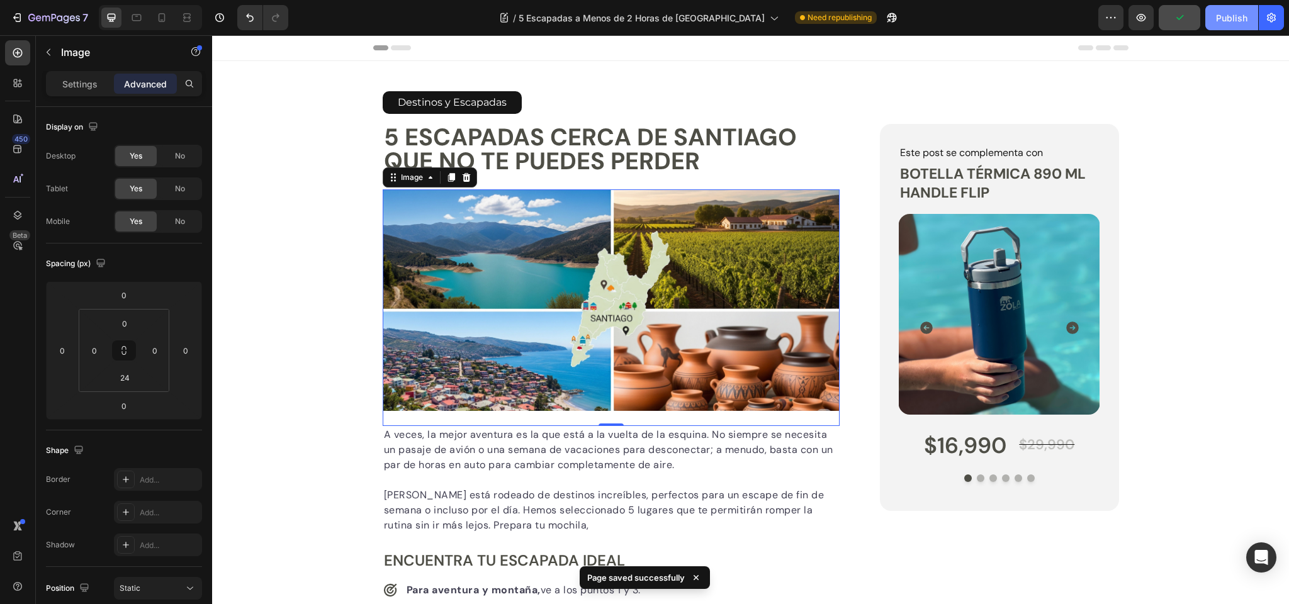
click at [1235, 14] on div "Publish" at bounding box center [1231, 17] width 31 height 13
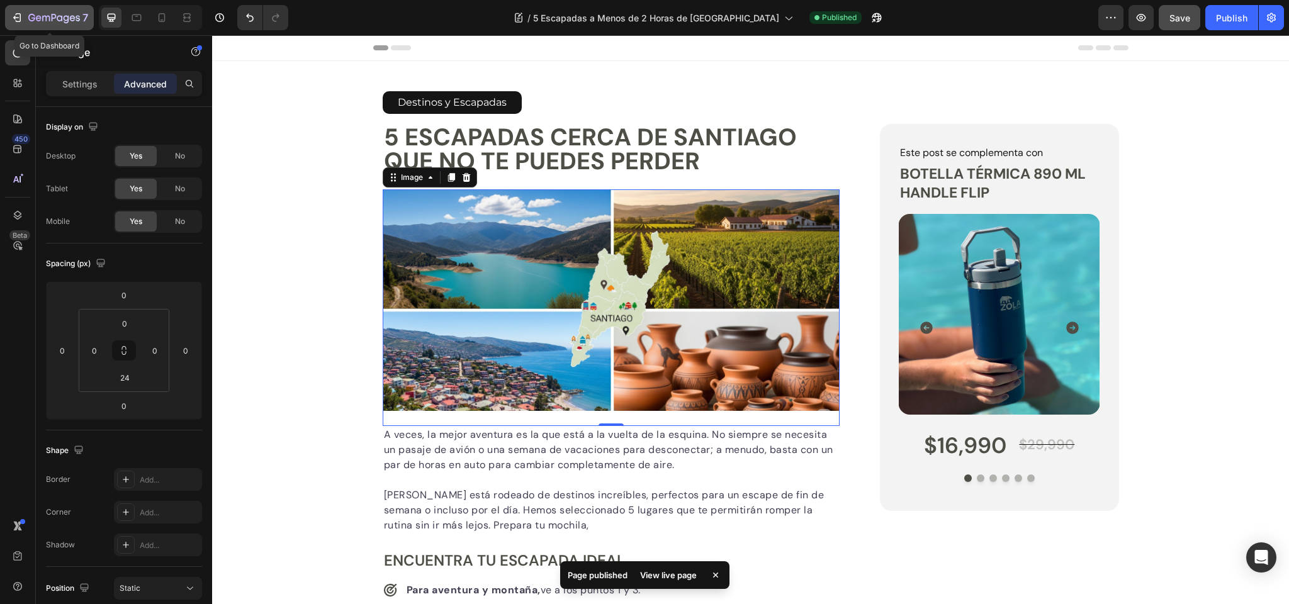
click at [59, 18] on icon "button" at bounding box center [54, 18] width 52 height 11
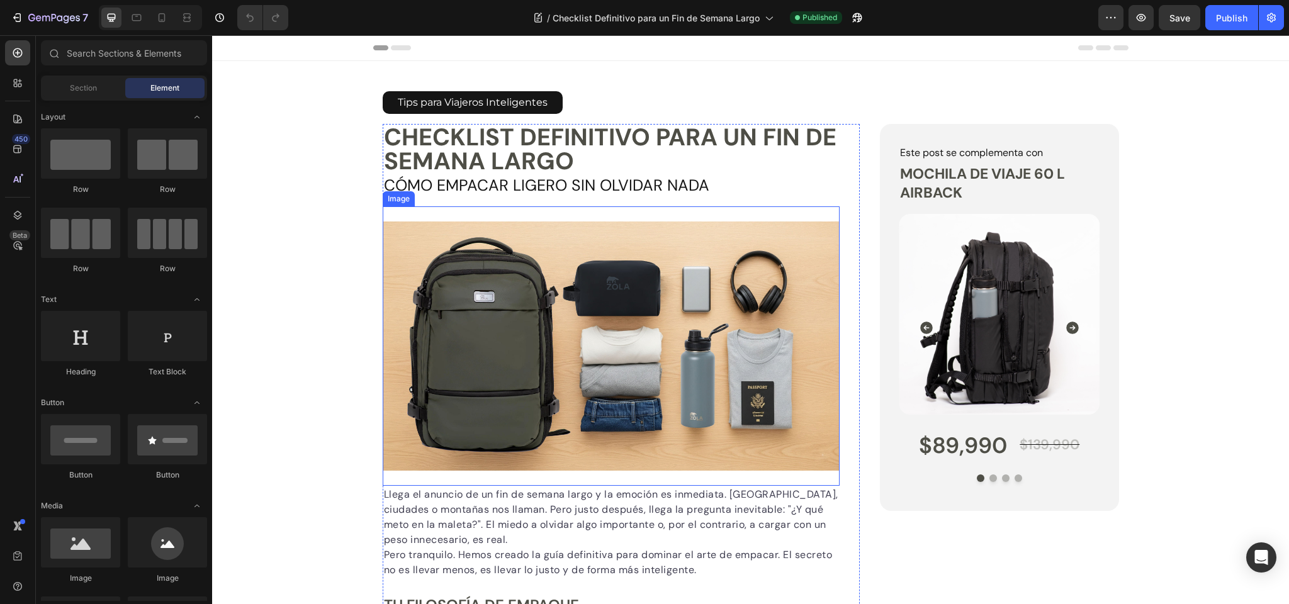
click at [491, 279] on img at bounding box center [612, 346] width 458 height 249
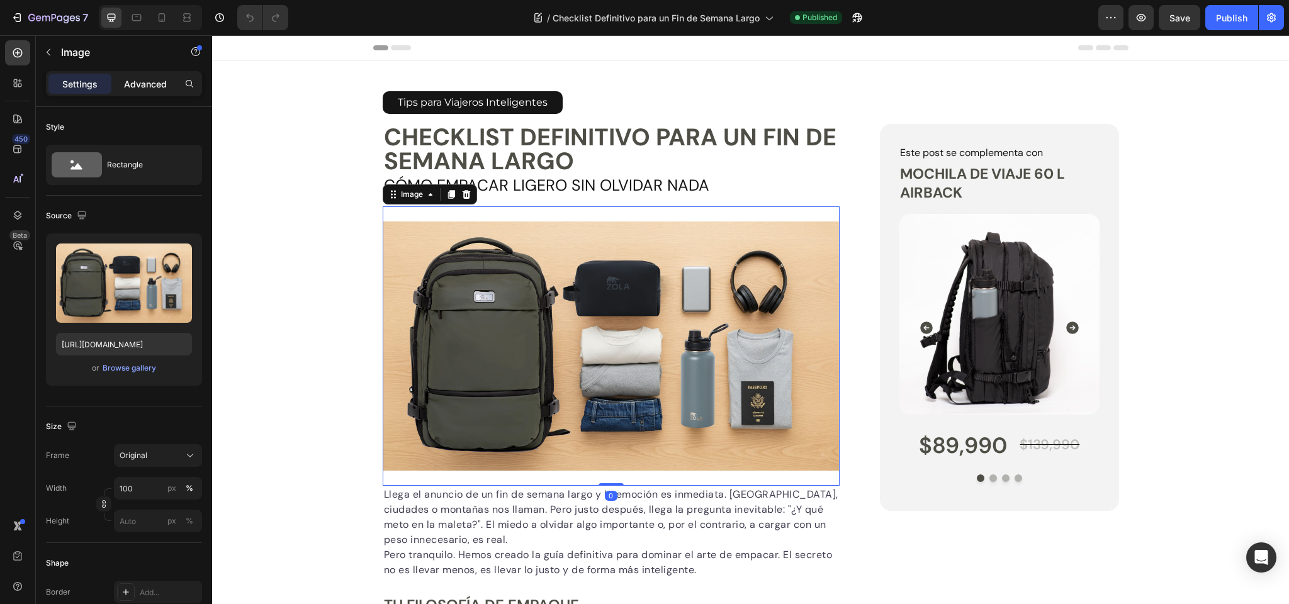
click at [145, 91] on div "Advanced" at bounding box center [145, 84] width 63 height 20
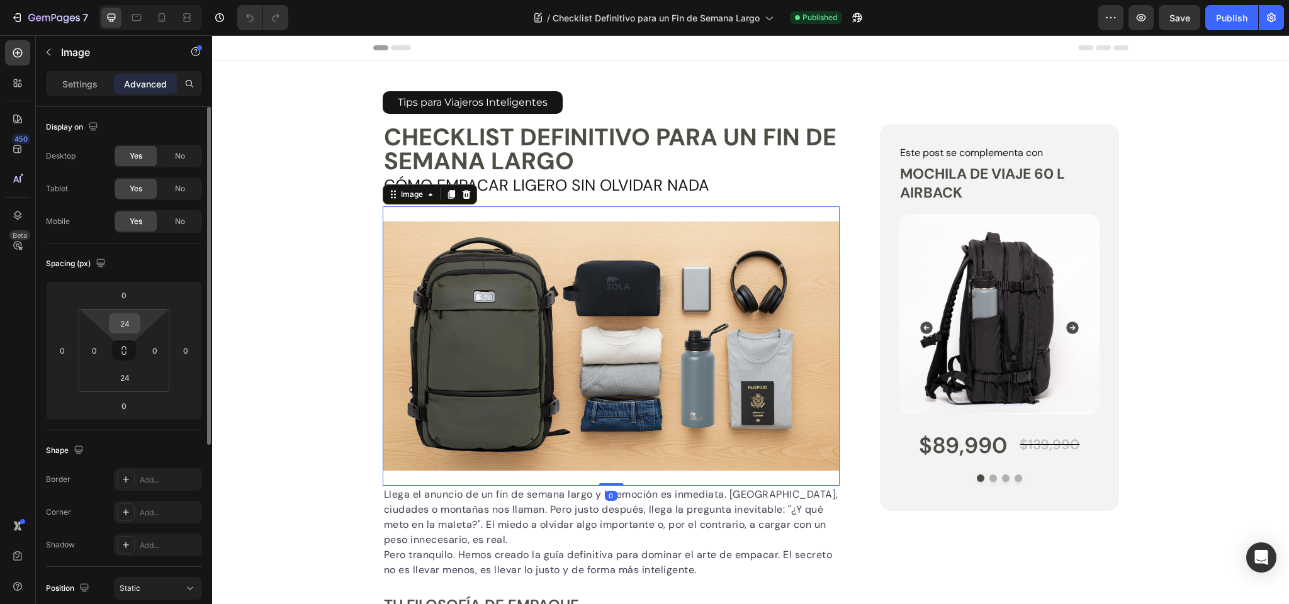
click at [125, 327] on input "24" at bounding box center [124, 323] width 25 height 19
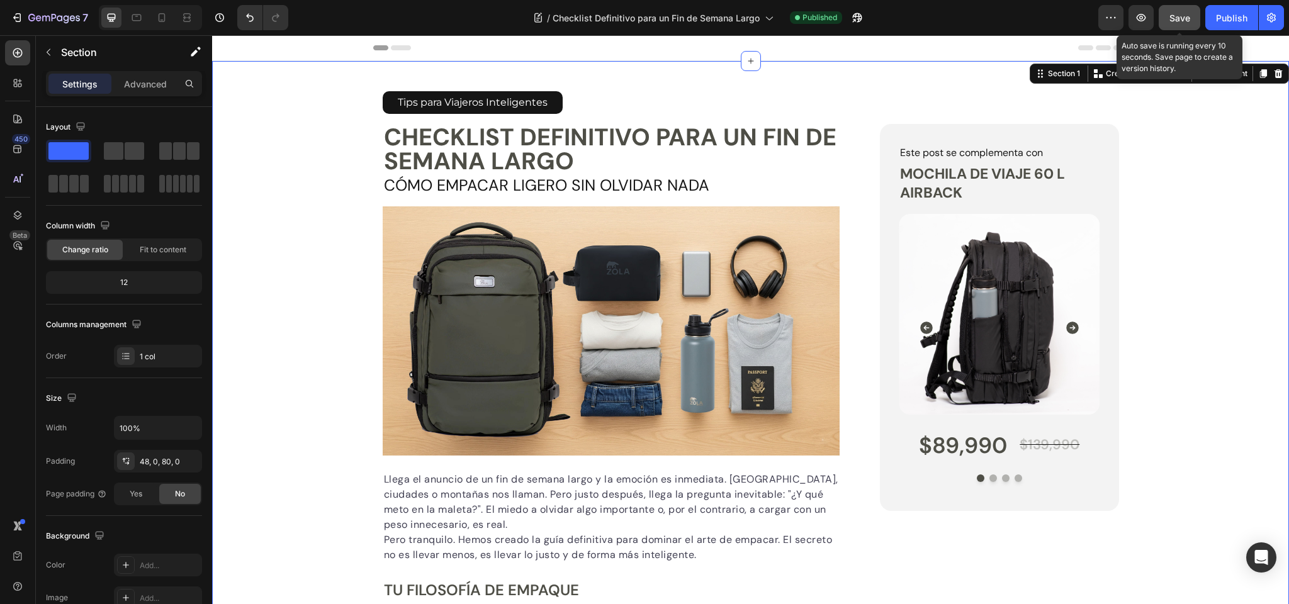
click at [1167, 17] on button "Save" at bounding box center [1180, 17] width 42 height 25
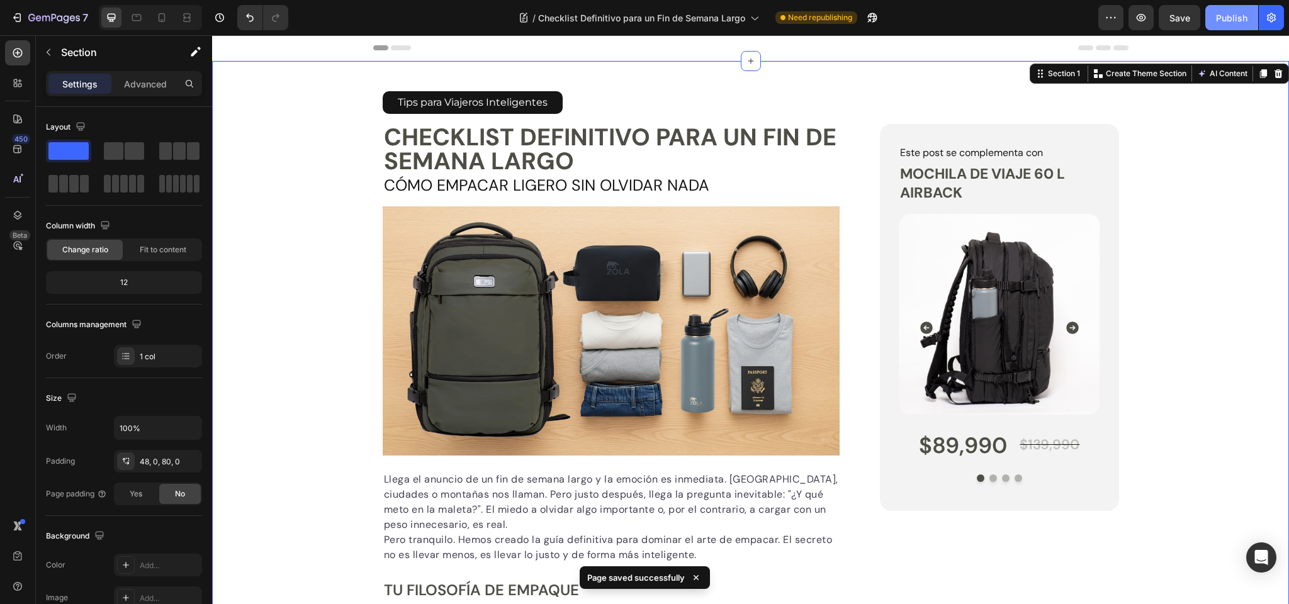
click at [1232, 13] on div "Publish" at bounding box center [1231, 17] width 31 height 13
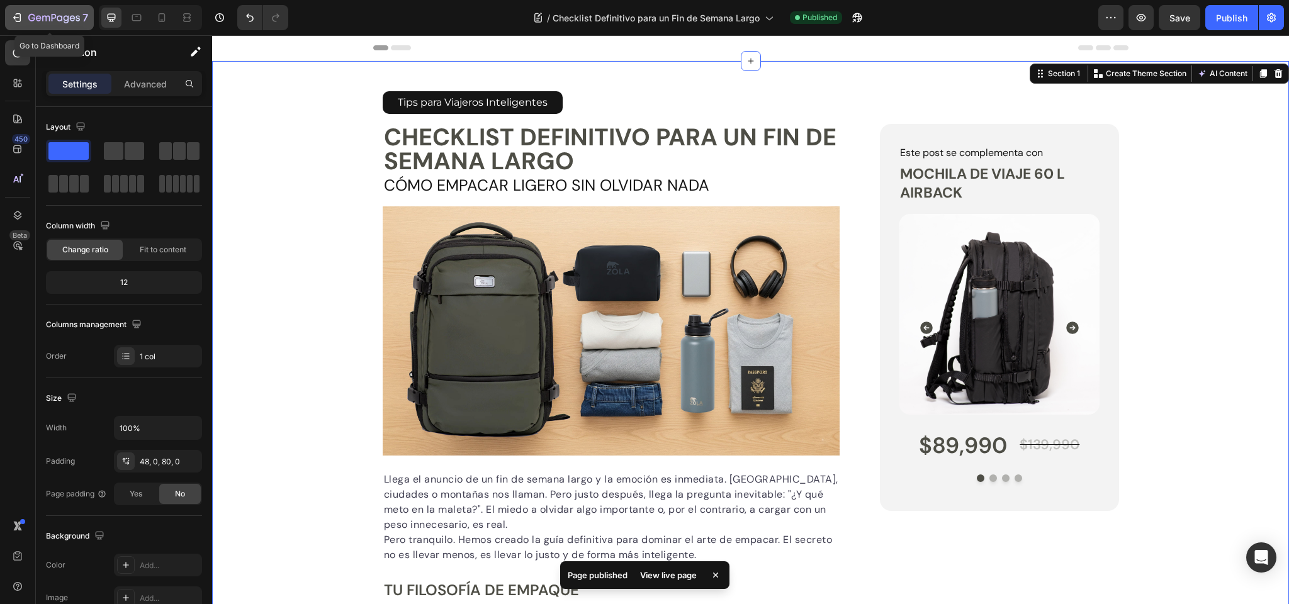
click at [55, 19] on icon "button" at bounding box center [54, 18] width 52 height 11
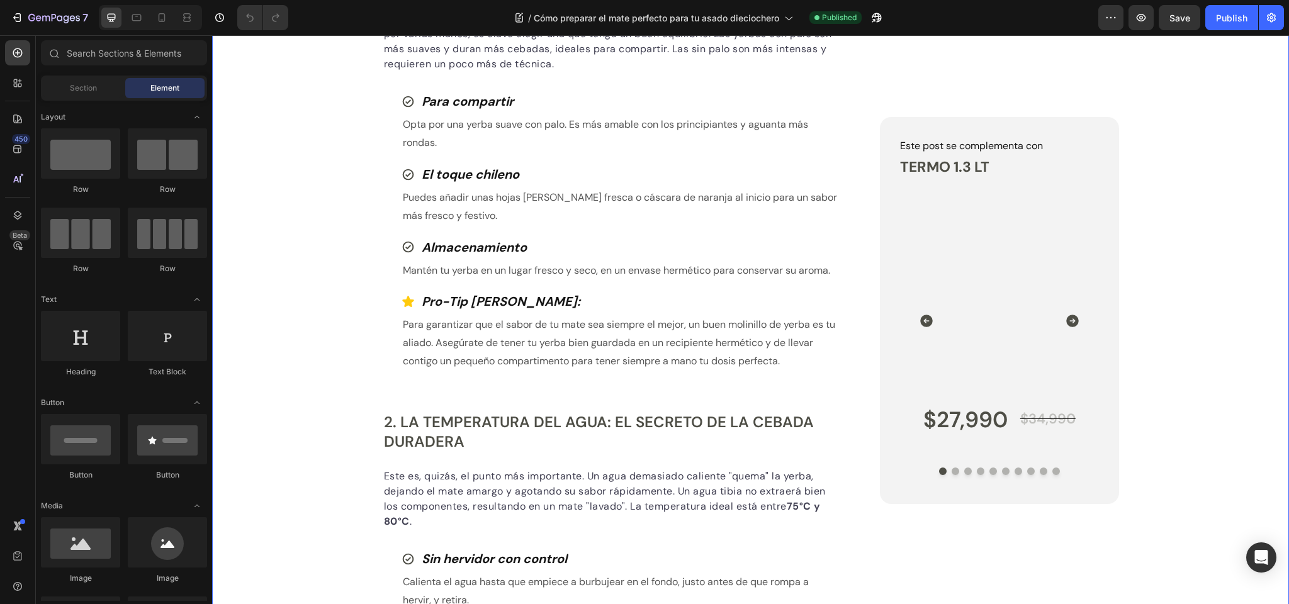
scroll to position [519, 0]
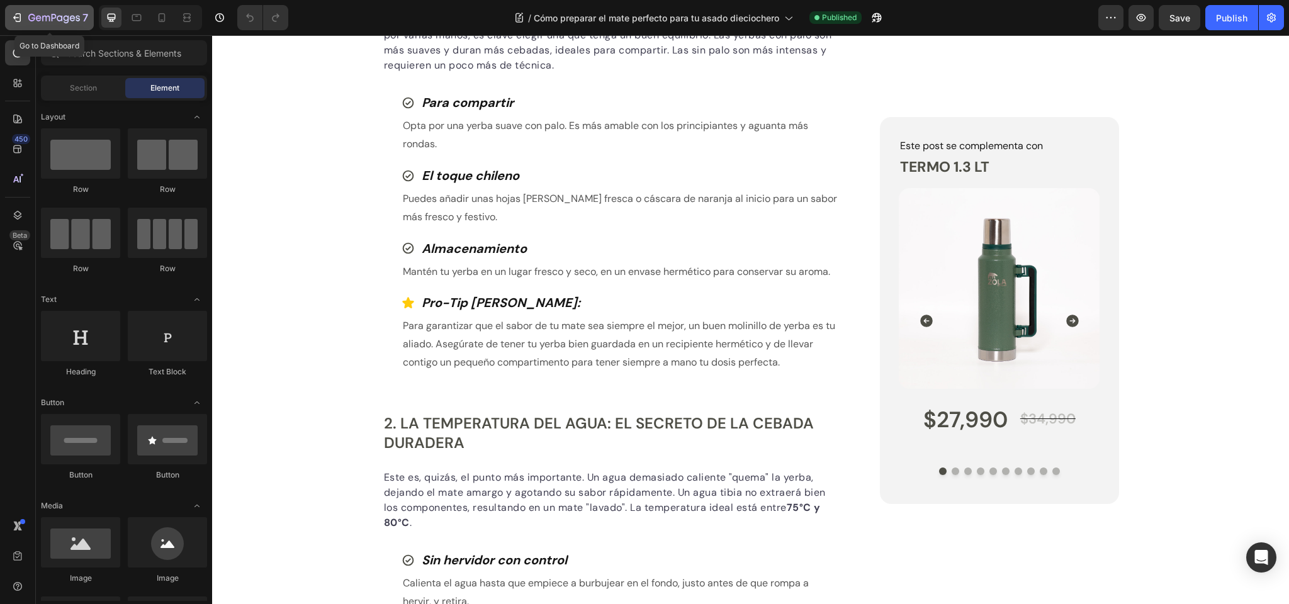
click at [48, 17] on icon "button" at bounding box center [54, 18] width 52 height 11
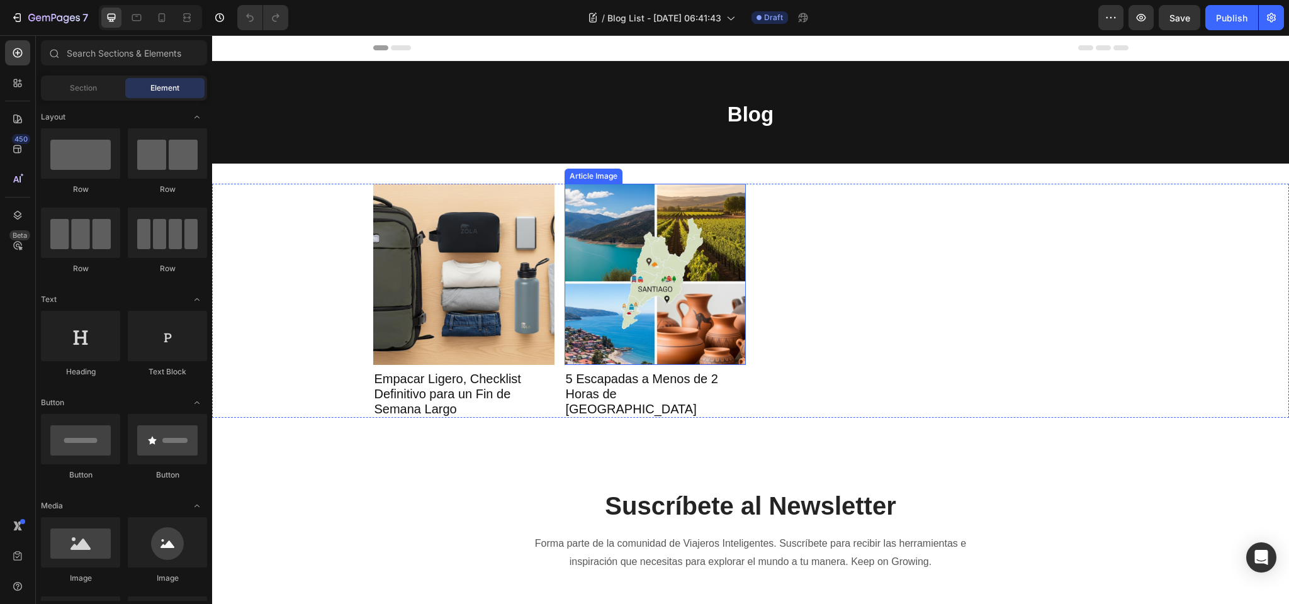
click at [699, 251] on img at bounding box center [654, 274] width 181 height 181
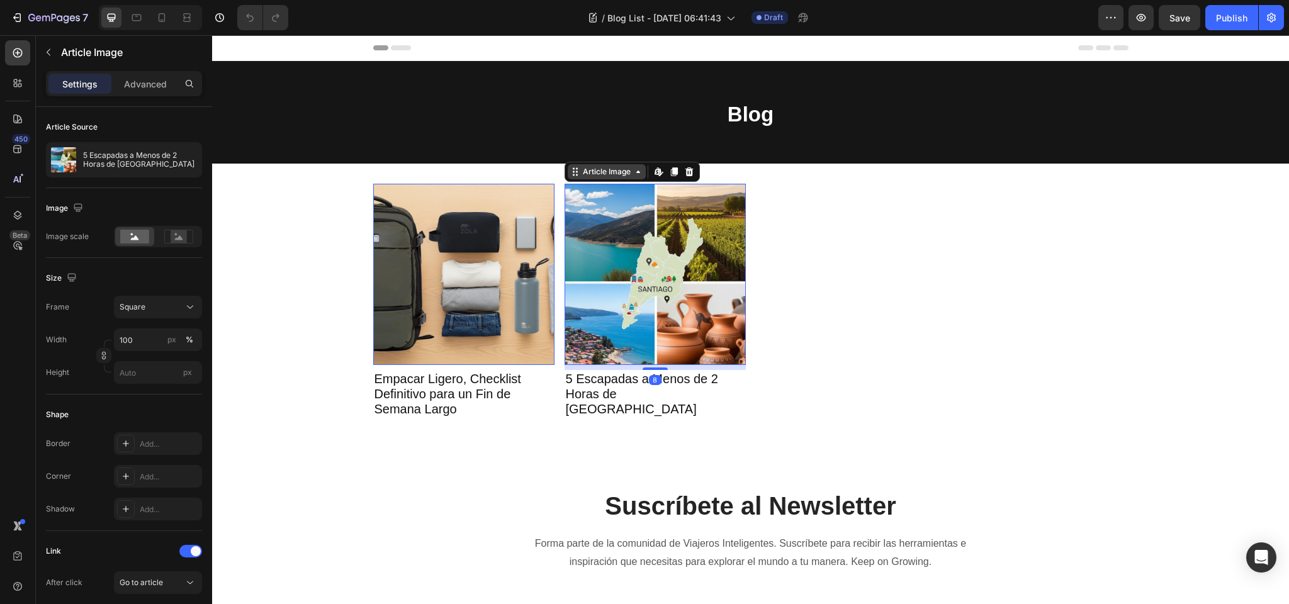
click at [614, 179] on div "Article Image" at bounding box center [607, 171] width 78 height 15
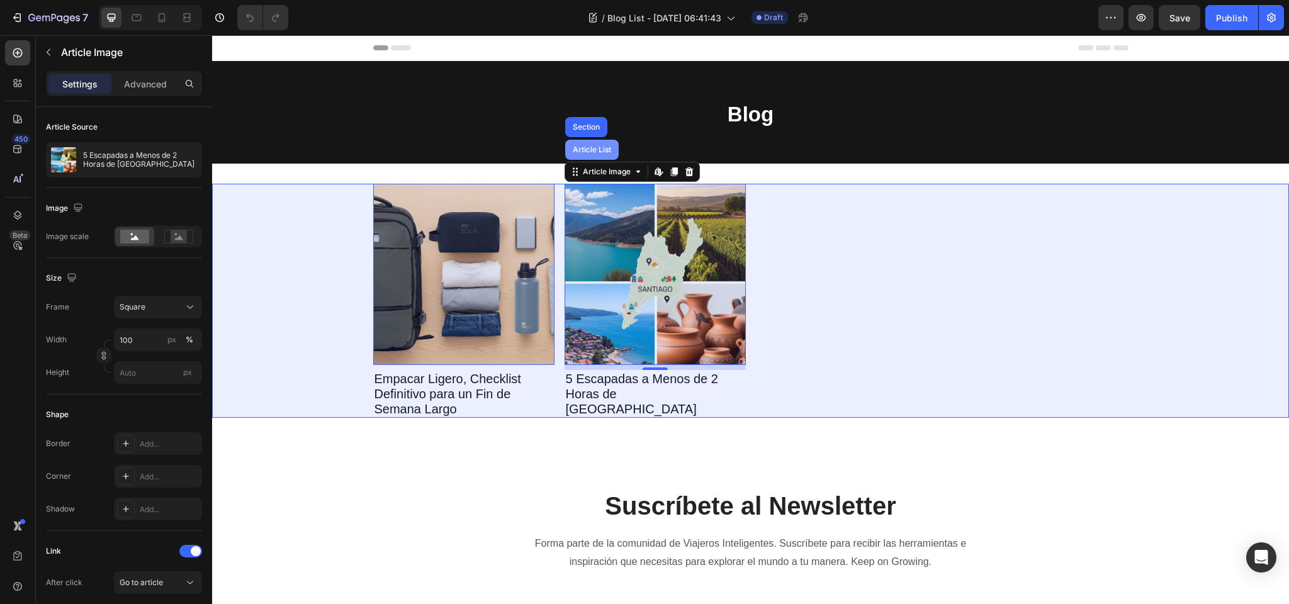
click at [595, 154] on div "Article List" at bounding box center [591, 150] width 53 height 20
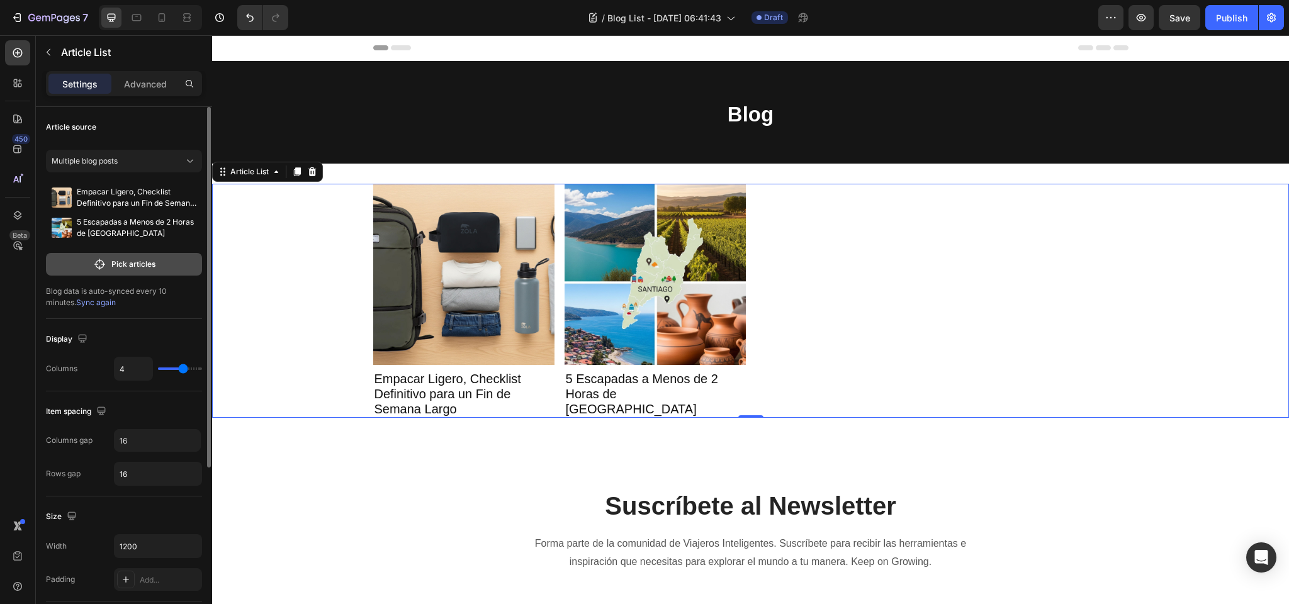
click at [115, 266] on p "Pick articles" at bounding box center [133, 264] width 44 height 11
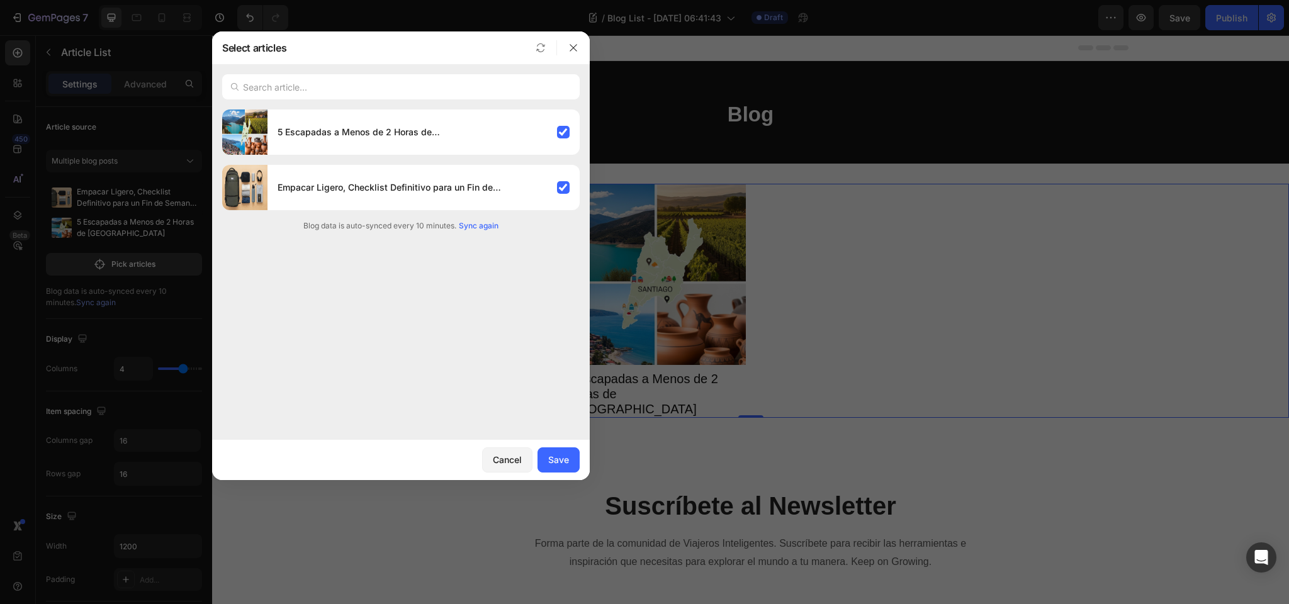
click at [478, 224] on span "Sync again" at bounding box center [479, 225] width 40 height 11
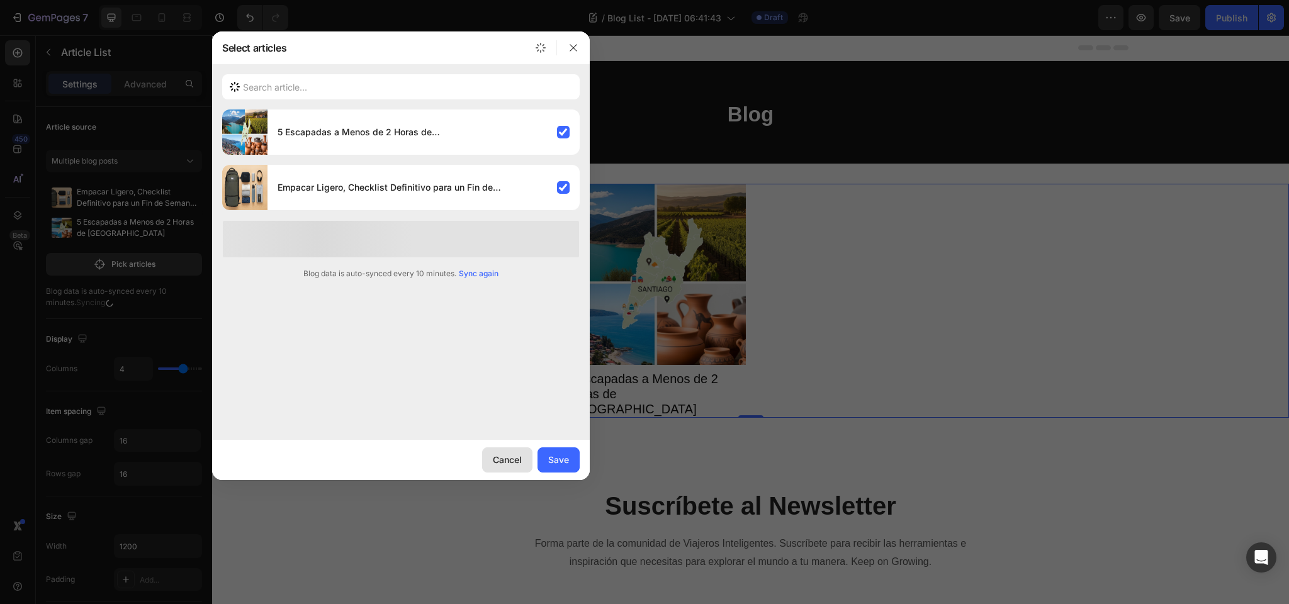
click at [507, 461] on div "Cancel" at bounding box center [507, 459] width 29 height 13
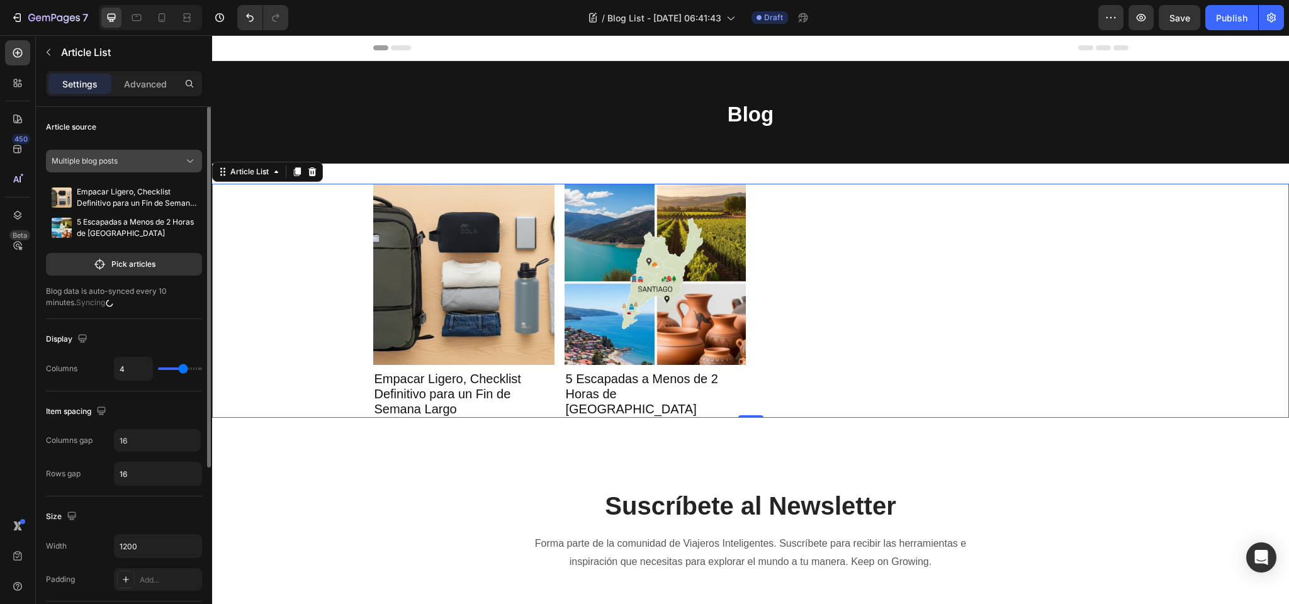
click at [153, 167] on div "Multiple blog posts" at bounding box center [124, 161] width 145 height 13
click at [113, 213] on div "A blog" at bounding box center [133, 213] width 118 height 11
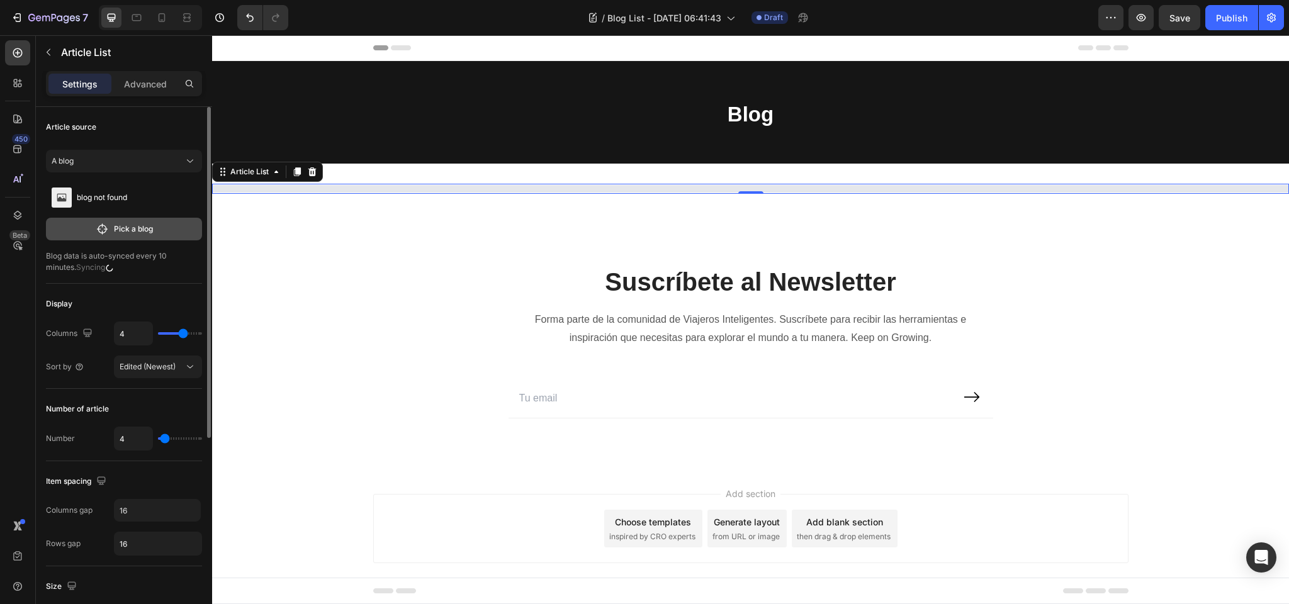
click at [127, 228] on p "Pick a blog" at bounding box center [133, 228] width 39 height 11
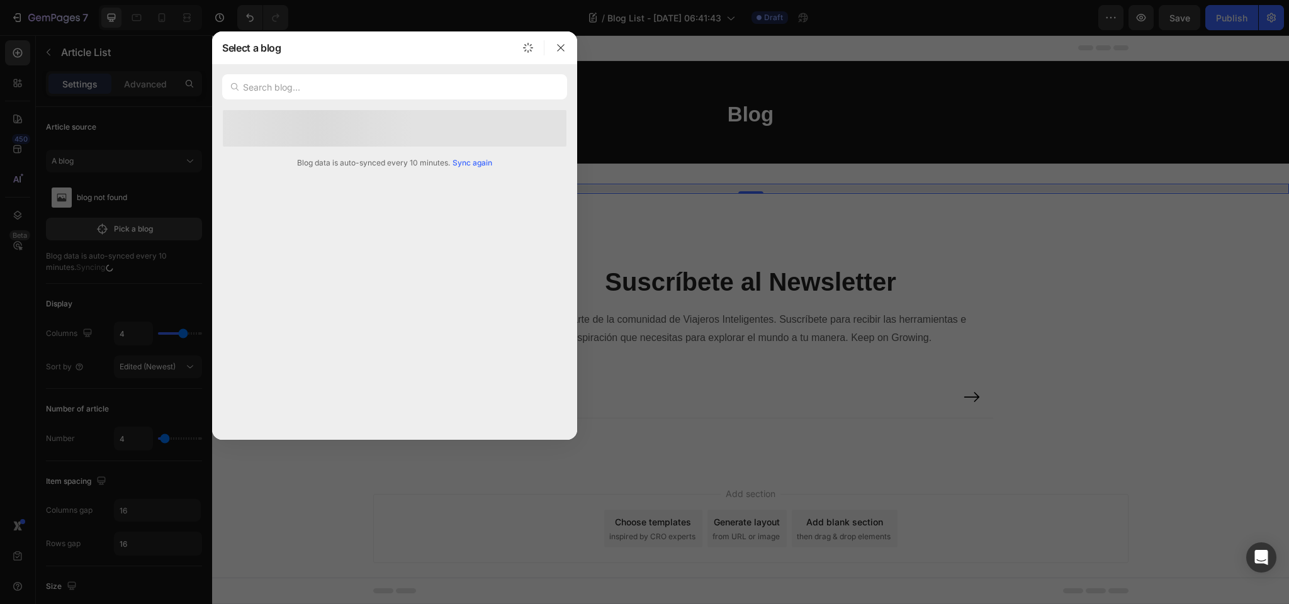
click at [473, 164] on span "Sync again" at bounding box center [472, 162] width 40 height 11
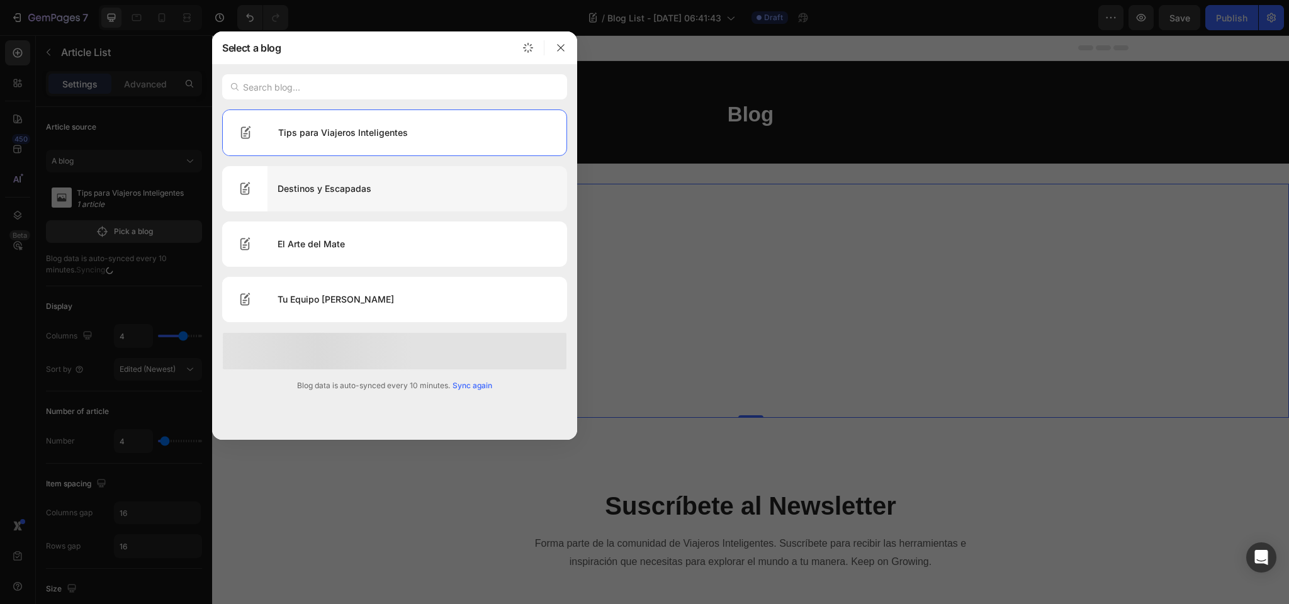
click at [320, 189] on div "Destinos y Escapadas" at bounding box center [417, 188] width 300 height 35
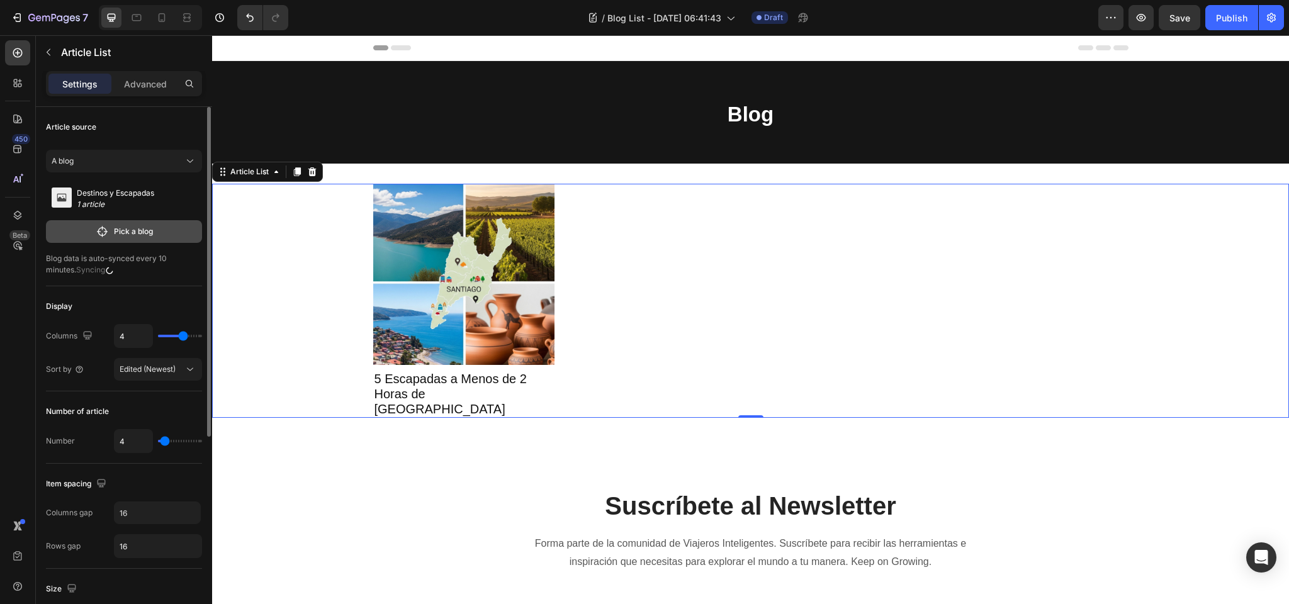
click at [125, 230] on p "Pick a blog" at bounding box center [133, 231] width 39 height 11
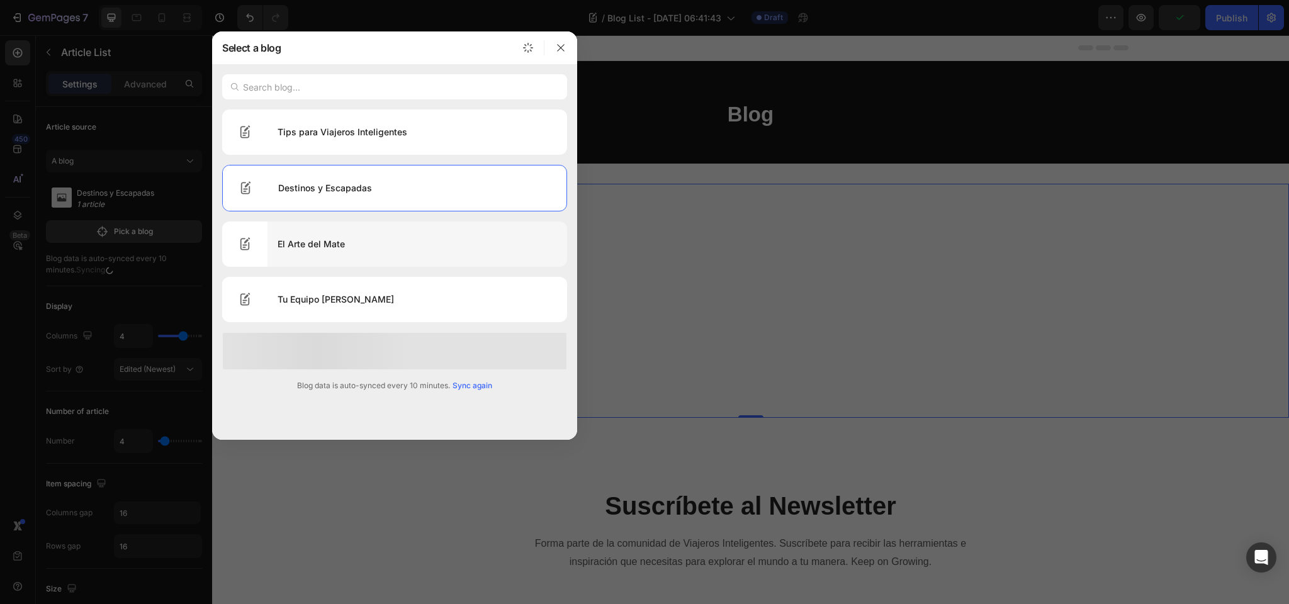
click at [310, 243] on div "El Arte del Mate" at bounding box center [417, 244] width 300 height 35
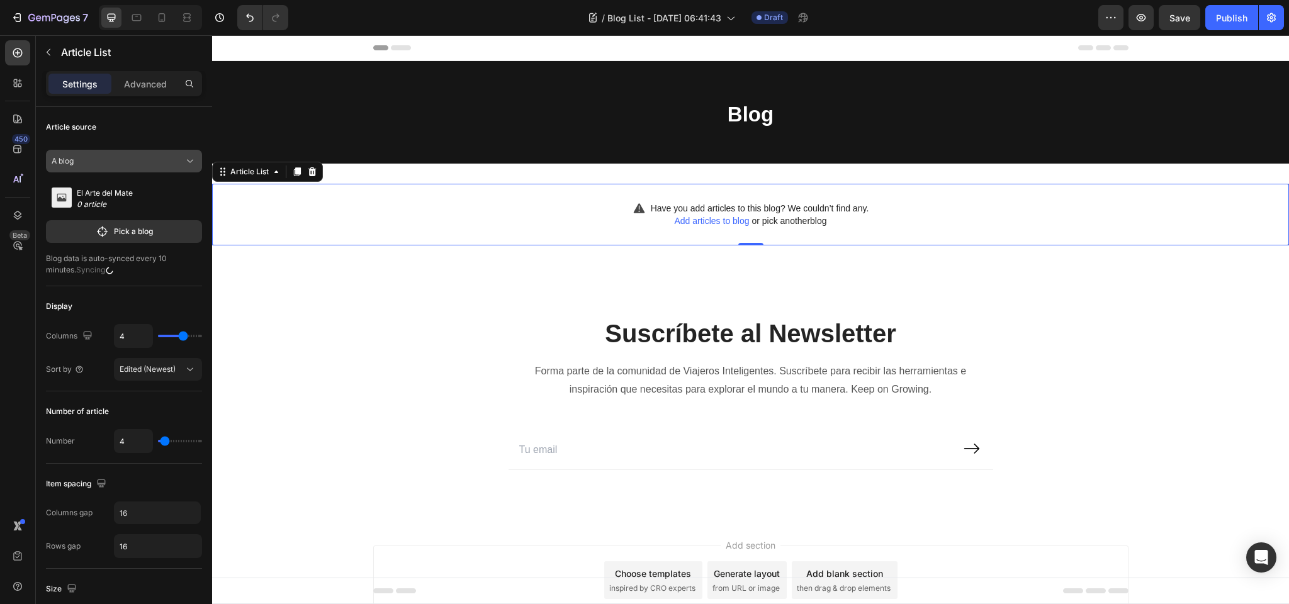
click at [130, 161] on div "A blog" at bounding box center [117, 160] width 130 height 11
click at [121, 188] on span "Multiple blog posts" at bounding box center [107, 191] width 66 height 11
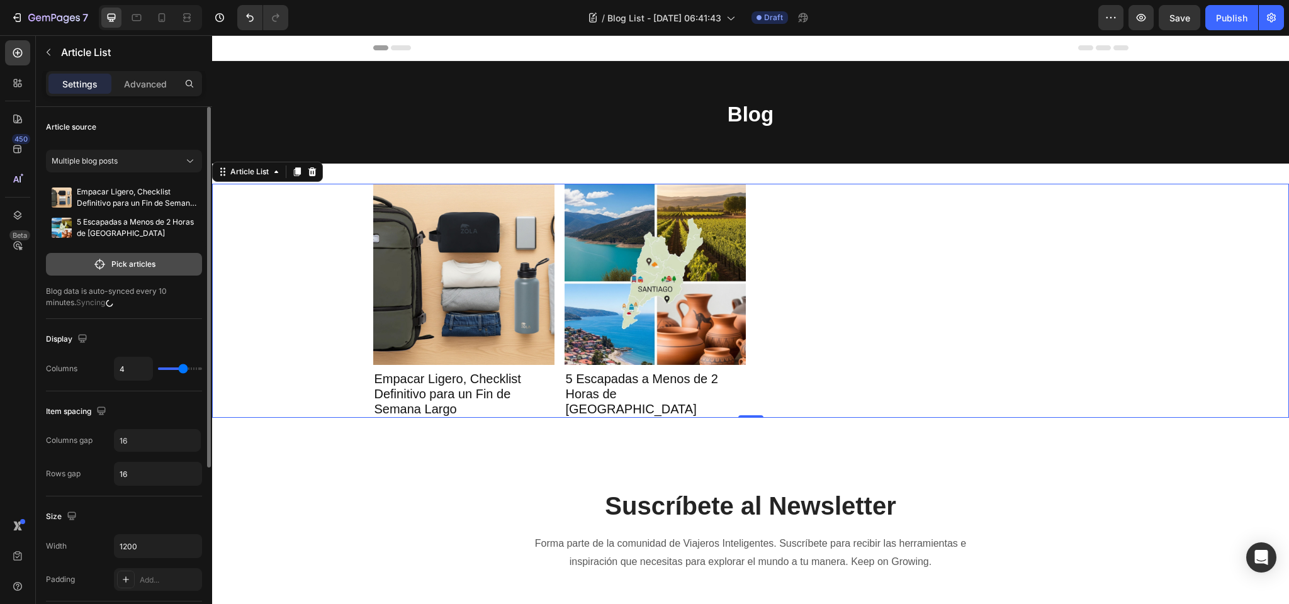
click at [121, 265] on p "Pick articles" at bounding box center [133, 264] width 44 height 11
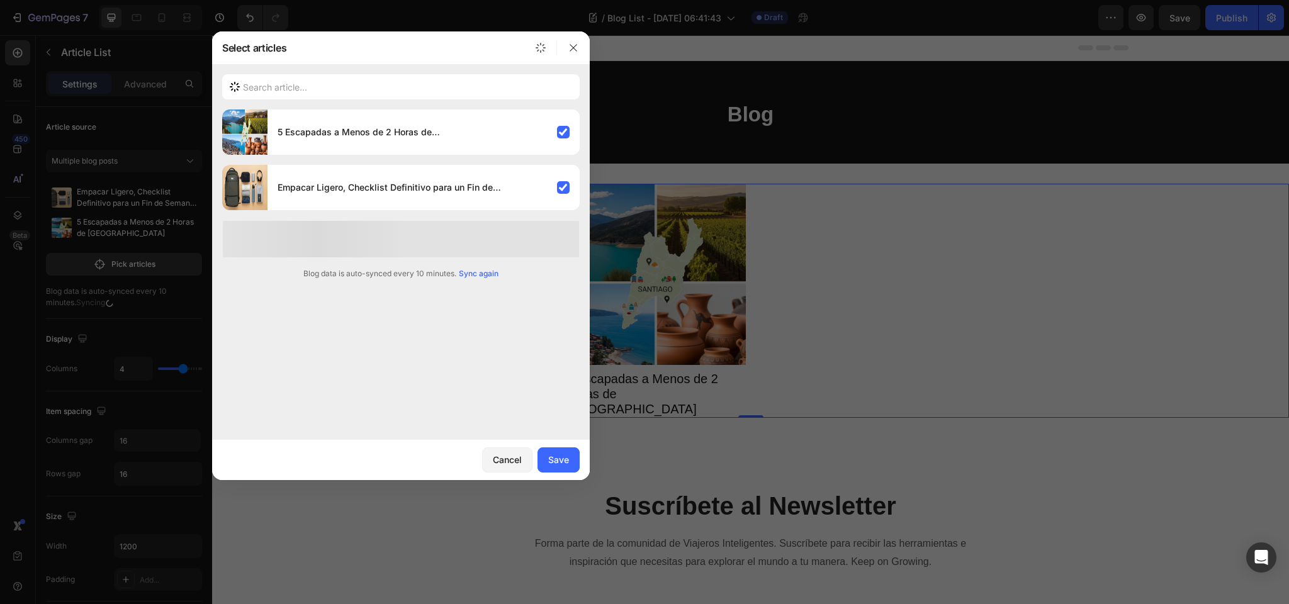
click at [485, 273] on span "Sync again" at bounding box center [479, 273] width 40 height 11
click at [573, 48] on icon "button" at bounding box center [573, 48] width 10 height 10
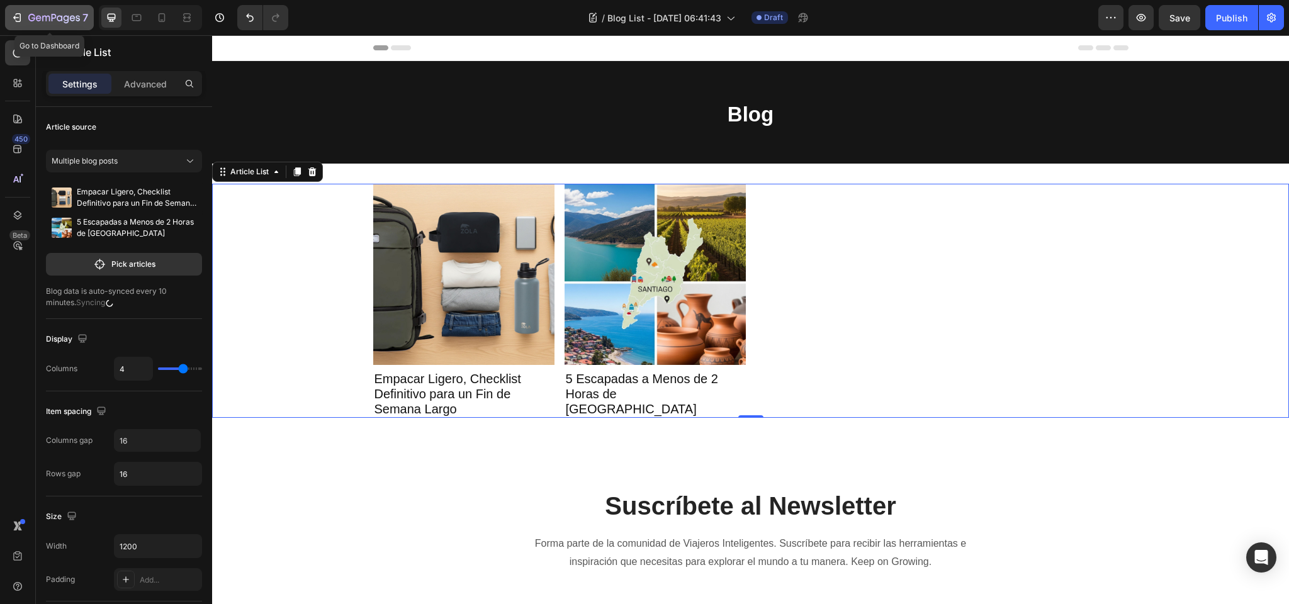
click at [58, 14] on icon "button" at bounding box center [54, 18] width 52 height 11
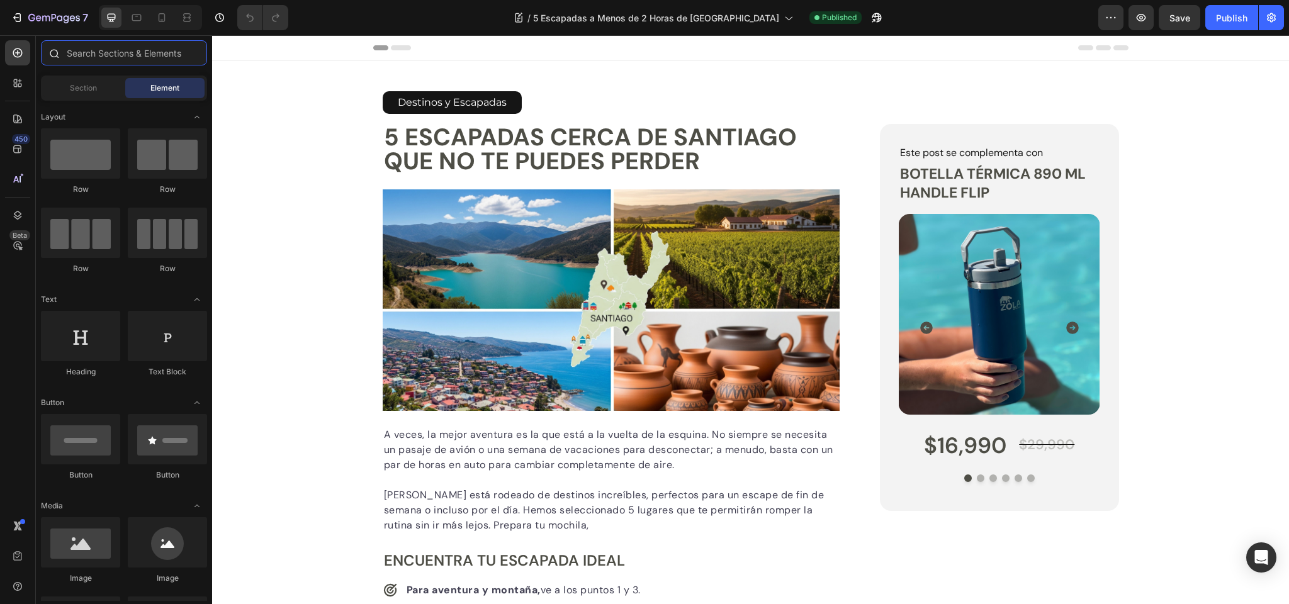
click at [95, 55] on input "text" at bounding box center [124, 52] width 166 height 25
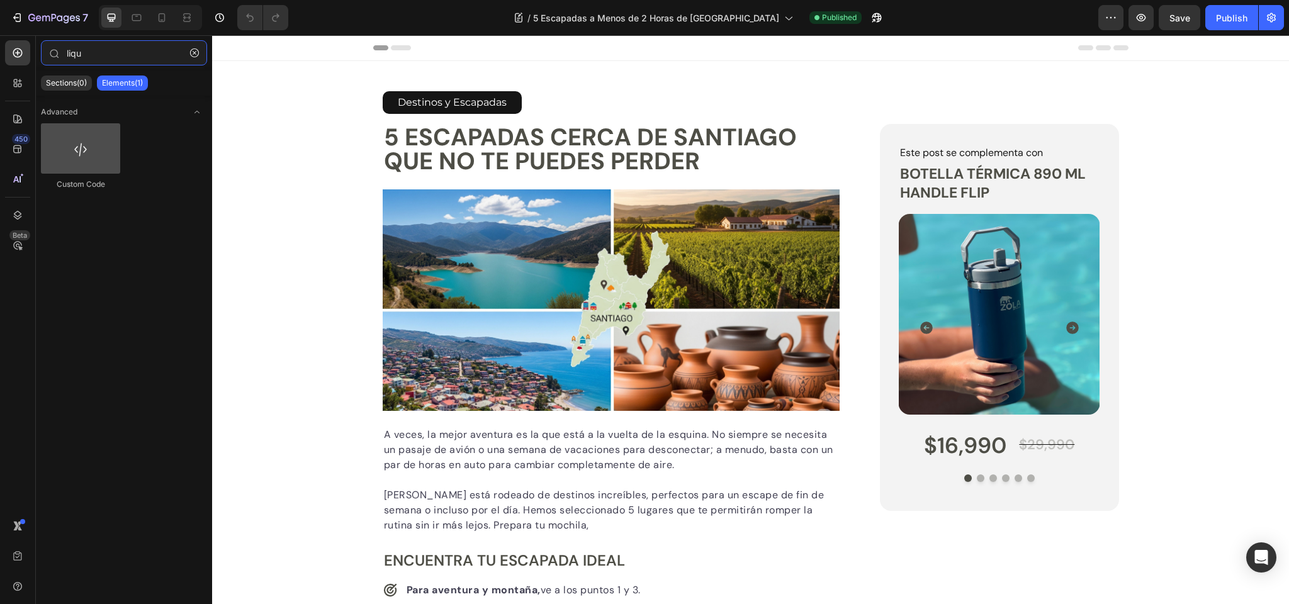
type input "liqu"
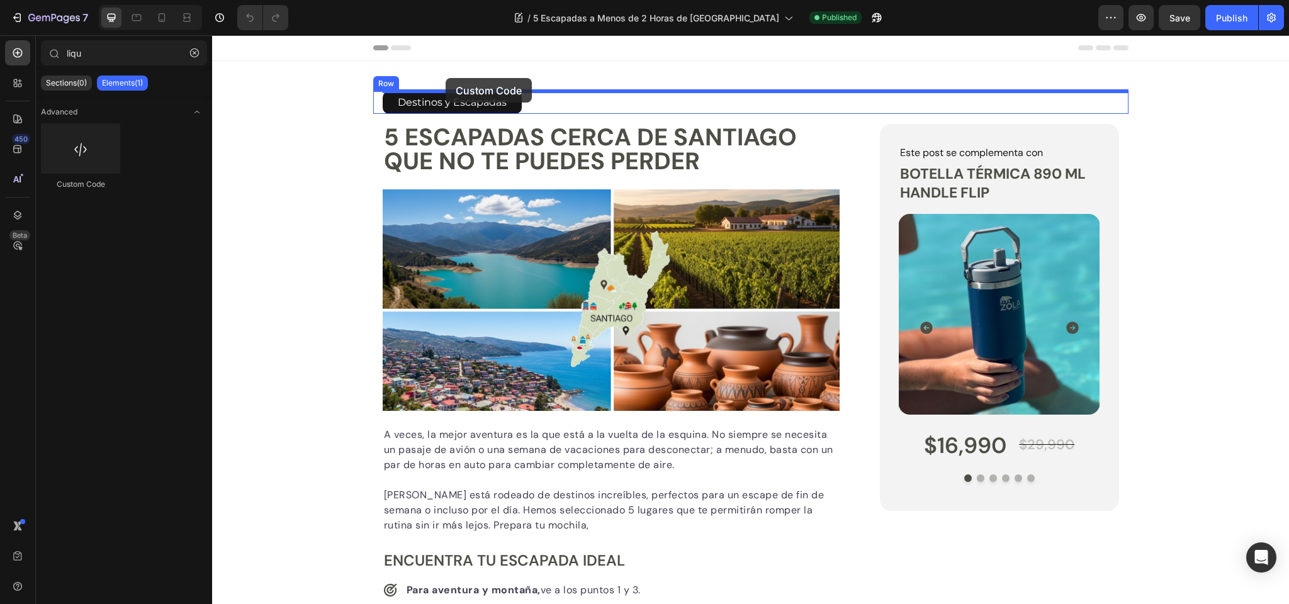
drag, startPoint x: 284, startPoint y: 179, endPoint x: 446, endPoint y: 78, distance: 190.3
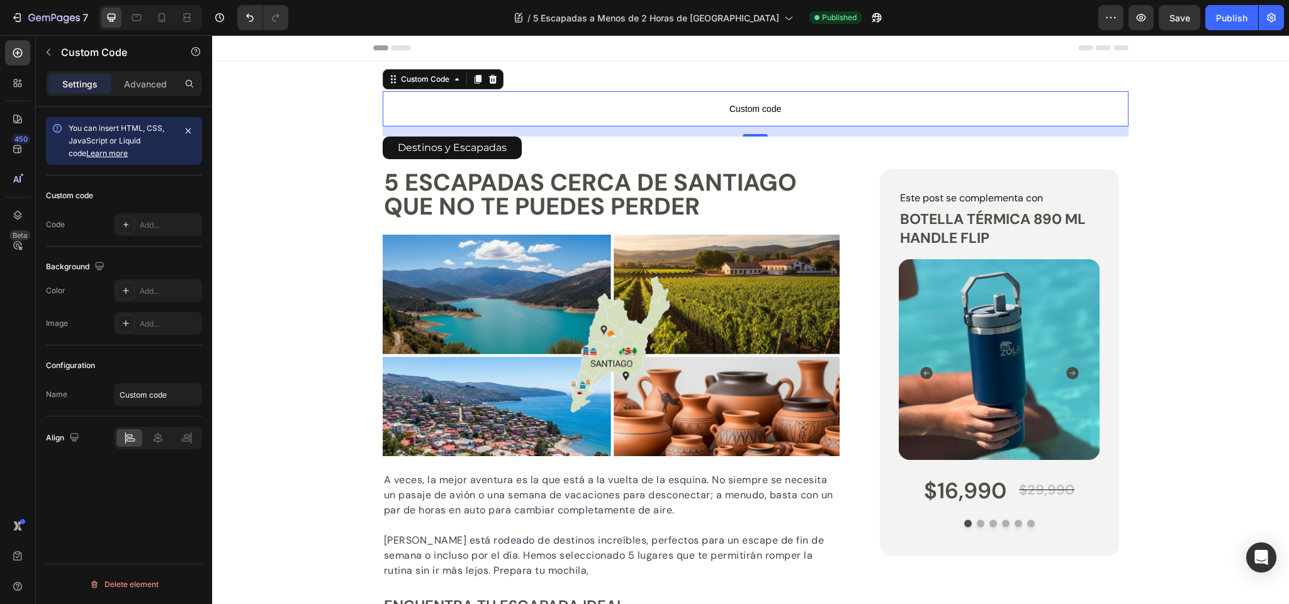
click at [758, 107] on span "Custom code" at bounding box center [756, 108] width 746 height 15
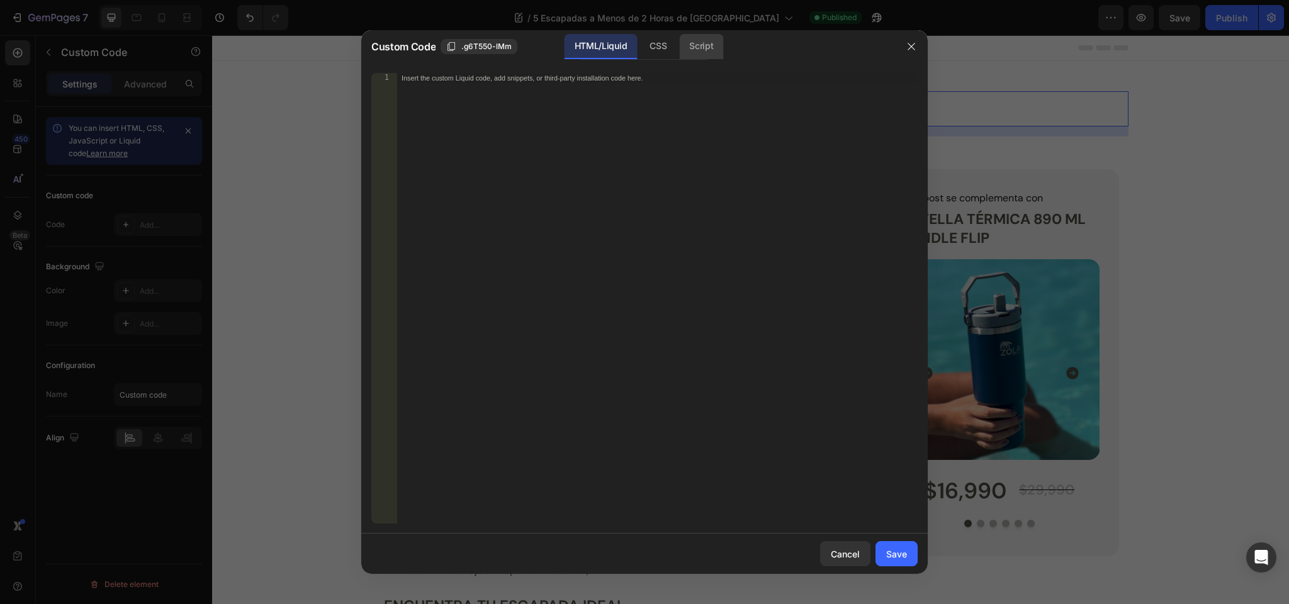
click at [696, 44] on div "Script" at bounding box center [701, 46] width 44 height 25
click at [838, 554] on div "Cancel" at bounding box center [845, 554] width 29 height 13
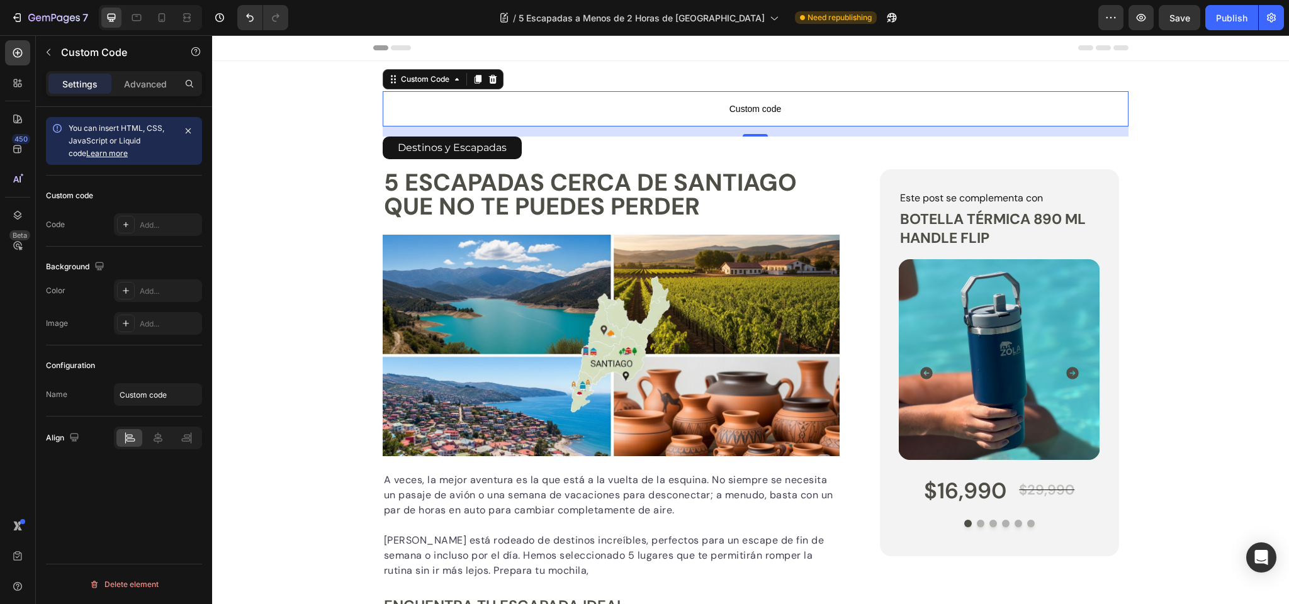
click at [755, 107] on span "Custom code" at bounding box center [756, 108] width 746 height 15
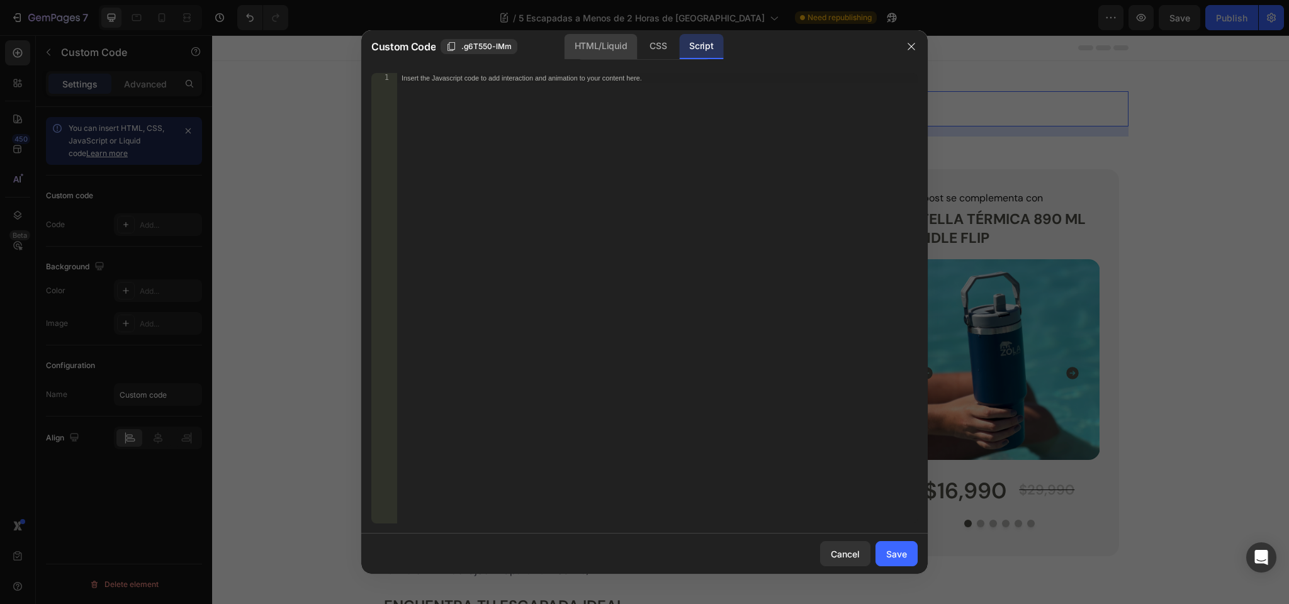
click at [639, 43] on div "HTML/Liquid" at bounding box center [657, 46] width 37 height 25
click at [476, 98] on div "Insert the custom Liquid code, add snippets, or third-party installation code h…" at bounding box center [656, 308] width 521 height 471
paste textarea "https://zolaoutdoors.cl/products/trial-bottle-550-ml"
type textarea "https://zolaoutdoors.cl/products/trial-bottle-550-ml"
click at [843, 554] on div "Cancel" at bounding box center [845, 554] width 29 height 13
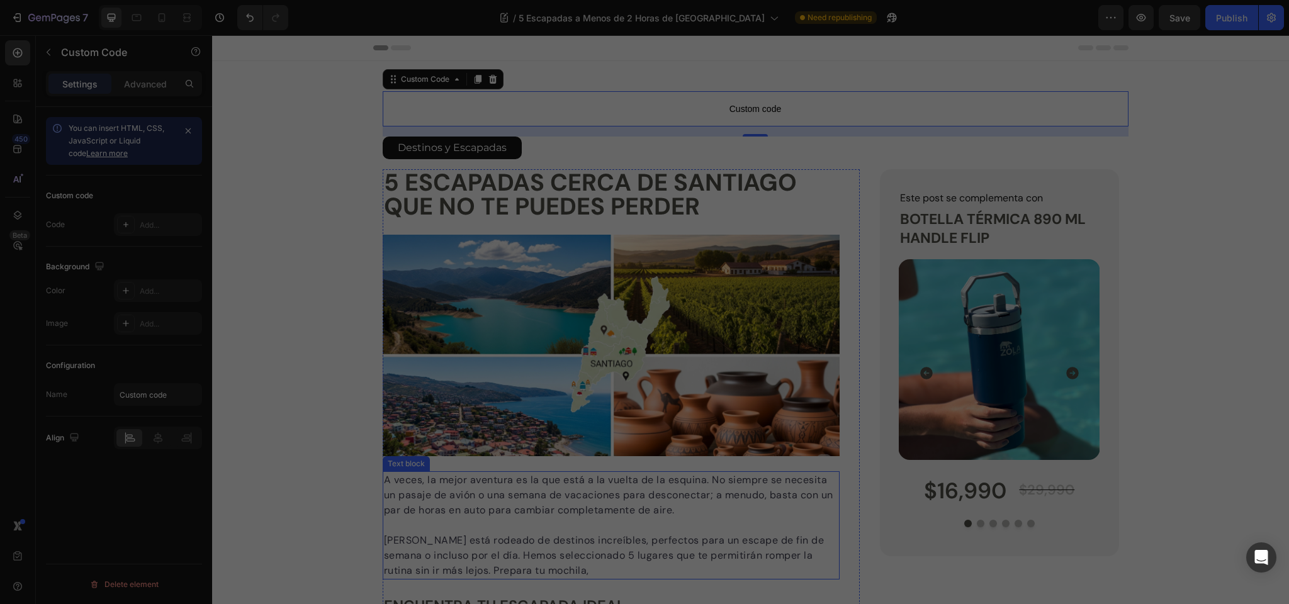
click at [835, 552] on p "Santiago está rodeado de destinos increíbles, perfectos para un escape de fin d…" at bounding box center [611, 555] width 455 height 45
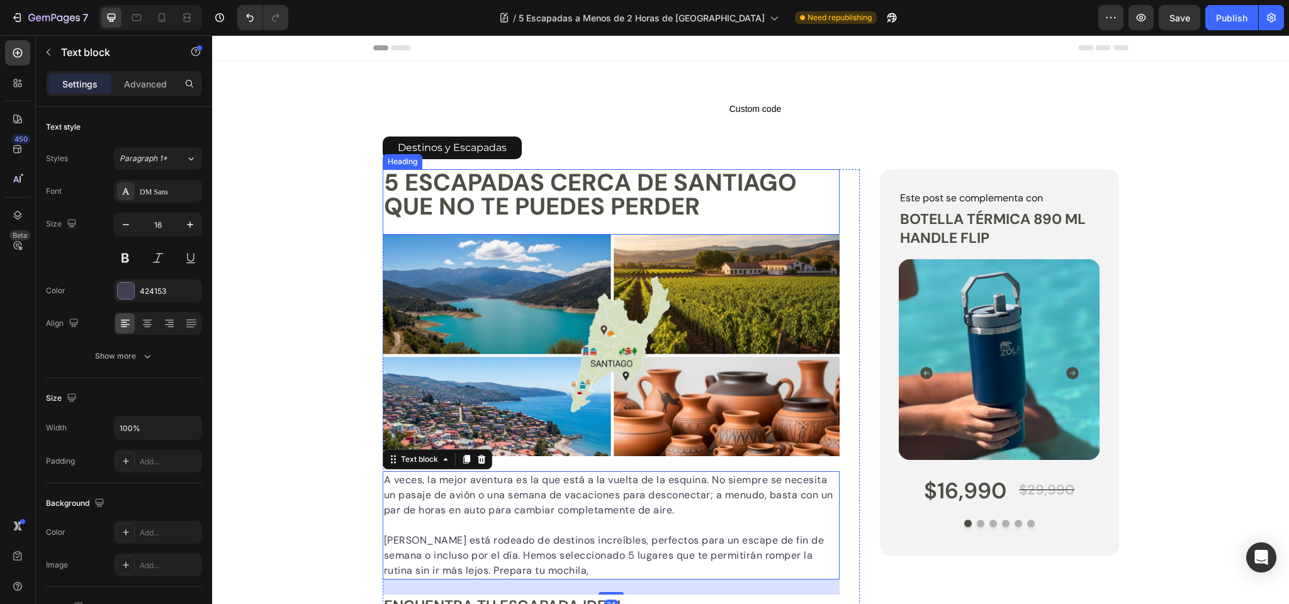
click at [522, 208] on h1 "5 Escapadas Cerca de Santiago que No Te Puedes Perder" at bounding box center [612, 194] width 458 height 50
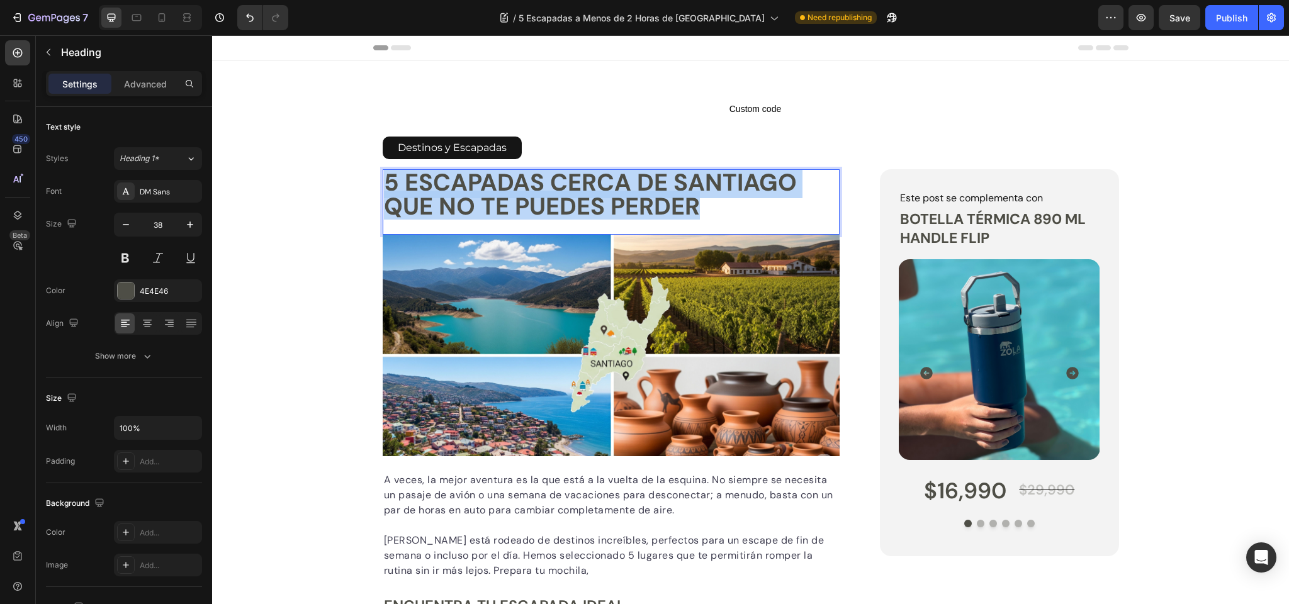
click at [522, 208] on p "5 Escapadas Cerca de Santiago que No Te Puedes Perder" at bounding box center [611, 195] width 455 height 48
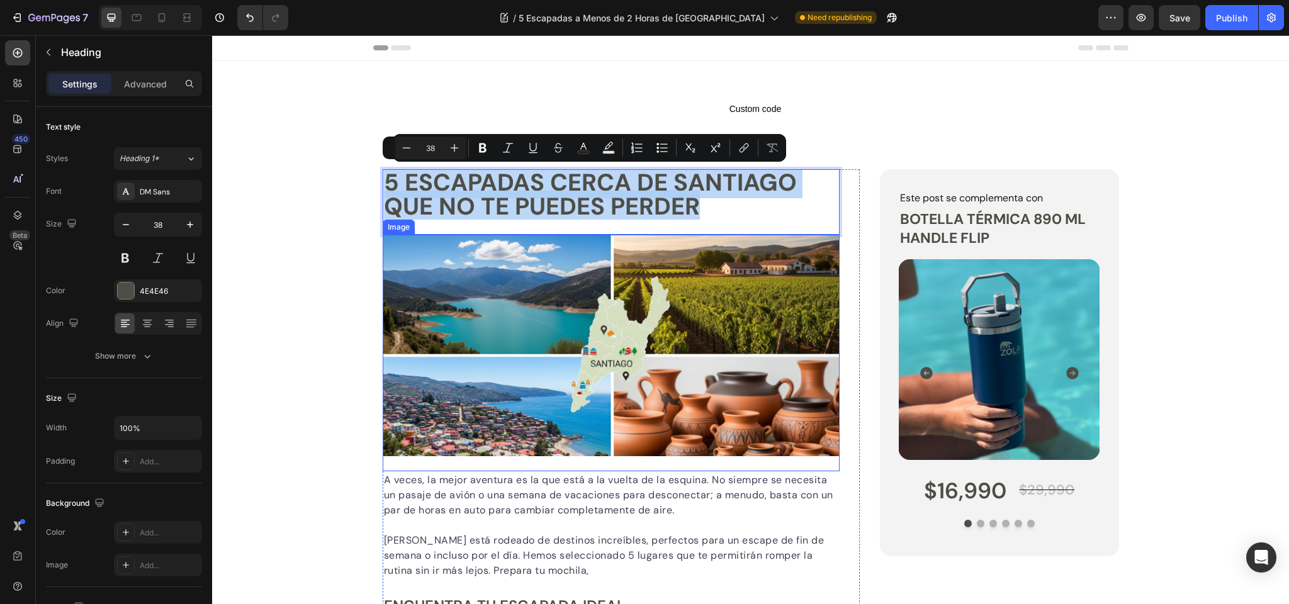
copy p "5 Escapadas Cerca de Santiago que No Te Puedes Perder"
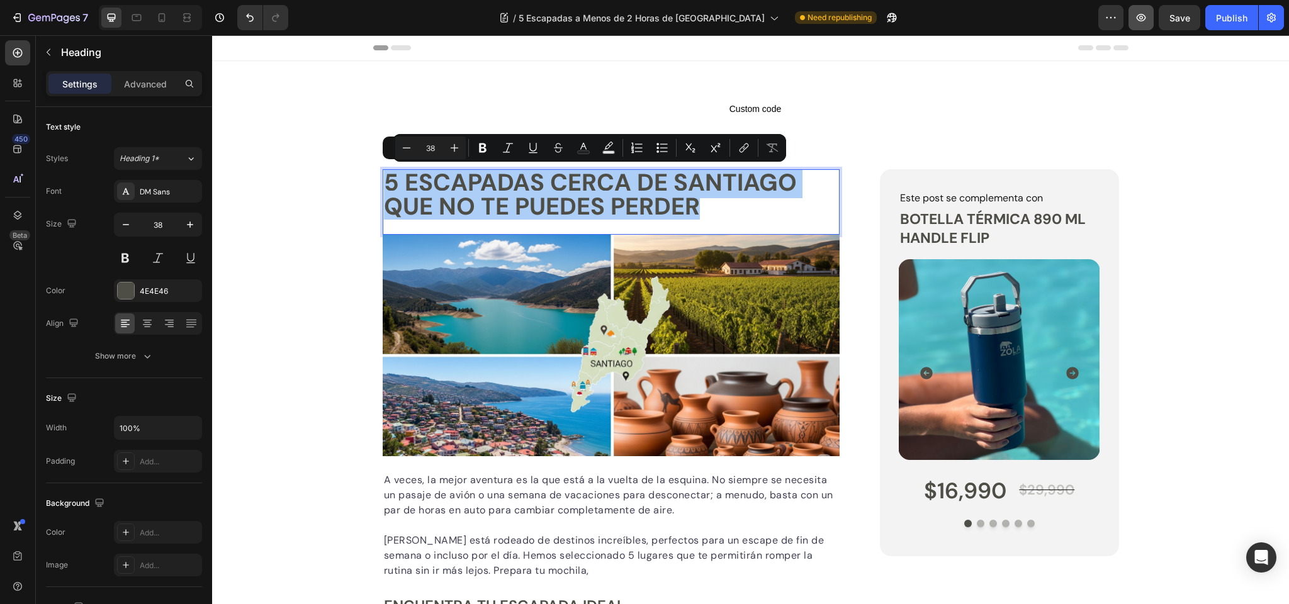
click at [1140, 15] on icon "button" at bounding box center [1141, 17] width 13 height 13
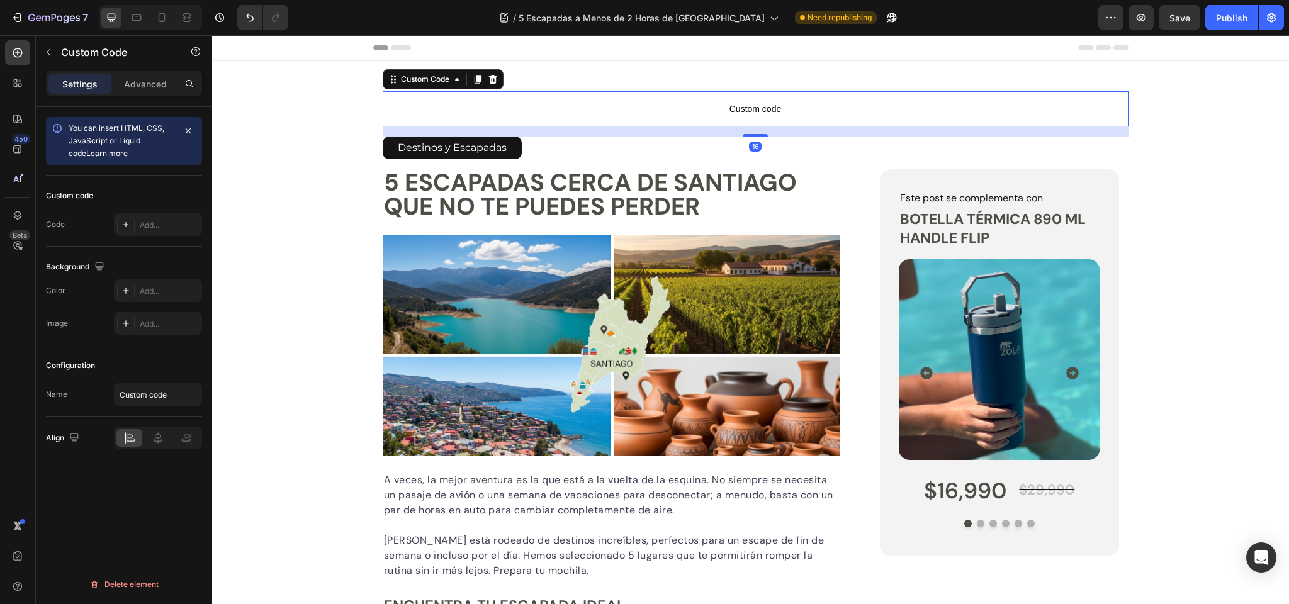
click at [756, 113] on span "Custom code" at bounding box center [756, 108] width 746 height 15
click at [422, 78] on div "Custom Code" at bounding box center [424, 79] width 53 height 11
click at [767, 105] on span "Custom code" at bounding box center [756, 108] width 746 height 15
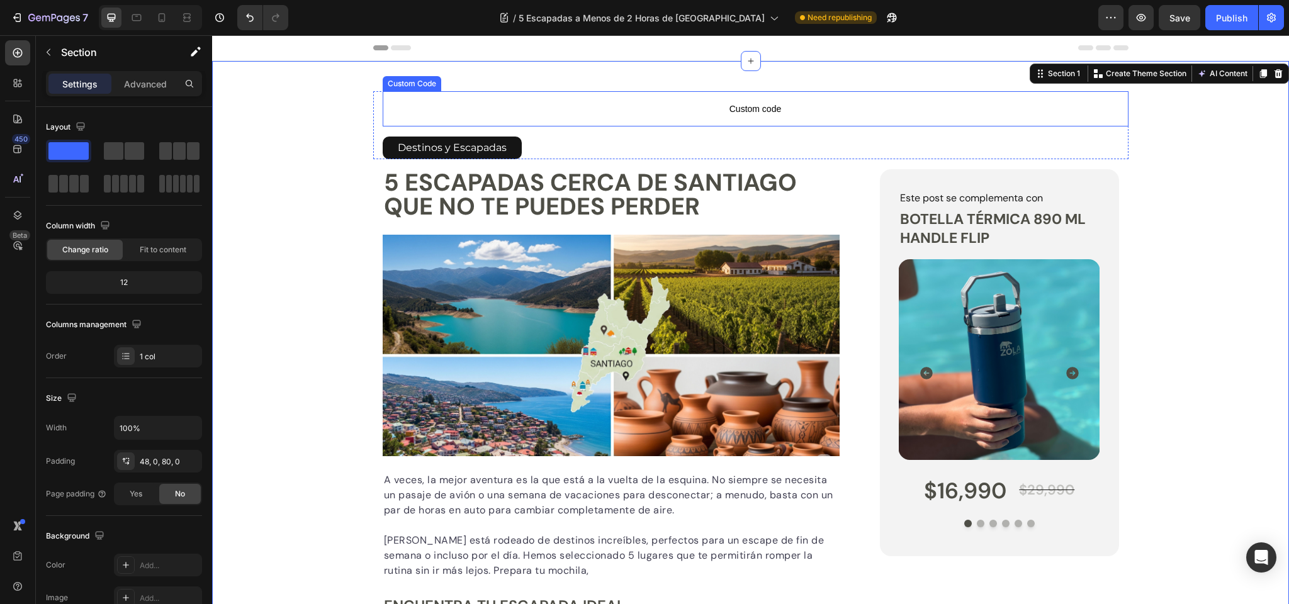
click at [734, 104] on span "Custom code" at bounding box center [756, 108] width 746 height 15
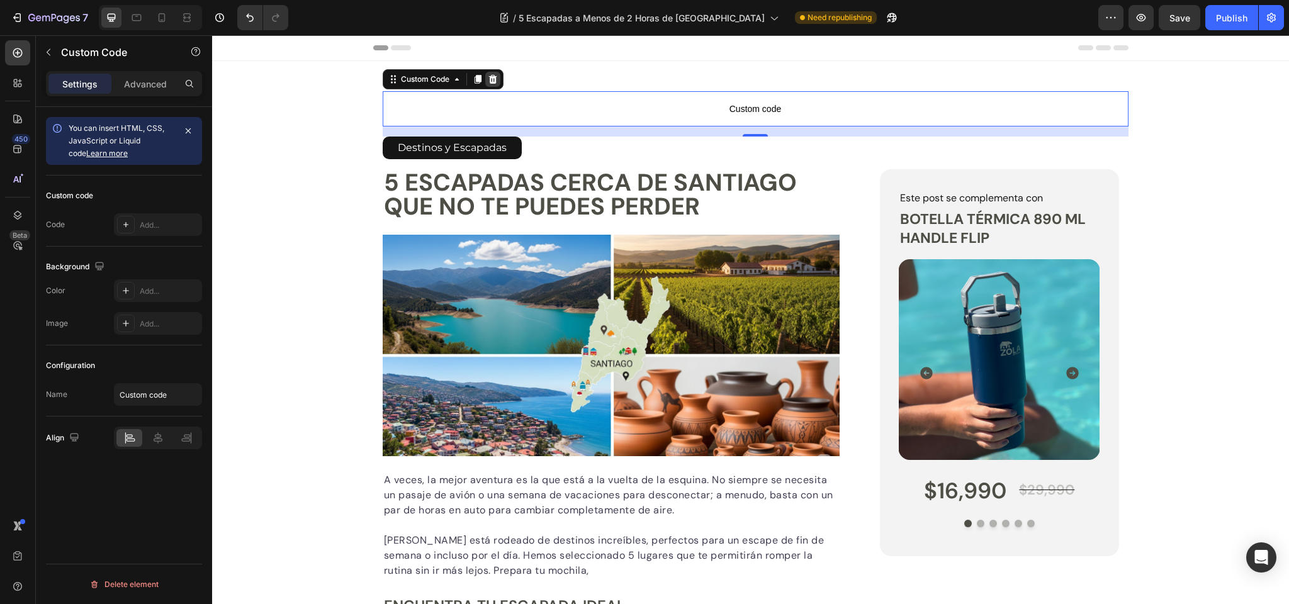
click at [490, 76] on icon at bounding box center [493, 79] width 10 height 10
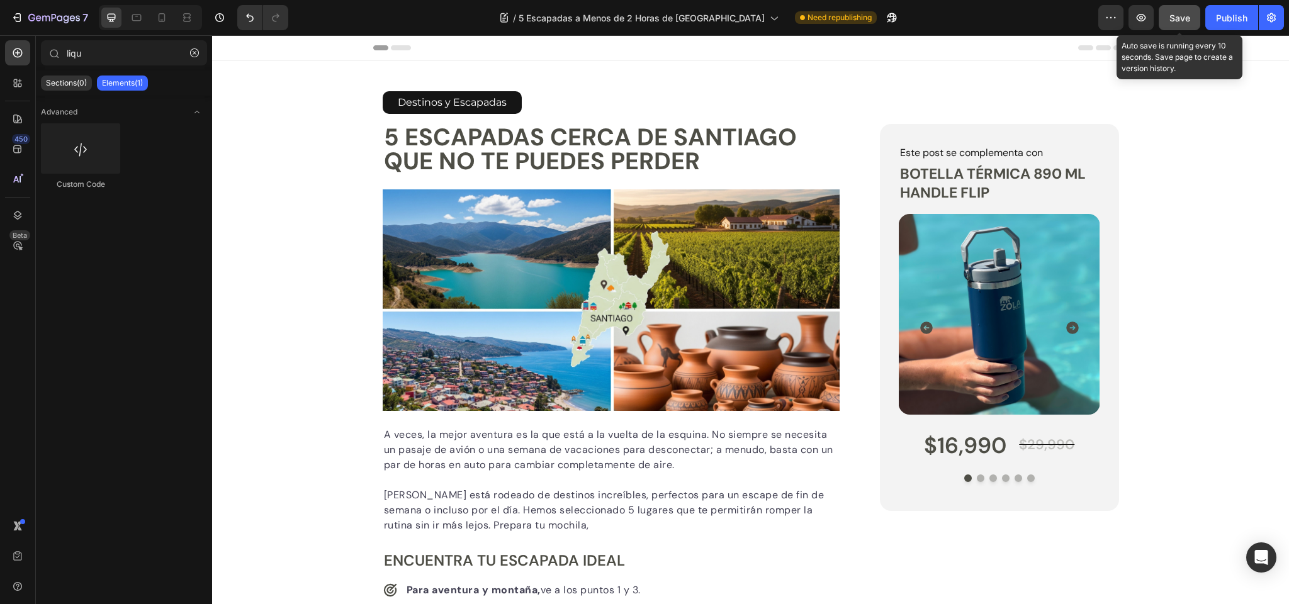
click at [1189, 21] on span "Save" at bounding box center [1179, 18] width 21 height 11
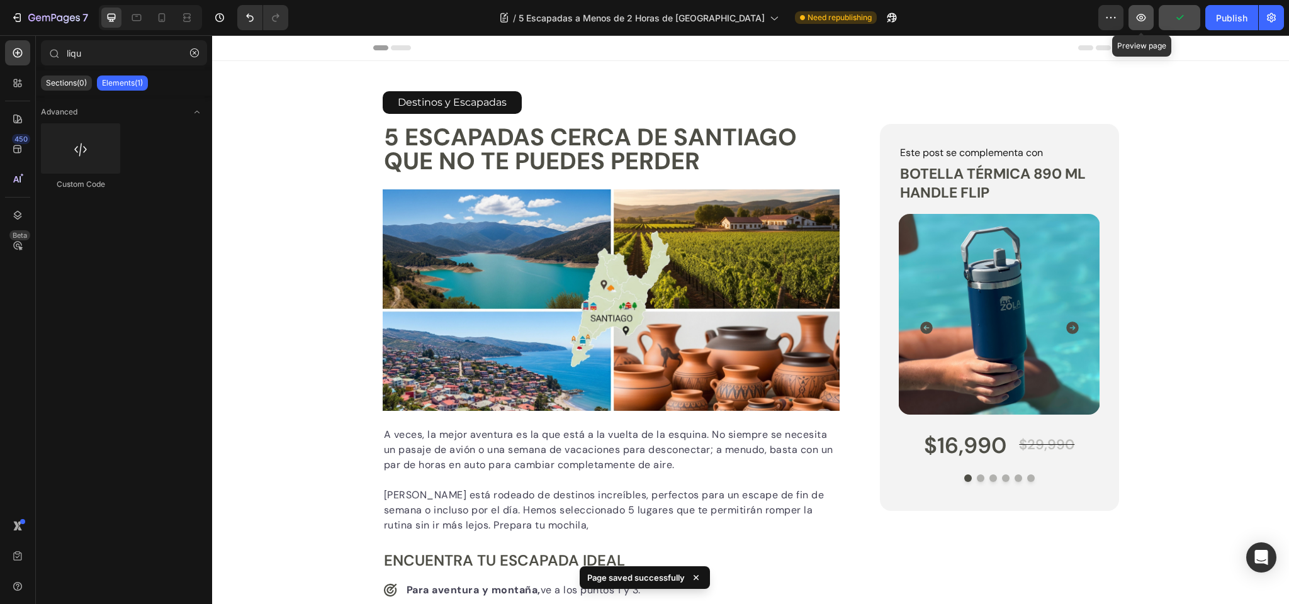
click at [1140, 19] on icon "button" at bounding box center [1141, 17] width 13 height 13
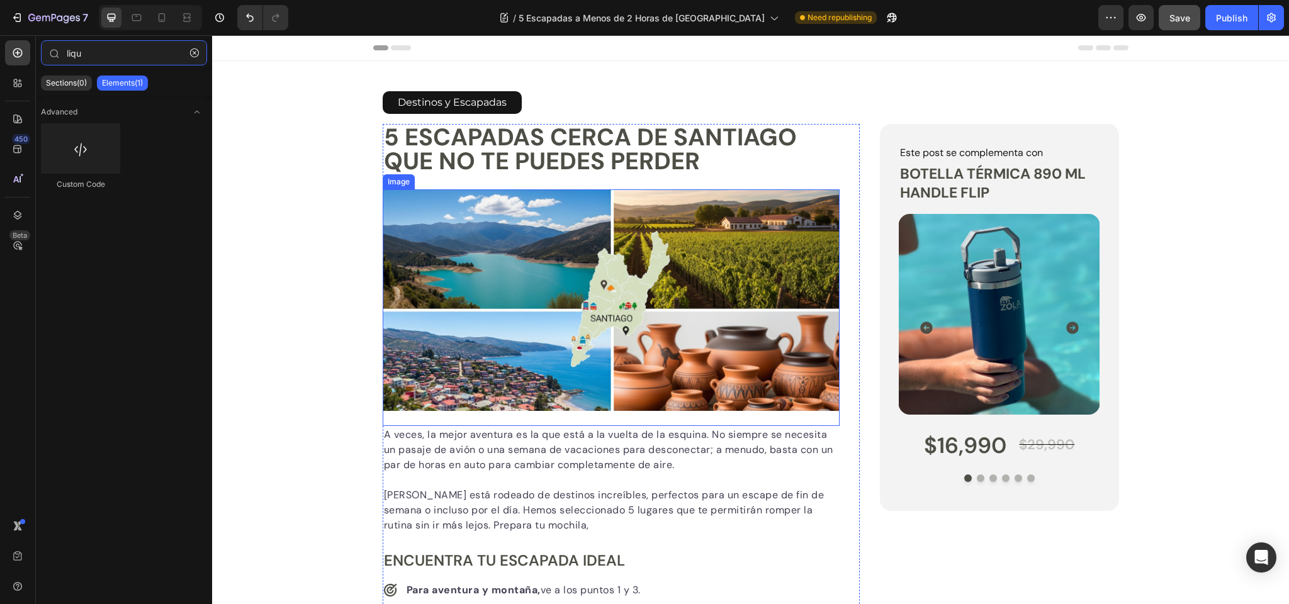
type input "liq"
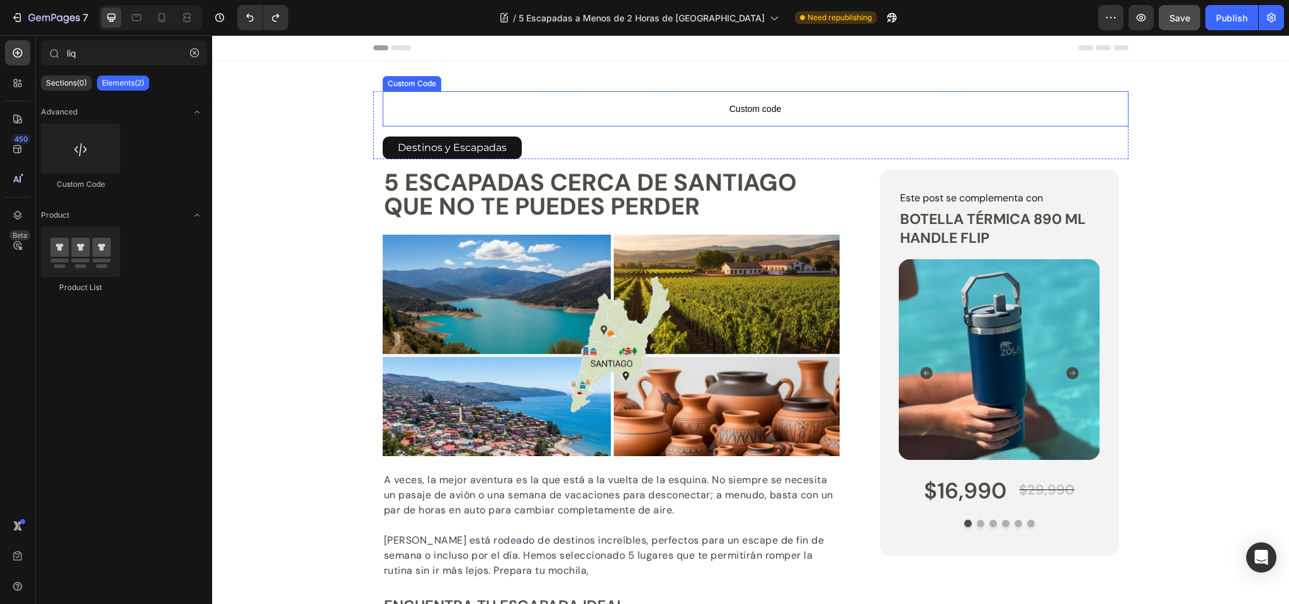
click at [744, 108] on span "Custom code" at bounding box center [756, 108] width 746 height 15
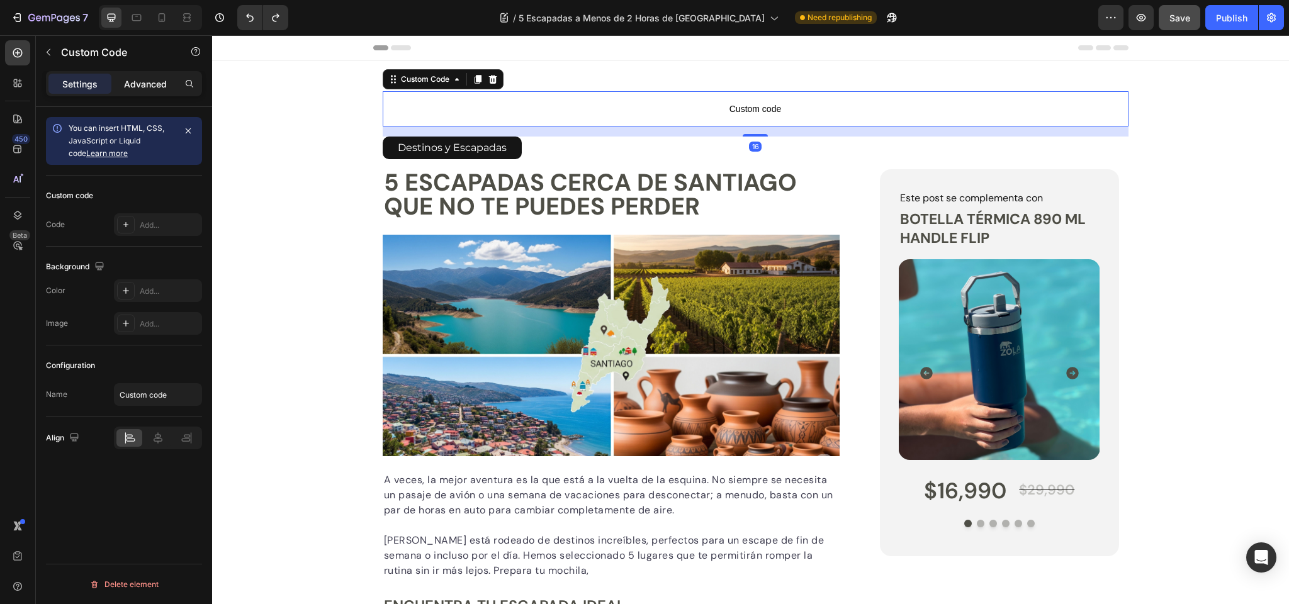
click at [128, 82] on p "Advanced" at bounding box center [145, 83] width 43 height 13
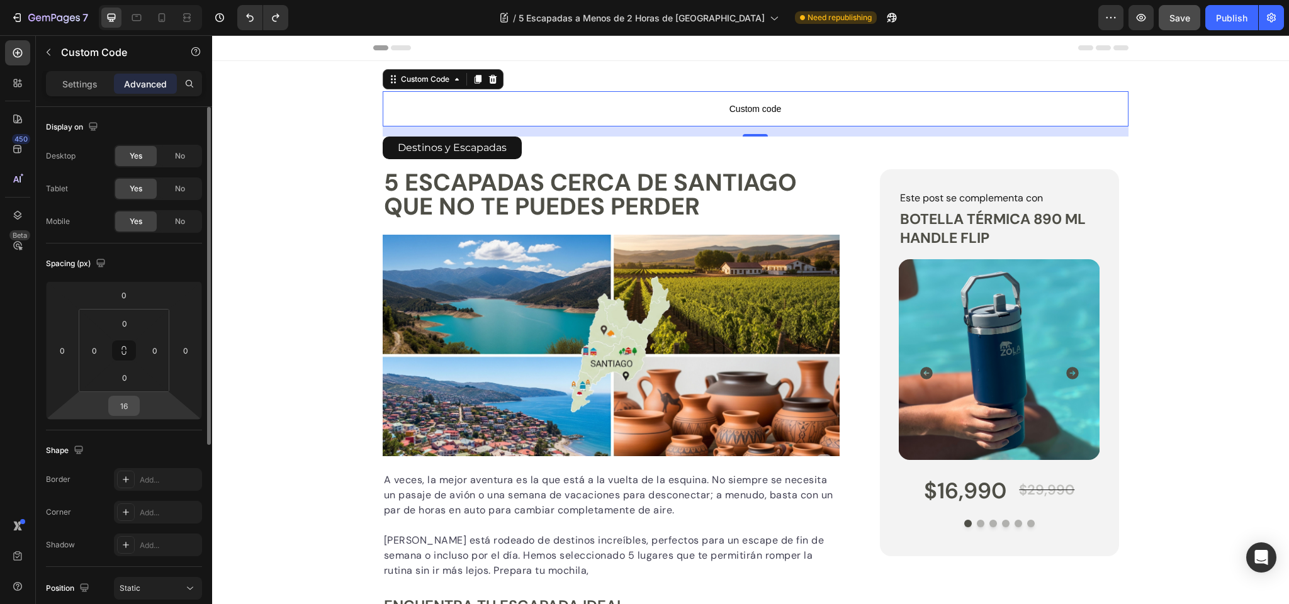
click at [119, 403] on input "16" at bounding box center [123, 405] width 25 height 19
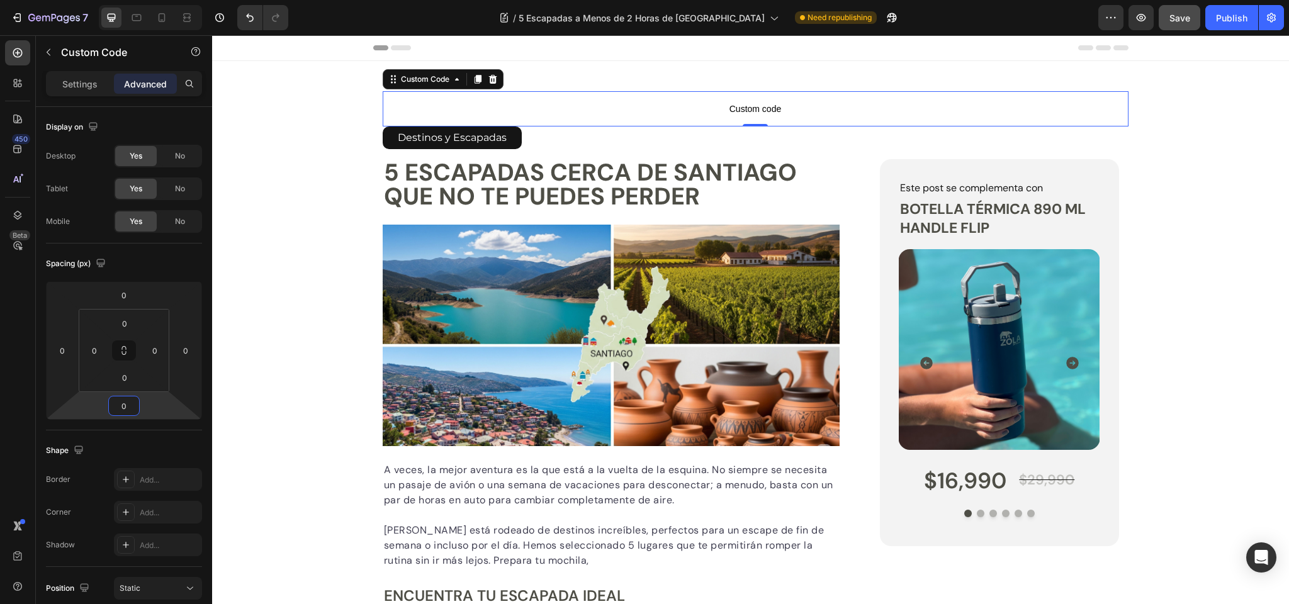
type input "0"
click at [706, 108] on span "Custom code" at bounding box center [756, 108] width 746 height 15
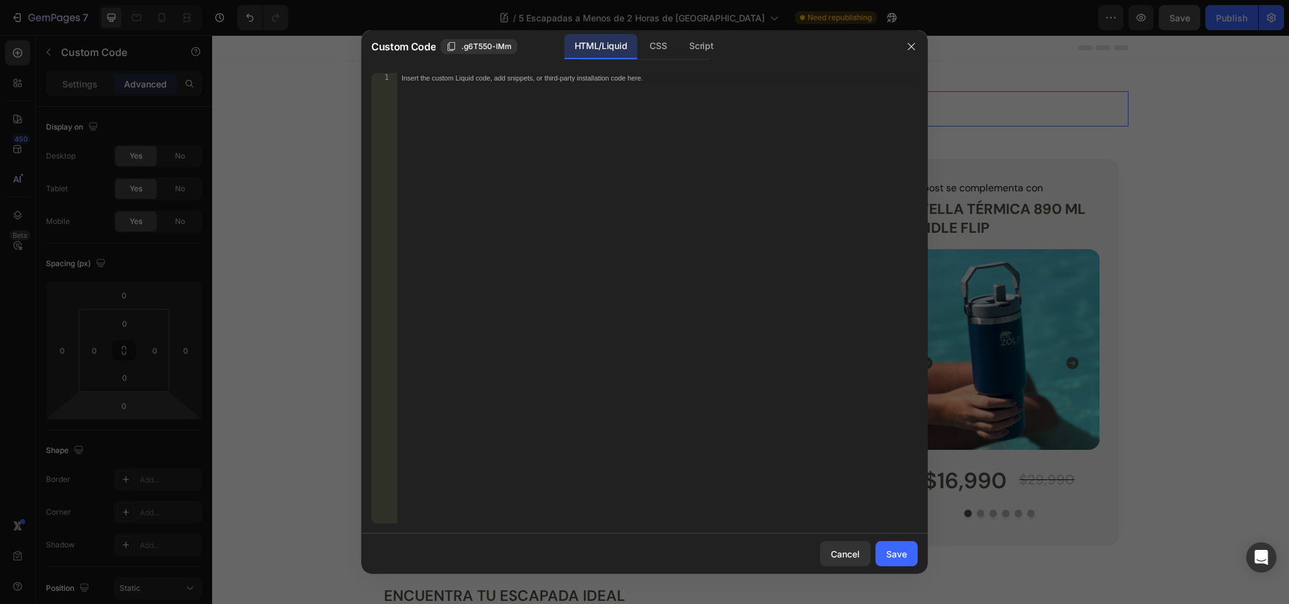
click at [530, 109] on div "Insert the custom Liquid code, add snippets, or third-party installation code h…" at bounding box center [656, 308] width 521 height 471
click at [463, 76] on div "Insert the custom Liquid code, add snippets, or third-party installation code h…" at bounding box center [631, 78] width 459 height 9
click at [441, 86] on div "Insert the custom Liquid code, add snippets, or third-party installation code h…" at bounding box center [656, 308] width 521 height 471
paste textarea "</script>"
type textarea "</script>"
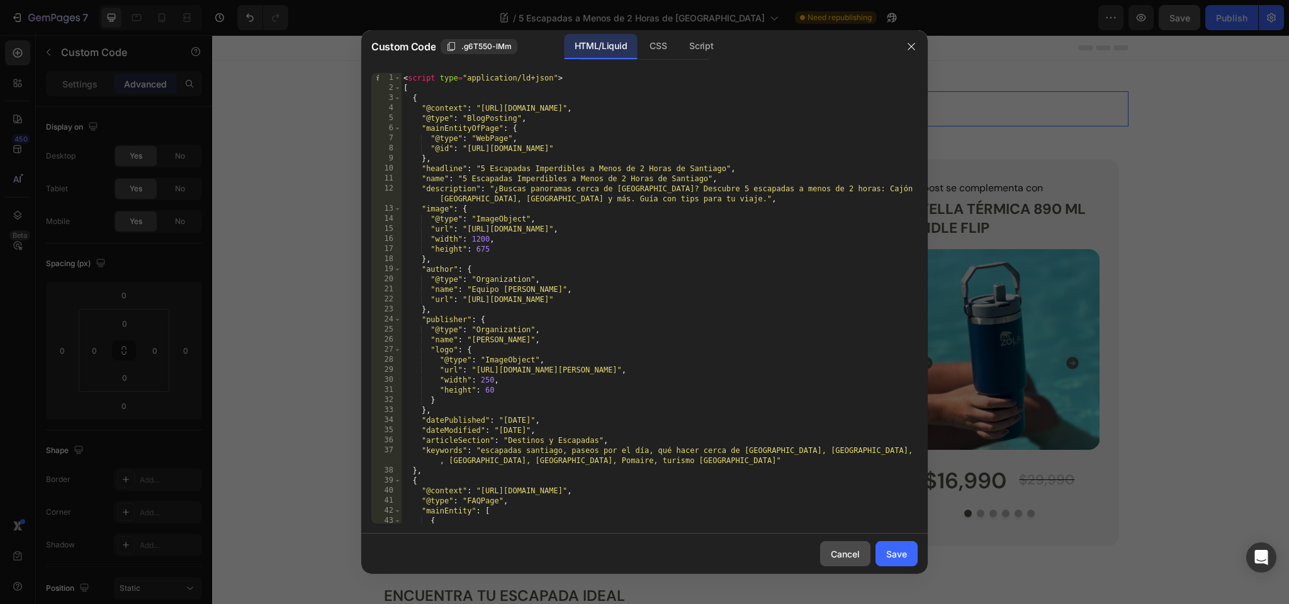
click at [828, 553] on button "Cancel" at bounding box center [845, 553] width 50 height 25
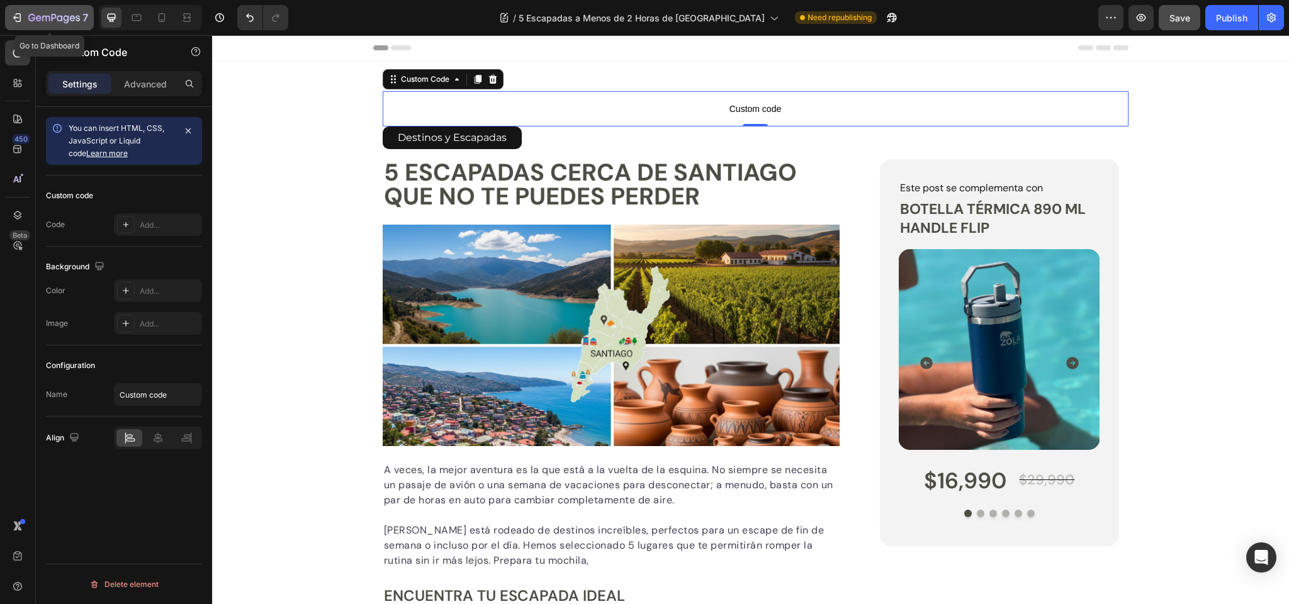
click at [38, 18] on icon "button" at bounding box center [39, 18] width 6 height 6
